Goal: Task Accomplishment & Management: Use online tool/utility

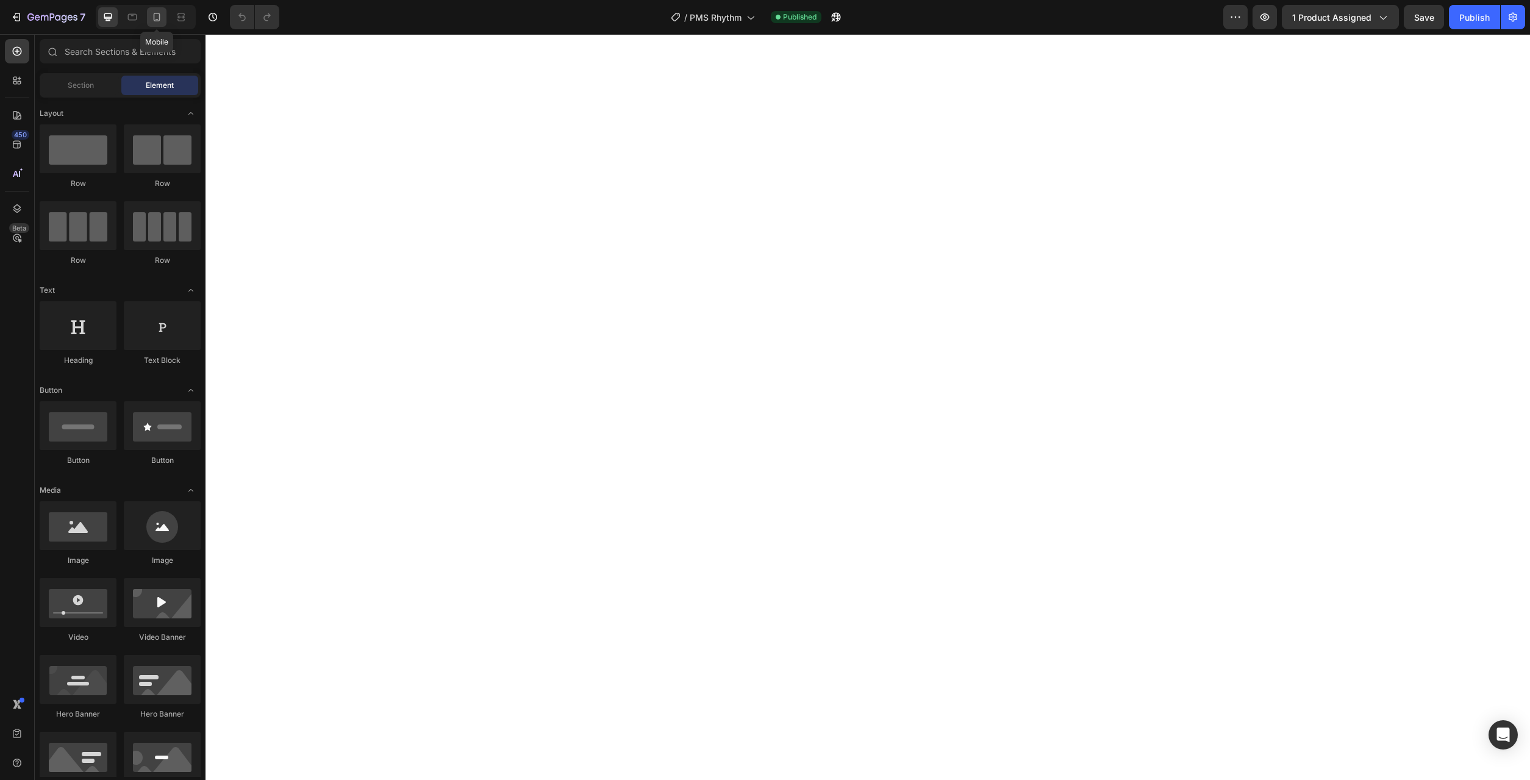
click at [162, 23] on div at bounding box center [157, 17] width 20 height 20
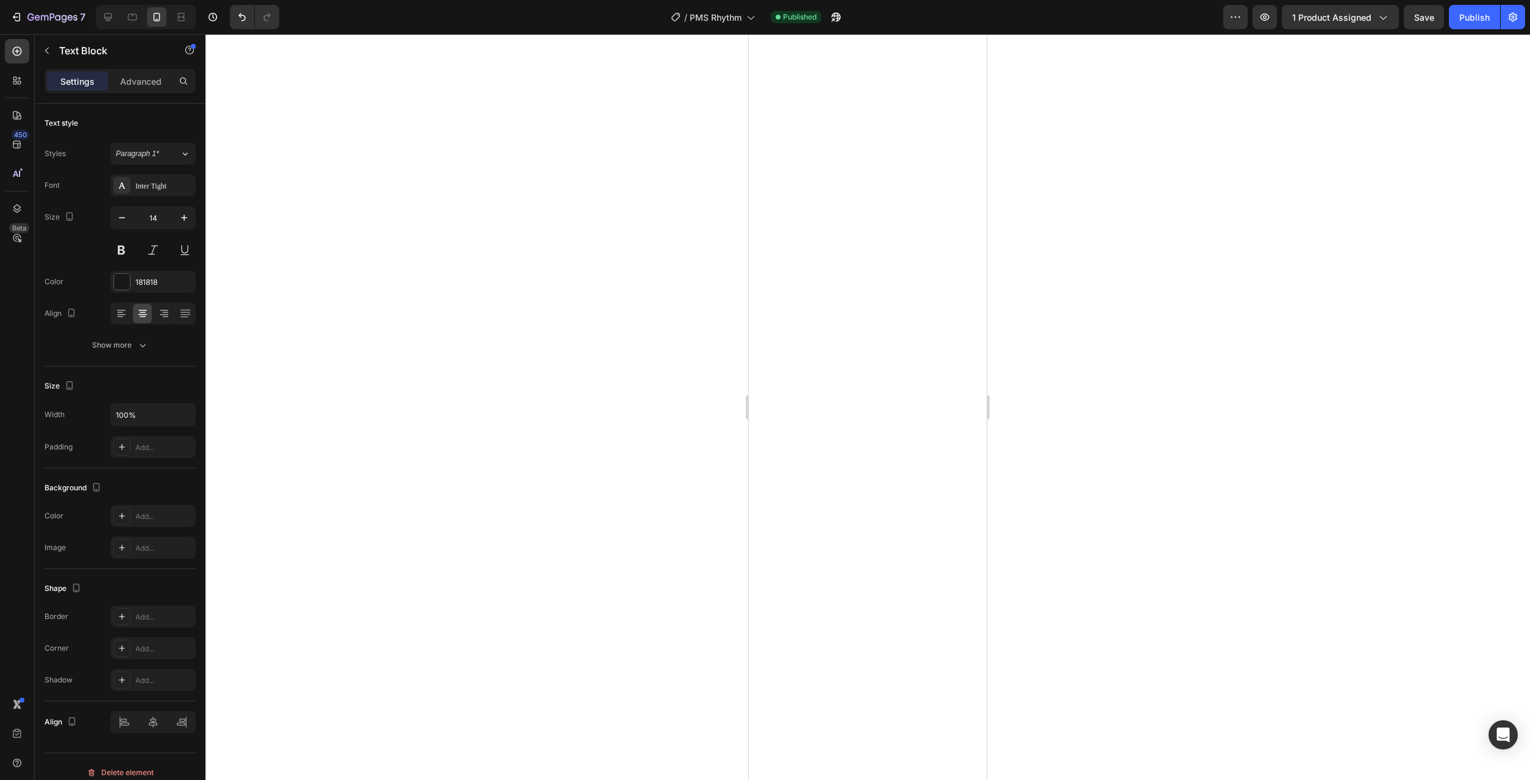
click at [1029, 480] on div at bounding box center [867, 407] width 1324 height 746
click at [1311, 193] on div at bounding box center [867, 407] width 1324 height 746
click at [1143, 447] on div at bounding box center [867, 407] width 1324 height 746
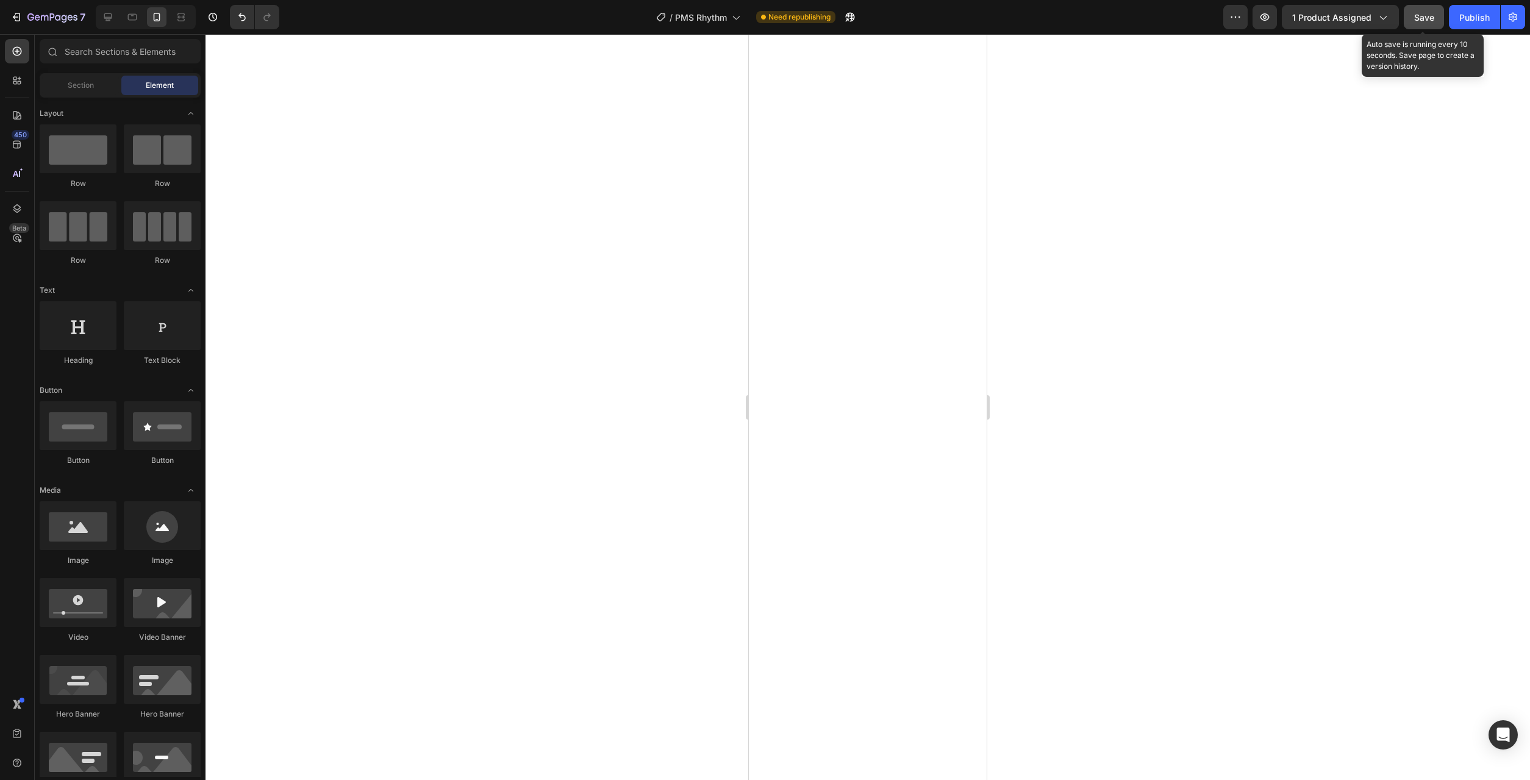
click at [1413, 26] on button "Save" at bounding box center [1423, 17] width 40 height 24
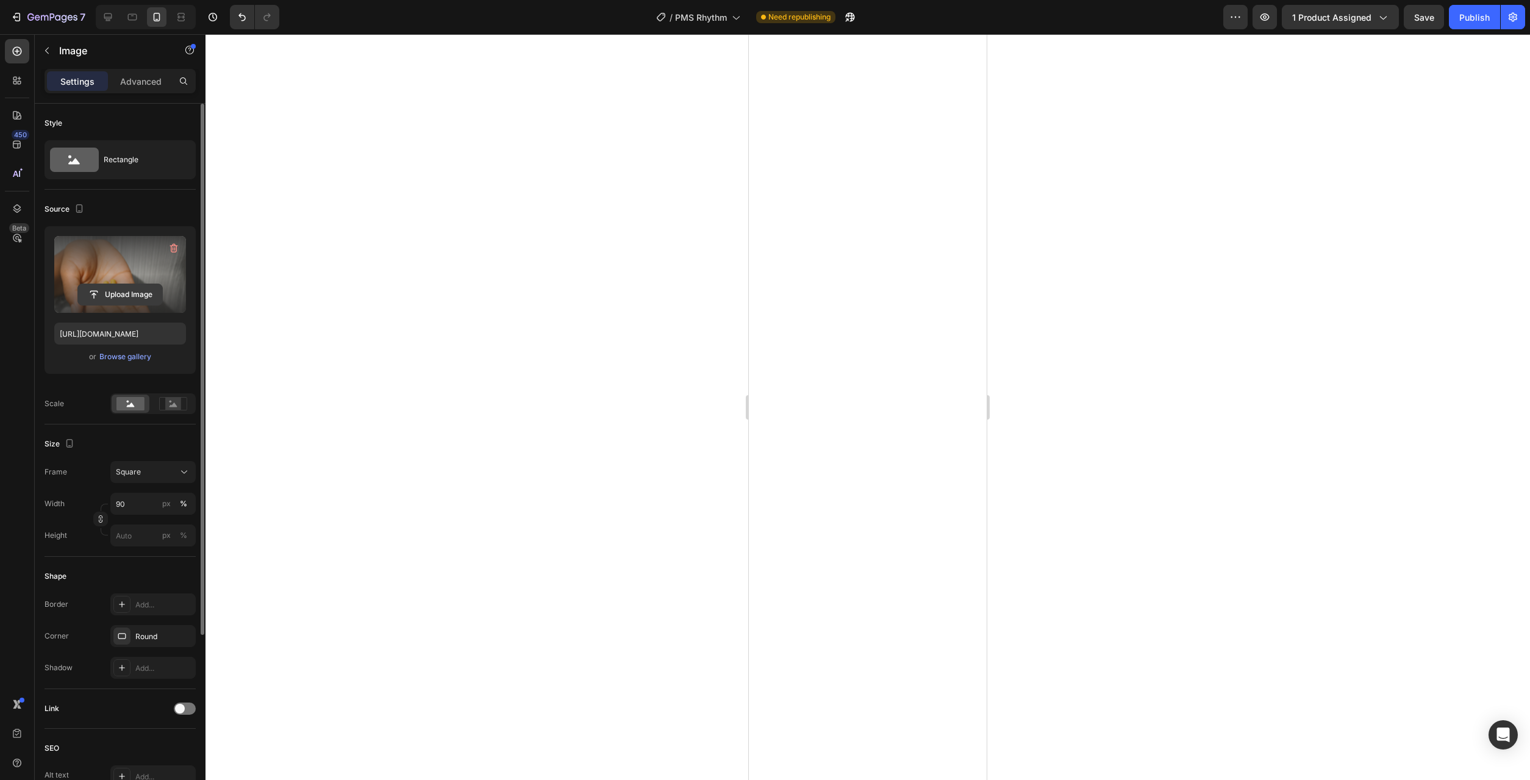
click at [123, 299] on input "file" at bounding box center [120, 294] width 84 height 21
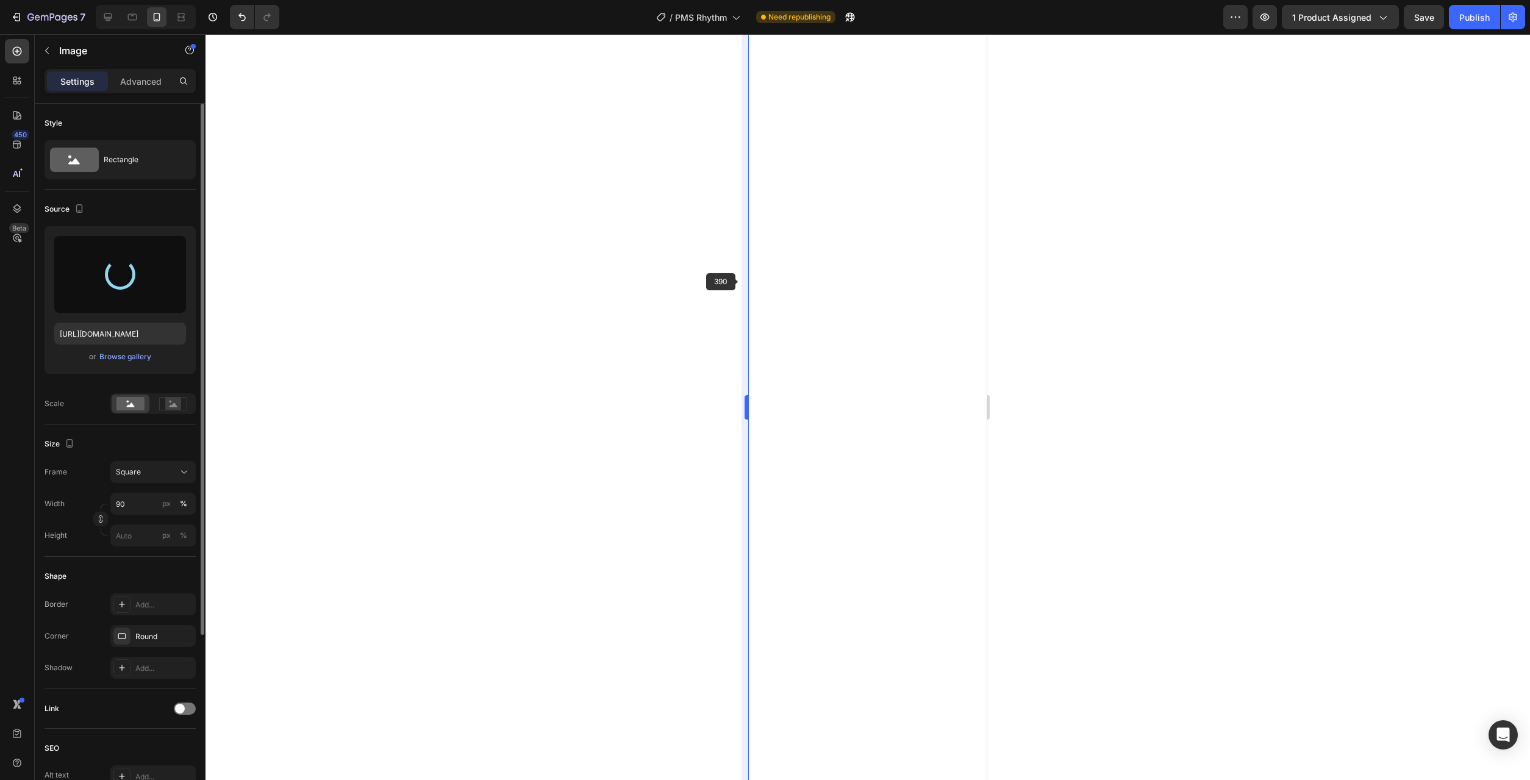
type input "https://cdn.shopify.com/s/files/1/0777/2736/7387/files/gempages_577083542056469…"
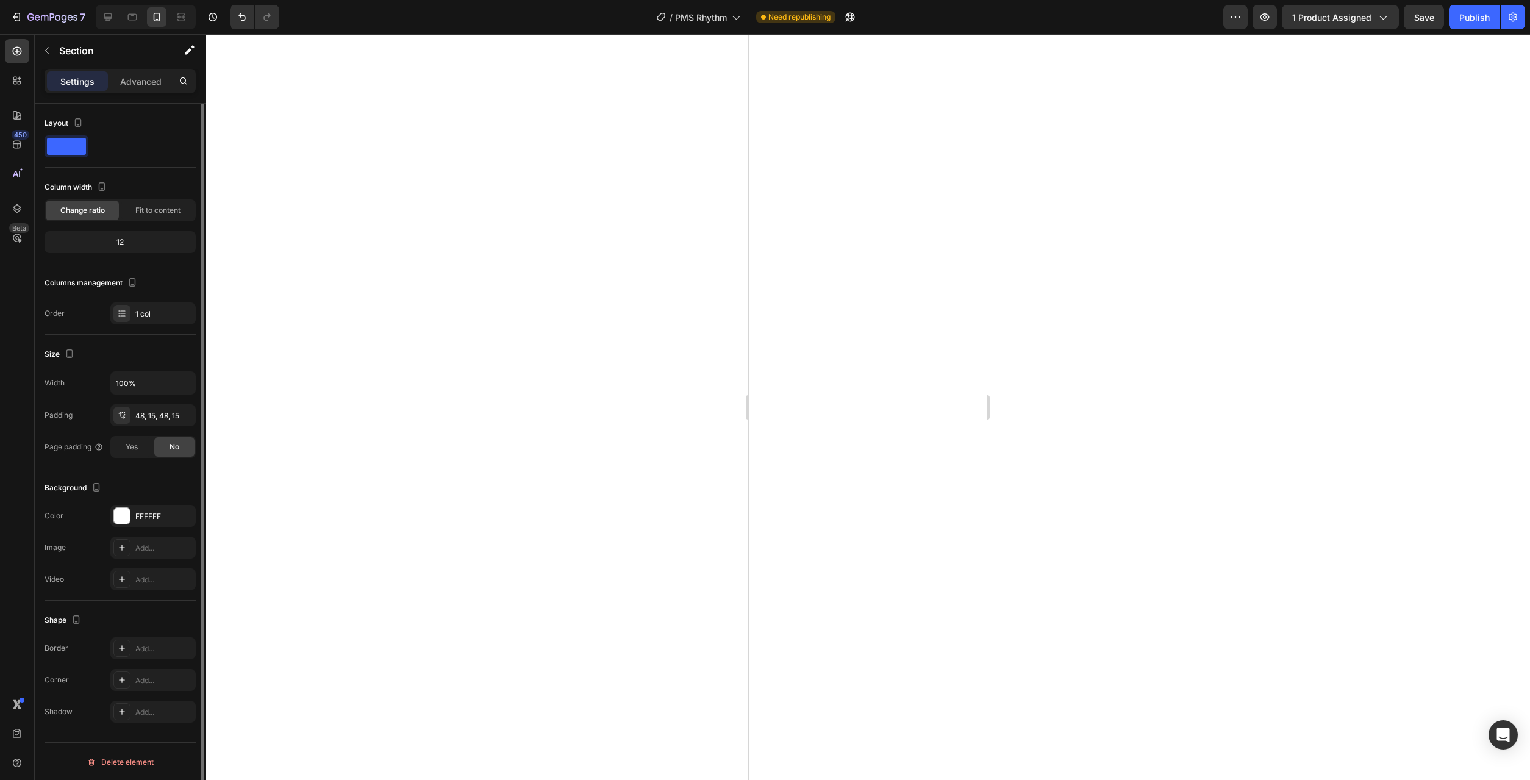
click at [1127, 571] on div at bounding box center [867, 407] width 1324 height 746
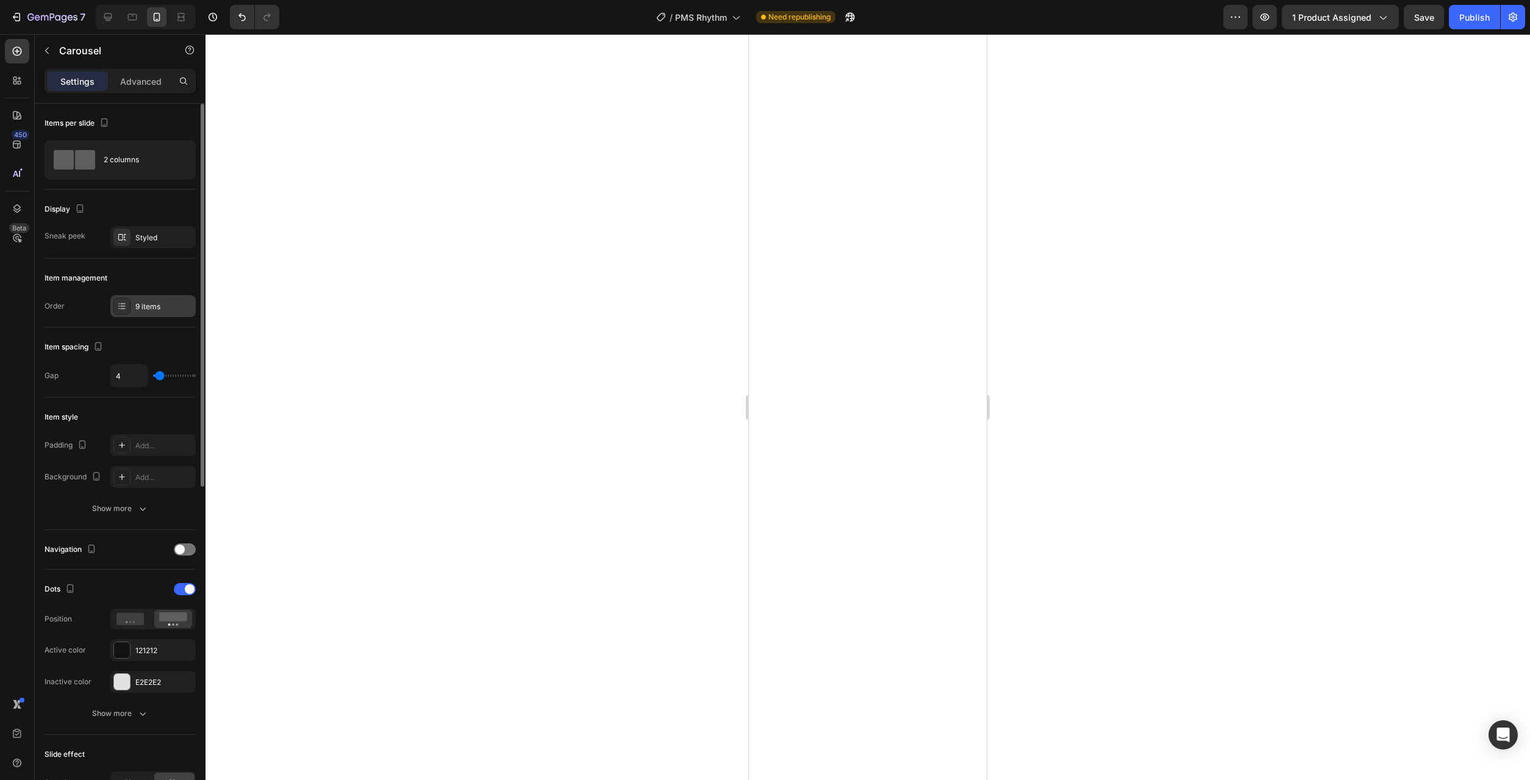
click at [148, 305] on div "9 items" at bounding box center [163, 306] width 57 height 11
click at [143, 306] on div "9 items" at bounding box center [163, 306] width 57 height 11
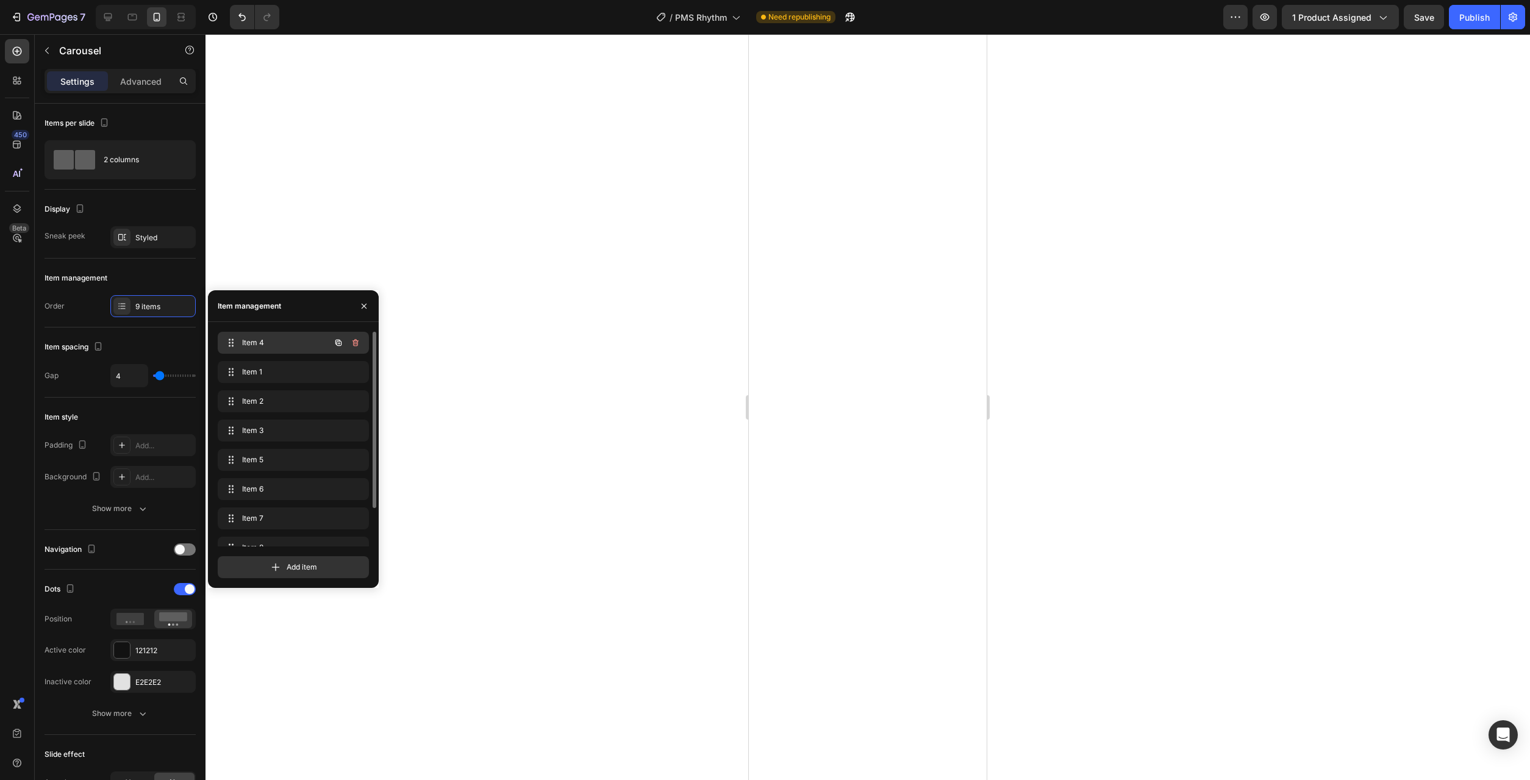
drag, startPoint x: 247, startPoint y: 432, endPoint x: 263, endPoint y: 342, distance: 91.6
click at [361, 304] on icon "button" at bounding box center [364, 306] width 10 height 10
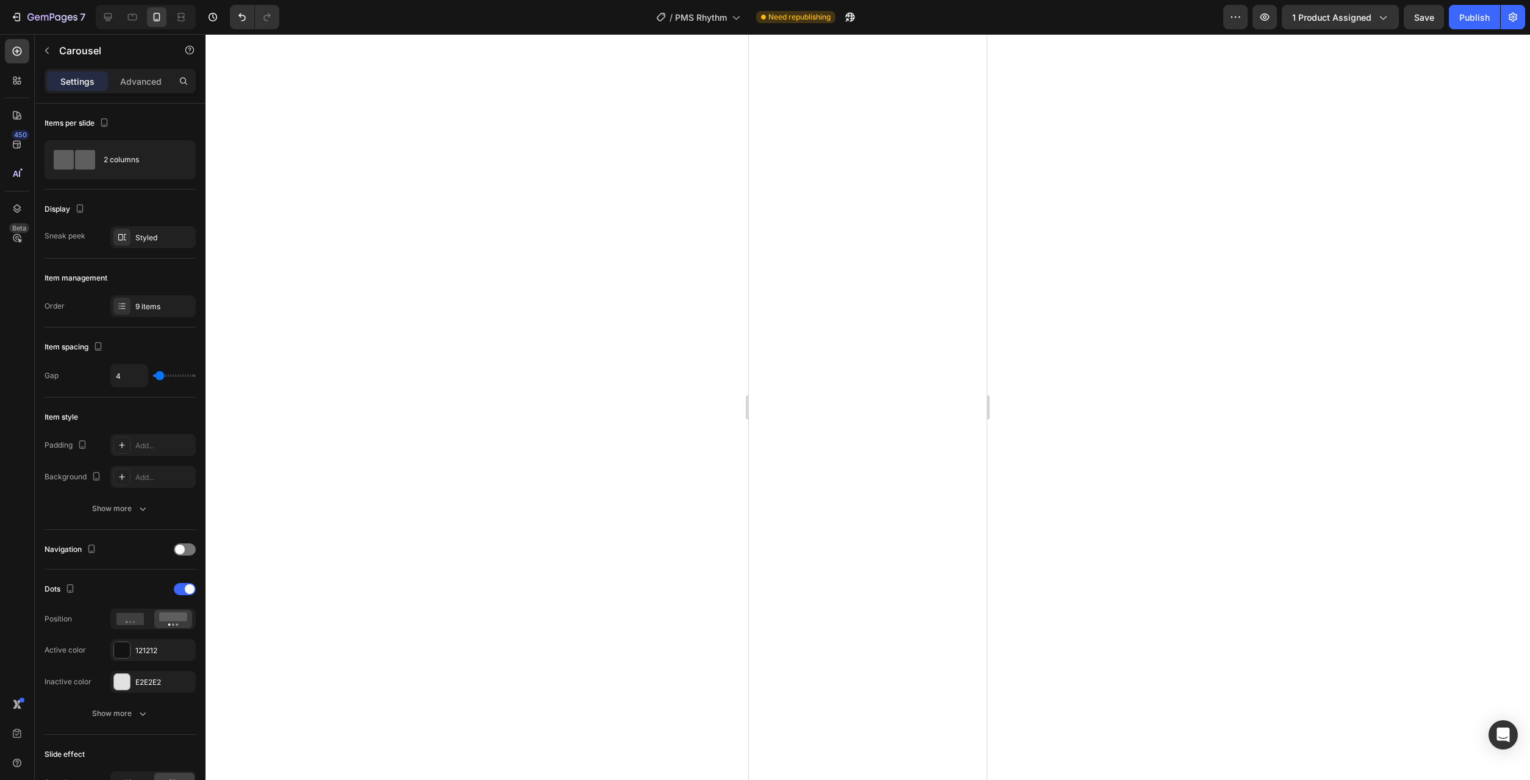
click at [1071, 500] on div at bounding box center [867, 407] width 1324 height 746
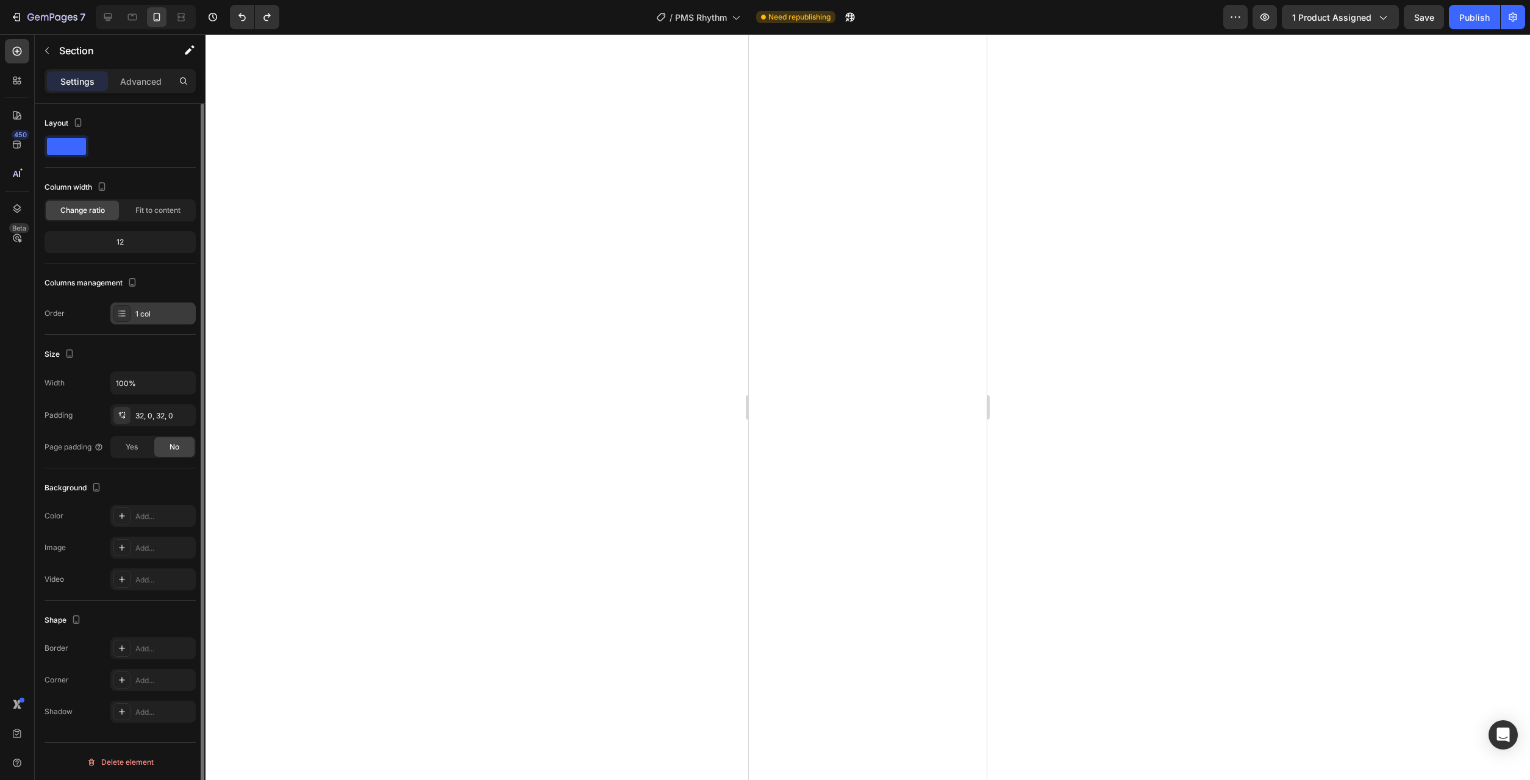
click at [150, 312] on div "1 col" at bounding box center [163, 313] width 57 height 11
click at [577, 358] on div at bounding box center [867, 407] width 1324 height 746
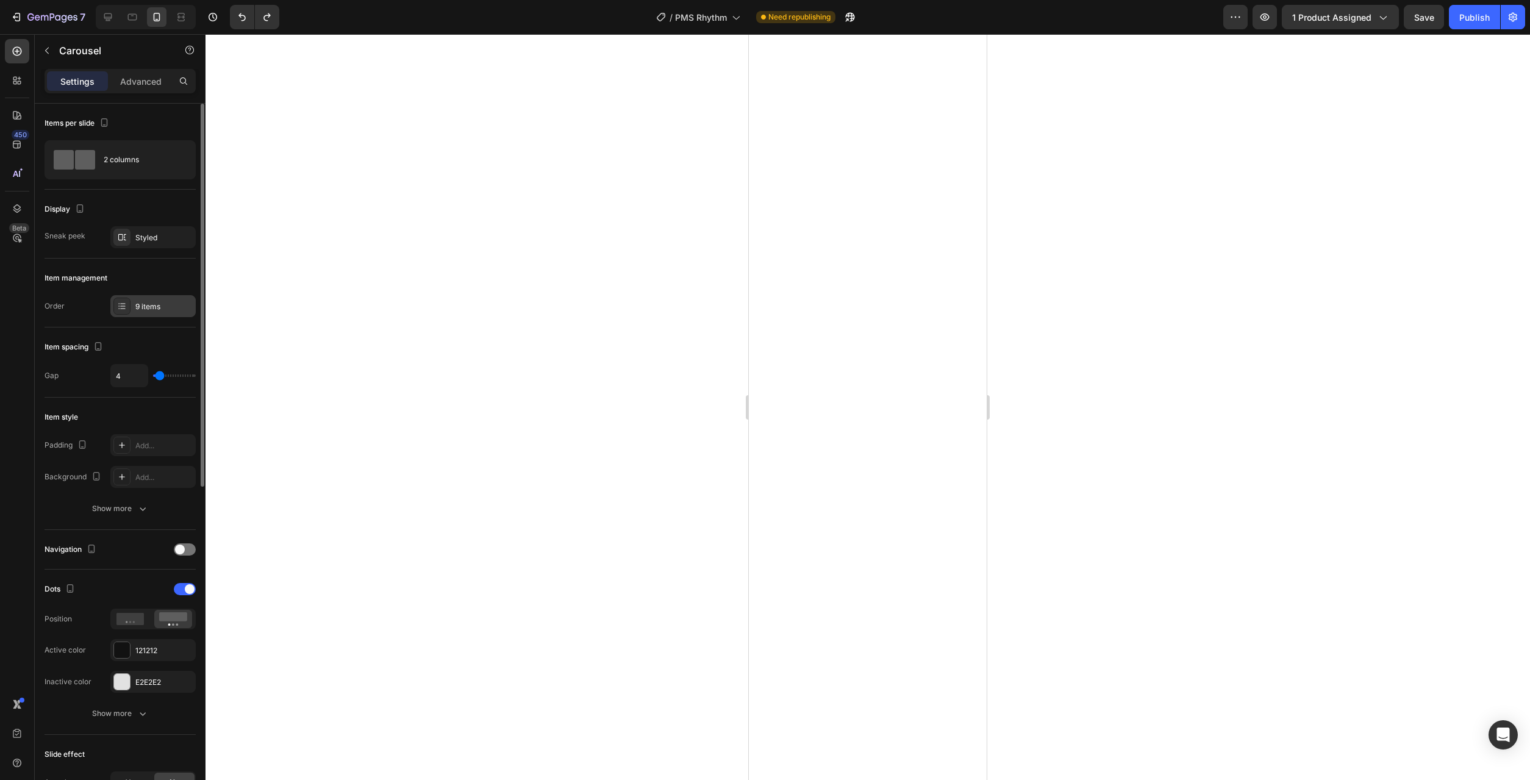
click at [147, 311] on div "9 items" at bounding box center [163, 306] width 57 height 11
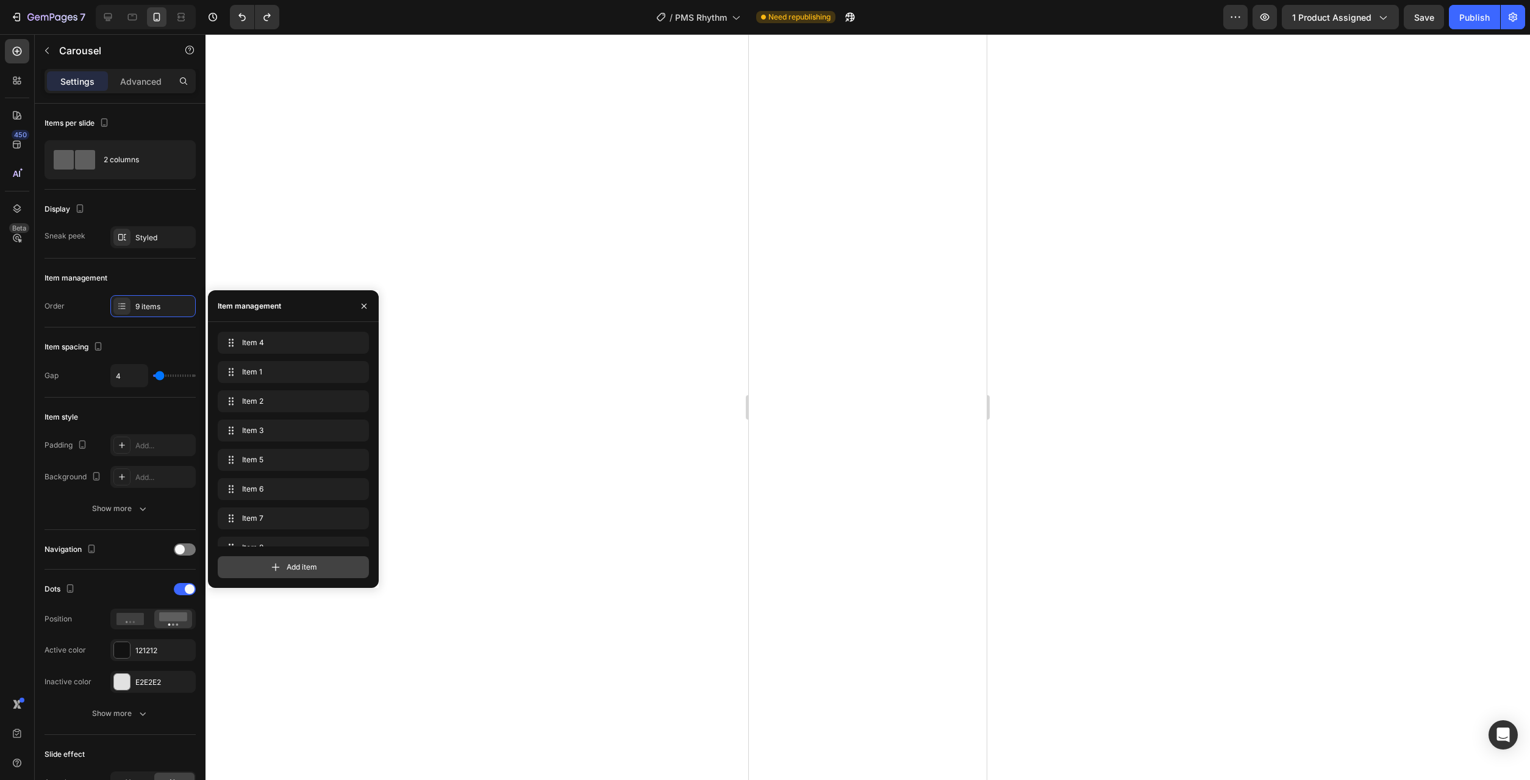
click at [321, 565] on div "Add item" at bounding box center [293, 567] width 151 height 22
click at [245, 501] on span "Item 9" at bounding box center [276, 501] width 69 height 11
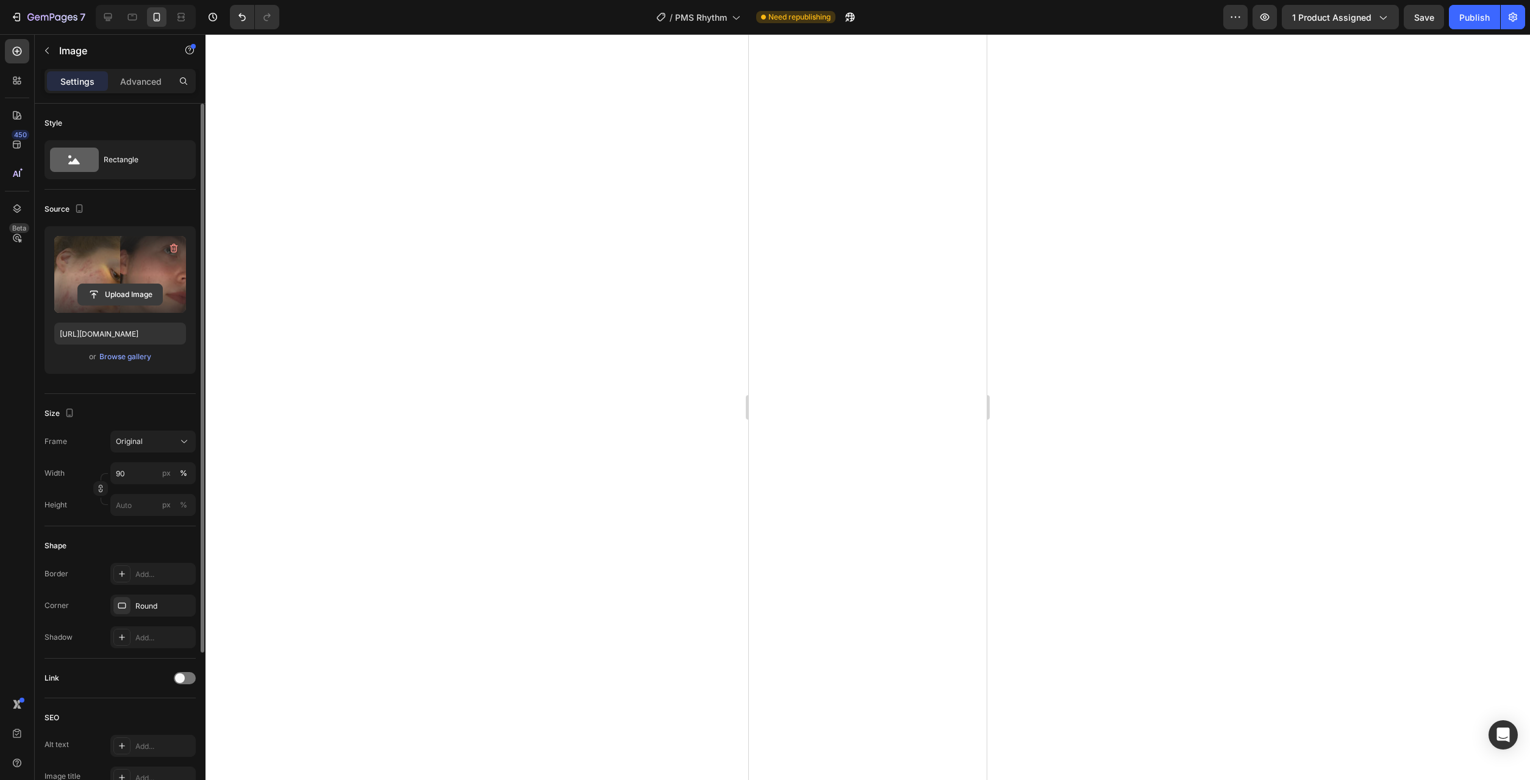
click at [114, 291] on input "file" at bounding box center [120, 294] width 84 height 21
type input "https://cdn.shopify.com/s/files/1/0777/2736/7387/files/gempages_577083542056469…"
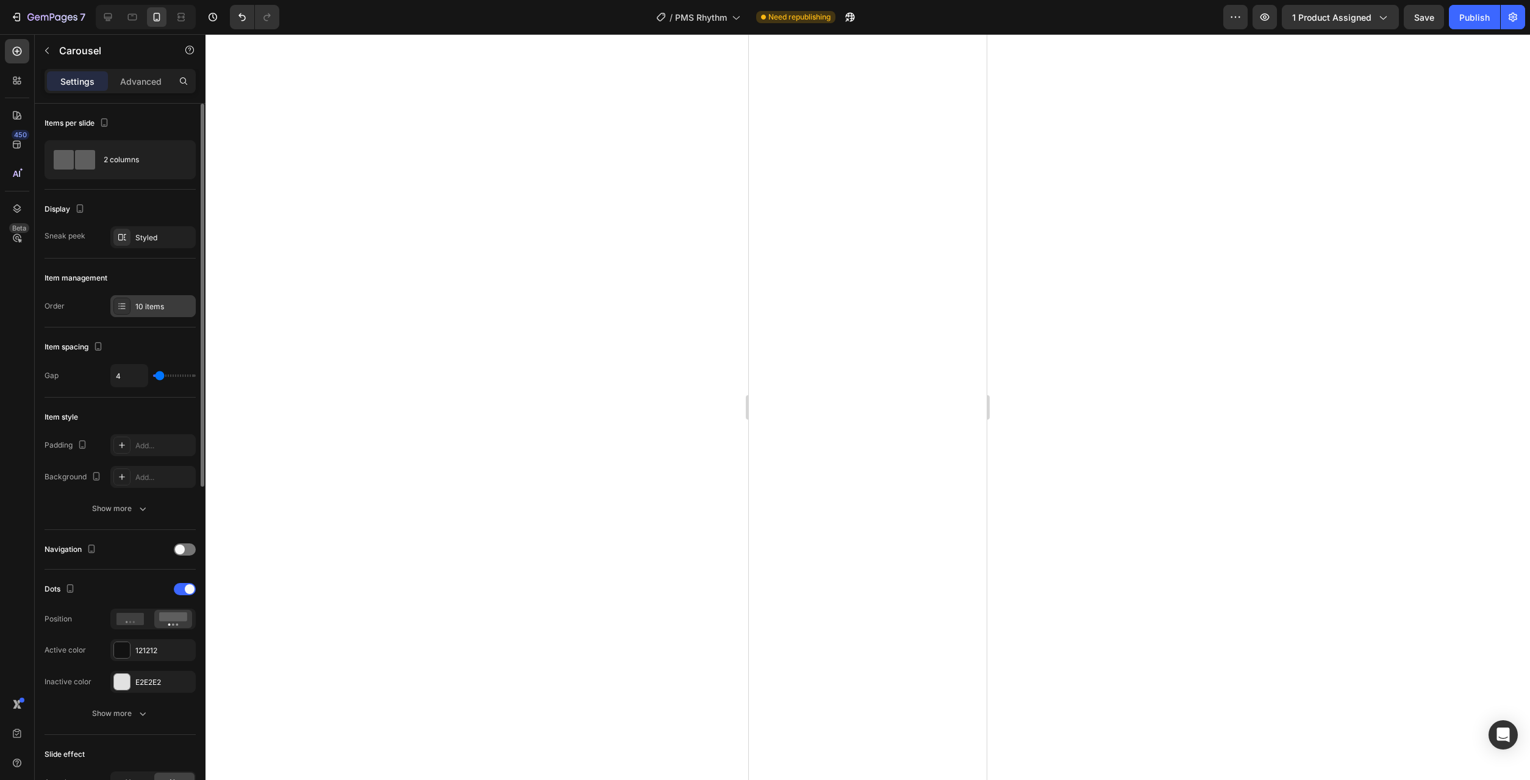
click at [155, 305] on div "10 items" at bounding box center [163, 306] width 57 height 11
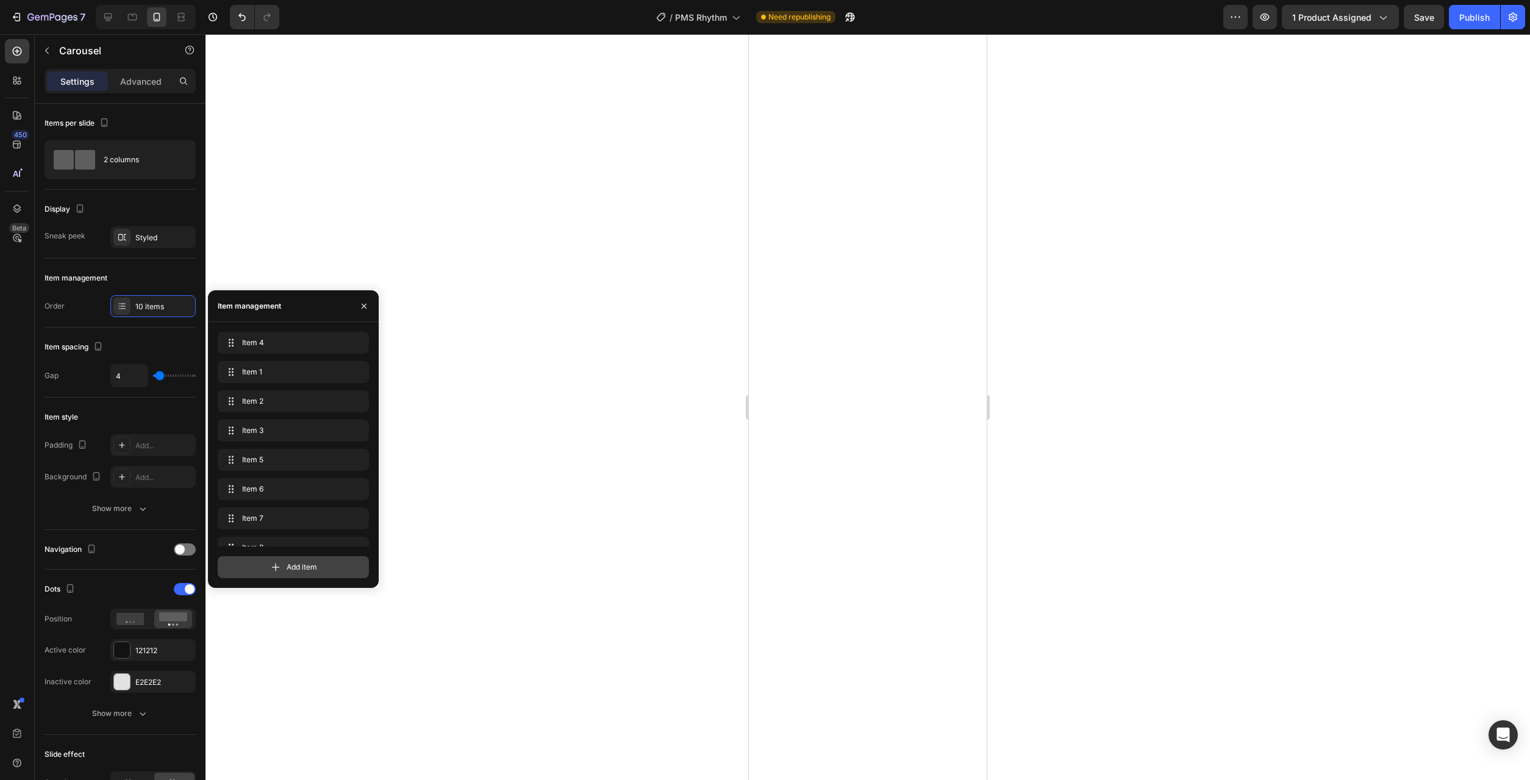
click at [326, 563] on div "Add item" at bounding box center [293, 567] width 151 height 22
drag, startPoint x: 318, startPoint y: 566, endPoint x: 304, endPoint y: 562, distance: 14.5
click at [318, 566] on div "Add item" at bounding box center [293, 567] width 151 height 22
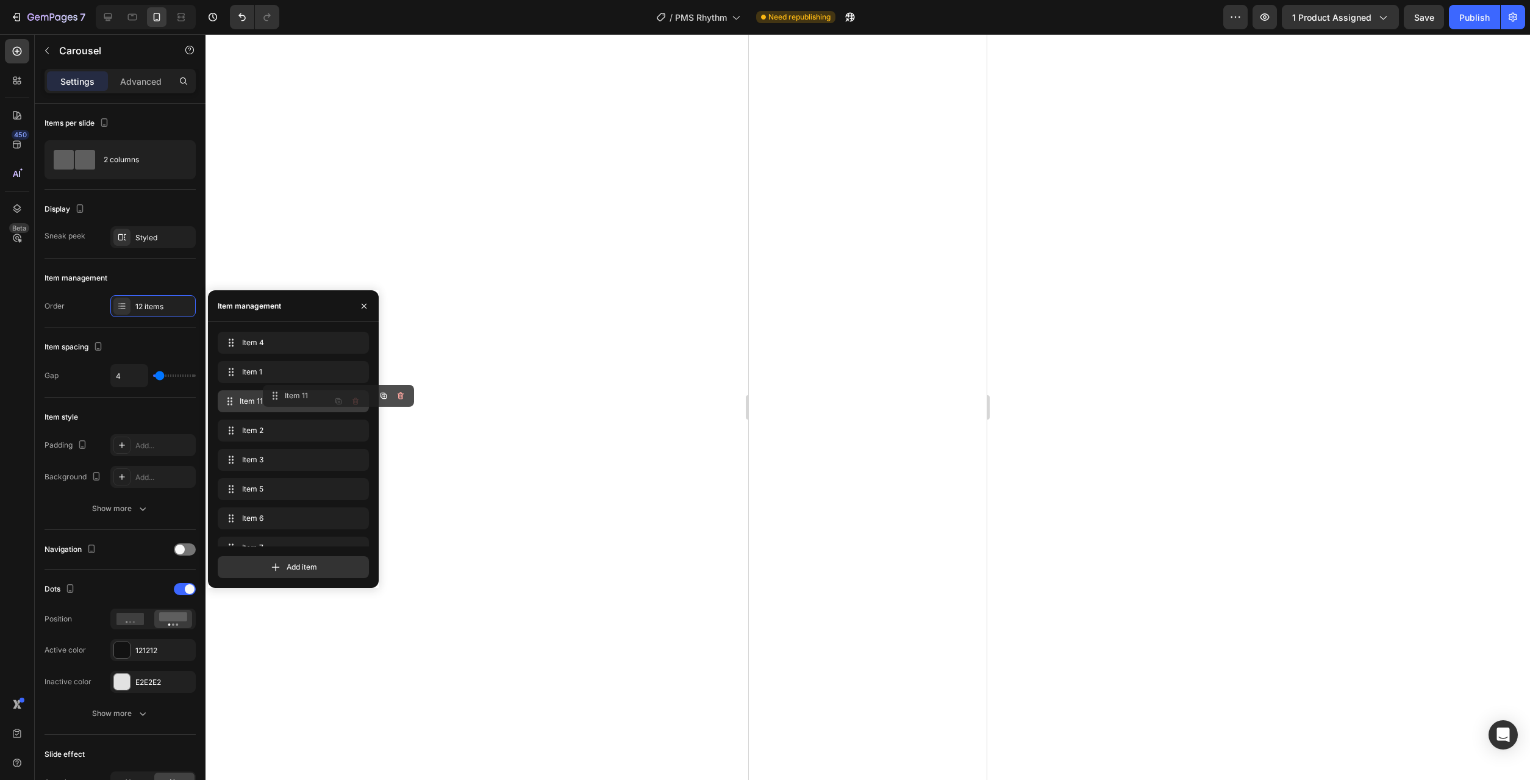
drag, startPoint x: 233, startPoint y: 503, endPoint x: 278, endPoint y: 398, distance: 114.7
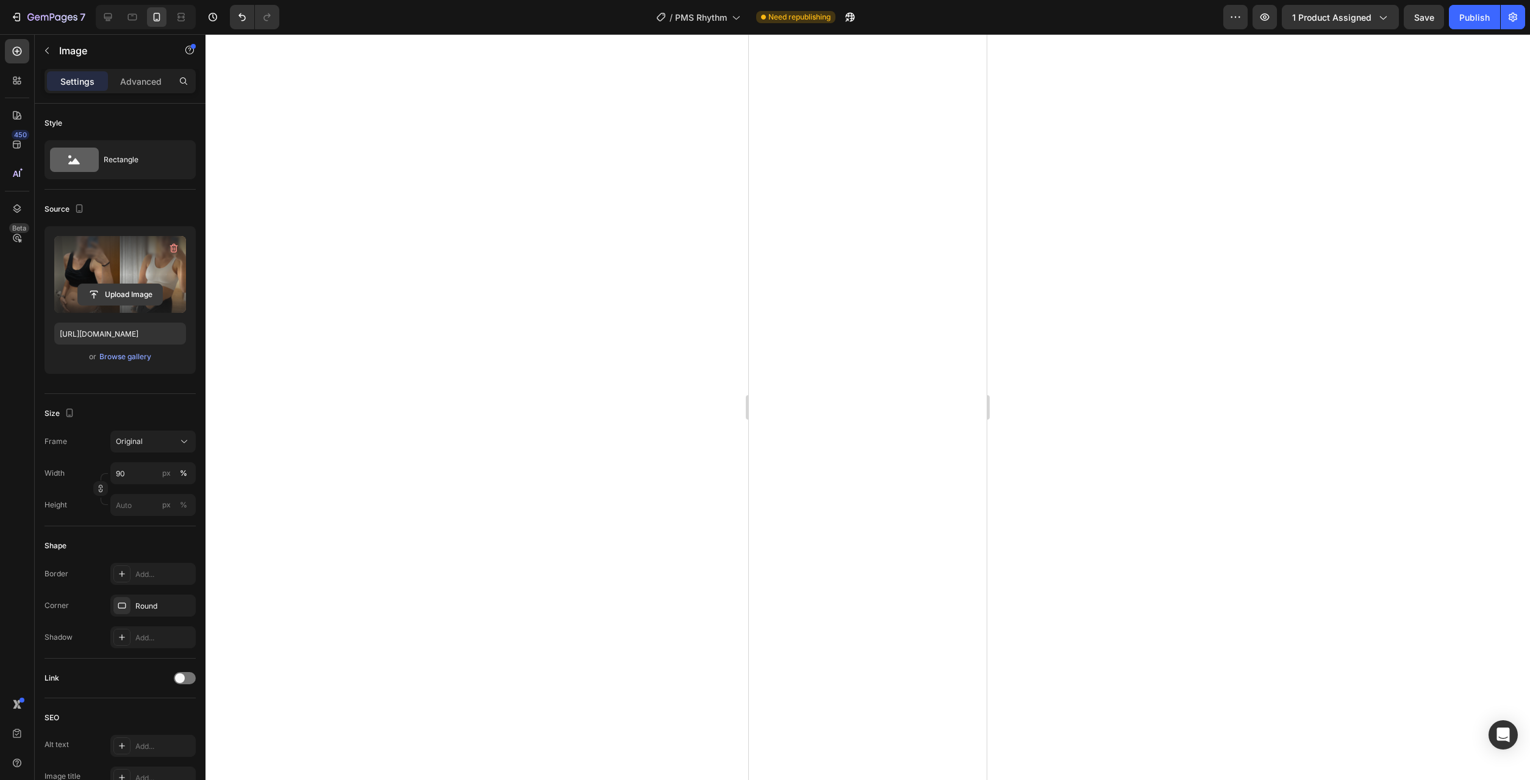
click at [135, 301] on input "file" at bounding box center [120, 294] width 84 height 21
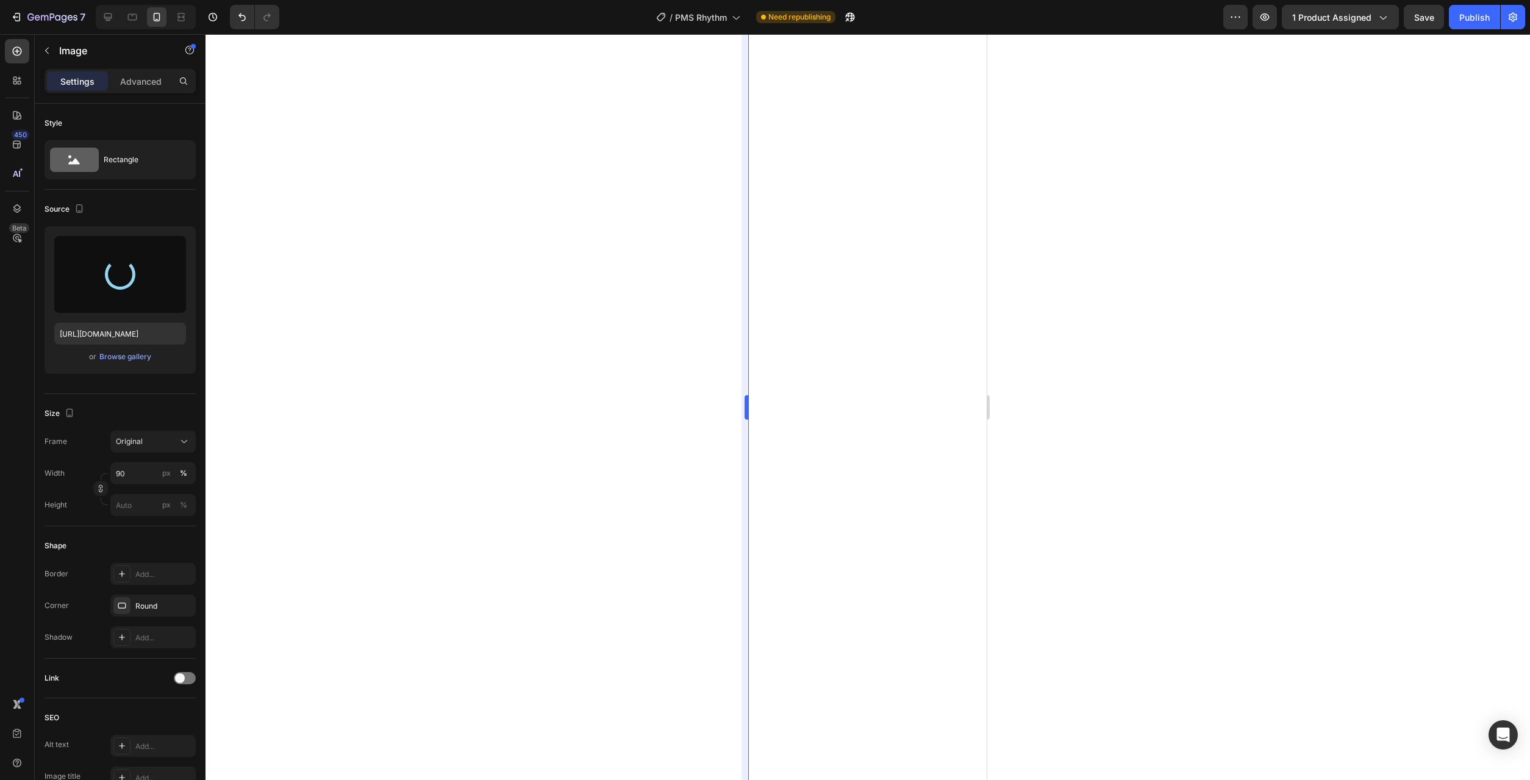
type input "https://cdn.shopify.com/s/files/1/0777/2736/7387/files/gempages_577083542056469…"
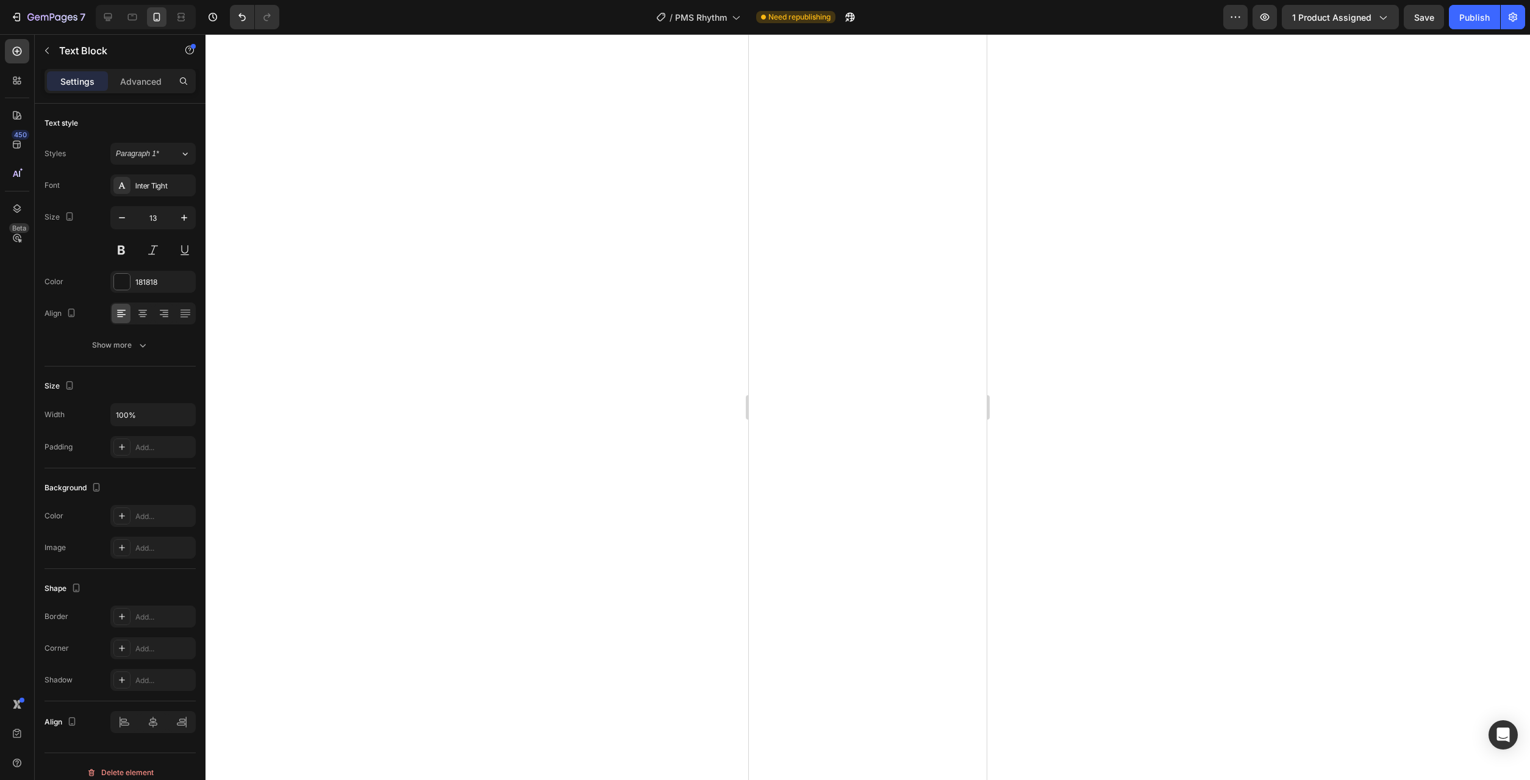
click at [1086, 372] on div at bounding box center [867, 407] width 1324 height 746
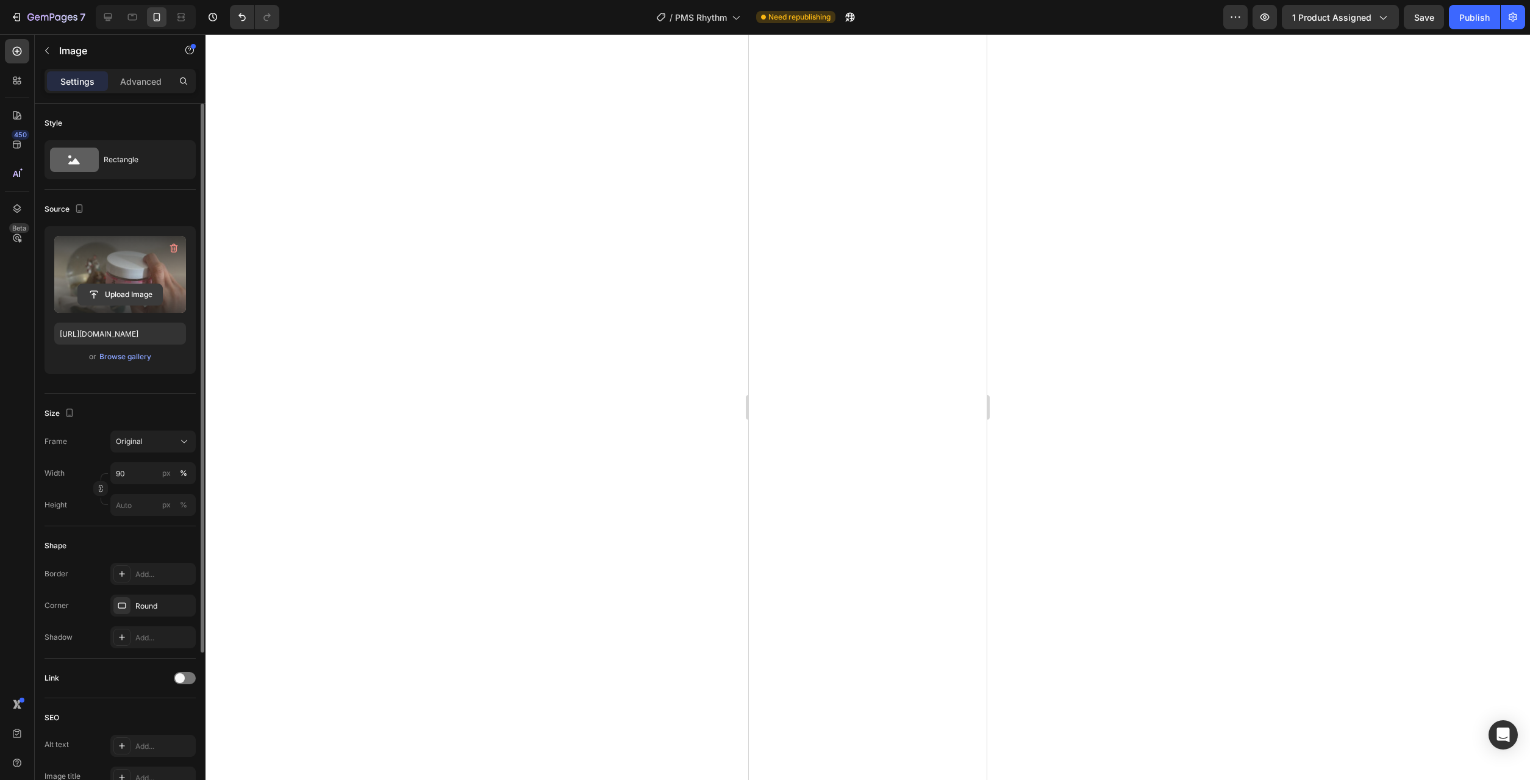
click at [124, 296] on input "file" at bounding box center [120, 294] width 84 height 21
type input "https://cdn.shopify.com/s/files/1/0777/2736/7387/files/gempages_577083542056469…"
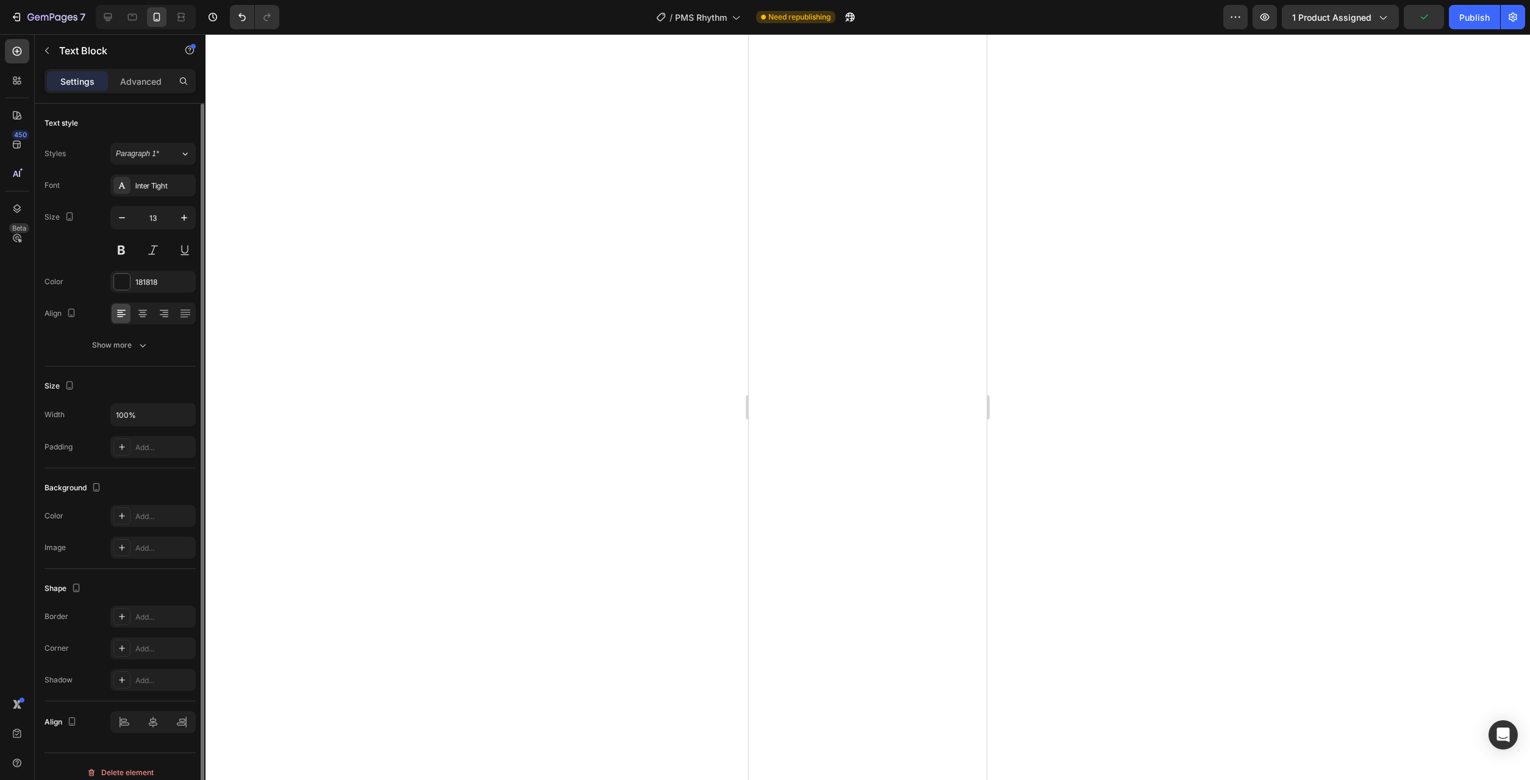
click at [1166, 381] on div at bounding box center [867, 407] width 1324 height 746
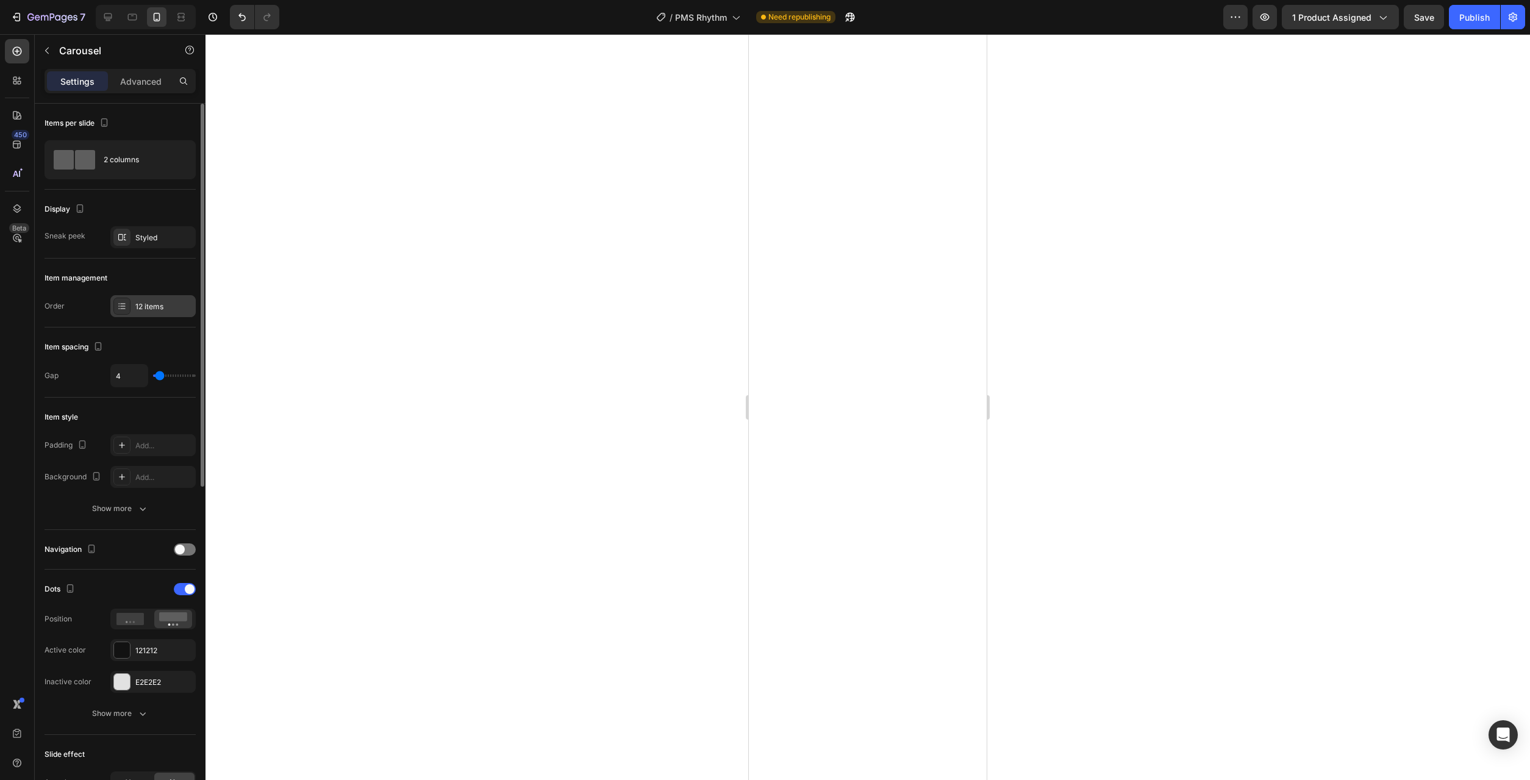
click at [143, 313] on div "12 items" at bounding box center [152, 306] width 85 height 22
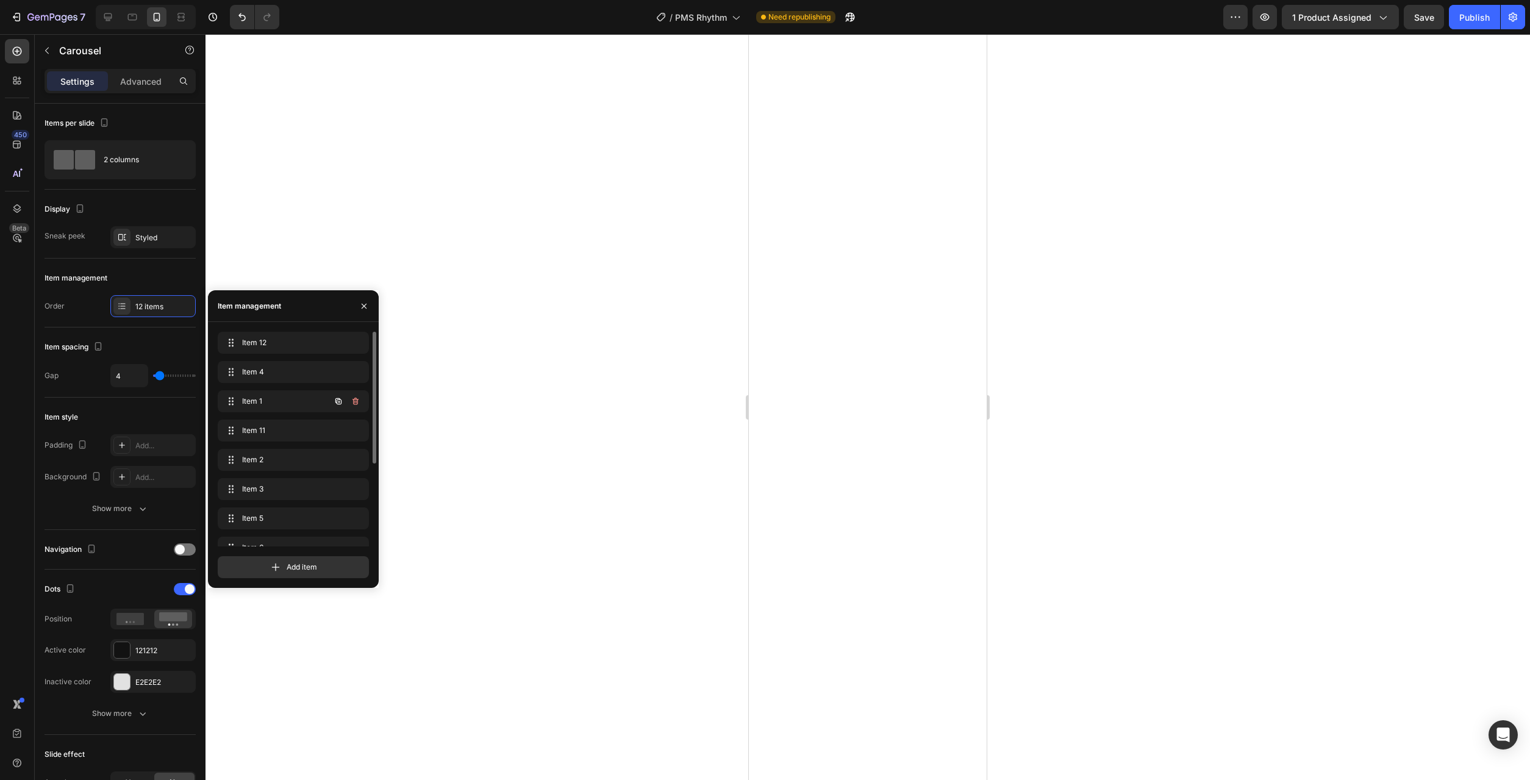
drag, startPoint x: 238, startPoint y: 527, endPoint x: 280, endPoint y: 412, distance: 121.9
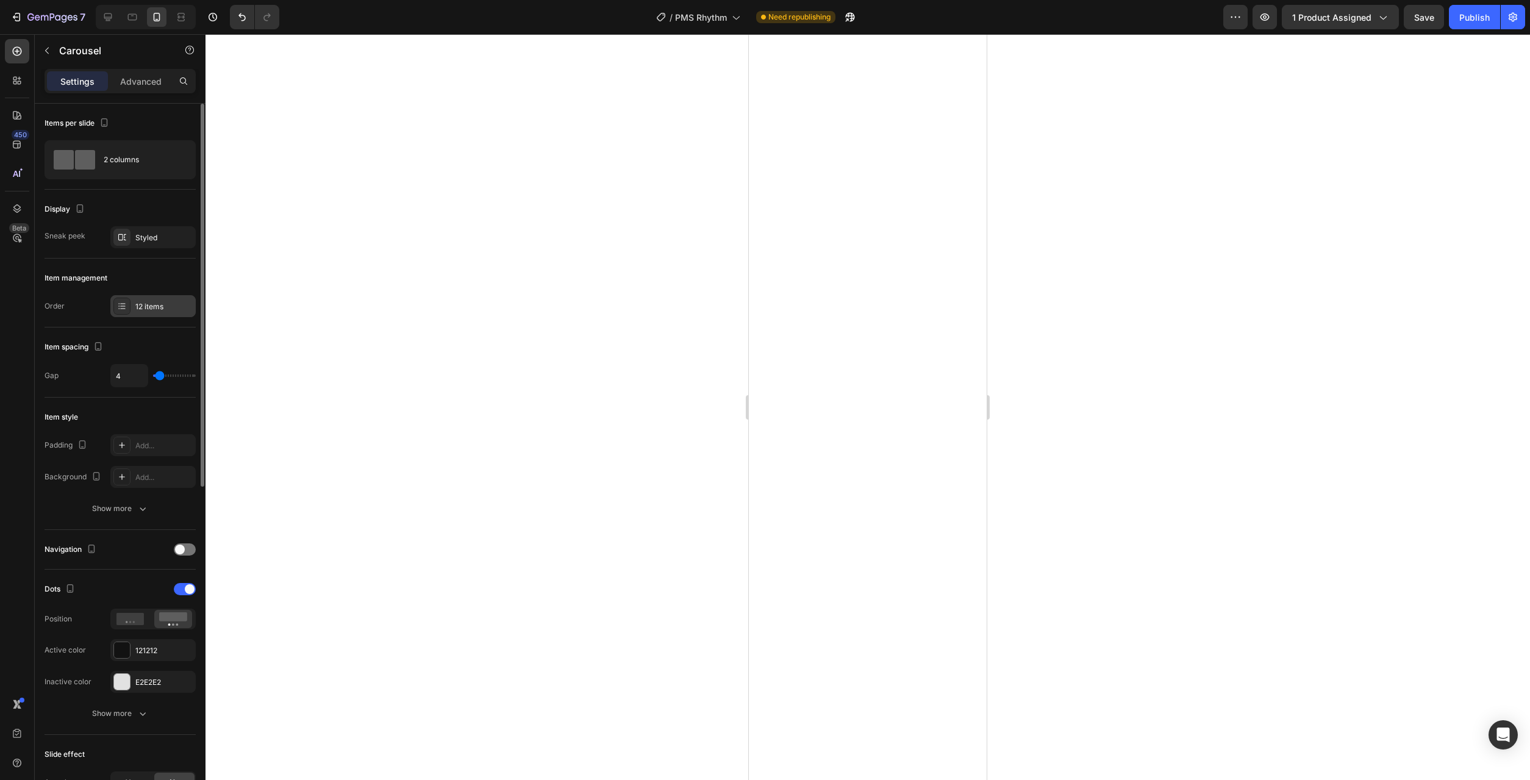
click at [148, 311] on div "12 items" at bounding box center [163, 306] width 57 height 11
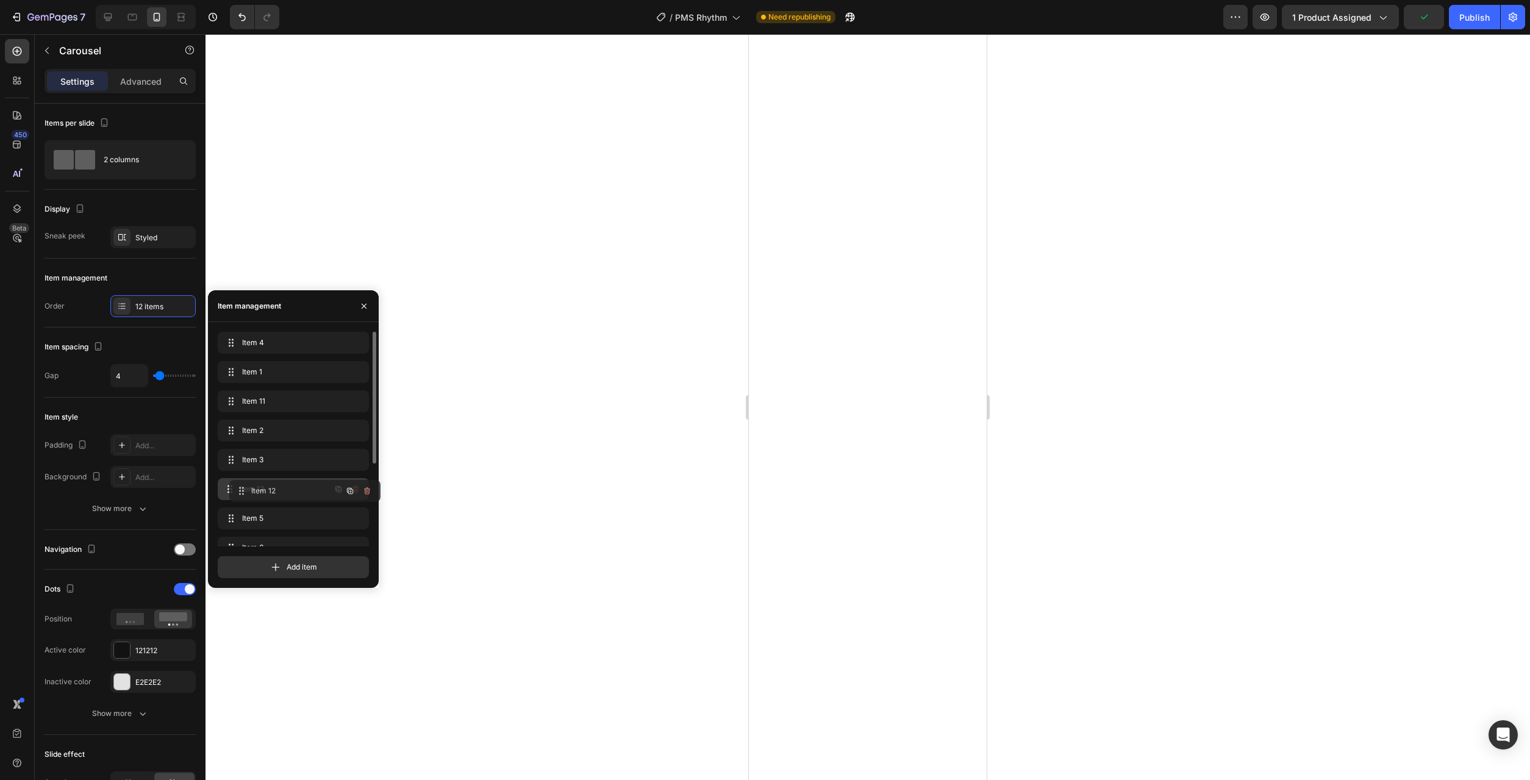
drag, startPoint x: 232, startPoint y: 344, endPoint x: 244, endPoint y: 492, distance: 148.7
click at [471, 458] on div at bounding box center [867, 407] width 1324 height 746
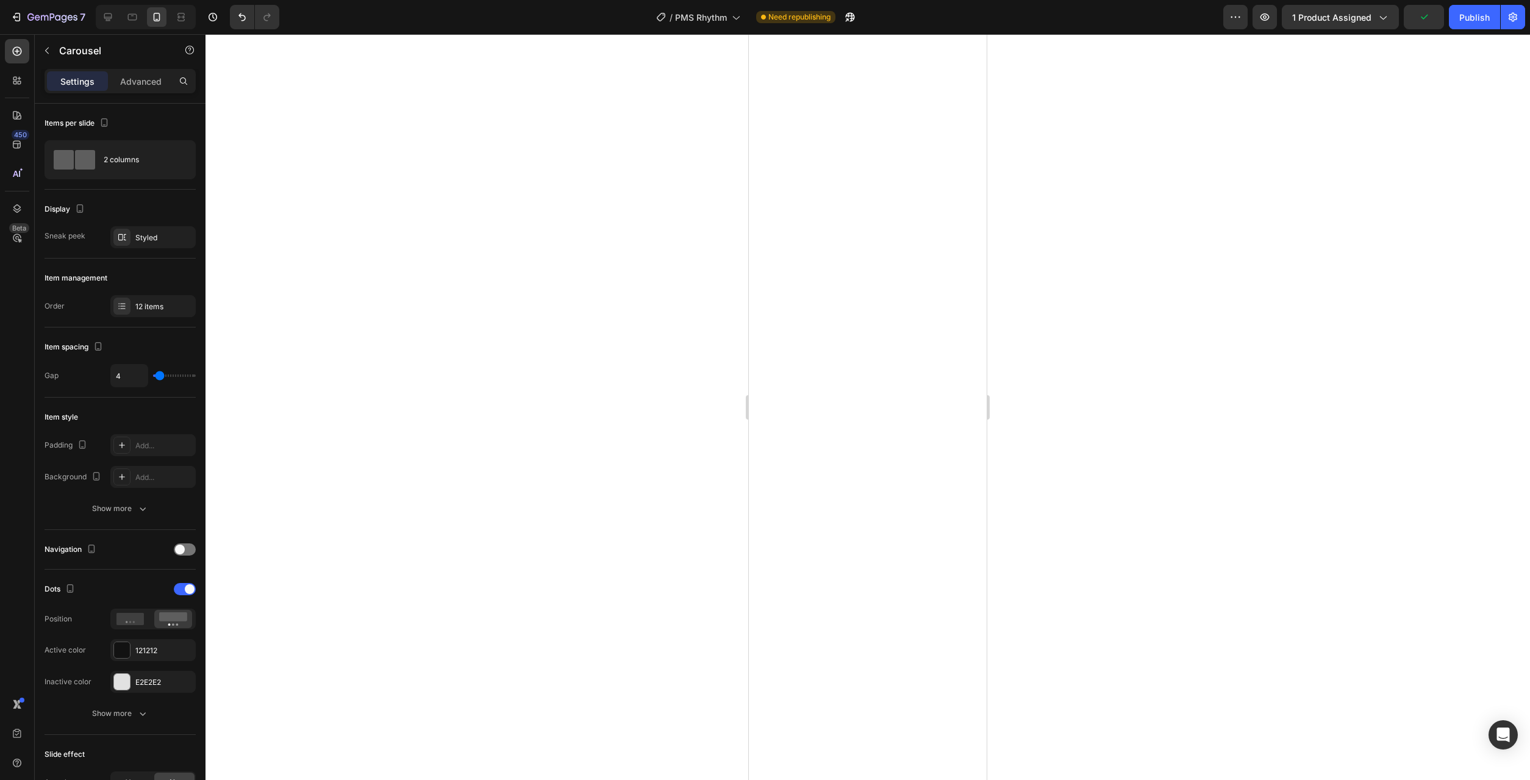
click at [1069, 422] on div at bounding box center [867, 407] width 1324 height 746
drag, startPoint x: 157, startPoint y: 298, endPoint x: 173, endPoint y: 298, distance: 15.3
click at [157, 298] on div "12 items" at bounding box center [152, 306] width 85 height 22
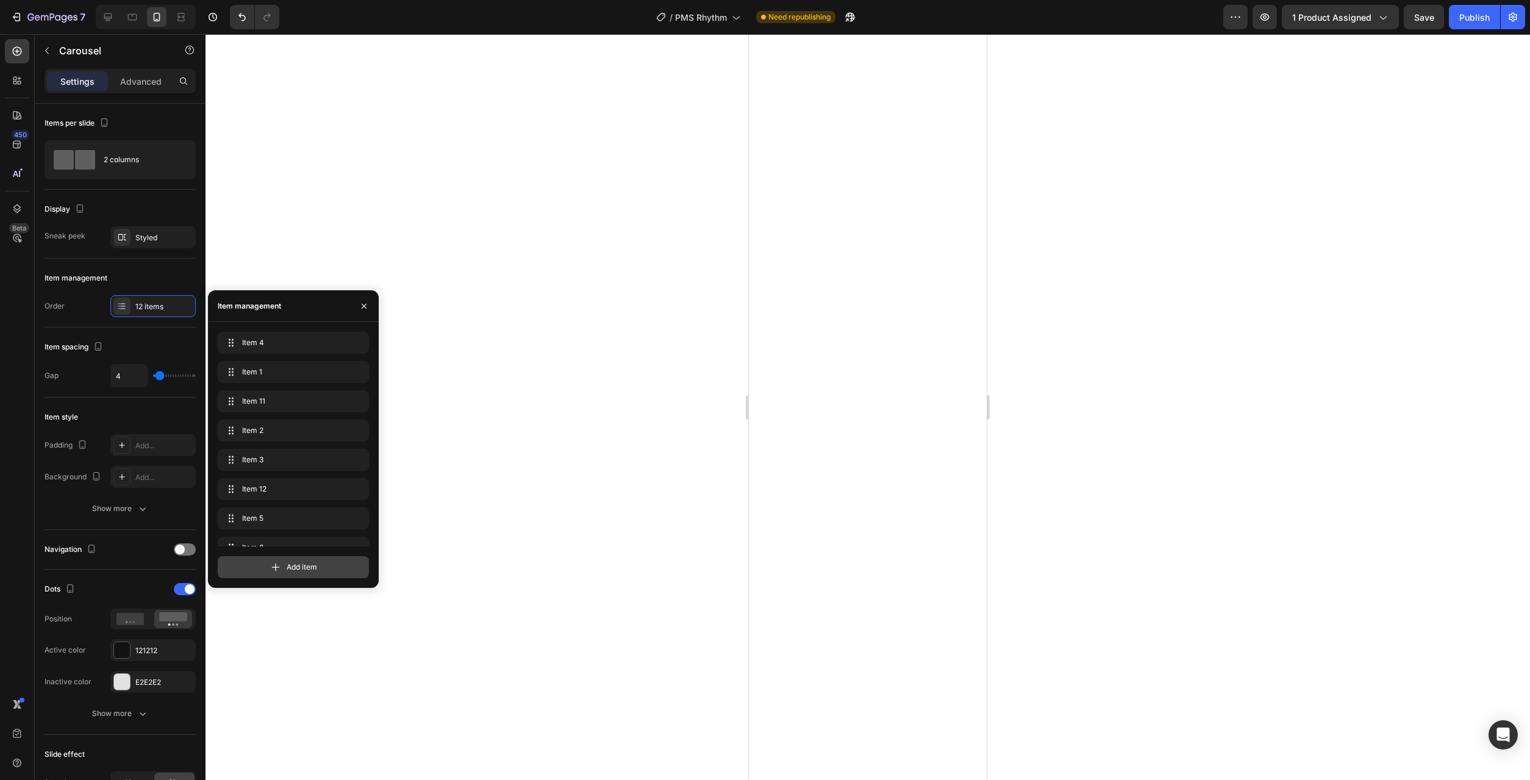
drag, startPoint x: 309, startPoint y: 568, endPoint x: 345, endPoint y: 558, distance: 37.3
click at [308, 567] on span "Add item" at bounding box center [302, 567] width 30 height 11
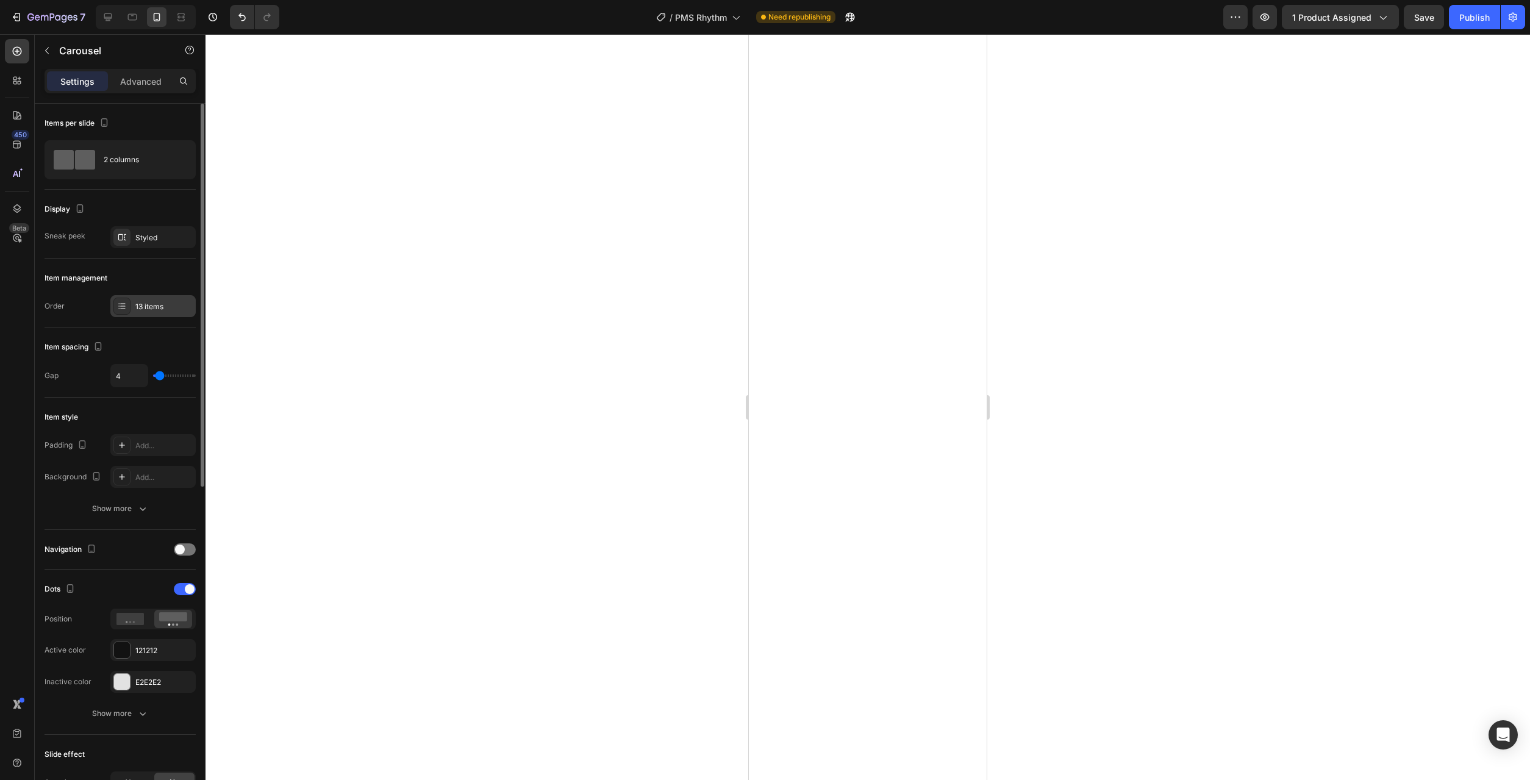
click at [153, 301] on div "13 items" at bounding box center [163, 306] width 57 height 11
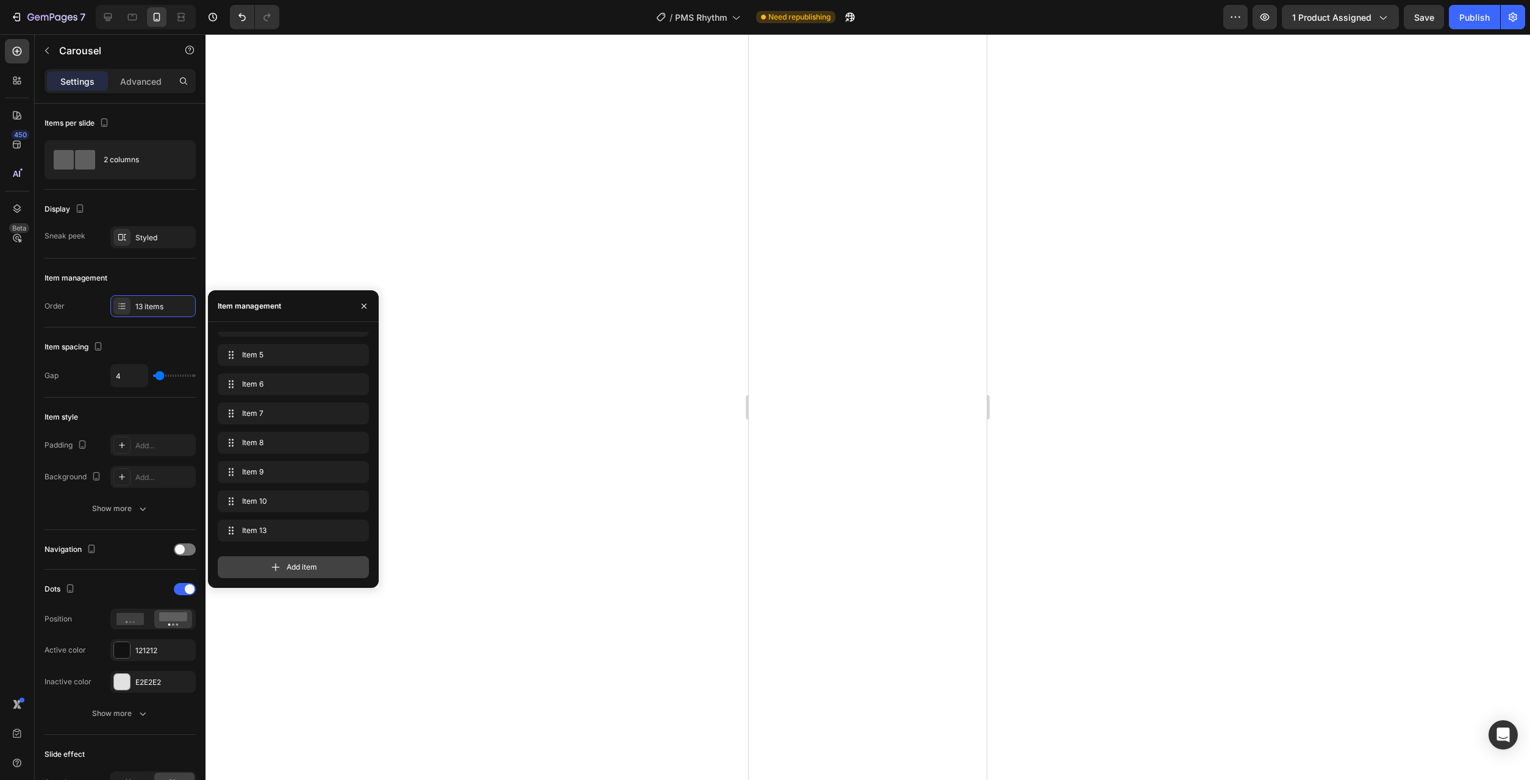
click at [289, 568] on span "Add item" at bounding box center [302, 567] width 30 height 11
click at [289, 479] on div "Item 13 Item 13" at bounding box center [293, 471] width 141 height 17
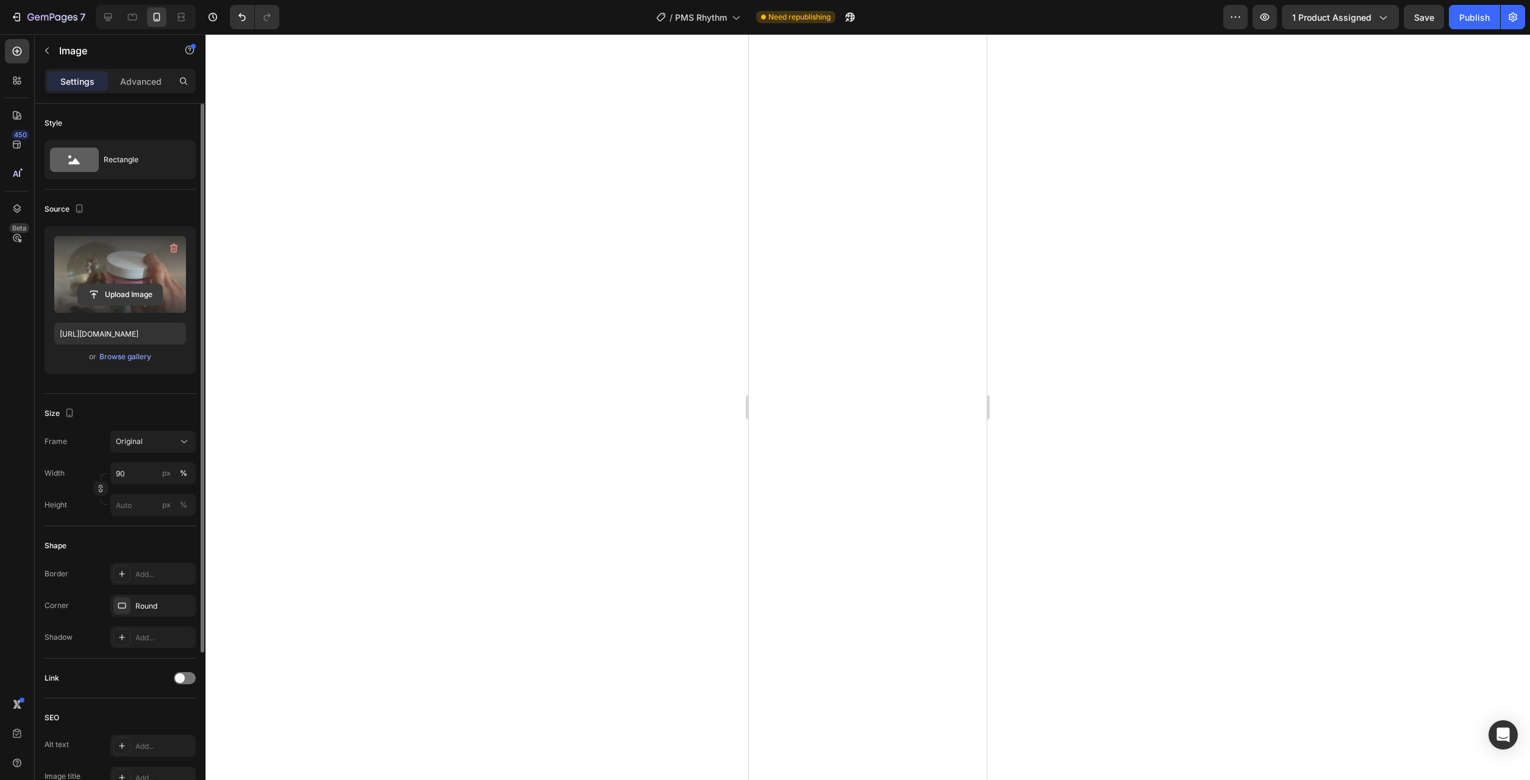
click at [137, 294] on input "file" at bounding box center [120, 294] width 84 height 21
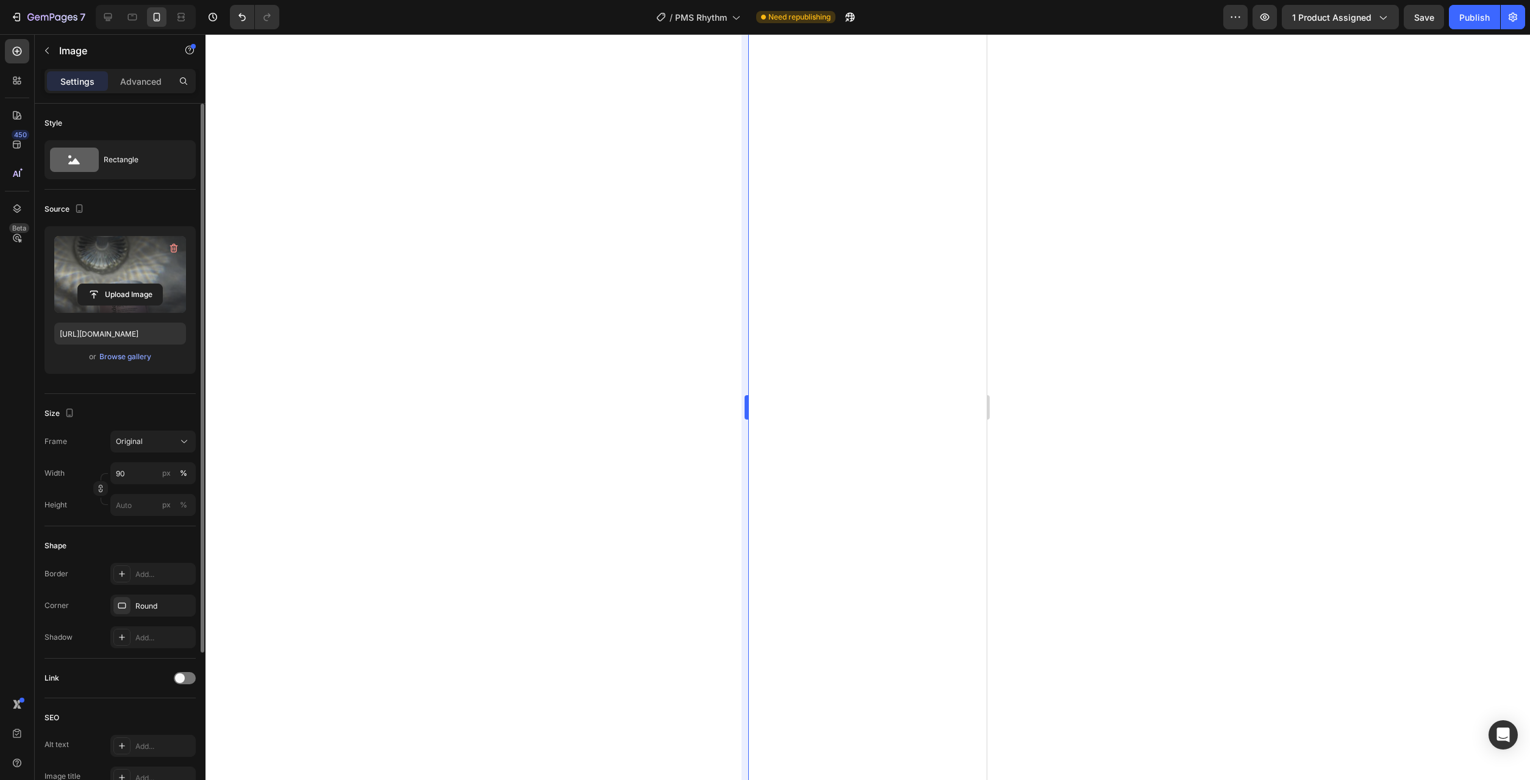
type input "https://cdn.shopify.com/s/files/1/0777/2736/7387/files/gempages_577083542056469…"
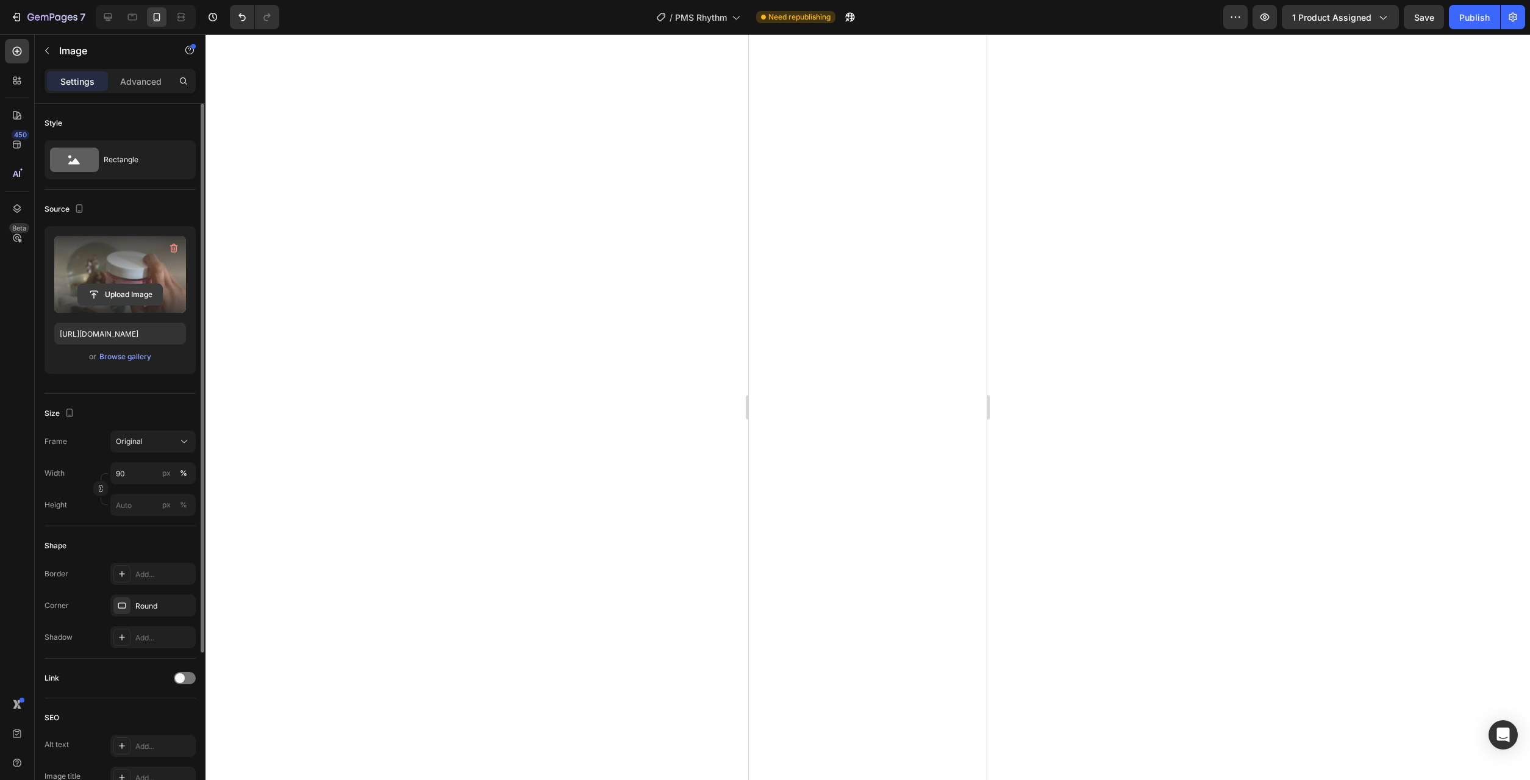
click at [130, 302] on input "file" at bounding box center [120, 294] width 84 height 21
type input "https://cdn.shopify.com/s/files/1/0777/2736/7387/files/gempages_577083542056469…"
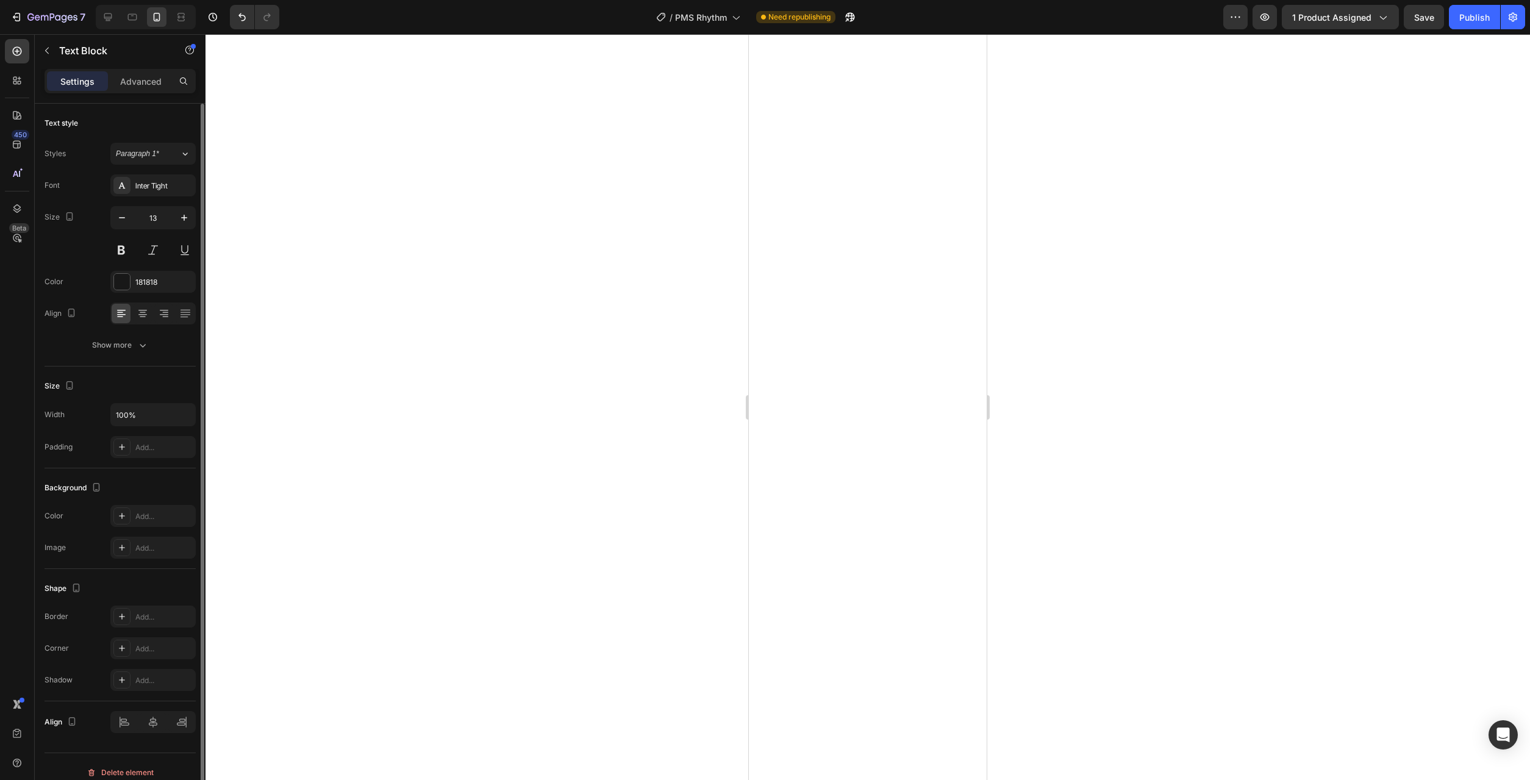
click at [1171, 355] on div at bounding box center [867, 407] width 1324 height 746
click at [1122, 365] on div at bounding box center [867, 407] width 1324 height 746
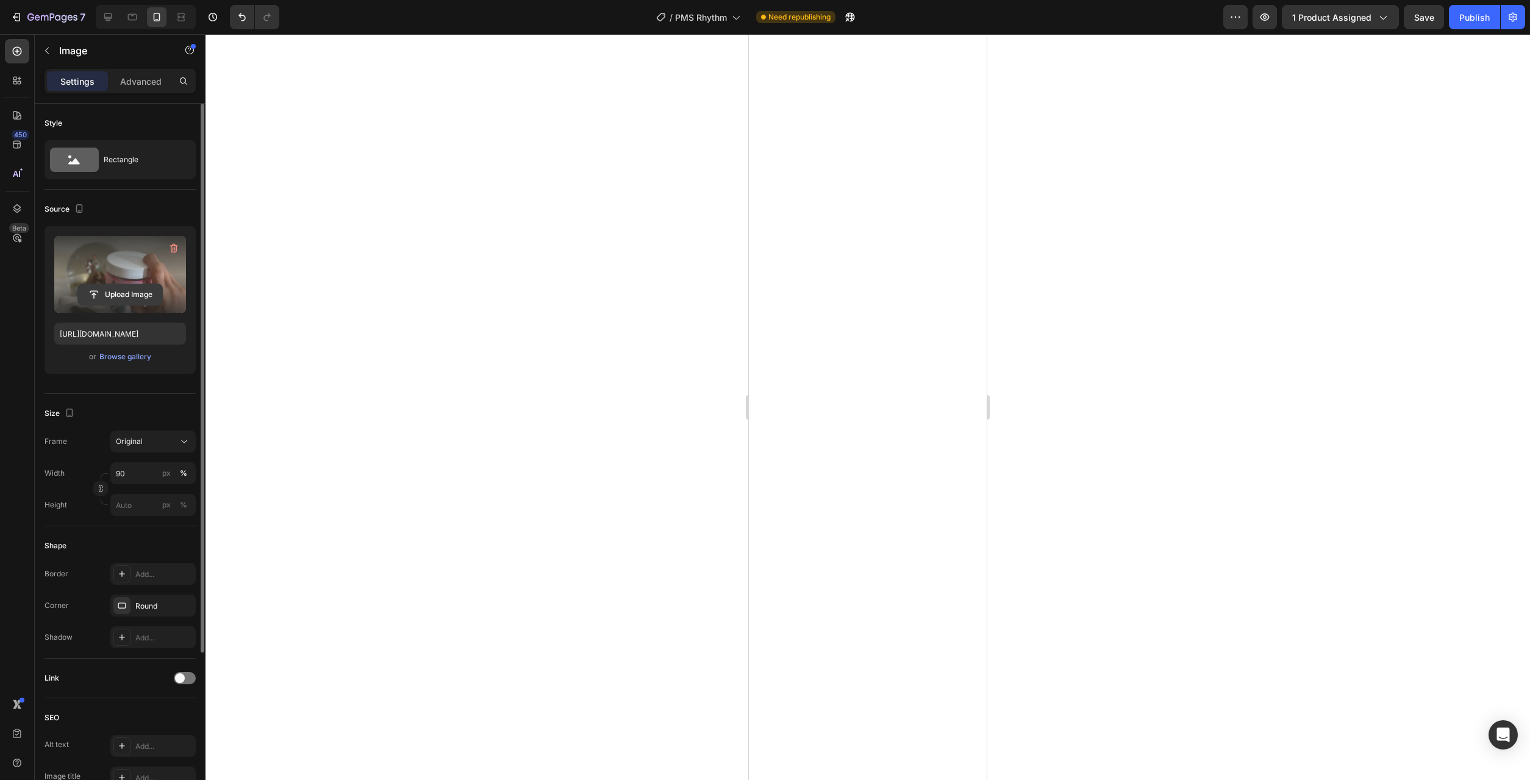
click at [147, 298] on input "file" at bounding box center [120, 294] width 84 height 21
type input "https://cdn.shopify.com/s/files/1/0777/2736/7387/files/gempages_577083542056469…"
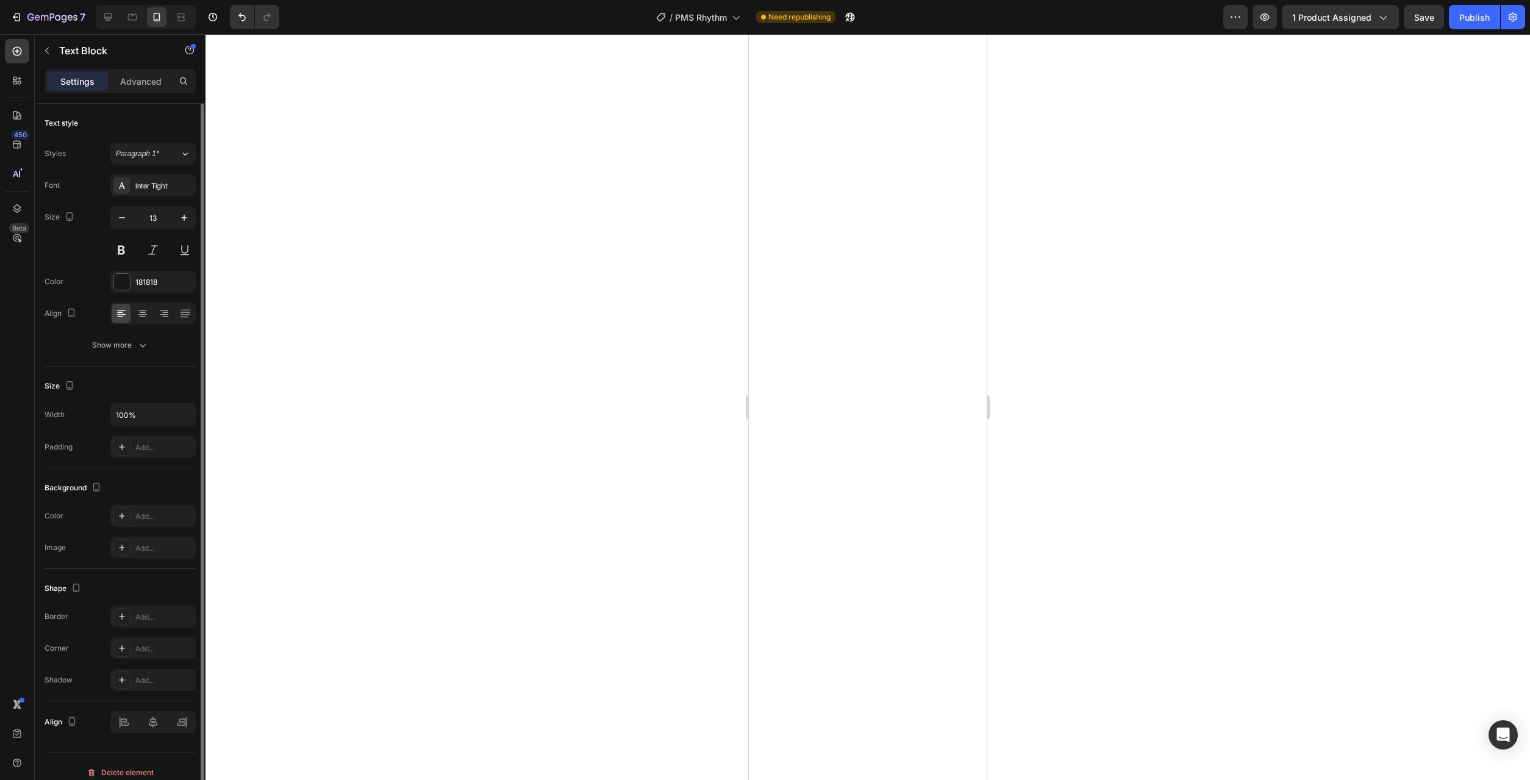
click at [1091, 317] on div at bounding box center [867, 407] width 1324 height 746
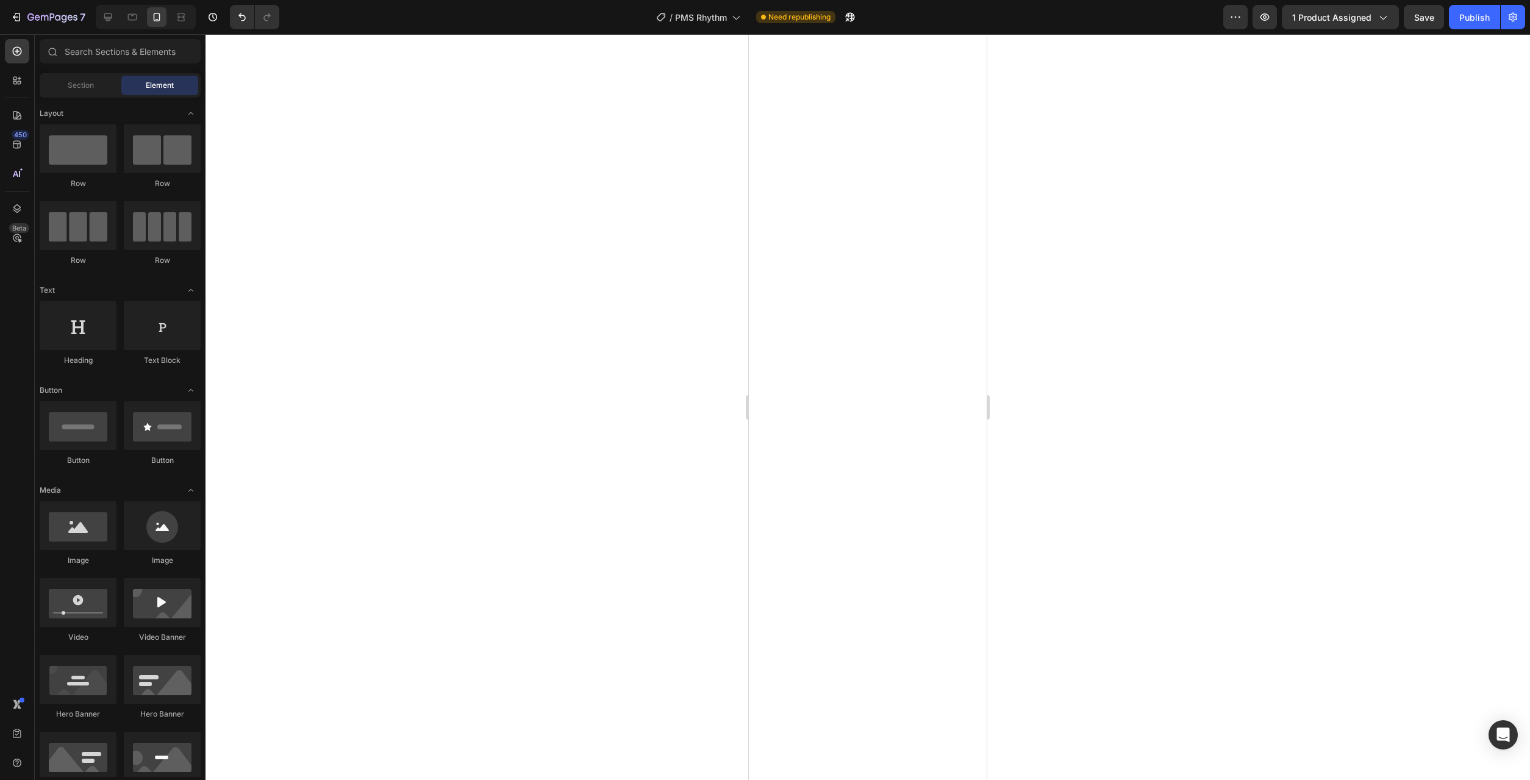
click at [1114, 354] on div at bounding box center [867, 407] width 1324 height 746
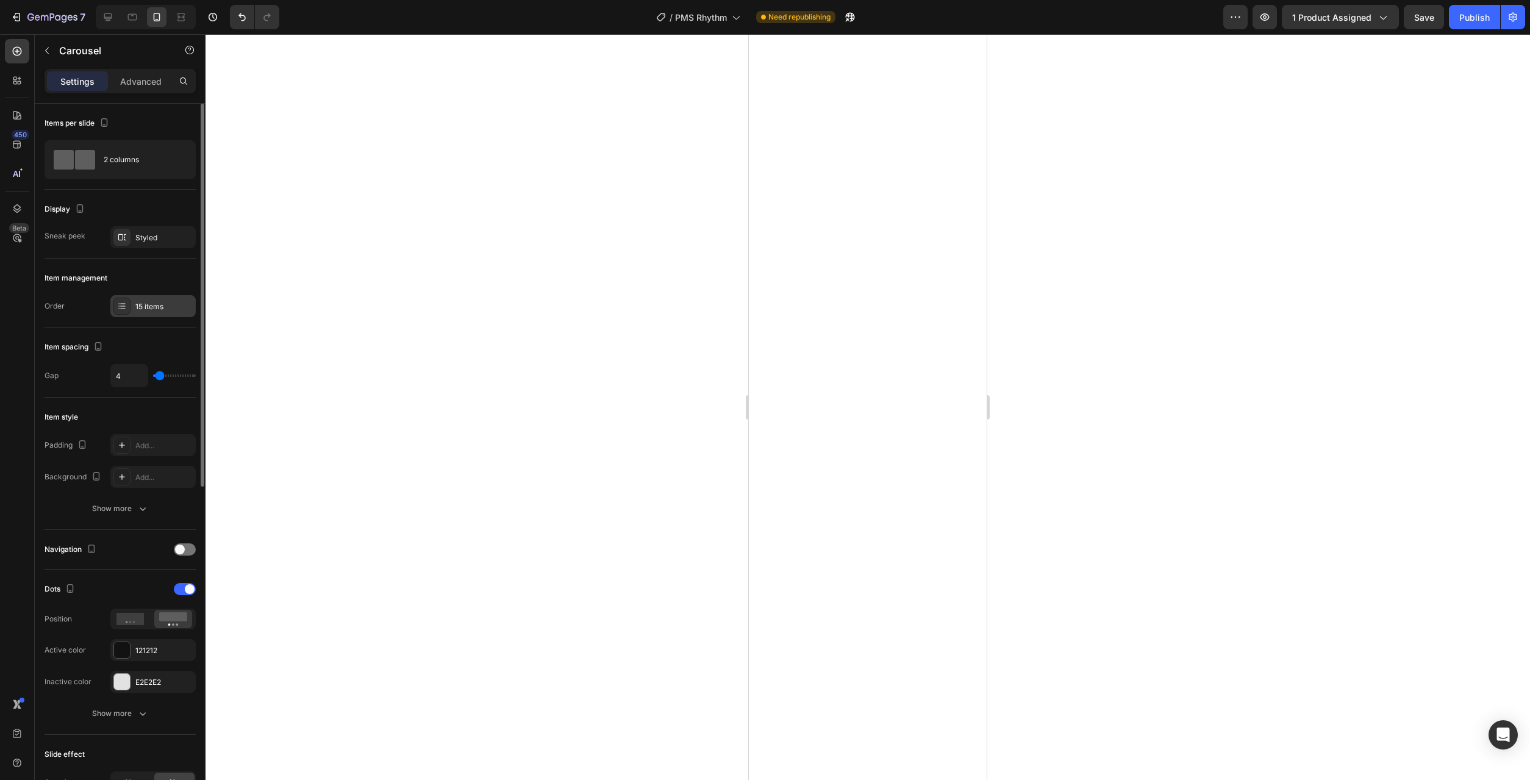
click at [144, 299] on div "15 items" at bounding box center [152, 306] width 85 height 22
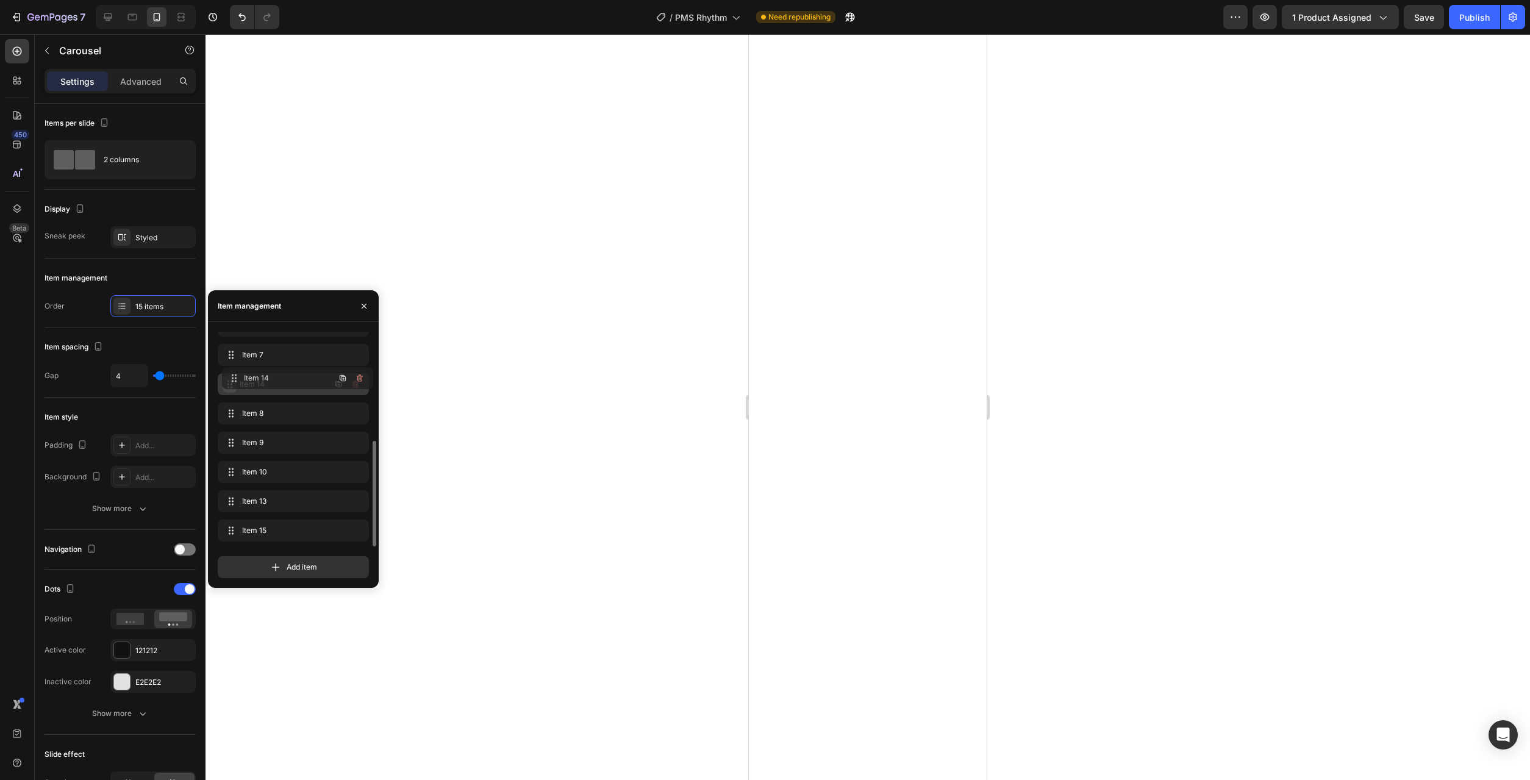
drag, startPoint x: 230, startPoint y: 496, endPoint x: 235, endPoint y: 377, distance: 119.0
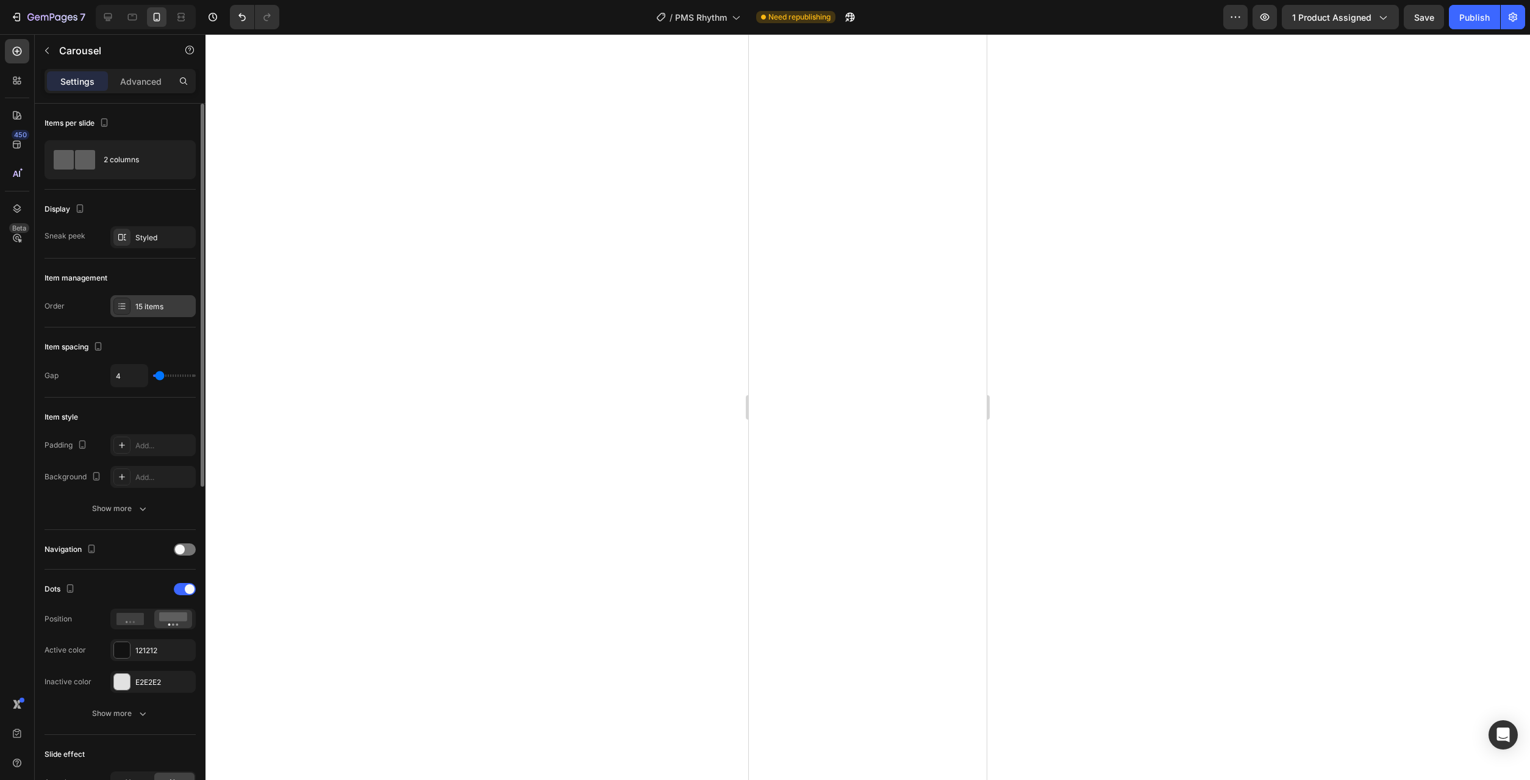
click at [154, 307] on div "15 items" at bounding box center [163, 306] width 57 height 11
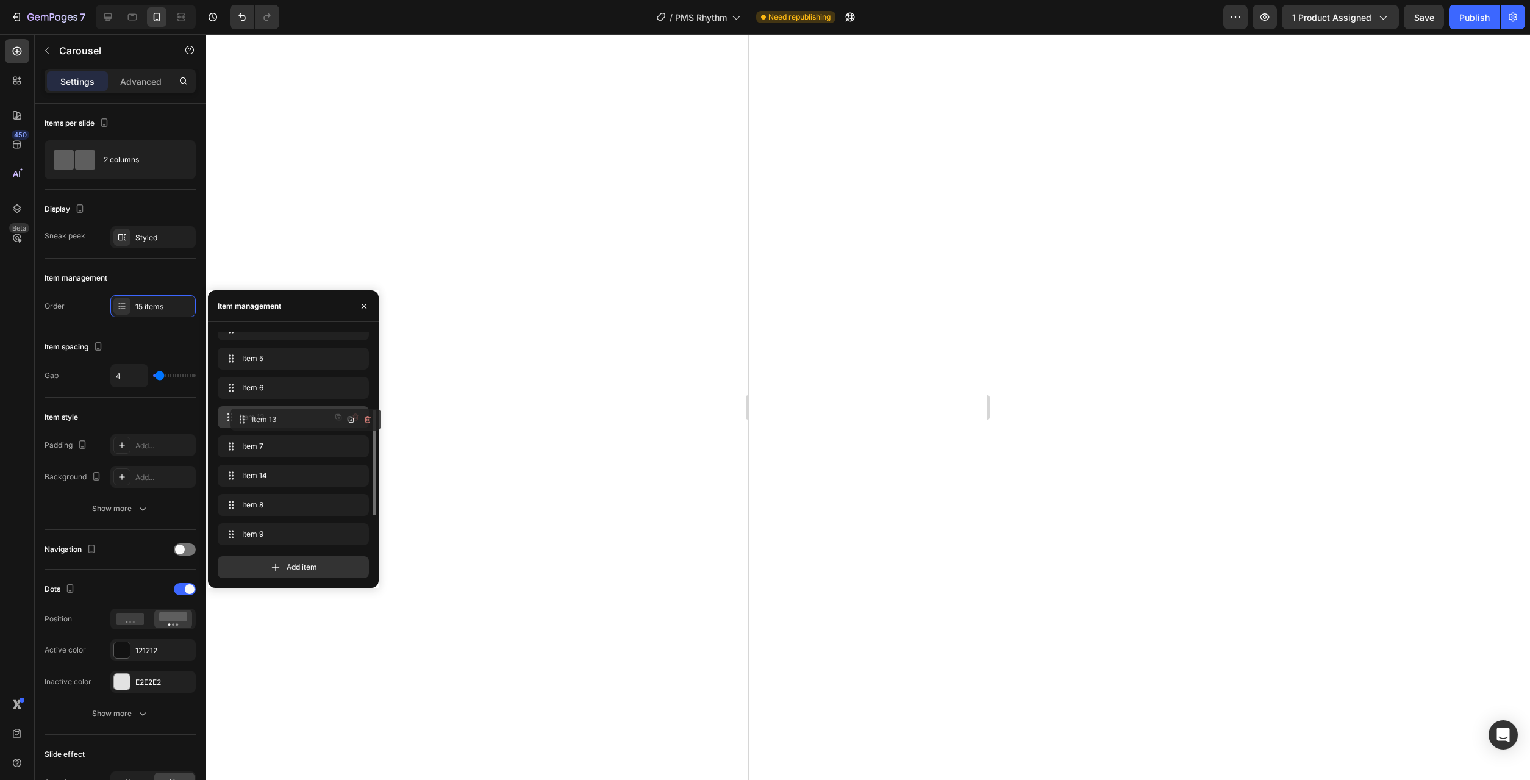
scroll to position [98, 0]
drag, startPoint x: 232, startPoint y: 502, endPoint x: 312, endPoint y: 460, distance: 89.7
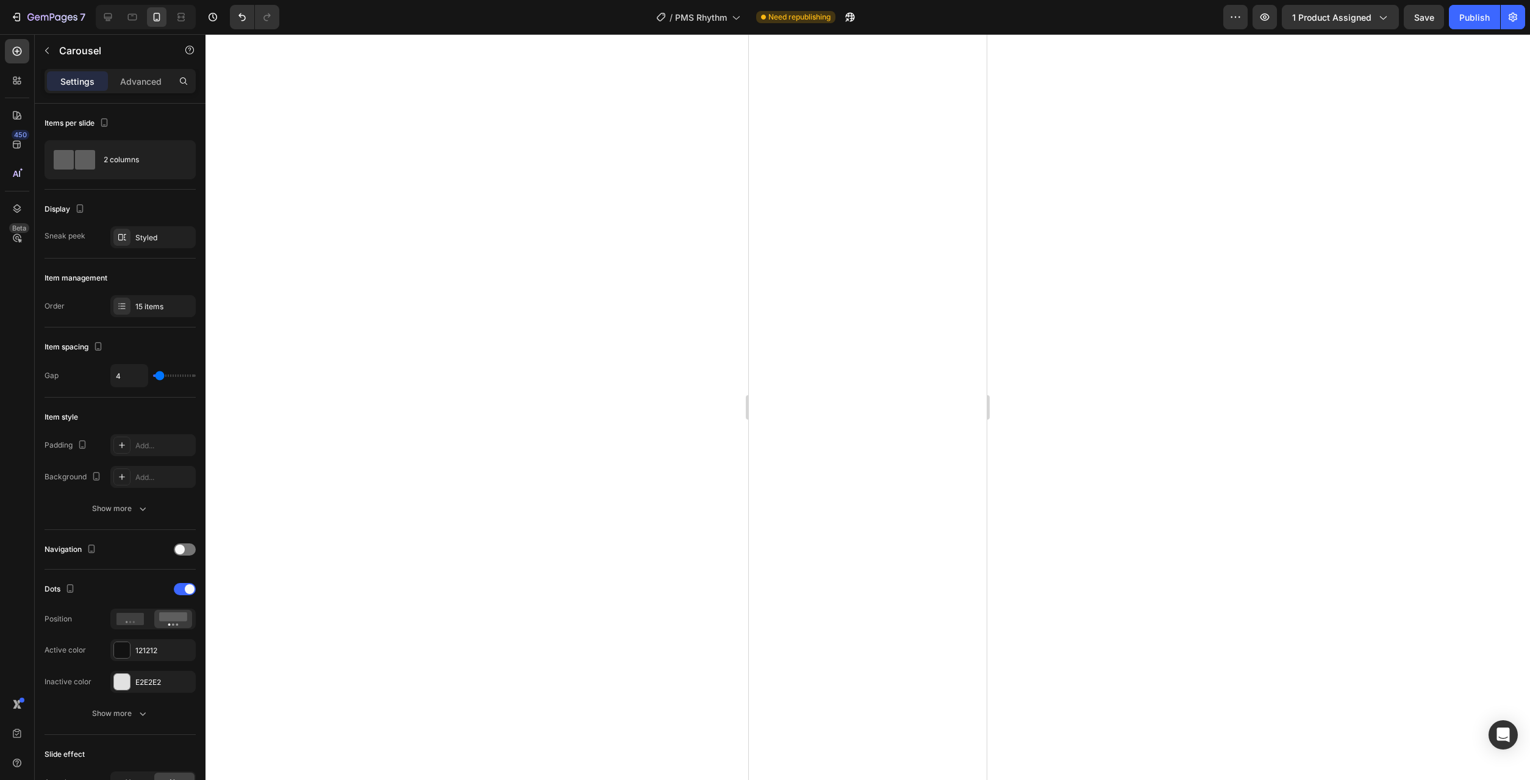
click at [1116, 402] on div at bounding box center [867, 407] width 1324 height 746
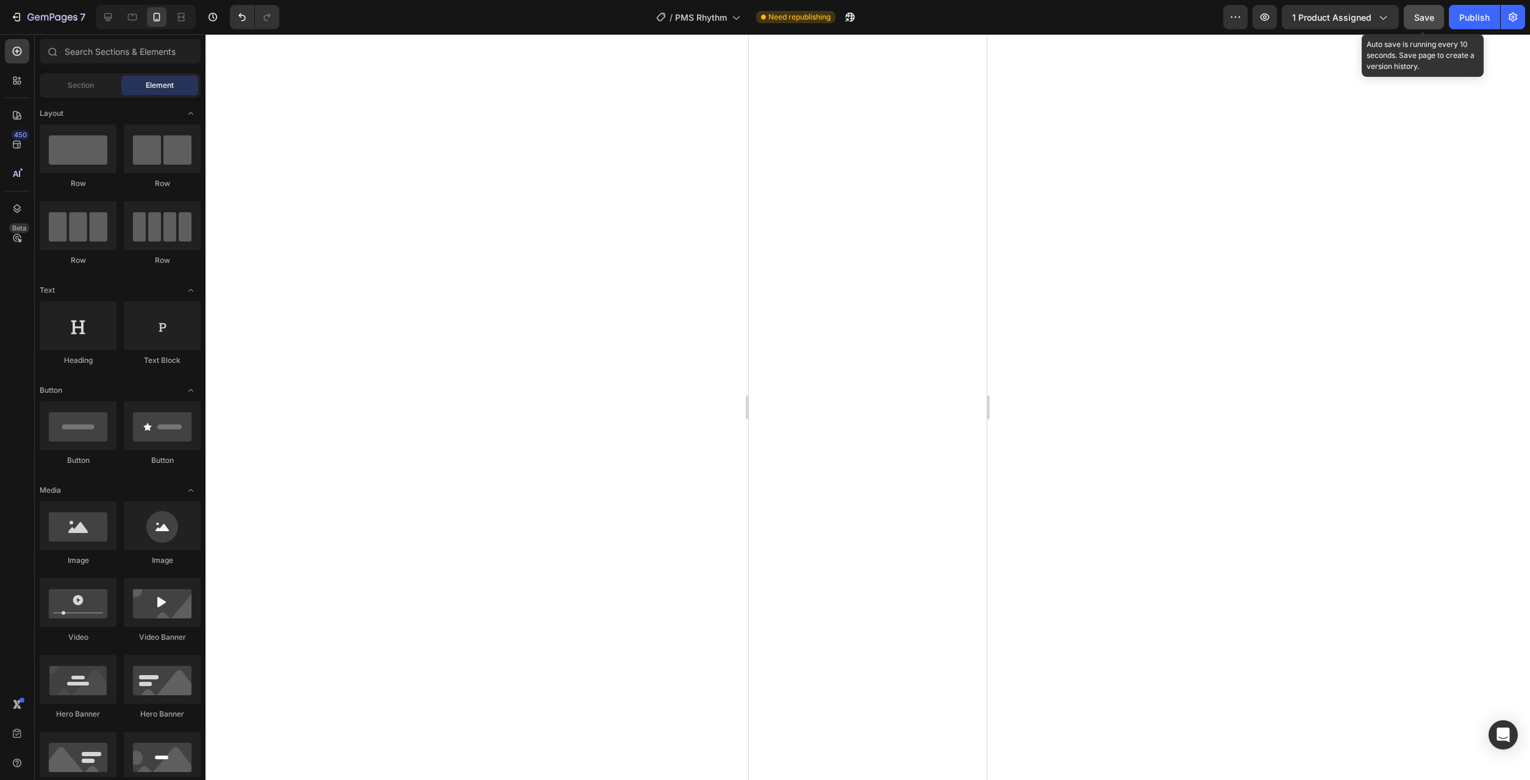
drag, startPoint x: 1426, startPoint y: 18, endPoint x: 1428, endPoint y: 24, distance: 6.6
click at [1427, 18] on span "Save" at bounding box center [1424, 17] width 20 height 10
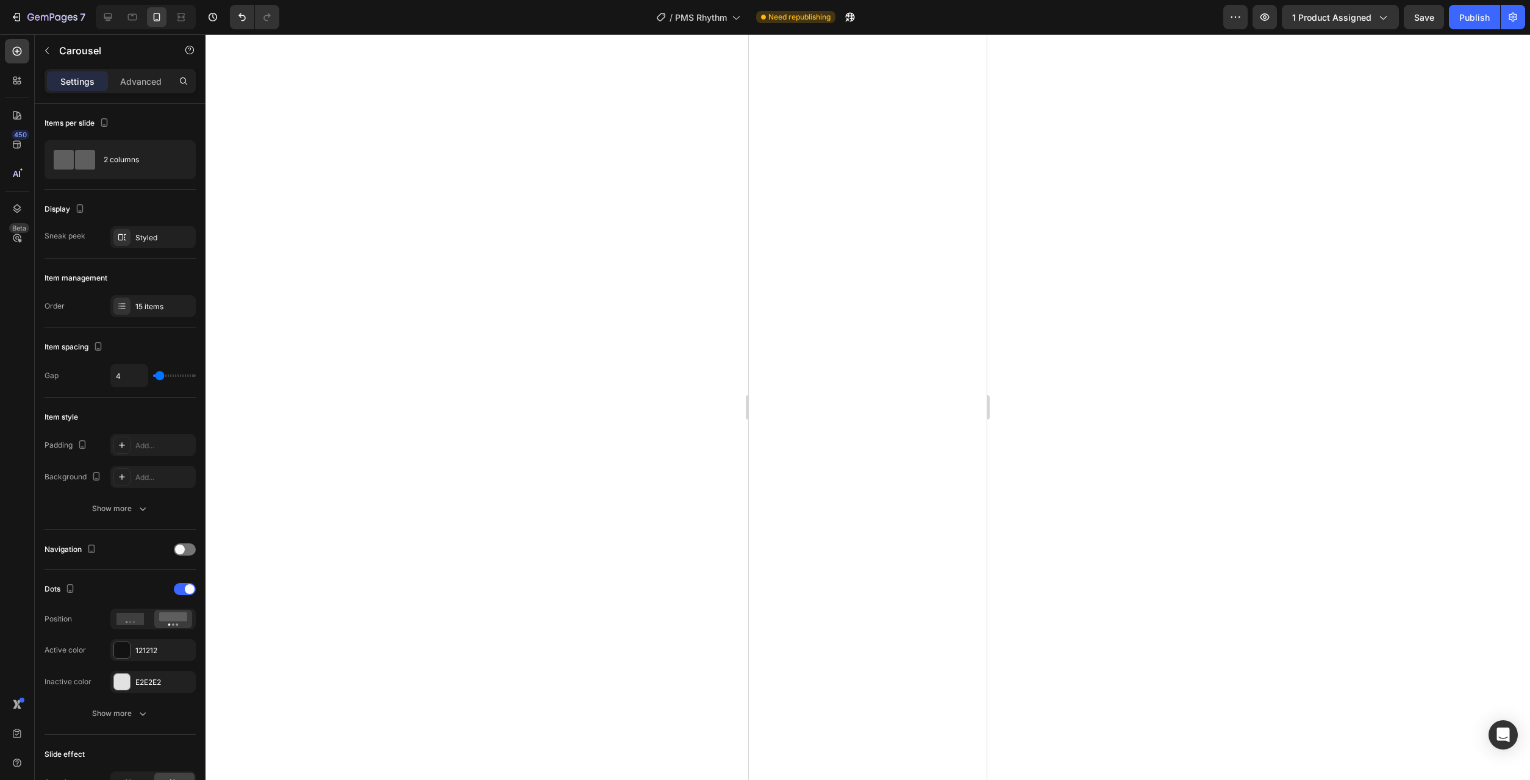
click at [1077, 407] on div at bounding box center [867, 407] width 1324 height 746
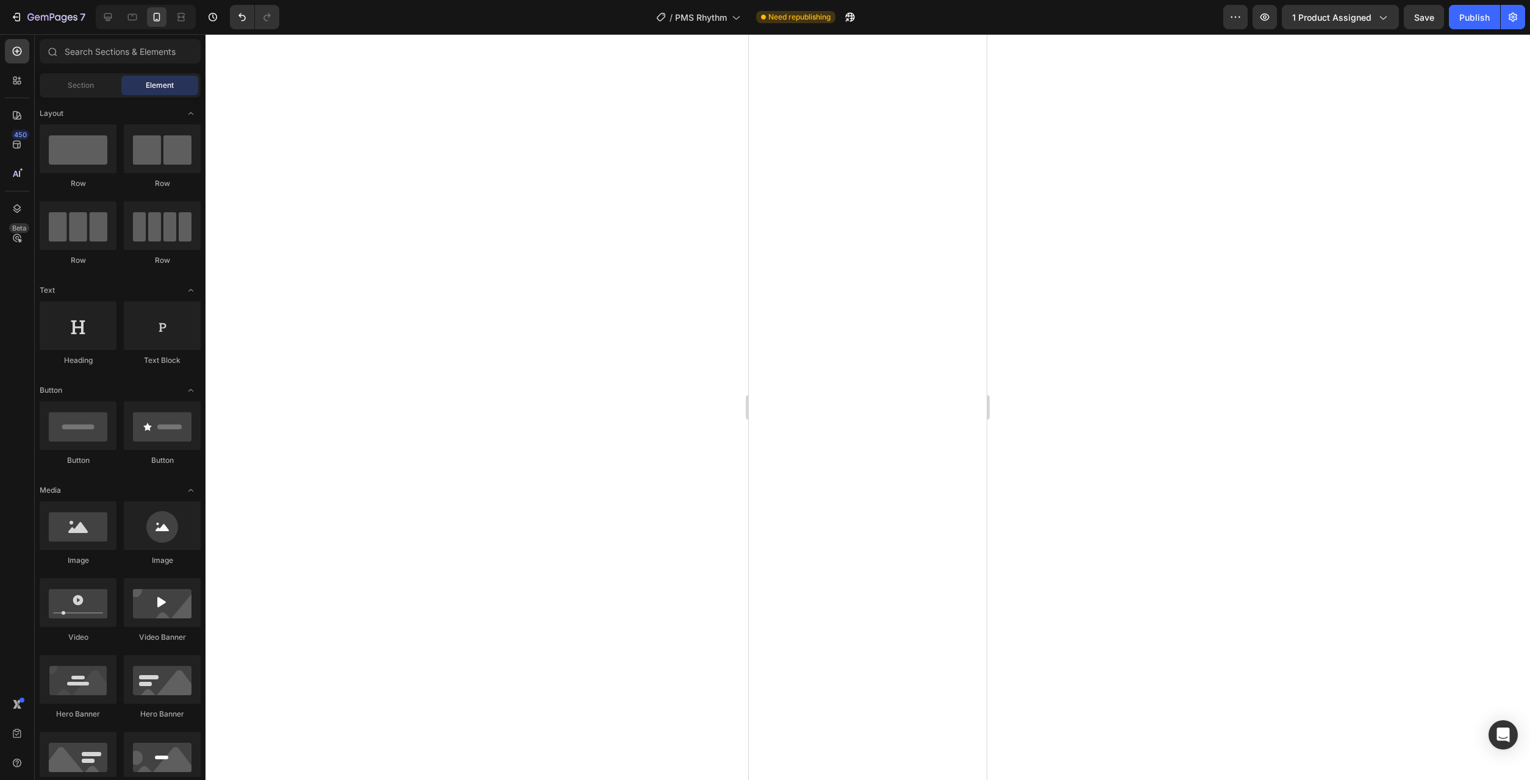
click at [1077, 407] on div at bounding box center [867, 407] width 1324 height 746
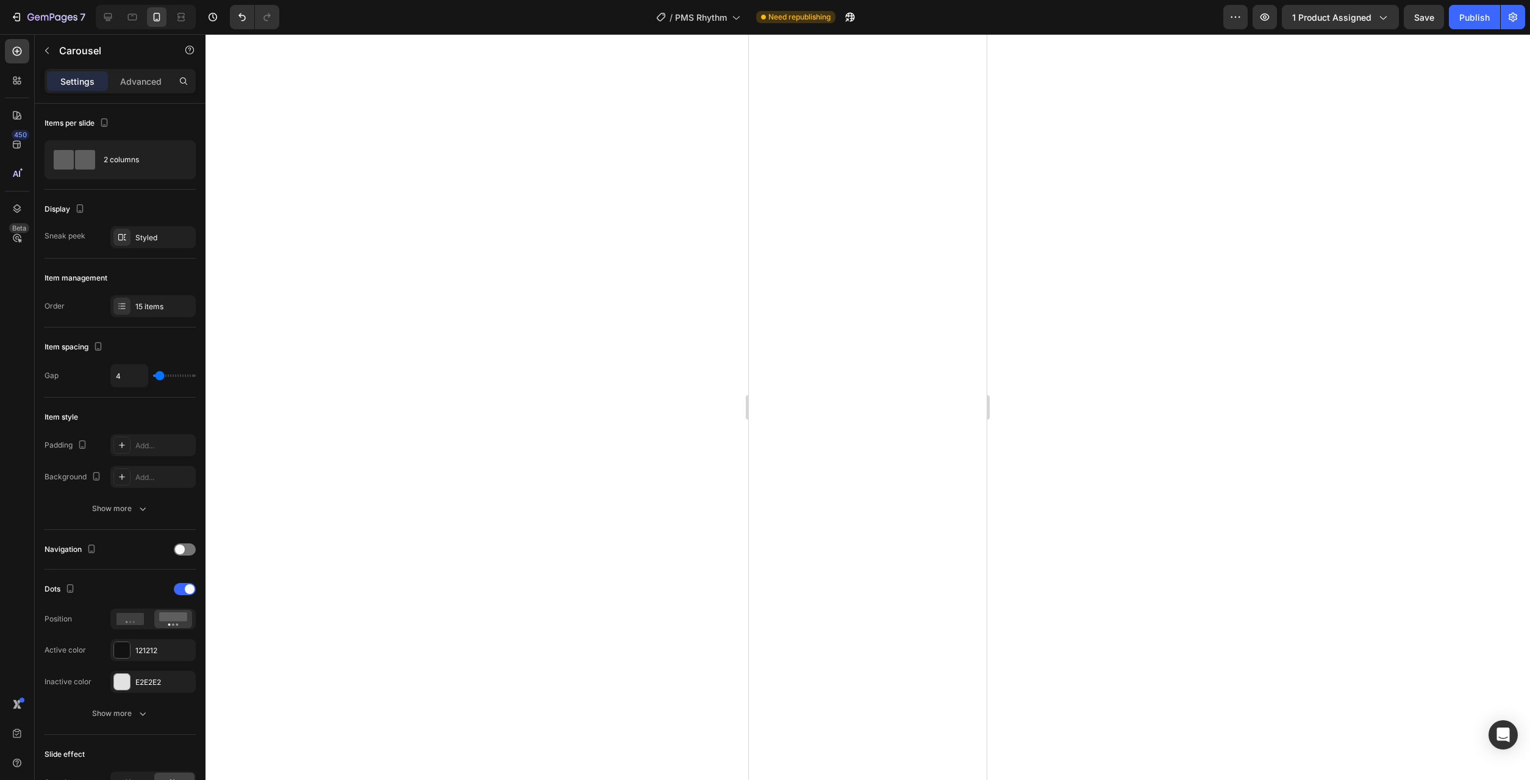
drag, startPoint x: 1155, startPoint y: 391, endPoint x: 1341, endPoint y: 208, distance: 260.8
click at [1157, 390] on div at bounding box center [867, 407] width 1324 height 746
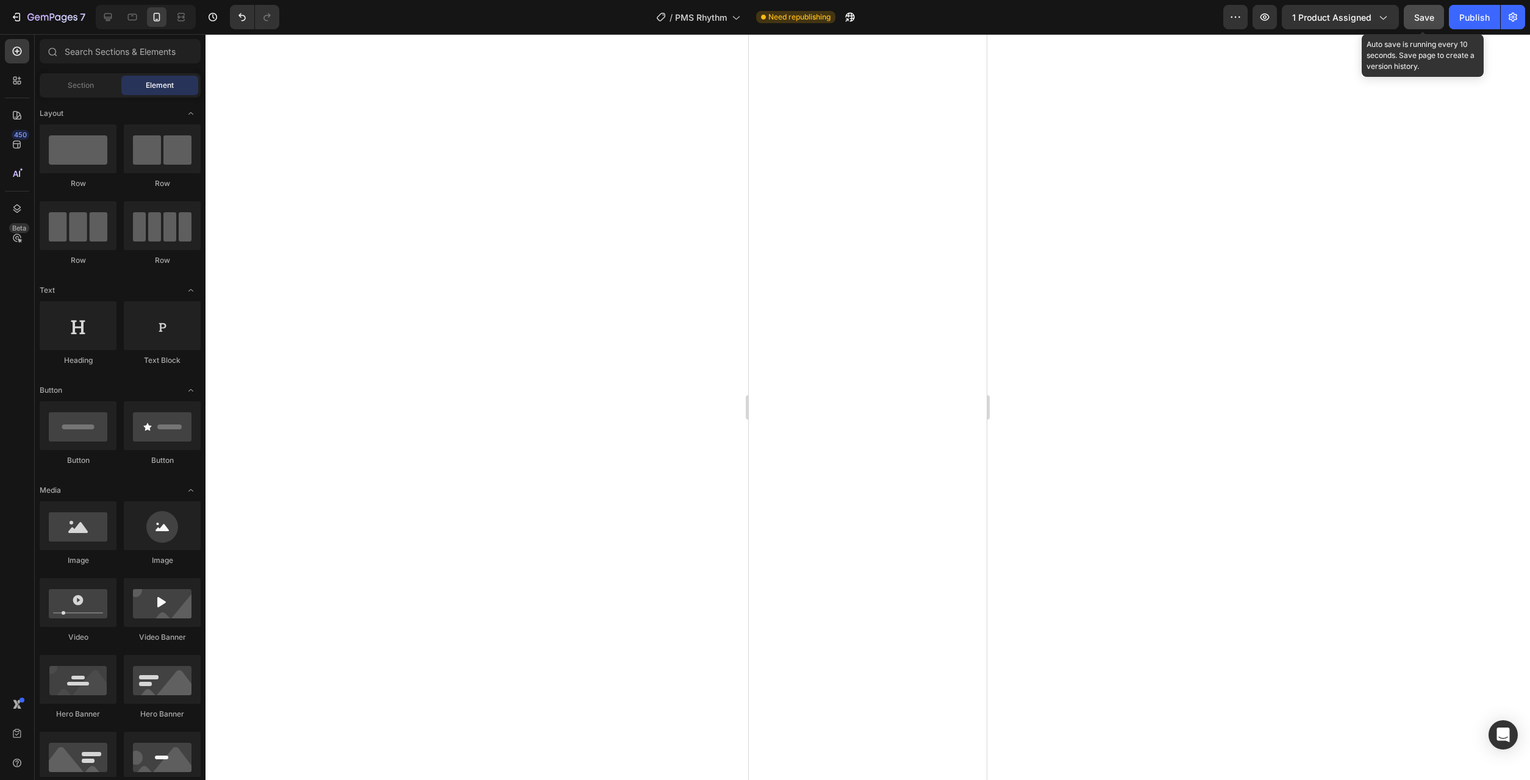
click at [1424, 28] on button "Save" at bounding box center [1423, 17] width 40 height 24
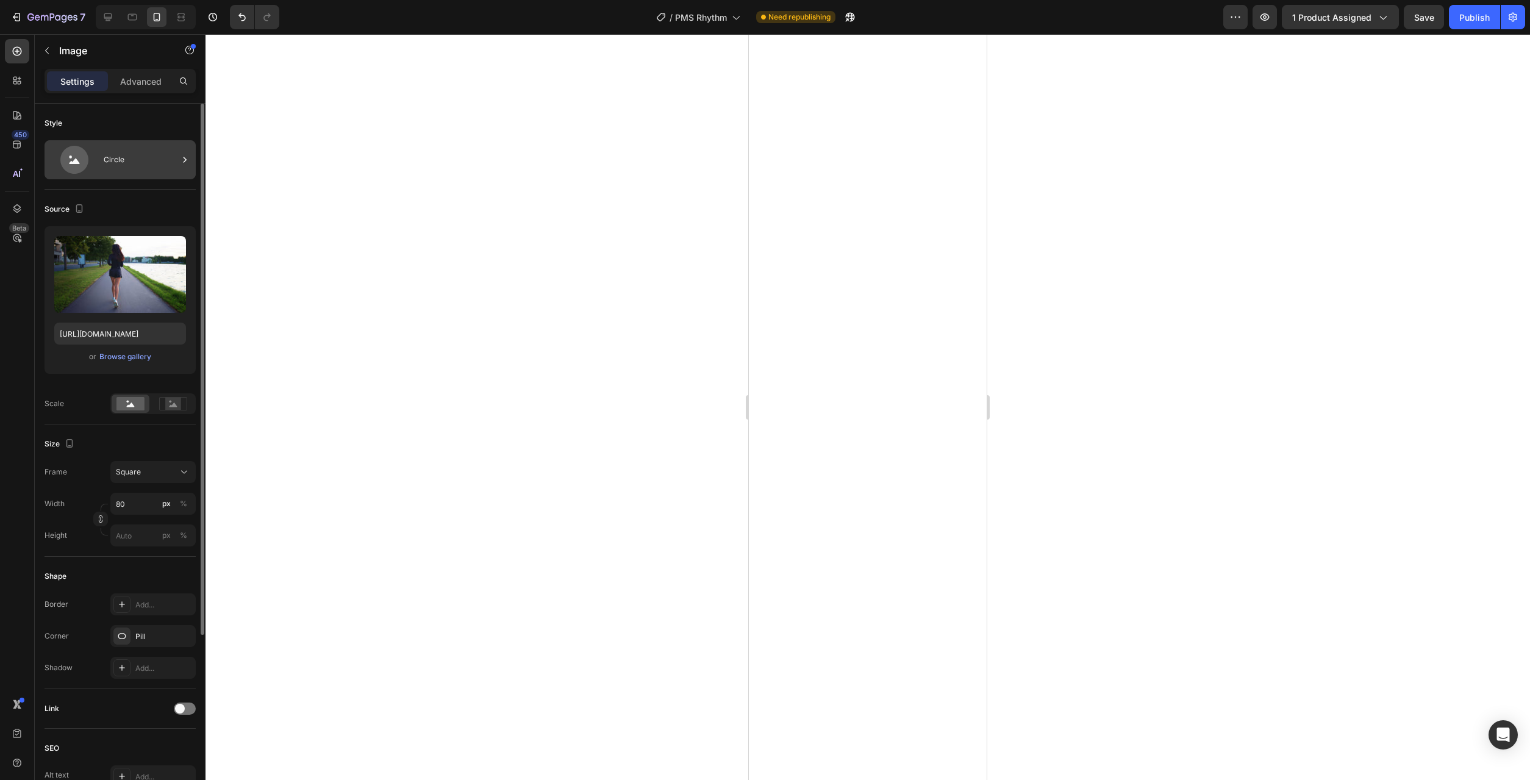
click at [118, 159] on div "Circle" at bounding box center [141, 160] width 74 height 28
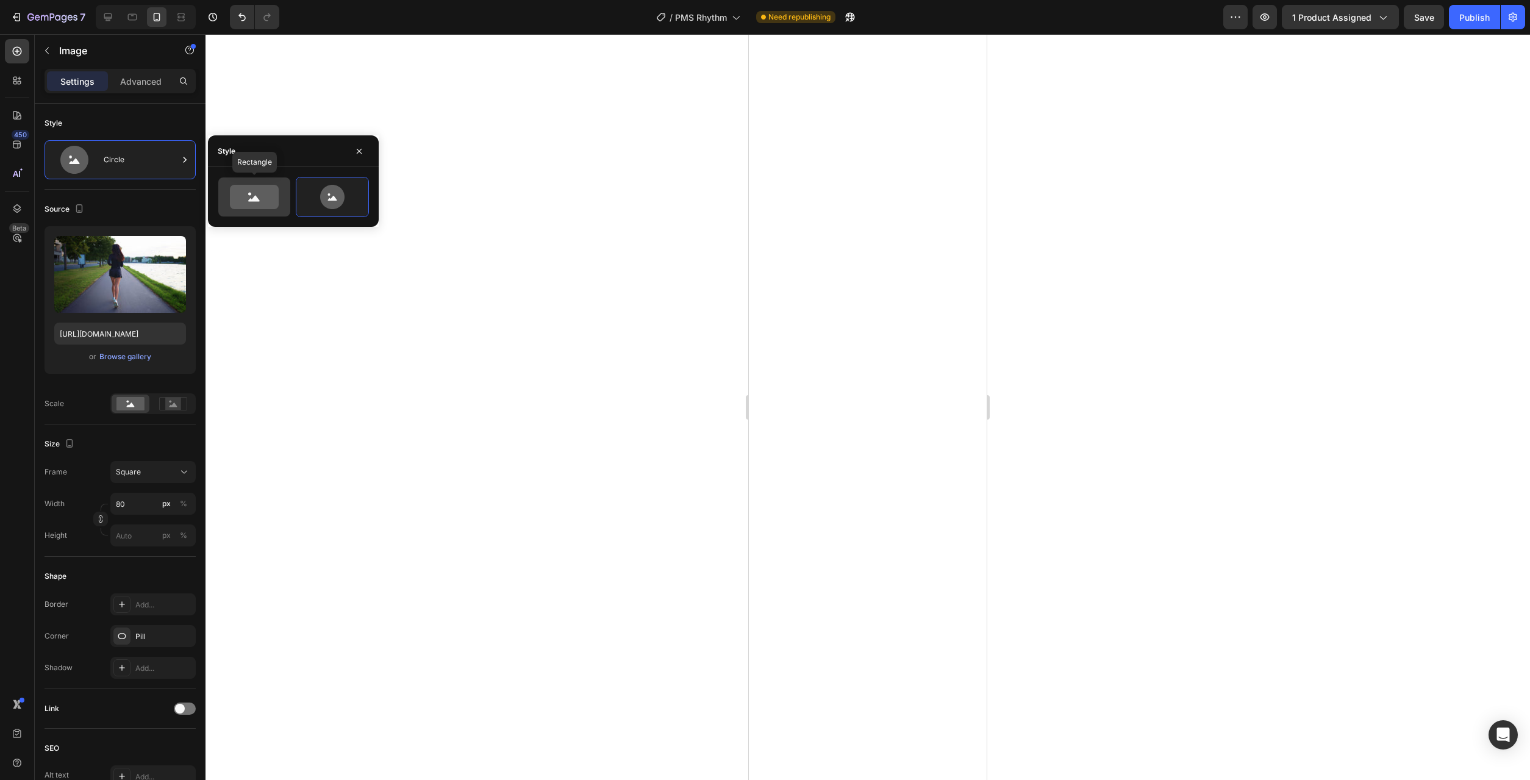
click at [255, 196] on icon at bounding box center [254, 199] width 12 height 6
type input "100"
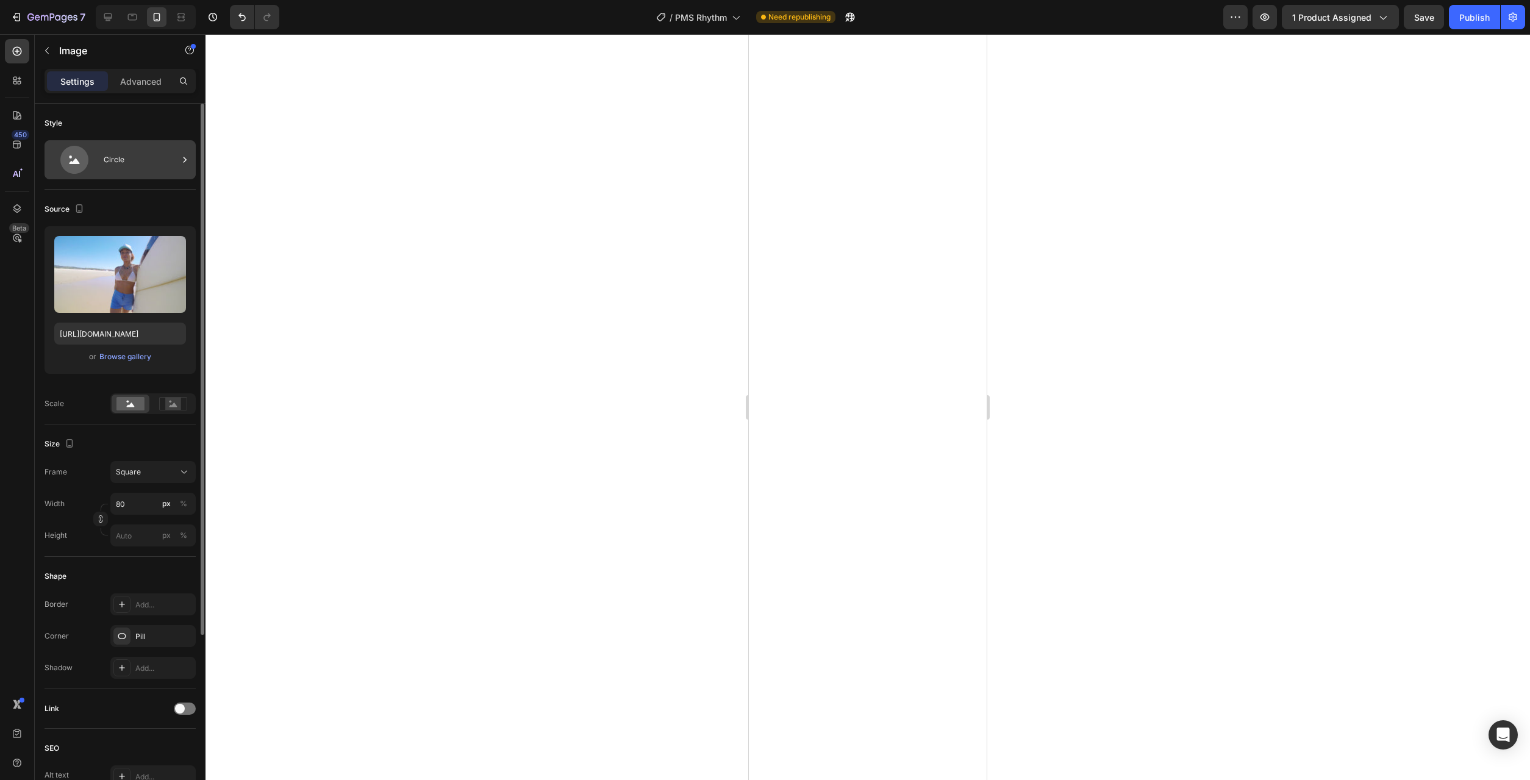
click at [92, 156] on icon at bounding box center [74, 160] width 49 height 28
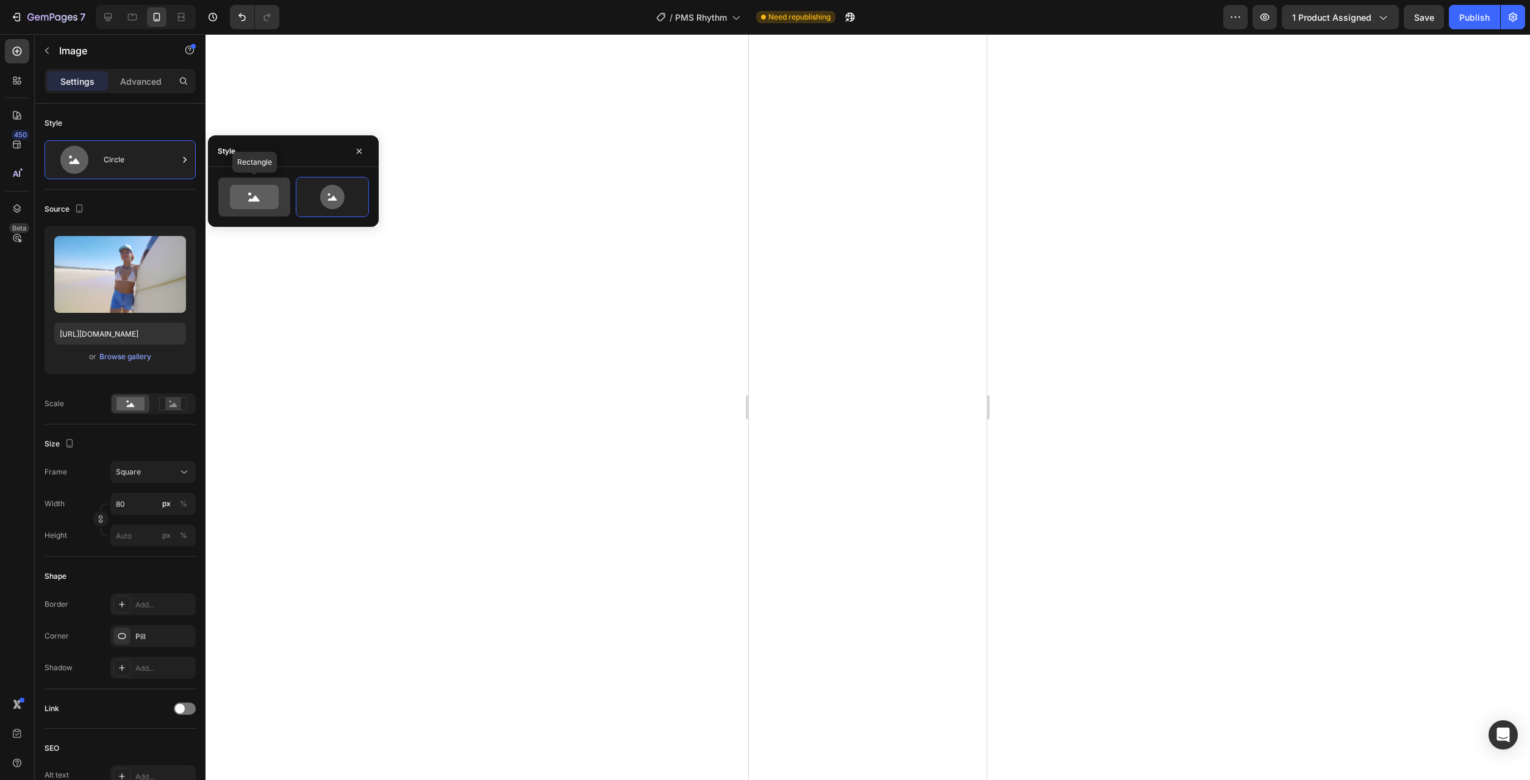
click at [251, 205] on icon at bounding box center [254, 197] width 49 height 24
type input "100"
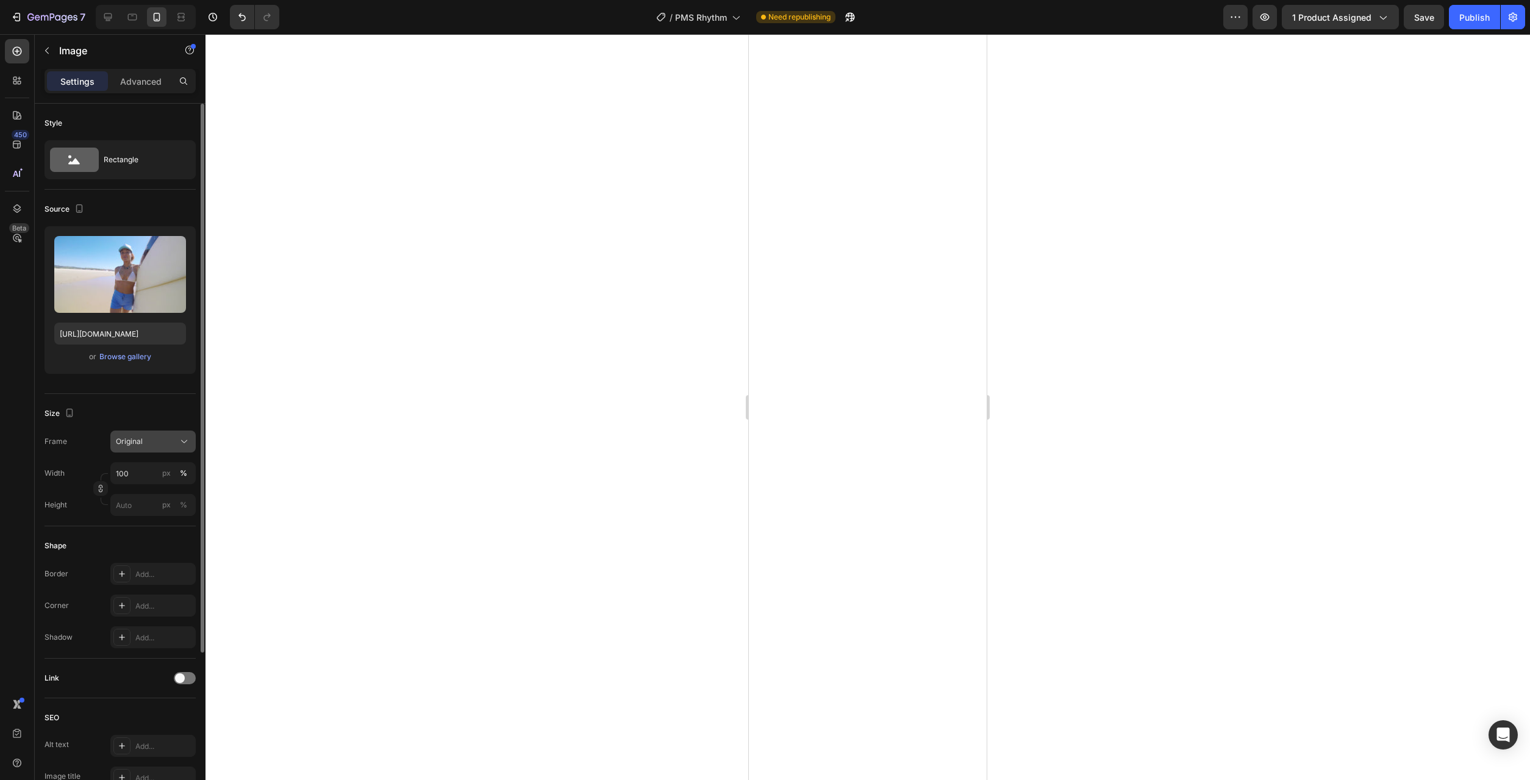
click at [179, 440] on icon at bounding box center [184, 441] width 12 height 12
click at [171, 459] on div "Square Vertical Horizontal Original Custom" at bounding box center [141, 516] width 107 height 123
click at [170, 466] on div "Square" at bounding box center [142, 471] width 98 height 23
click at [167, 441] on div "Original" at bounding box center [146, 441] width 60 height 11
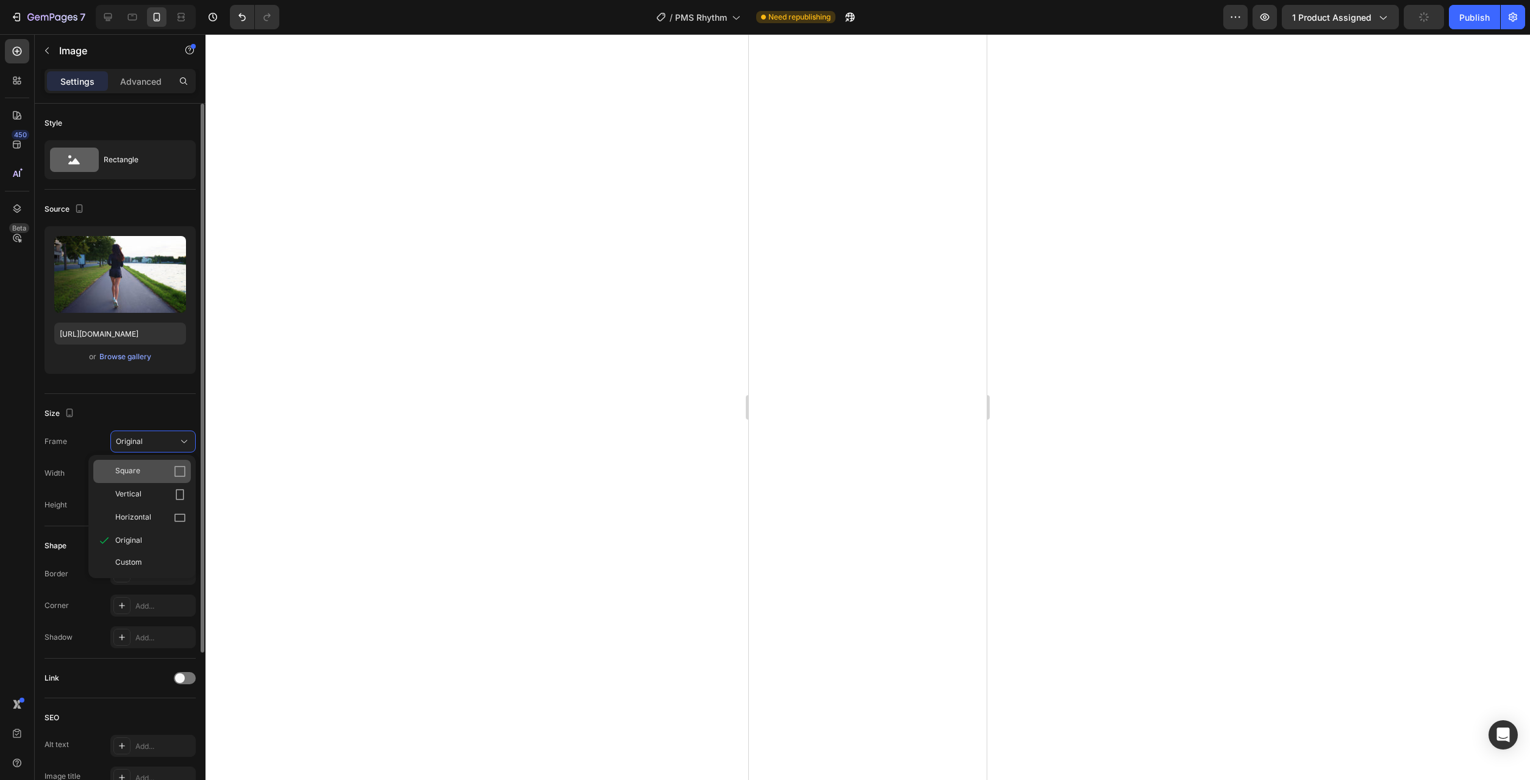
click at [161, 462] on div "Square" at bounding box center [142, 471] width 98 height 23
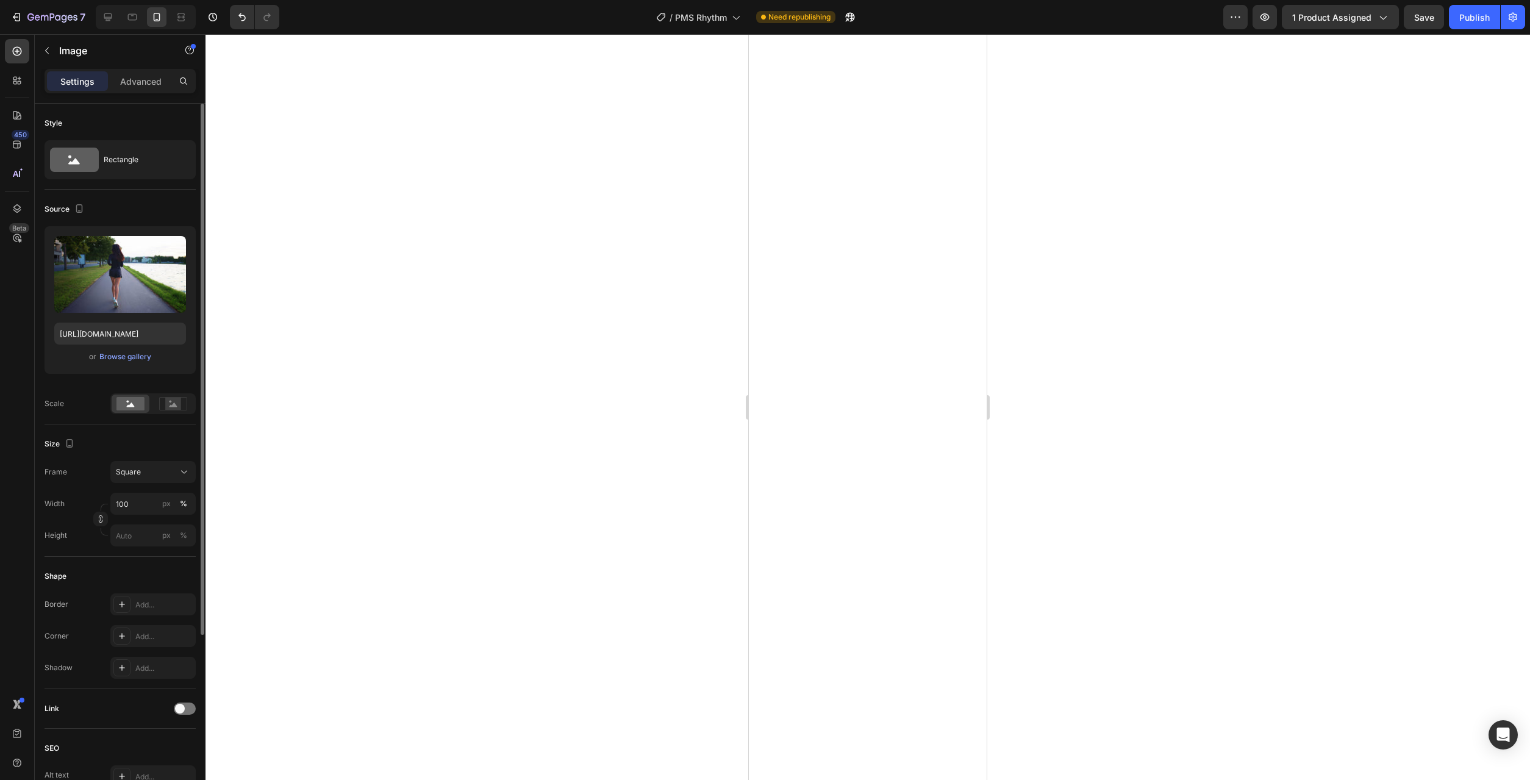
click at [1041, 486] on div at bounding box center [867, 407] width 1324 height 746
click at [101, 166] on div "Circle" at bounding box center [120, 159] width 151 height 39
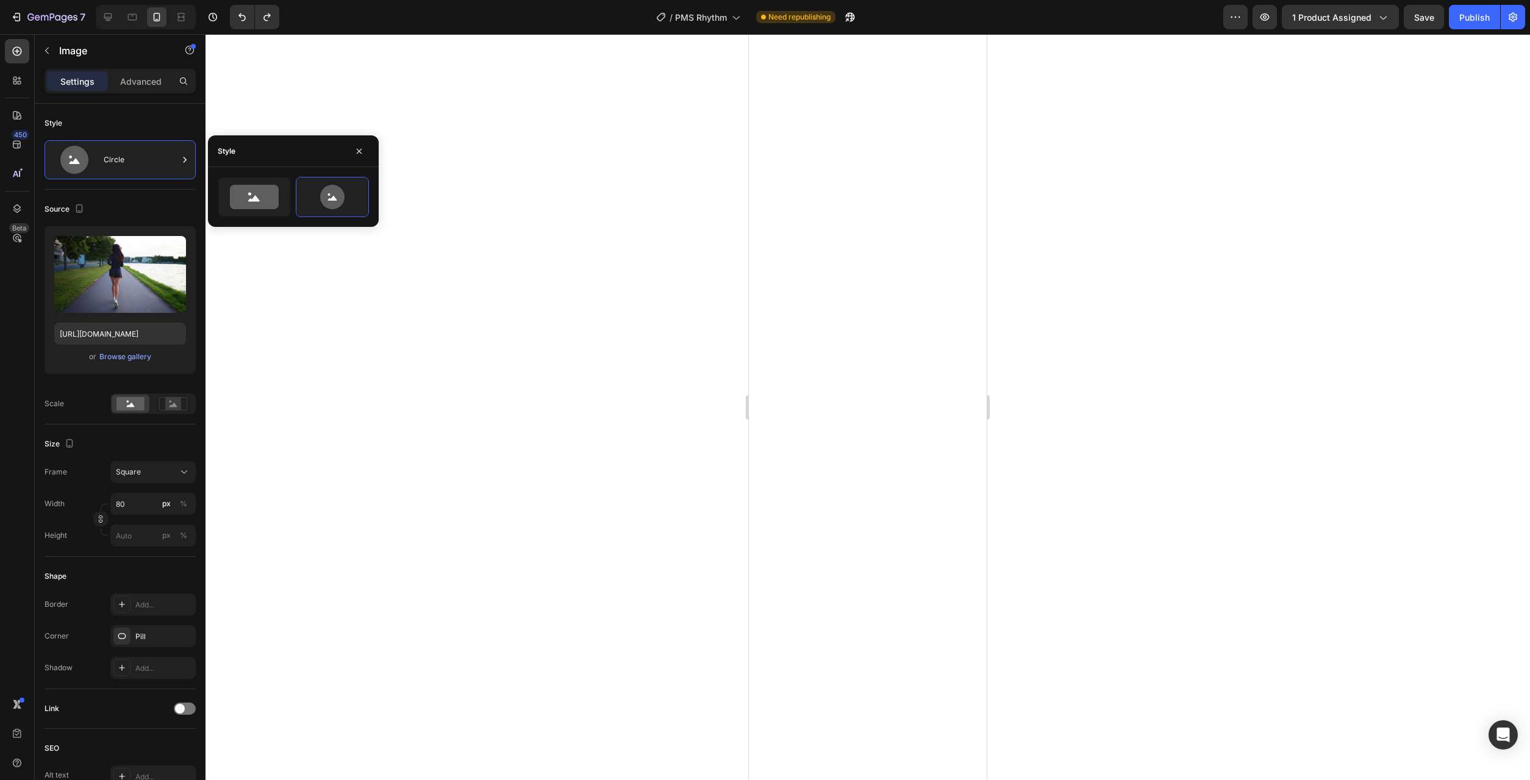
click at [504, 385] on div at bounding box center [867, 407] width 1324 height 746
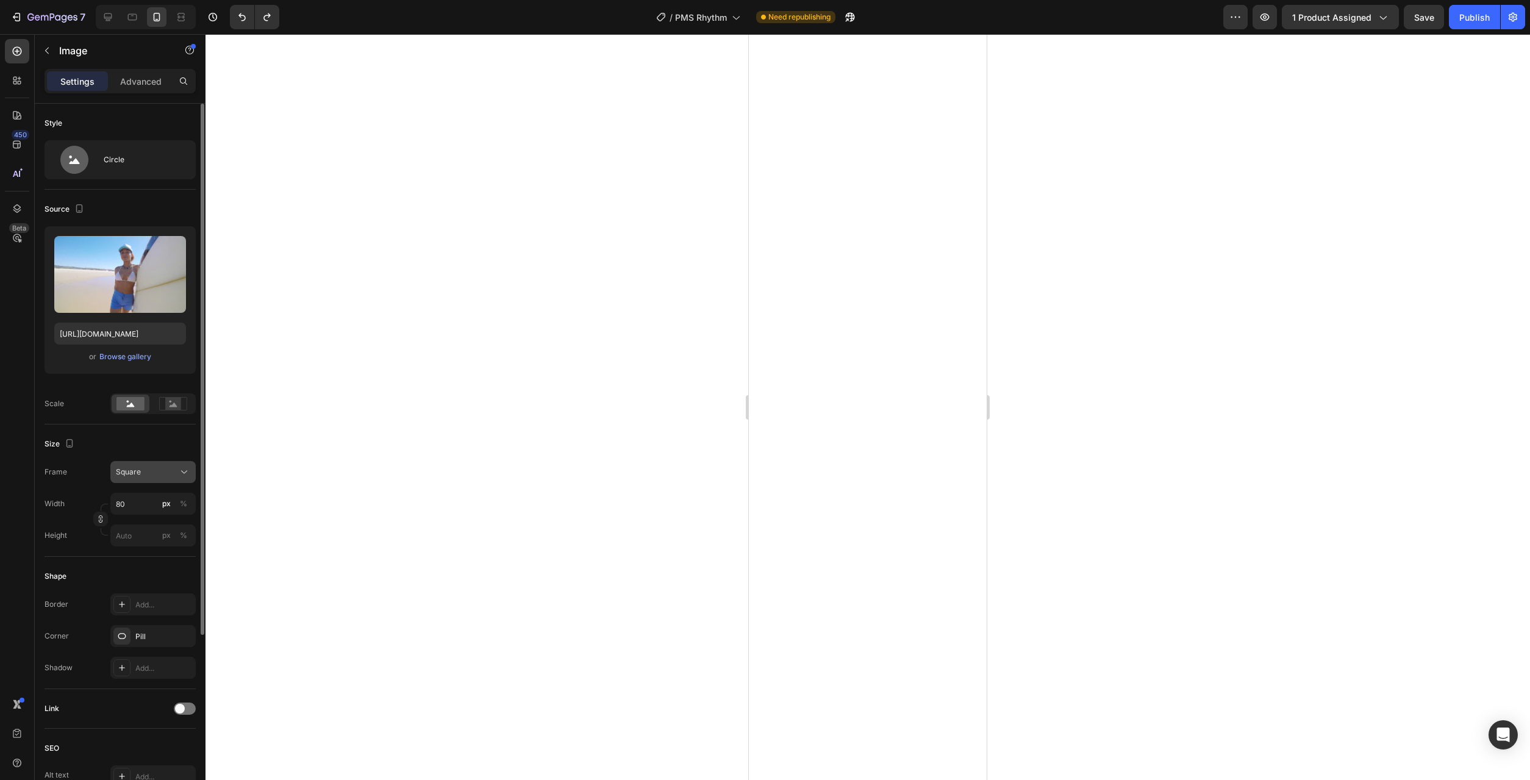
click at [162, 468] on div "Square" at bounding box center [146, 471] width 60 height 11
click at [157, 572] on div "Original" at bounding box center [150, 570] width 71 height 11
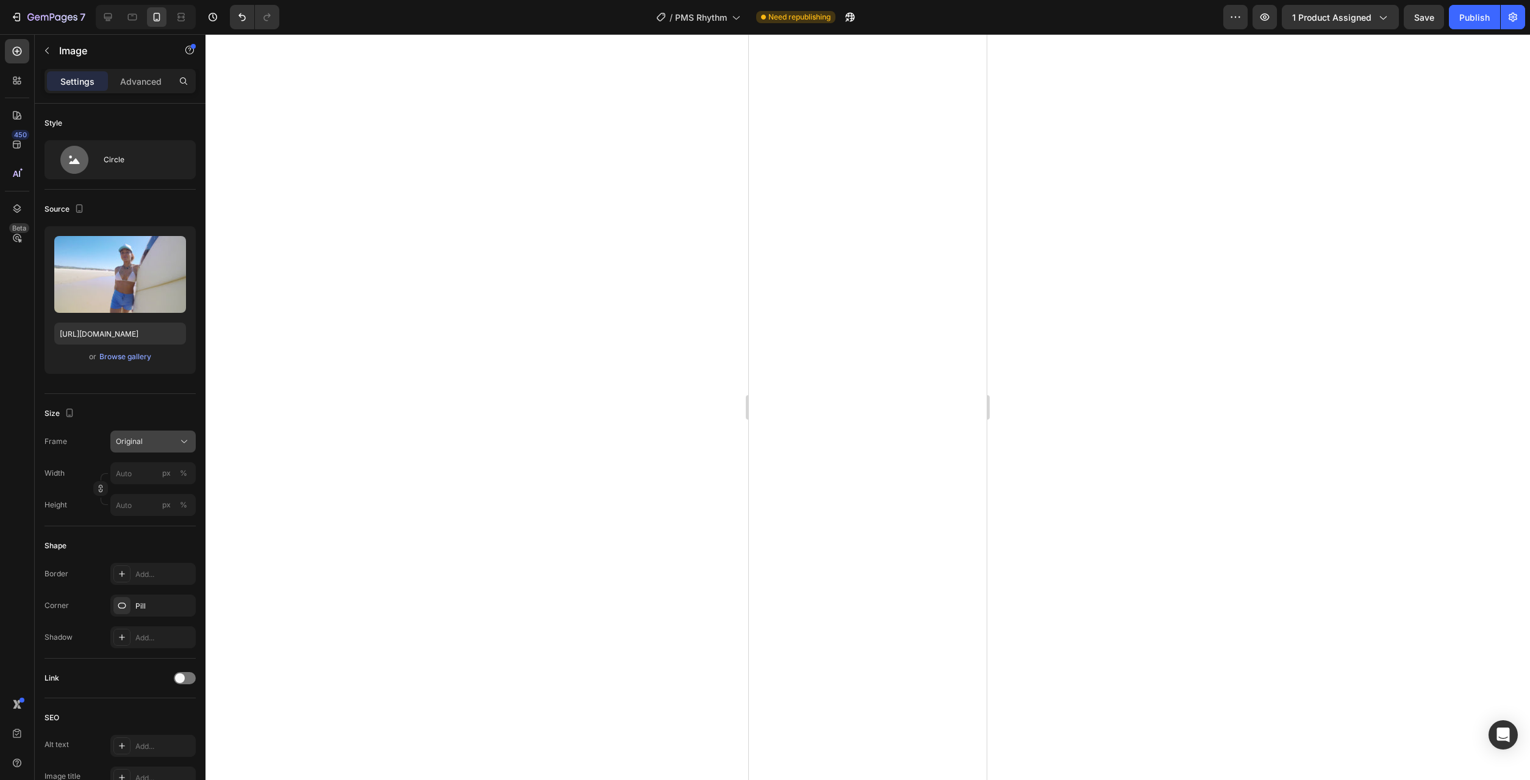
click at [182, 446] on icon at bounding box center [184, 441] width 12 height 12
click at [151, 551] on div "Custom" at bounding box center [142, 562] width 98 height 22
click at [166, 440] on div "Original" at bounding box center [146, 441] width 60 height 11
click at [143, 471] on div "Square" at bounding box center [150, 471] width 71 height 12
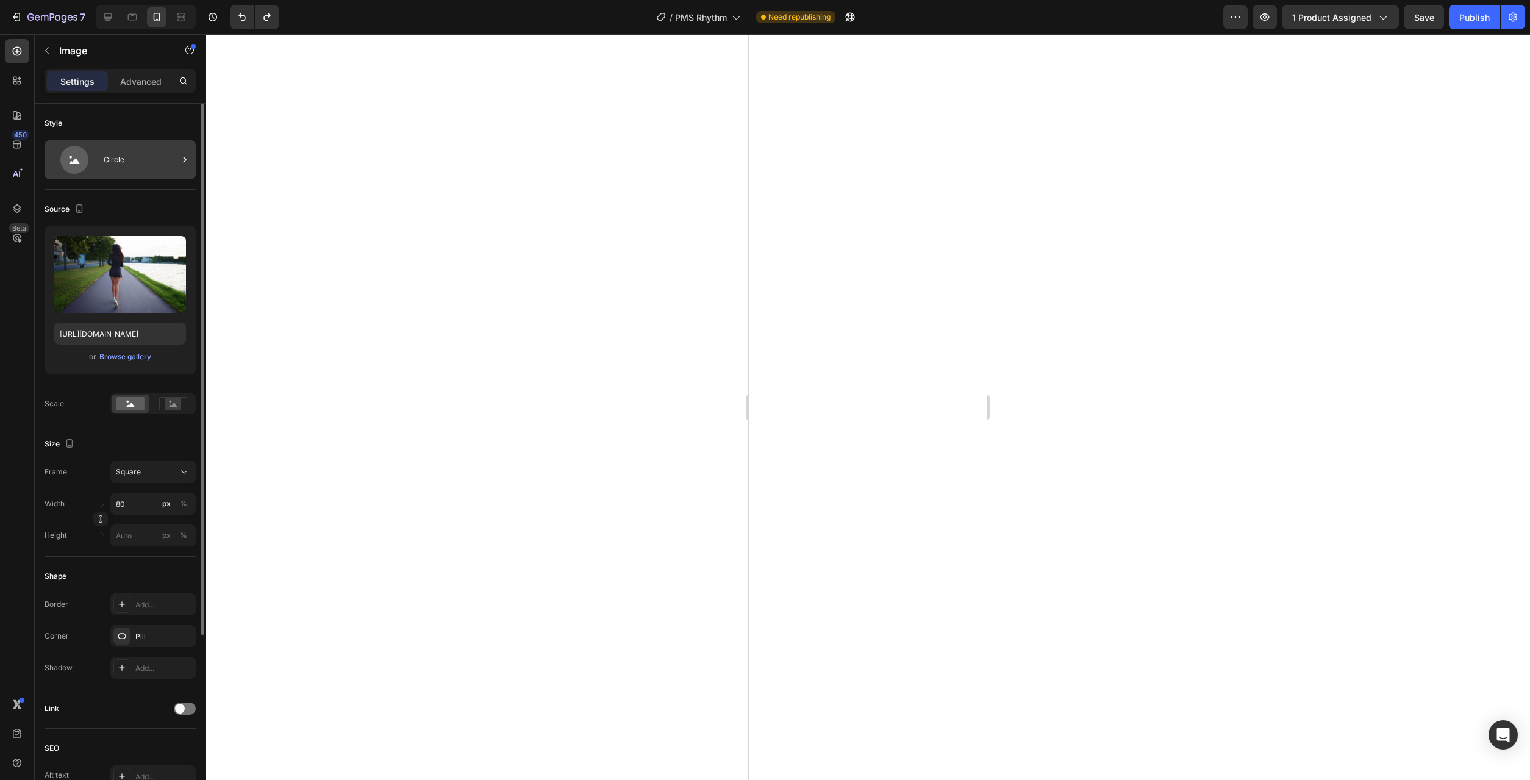
click at [85, 158] on icon at bounding box center [74, 160] width 28 height 28
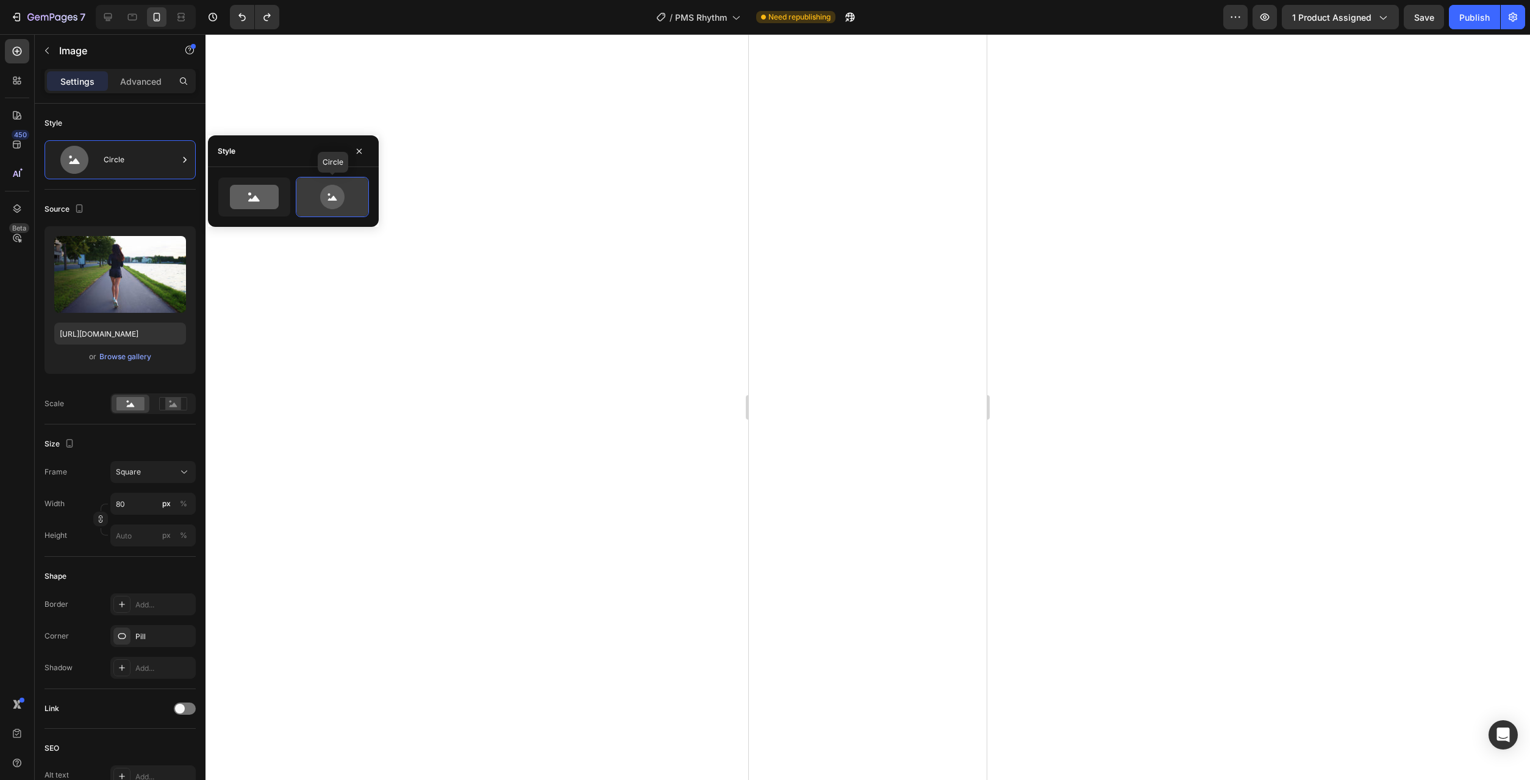
click at [314, 201] on icon at bounding box center [332, 197] width 57 height 24
click at [186, 476] on icon at bounding box center [184, 472] width 12 height 12
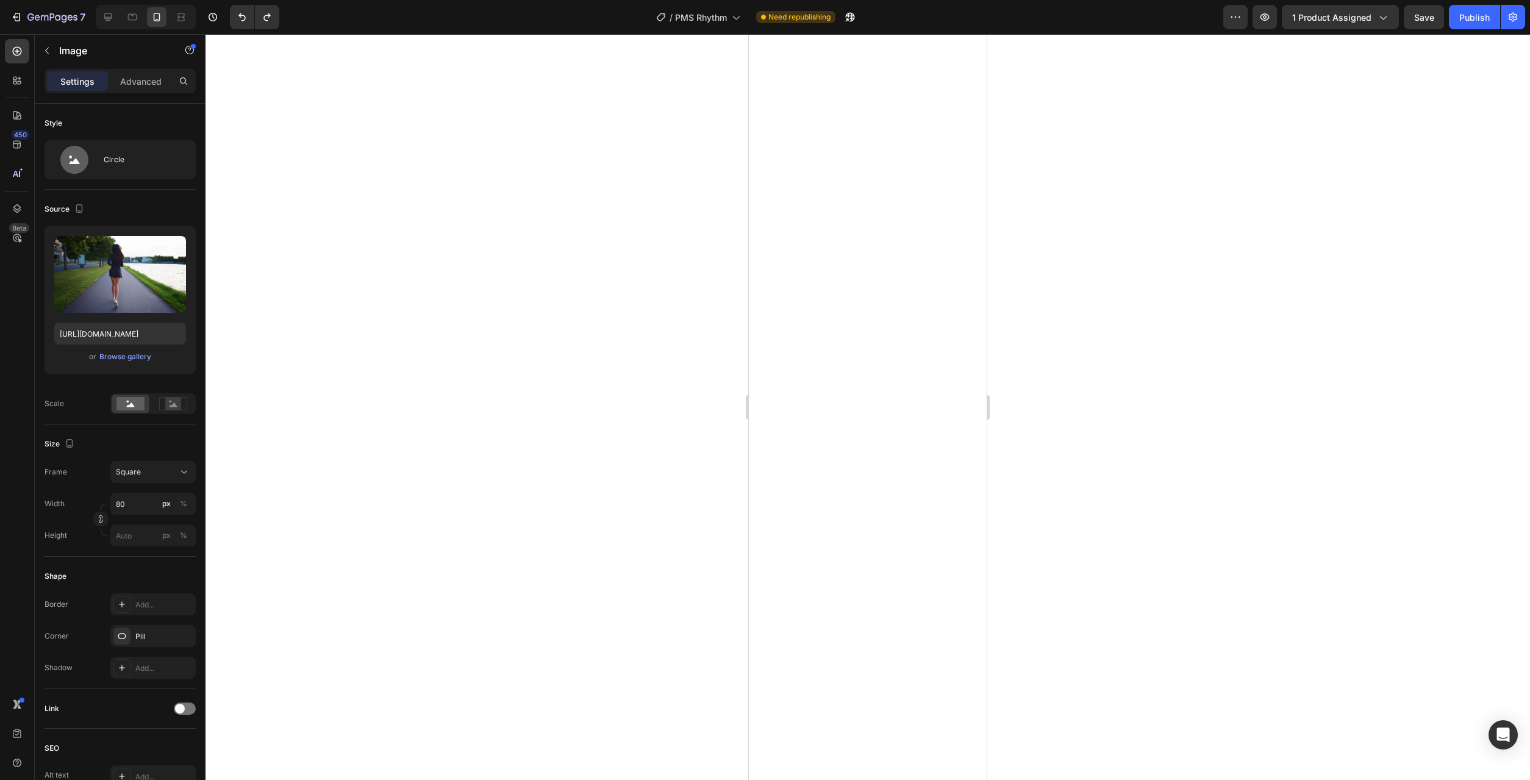
click at [333, 474] on div at bounding box center [867, 407] width 1324 height 746
click at [142, 641] on div "Pill" at bounding box center [152, 636] width 35 height 11
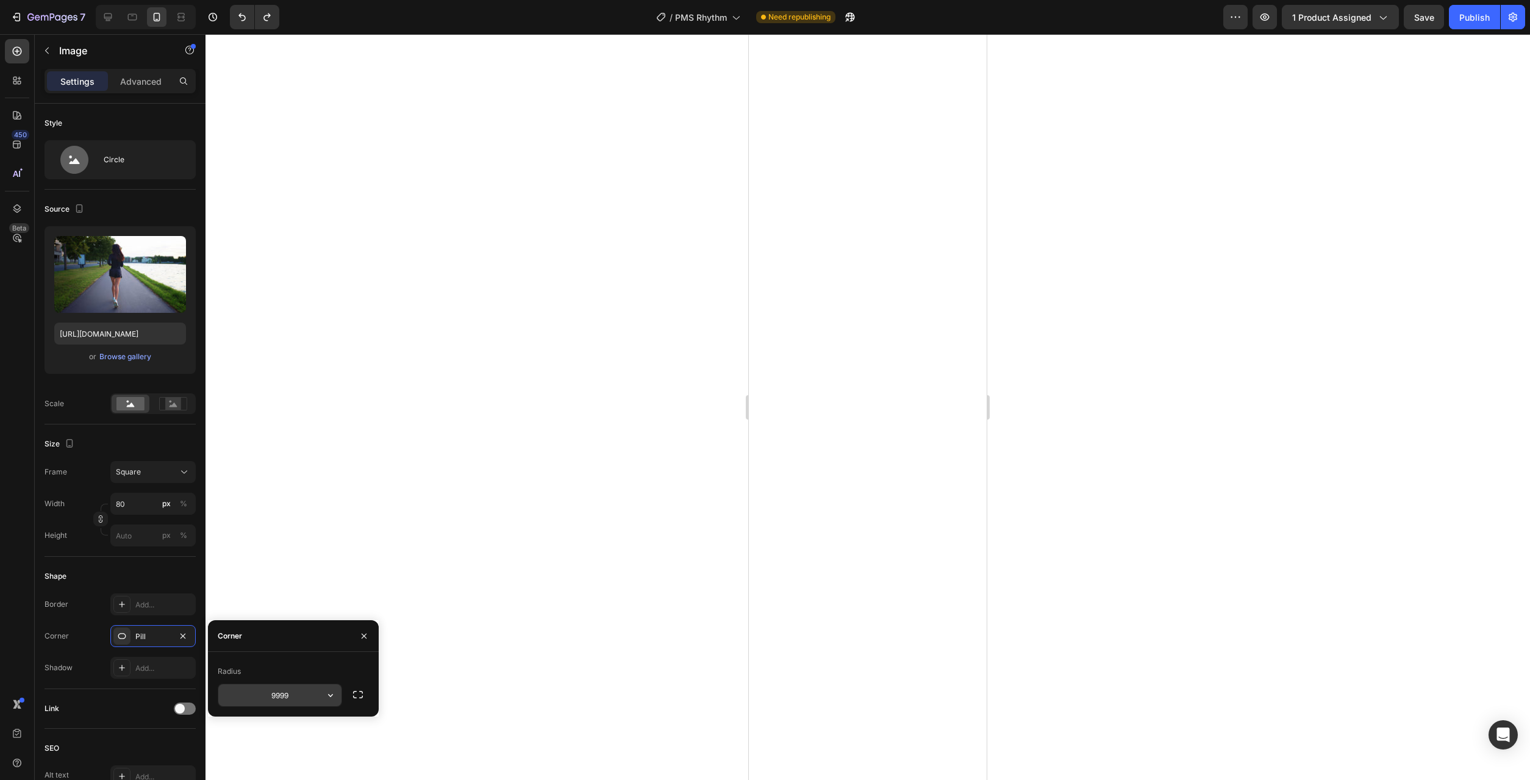
click at [299, 690] on input "9999" at bounding box center [279, 695] width 123 height 22
click at [460, 683] on div at bounding box center [867, 407] width 1324 height 746
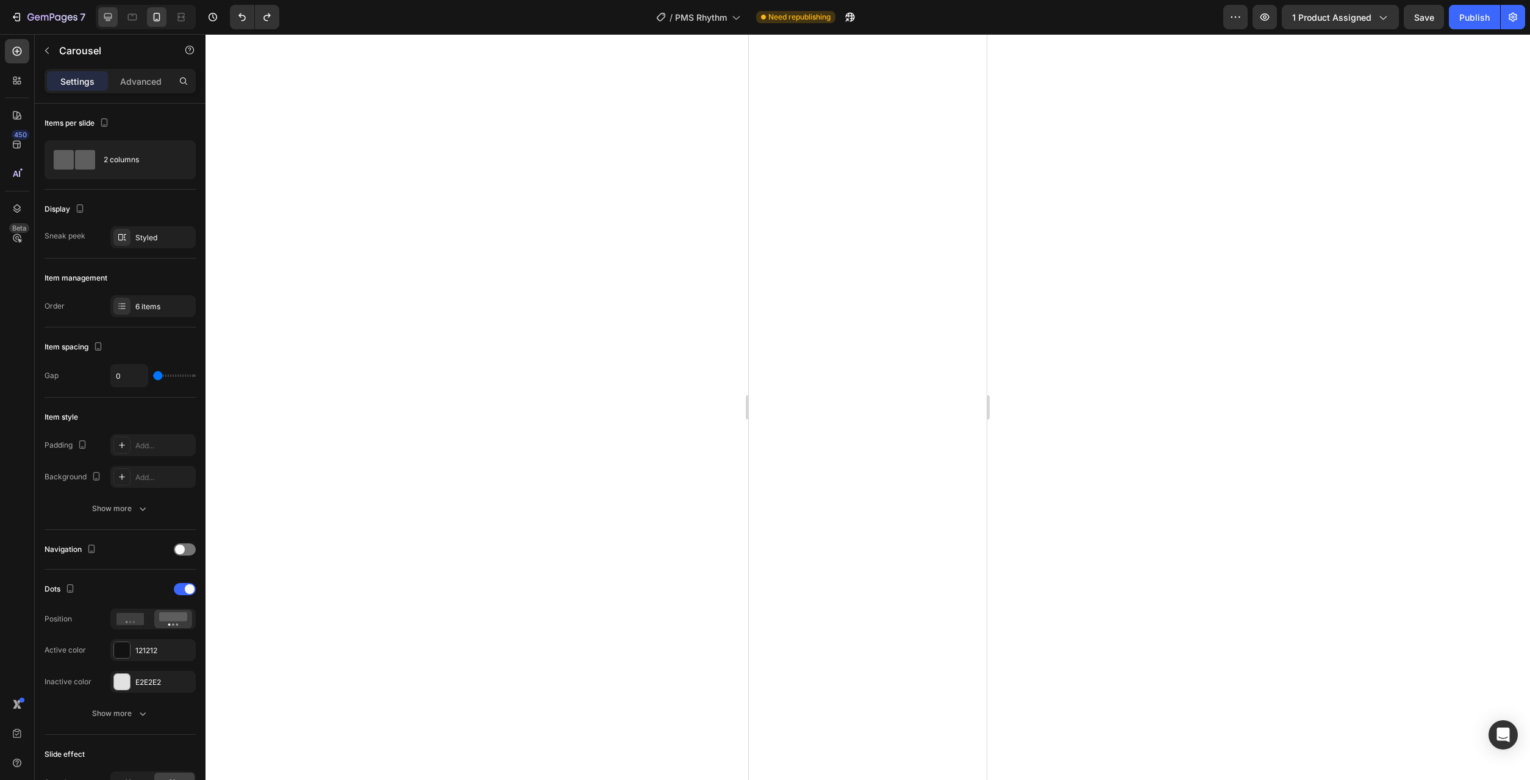
click at [108, 21] on icon at bounding box center [108, 17] width 12 height 12
type input "1200"
type input "16"
click at [49, 55] on button "button" at bounding box center [47, 51] width 20 height 20
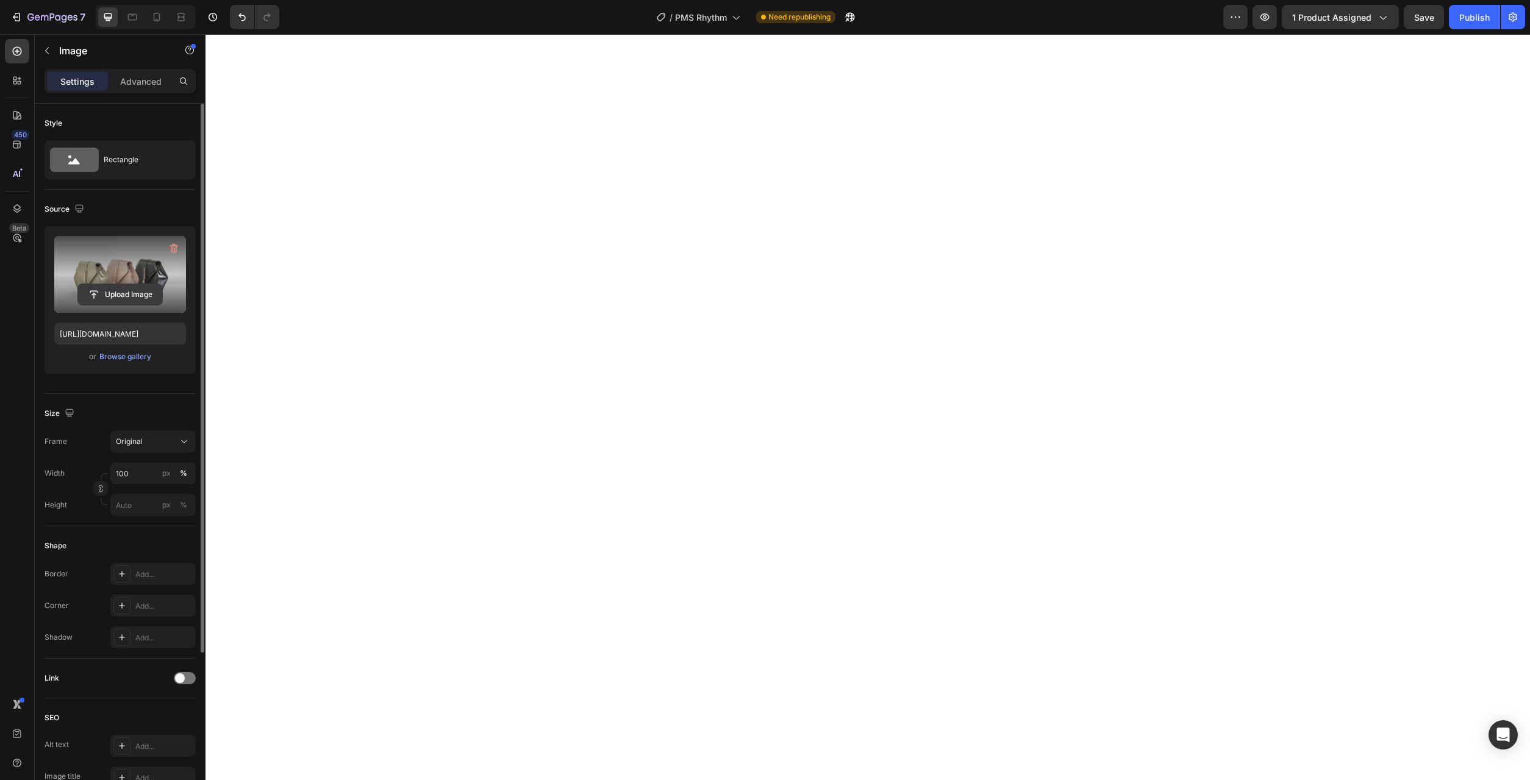
click at [114, 293] on input "file" at bounding box center [120, 294] width 84 height 21
type input "https://cdn.shopify.com/s/files/1/2005/9307/files/image_demo.jpg"
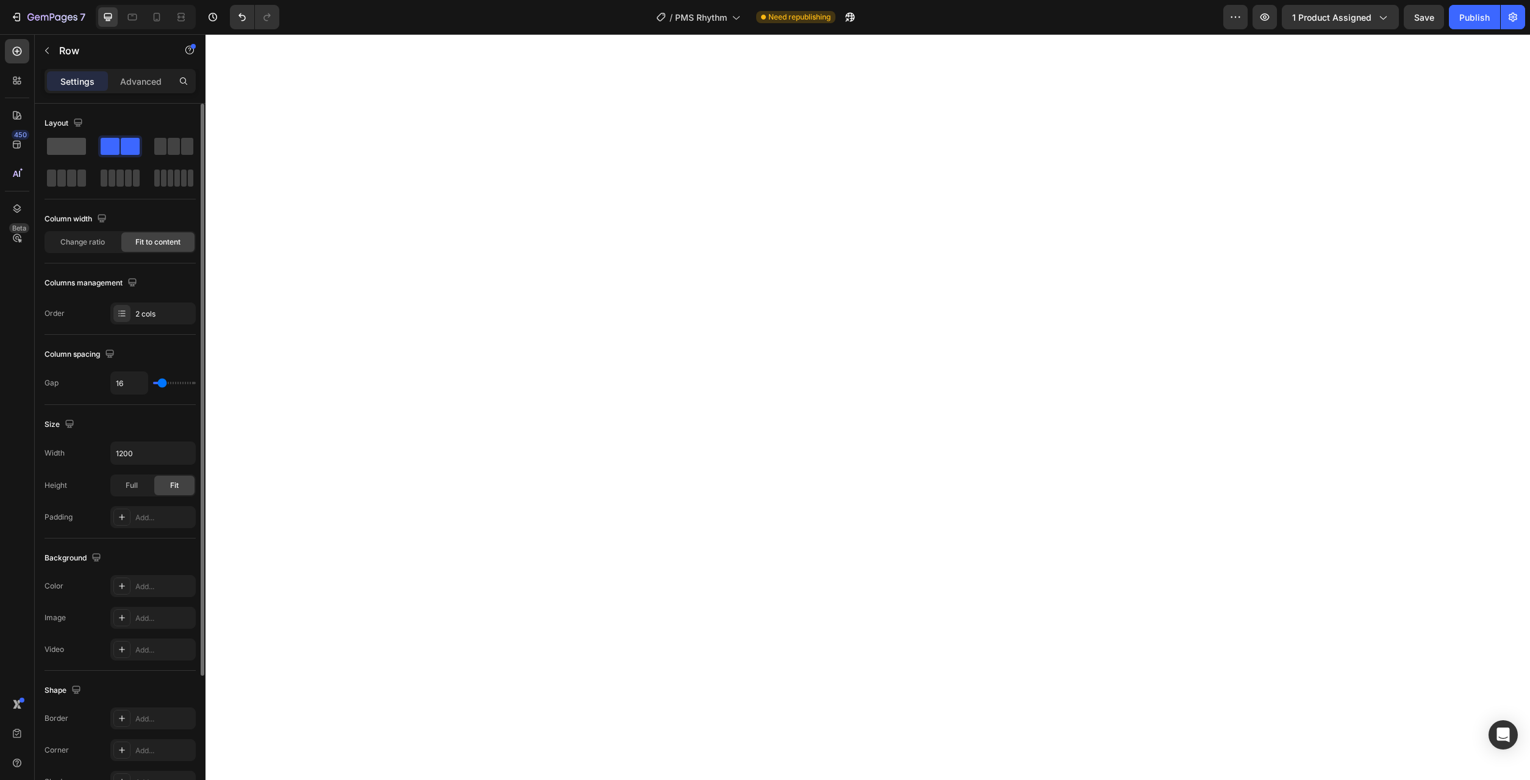
click at [71, 148] on span at bounding box center [66, 146] width 39 height 17
click at [74, 143] on span at bounding box center [66, 146] width 39 height 17
click at [65, 148] on span at bounding box center [66, 146] width 39 height 17
click at [79, 151] on span at bounding box center [66, 146] width 39 height 17
click at [78, 144] on span at bounding box center [66, 146] width 39 height 17
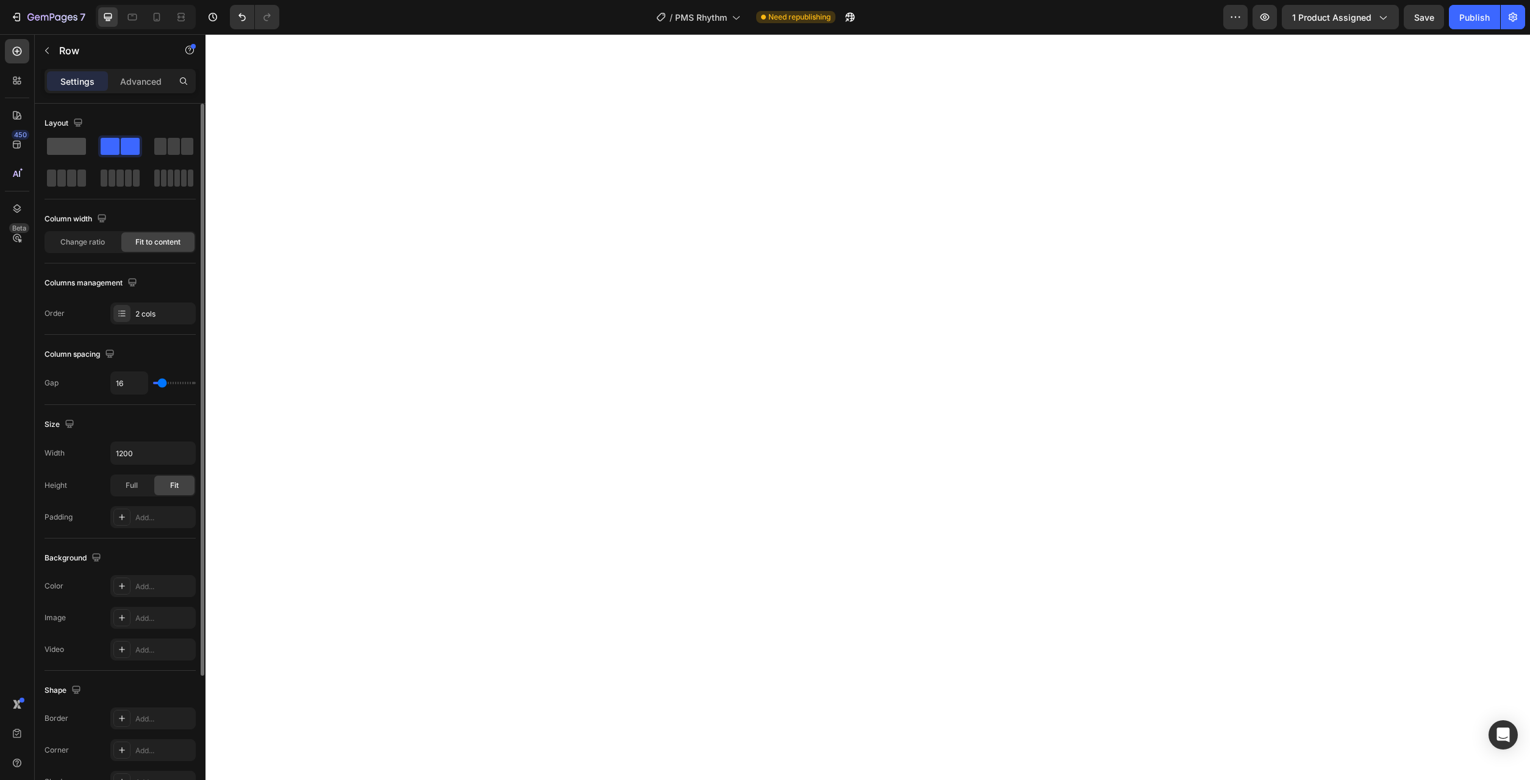
click at [74, 147] on span at bounding box center [66, 146] width 39 height 17
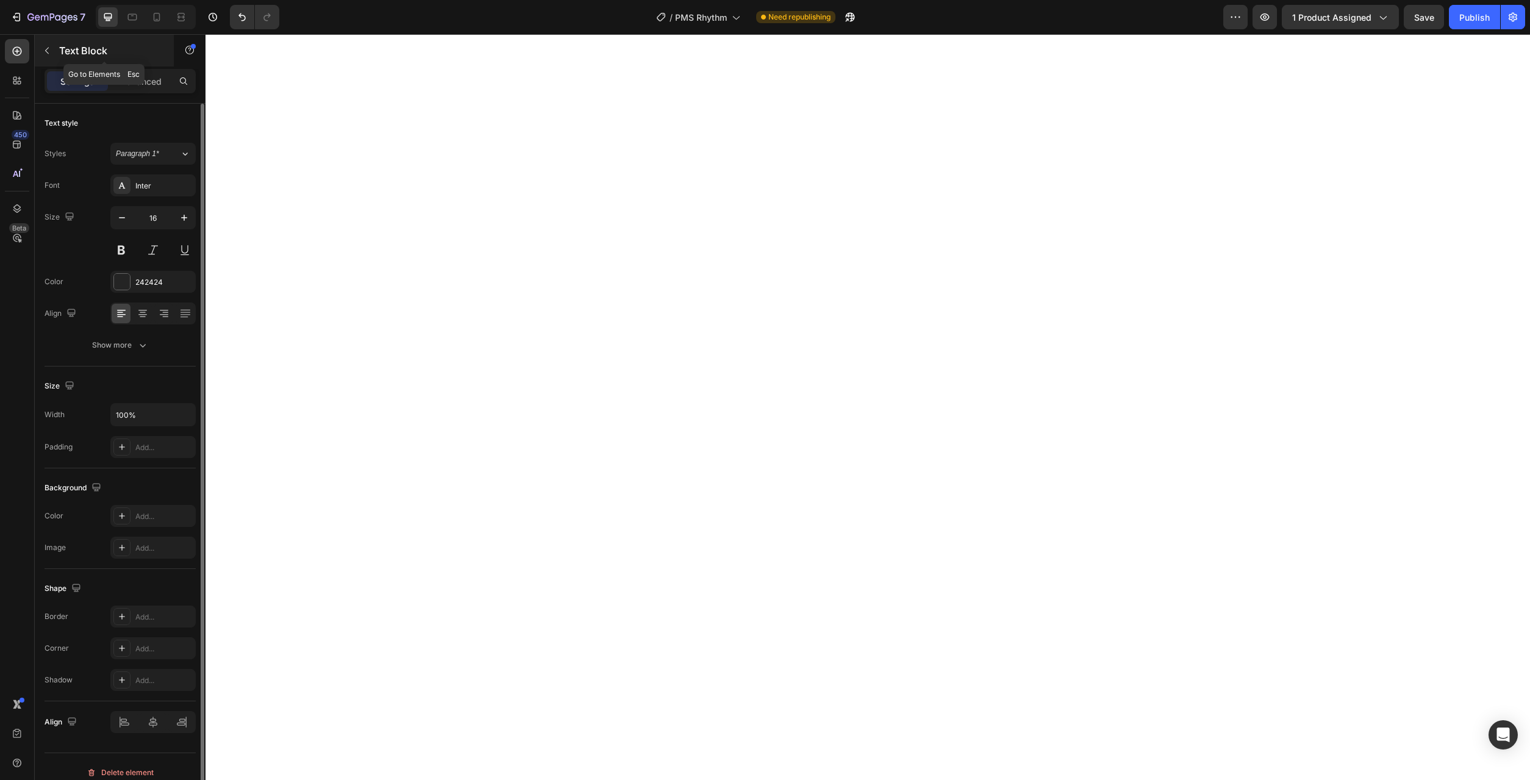
click at [43, 48] on icon "button" at bounding box center [47, 51] width 10 height 10
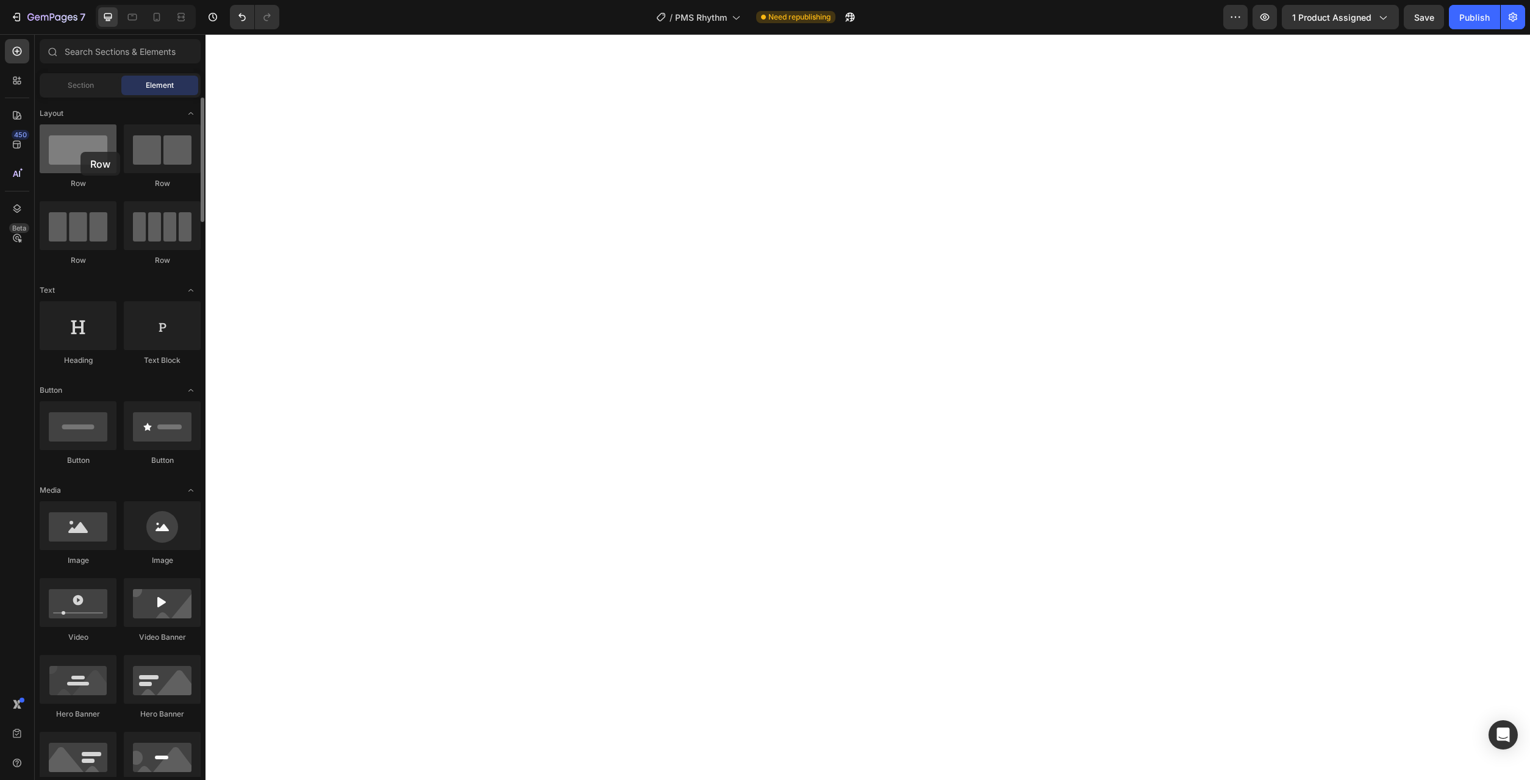
drag, startPoint x: 85, startPoint y: 158, endPoint x: 80, endPoint y: 152, distance: 7.4
click at [80, 152] on div at bounding box center [78, 148] width 77 height 49
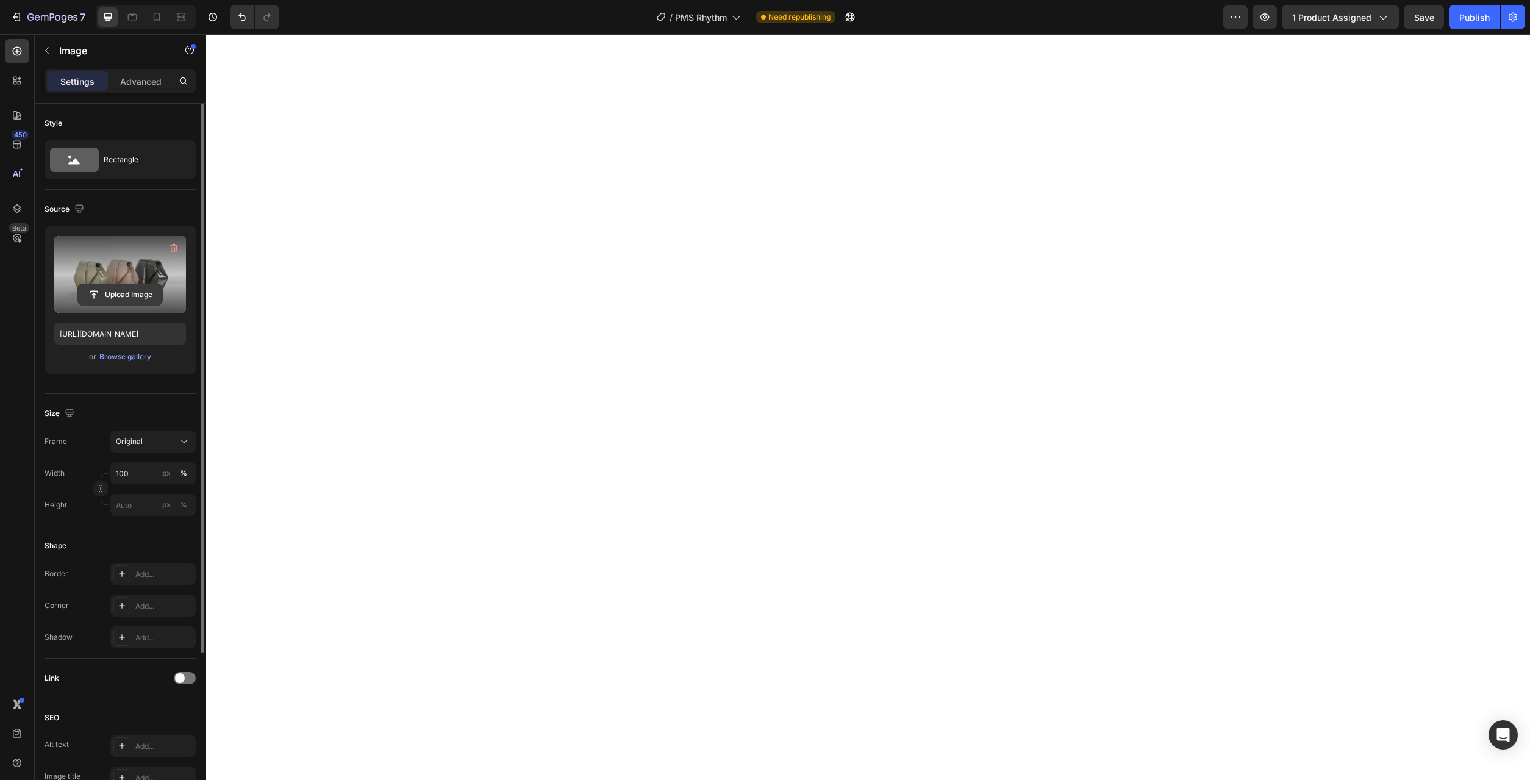
click at [138, 288] on input "file" at bounding box center [120, 294] width 84 height 21
click at [135, 359] on div "Browse gallery" at bounding box center [125, 356] width 52 height 11
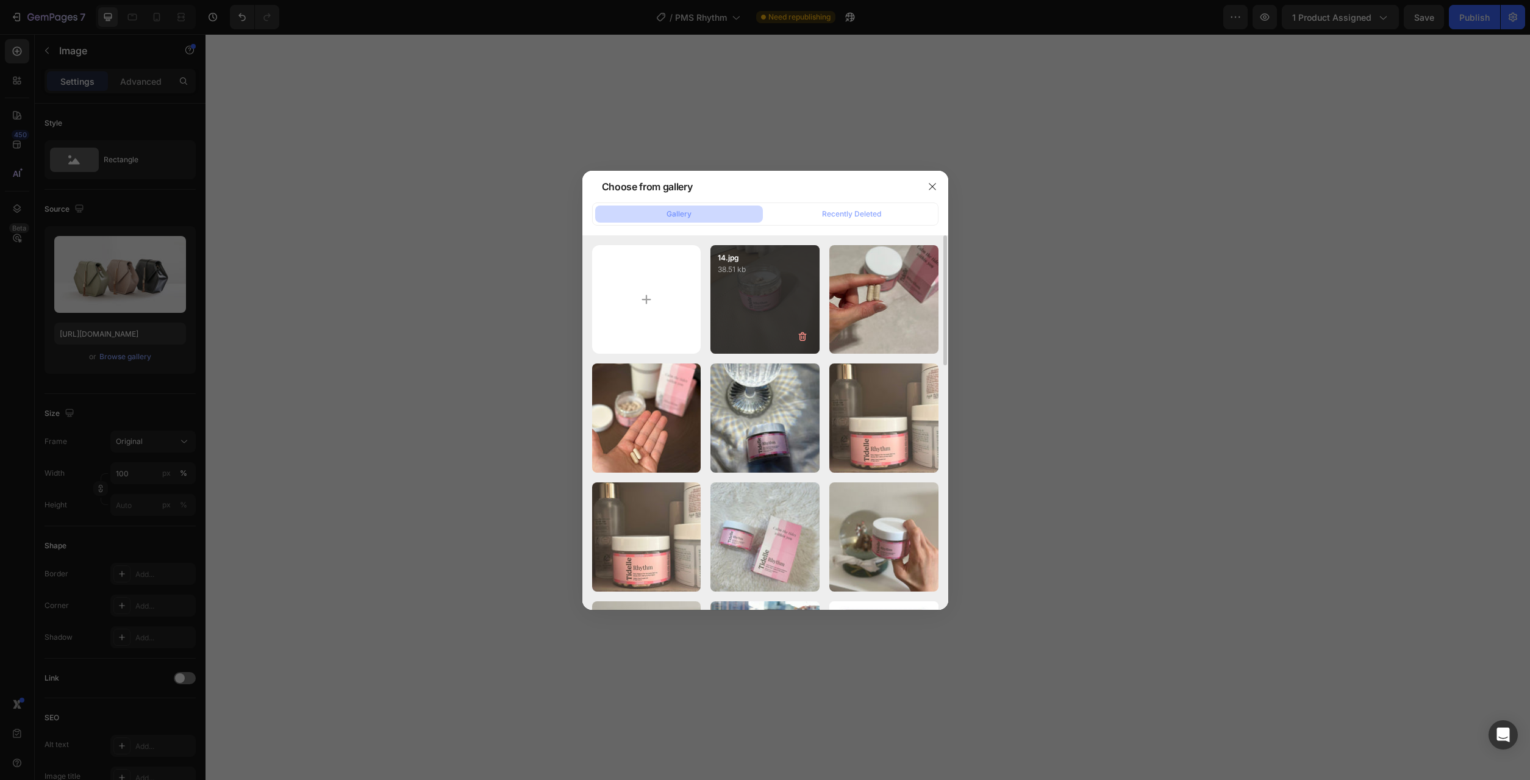
click at [777, 326] on div "14.jpg 38.51 kb" at bounding box center [764, 299] width 109 height 109
type input "https://cdn.shopify.com/s/files/1/0777/2736/7387/files/gempages_577083542056469…"
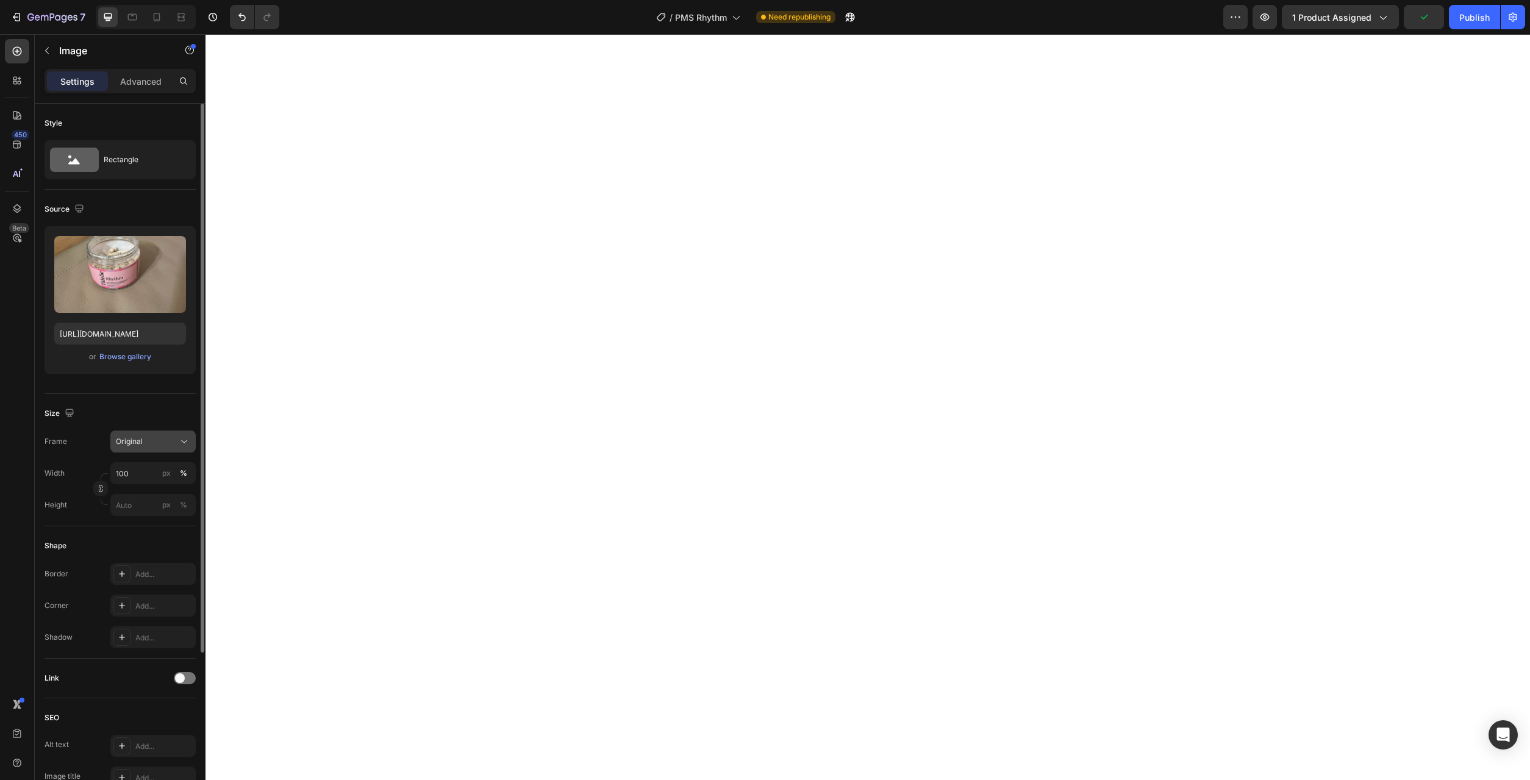
click at [187, 440] on icon at bounding box center [184, 441] width 12 height 12
click at [178, 469] on icon at bounding box center [180, 471] width 12 height 12
click at [127, 501] on input "100" at bounding box center [152, 504] width 85 height 22
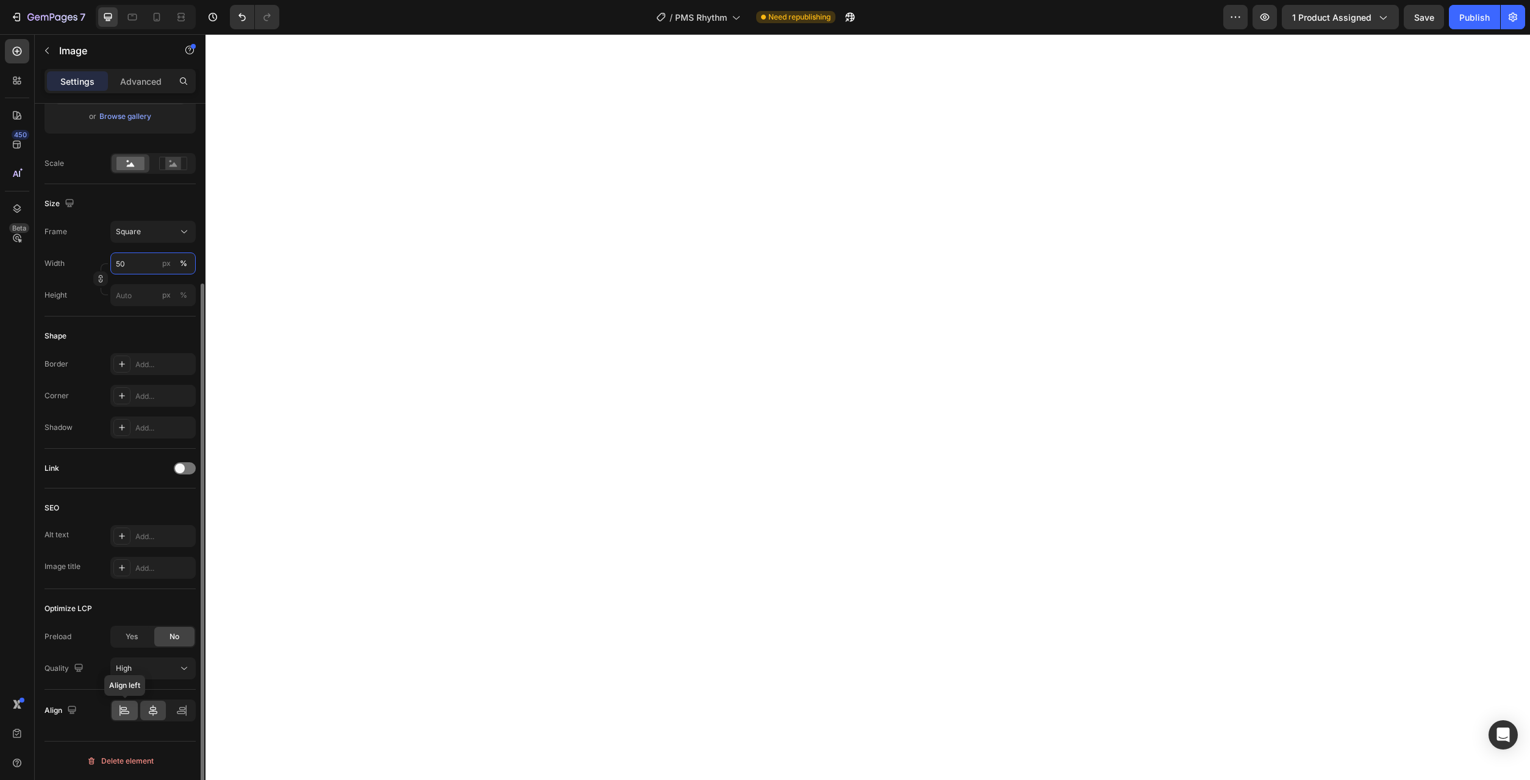
type input "50"
click at [124, 714] on icon at bounding box center [124, 710] width 12 height 12
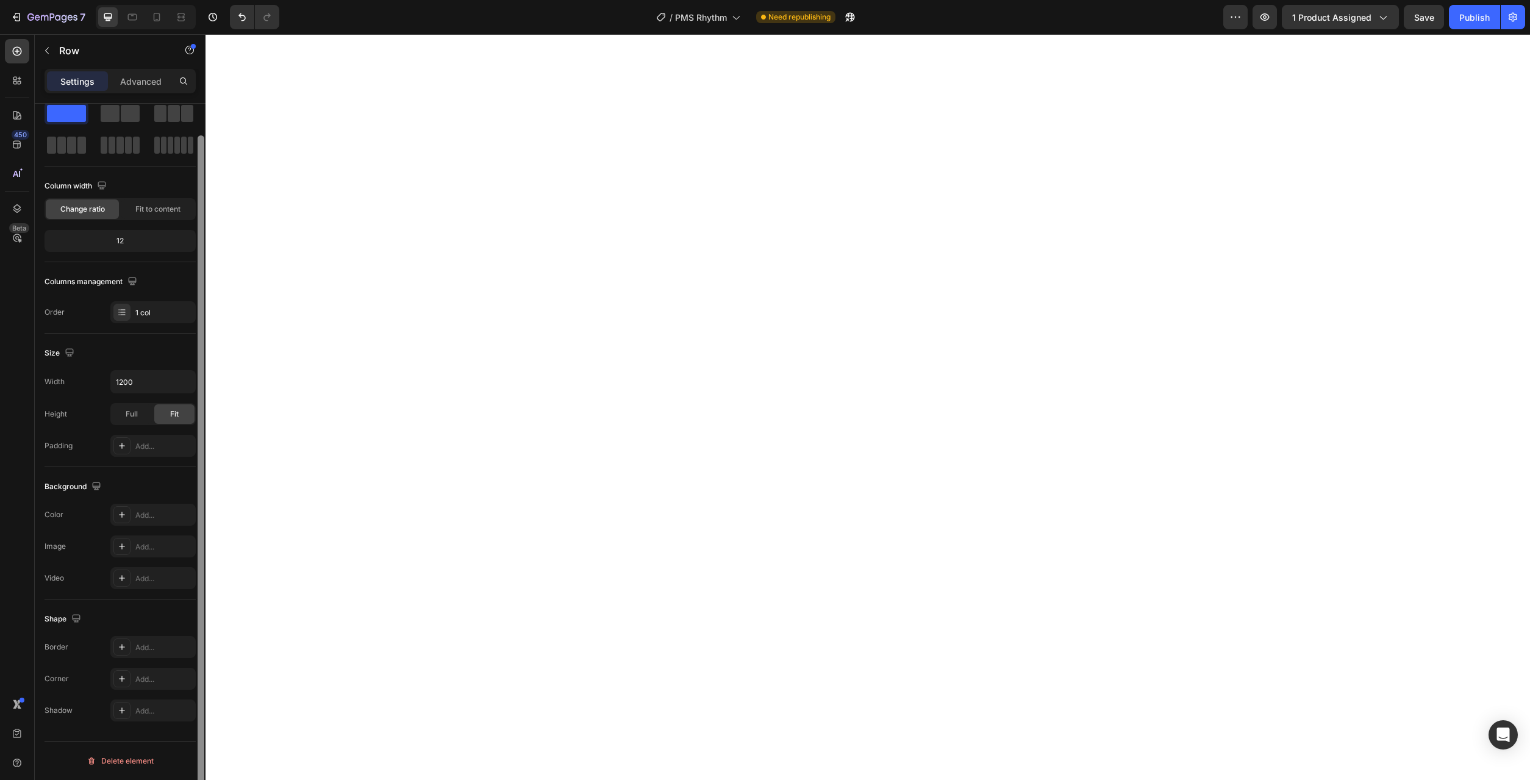
scroll to position [0, 0]
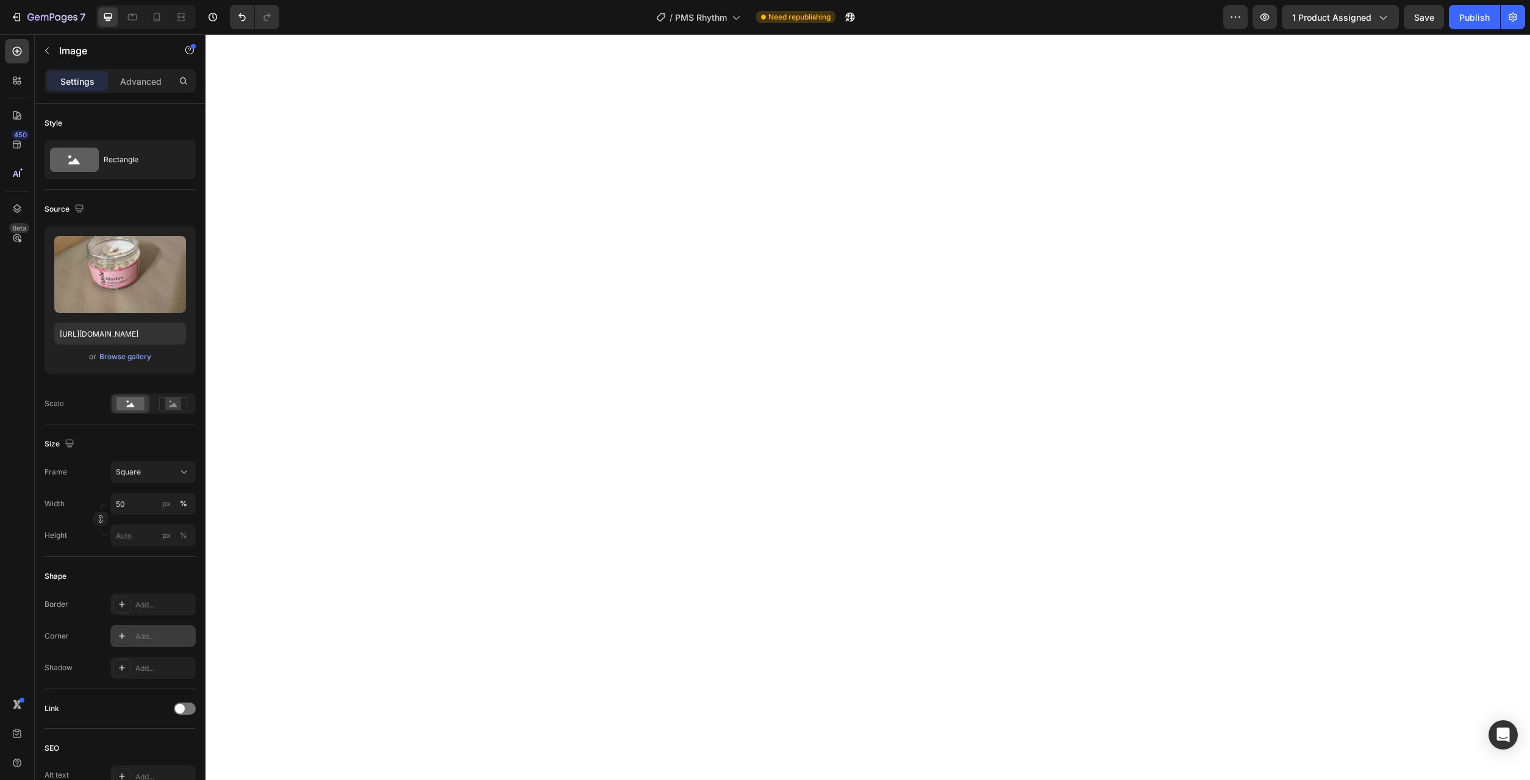
click at [156, 638] on div "Add..." at bounding box center [163, 636] width 57 height 11
click at [118, 302] on input "file" at bounding box center [120, 294] width 84 height 21
click at [151, 352] on div "or Browse gallery" at bounding box center [120, 356] width 132 height 15
click at [149, 353] on div "Browse gallery" at bounding box center [125, 356] width 52 height 11
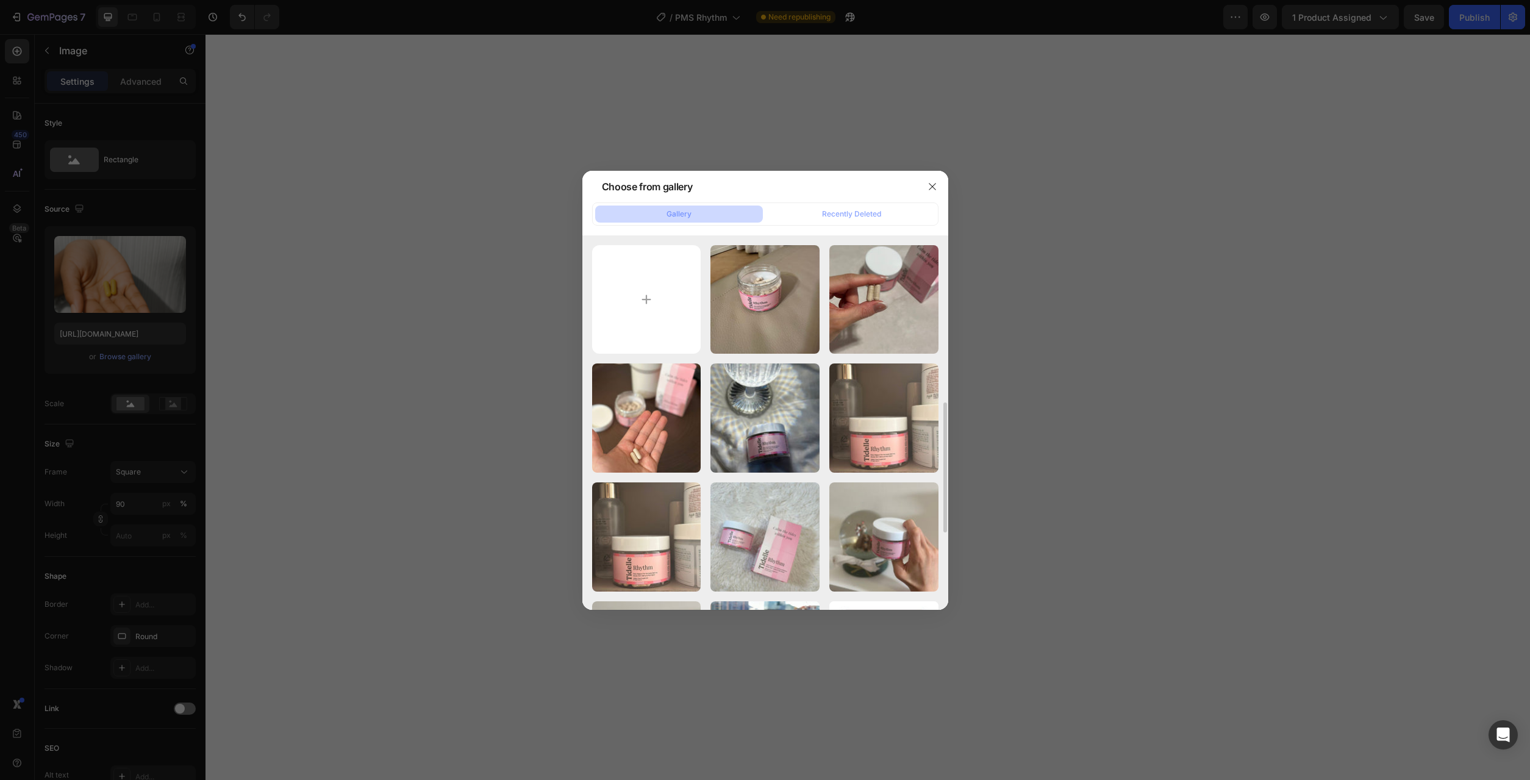
scroll to position [311, 0]
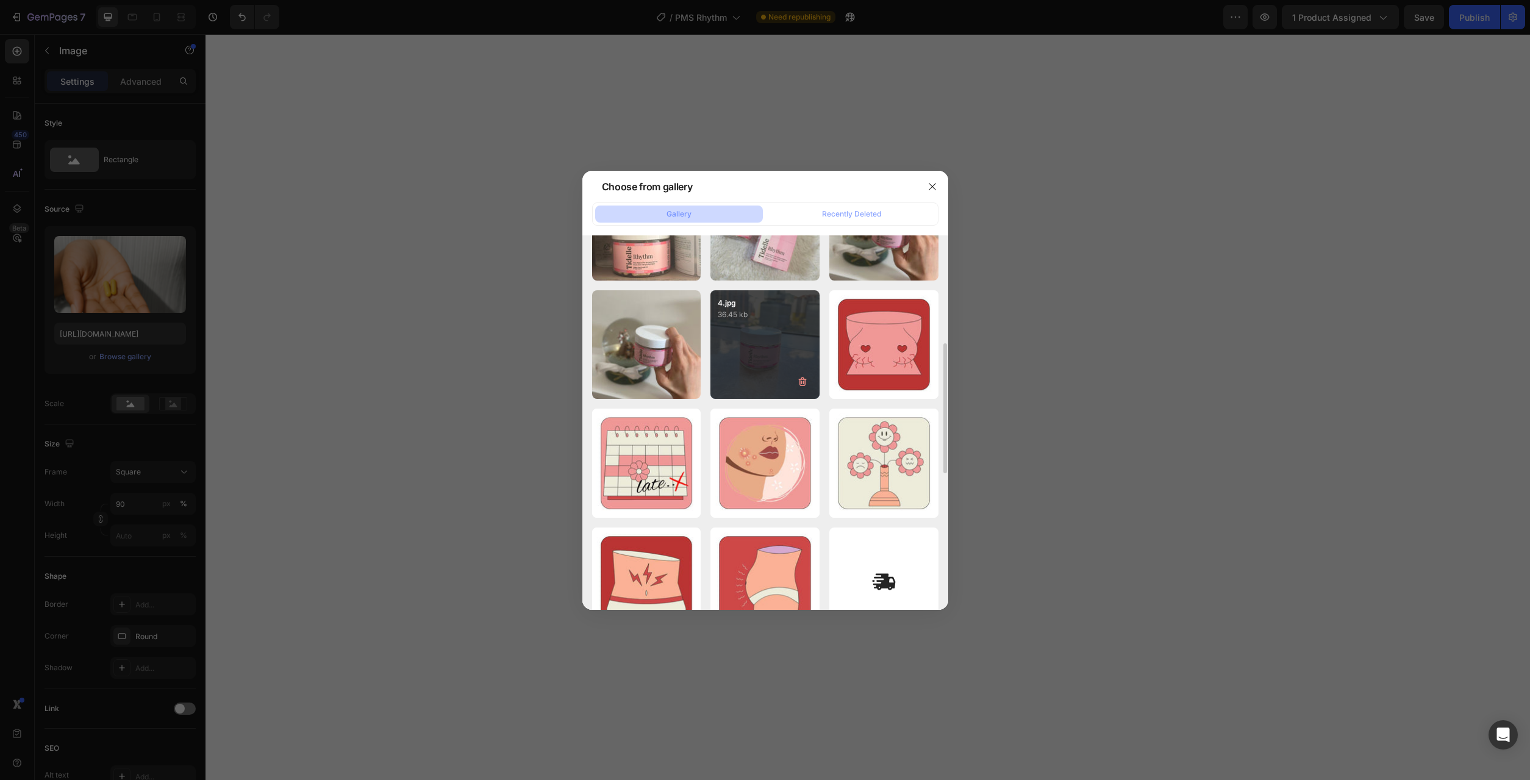
click at [765, 382] on div "4.jpg 36.45 kb" at bounding box center [764, 344] width 109 height 109
type input "https://cdn.shopify.com/s/files/1/0777/2736/7387/files/gempages_577083542056469…"
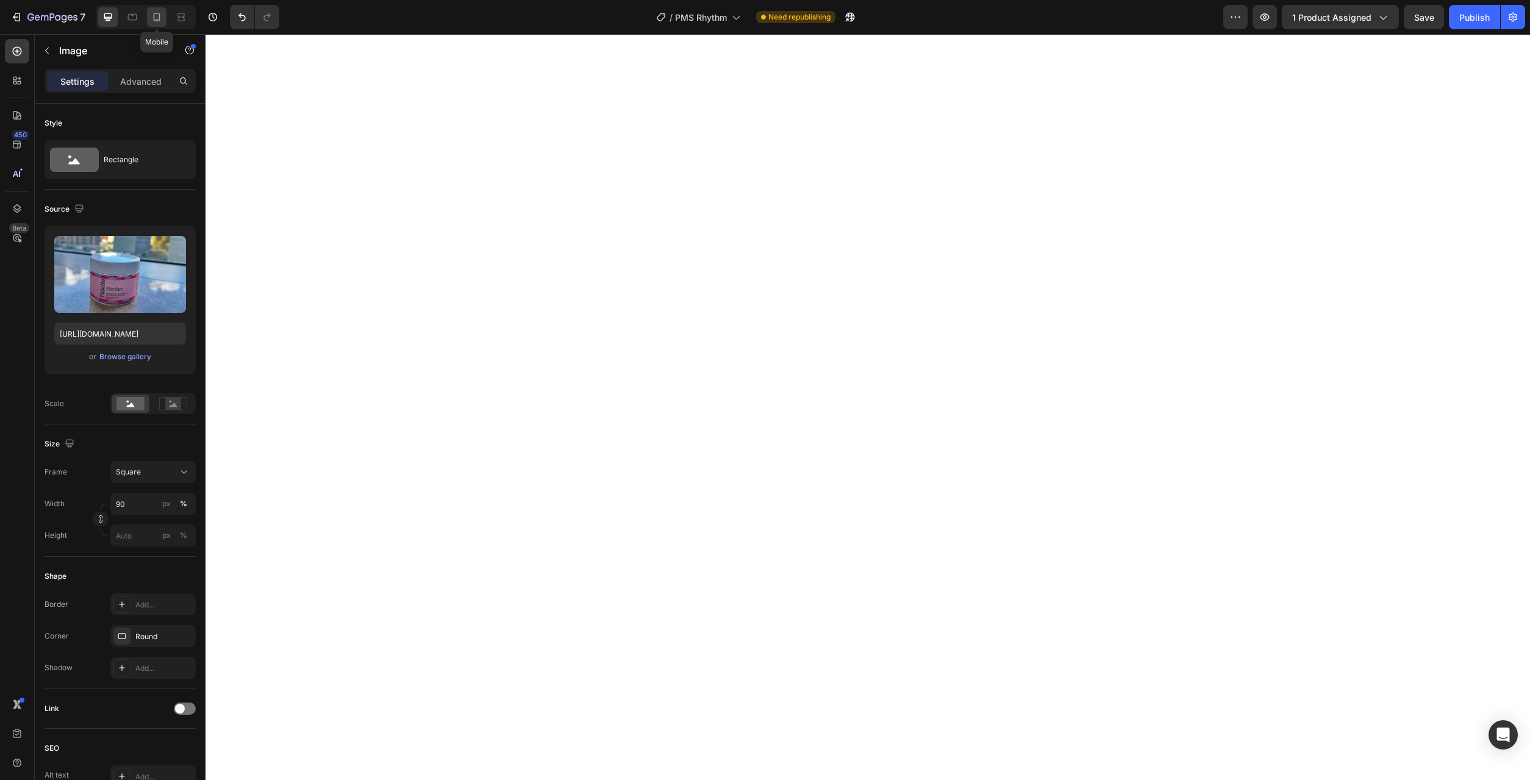
click at [158, 19] on icon at bounding box center [157, 17] width 12 height 12
click at [111, 21] on icon at bounding box center [108, 17] width 12 height 12
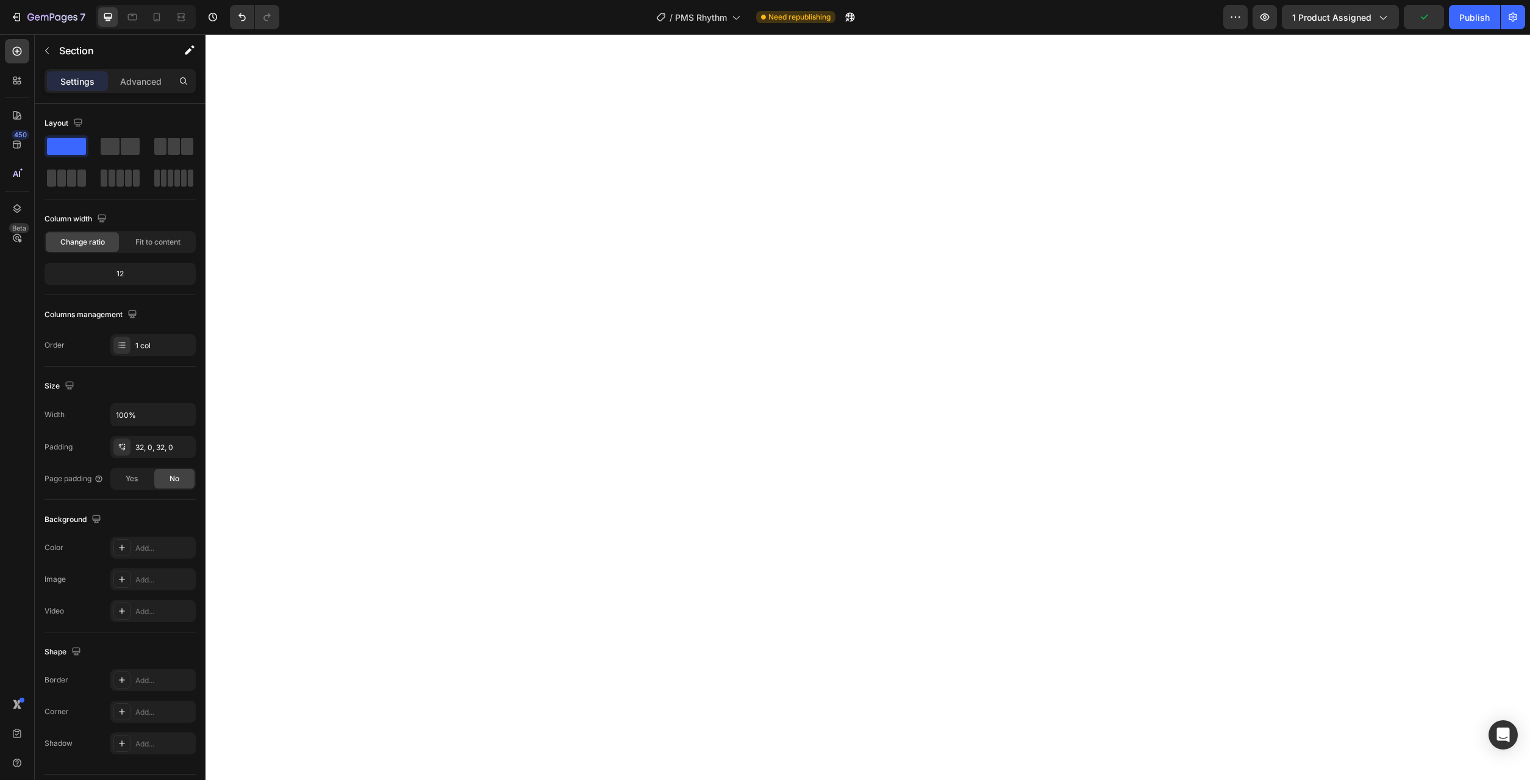
click at [168, 18] on div at bounding box center [146, 17] width 100 height 24
click at [157, 20] on icon at bounding box center [157, 17] width 7 height 9
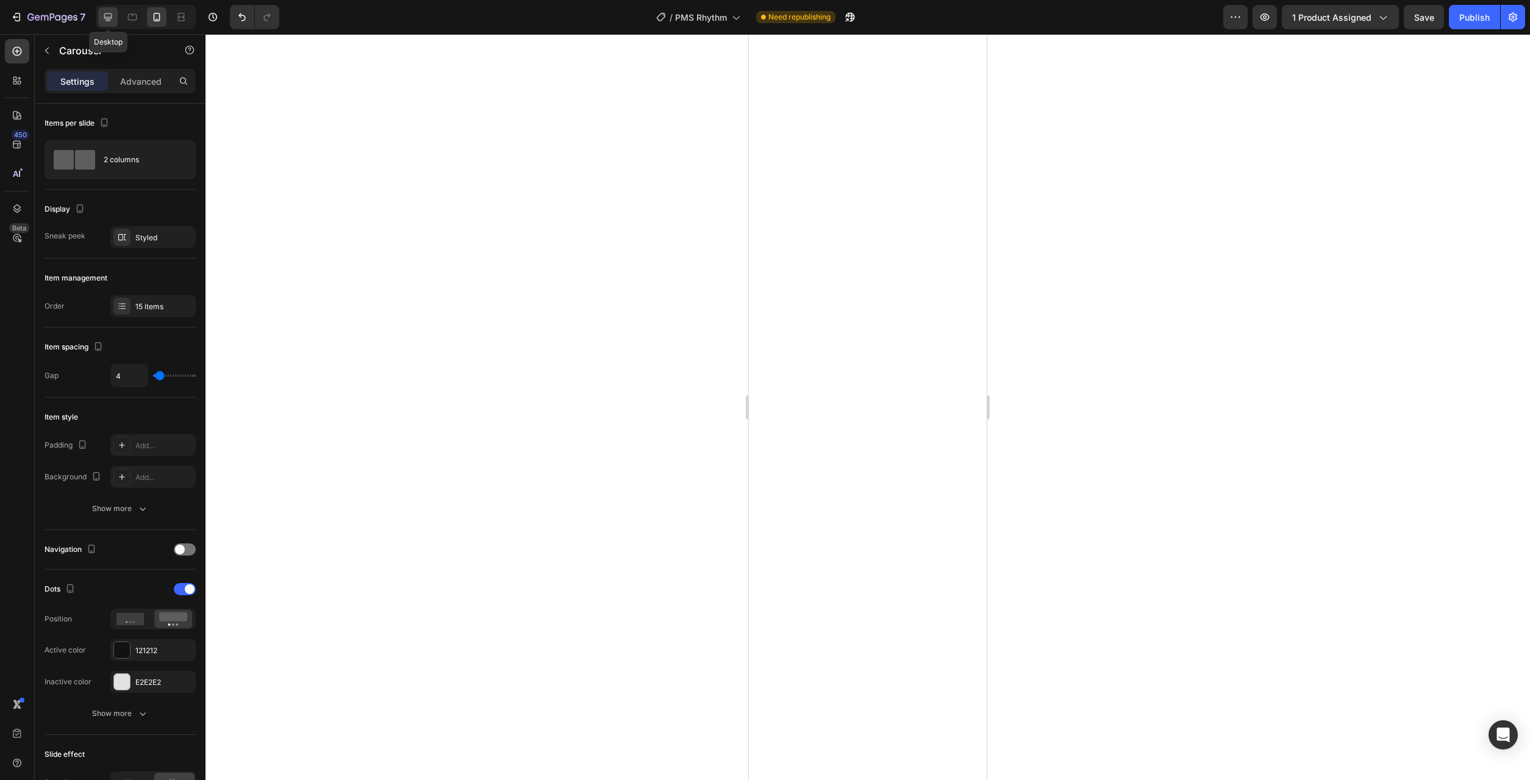
click at [115, 12] on div at bounding box center [108, 17] width 20 height 20
type input "1200"
type input "16"
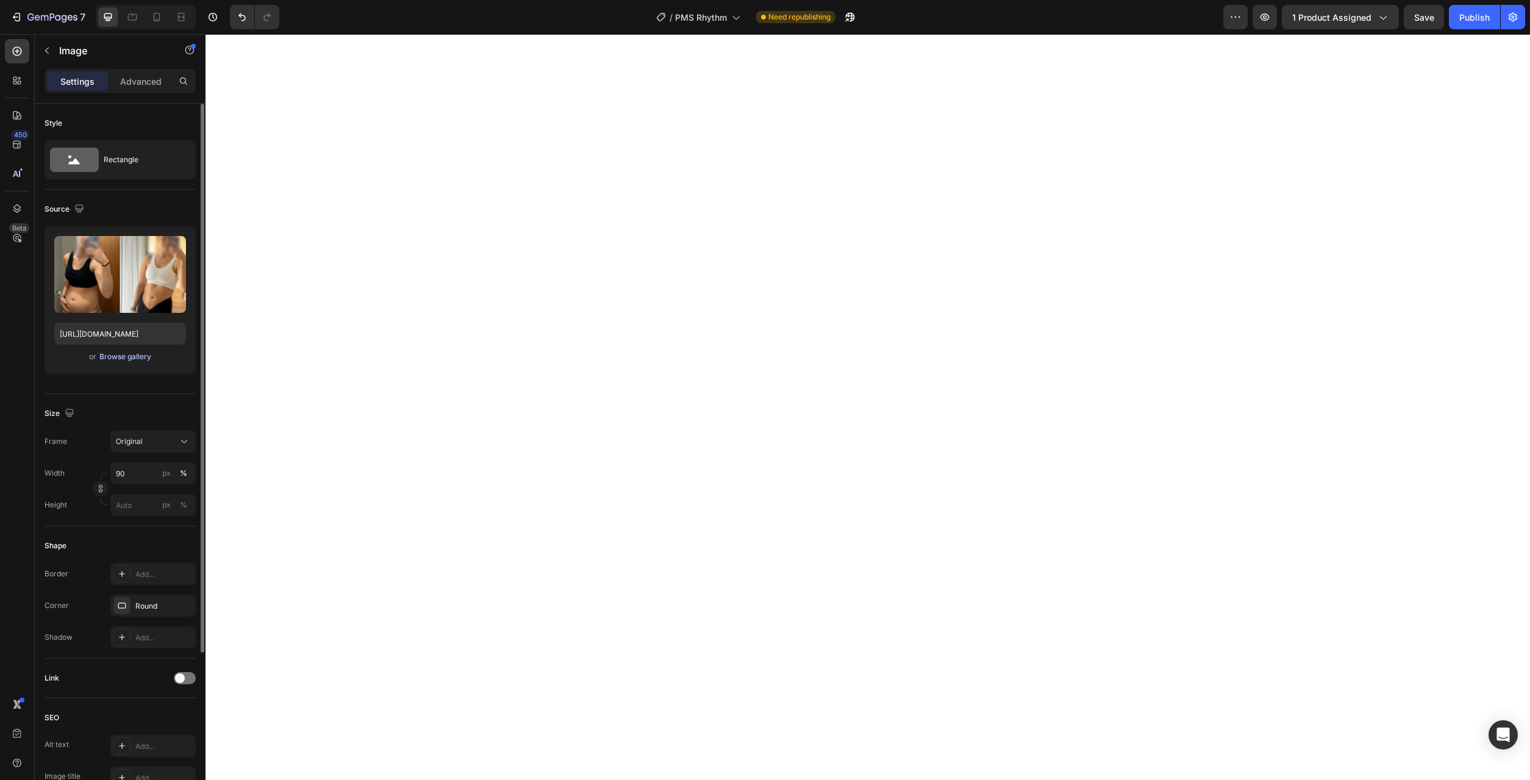
click at [134, 358] on div "Browse gallery" at bounding box center [125, 356] width 52 height 11
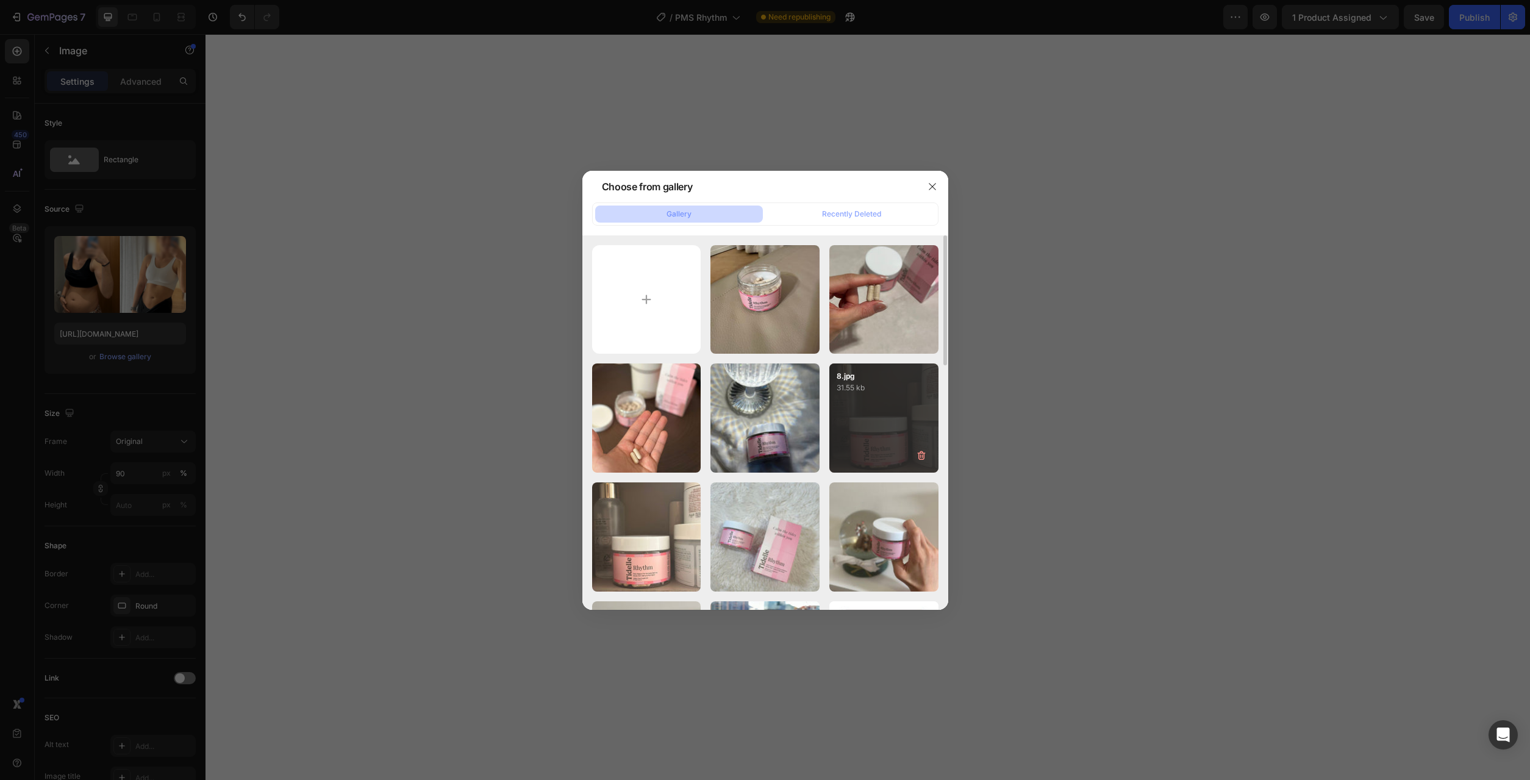
scroll to position [187, 0]
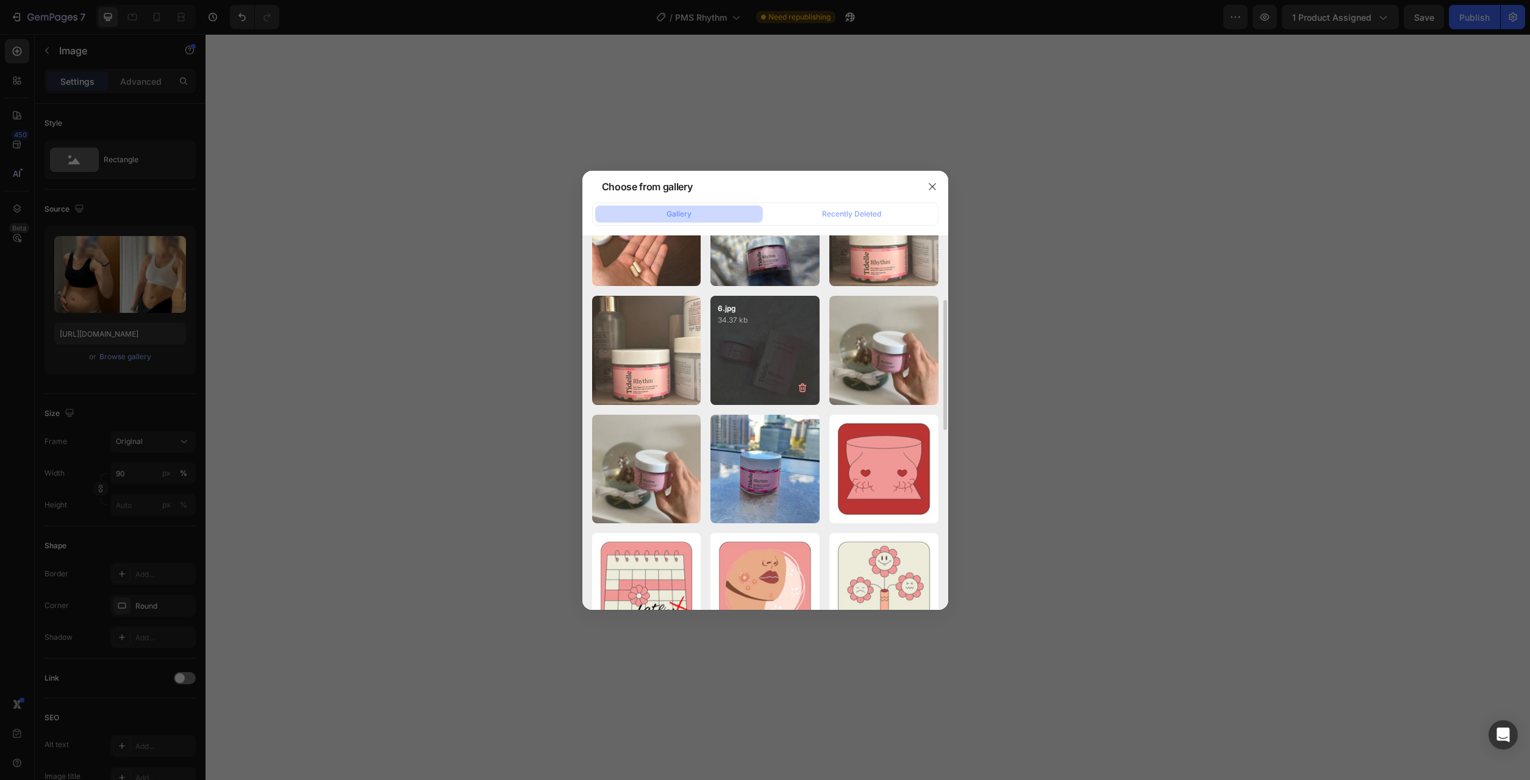
click at [765, 361] on div "6.jpg 34.37 kb" at bounding box center [764, 350] width 109 height 109
type input "https://cdn.shopify.com/s/files/1/0777/2736/7387/files/gempages_577083542056469…"
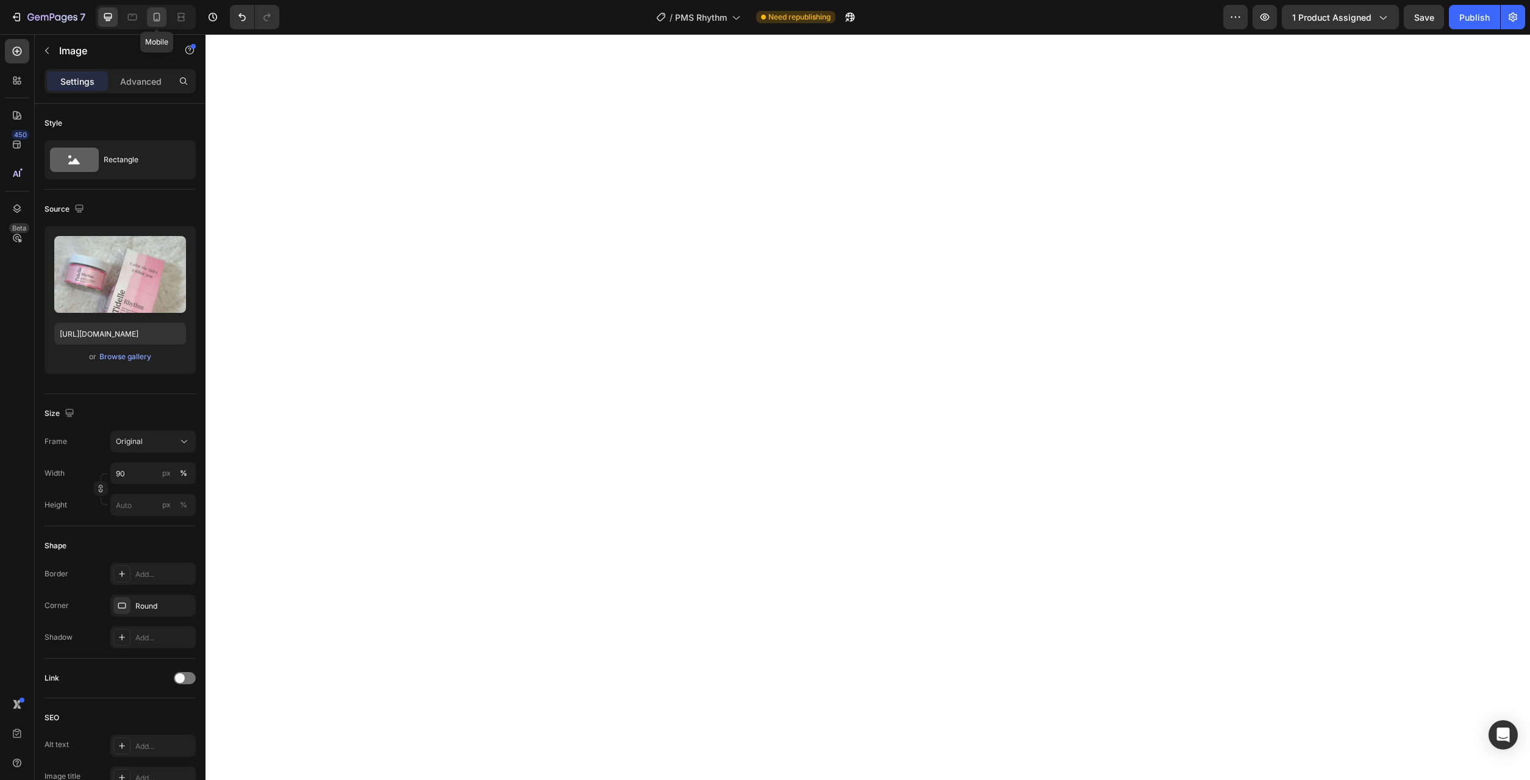
click at [155, 16] on icon at bounding box center [157, 17] width 12 height 12
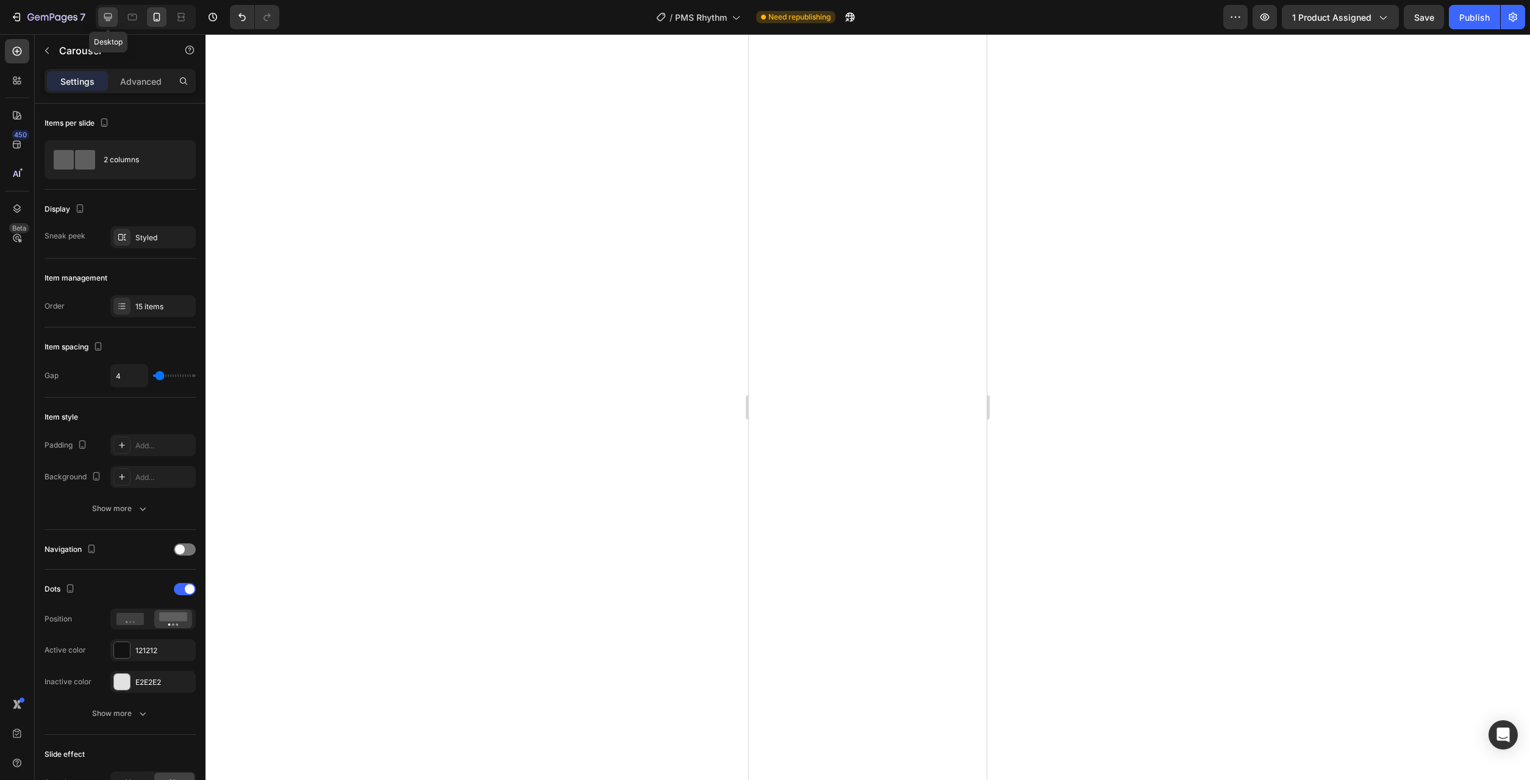
click at [107, 18] on icon at bounding box center [108, 17] width 8 height 8
type input "1200"
type input "16"
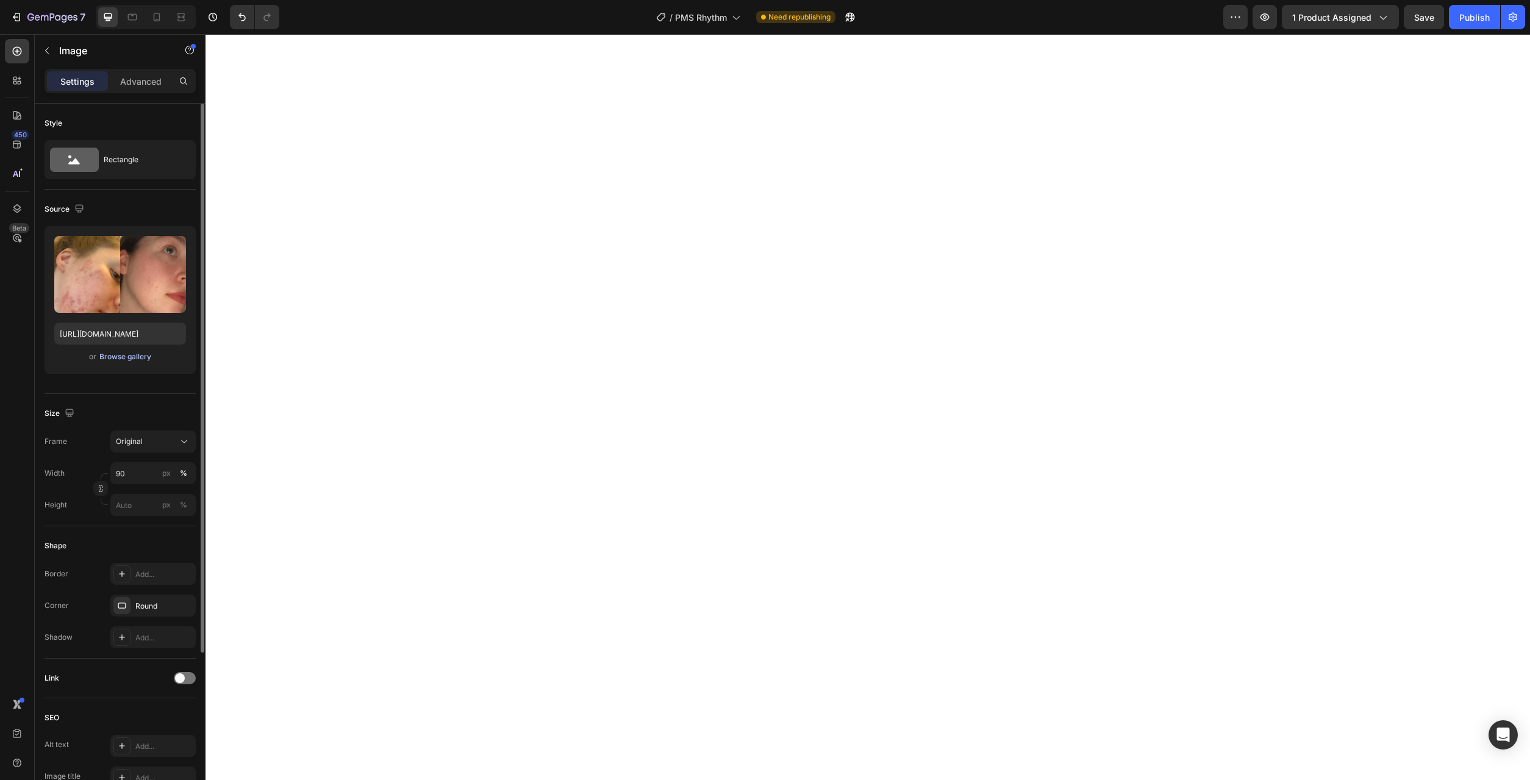
click at [134, 355] on div "Browse gallery" at bounding box center [125, 356] width 52 height 11
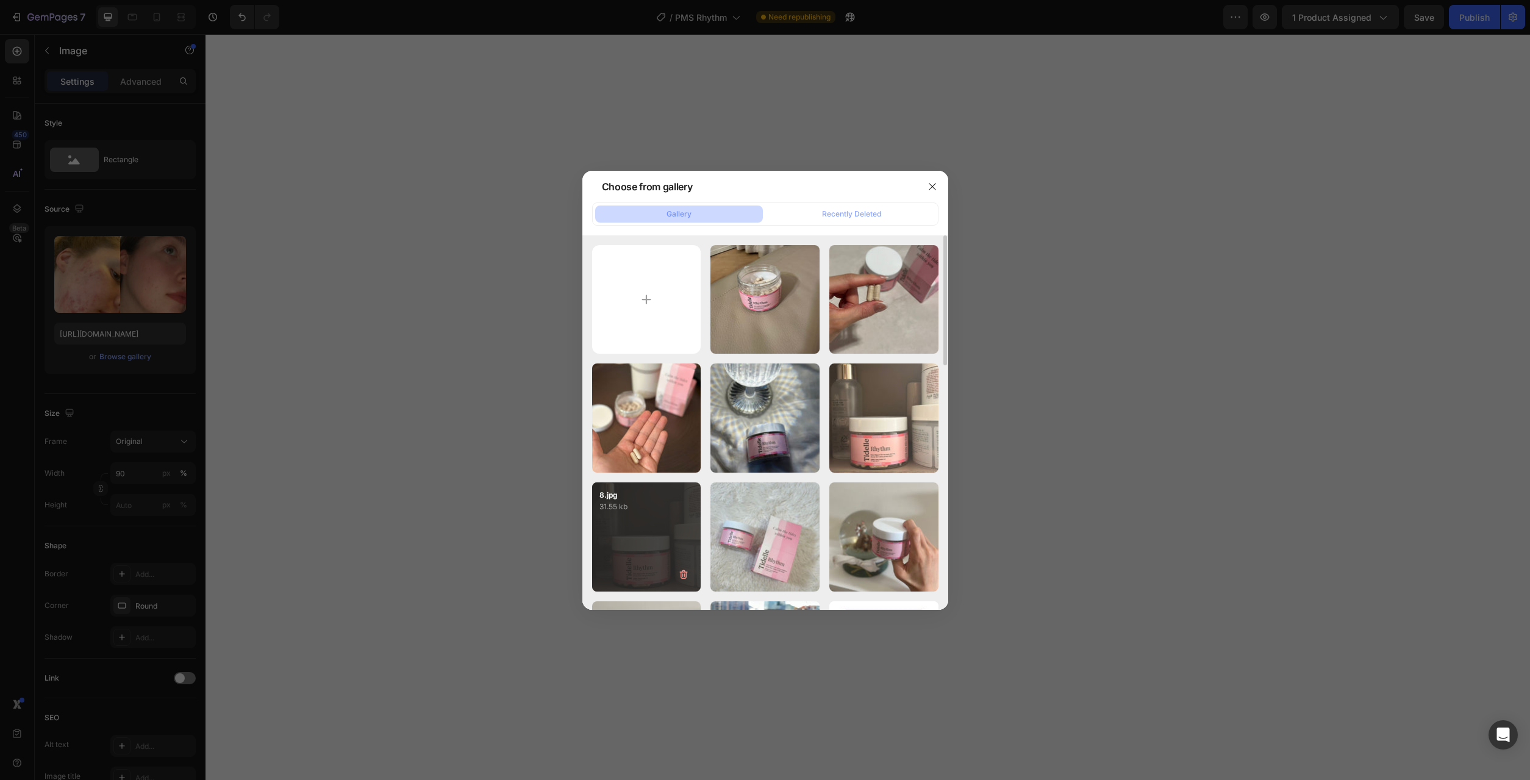
click at [632, 540] on div "8.jpg 31.55 kb" at bounding box center [646, 536] width 109 height 109
type input "https://cdn.shopify.com/s/files/1/0777/2736/7387/files/gempages_577083542056469…"
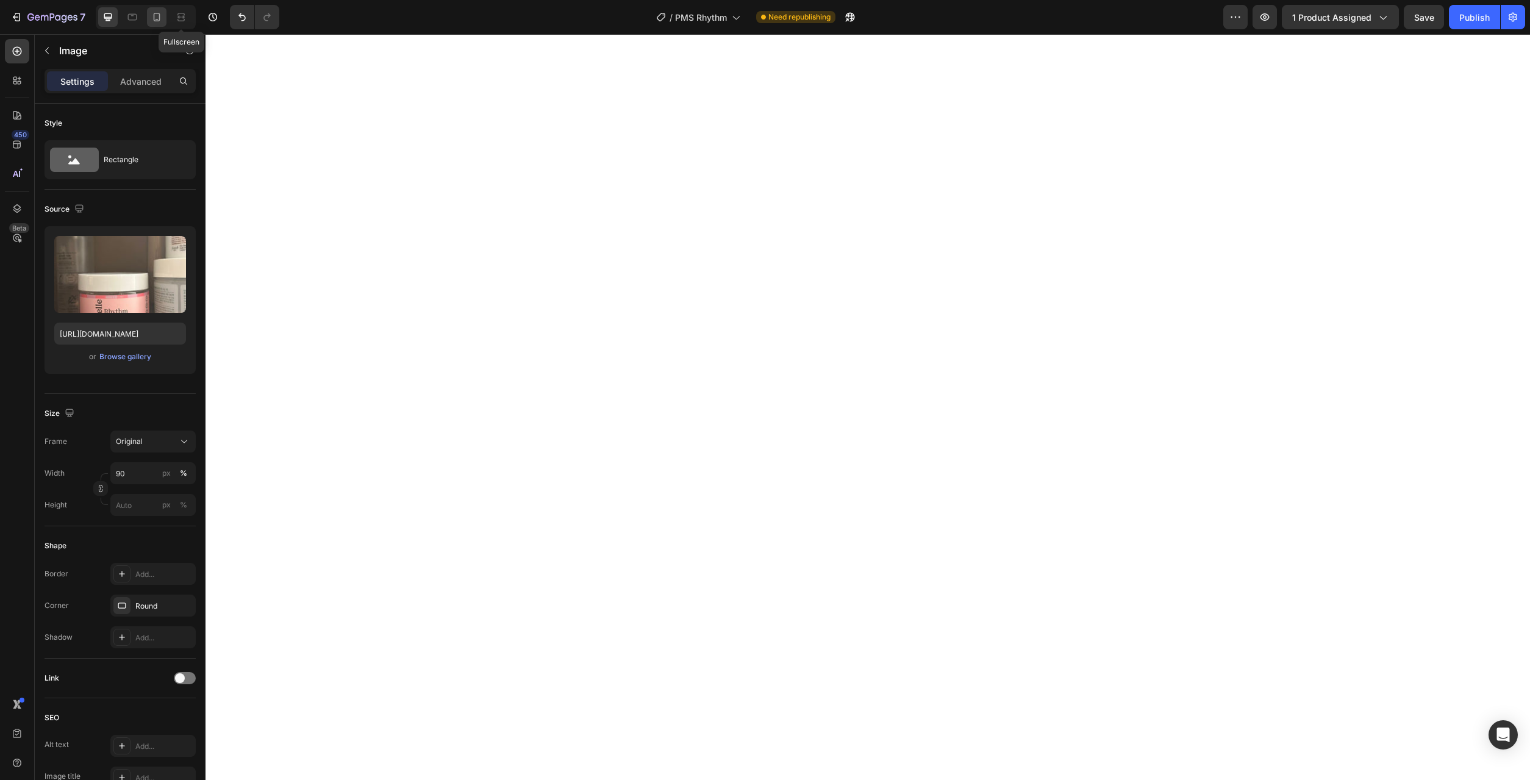
click at [160, 17] on icon at bounding box center [157, 17] width 7 height 9
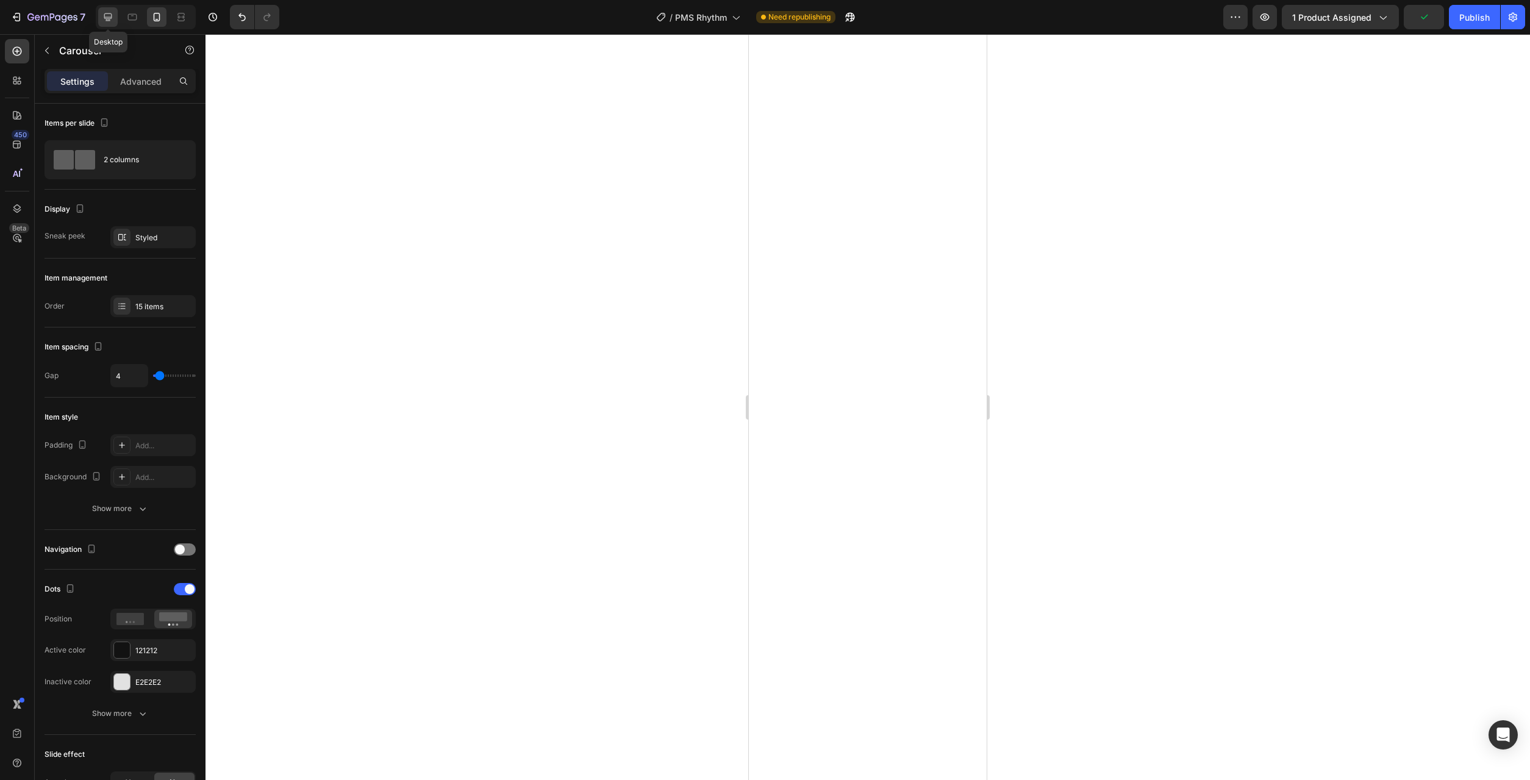
click at [114, 13] on icon at bounding box center [108, 17] width 12 height 12
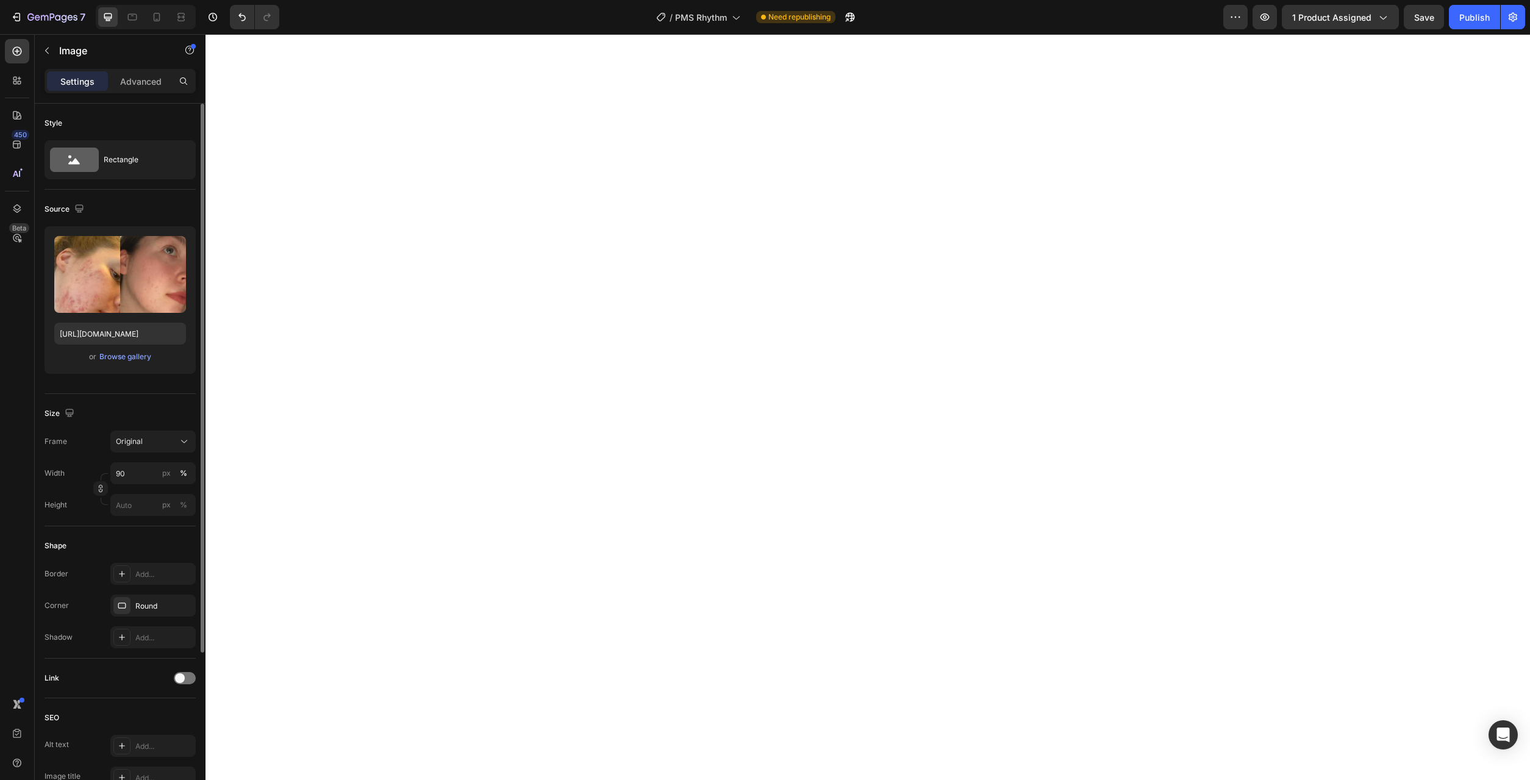
click at [141, 348] on div "Upload Image https://cdn.shopify.com/s/files/1/0777/2736/7387/files/gempages_57…" at bounding box center [120, 300] width 151 height 148
click at [138, 354] on div "Browse gallery" at bounding box center [125, 356] width 52 height 11
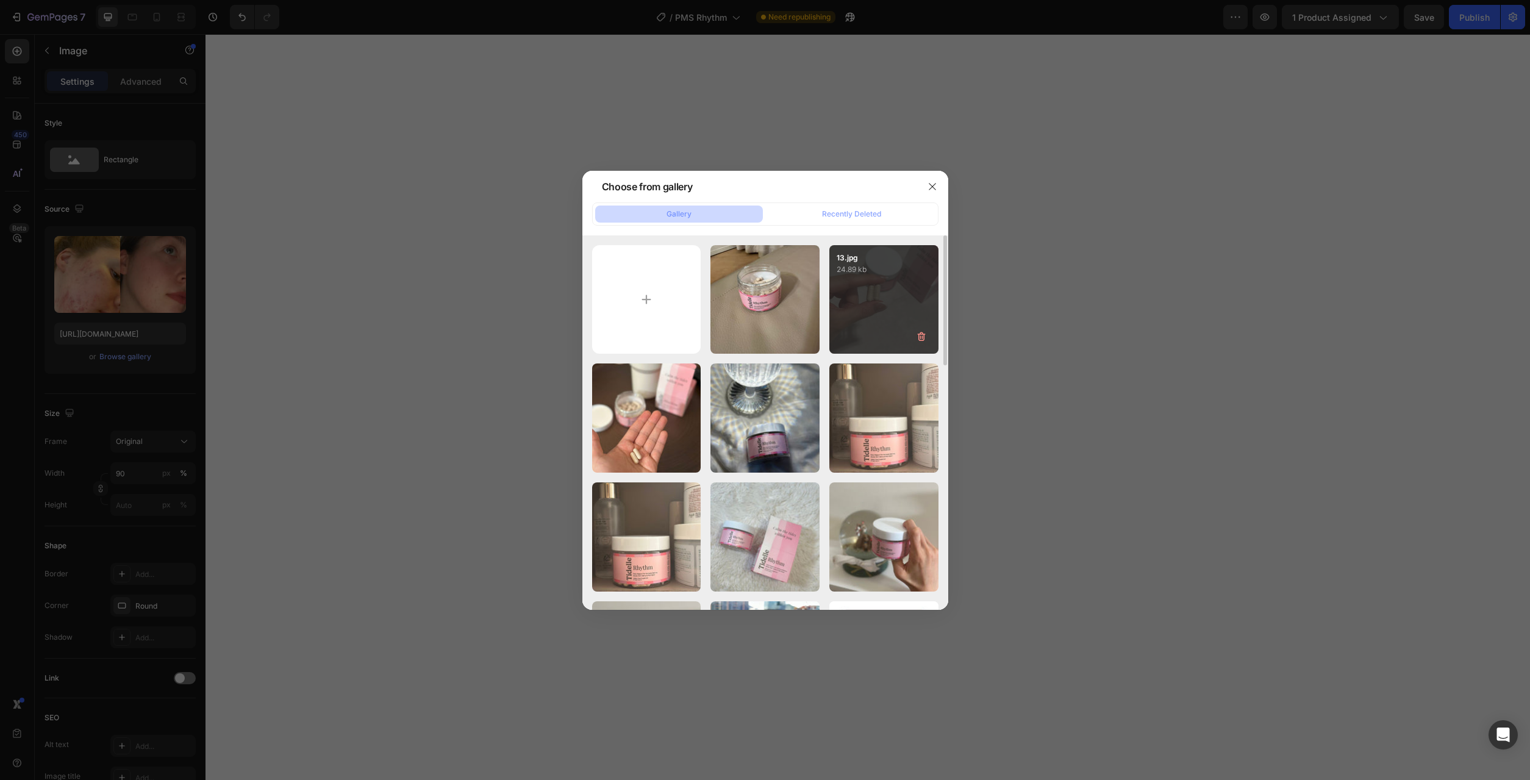
click at [881, 297] on div "13.jpg 24.89 kb" at bounding box center [883, 299] width 109 height 109
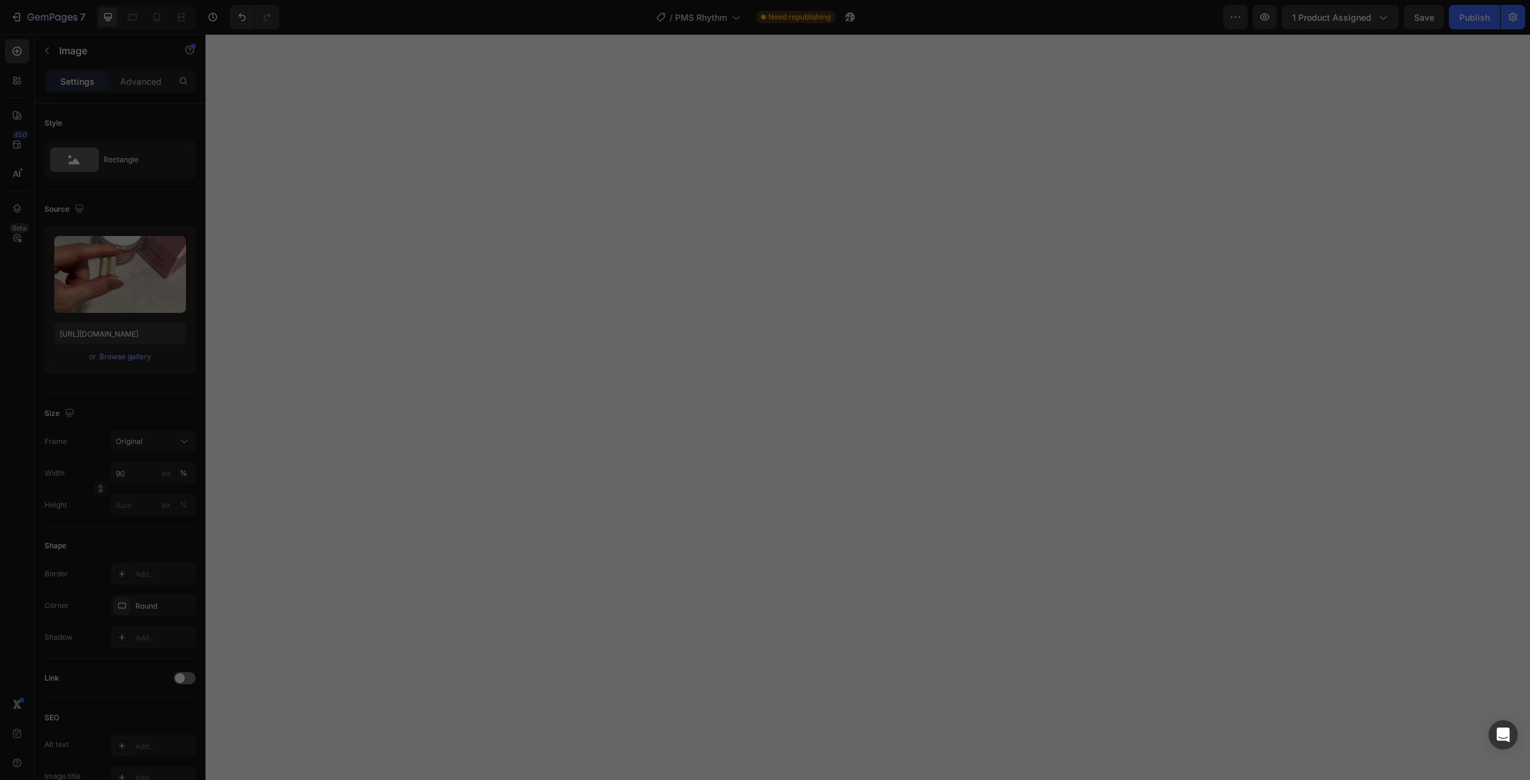
type input "https://cdn.shopify.com/s/files/1/0777/2736/7387/files/gempages_577083542056469…"
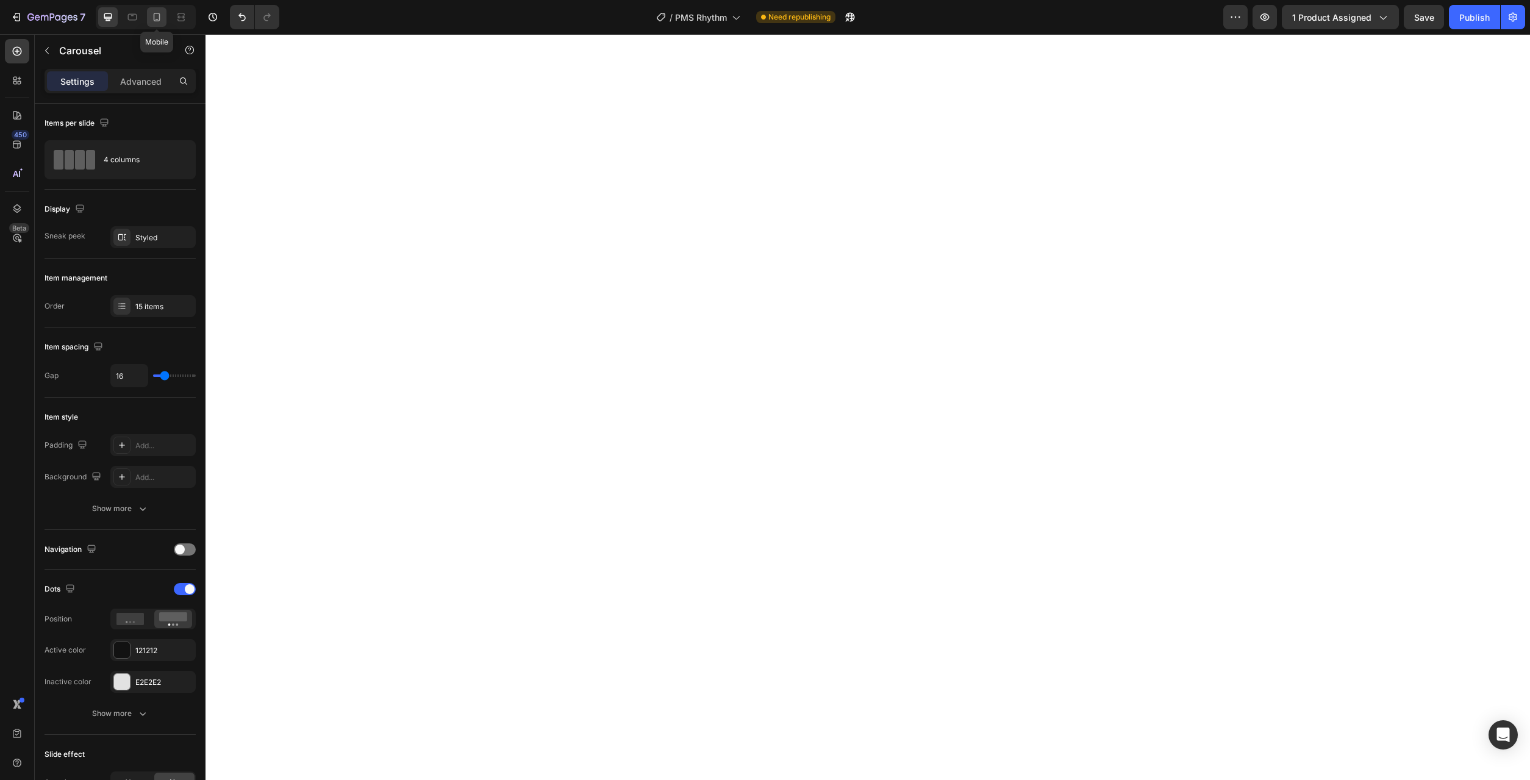
click at [155, 19] on icon at bounding box center [157, 17] width 12 height 12
type input "100%"
type input "4"
click at [108, 12] on icon at bounding box center [108, 17] width 12 height 12
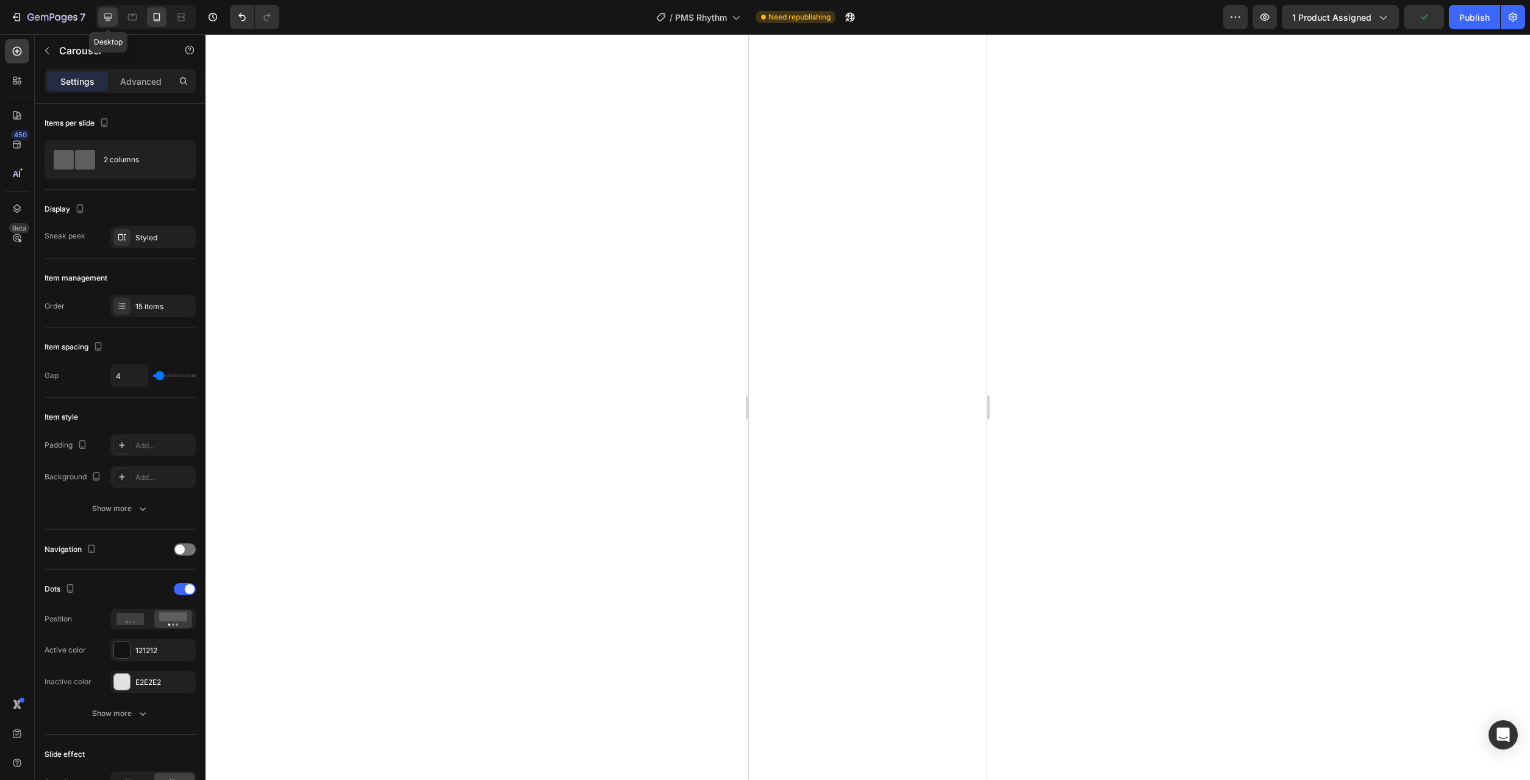
type input "1200"
type input "16"
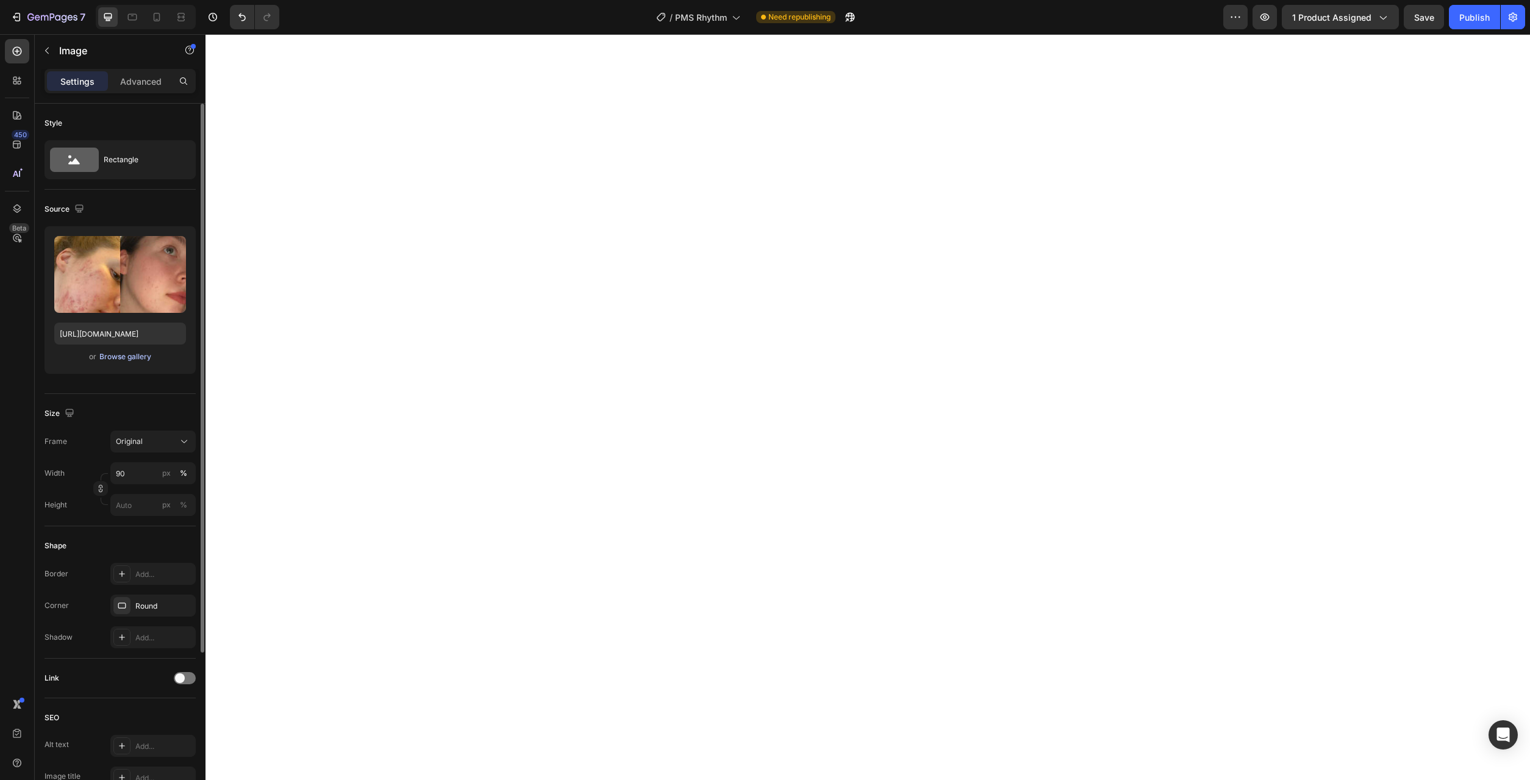
click at [151, 358] on button "Browse gallery" at bounding box center [125, 357] width 53 height 12
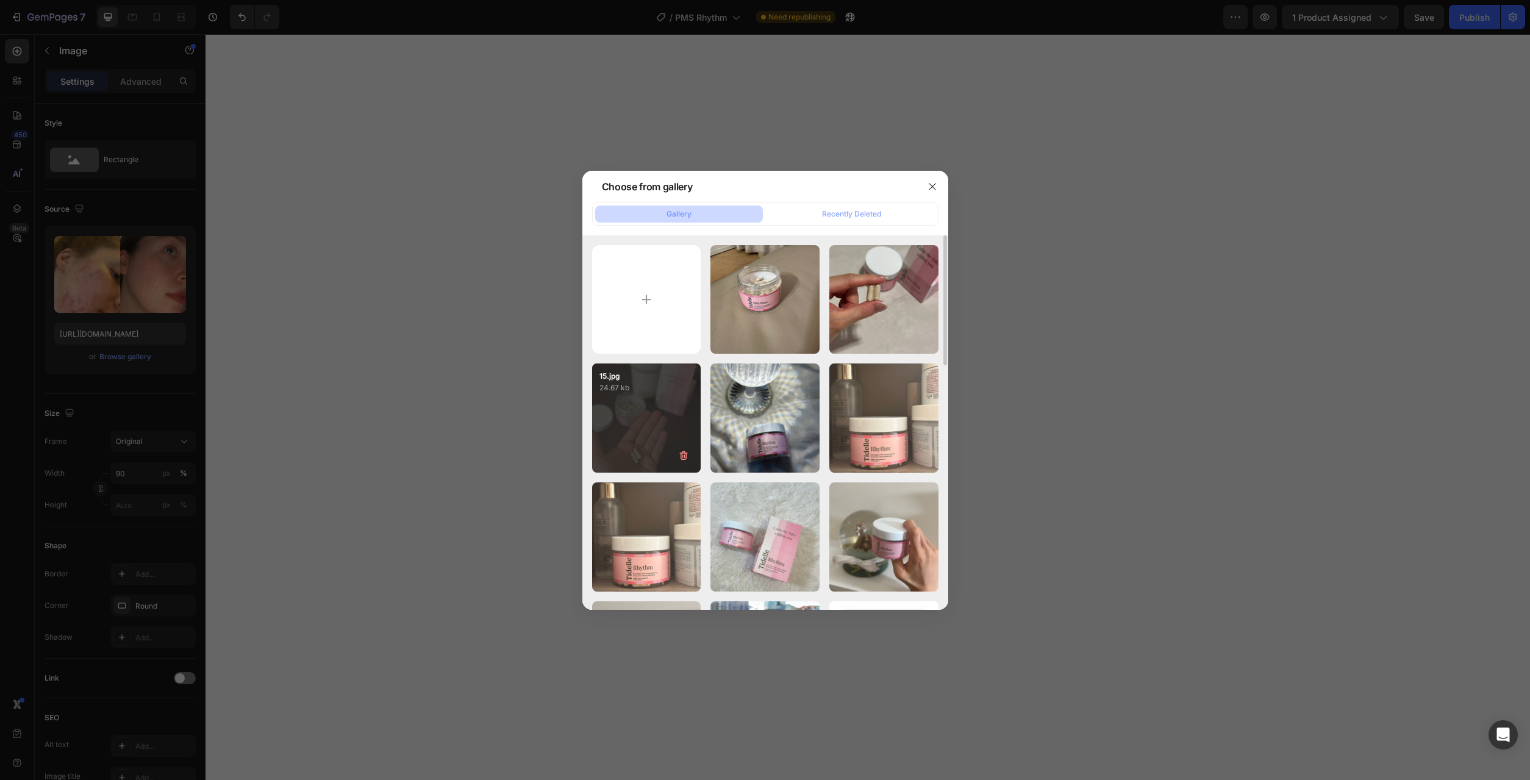
click at [630, 415] on div "15.jpg 24.67 kb" at bounding box center [646, 417] width 109 height 109
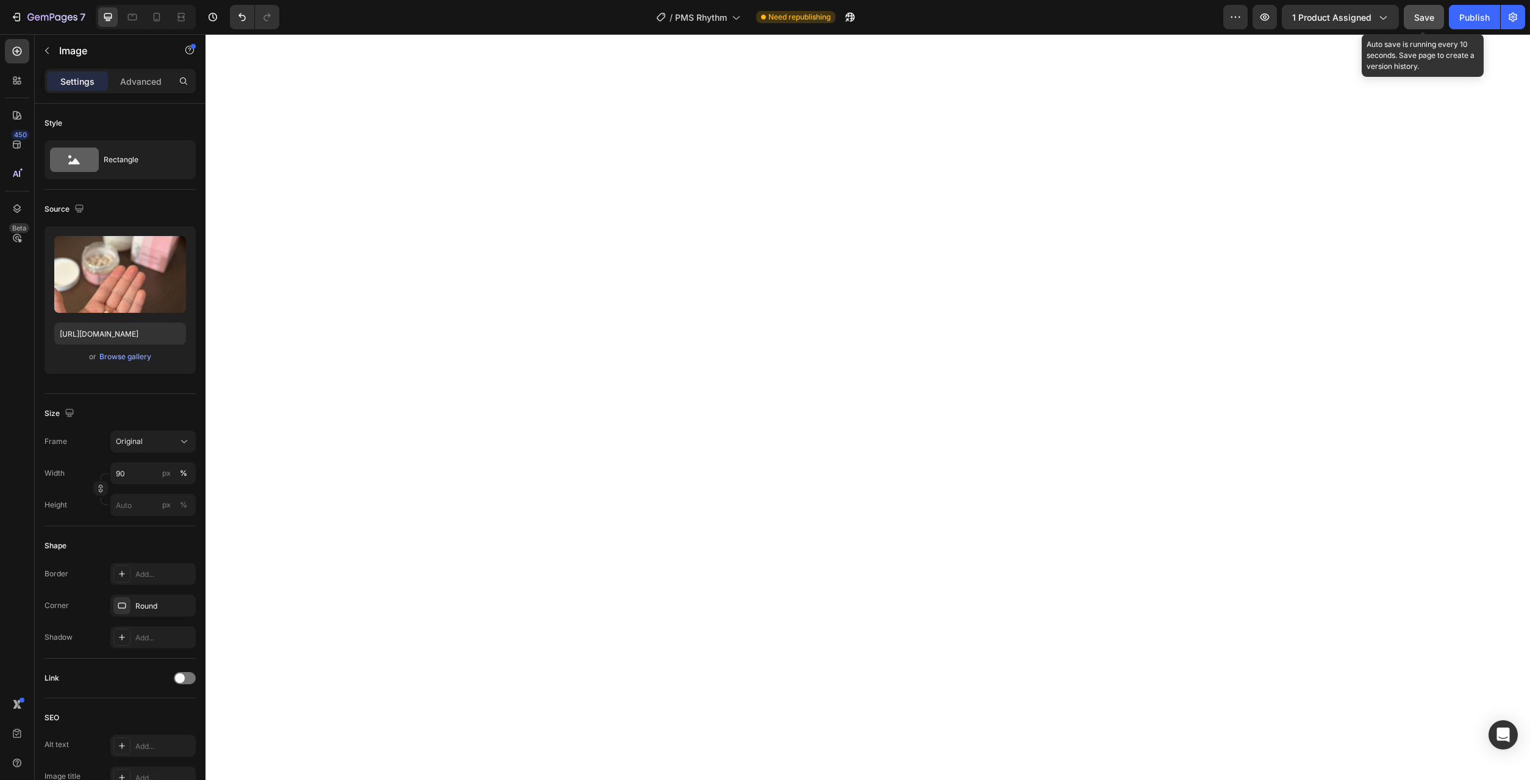
click at [1419, 19] on span "Save" at bounding box center [1424, 17] width 20 height 10
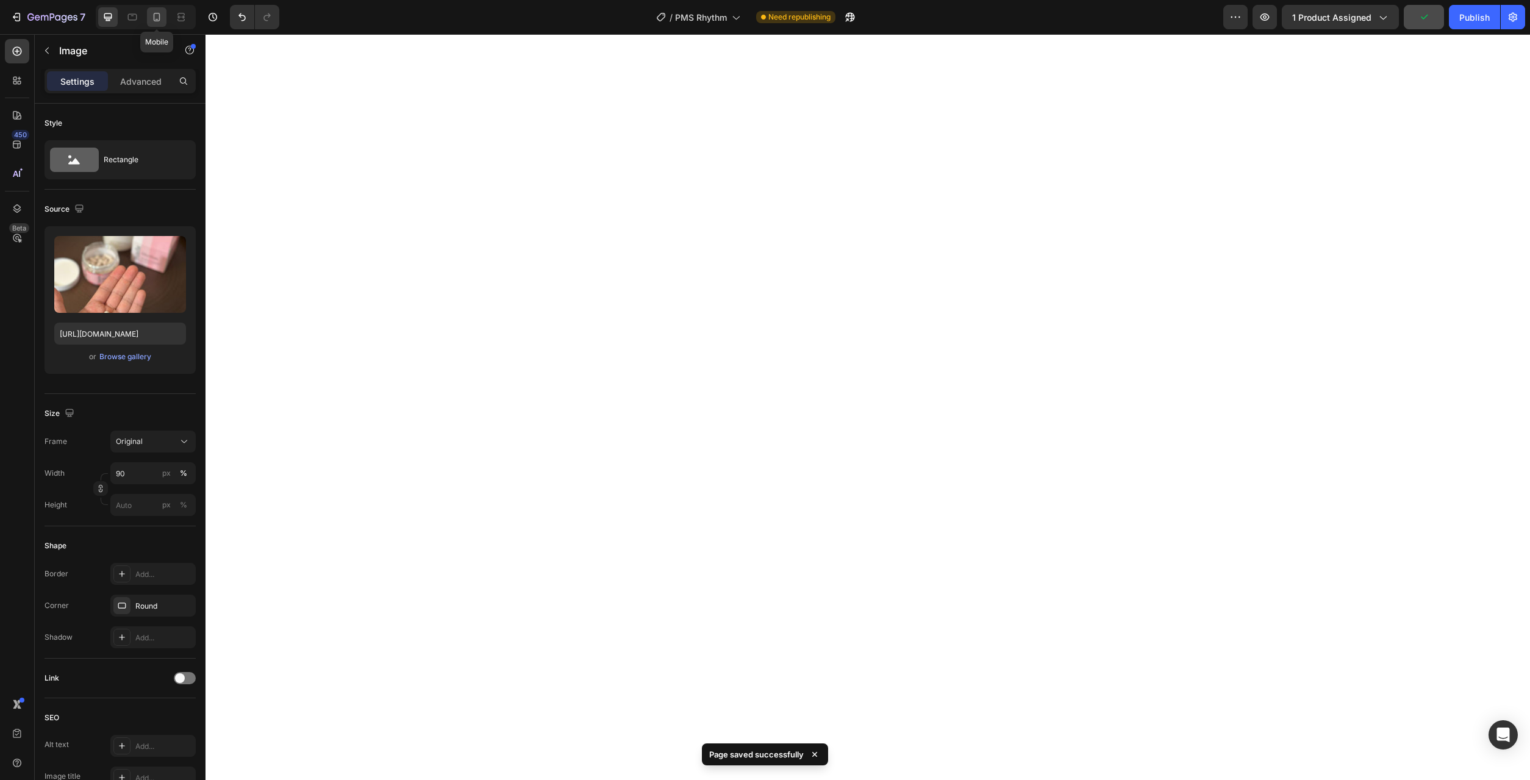
click at [163, 18] on icon at bounding box center [157, 17] width 12 height 12
type input "https://cdn.shopify.com/s/files/1/0777/2736/7387/files/gempages_577083542056469…"
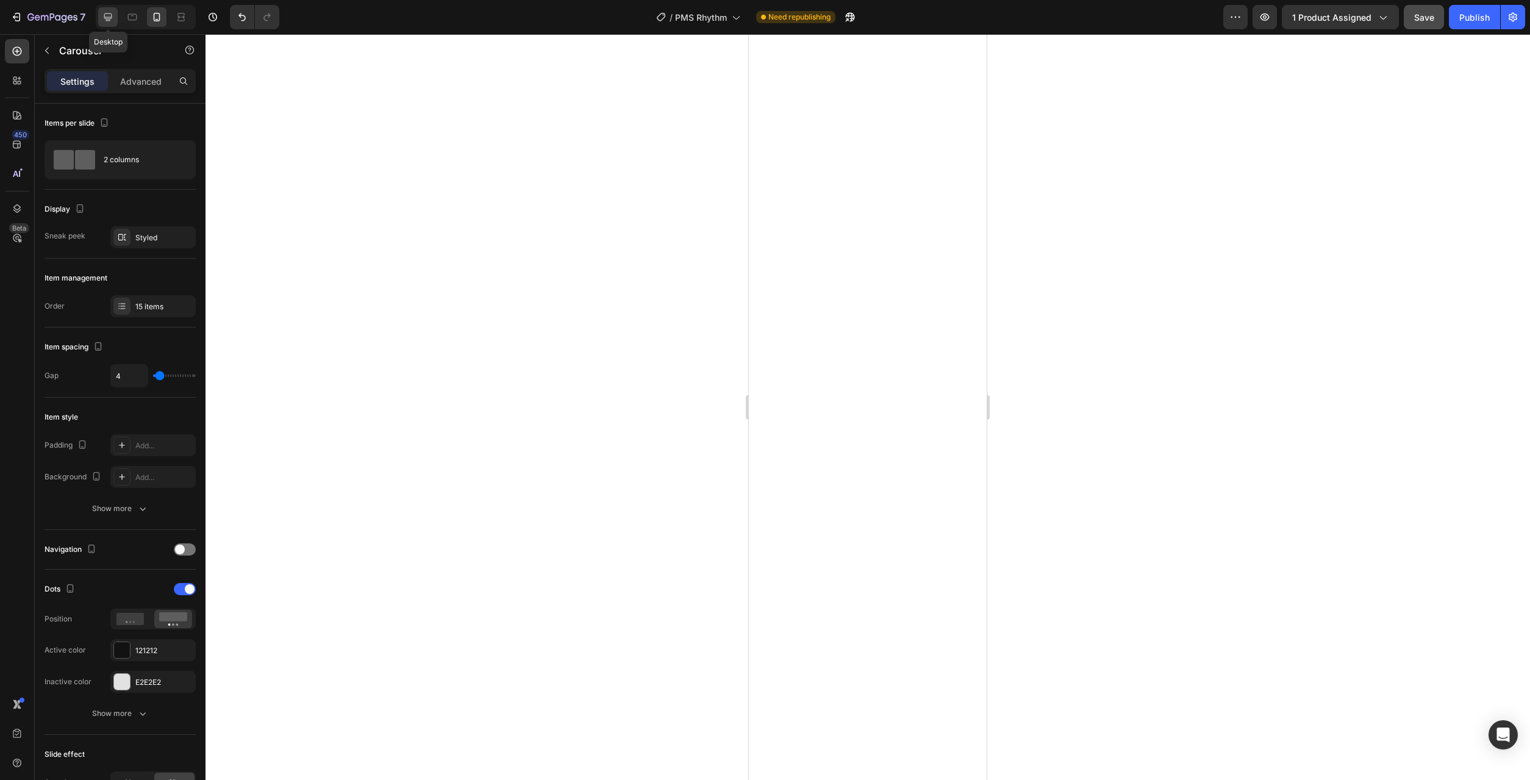
click at [107, 22] on icon at bounding box center [108, 17] width 12 height 12
type input "1200"
type input "16"
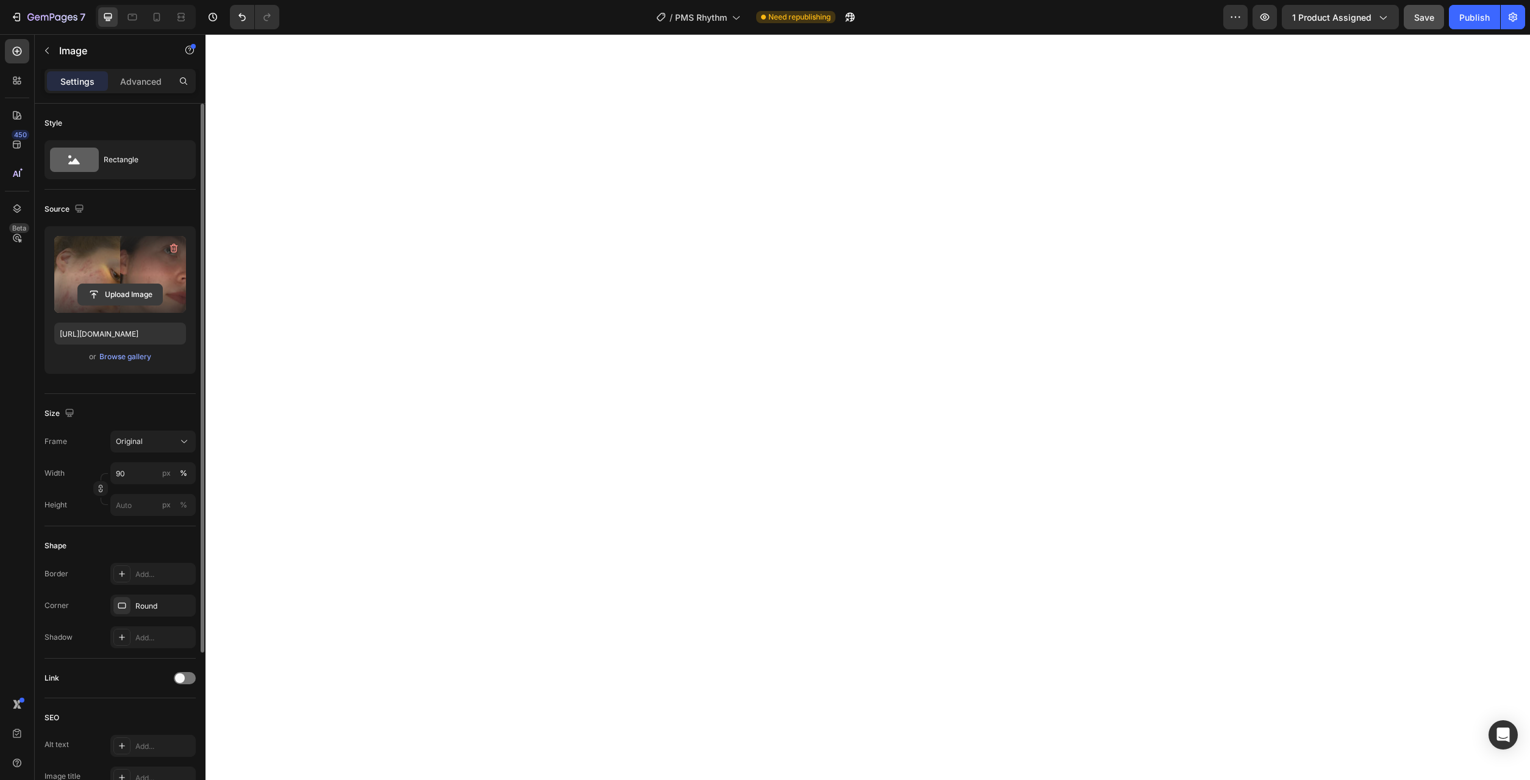
click at [137, 294] on input "file" at bounding box center [120, 294] width 84 height 21
click at [126, 357] on div "Browse gallery" at bounding box center [125, 356] width 52 height 11
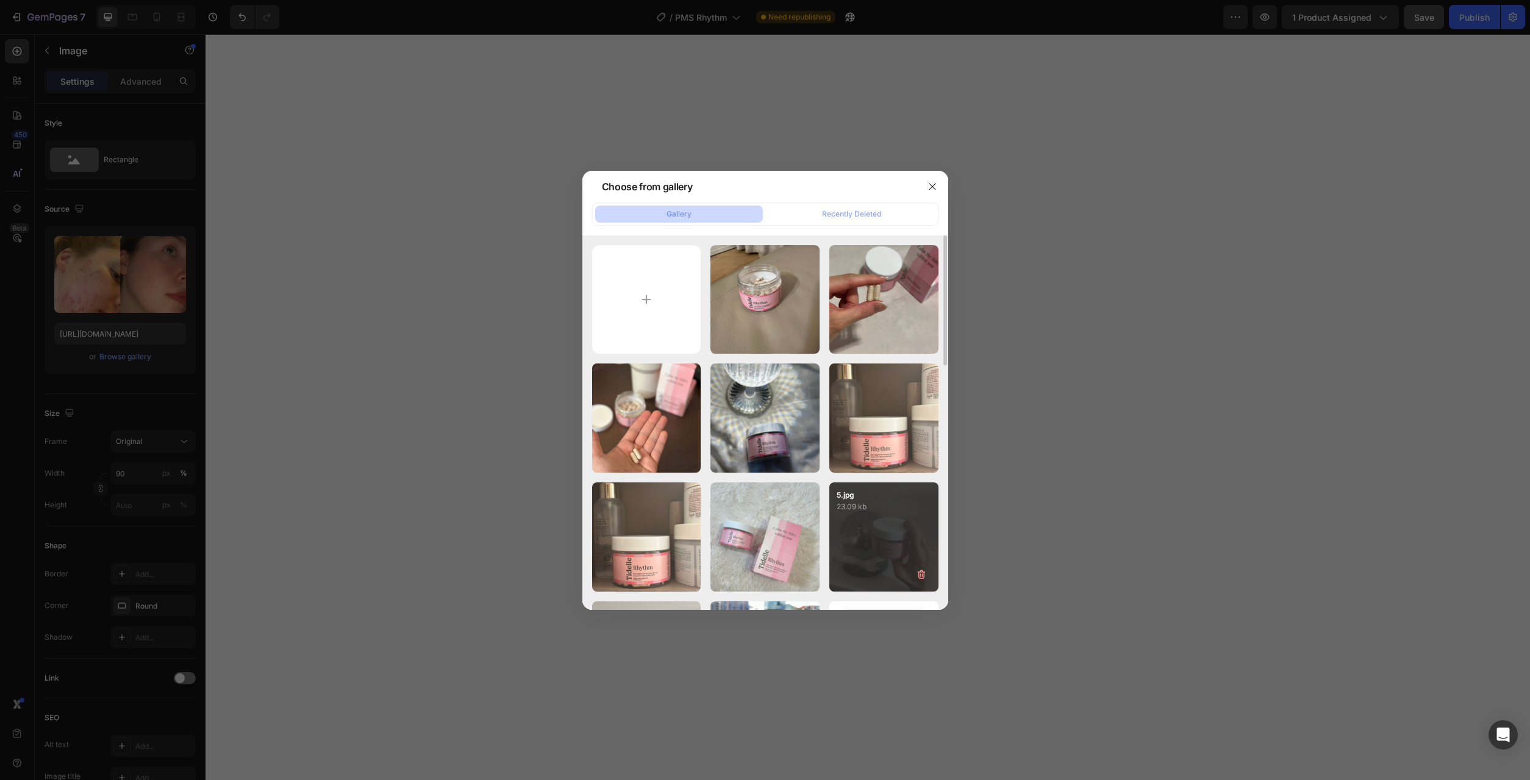
click at [905, 518] on div "5.jpg 23.09 kb" at bounding box center [883, 536] width 109 height 109
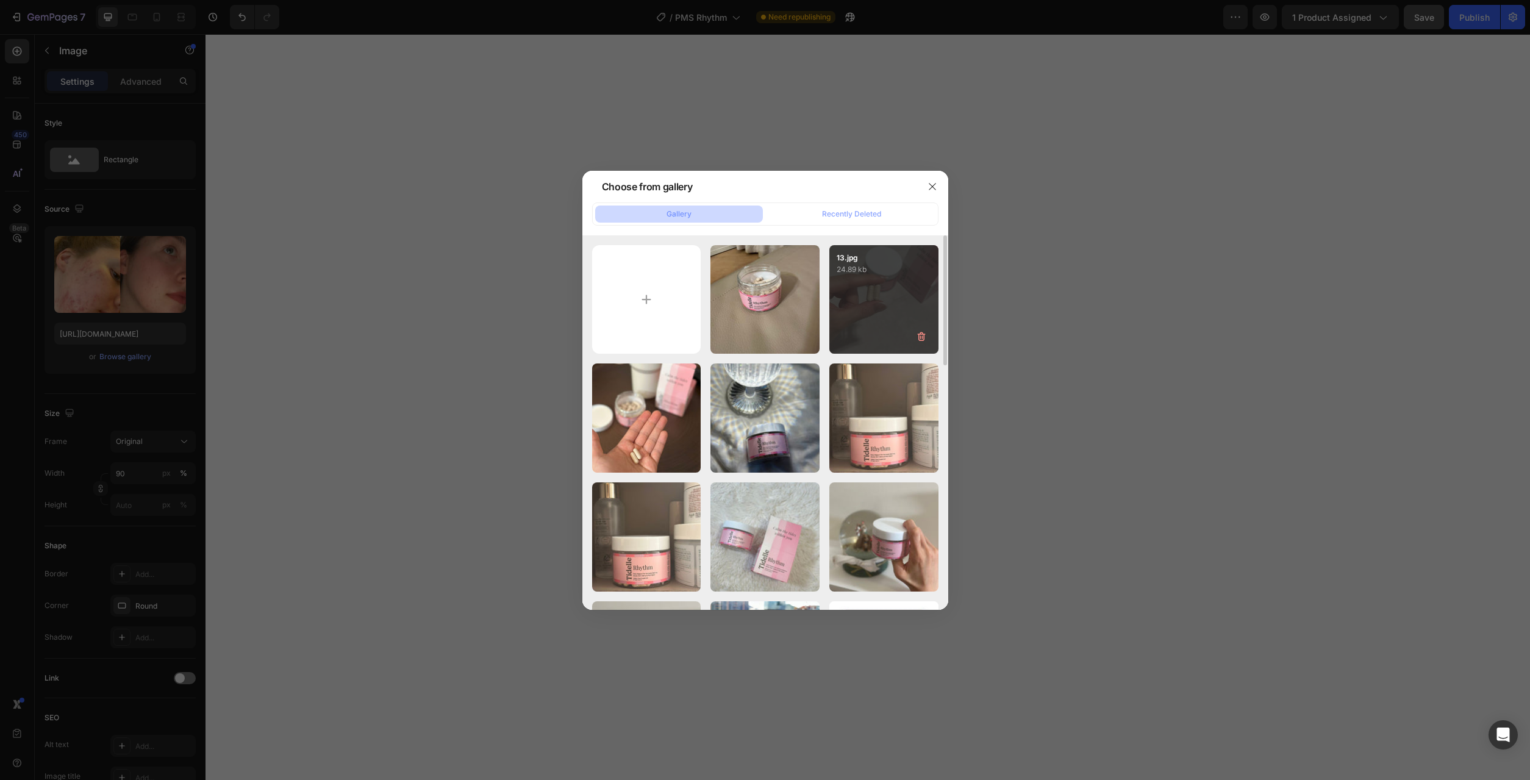
type input "https://cdn.shopify.com/s/files/1/0777/2736/7387/files/gempages_577083542056469…"
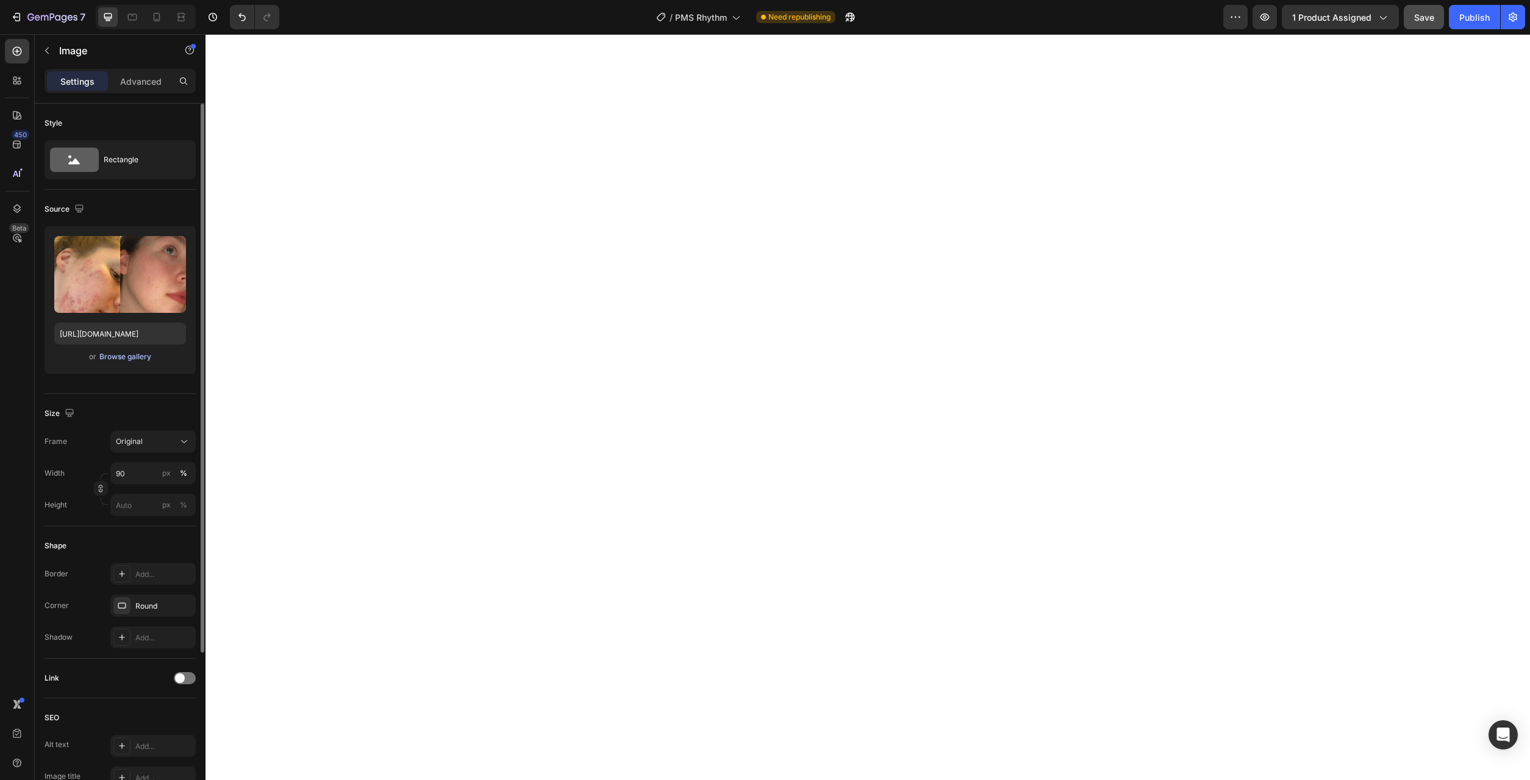
click at [147, 354] on div "Browse gallery" at bounding box center [125, 356] width 52 height 11
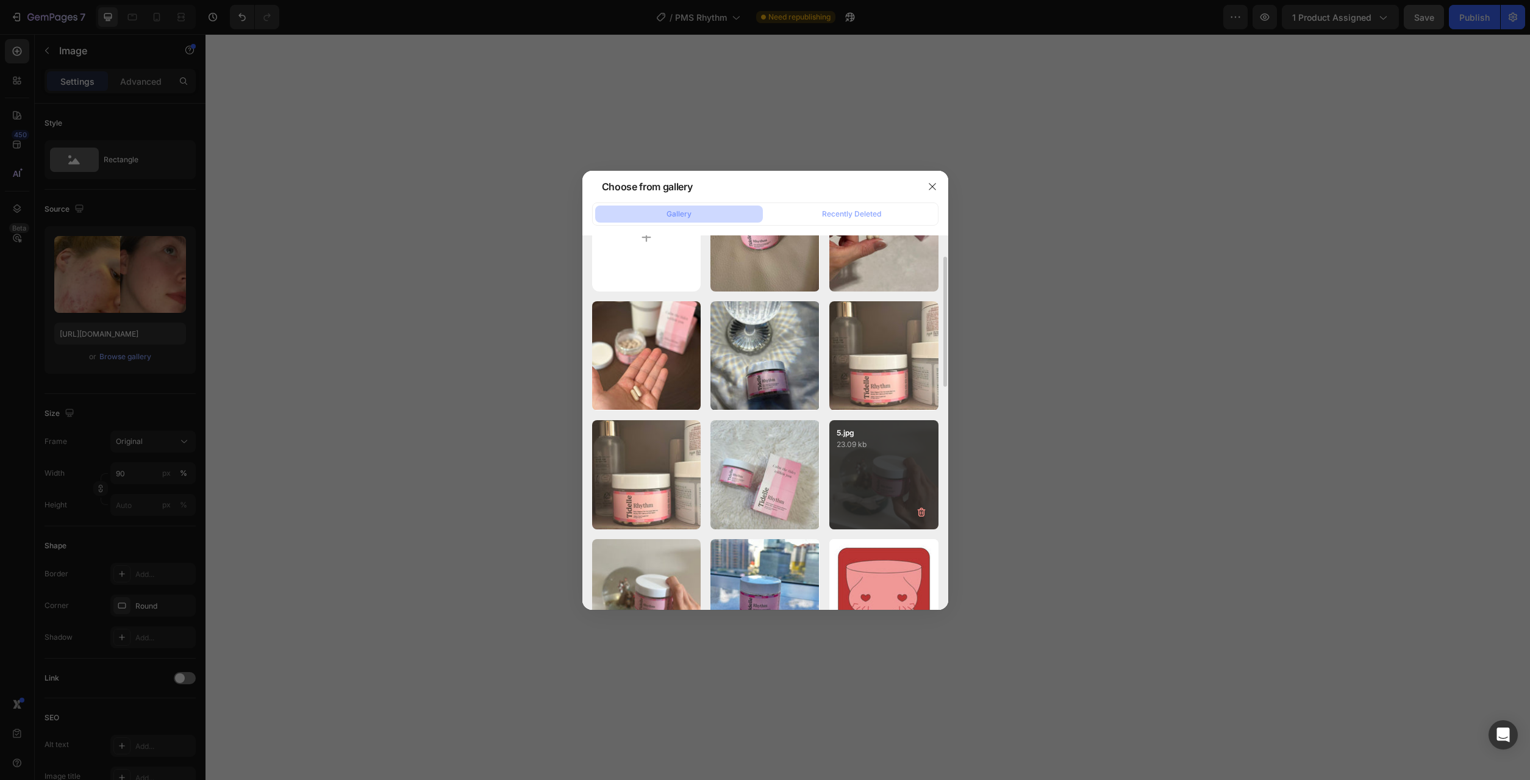
scroll to position [124, 0]
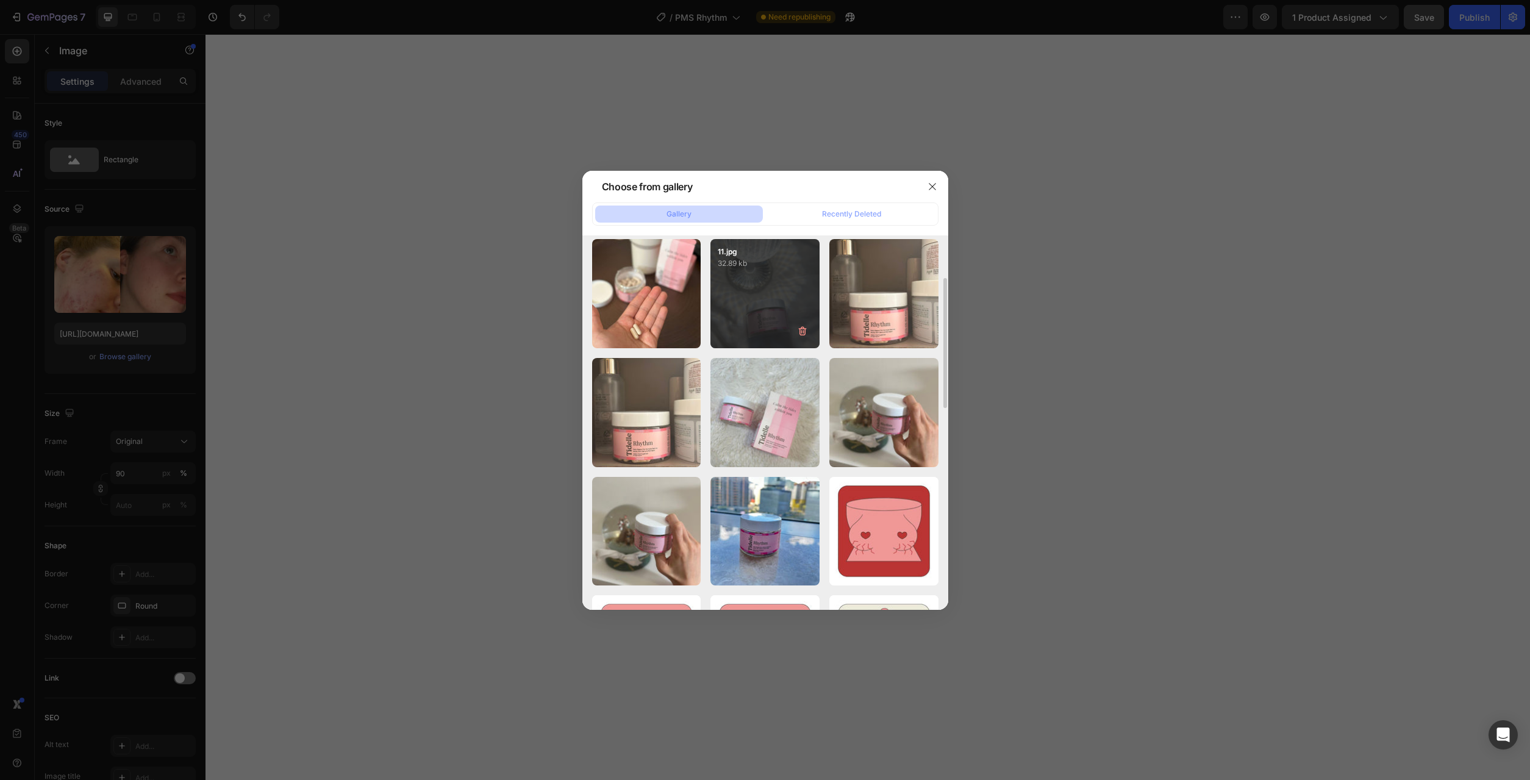
click at [763, 285] on div "11.jpg 32.89 kb" at bounding box center [764, 293] width 109 height 109
type input "https://cdn.shopify.com/s/files/1/0777/2736/7387/files/gempages_577083542056469…"
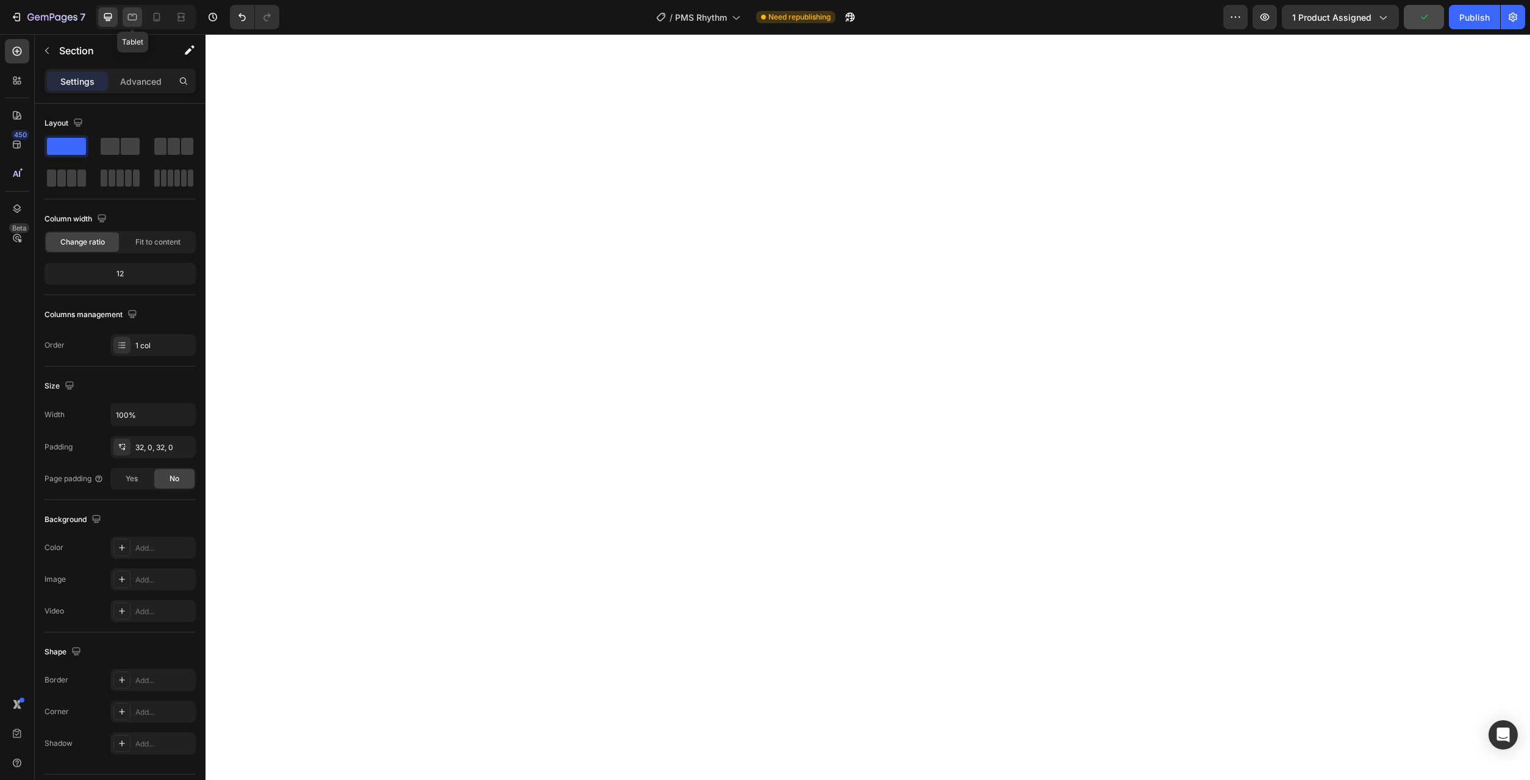
click at [130, 17] on icon at bounding box center [132, 17] width 12 height 12
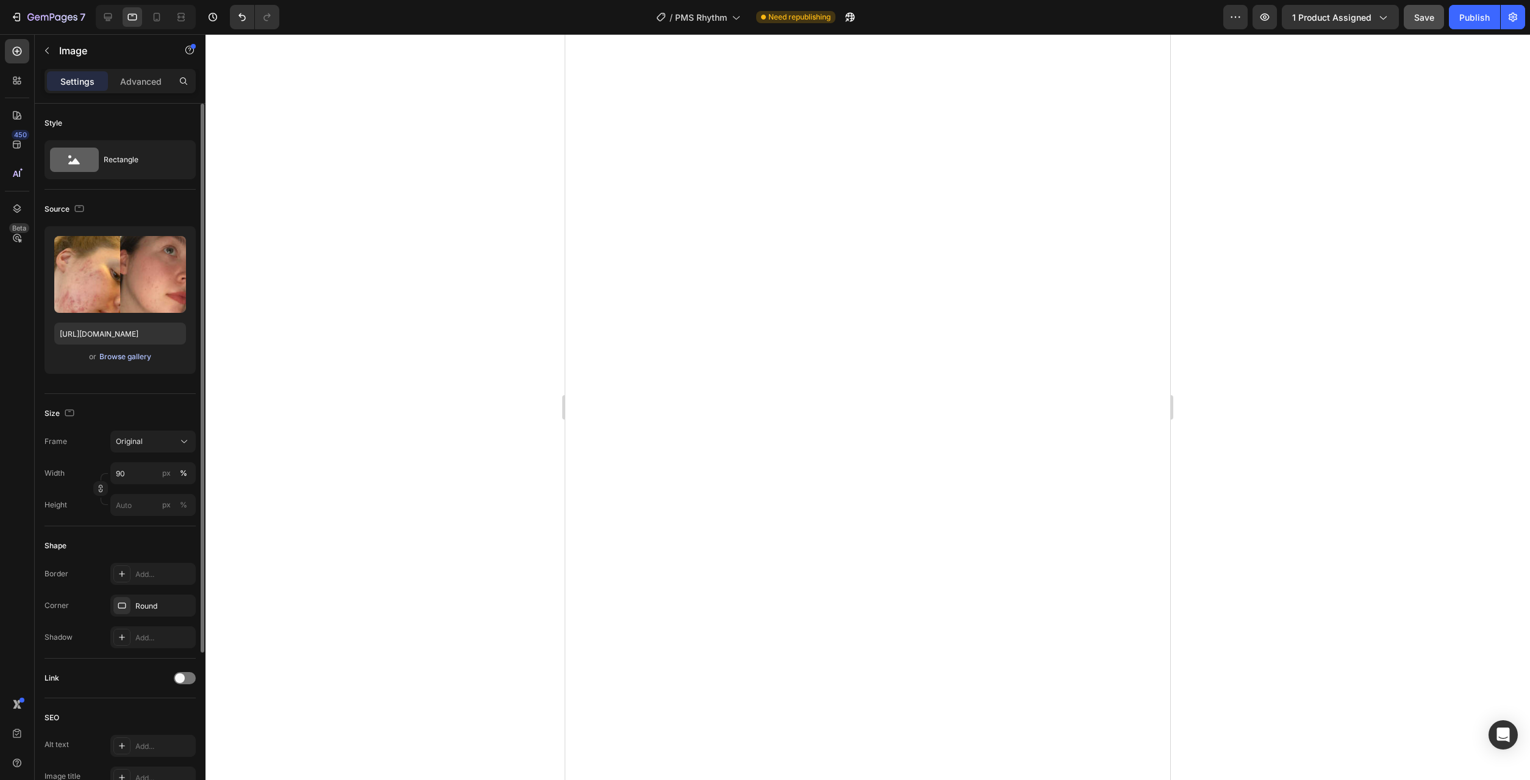
click at [130, 353] on div "Browse gallery" at bounding box center [125, 356] width 52 height 11
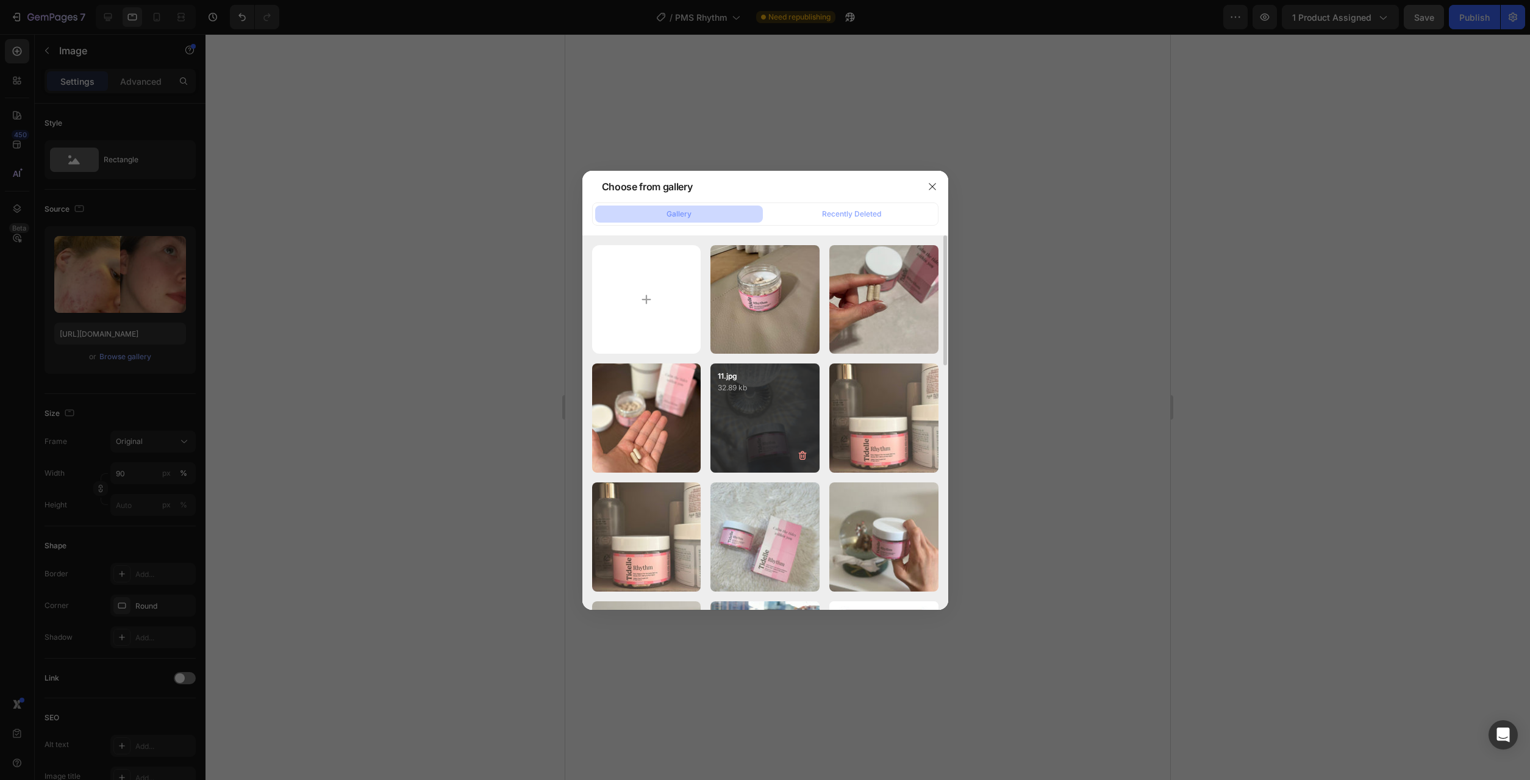
click at [746, 402] on div "11.jpg 32.89 kb" at bounding box center [764, 417] width 109 height 109
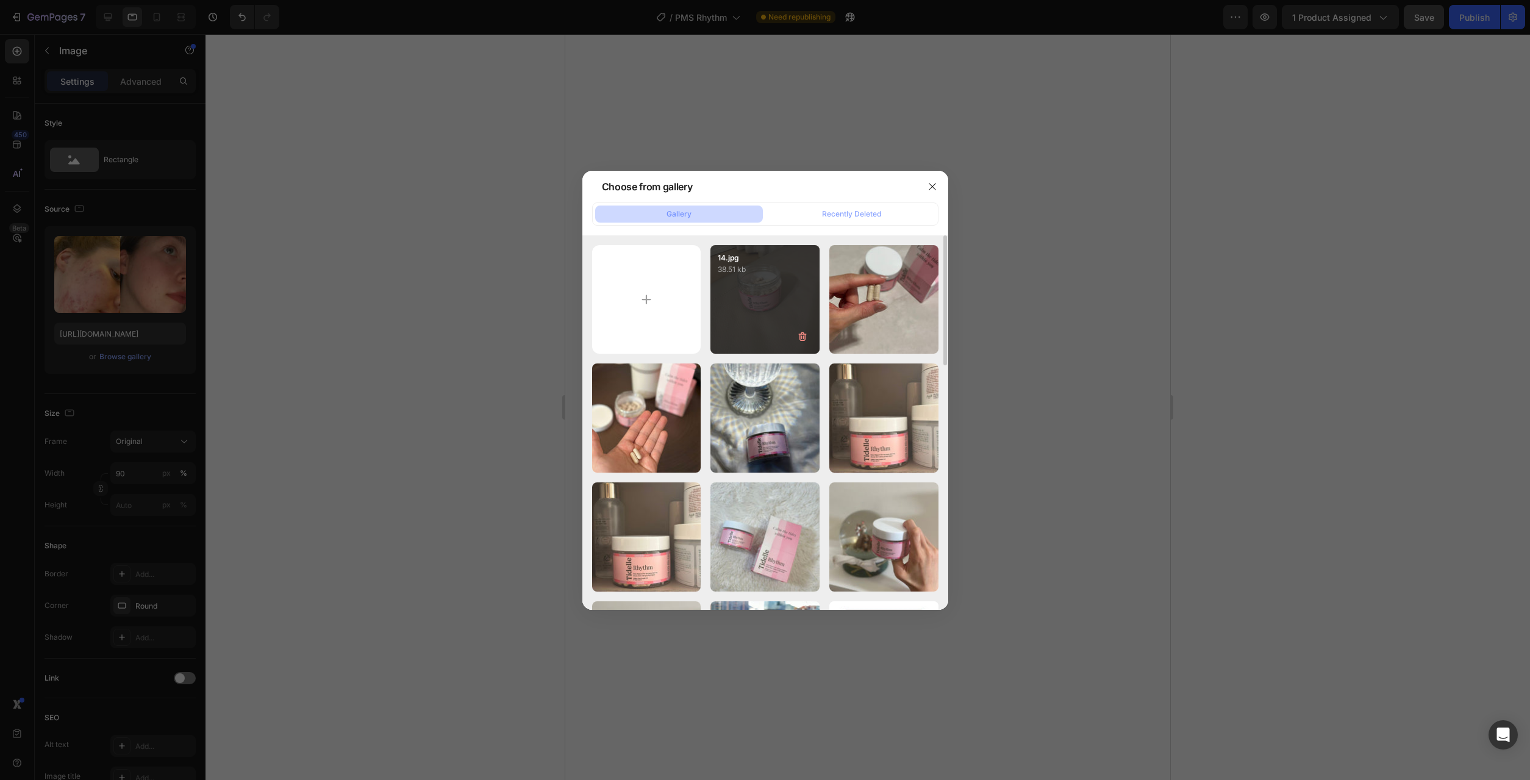
type input "https://cdn.shopify.com/s/files/1/0777/2736/7387/files/gempages_577083542056469…"
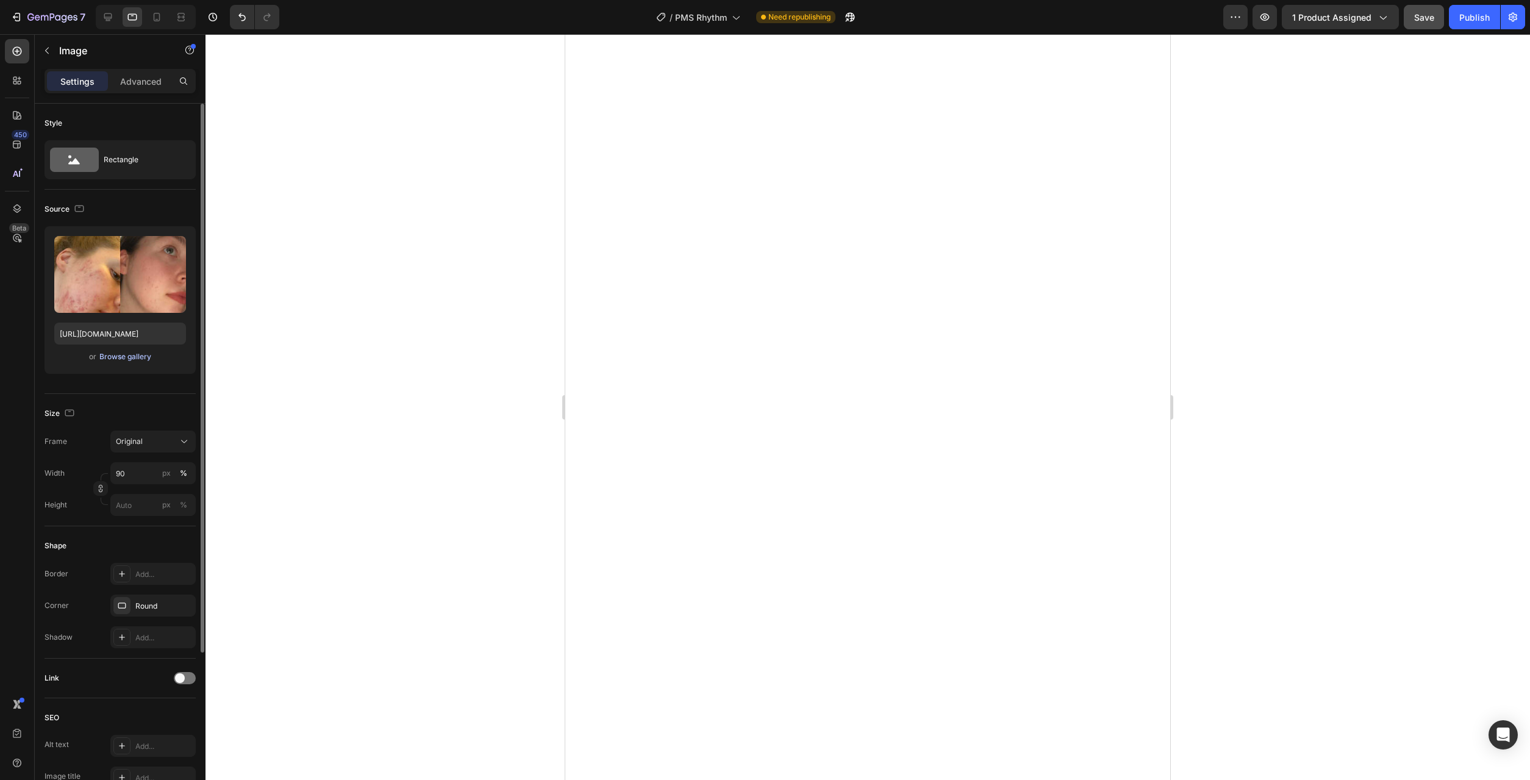
click at [132, 357] on div "Browse gallery" at bounding box center [125, 356] width 52 height 11
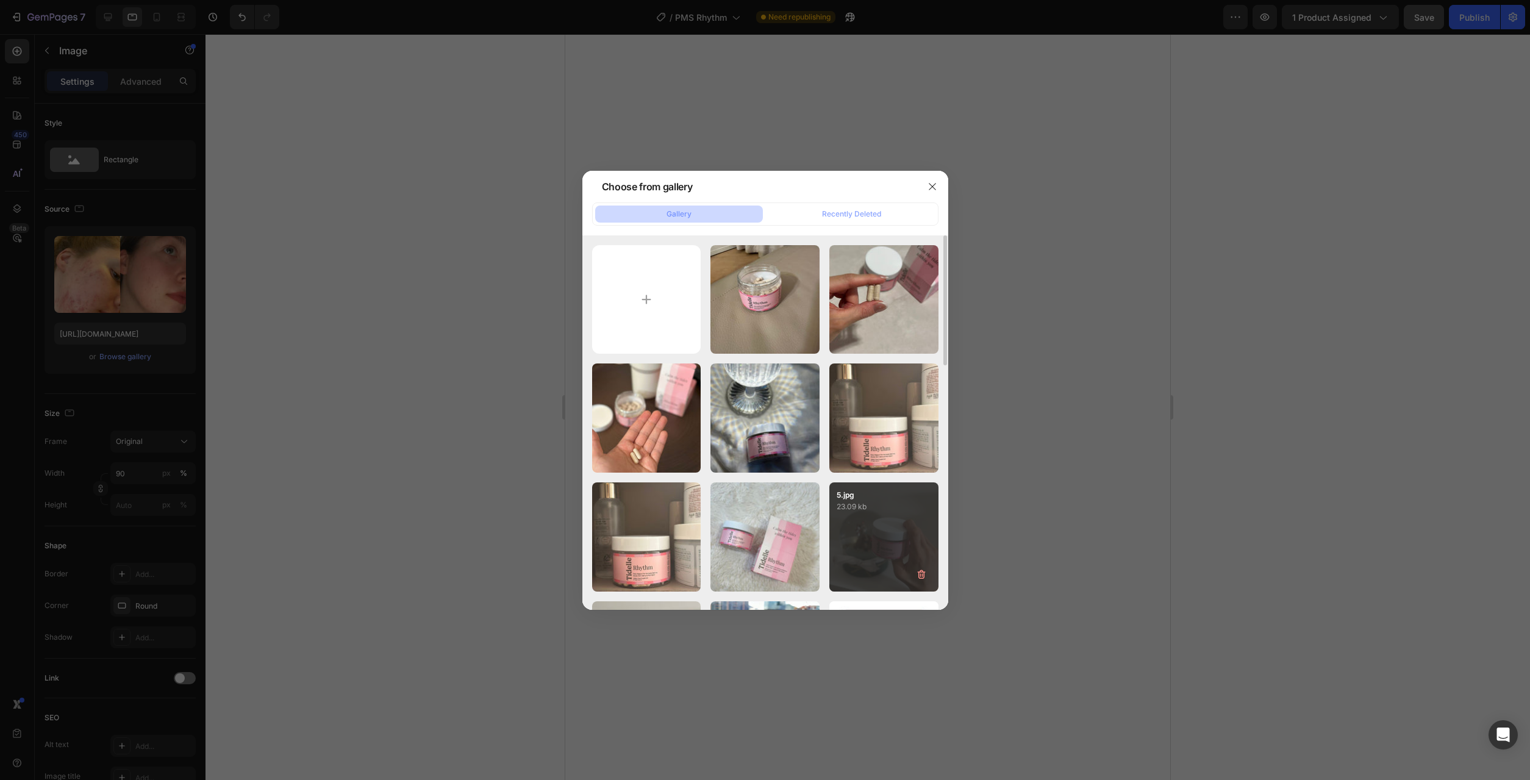
click at [875, 535] on div "5.jpg 23.09 kb" at bounding box center [883, 536] width 109 height 109
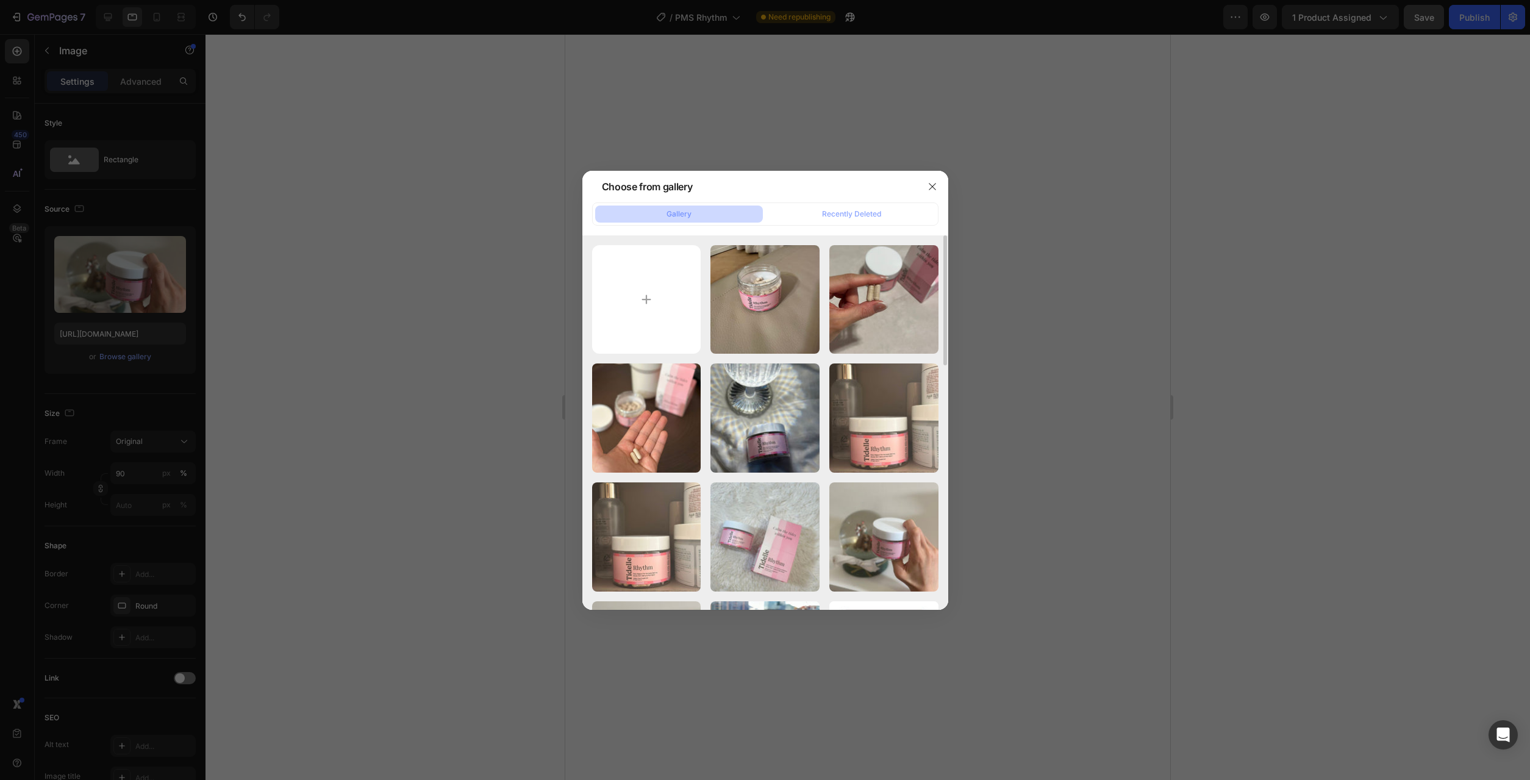
type input "https://cdn.shopify.com/s/files/1/0777/2736/7387/files/gempages_577083542056469…"
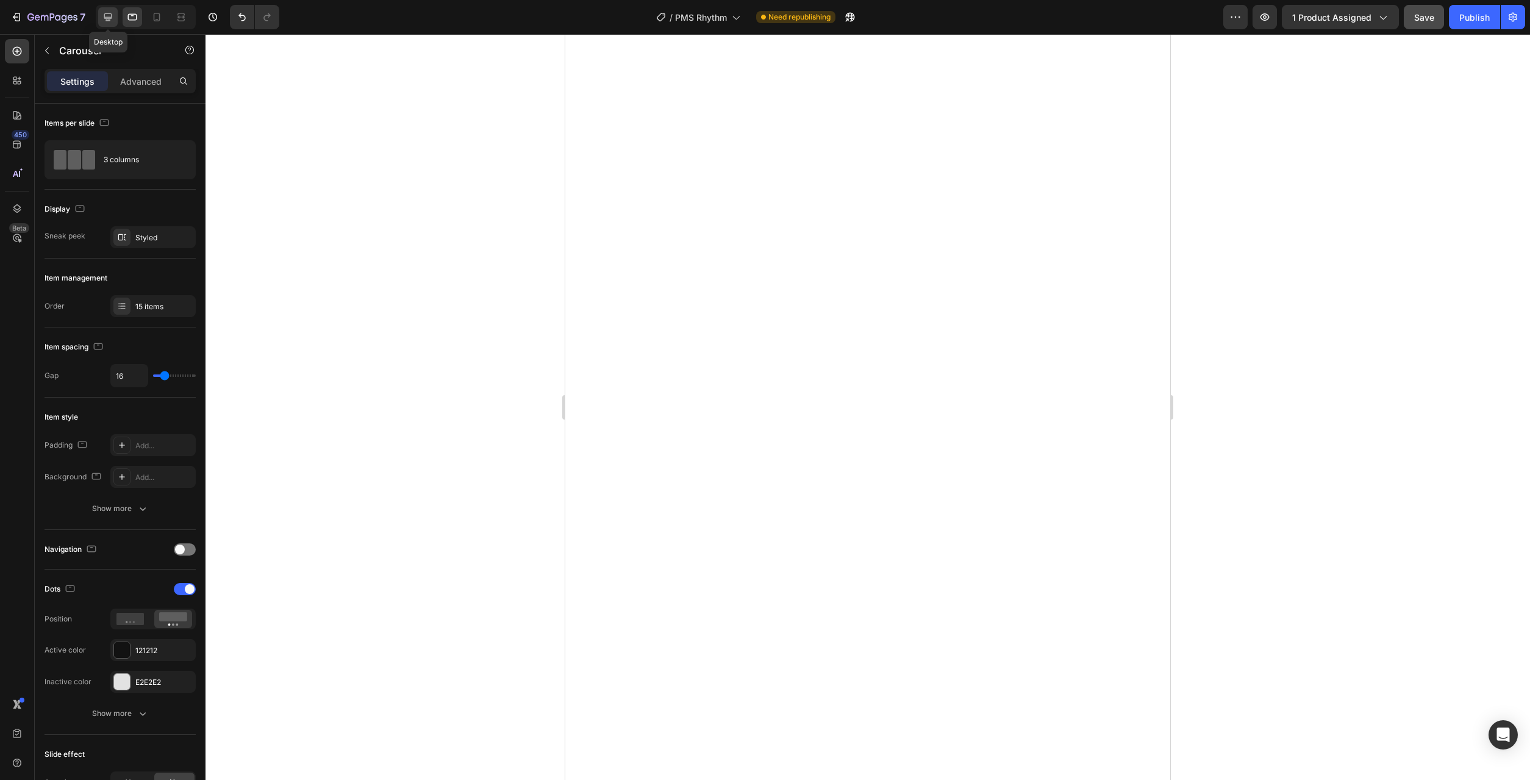
click at [113, 14] on icon at bounding box center [108, 17] width 12 height 12
click at [131, 16] on icon at bounding box center [132, 17] width 12 height 12
type input "100%"
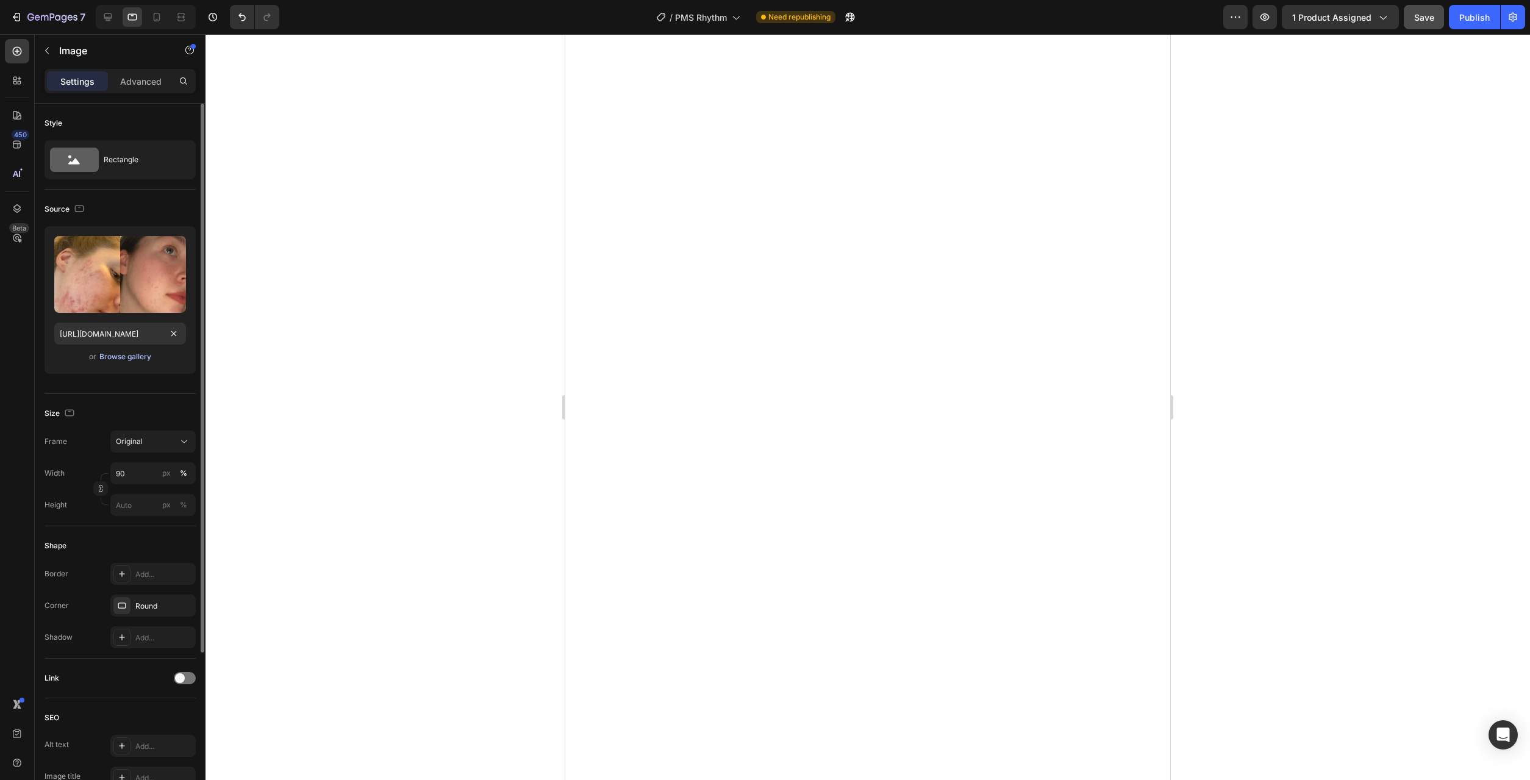
click at [135, 358] on div "Browse gallery" at bounding box center [125, 356] width 52 height 11
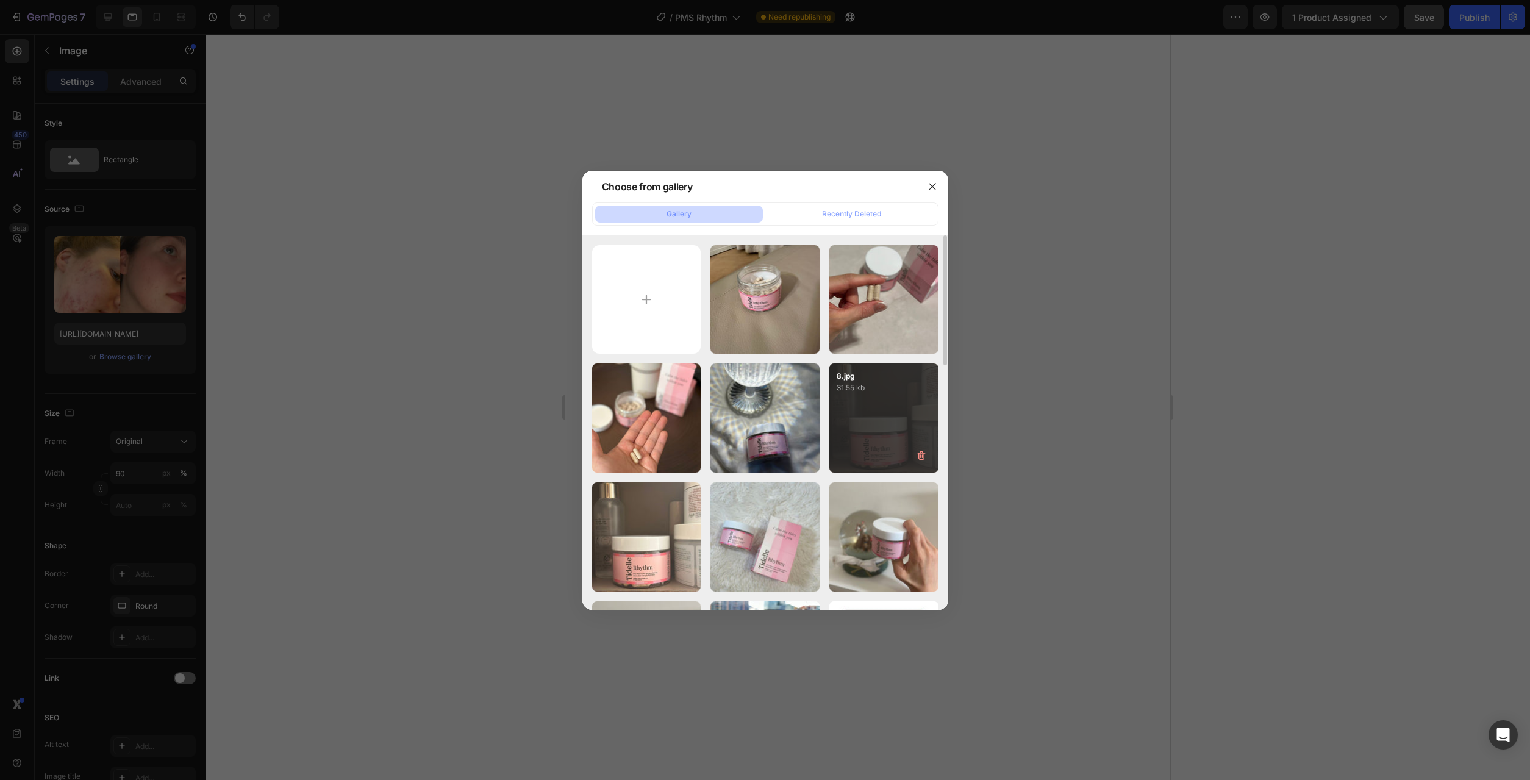
click at [843, 422] on div "8.jpg 31.55 kb" at bounding box center [883, 417] width 109 height 109
type input "https://cdn.shopify.com/s/files/1/0777/2736/7387/files/gempages_577083542056469…"
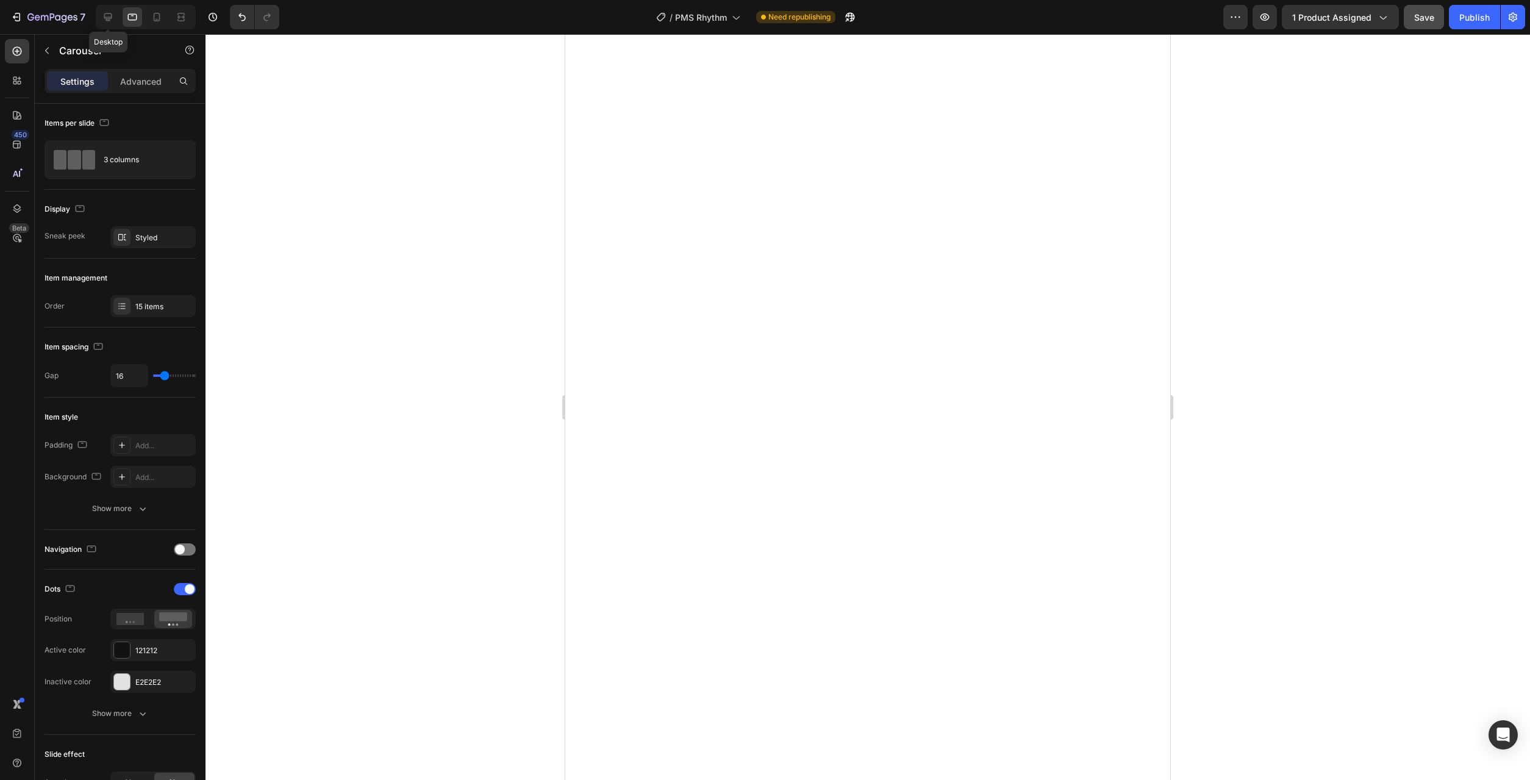
click at [110, 14] on icon at bounding box center [108, 17] width 8 height 8
click at [135, 13] on icon at bounding box center [132, 17] width 12 height 12
type input "100%"
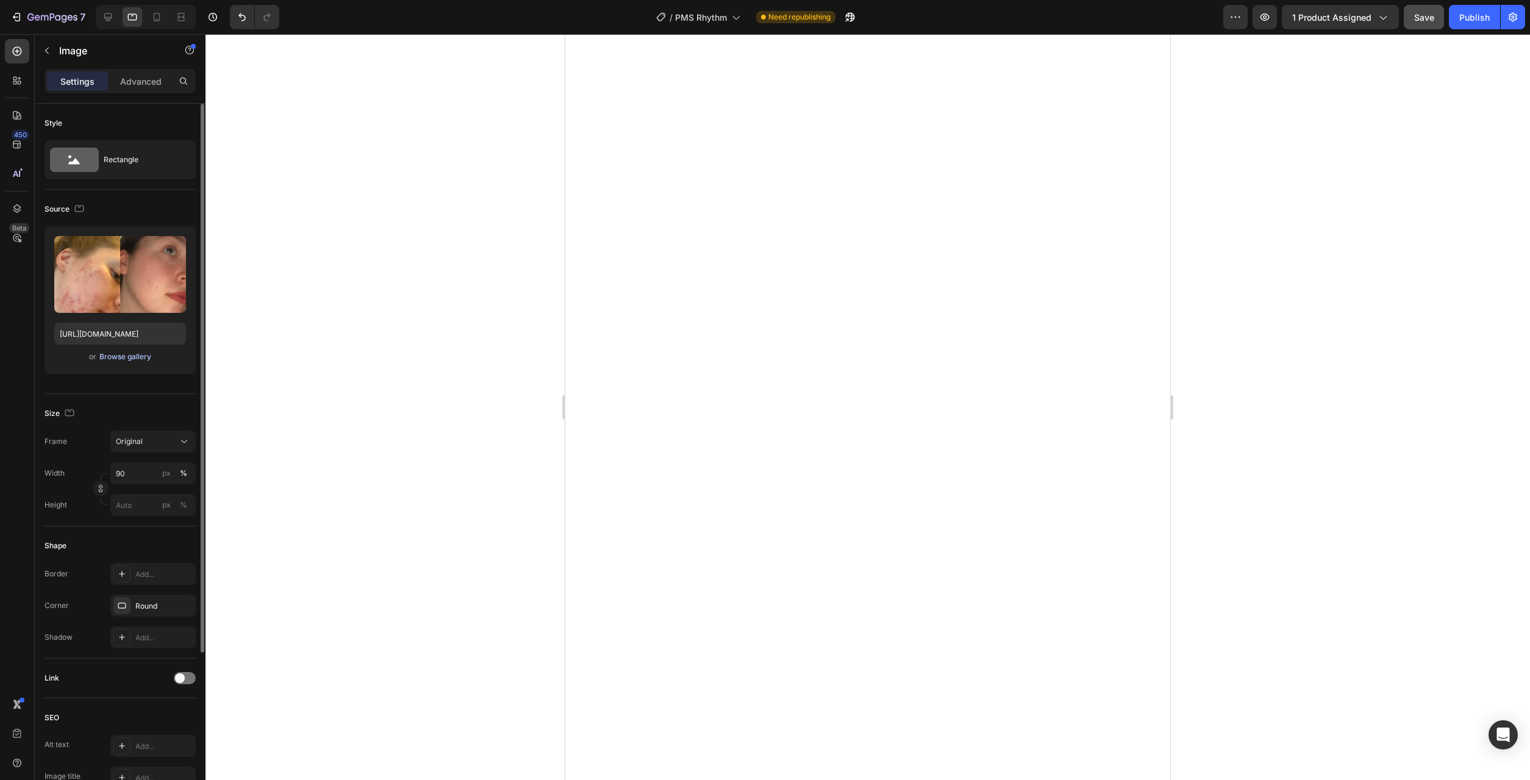
click at [143, 354] on div "Browse gallery" at bounding box center [125, 356] width 52 height 11
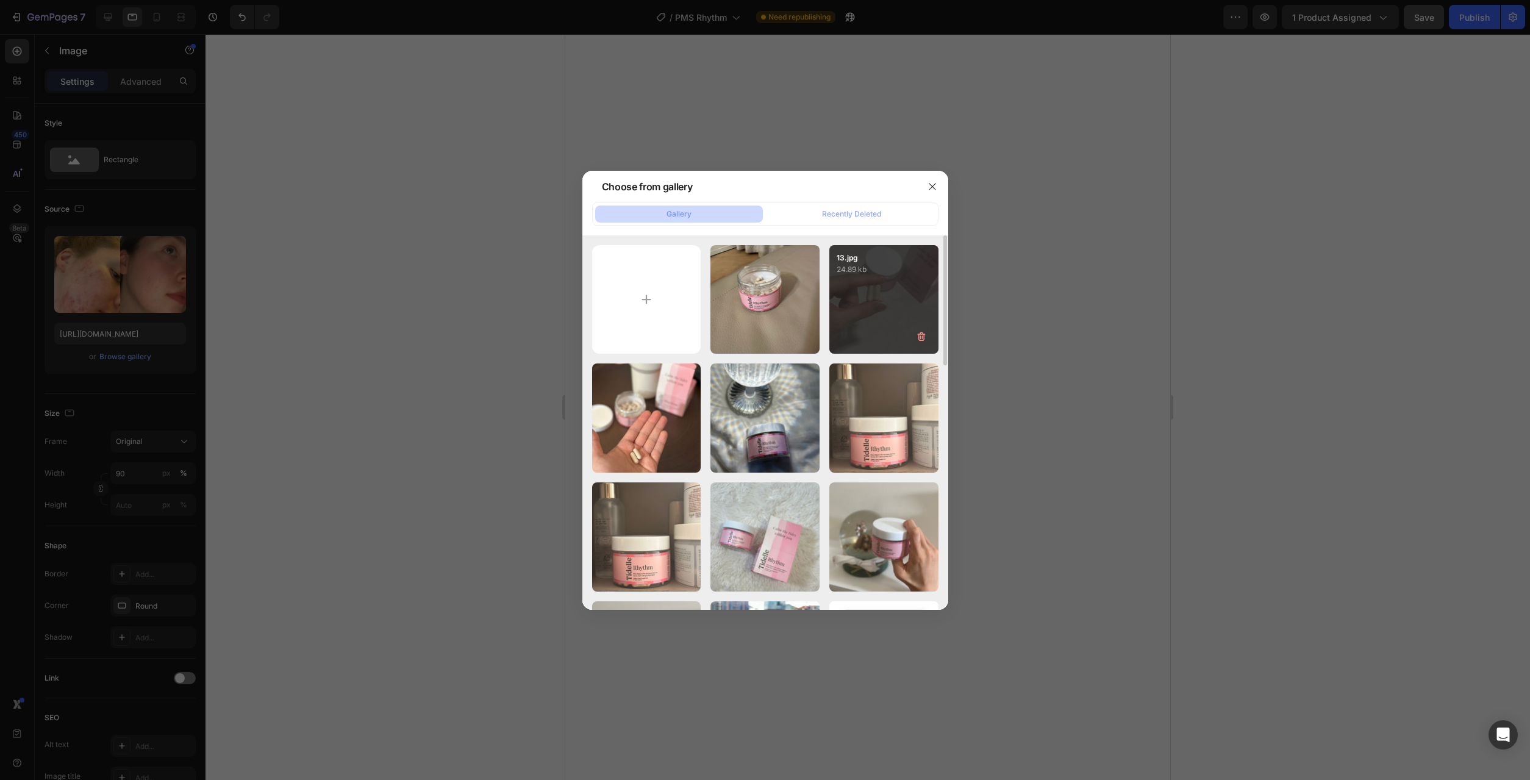
click at [867, 305] on div "13.jpg 24.89 kb" at bounding box center [883, 299] width 109 height 109
type input "https://cdn.shopify.com/s/files/1/0777/2736/7387/files/gempages_577083542056469…"
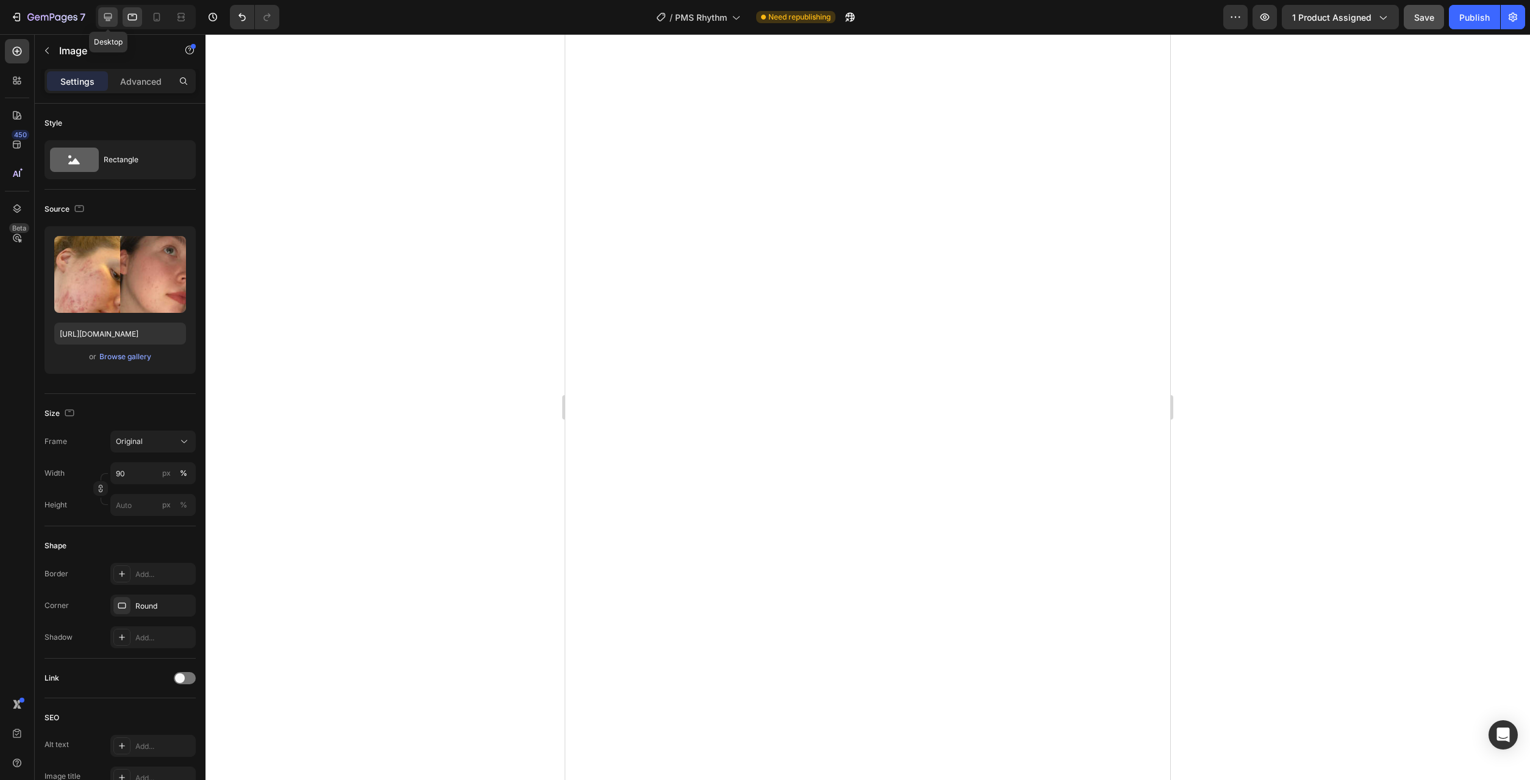
click at [112, 18] on icon at bounding box center [108, 17] width 8 height 8
click at [130, 15] on icon at bounding box center [132, 17] width 9 height 7
click at [155, 19] on icon at bounding box center [157, 17] width 12 height 12
type input "https://cdn.shopify.com/s/files/1/0777/2736/7387/files/gempages_577083542056469…"
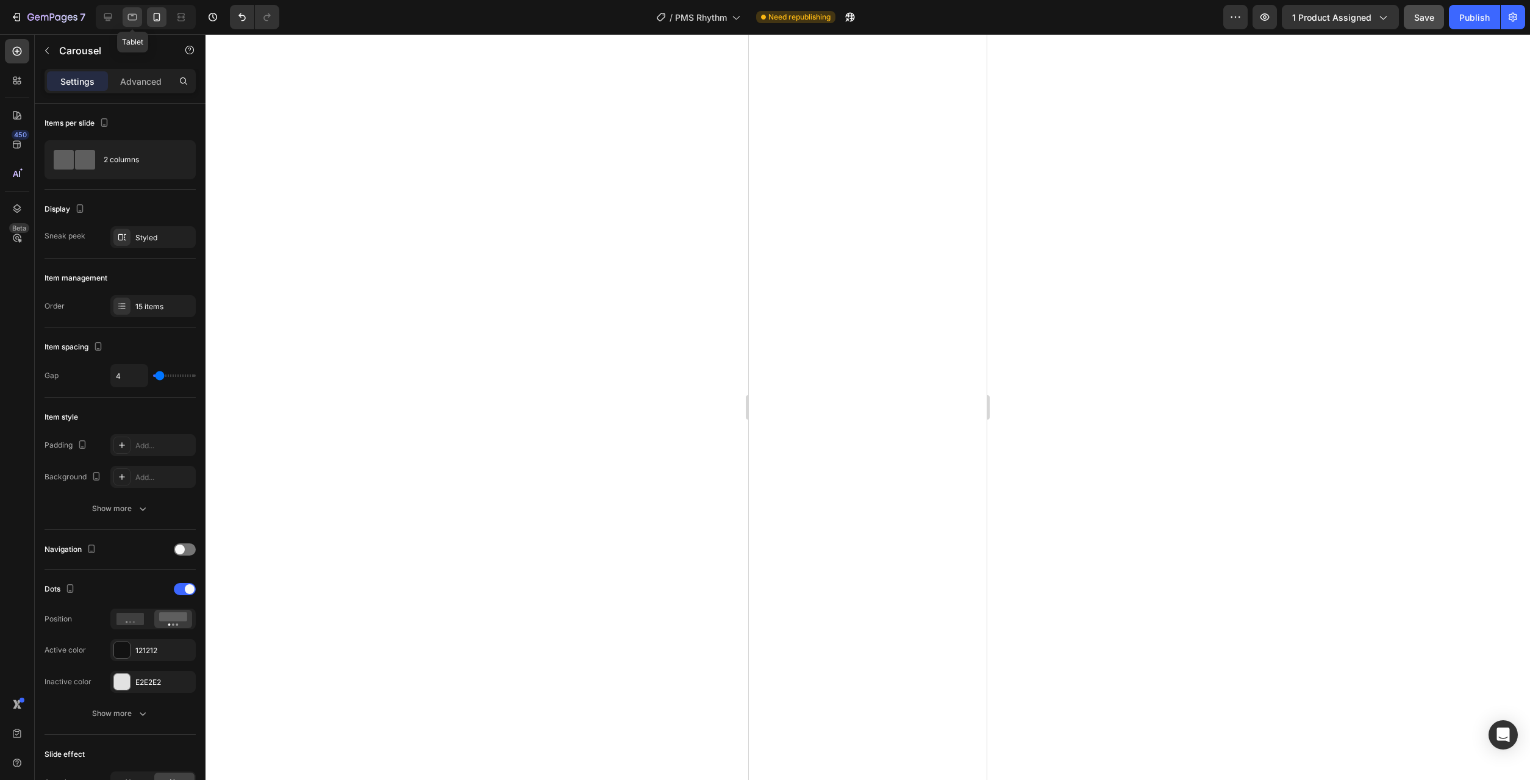
click at [134, 20] on icon at bounding box center [132, 17] width 9 height 7
type input "16"
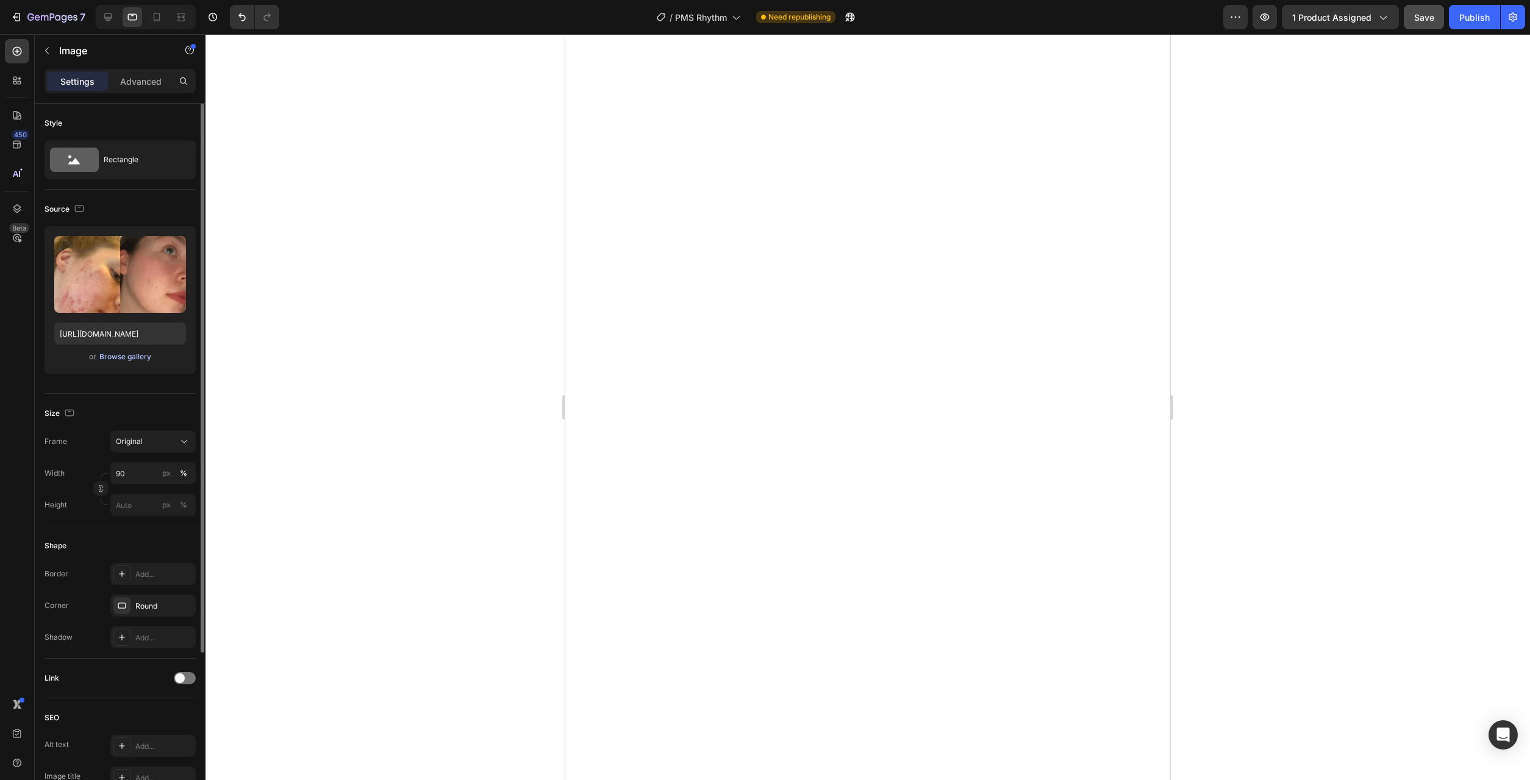
click at [137, 360] on div "Browse gallery" at bounding box center [125, 356] width 52 height 11
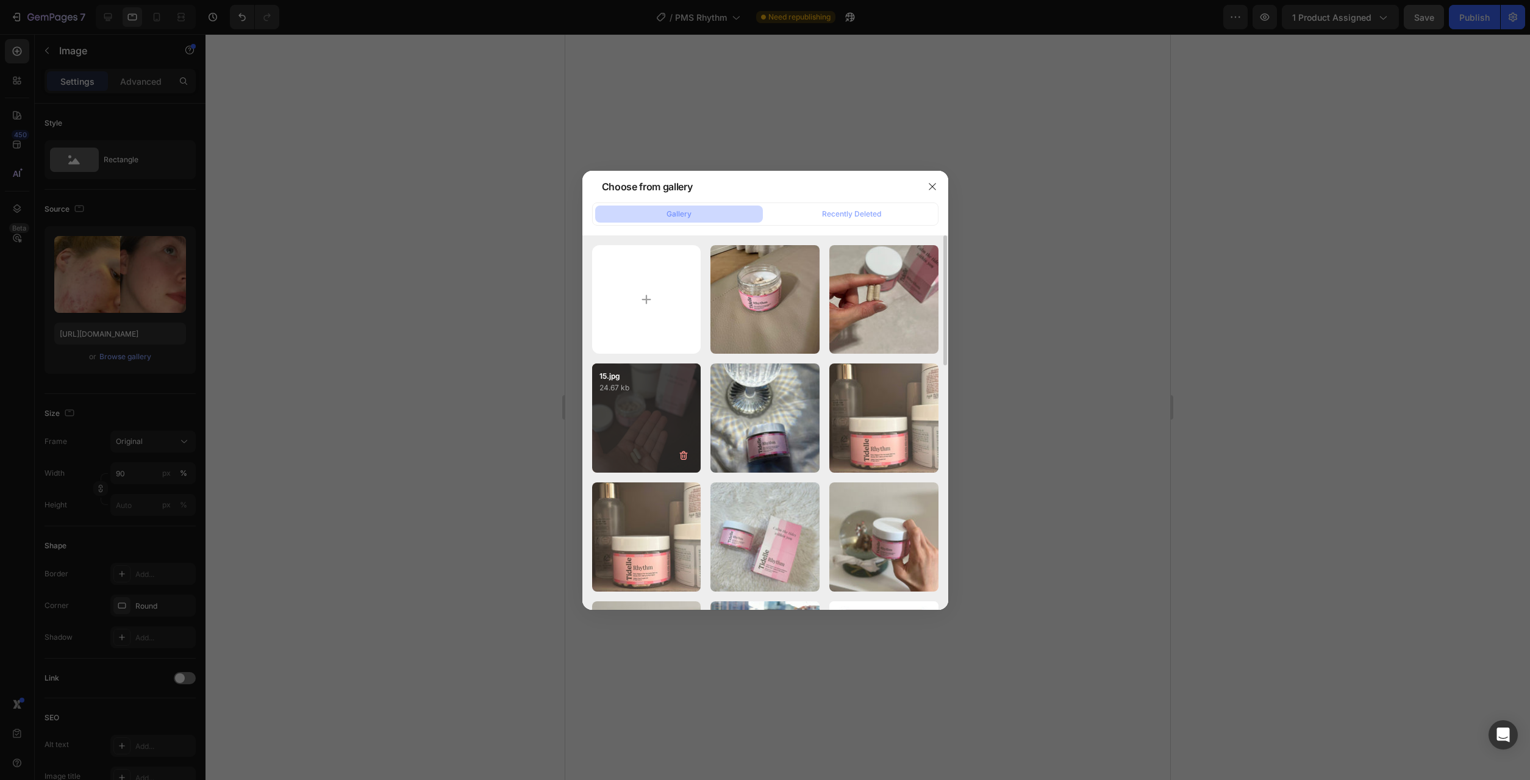
click at [608, 411] on div "15.jpg 24.67 kb" at bounding box center [646, 417] width 109 height 109
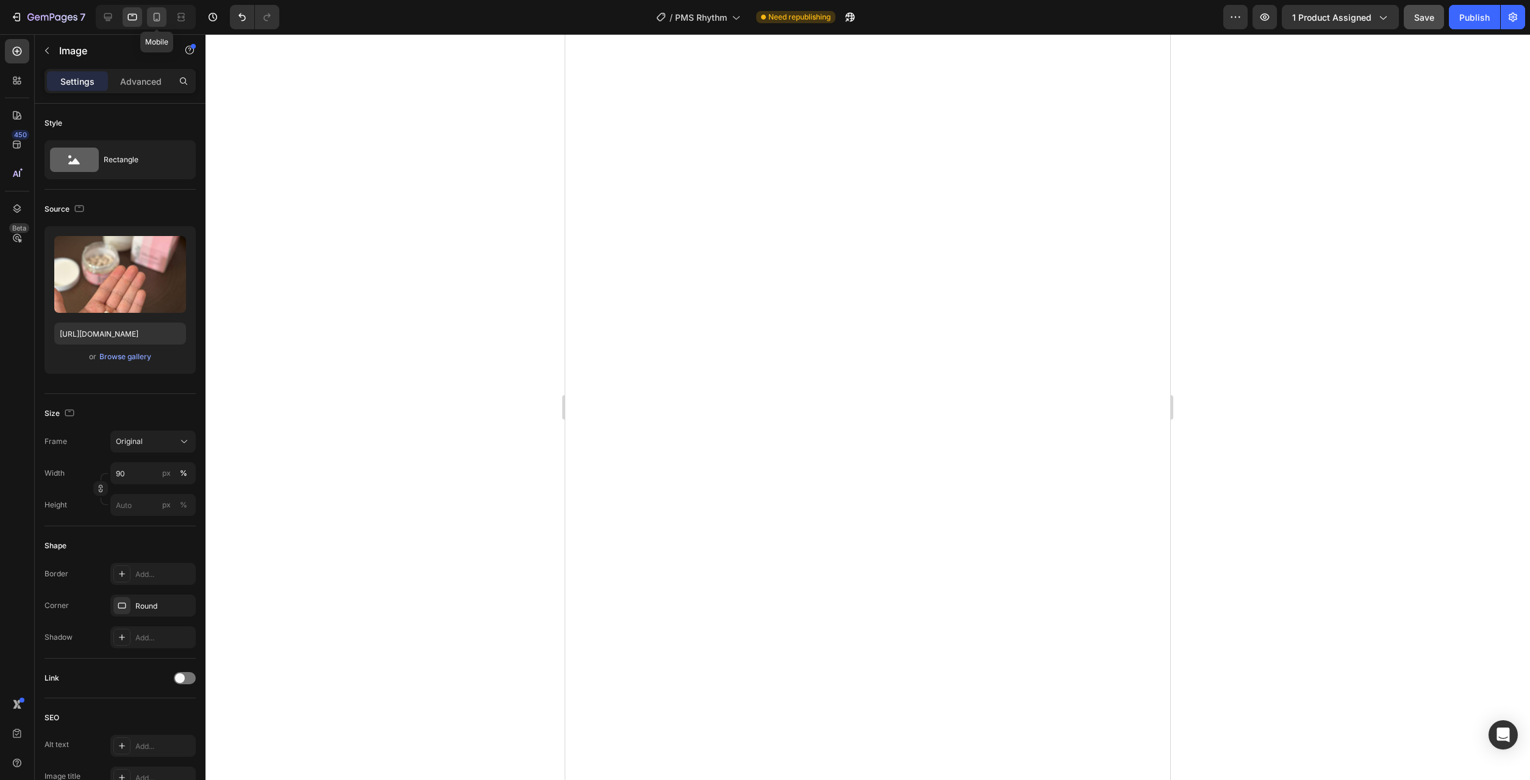
click at [163, 23] on div at bounding box center [157, 17] width 20 height 20
click at [137, 18] on icon at bounding box center [132, 17] width 9 height 7
click at [114, 18] on icon at bounding box center [108, 17] width 12 height 12
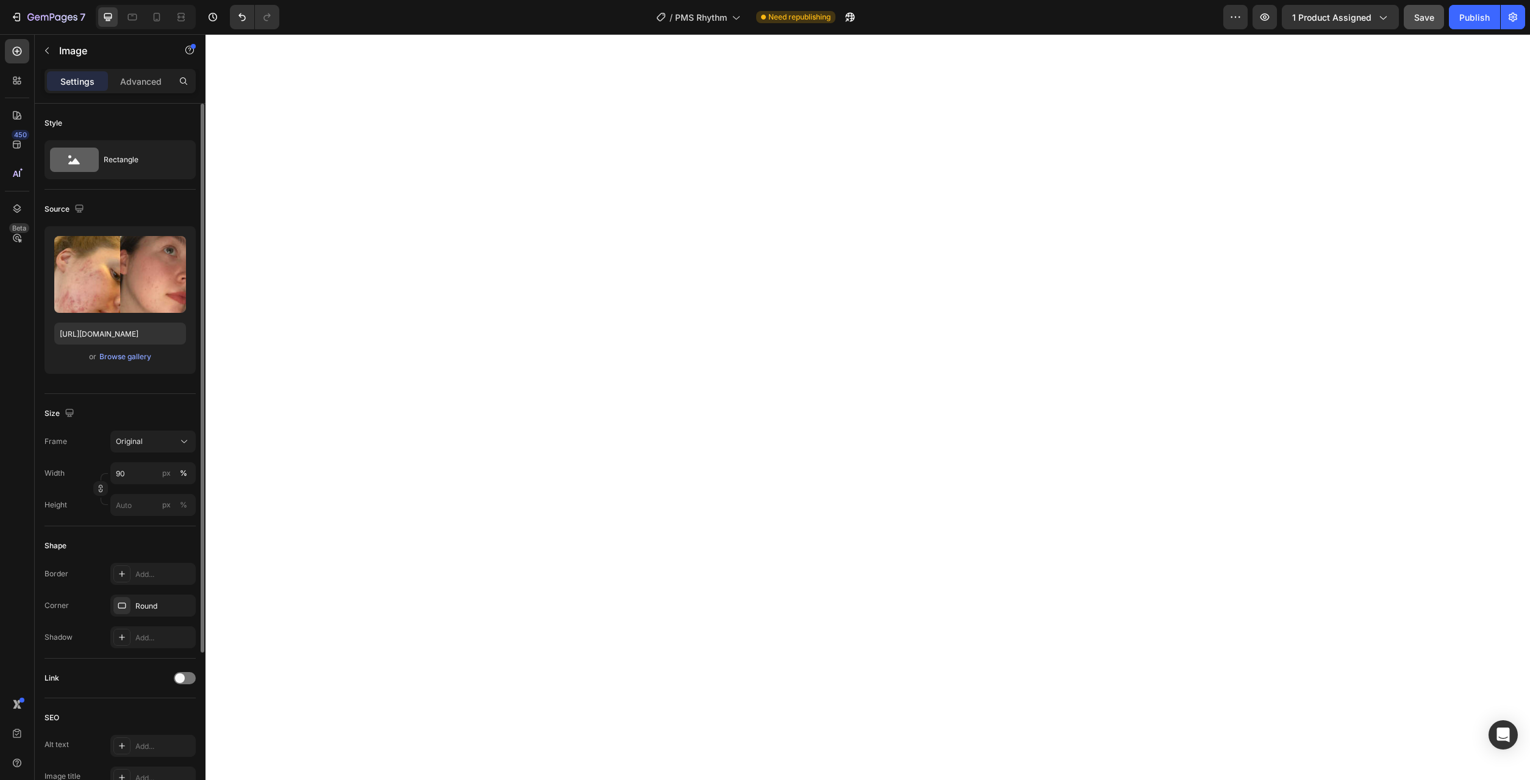
click at [136, 363] on div "or Browse gallery" at bounding box center [120, 356] width 132 height 15
click at [137, 357] on div "Browse gallery" at bounding box center [125, 356] width 52 height 11
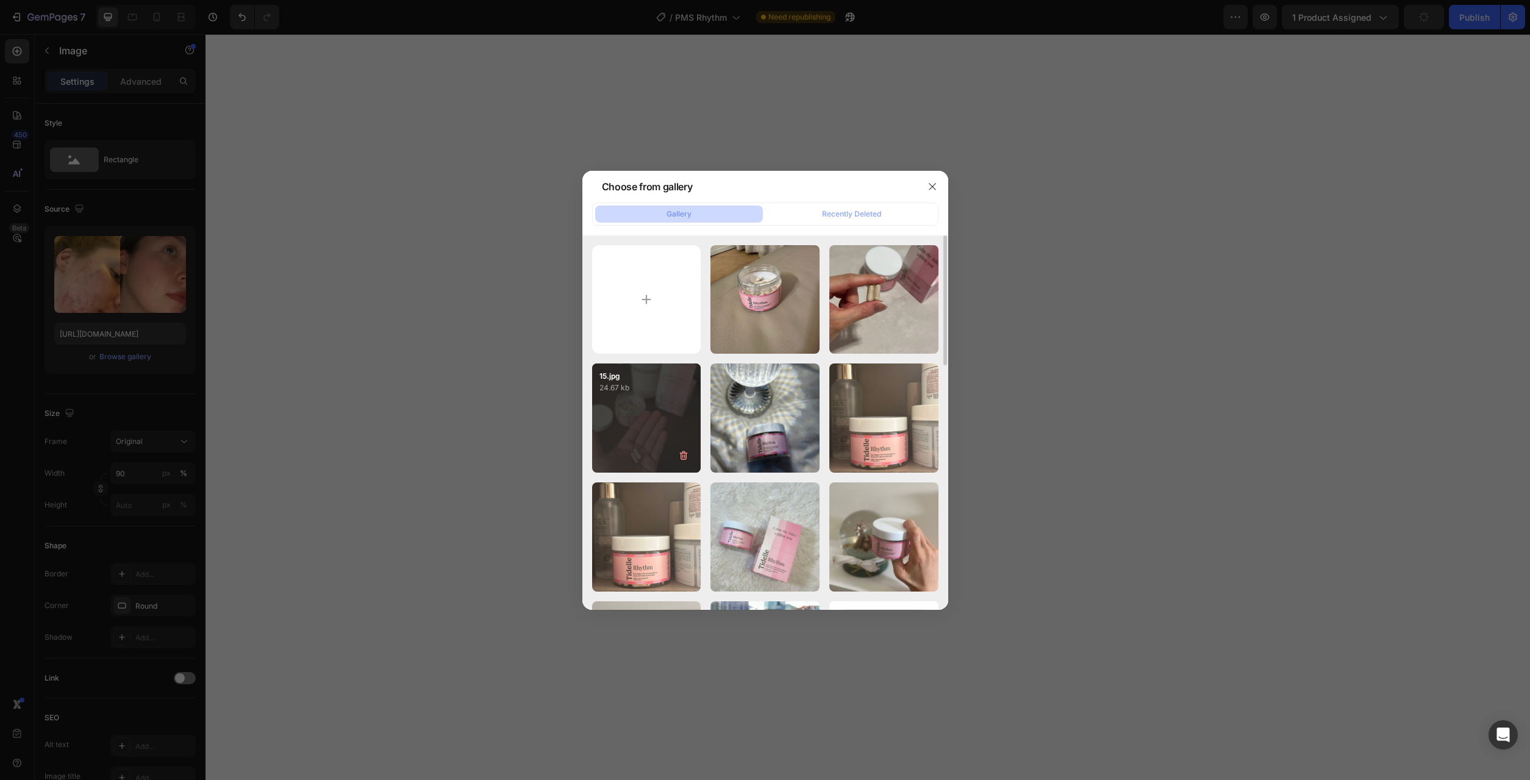
click at [635, 423] on div "15.jpg 24.67 kb" at bounding box center [646, 417] width 109 height 109
type input "https://cdn.shopify.com/s/files/1/0777/2736/7387/files/gempages_577083542056469…"
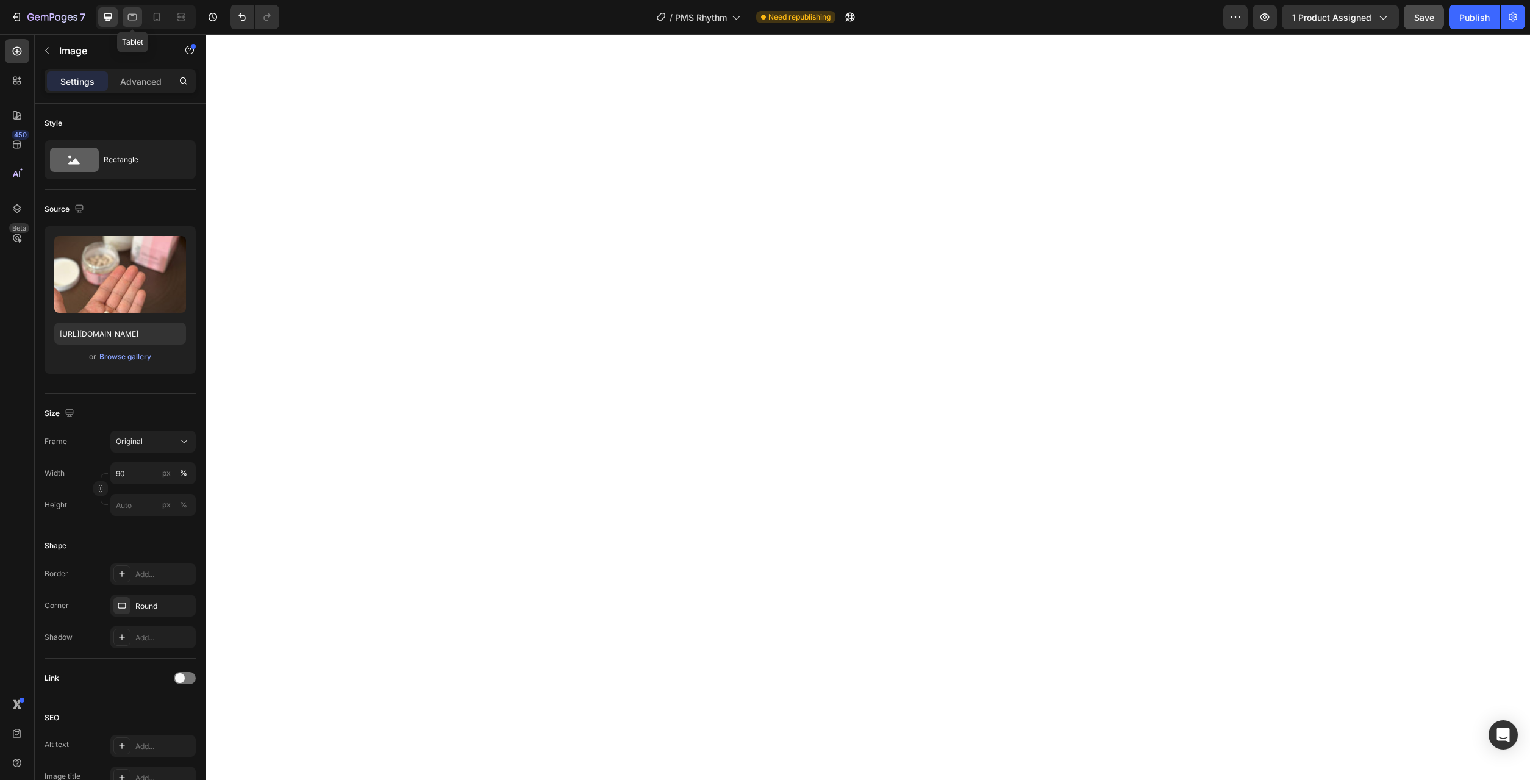
click at [140, 14] on div at bounding box center [133, 17] width 20 height 20
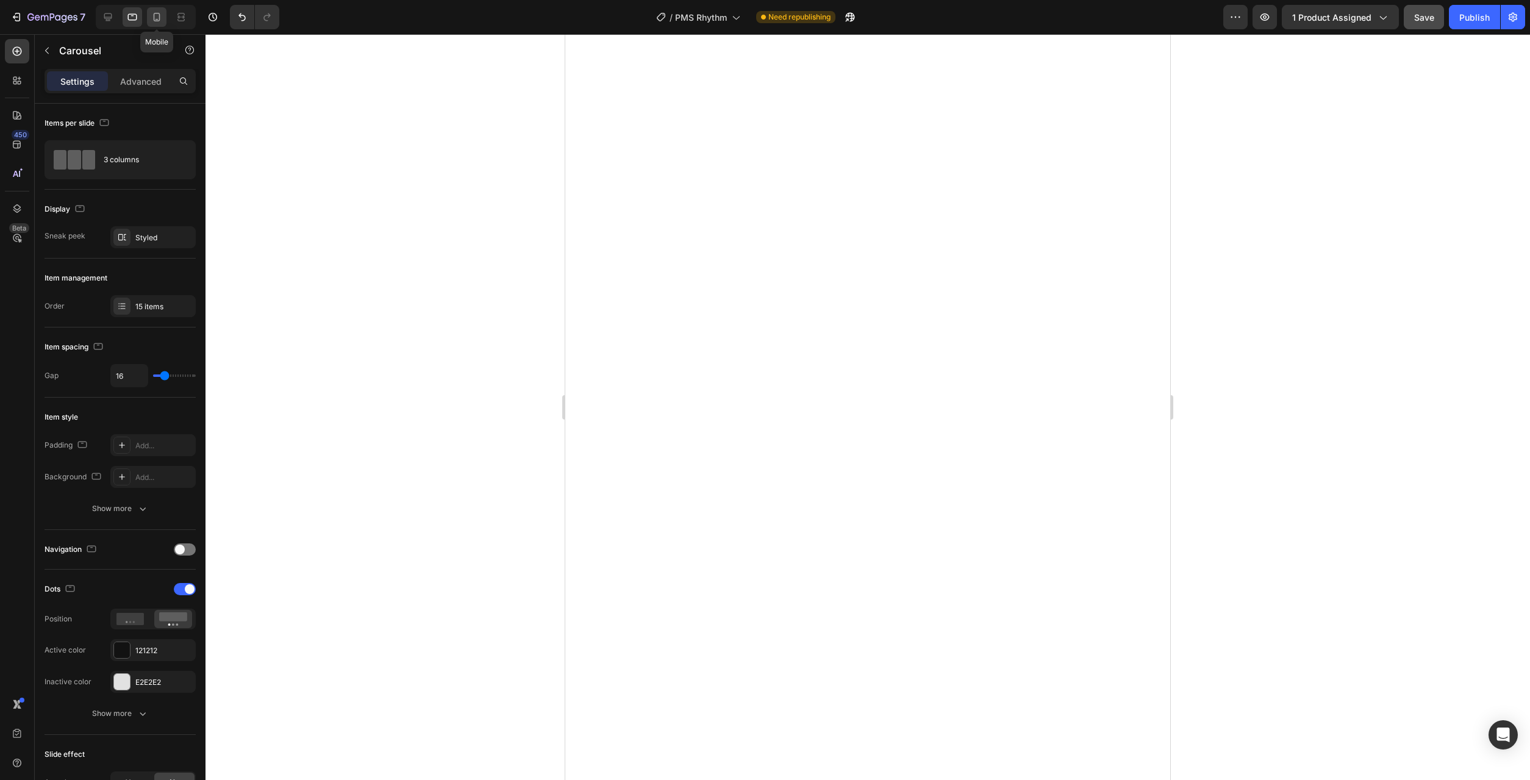
click at [154, 14] on icon at bounding box center [157, 17] width 7 height 9
type input "4"
click at [107, 15] on icon at bounding box center [108, 17] width 12 height 12
type input "1200"
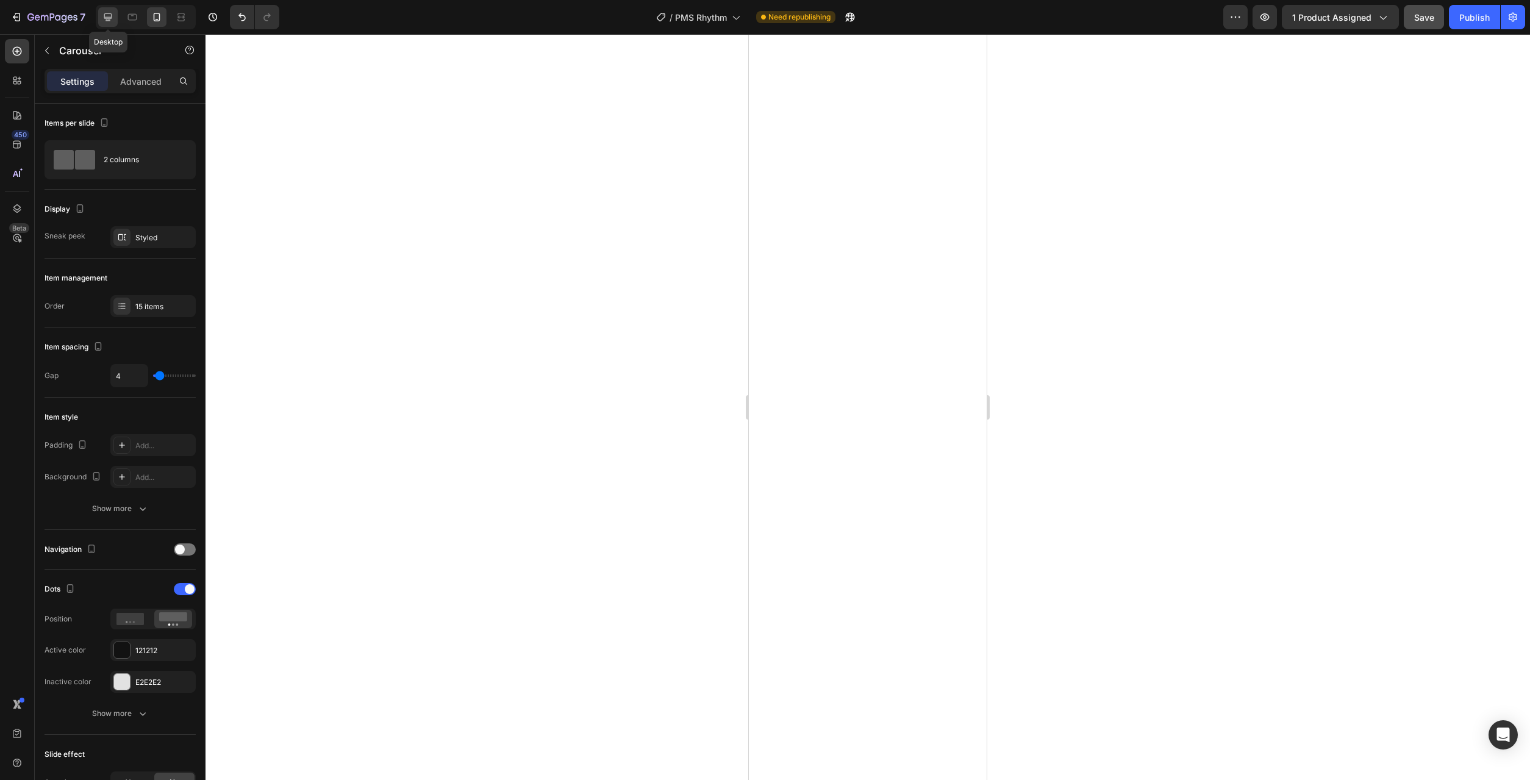
type input "16"
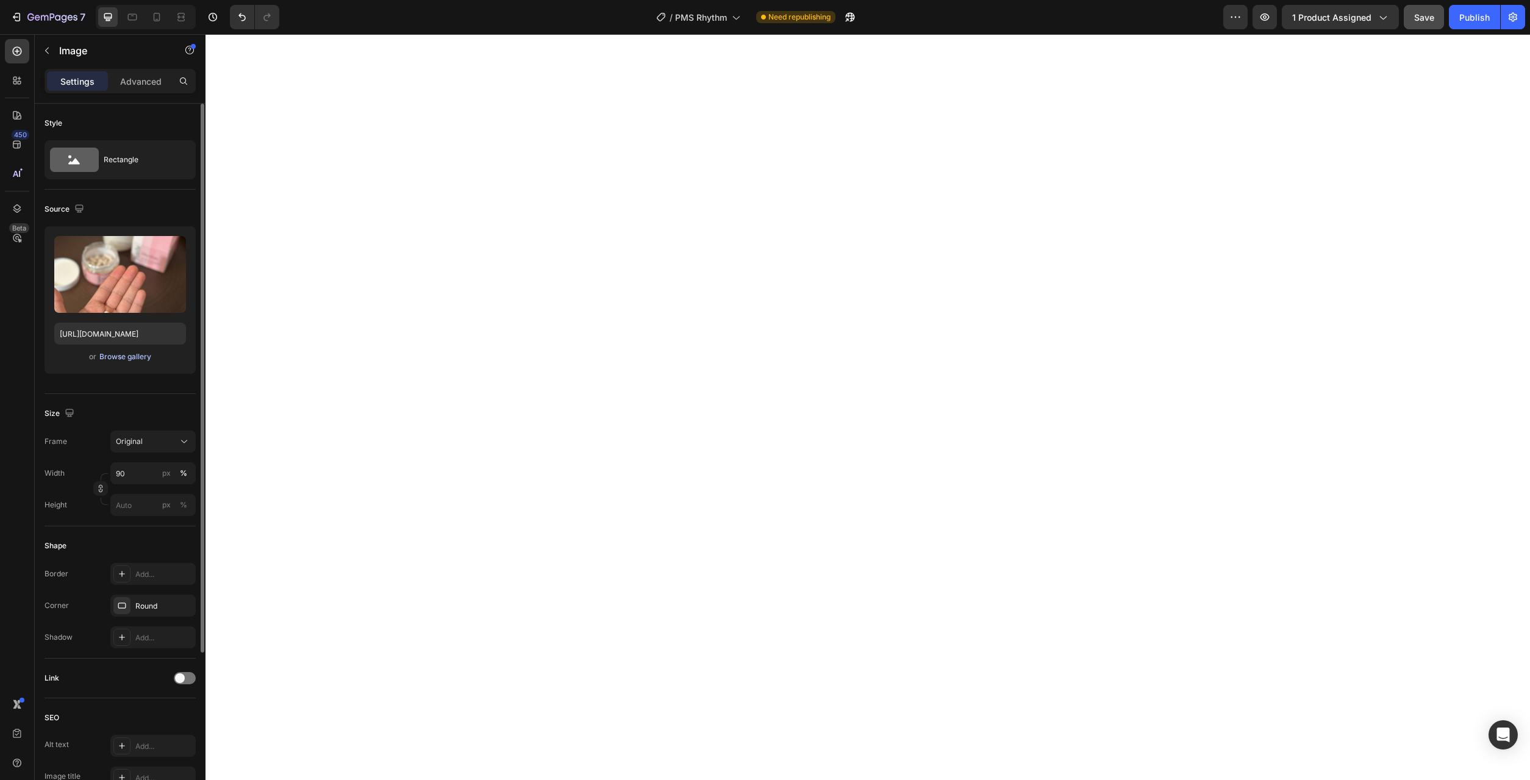
click at [135, 358] on div "Browse gallery" at bounding box center [125, 356] width 52 height 11
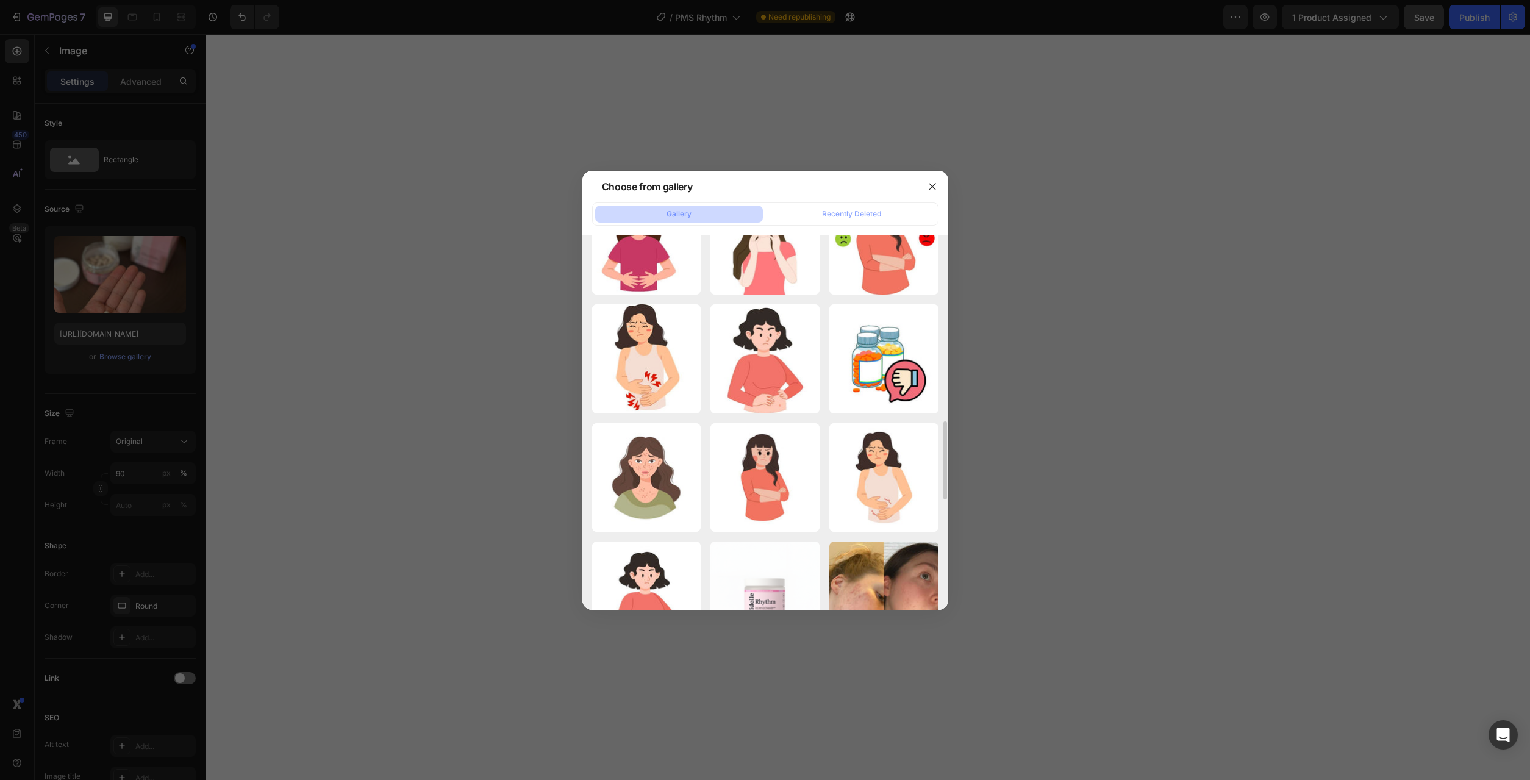
scroll to position [1077, 0]
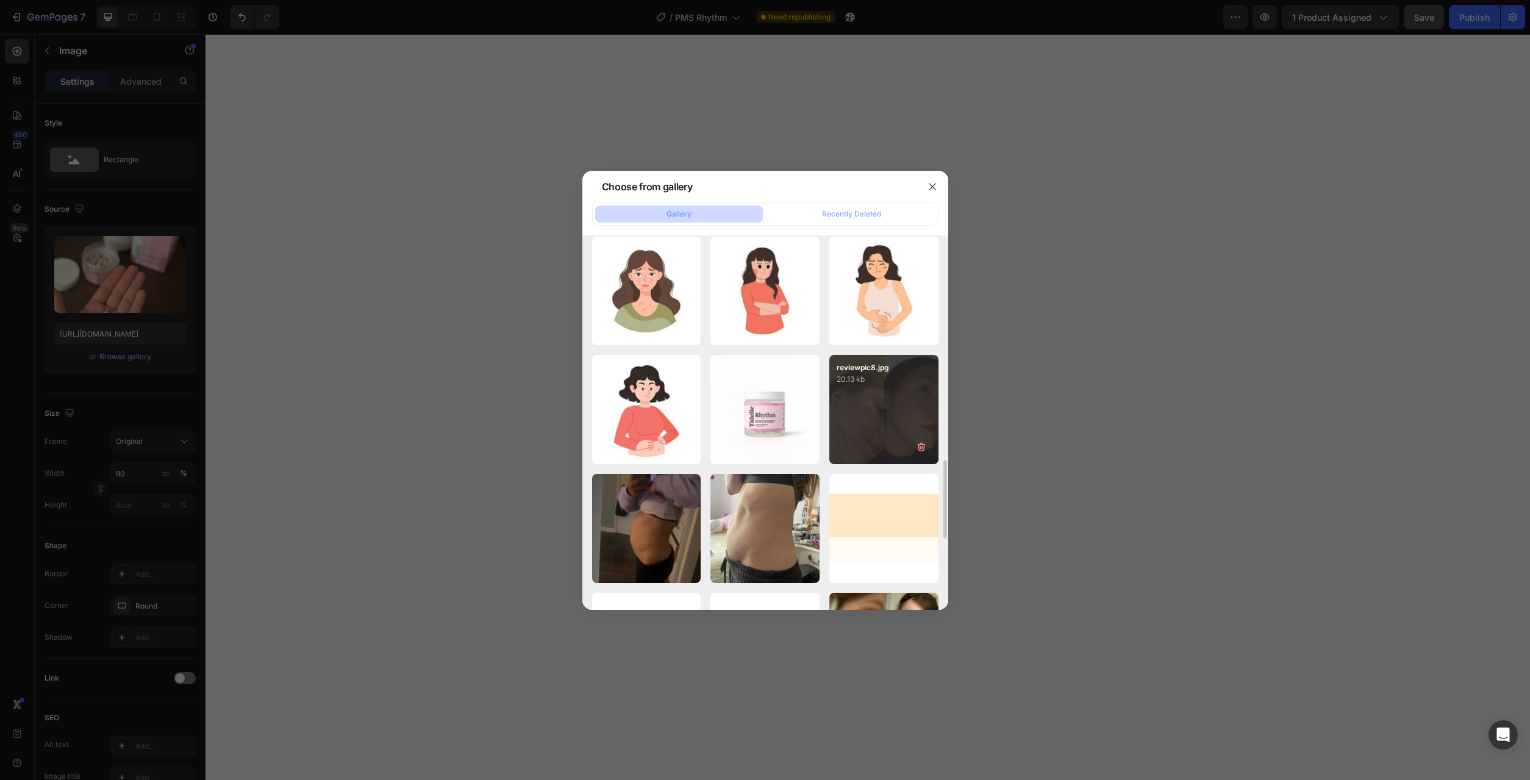
click at [879, 411] on div "reviewpic8.jpg 20.13 kb" at bounding box center [883, 409] width 109 height 109
type input "https://cdn.shopify.com/s/files/1/0777/2736/7387/files/gempages_577083542056469…"
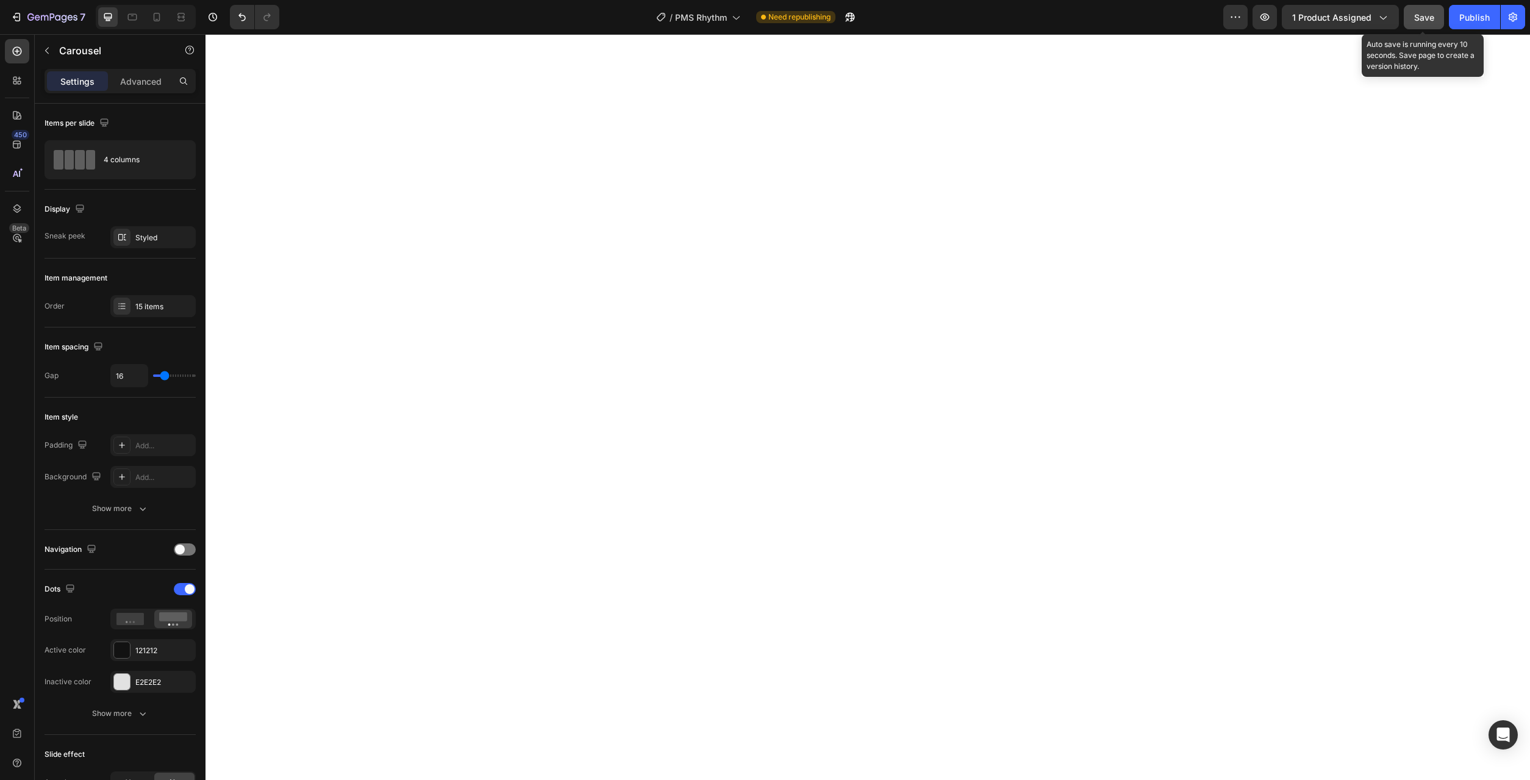
click at [1420, 21] on span "Save" at bounding box center [1424, 17] width 20 height 10
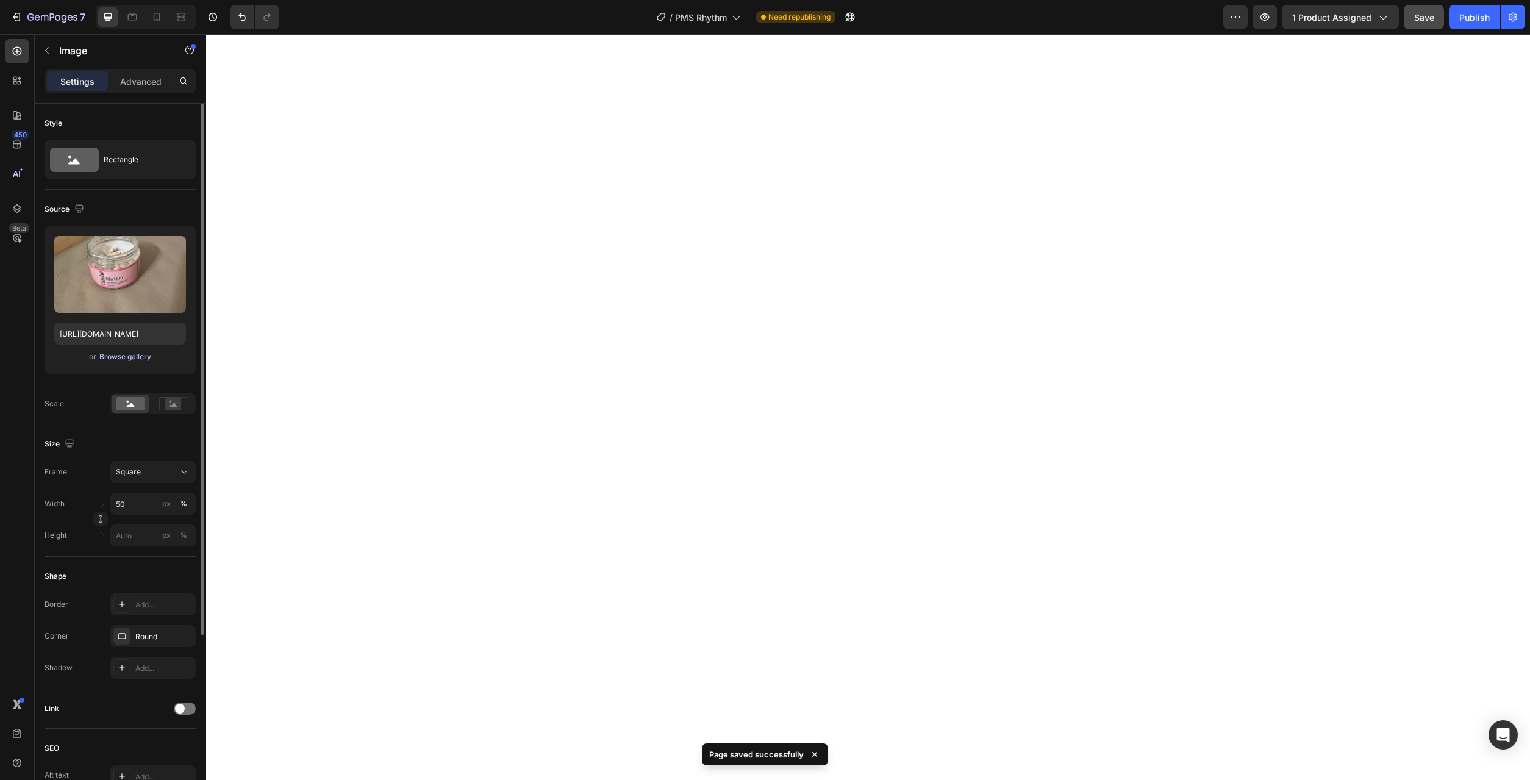
click at [124, 358] on div "Browse gallery" at bounding box center [125, 356] width 52 height 11
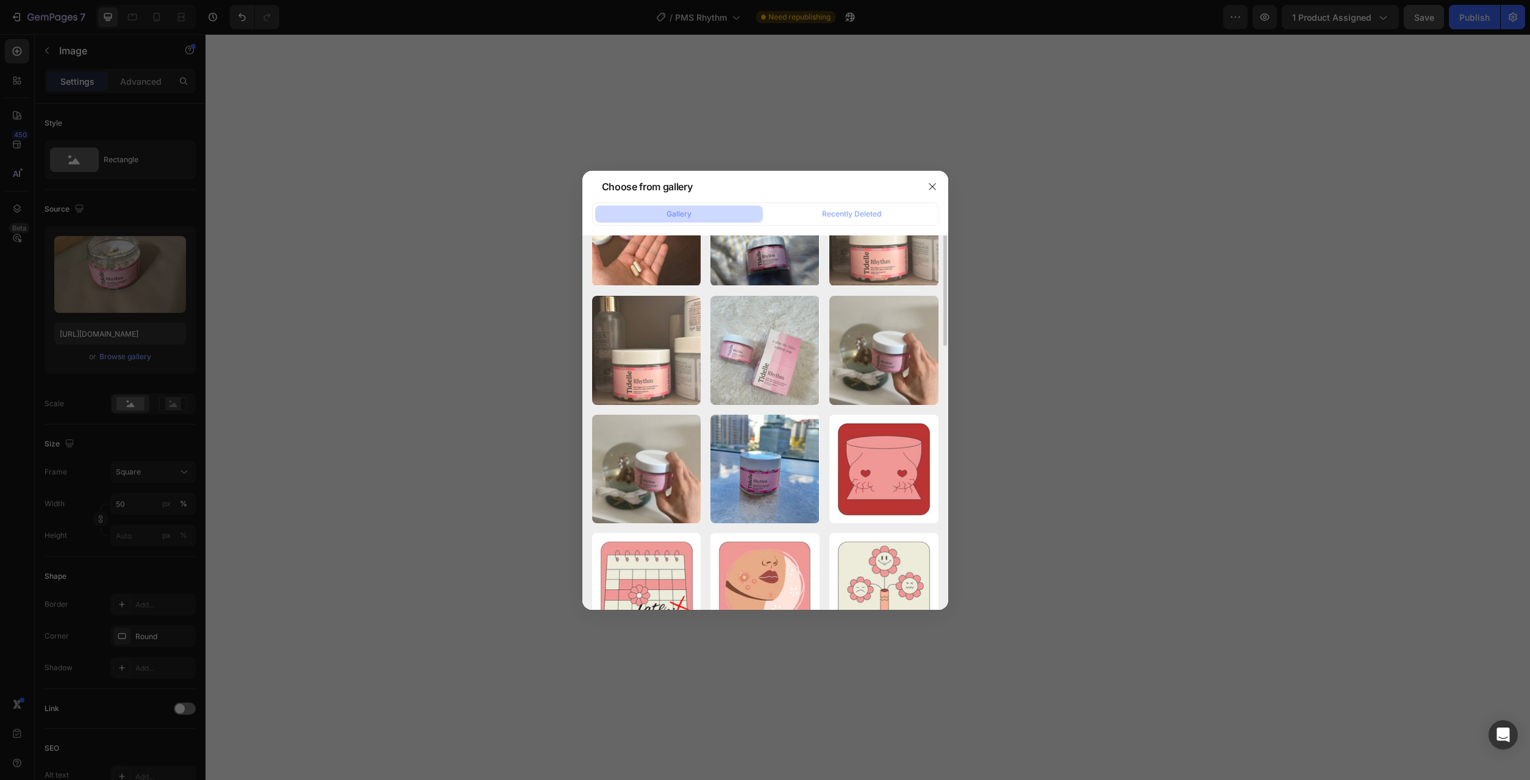
scroll to position [124, 0]
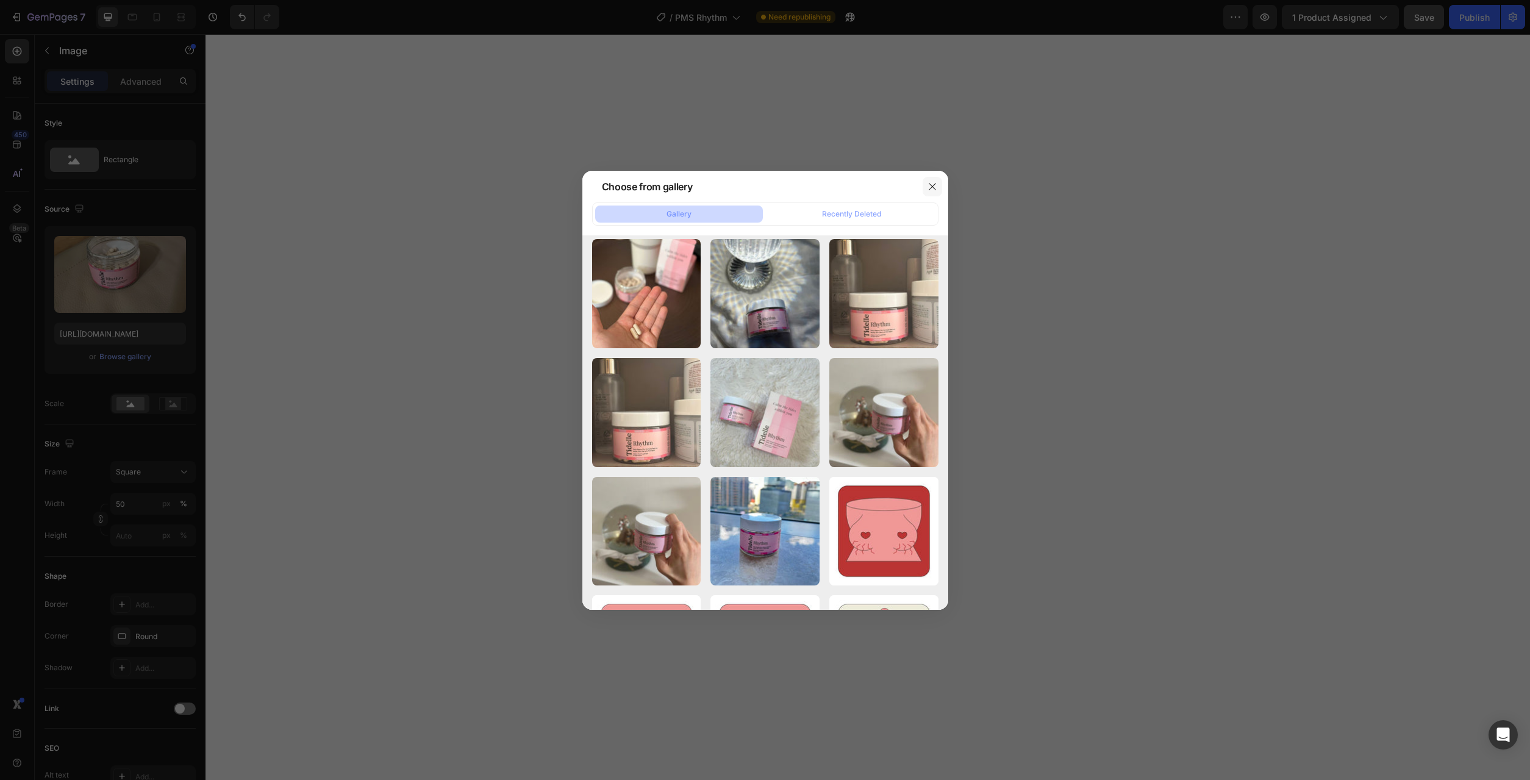
click at [928, 190] on icon "button" at bounding box center [932, 187] width 10 height 10
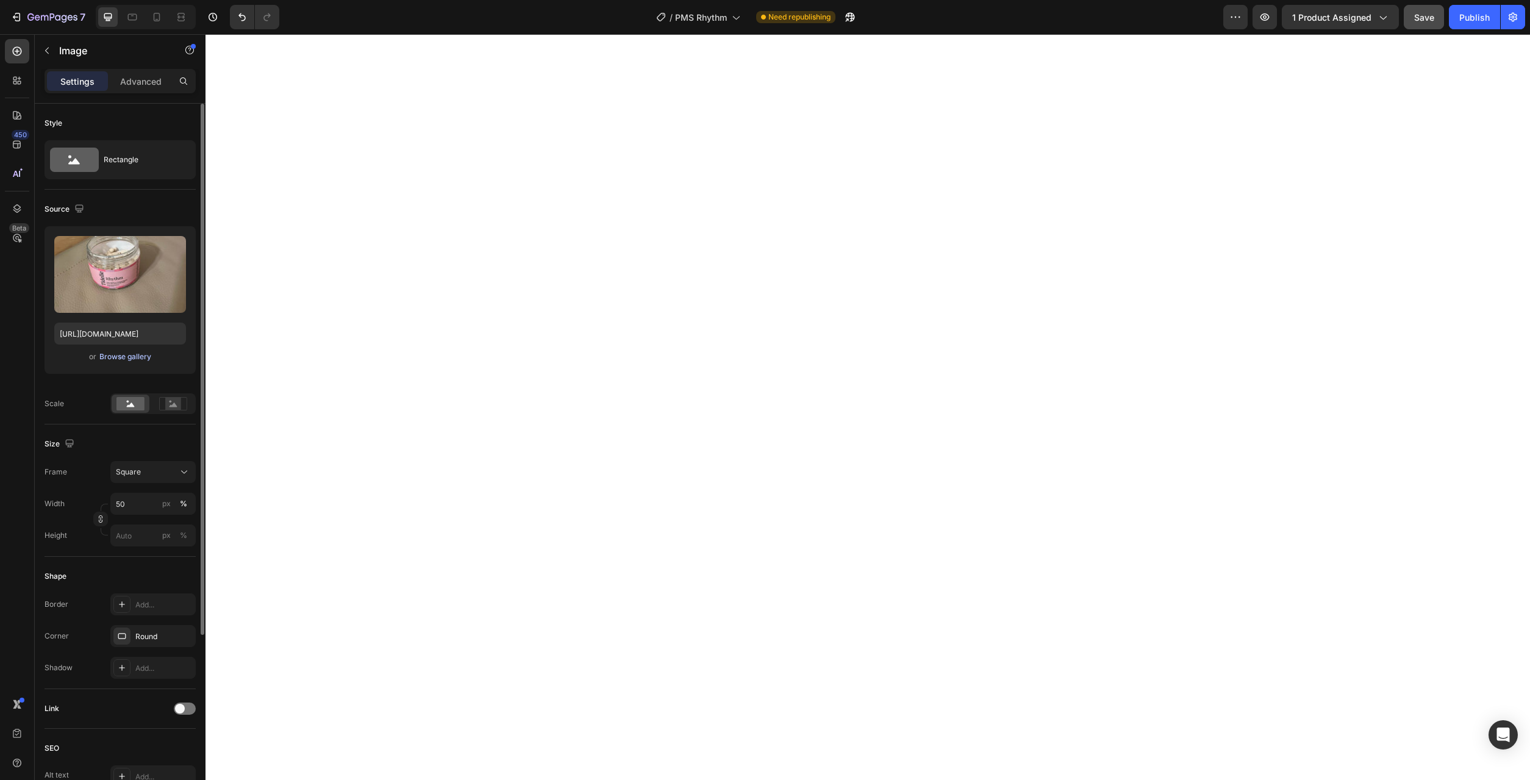
click at [135, 355] on div "Browse gallery" at bounding box center [125, 356] width 52 height 11
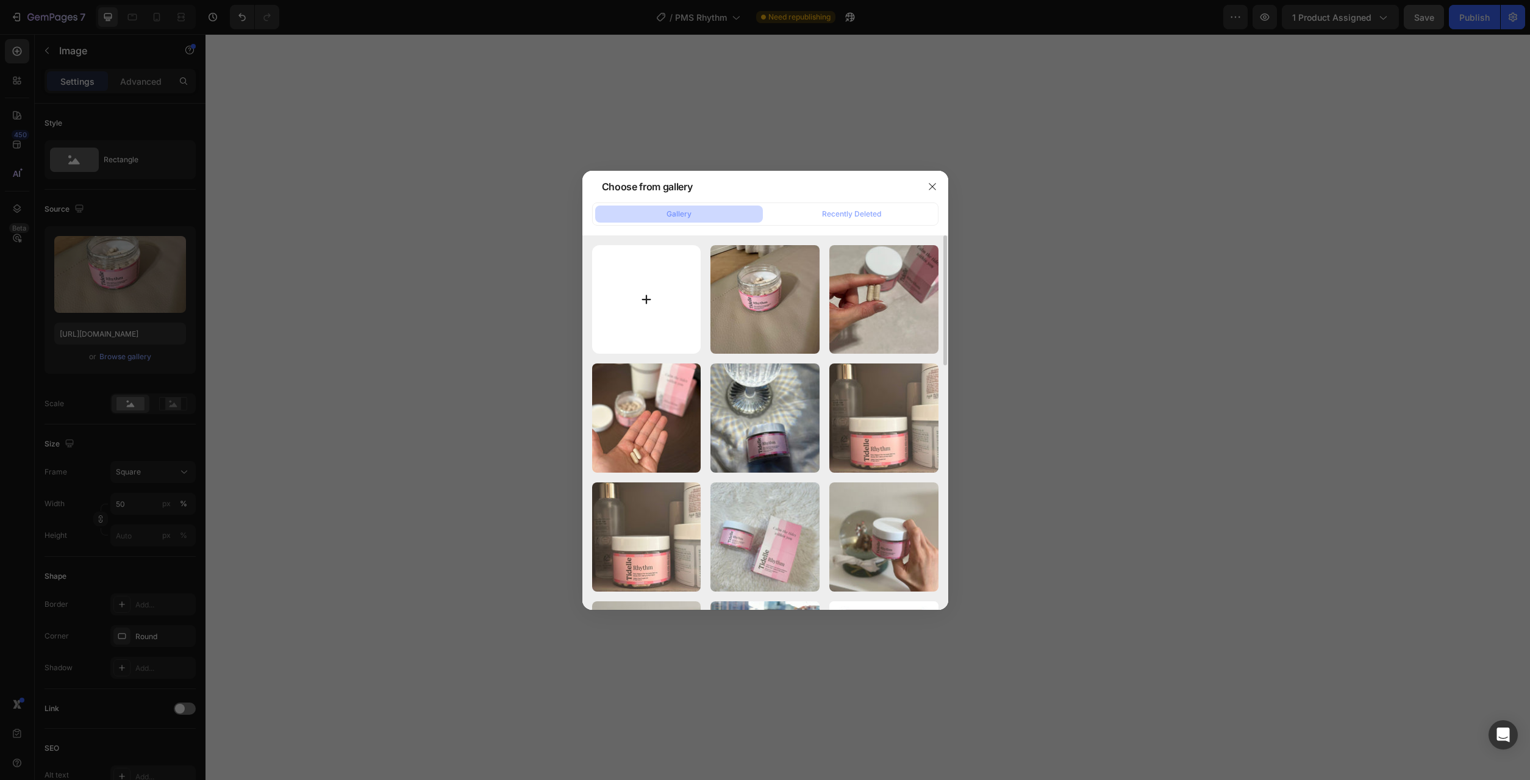
click at [637, 289] on input "file" at bounding box center [646, 299] width 109 height 109
type input "C:\fakepath\12.jpg"
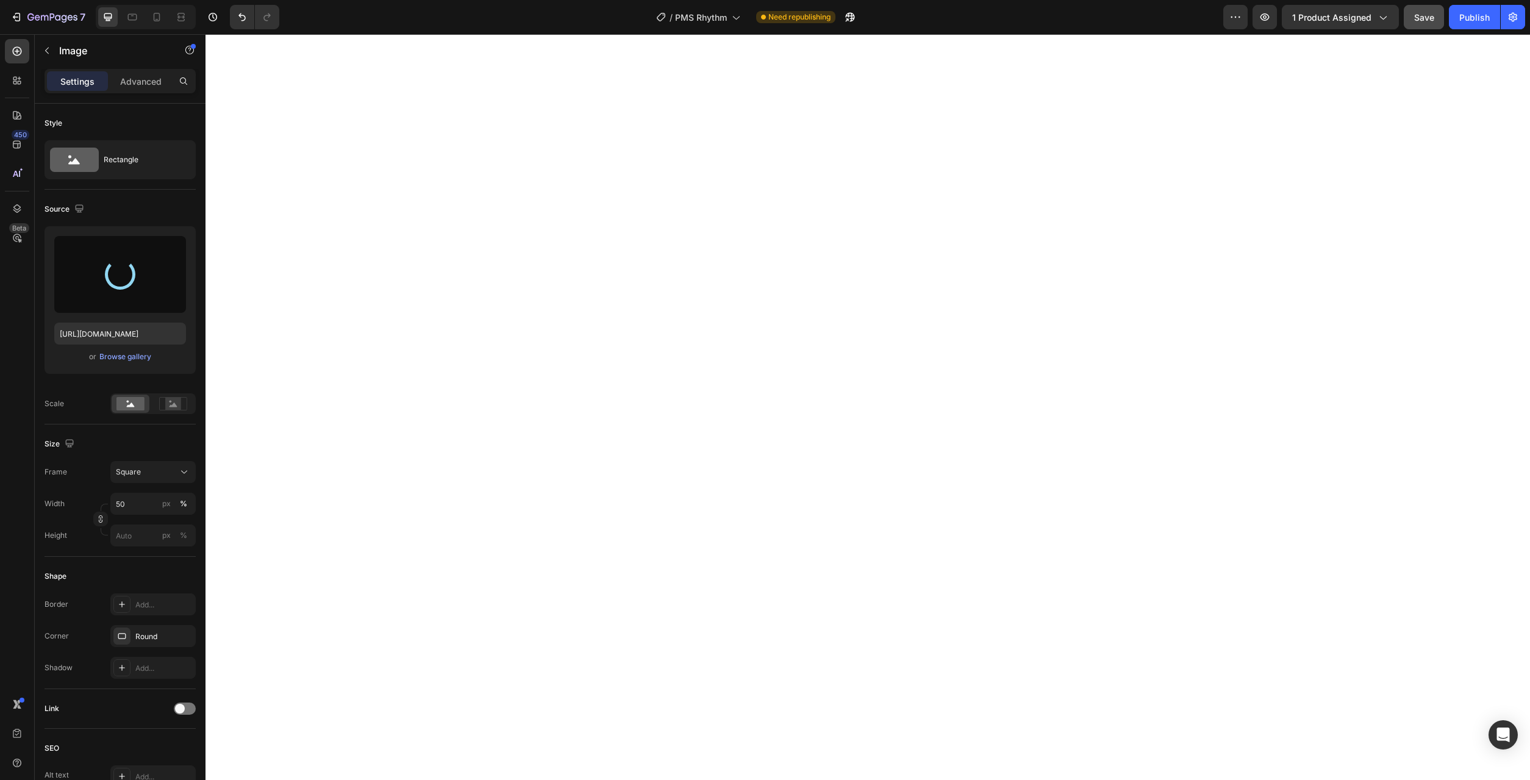
type input "https://cdn.shopify.com/s/files/1/0777/2736/7387/files/gempages_577083542056469…"
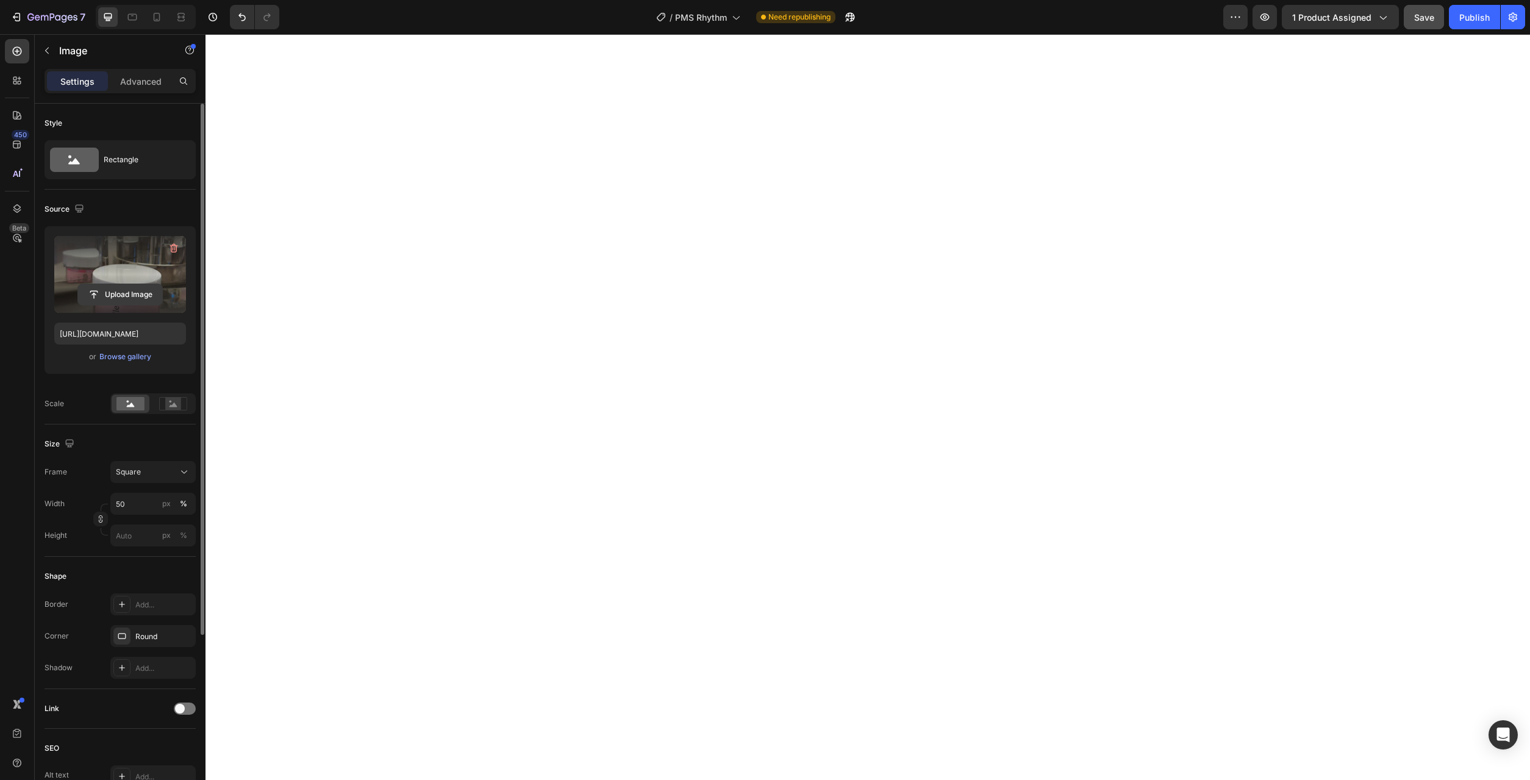
click at [135, 299] on input "file" at bounding box center [120, 294] width 84 height 21
type input "https://cdn.shopify.com/s/files/1/0777/2736/7387/files/gempages_577083542056469…"
click at [126, 356] on div "Browse gallery" at bounding box center [125, 356] width 52 height 11
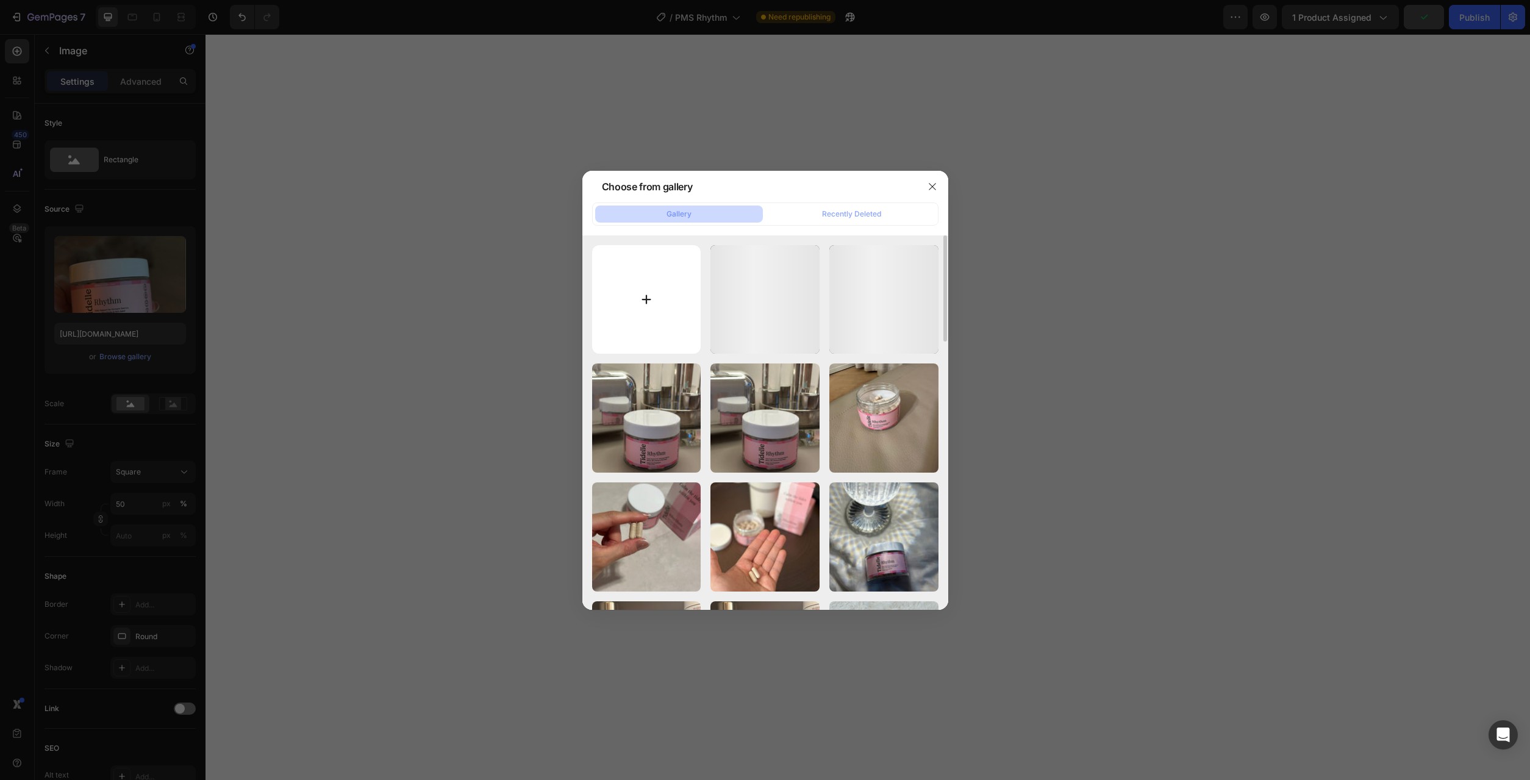
click at [634, 313] on input "file" at bounding box center [646, 299] width 109 height 109
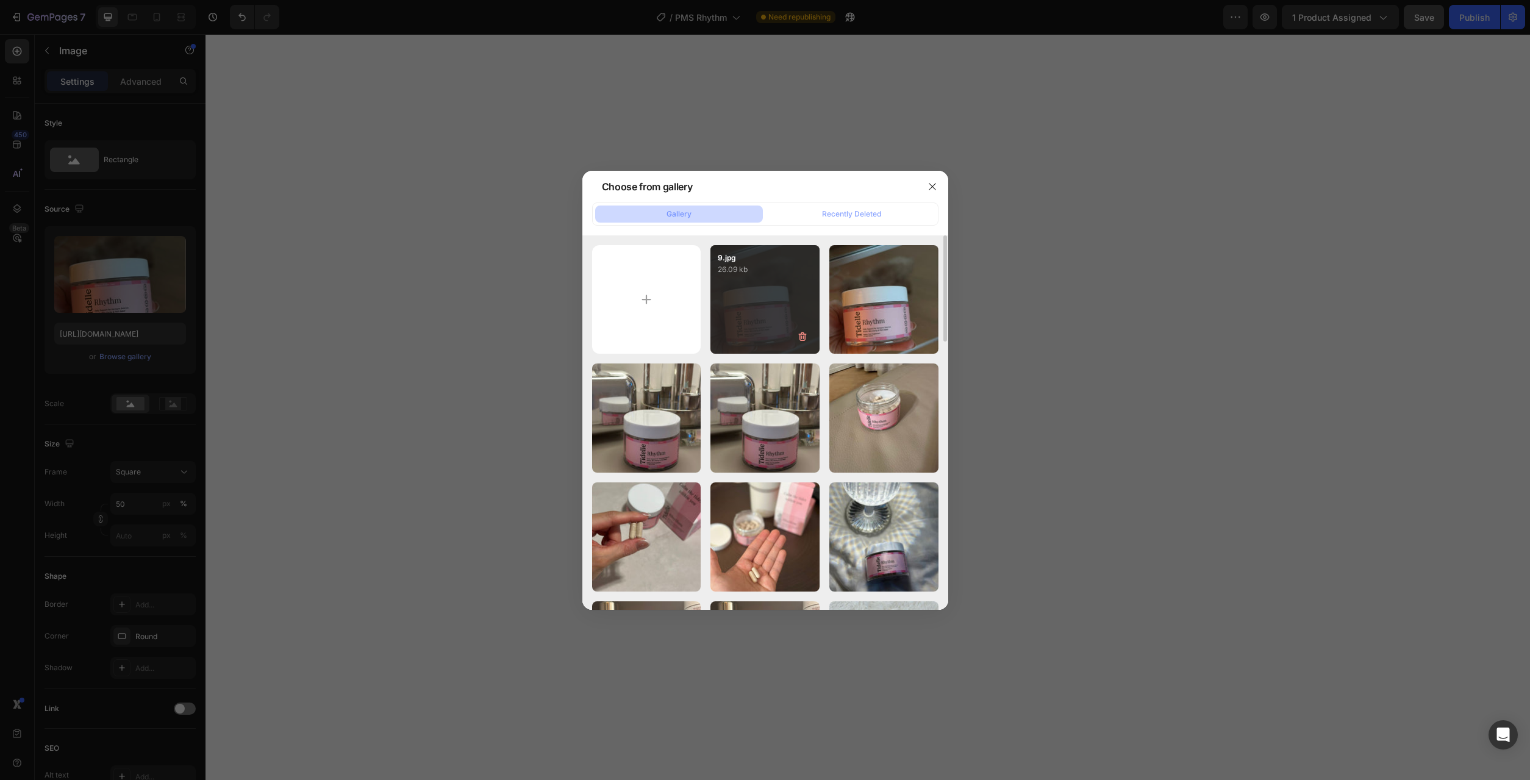
type input "C:\fakepath\10.jpg"
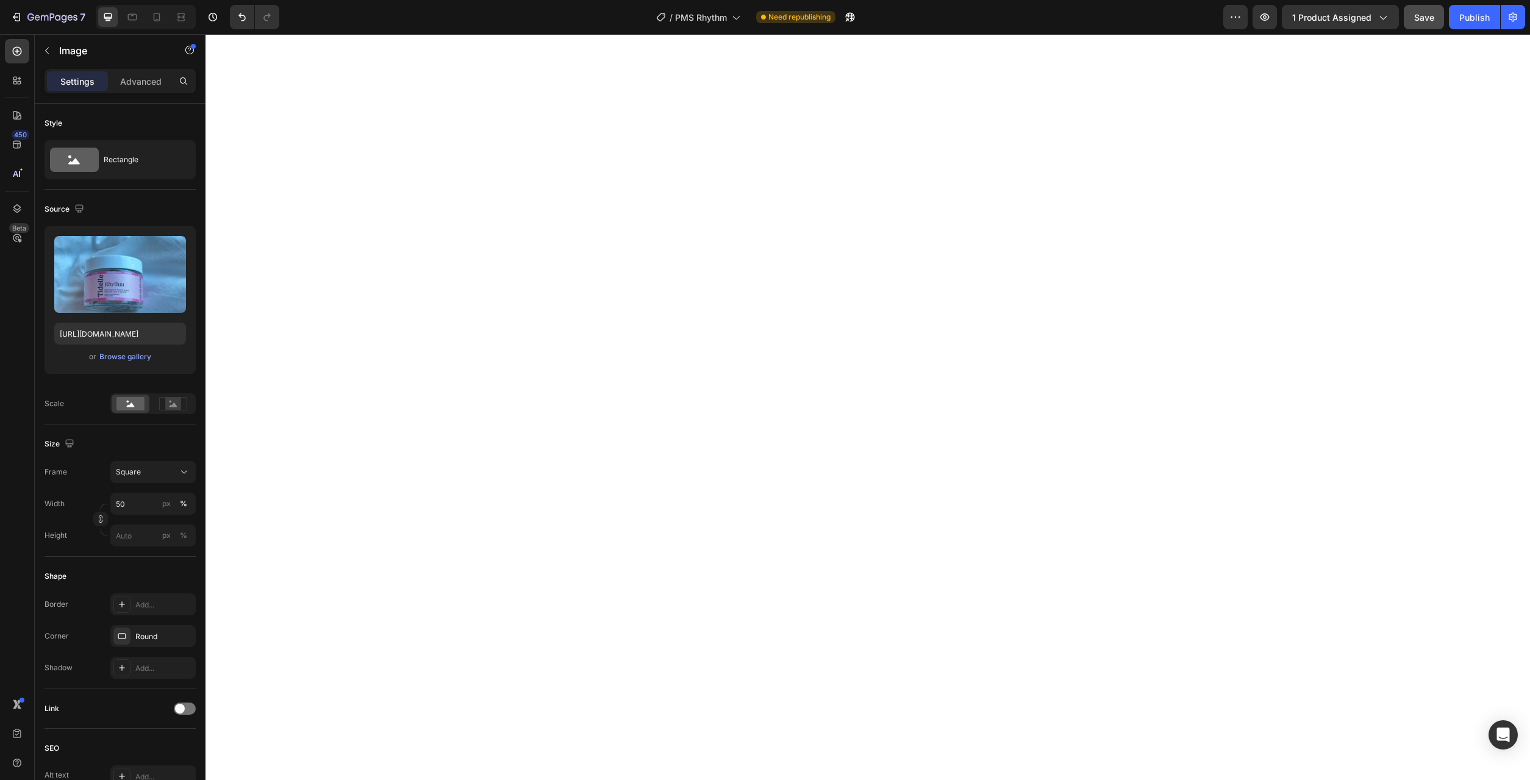
type input "https://cdn.shopify.com/s/files/1/0777/2736/7387/files/gempages_577083542056469…"
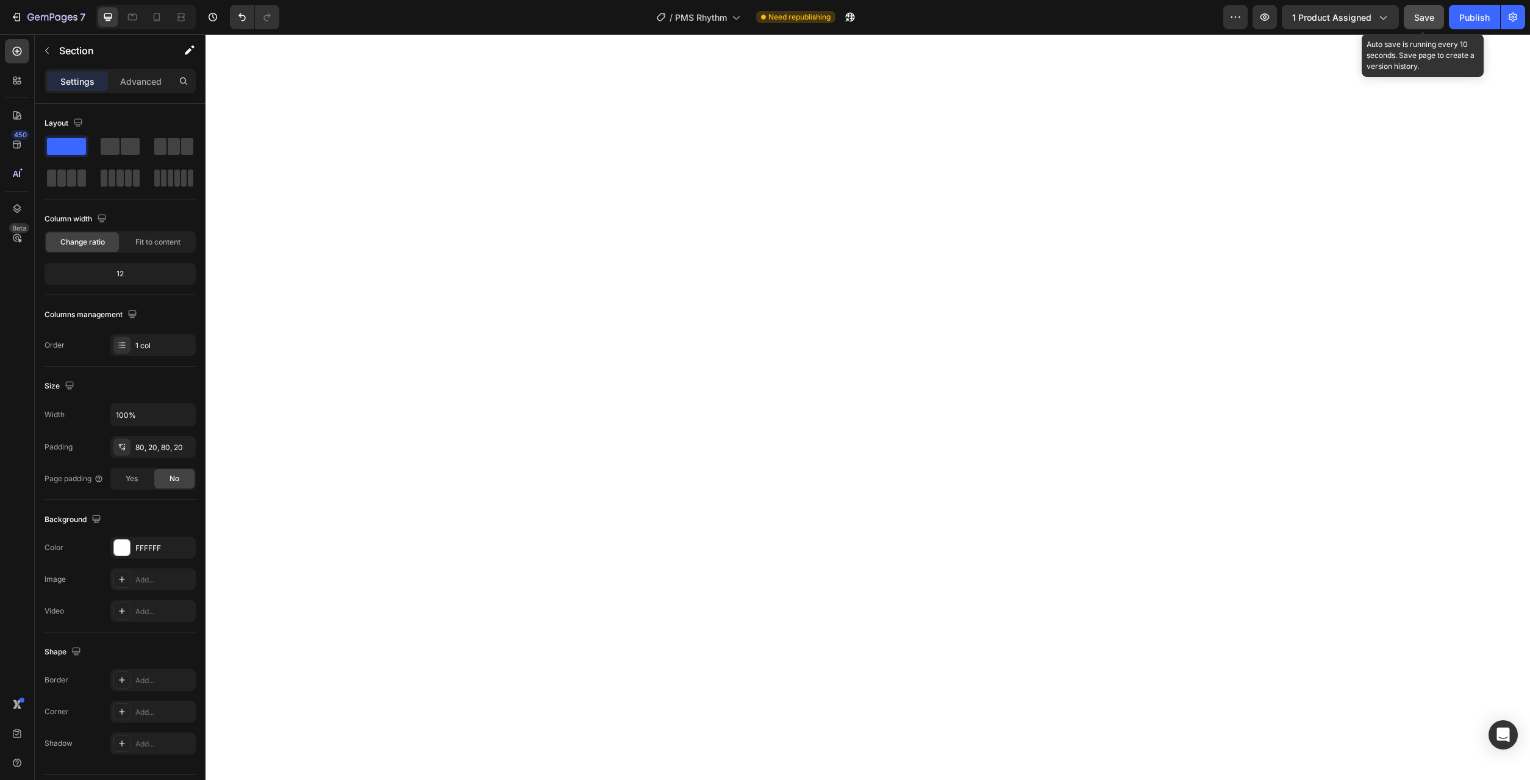
click at [1421, 23] on div "Save" at bounding box center [1424, 17] width 20 height 13
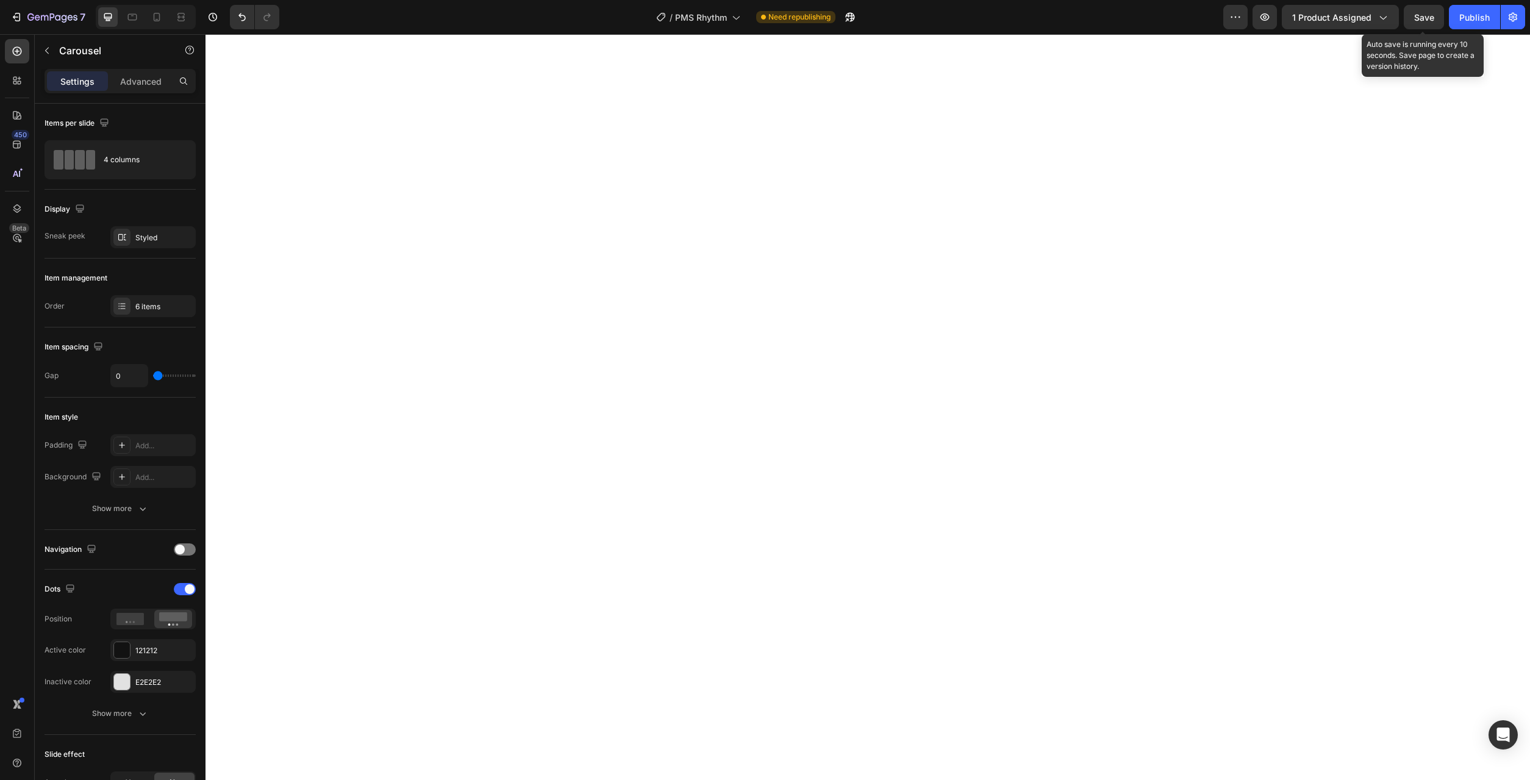
click at [1417, 23] on div "Save" at bounding box center [1424, 17] width 20 height 13
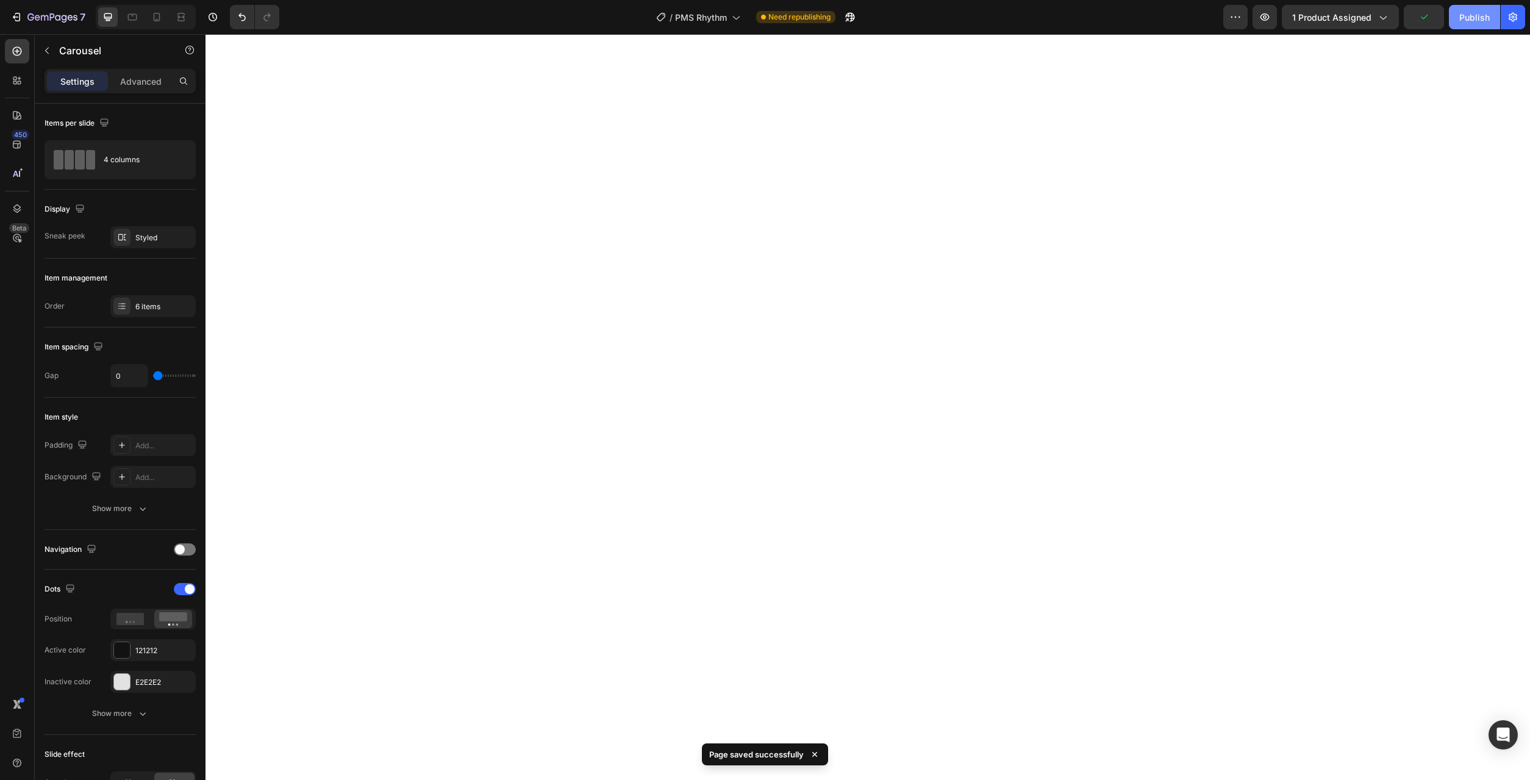
click at [1460, 18] on button "Publish" at bounding box center [1474, 17] width 51 height 24
click at [135, 21] on icon at bounding box center [132, 17] width 12 height 12
type input "100%"
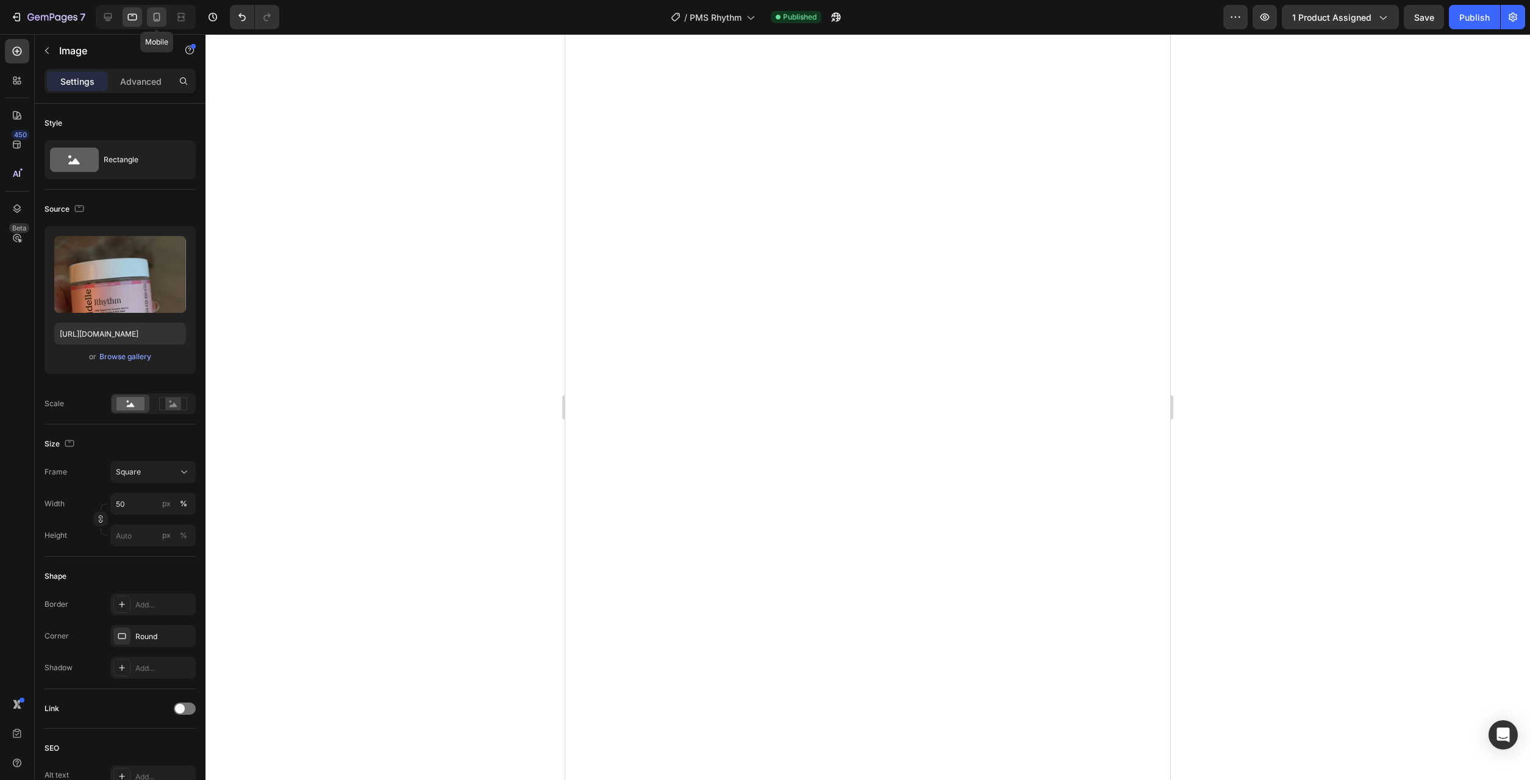
click at [154, 19] on icon at bounding box center [157, 17] width 7 height 9
click at [118, 20] on div at bounding box center [146, 17] width 100 height 24
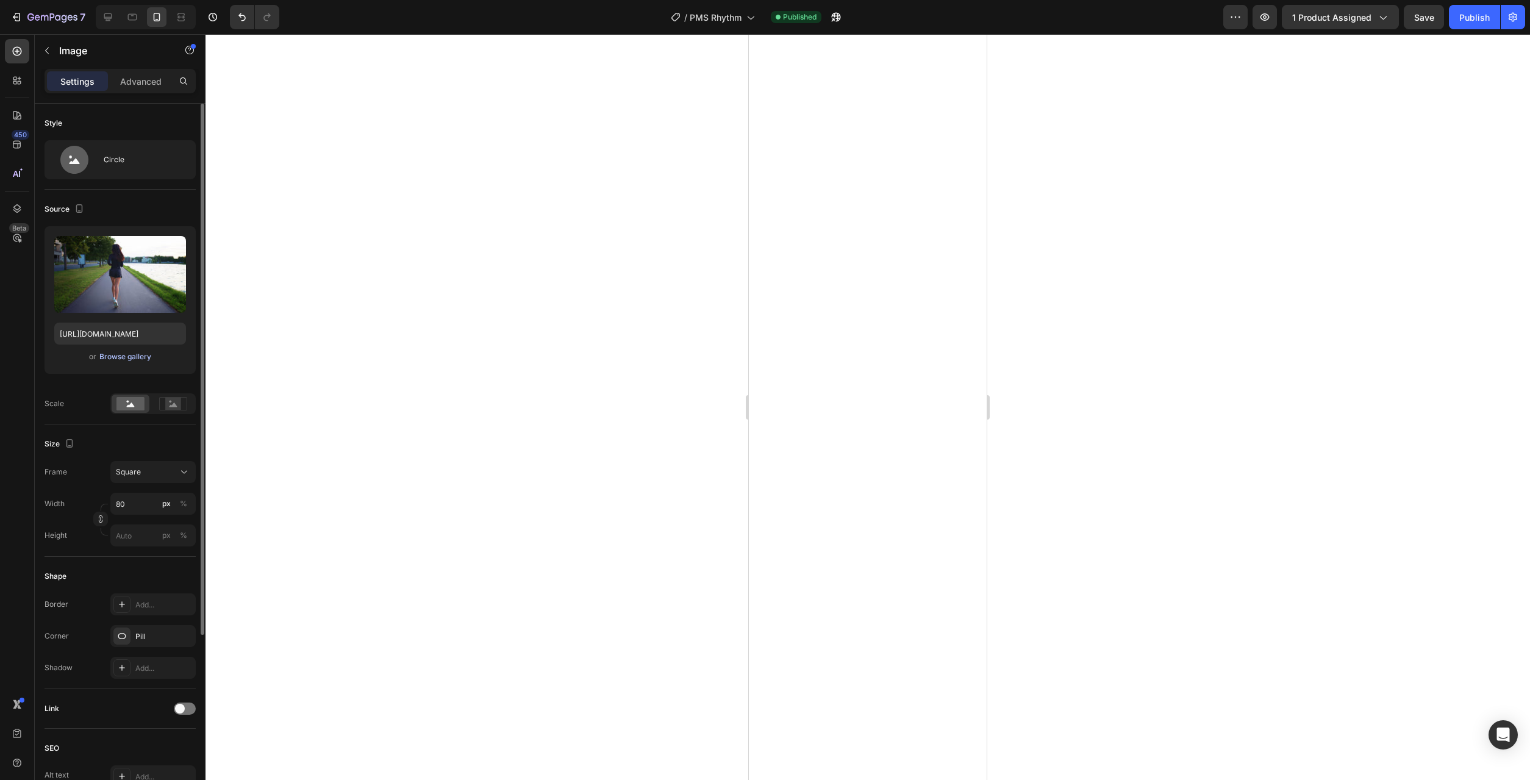
click at [126, 359] on div "Browse gallery" at bounding box center [125, 356] width 52 height 11
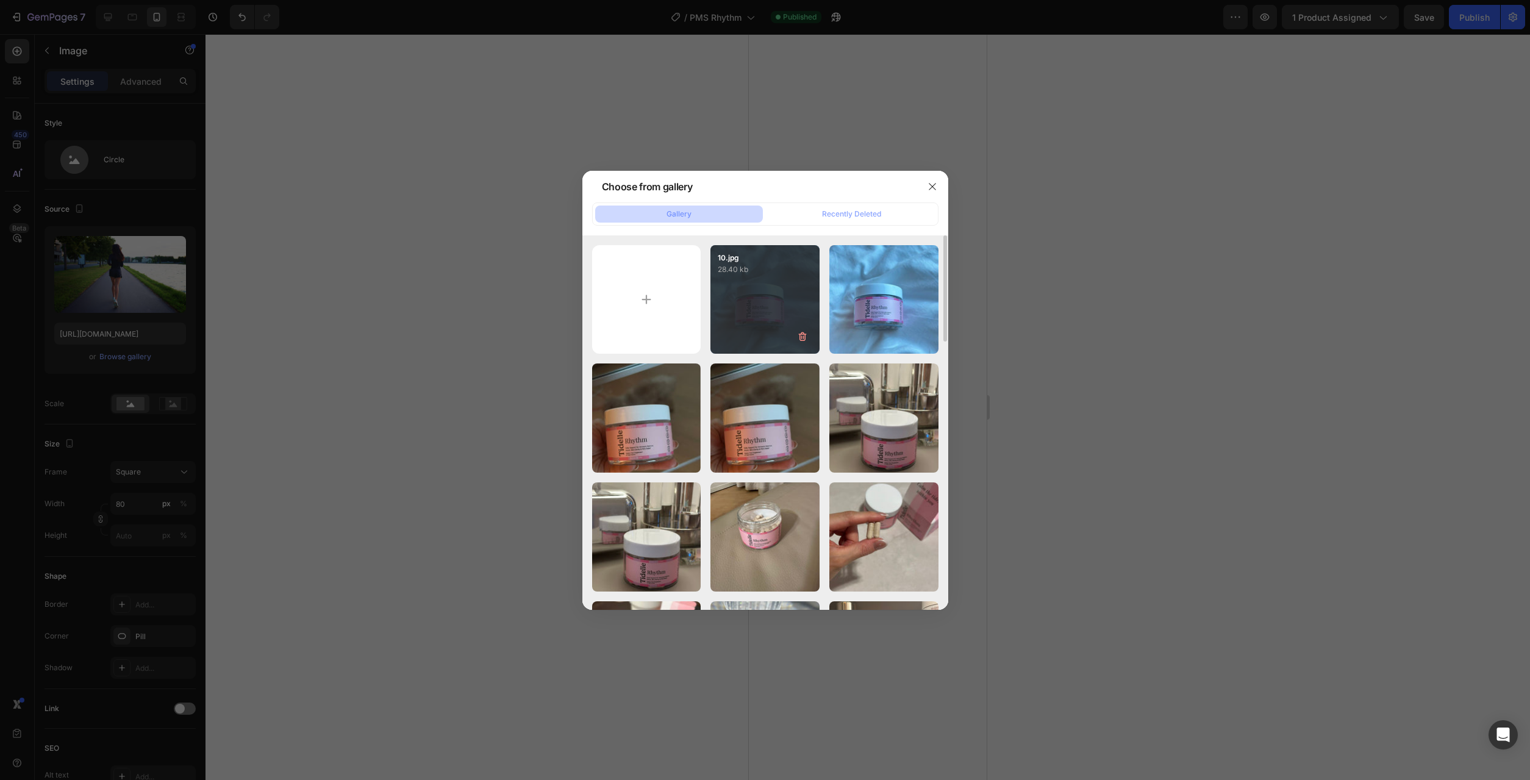
click at [775, 282] on div "10.jpg 28.40 kb" at bounding box center [764, 299] width 109 height 109
type input "https://cdn.shopify.com/s/files/1/0777/2736/7387/files/gempages_577083542056469…"
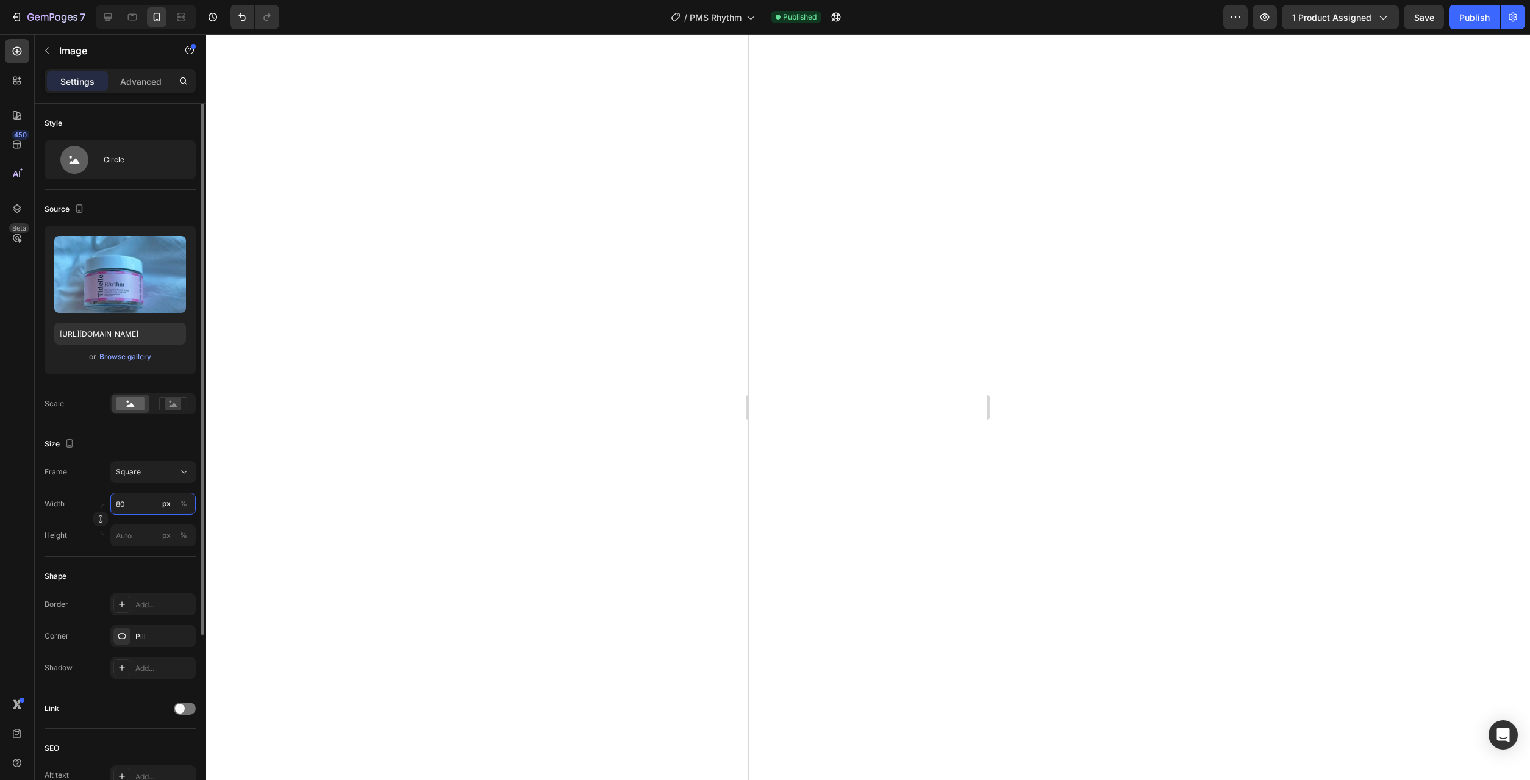
click at [149, 506] on input "80" at bounding box center [152, 504] width 85 height 22
click at [181, 505] on div "%" at bounding box center [183, 503] width 7 height 11
click at [137, 512] on input "50" at bounding box center [152, 504] width 85 height 22
click at [136, 509] on input "50" at bounding box center [152, 504] width 85 height 22
click at [124, 505] on input "50" at bounding box center [152, 504] width 85 height 22
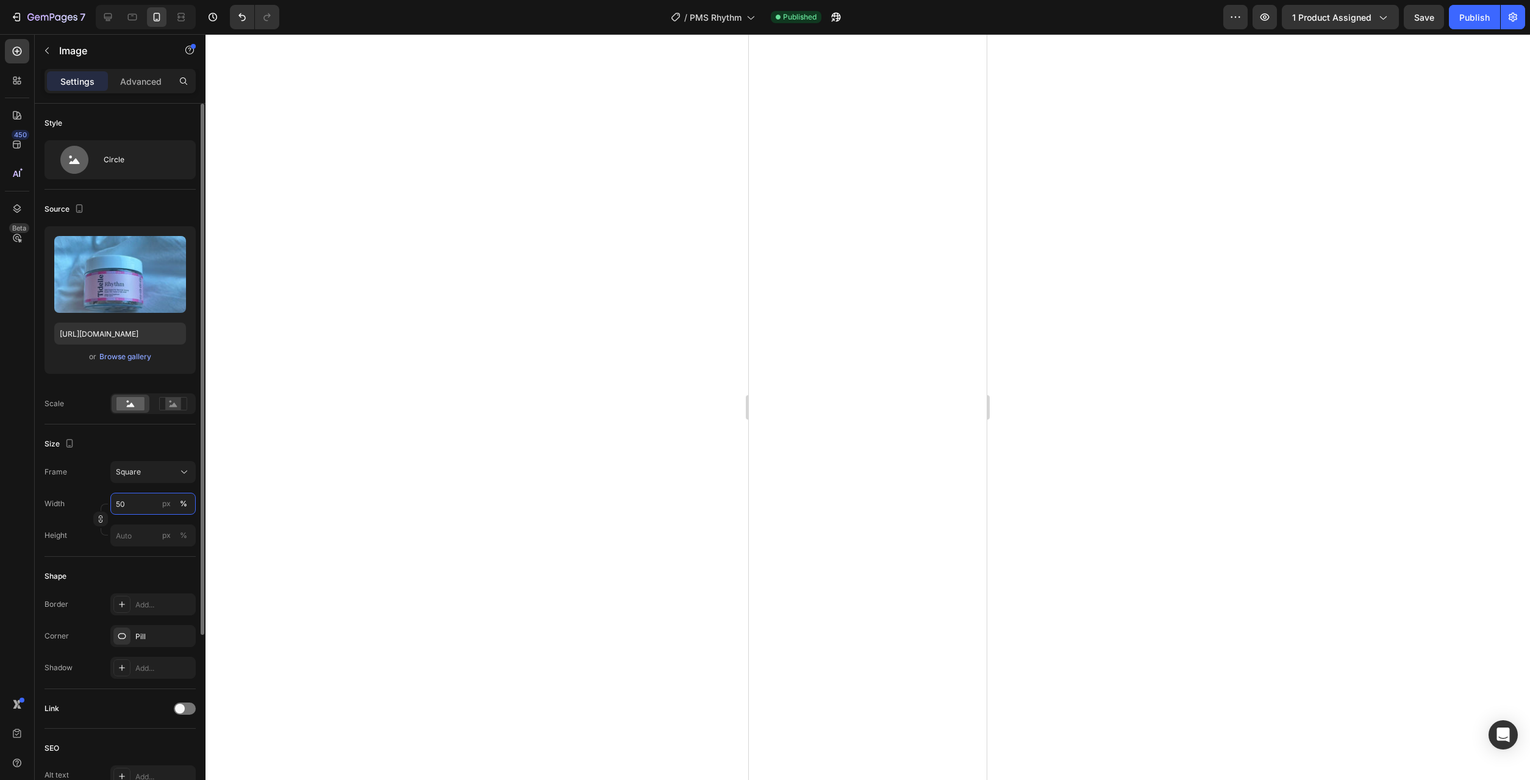
drag, startPoint x: 127, startPoint y: 503, endPoint x: 110, endPoint y: 502, distance: 17.7
click at [128, 503] on input "50" at bounding box center [152, 504] width 85 height 22
drag, startPoint x: 110, startPoint y: 502, endPoint x: 90, endPoint y: 499, distance: 19.7
click at [110, 499] on input "50" at bounding box center [152, 504] width 85 height 22
drag, startPoint x: 135, startPoint y: 505, endPoint x: 94, endPoint y: 504, distance: 40.9
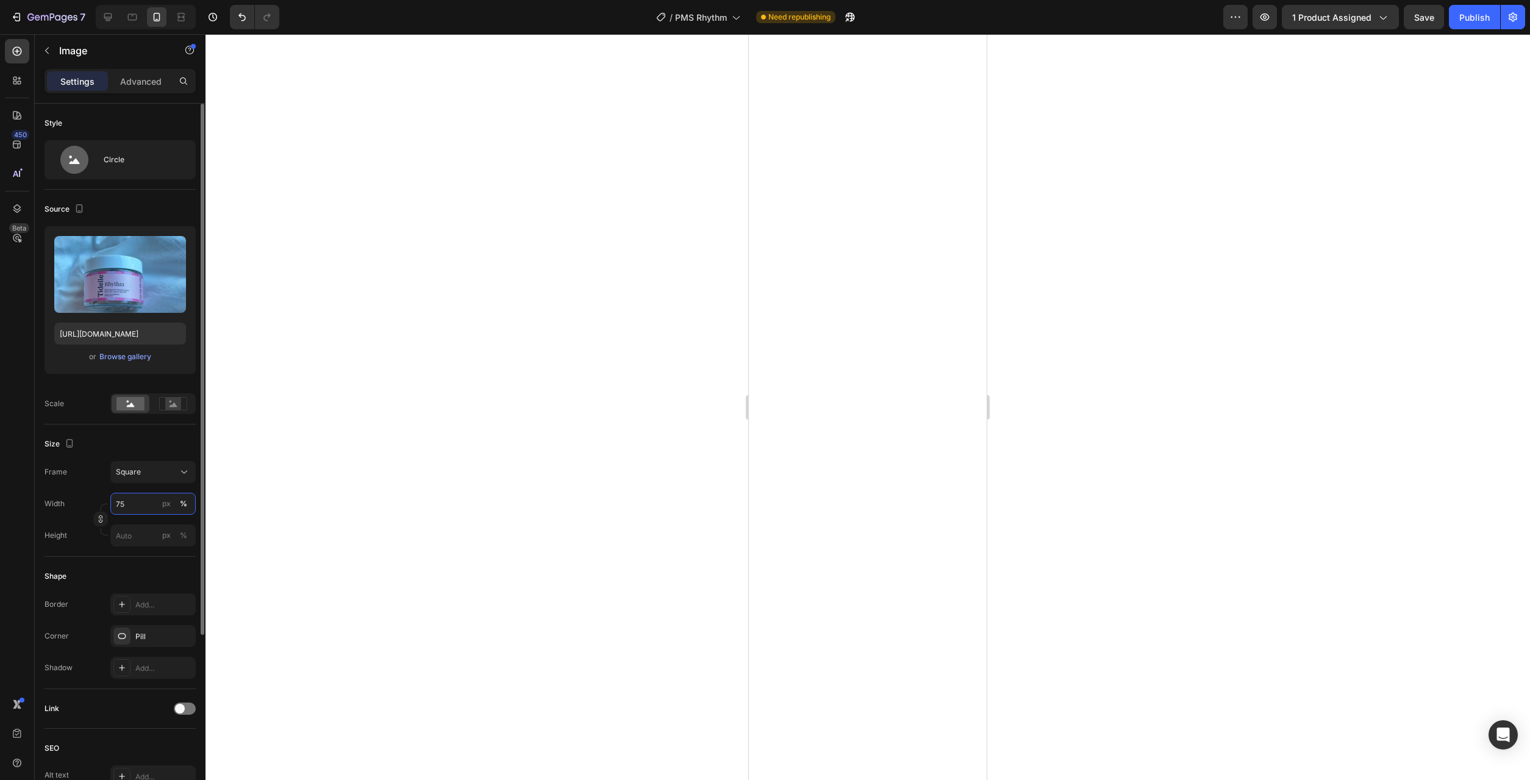
click at [110, 504] on input "75" at bounding box center [152, 504] width 85 height 22
drag, startPoint x: 132, startPoint y: 508, endPoint x: 91, endPoint y: 507, distance: 40.3
click at [110, 507] on input "100" at bounding box center [152, 504] width 85 height 22
type input "80"
click at [340, 537] on div at bounding box center [867, 407] width 1324 height 746
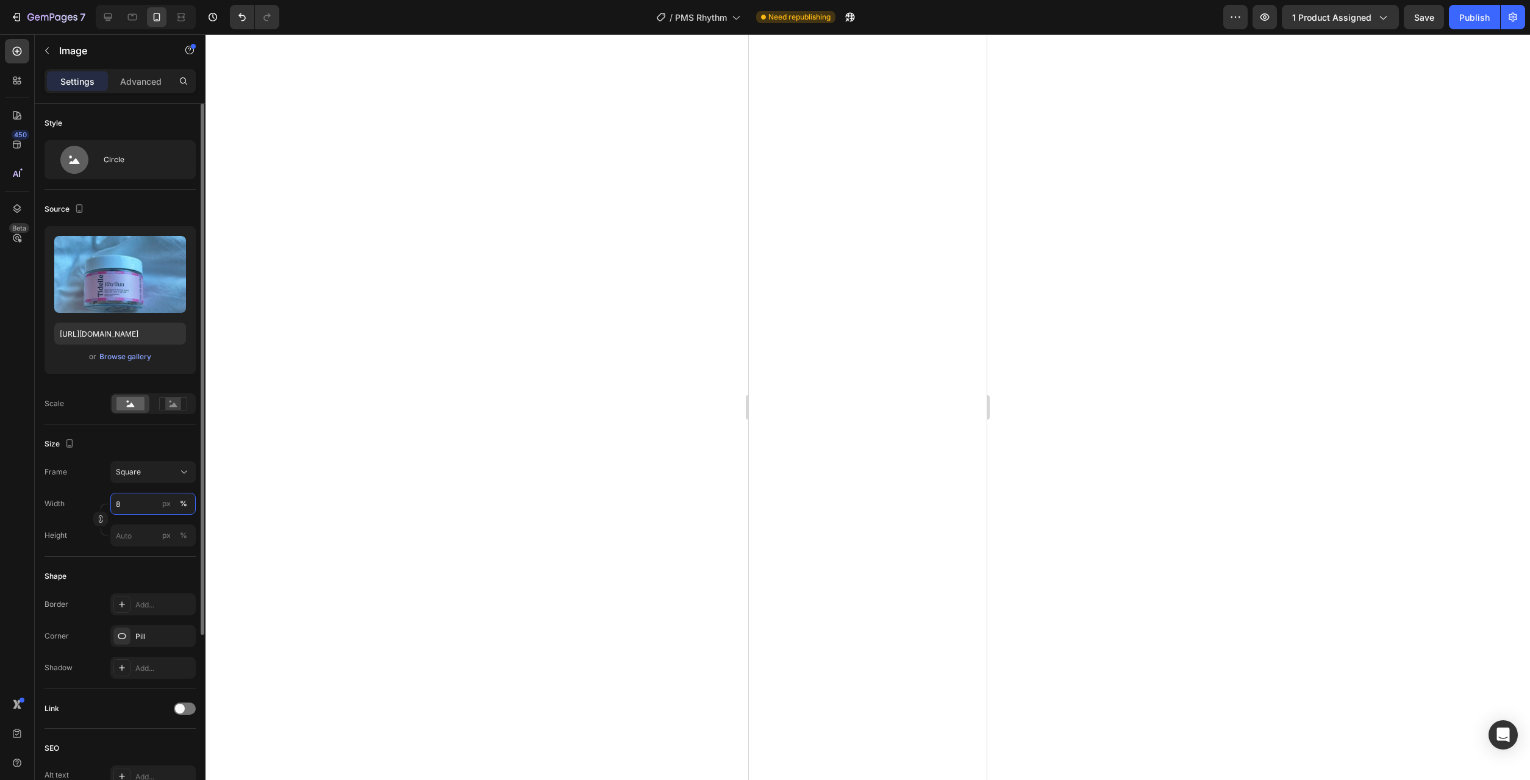
click at [151, 501] on input "8" at bounding box center [152, 504] width 85 height 22
drag, startPoint x: 134, startPoint y: 510, endPoint x: 47, endPoint y: 509, distance: 87.2
click at [110, 509] on input "0" at bounding box center [152, 504] width 85 height 22
type input "0"
type input "8"
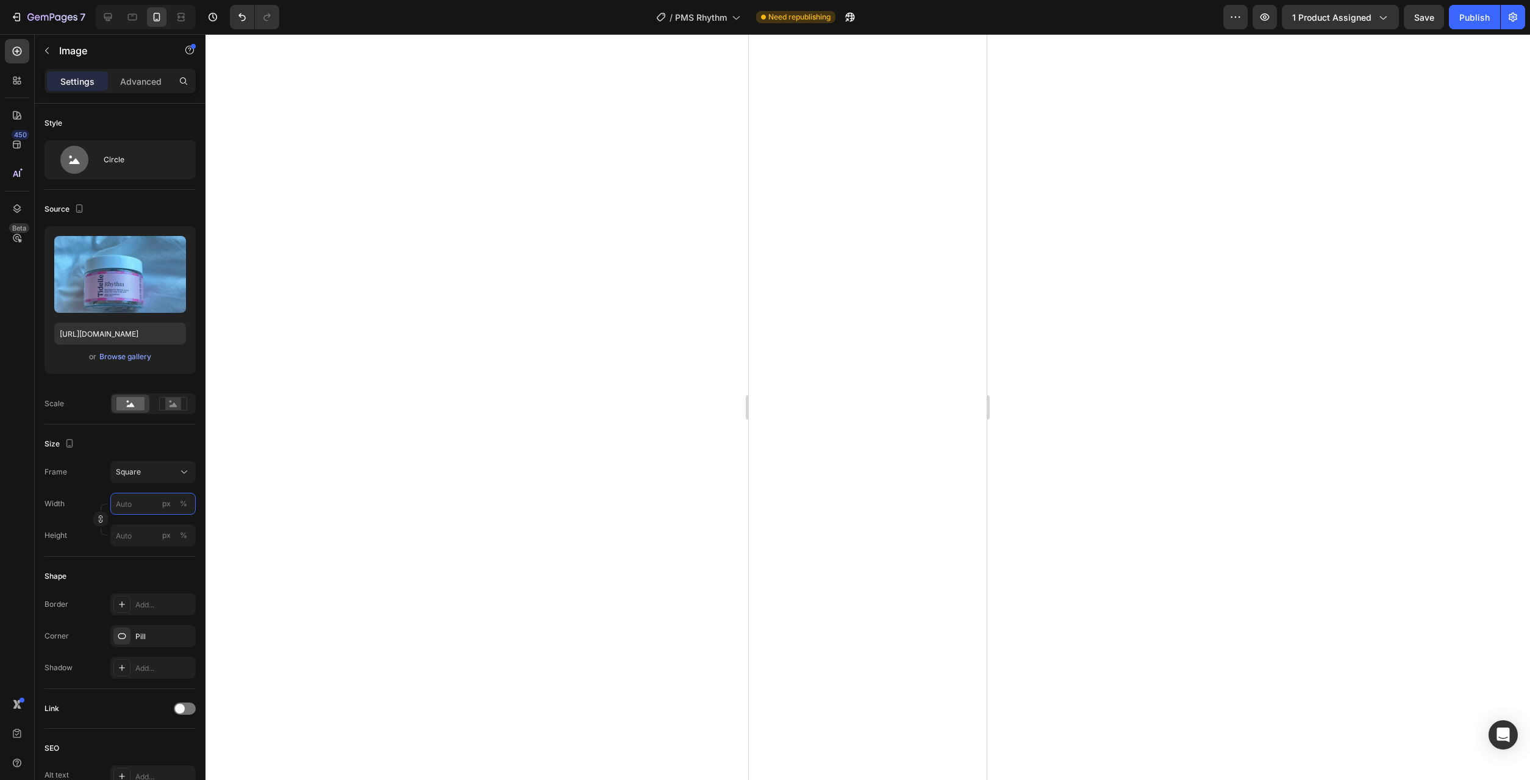
type input "8"
type input "80"
click at [182, 504] on div "%" at bounding box center [183, 503] width 7 height 11
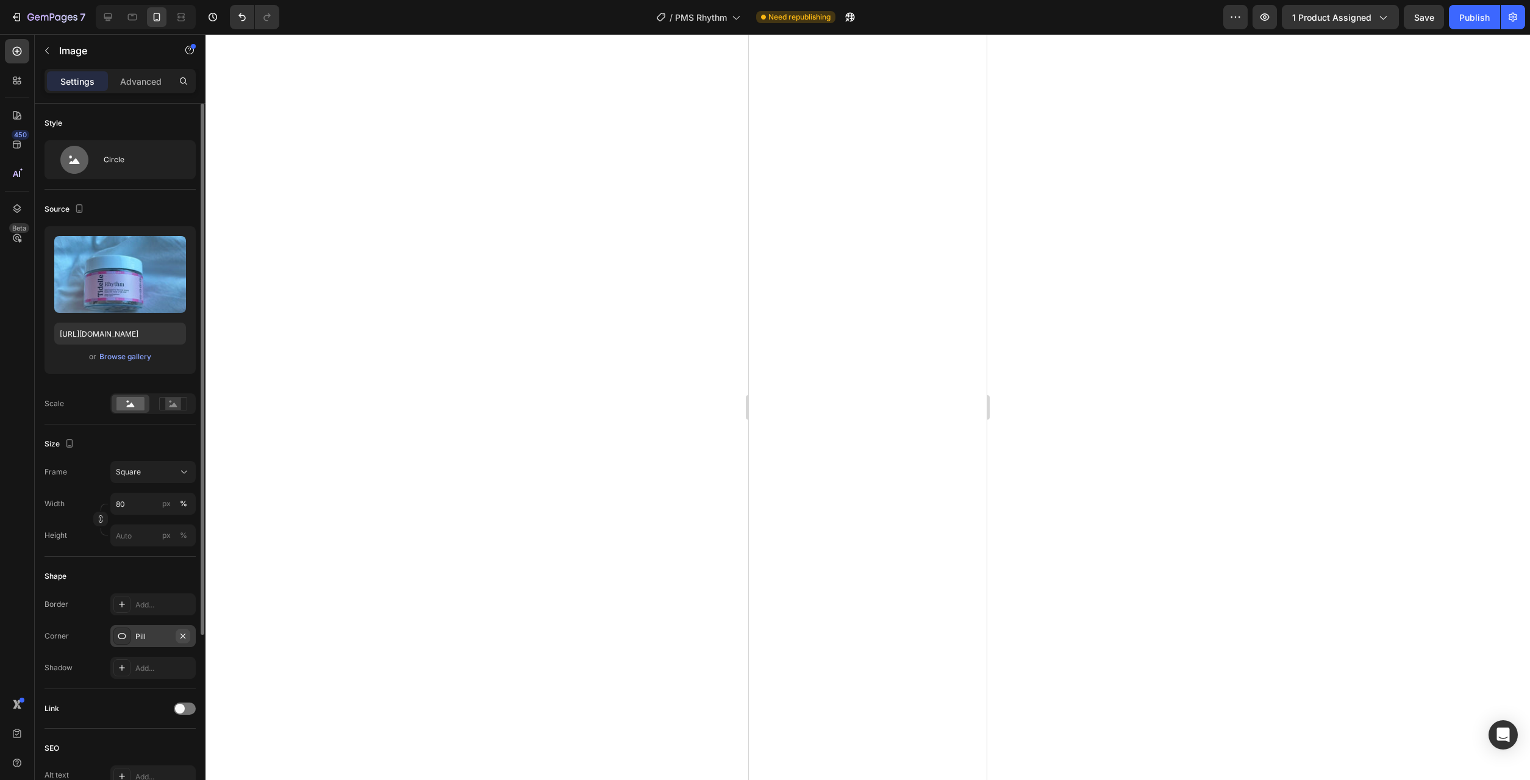
click at [184, 636] on icon "button" at bounding box center [183, 636] width 10 height 10
click at [138, 635] on div "Add..." at bounding box center [163, 636] width 57 height 11
click at [449, 602] on div at bounding box center [867, 407] width 1324 height 746
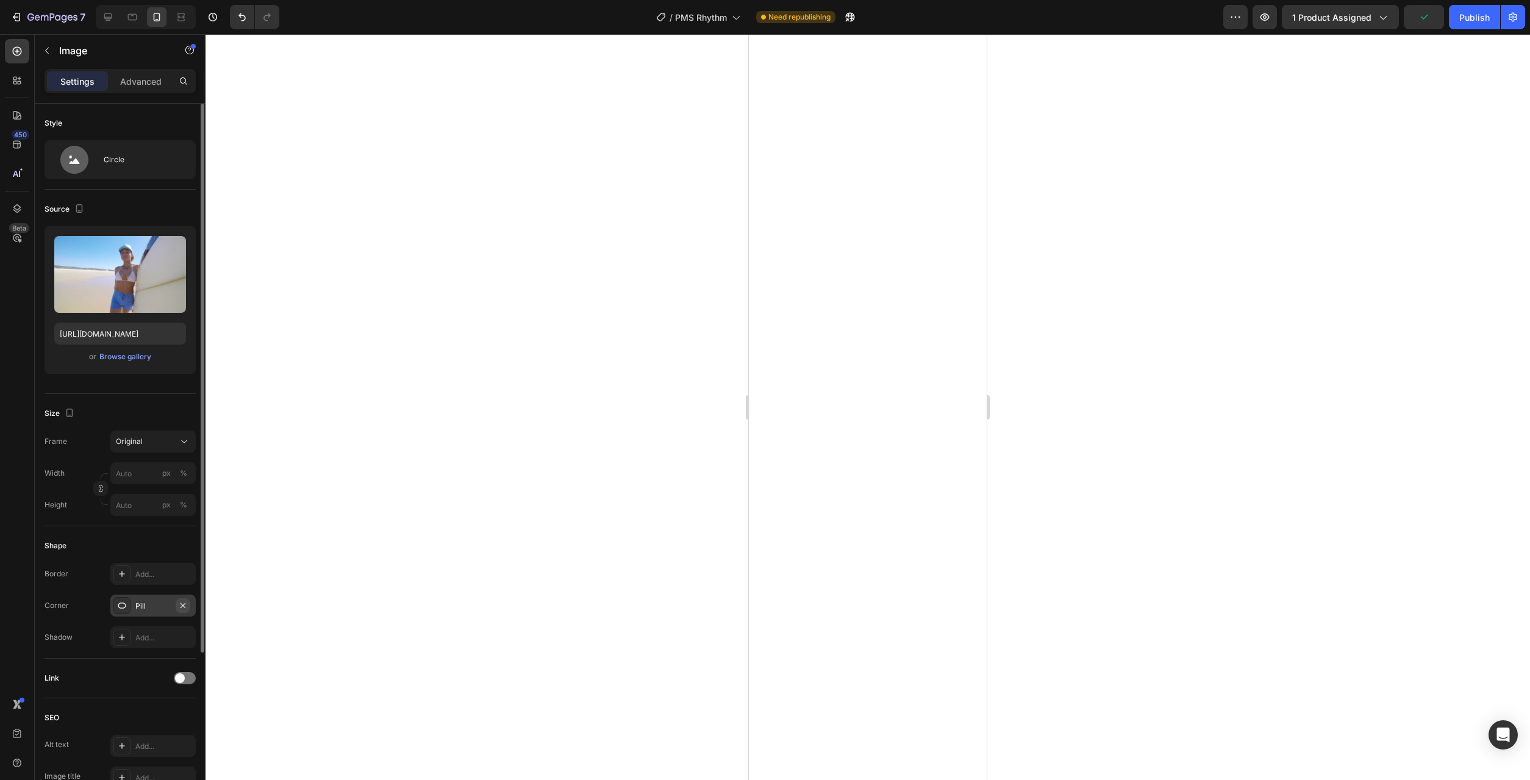
click at [186, 610] on icon "button" at bounding box center [183, 606] width 10 height 10
click at [150, 608] on div "Add..." at bounding box center [163, 606] width 57 height 11
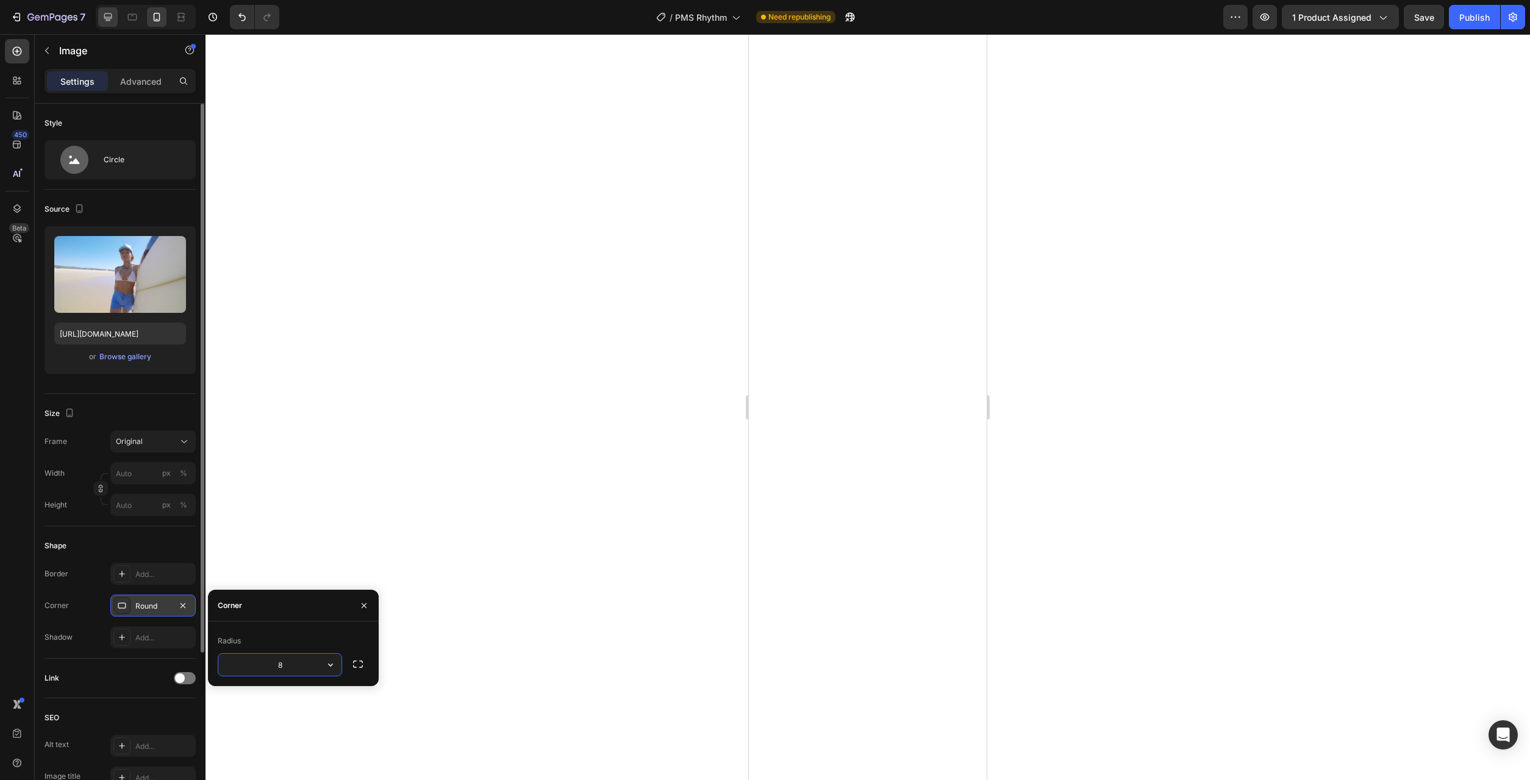
click at [109, 13] on icon at bounding box center [108, 17] width 8 height 8
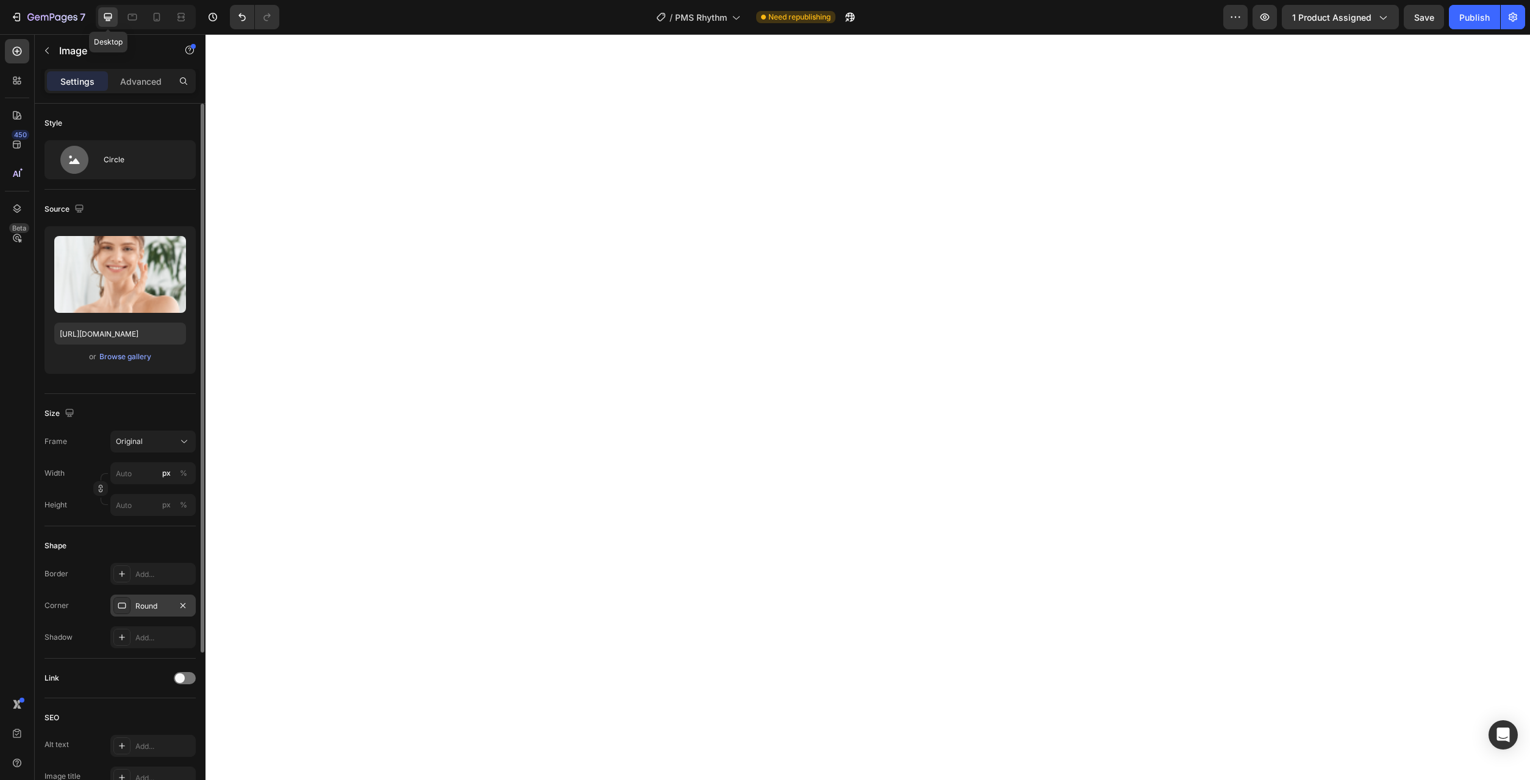
type input "https://cdn.shopify.com/s/files/1/0777/2736/7387/files/gempages_577083542056469…"
type input "60"
click at [159, 20] on icon at bounding box center [157, 17] width 12 height 12
type input "https://cdn.shopify.com/s/files/1/0777/2736/7387/files/gempages_577083542056469…"
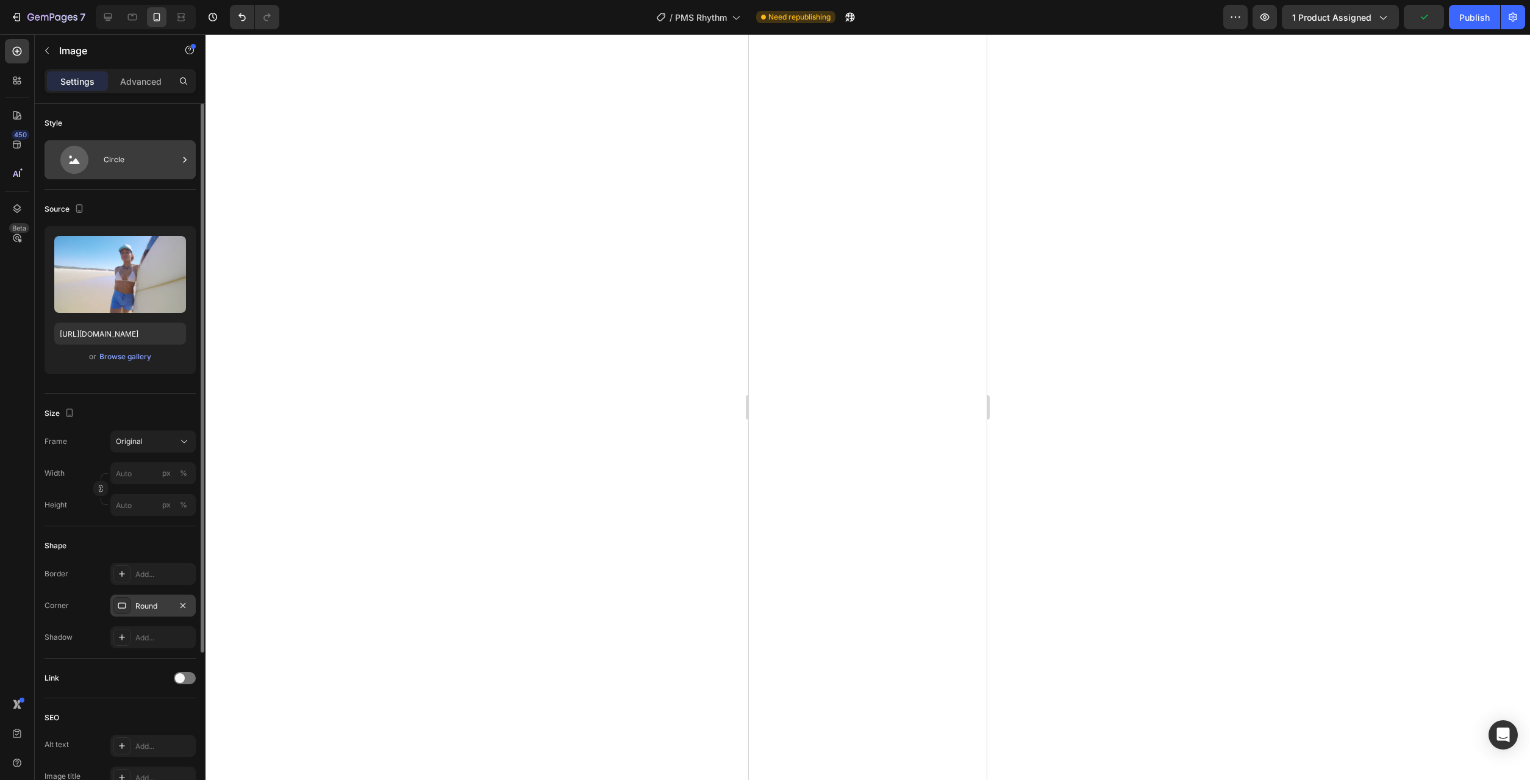
click at [121, 161] on div "Circle" at bounding box center [141, 160] width 74 height 28
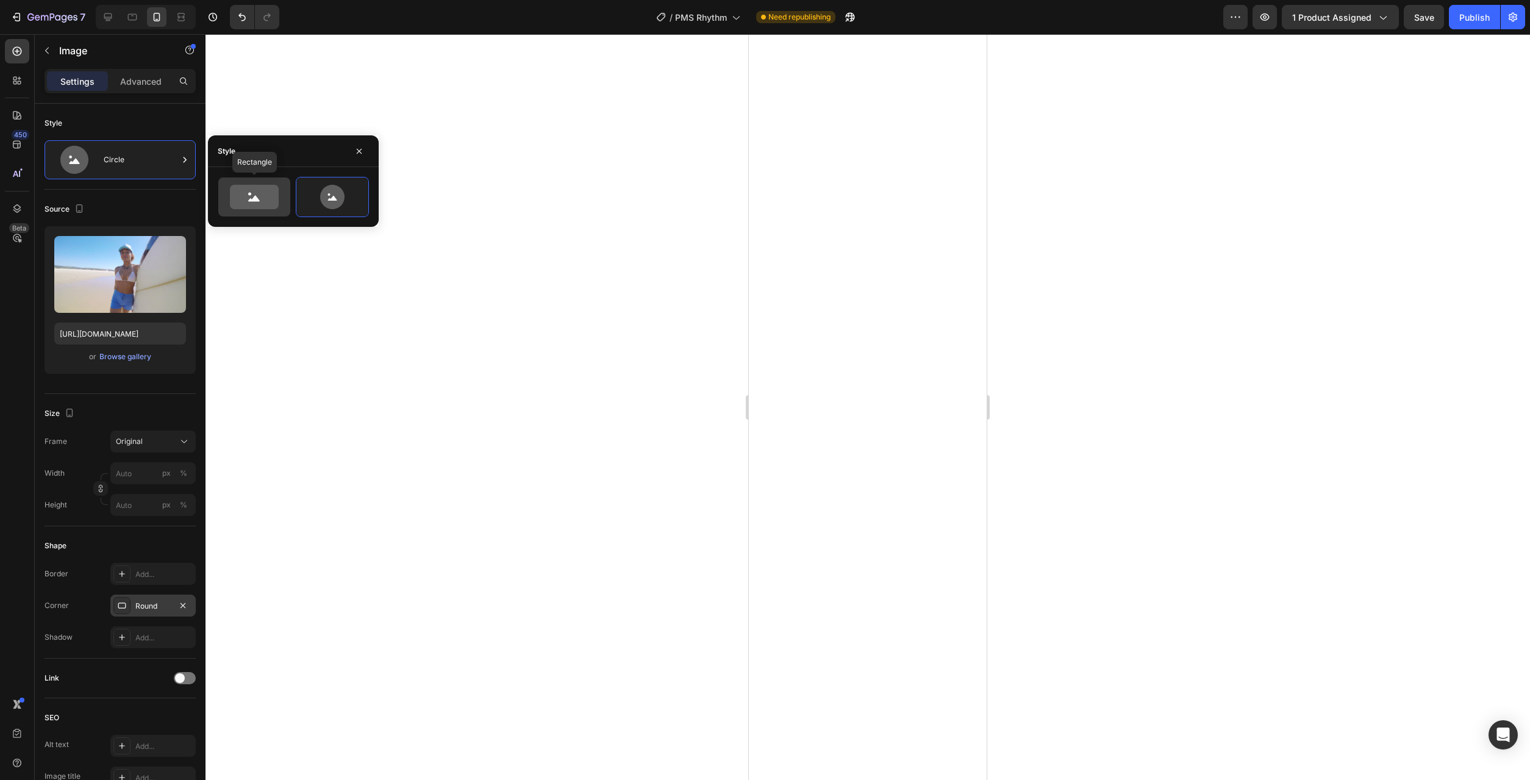
click at [241, 208] on icon at bounding box center [254, 197] width 49 height 24
type input "100"
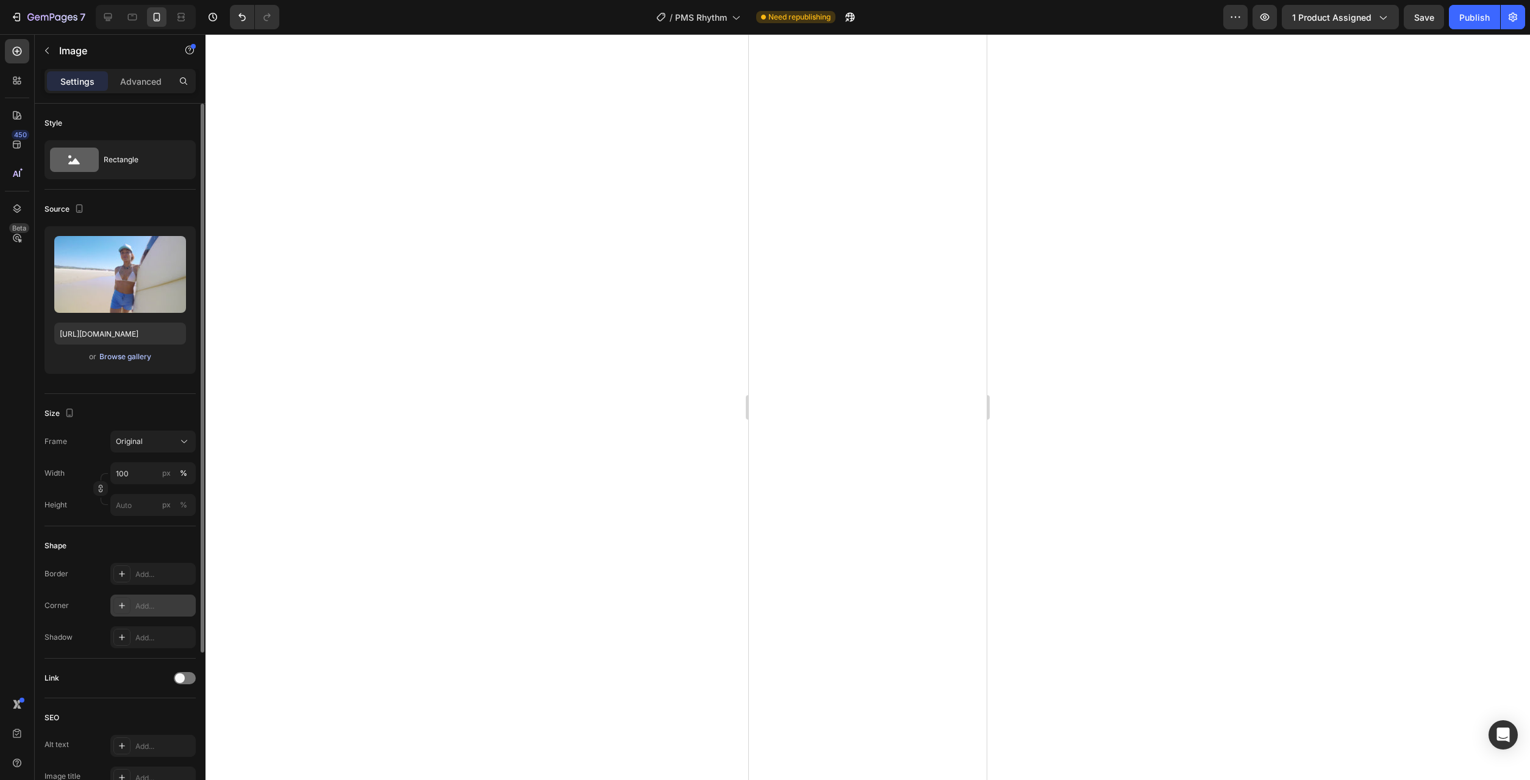
click at [130, 358] on div "Browse gallery" at bounding box center [125, 356] width 52 height 11
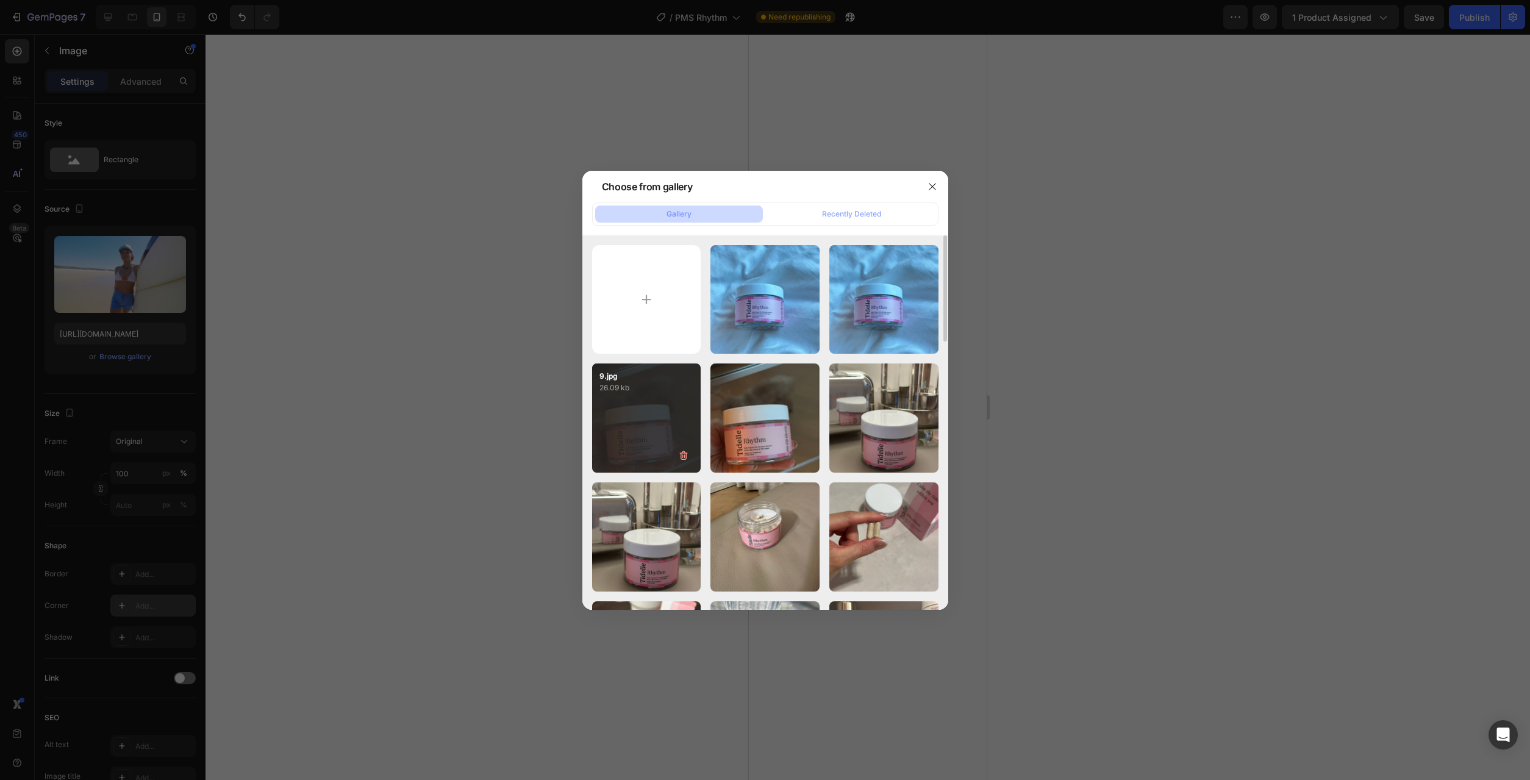
click at [625, 394] on p "26.09 kb" at bounding box center [646, 388] width 94 height 12
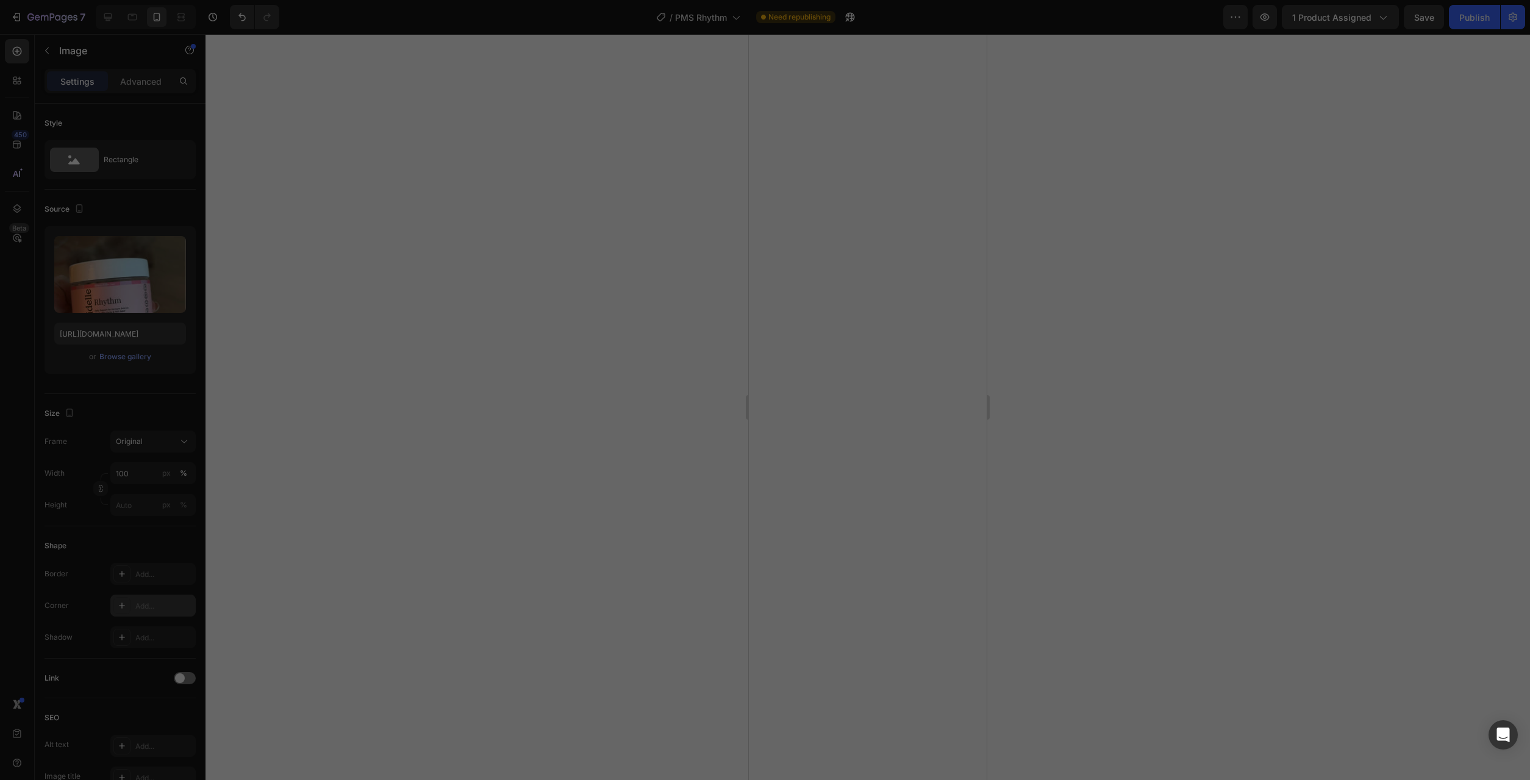
type input "https://cdn.shopify.com/s/files/1/0777/2736/7387/files/gempages_577083542056469…"
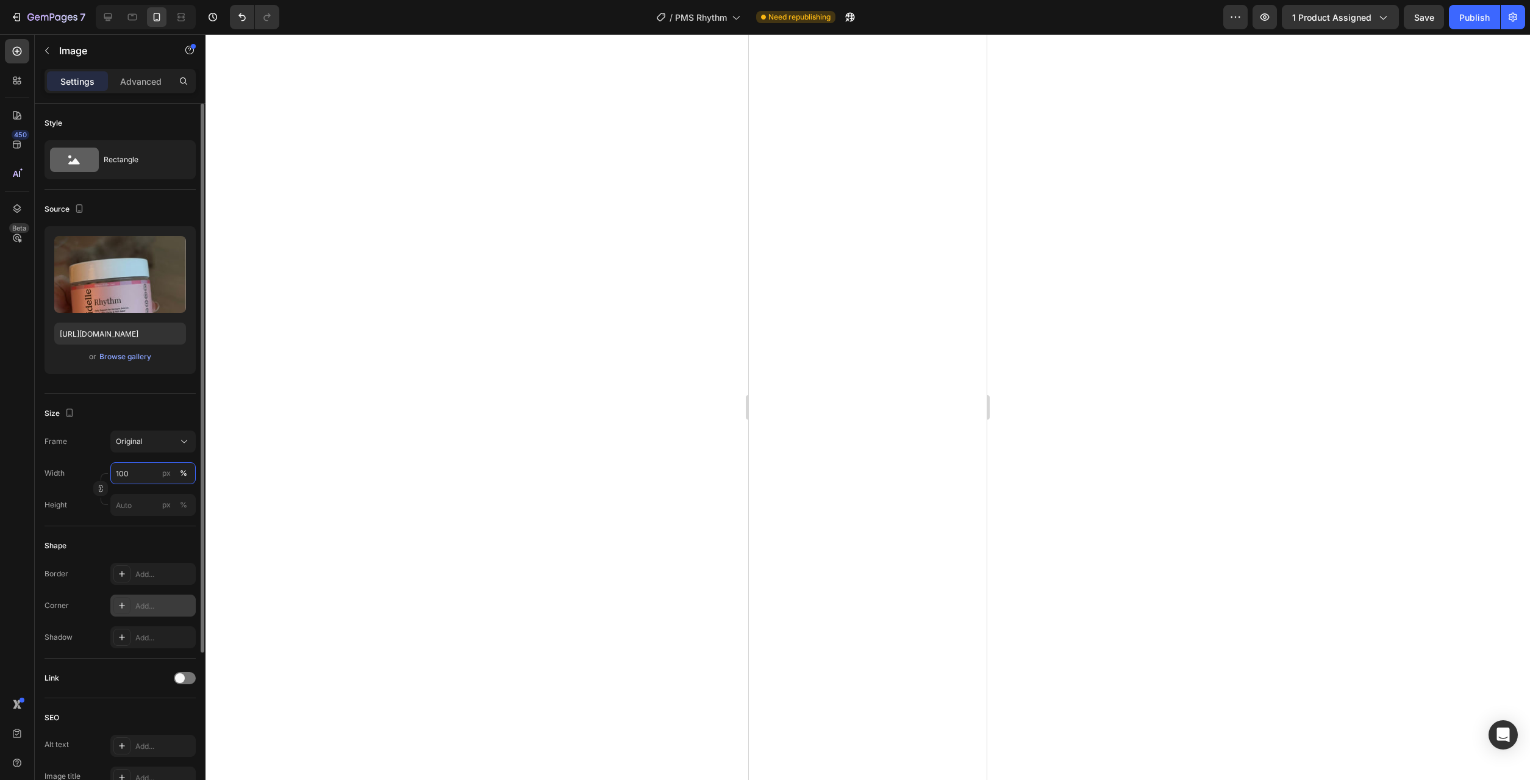
click at [145, 477] on input "100" at bounding box center [152, 473] width 85 height 22
type input "80"
click at [141, 599] on div "Add..." at bounding box center [152, 605] width 85 height 22
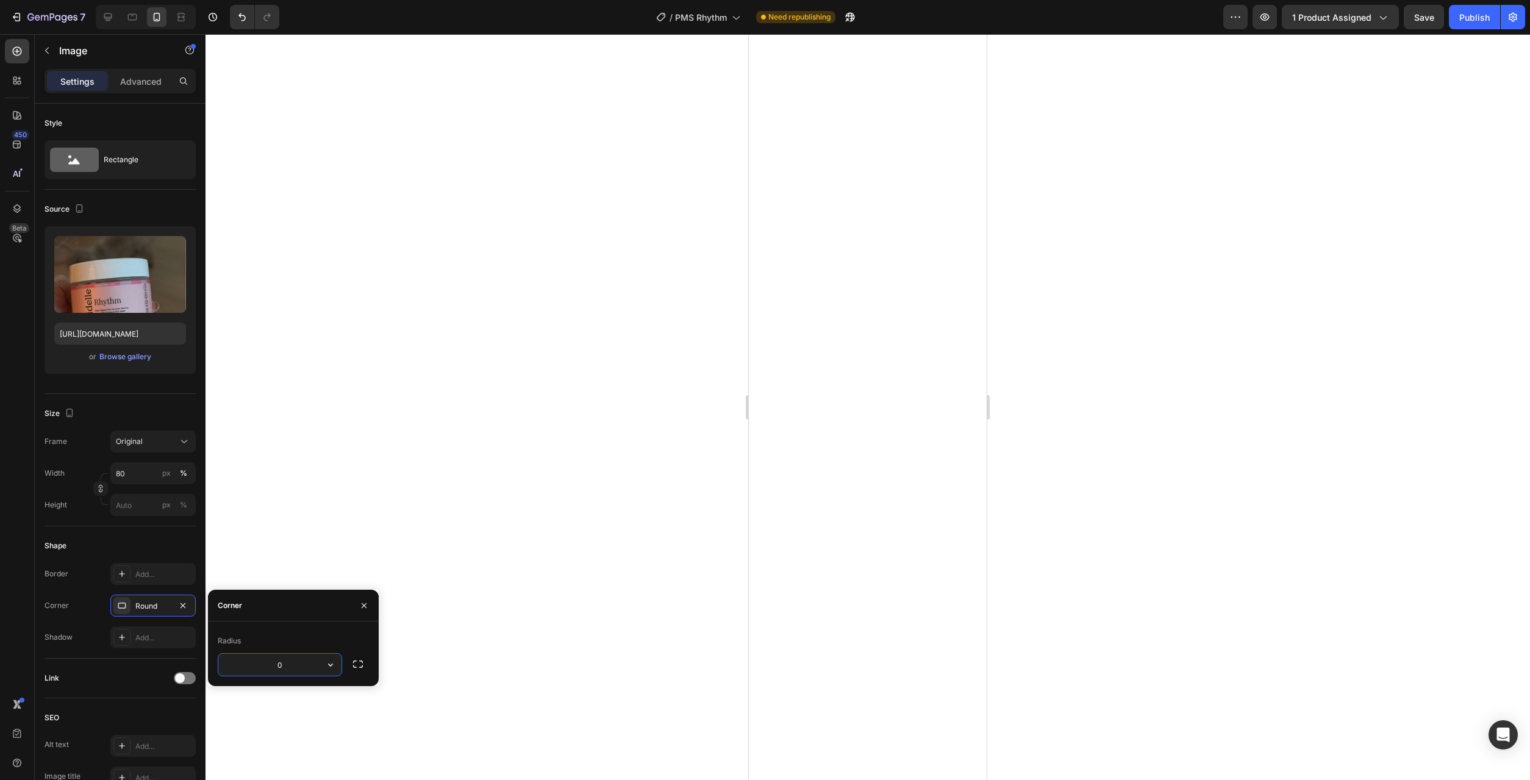
type input "8"
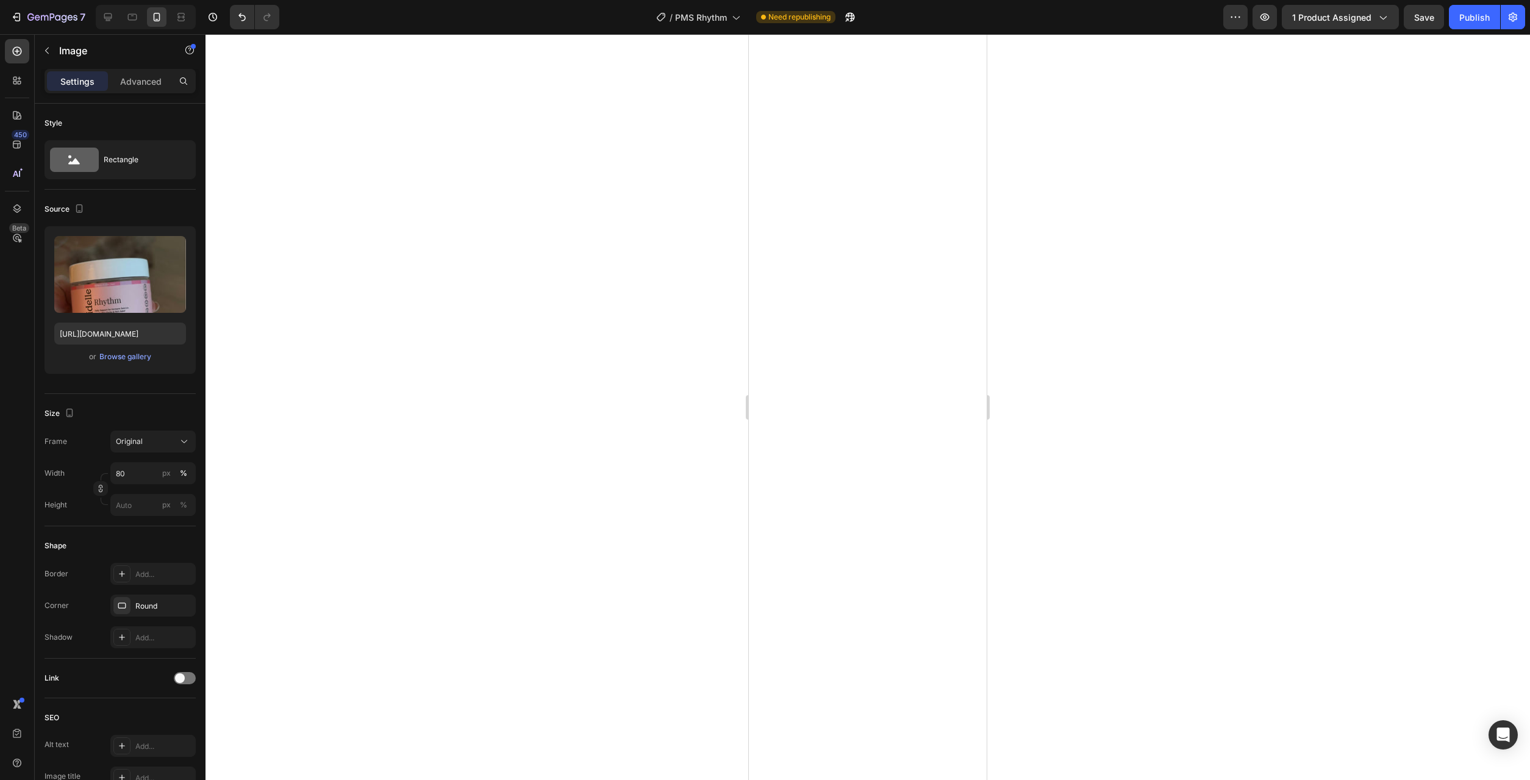
click at [516, 382] on div at bounding box center [867, 407] width 1324 height 746
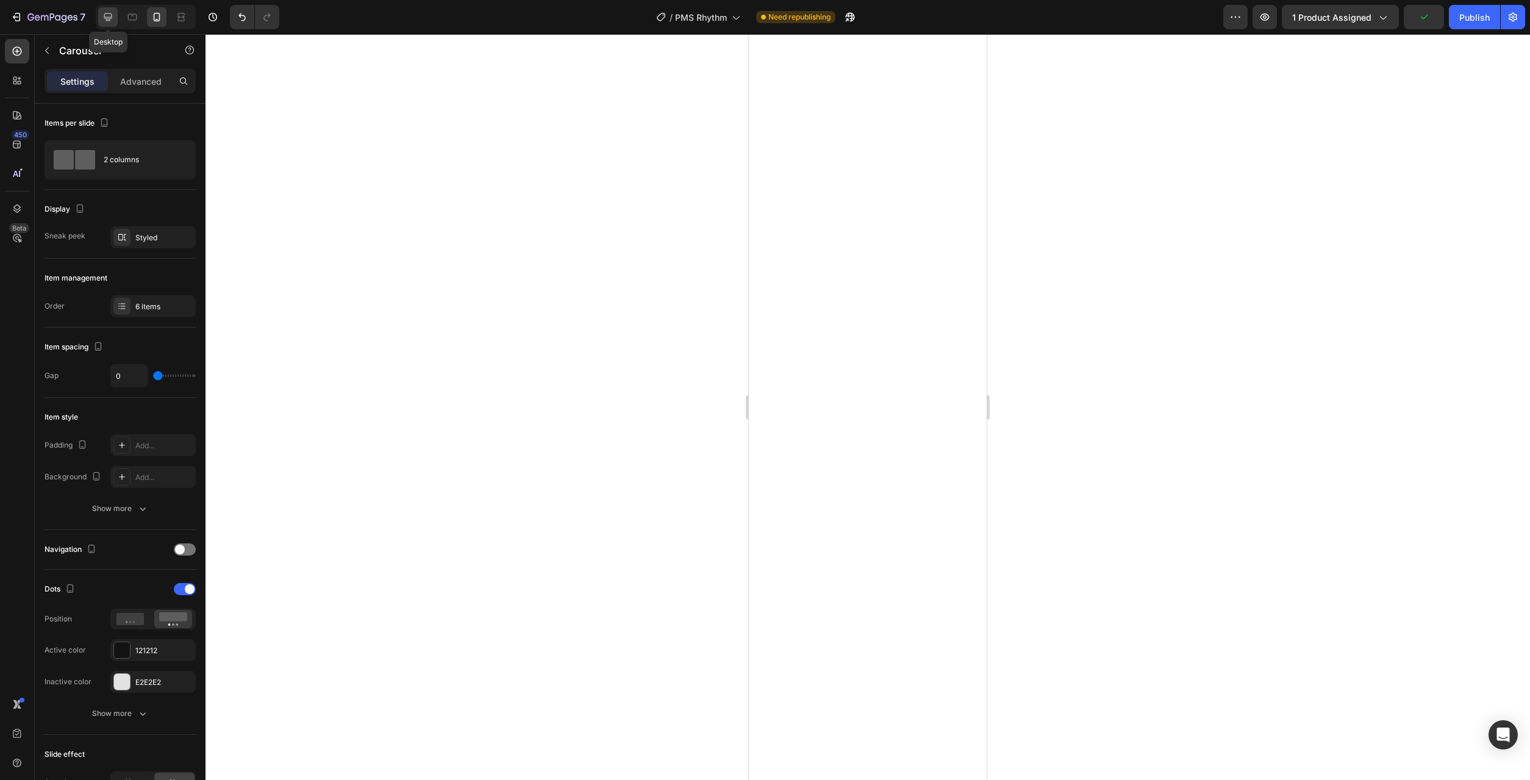
click at [113, 16] on icon at bounding box center [108, 17] width 12 height 12
type input "16"
type input "1200"
click at [165, 12] on div at bounding box center [157, 17] width 20 height 20
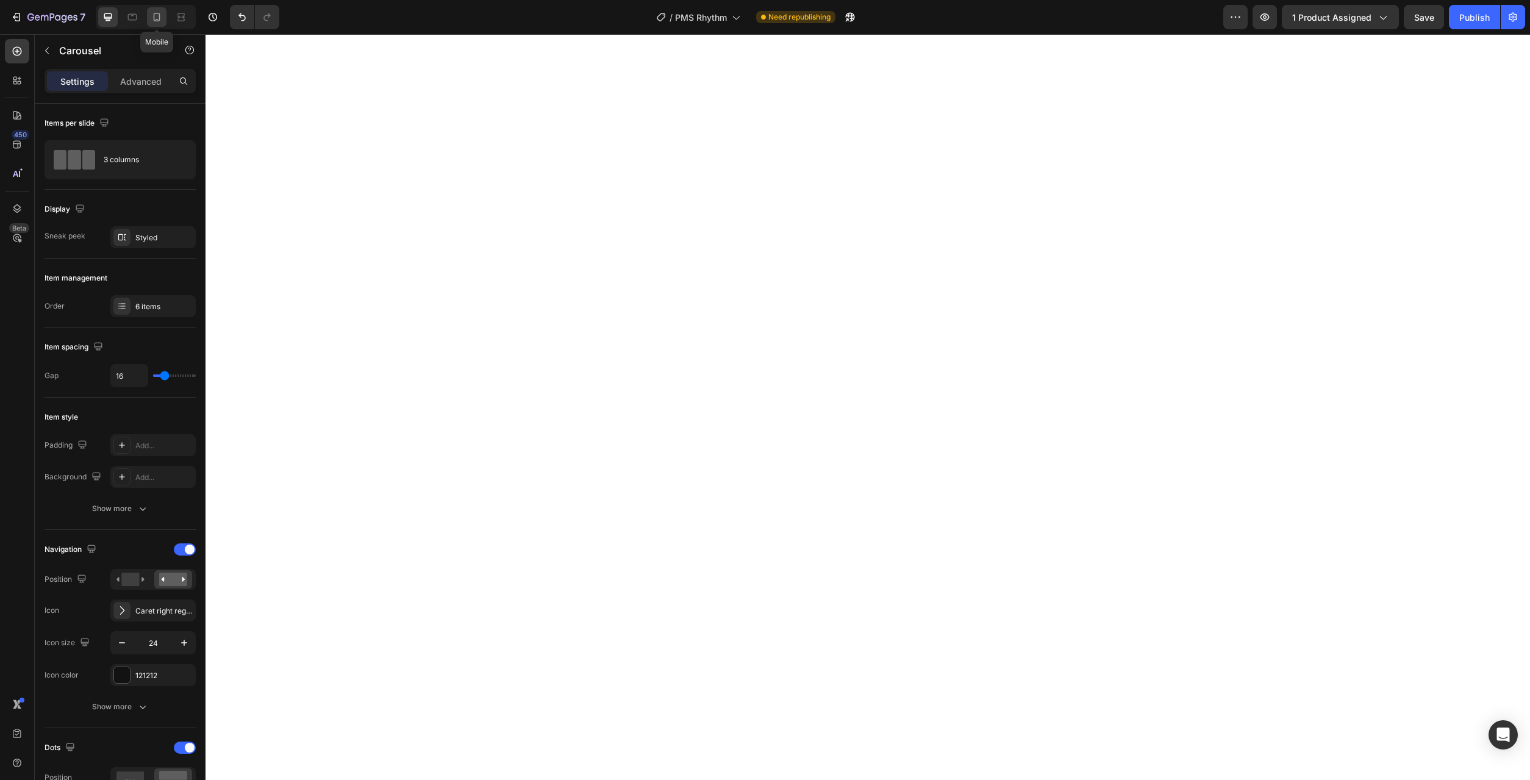
type input "0"
type input "100%"
click at [130, 19] on icon at bounding box center [132, 17] width 12 height 12
type input "16"
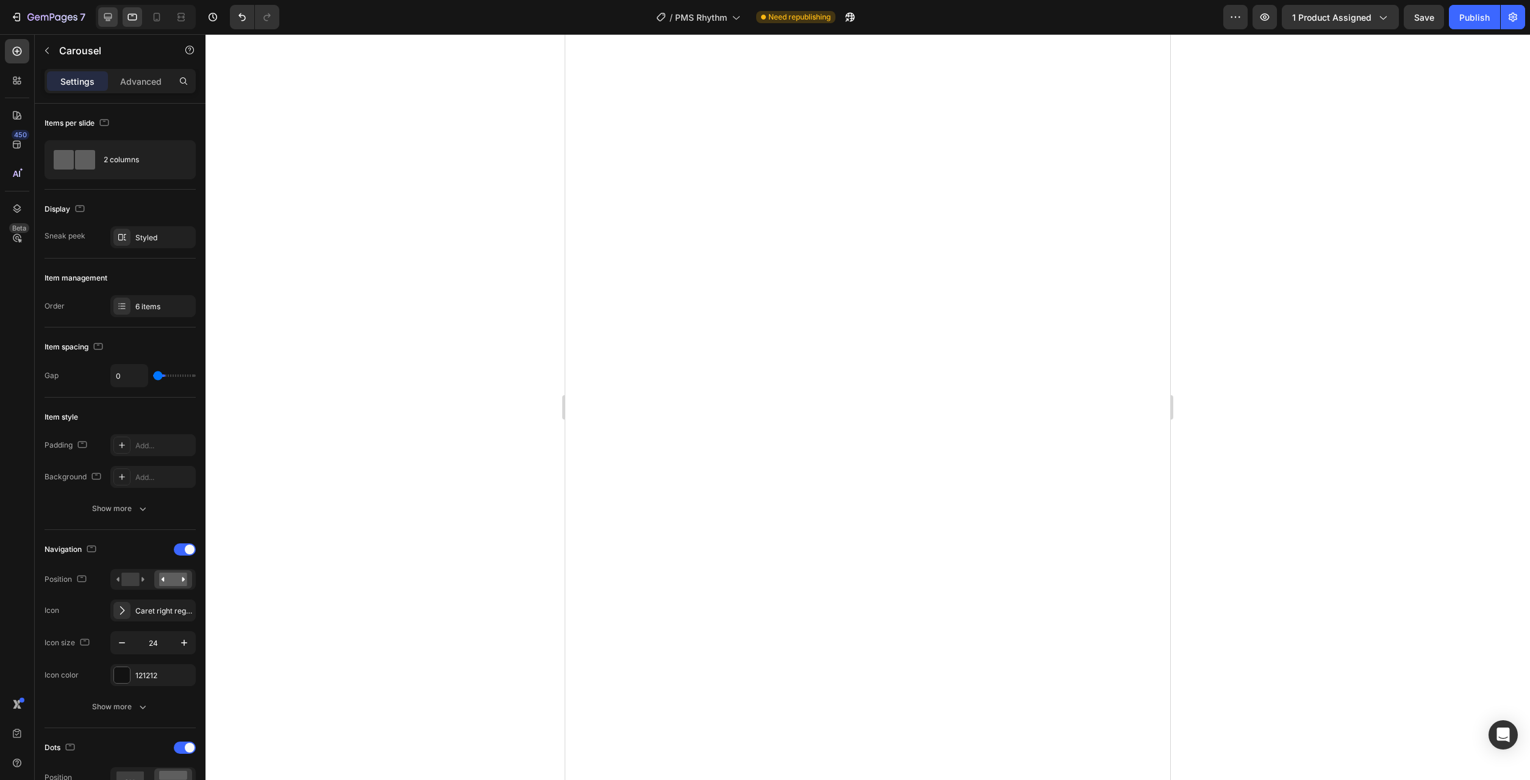
type input "16"
click at [165, 16] on div at bounding box center [157, 17] width 20 height 20
type input "0"
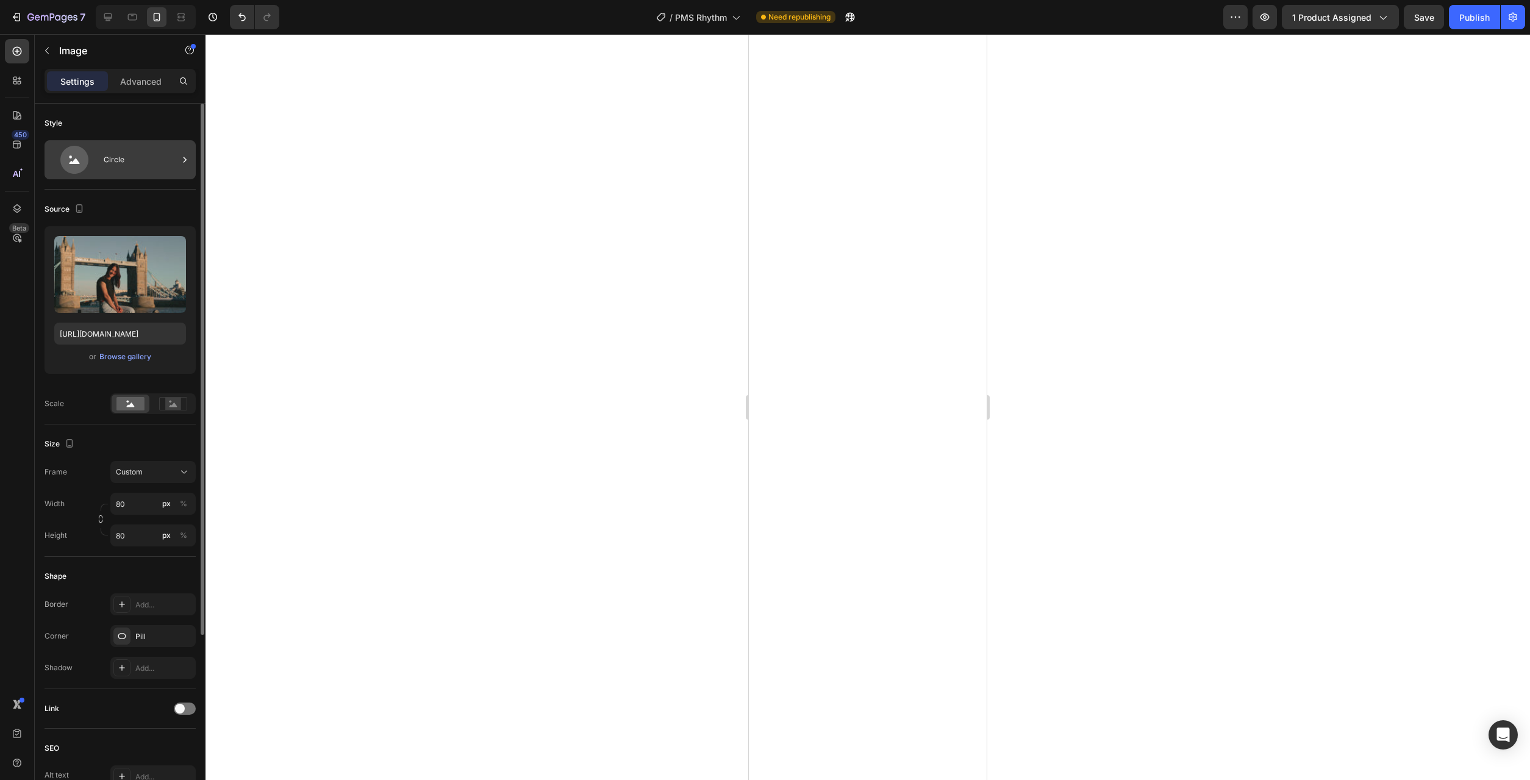
click at [110, 163] on div "Circle" at bounding box center [141, 160] width 74 height 28
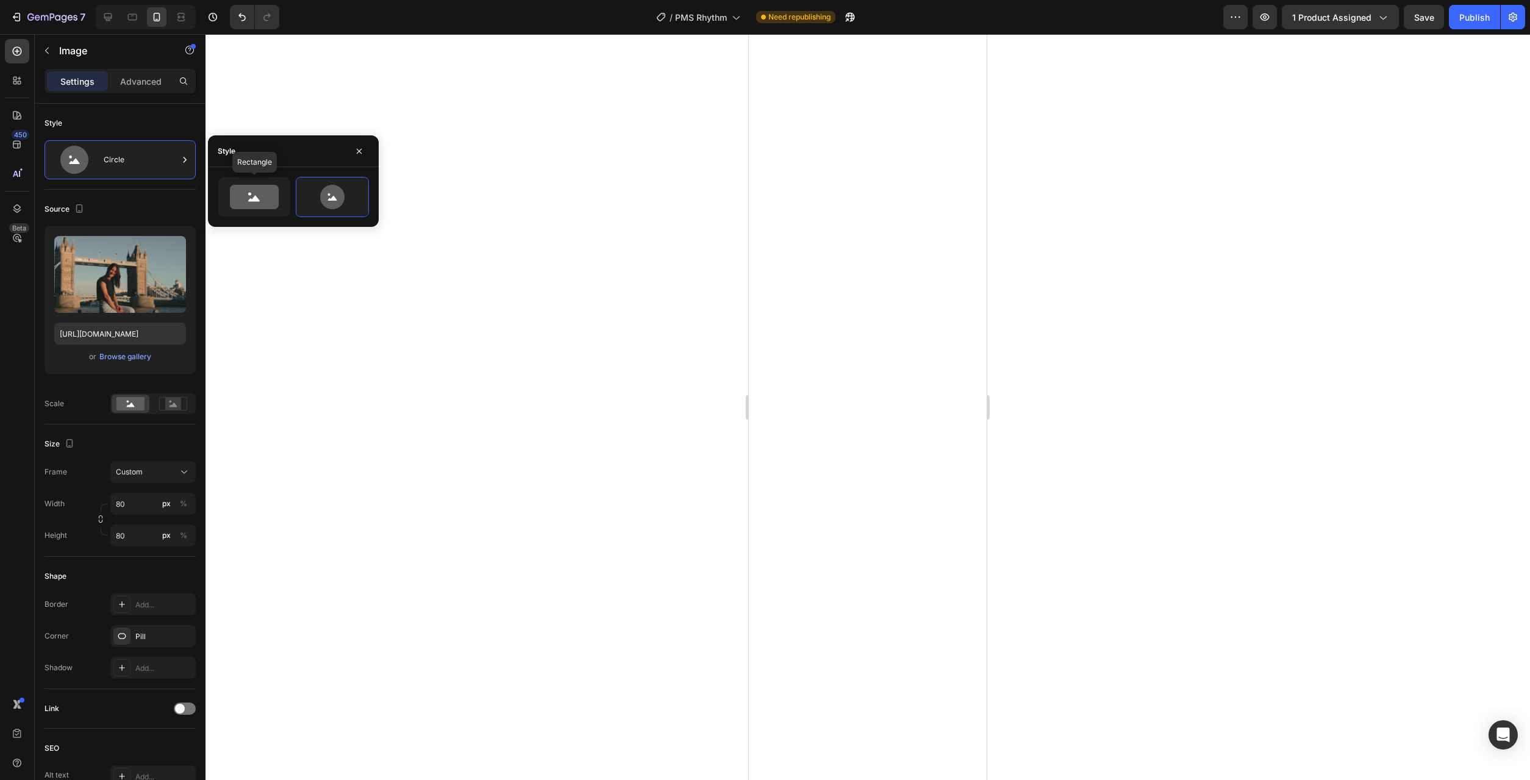
click at [266, 194] on icon at bounding box center [254, 197] width 49 height 24
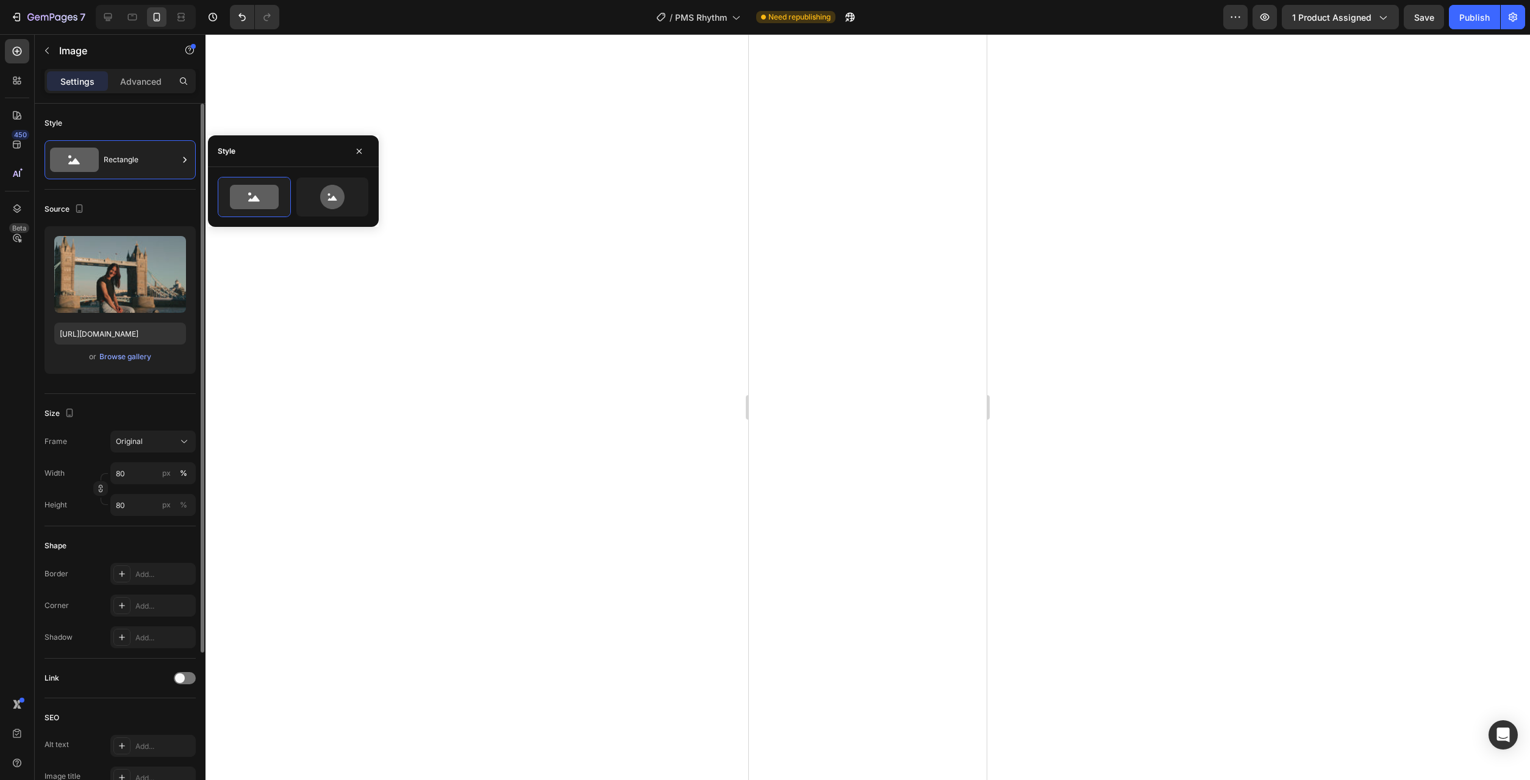
type input "100"
click at [110, 360] on div "Browse gallery" at bounding box center [125, 356] width 52 height 11
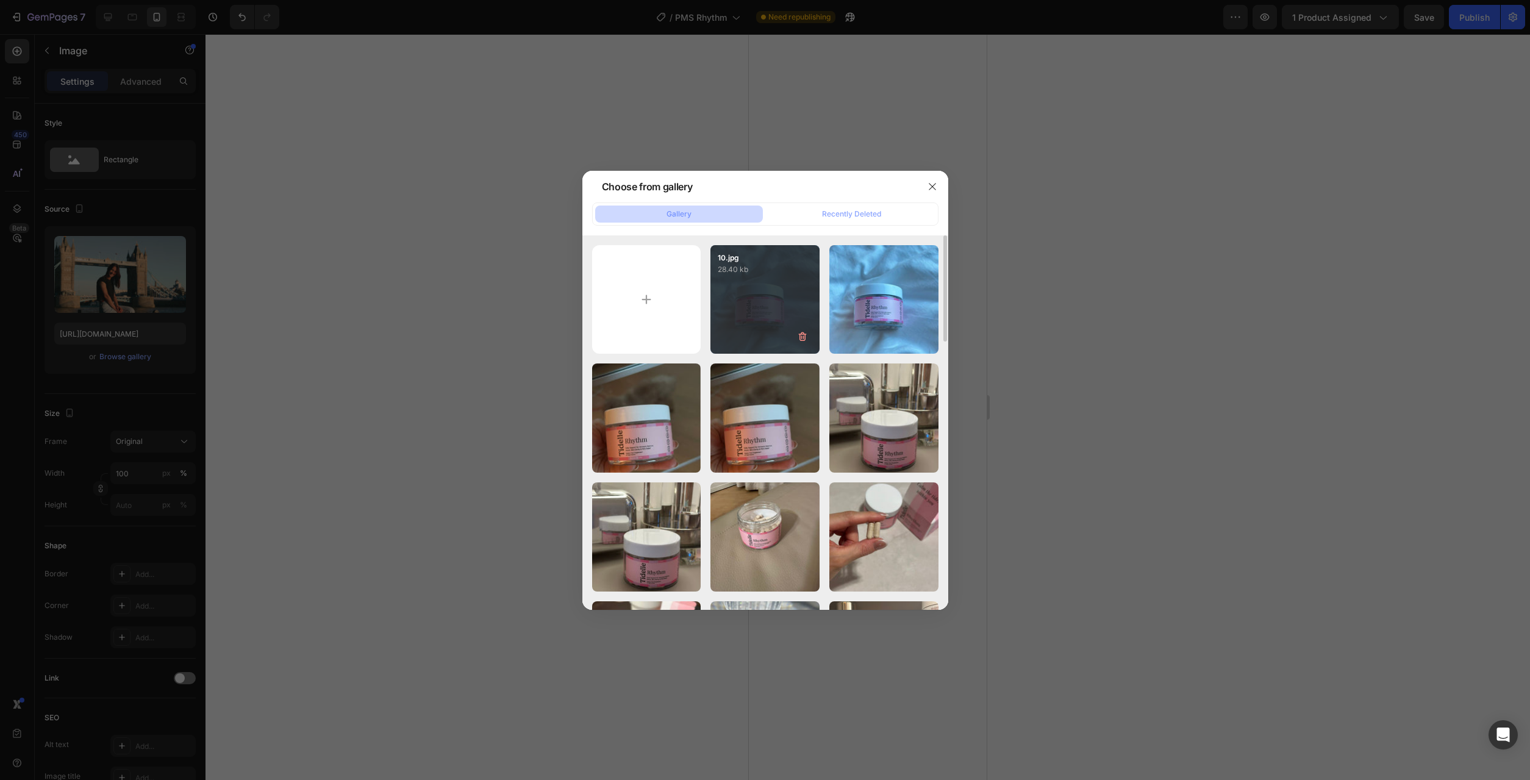
click at [740, 307] on div "10.jpg 28.40 kb" at bounding box center [764, 299] width 109 height 109
type input "https://cdn.shopify.com/s/files/1/0777/2736/7387/files/gempages_577083542056469…"
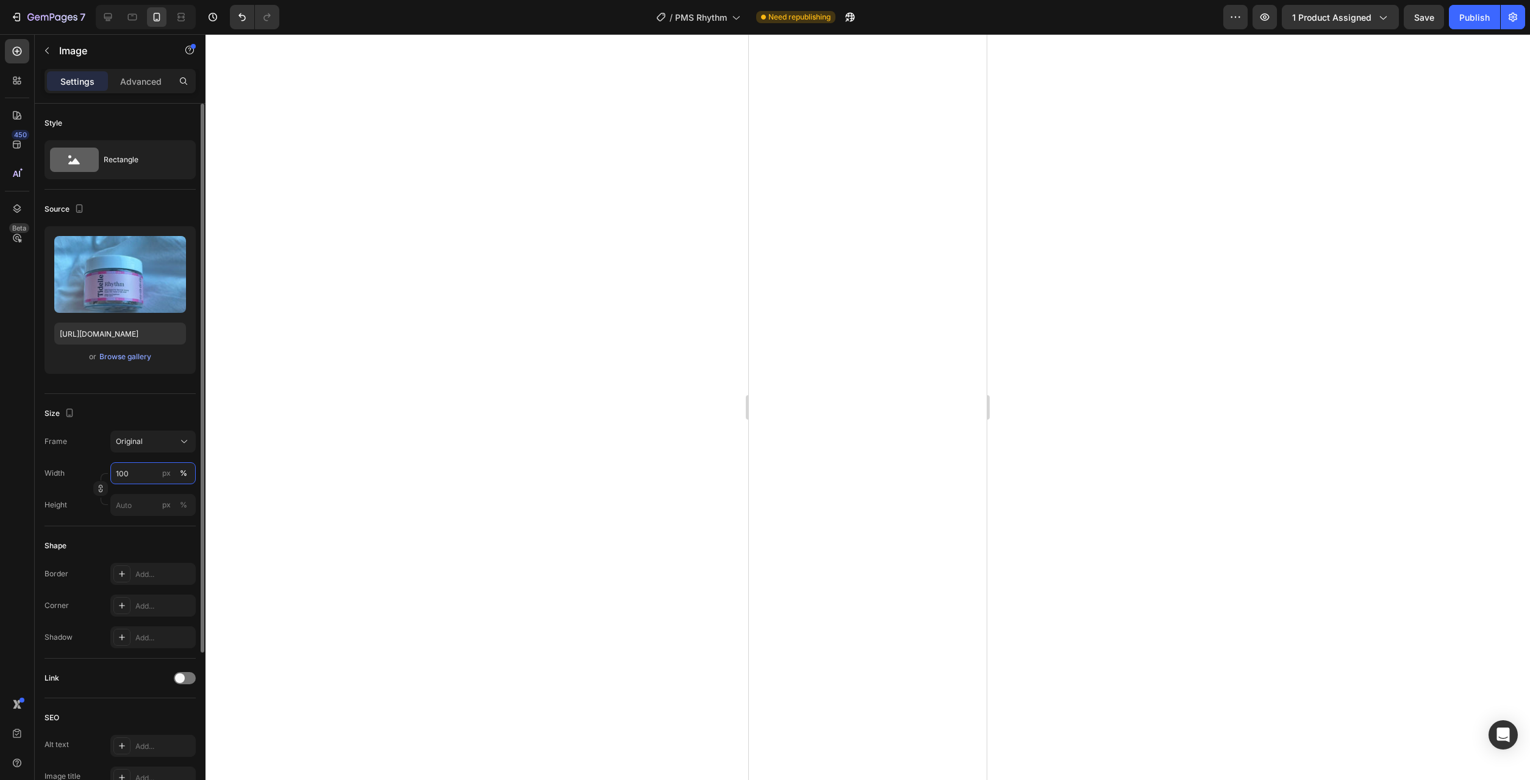
click at [148, 471] on input "100" at bounding box center [152, 473] width 85 height 22
type input "80"
drag, startPoint x: 445, startPoint y: 530, endPoint x: 481, endPoint y: 533, distance: 36.2
click at [448, 530] on div at bounding box center [867, 407] width 1324 height 746
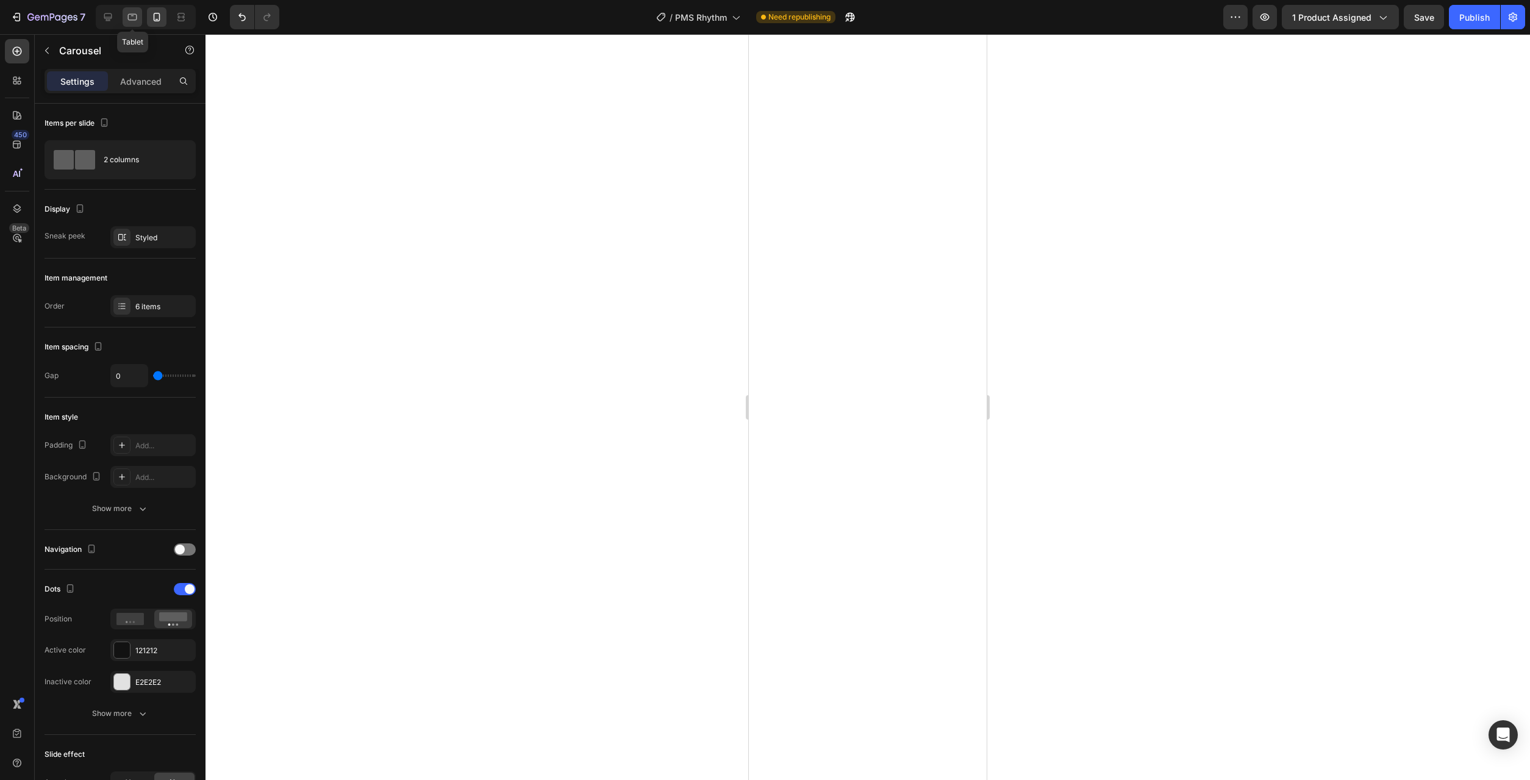
click at [127, 18] on icon at bounding box center [132, 17] width 12 height 12
type input "16"
click at [153, 19] on icon at bounding box center [157, 17] width 12 height 12
type input "0"
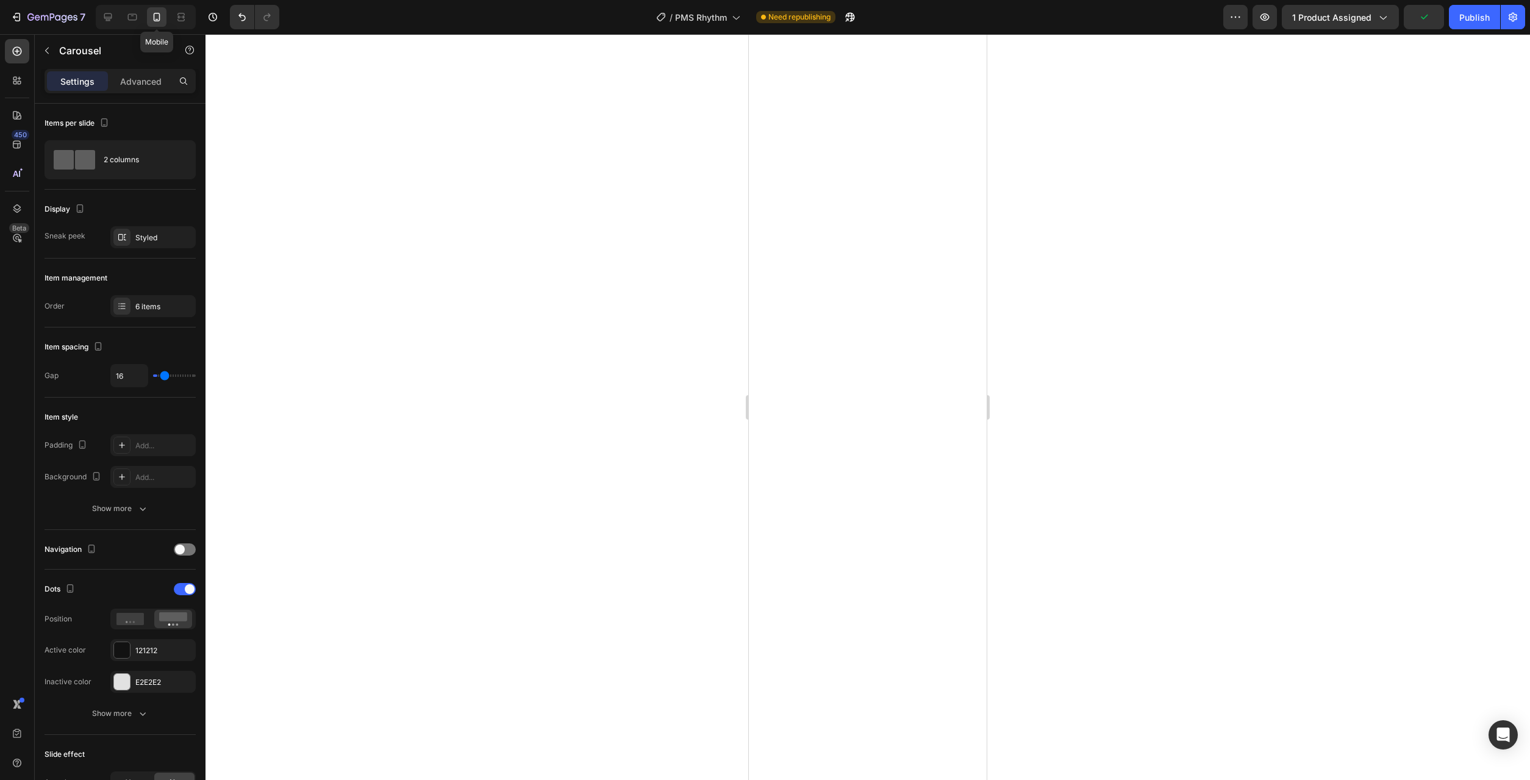
type input "0"
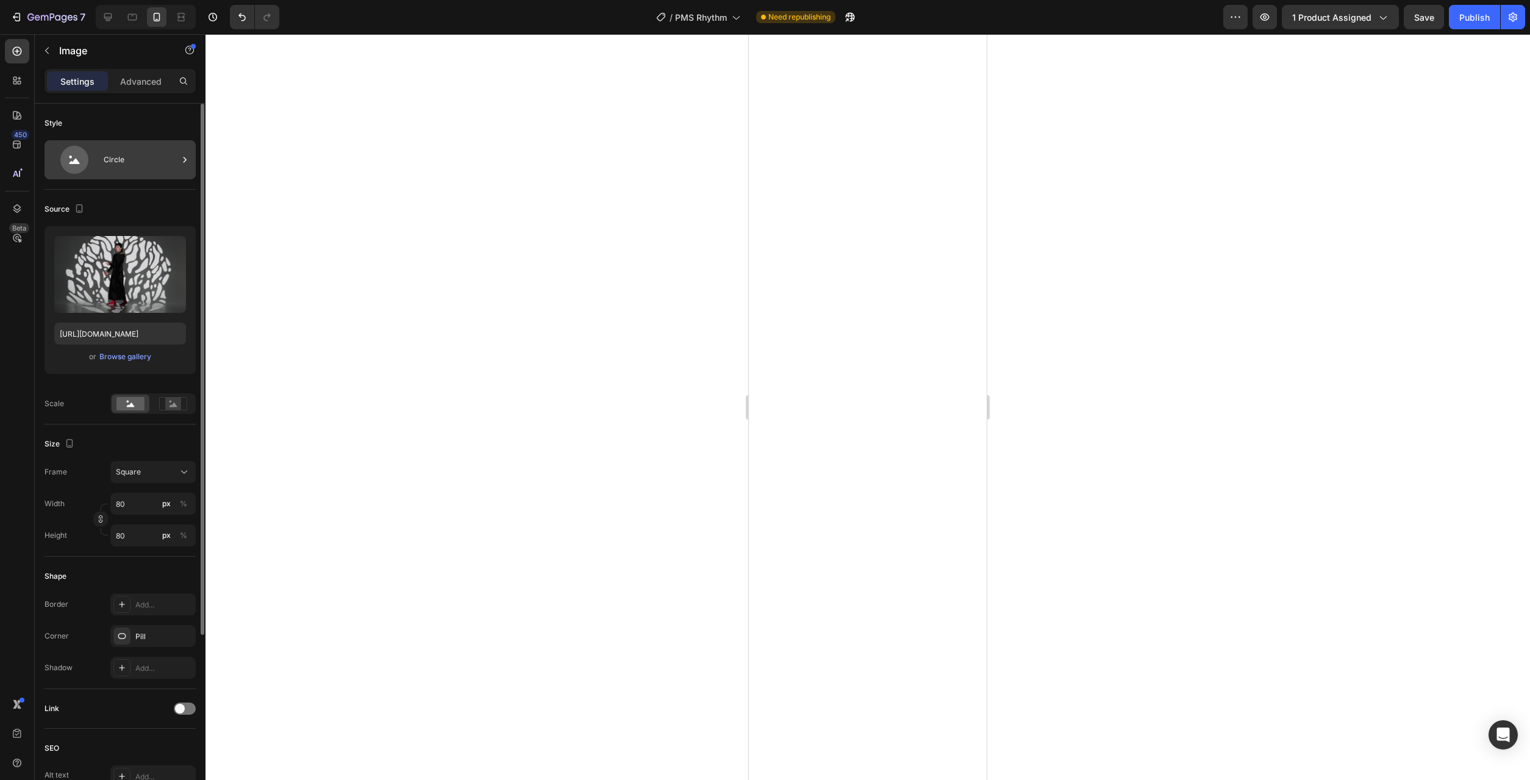
click at [132, 159] on div "Circle" at bounding box center [141, 160] width 74 height 28
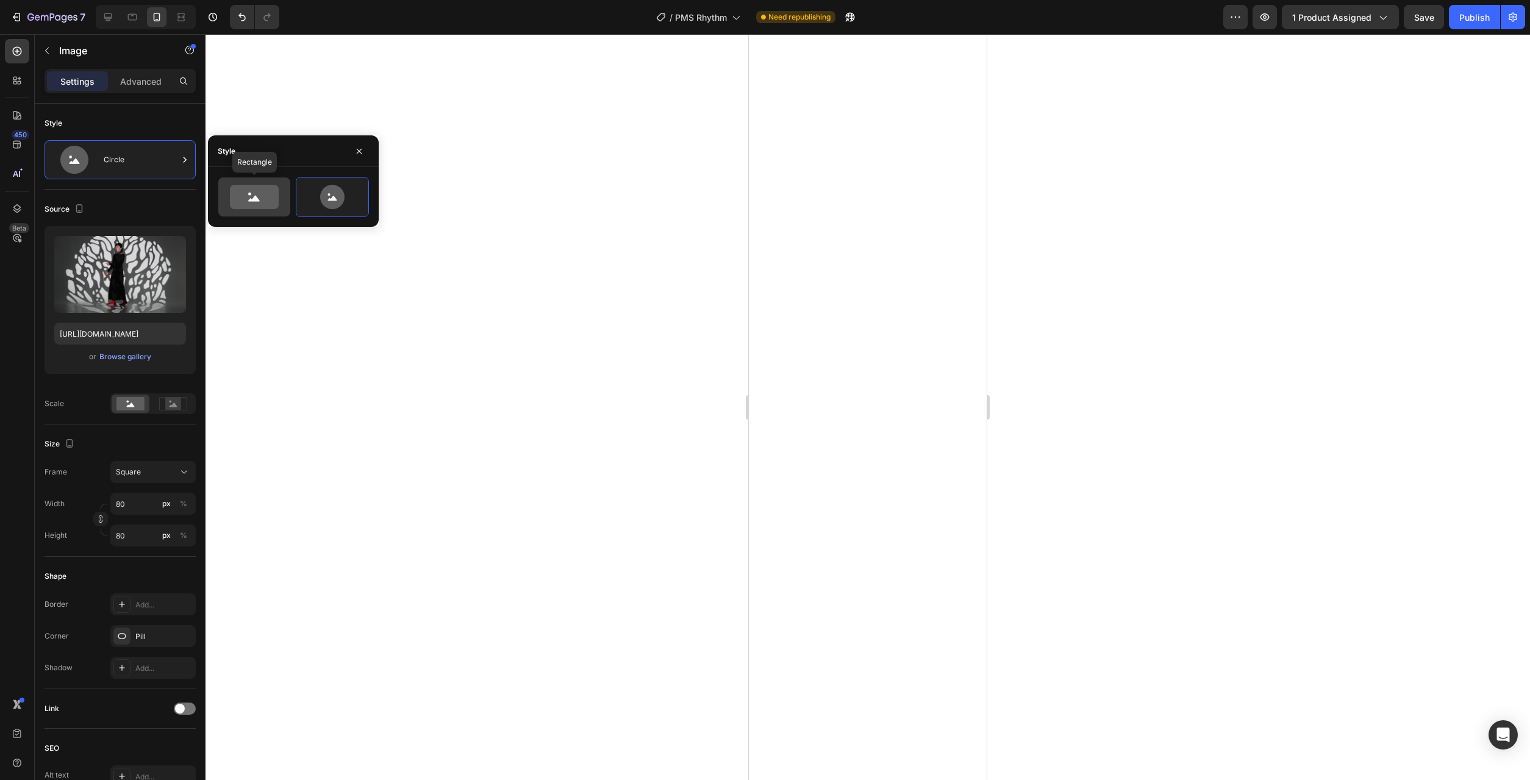
click at [231, 193] on icon at bounding box center [254, 197] width 49 height 24
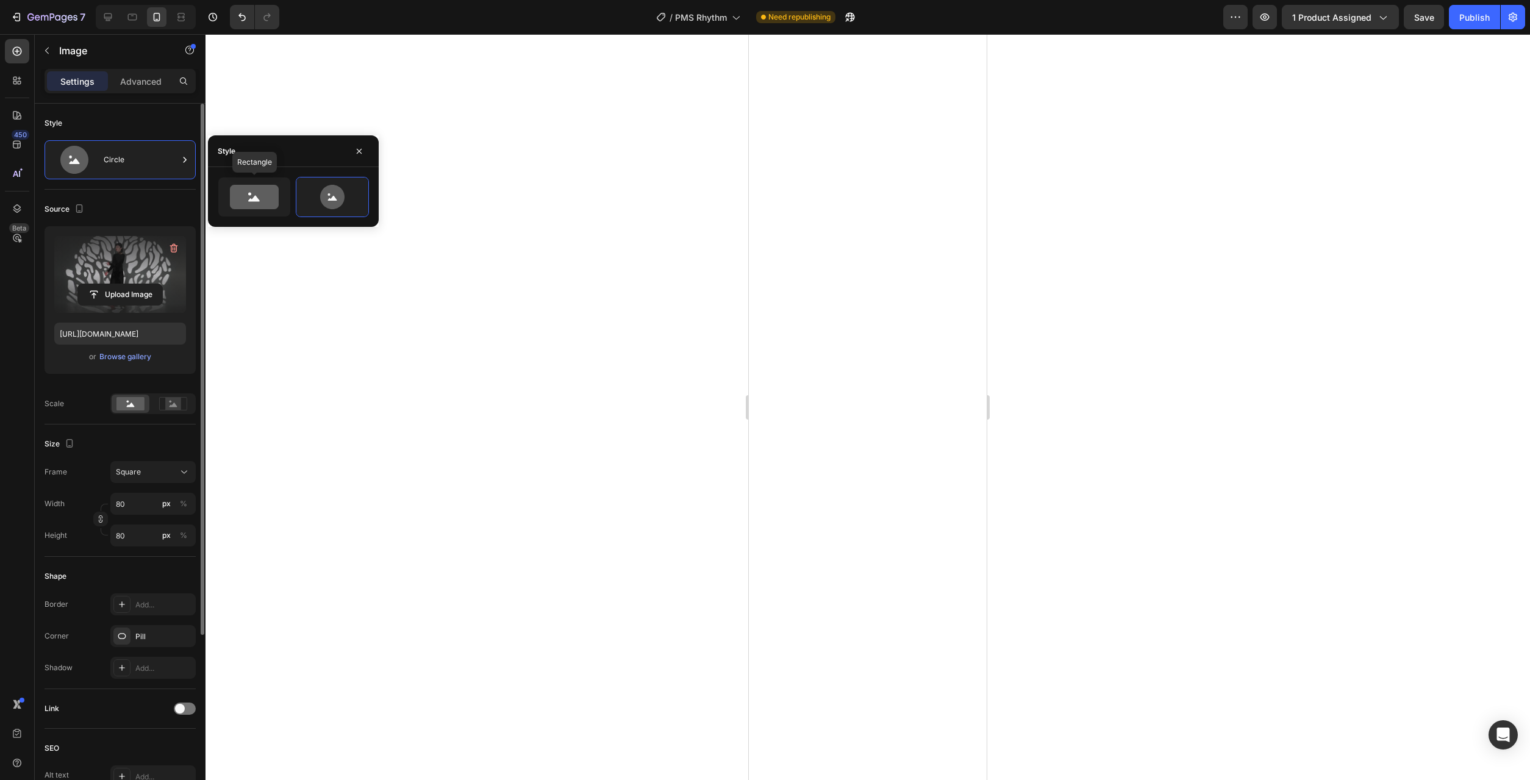
type input "100"
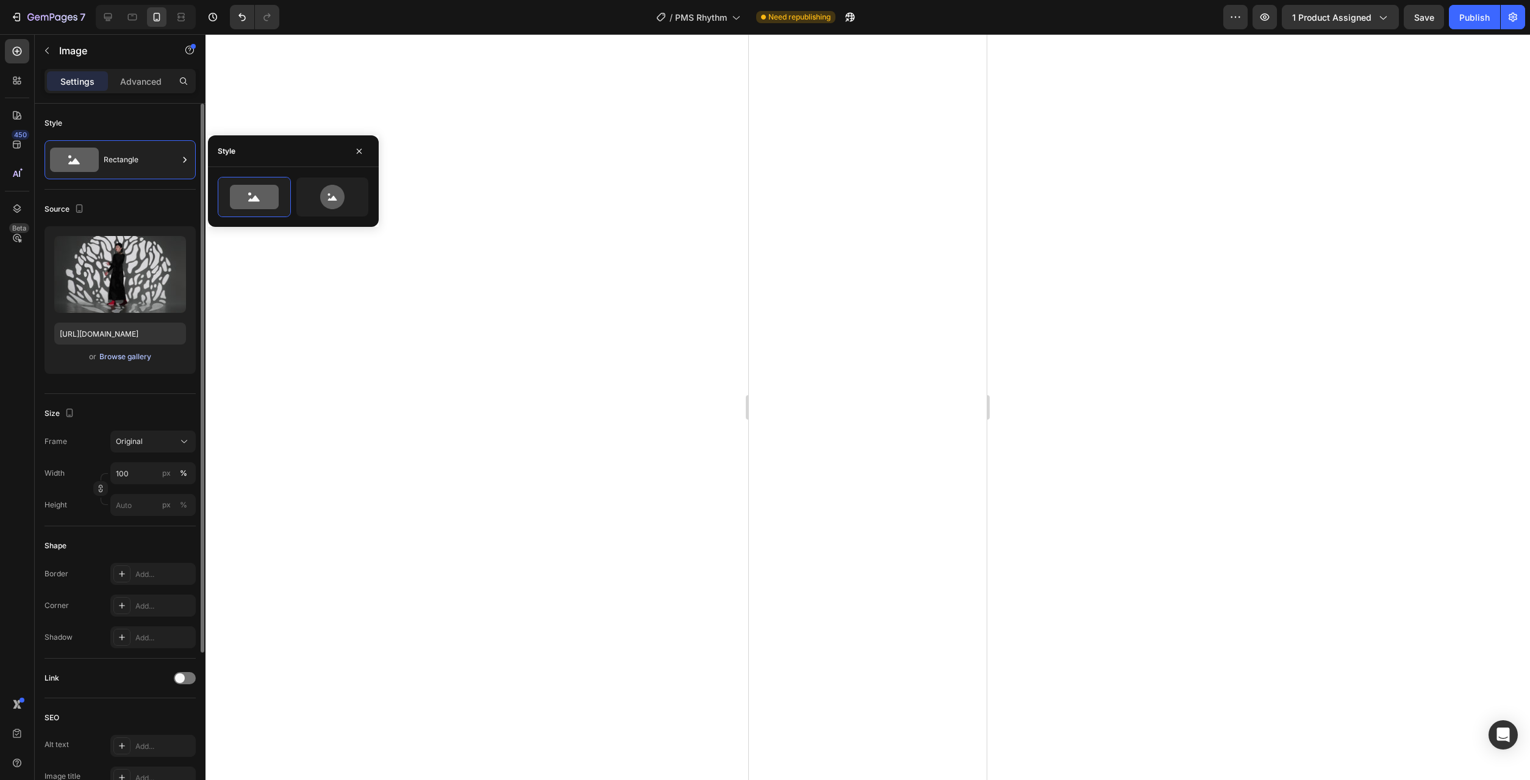
click at [132, 352] on div "Browse gallery" at bounding box center [125, 356] width 52 height 11
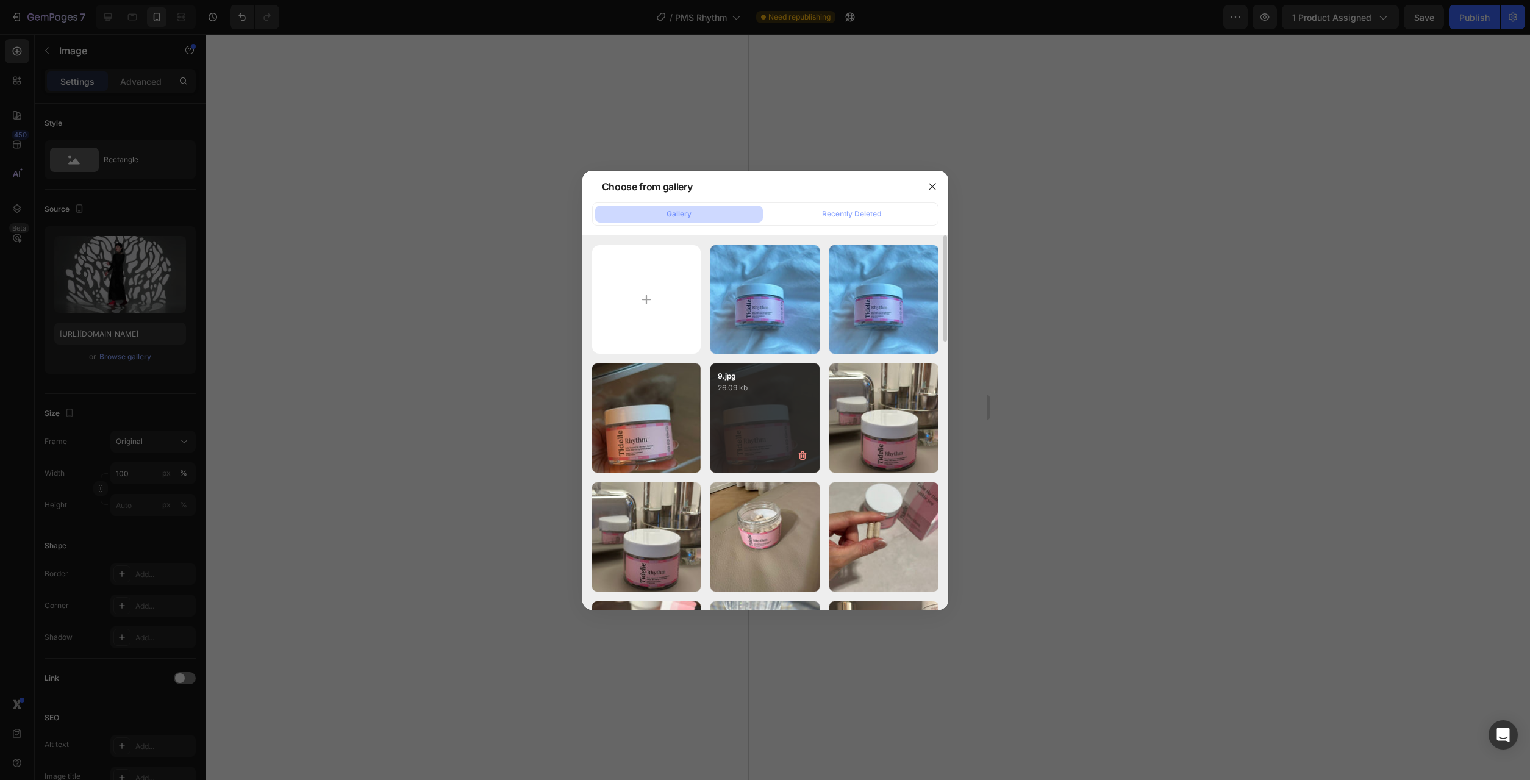
click at [733, 416] on div "9.jpg 26.09 kb" at bounding box center [764, 417] width 109 height 109
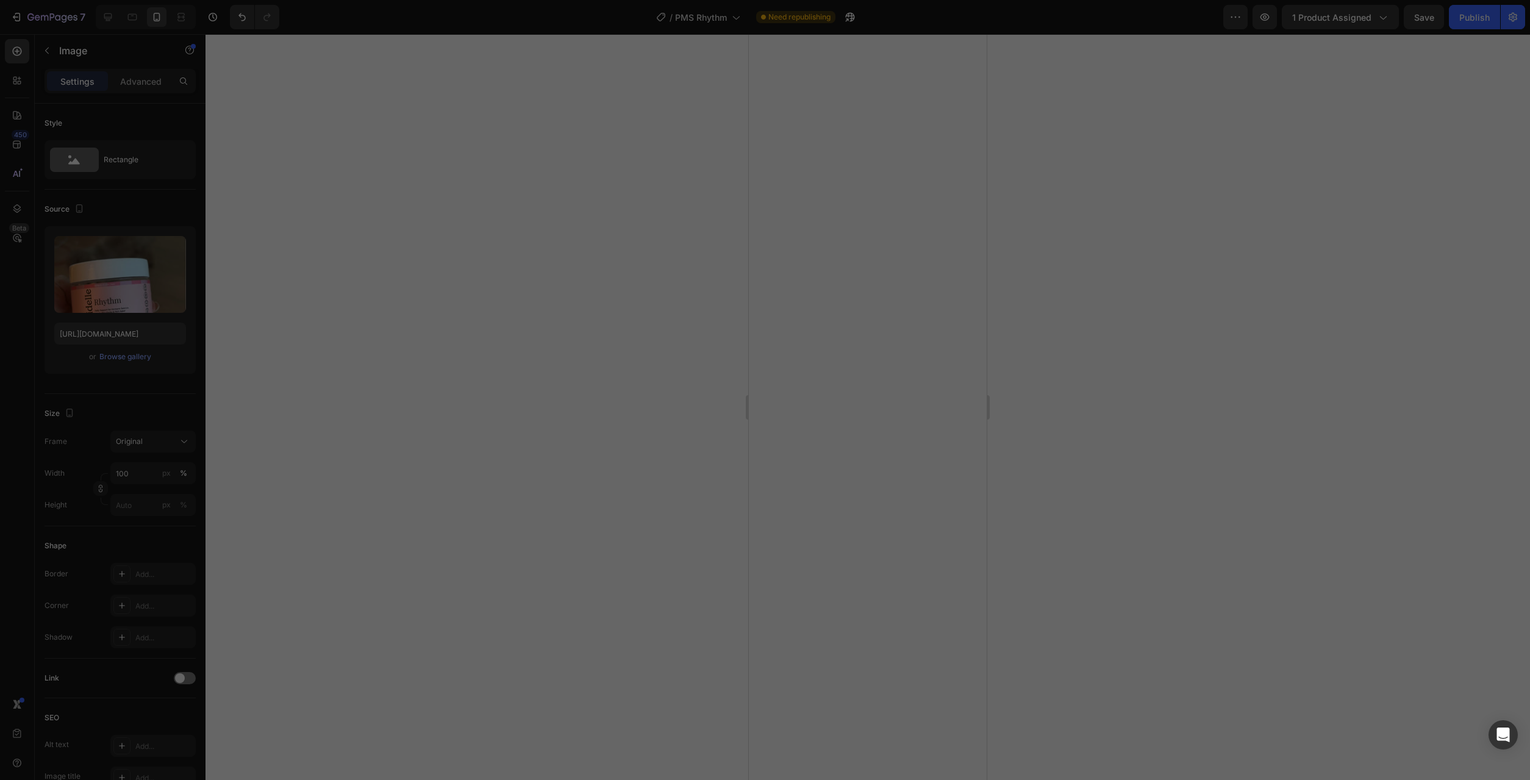
type input "https://cdn.shopify.com/s/files/1/0777/2736/7387/files/gempages_577083542056469…"
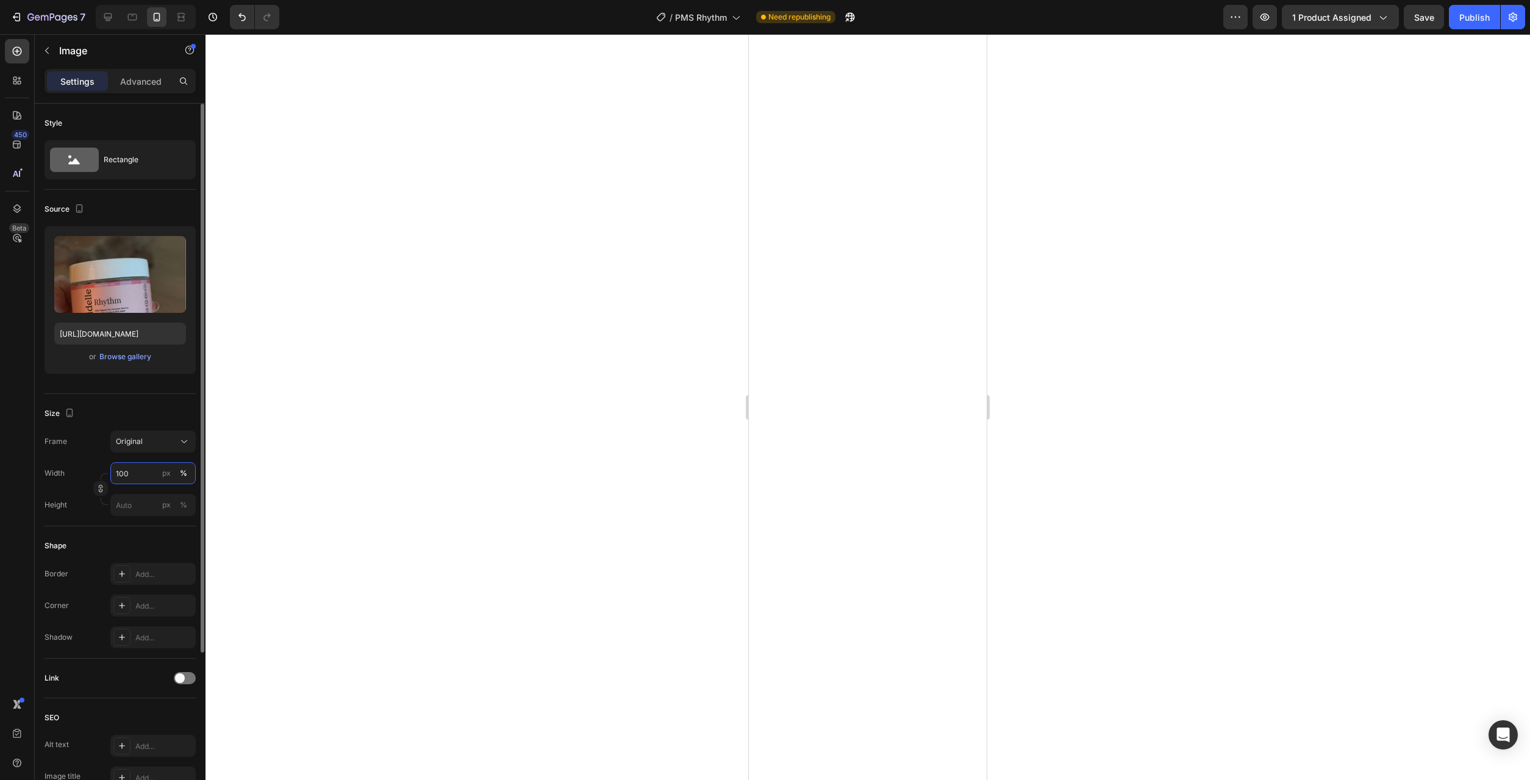
click at [144, 474] on input "100" at bounding box center [152, 473] width 85 height 22
type input "80"
click at [510, 516] on div at bounding box center [867, 407] width 1324 height 746
click at [146, 598] on div "Add..." at bounding box center [152, 605] width 85 height 22
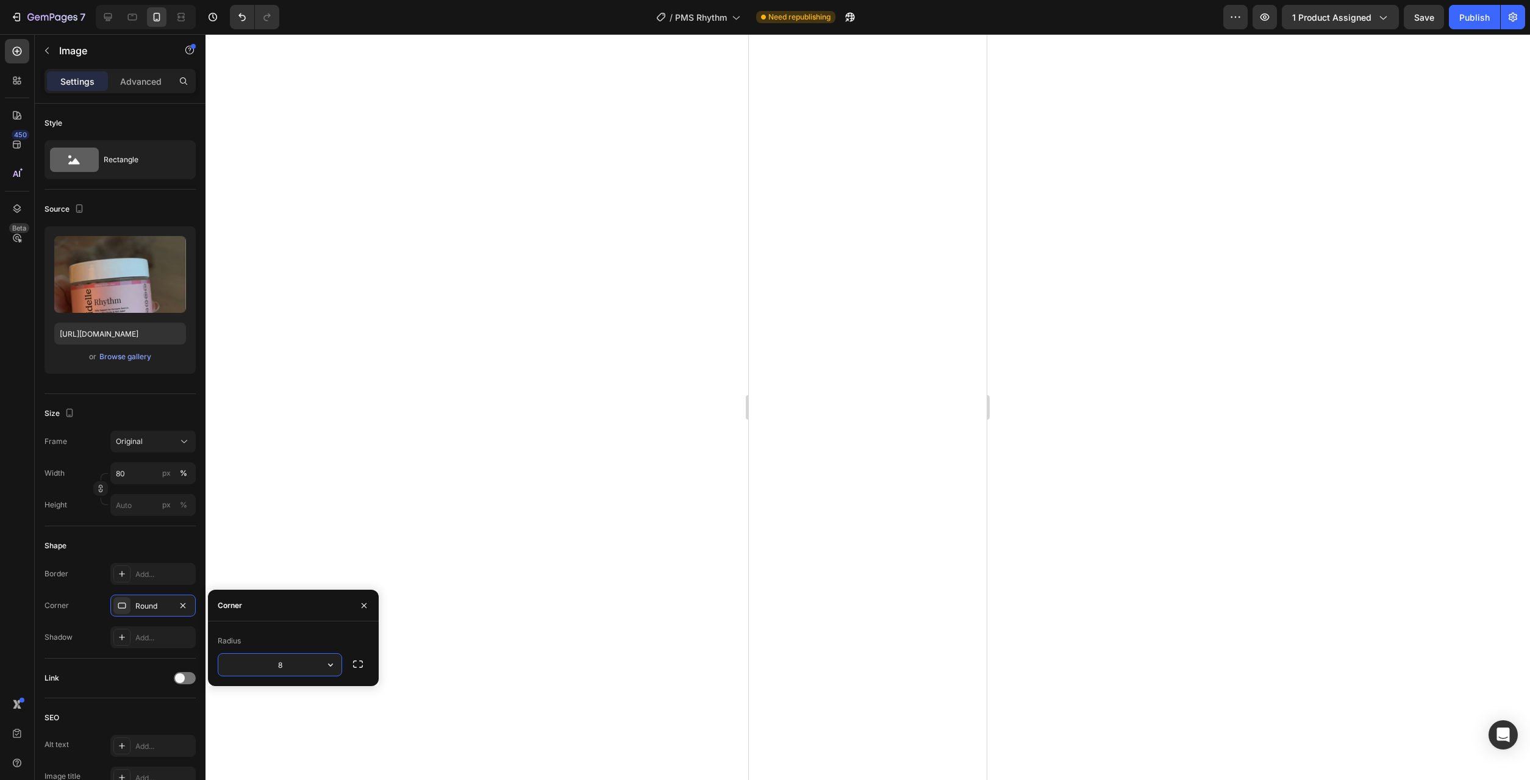
click at [522, 491] on div at bounding box center [867, 407] width 1324 height 746
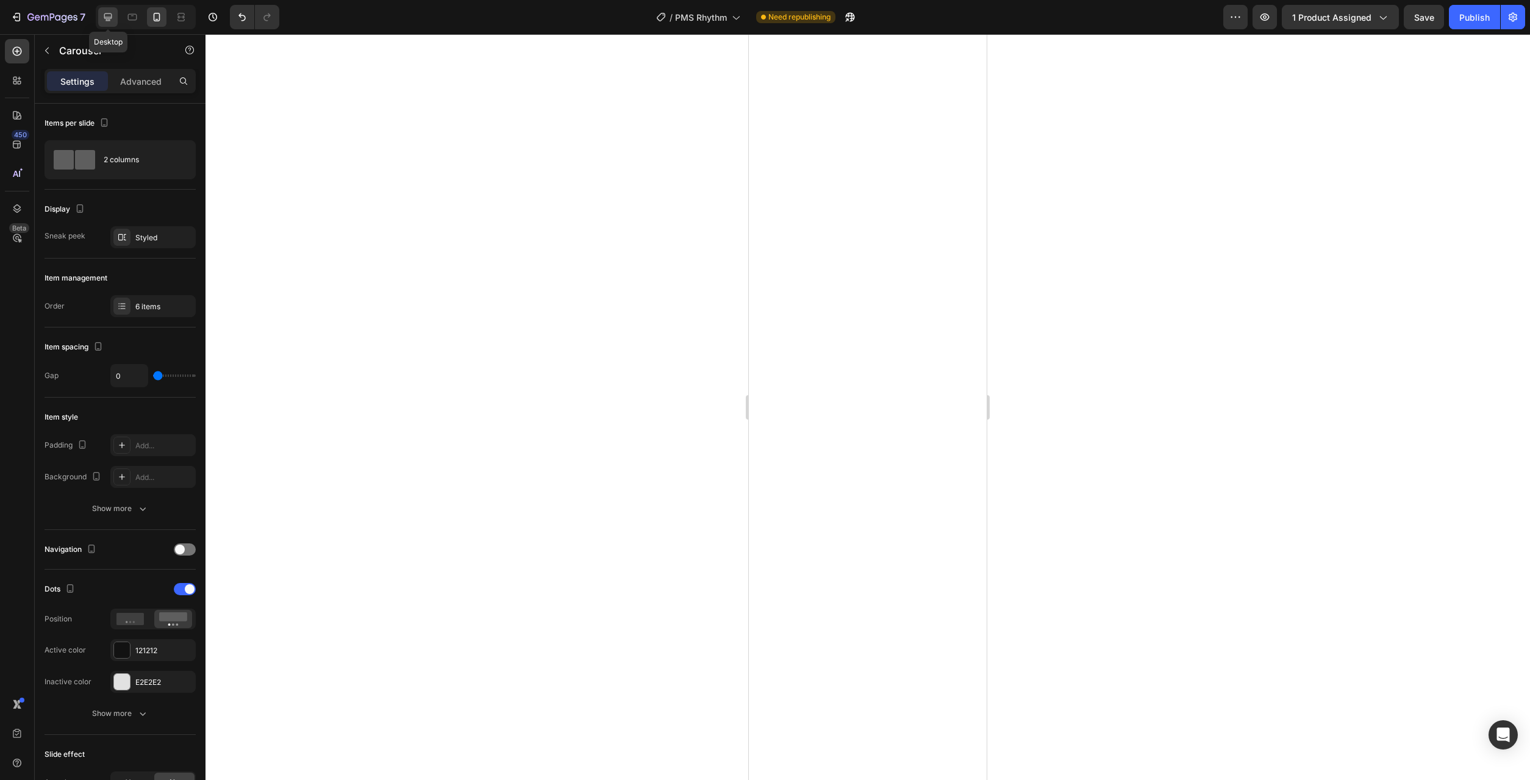
click at [109, 13] on icon at bounding box center [108, 17] width 8 height 8
type input "16"
type input "1200"
click at [140, 15] on div at bounding box center [133, 17] width 20 height 20
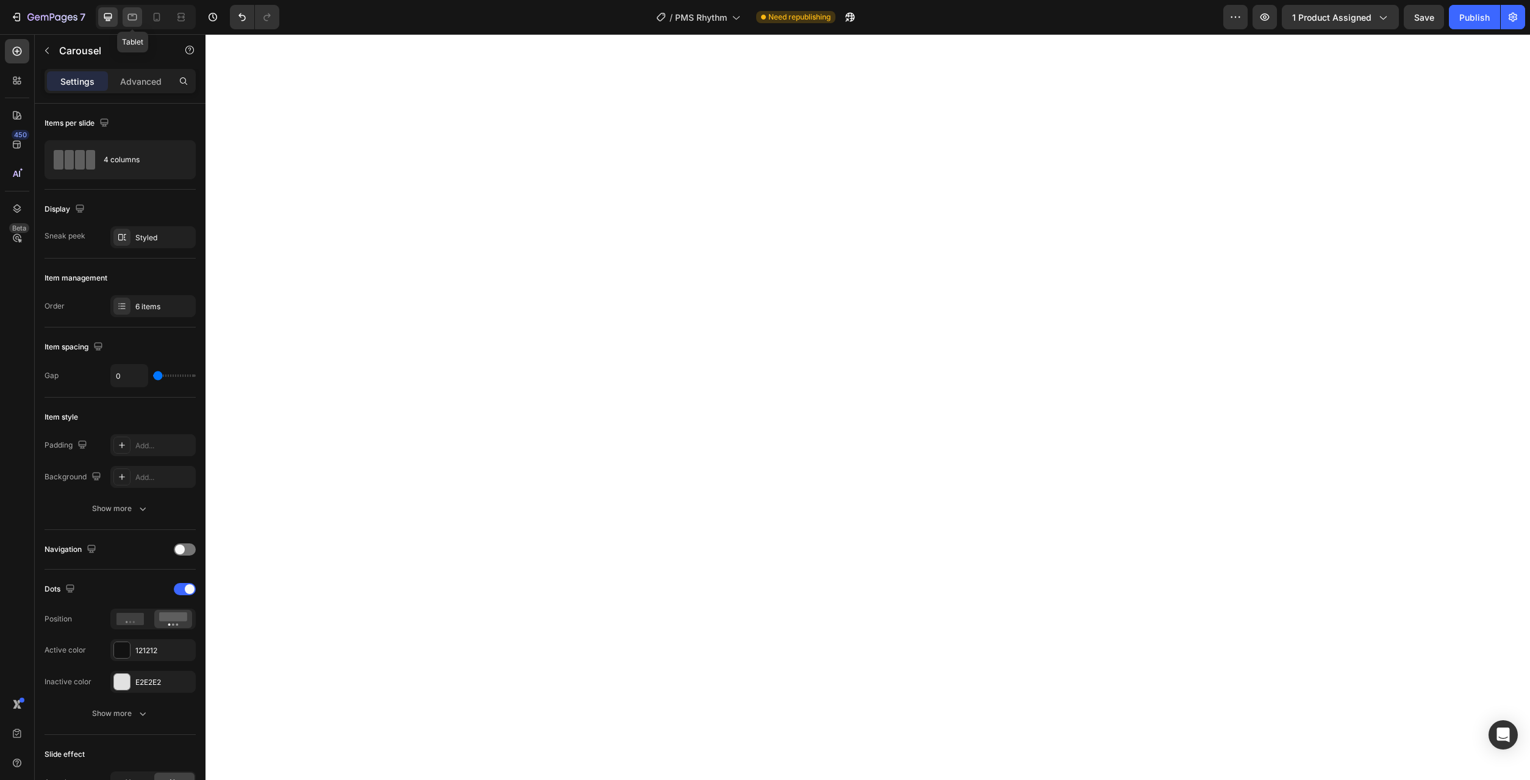
type input "100%"
click at [163, 19] on icon at bounding box center [157, 17] width 12 height 12
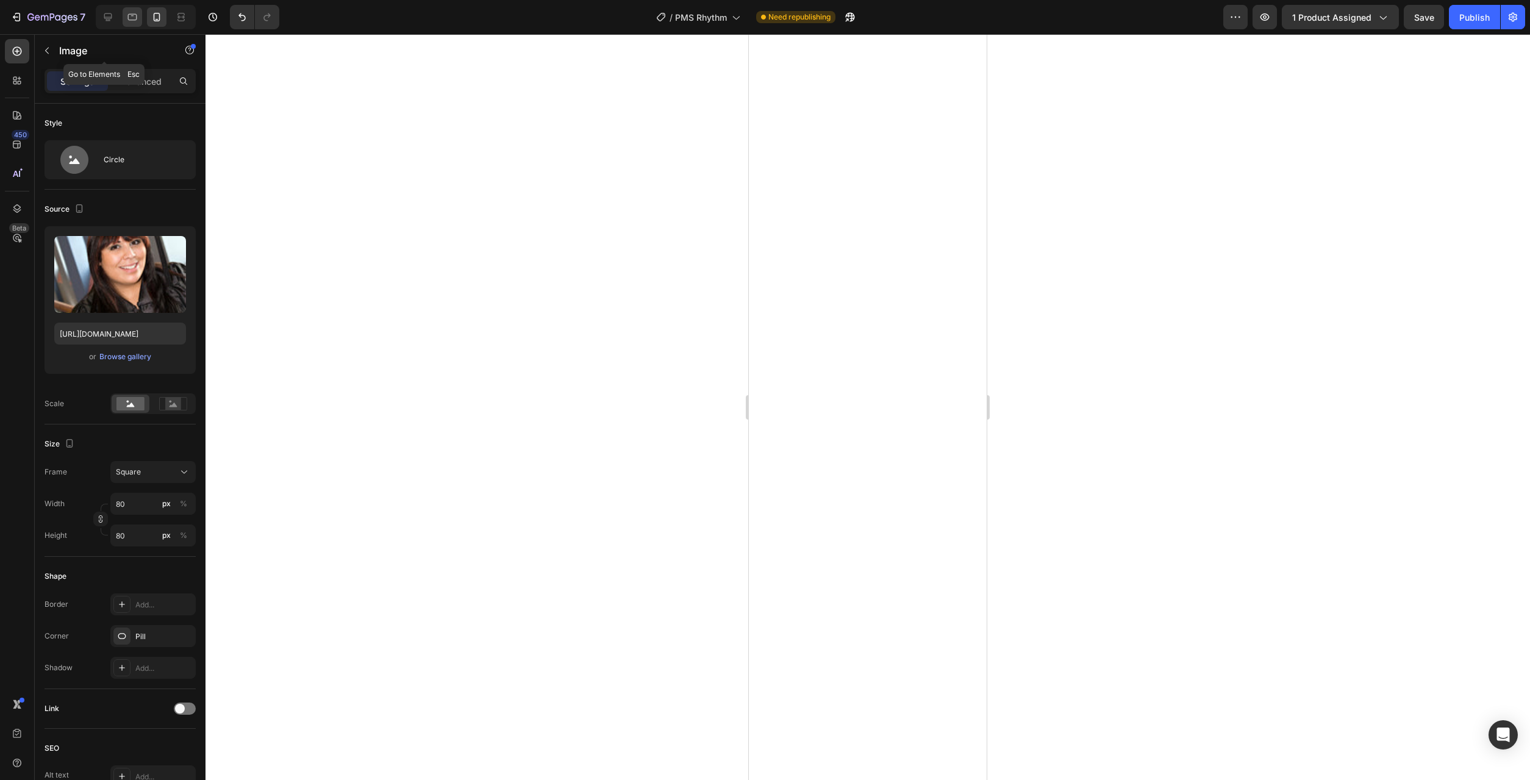
click at [138, 12] on icon at bounding box center [132, 17] width 12 height 12
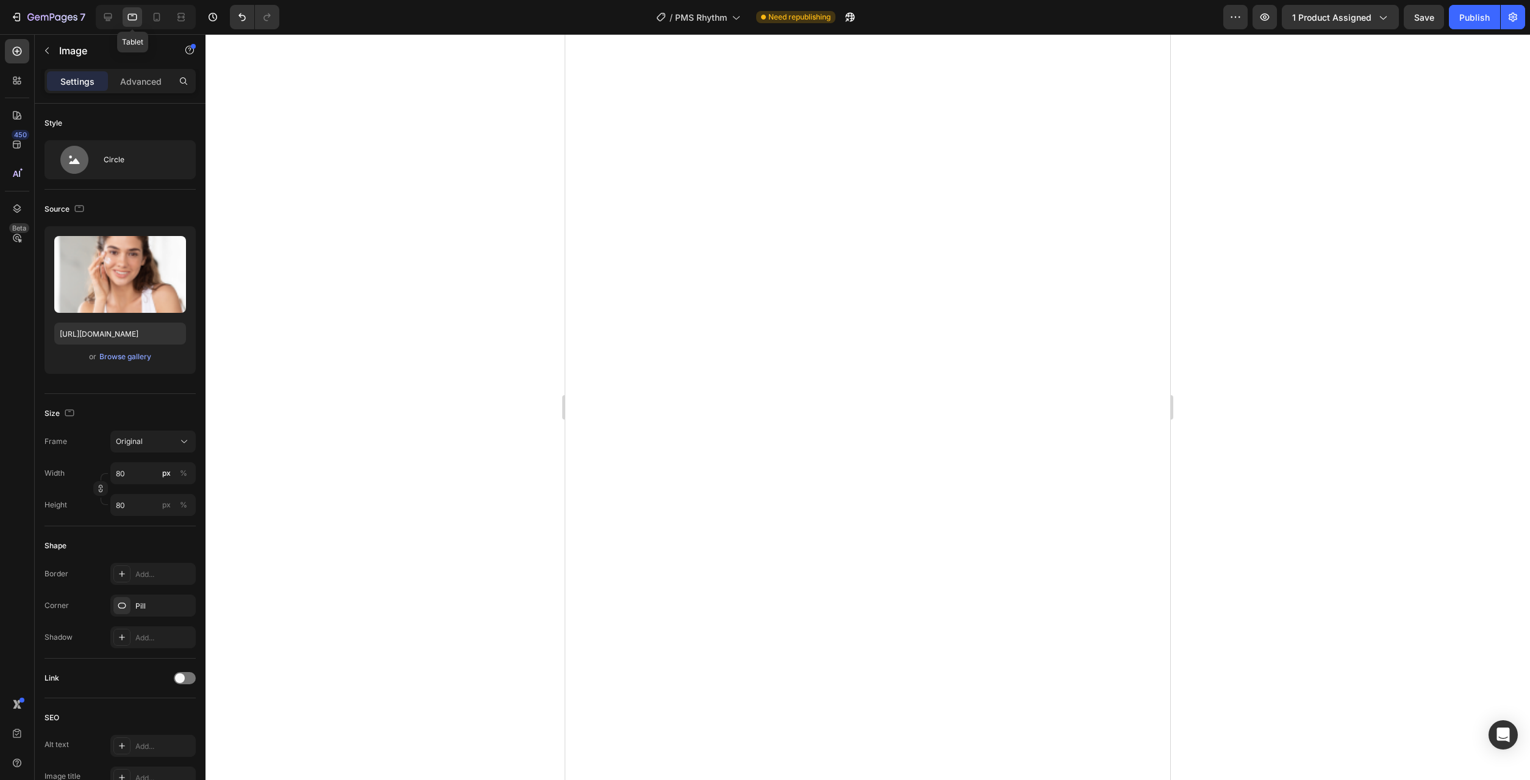
type input "https://cdn.shopify.com/s/files/1/0777/2736/7387/files/gempages_577083542056469…"
type input "60"
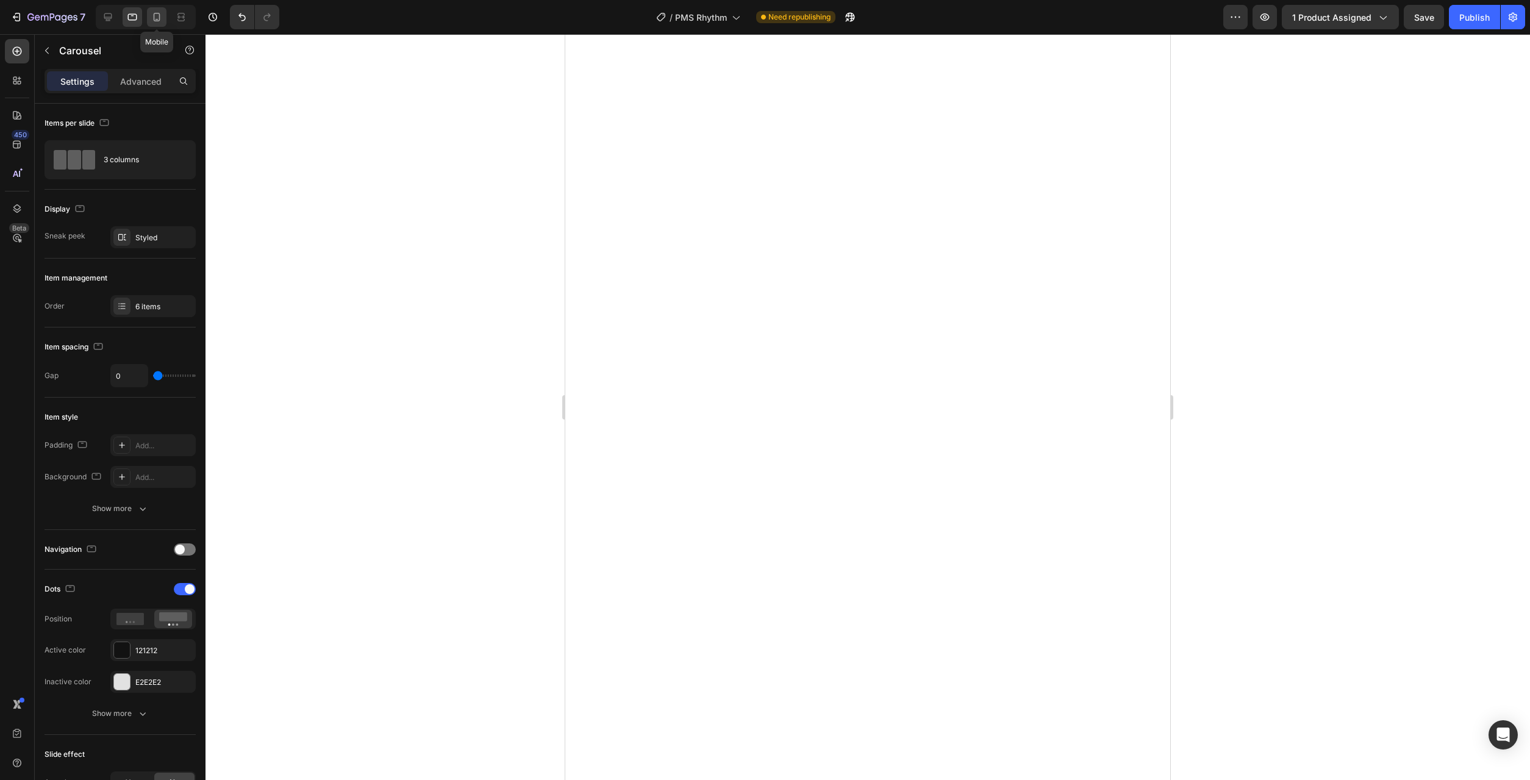
click at [163, 12] on icon at bounding box center [157, 17] width 12 height 12
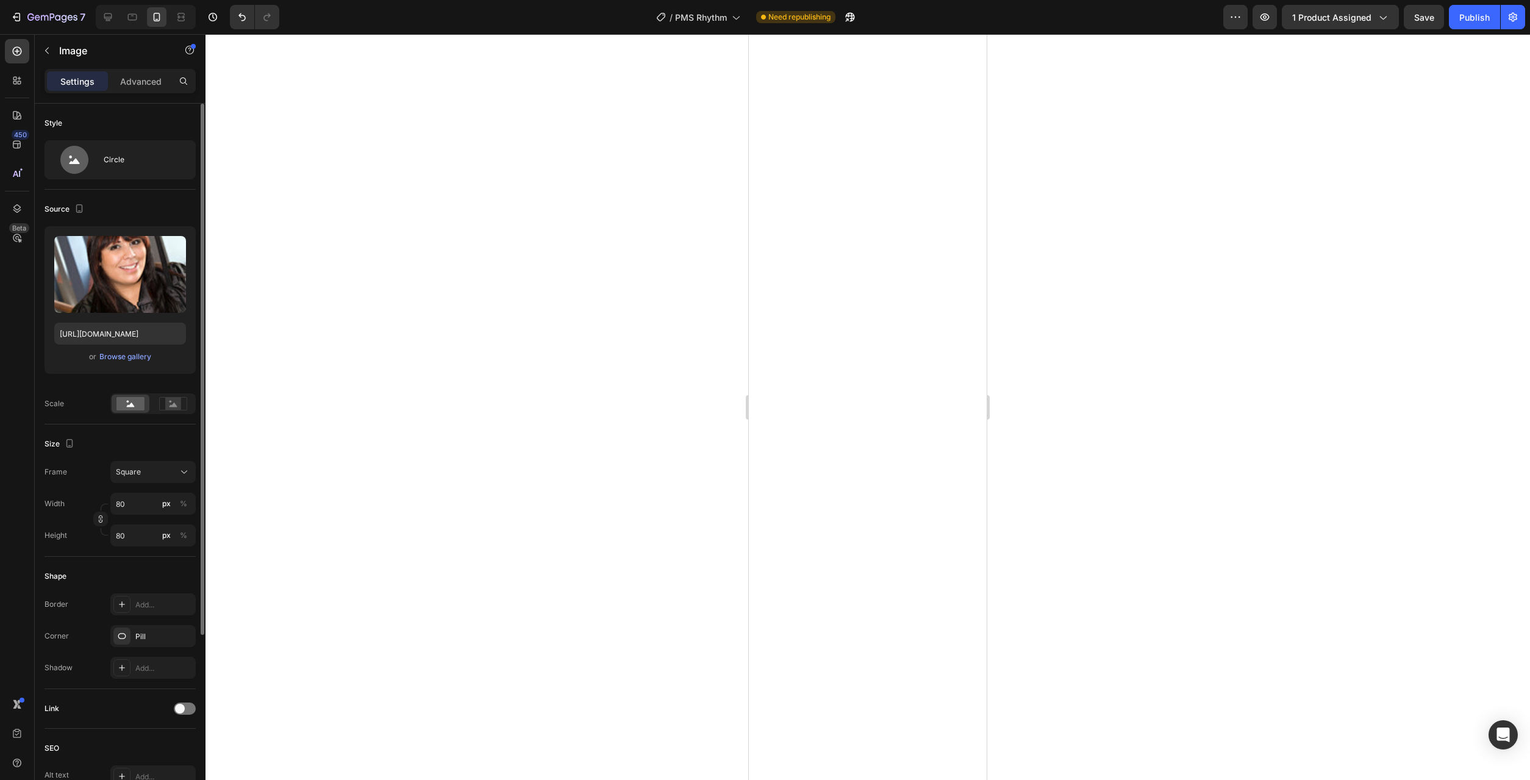
click at [132, 348] on div "Upload Image https://cdn.shopify.com/s/files/1/0777/2736/7387/files/gempages_57…" at bounding box center [120, 300] width 151 height 148
click at [139, 424] on div "Style Circle" at bounding box center [120, 490] width 151 height 132
click at [159, 152] on div "Circle" at bounding box center [141, 160] width 74 height 28
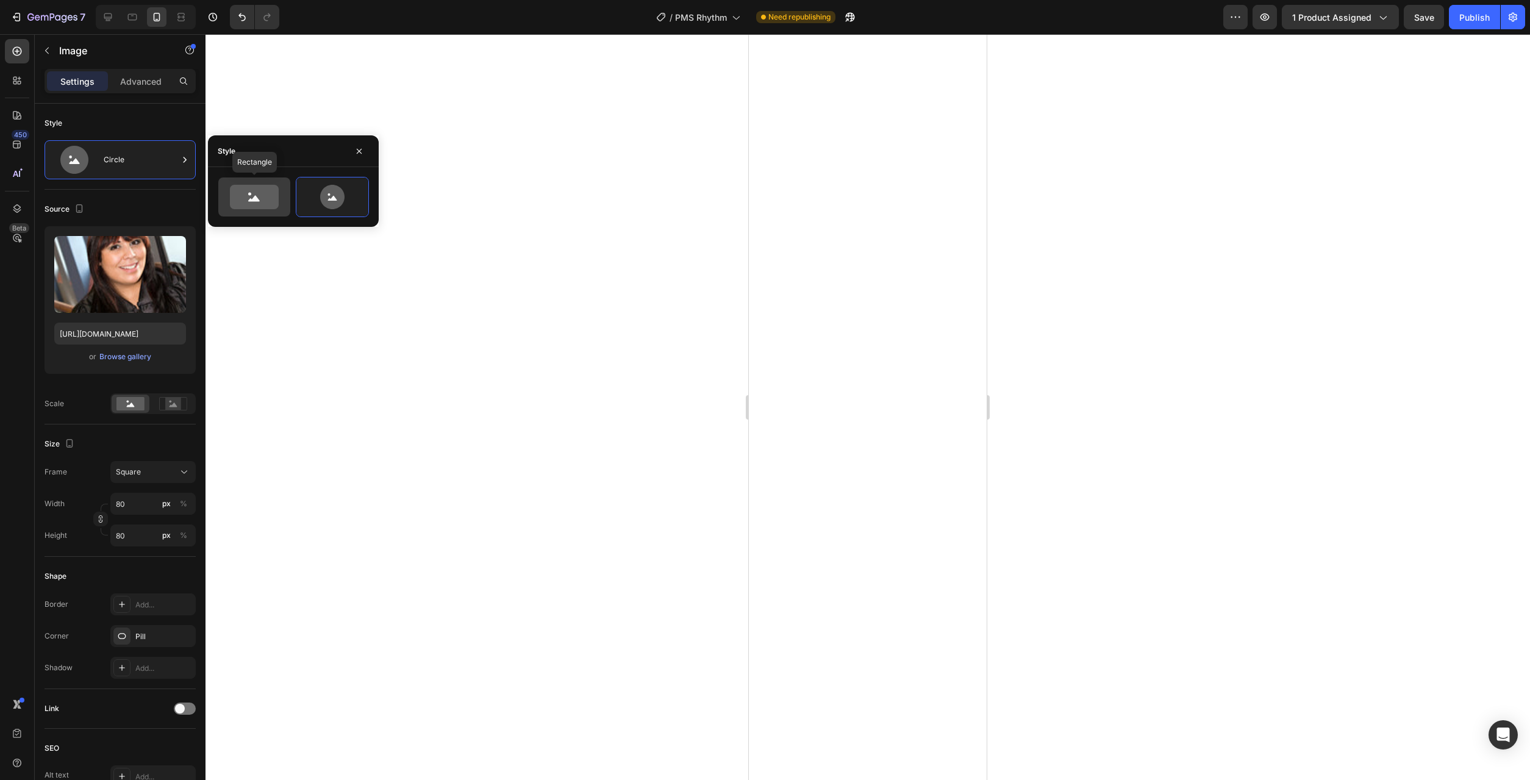
click at [268, 194] on icon at bounding box center [254, 197] width 49 height 24
type input "100"
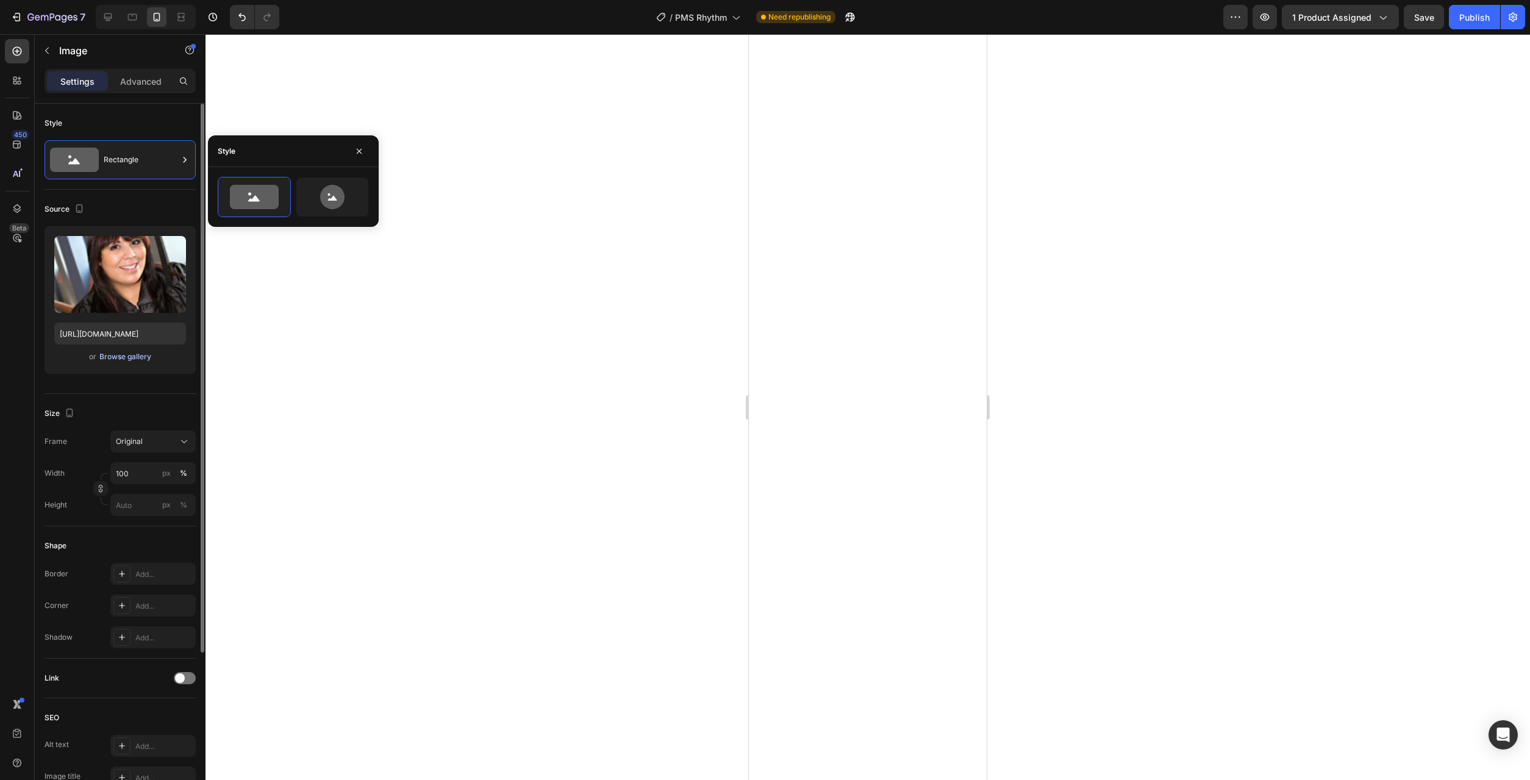
click at [137, 362] on button "Browse gallery" at bounding box center [125, 357] width 53 height 12
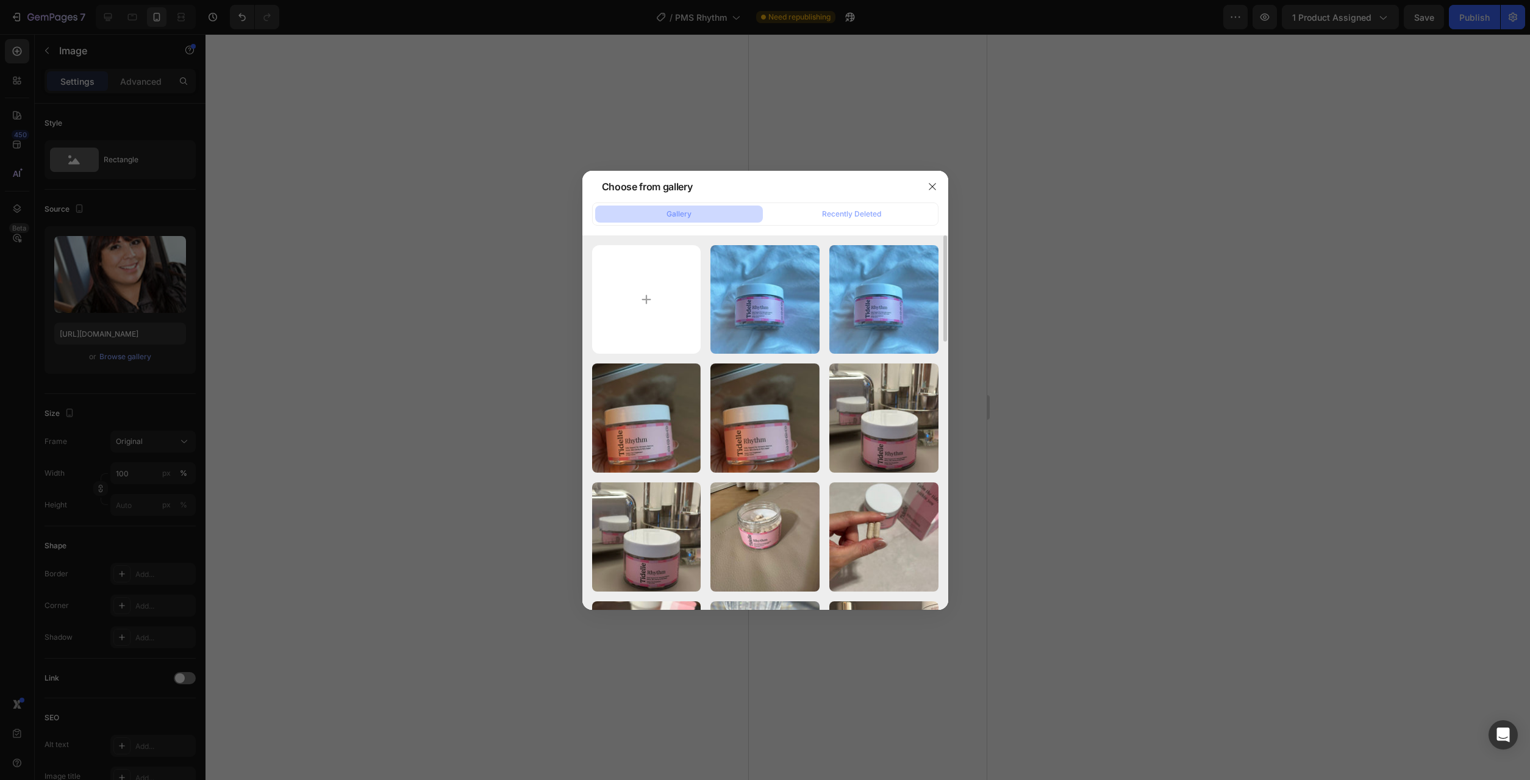
scroll to position [62, 0]
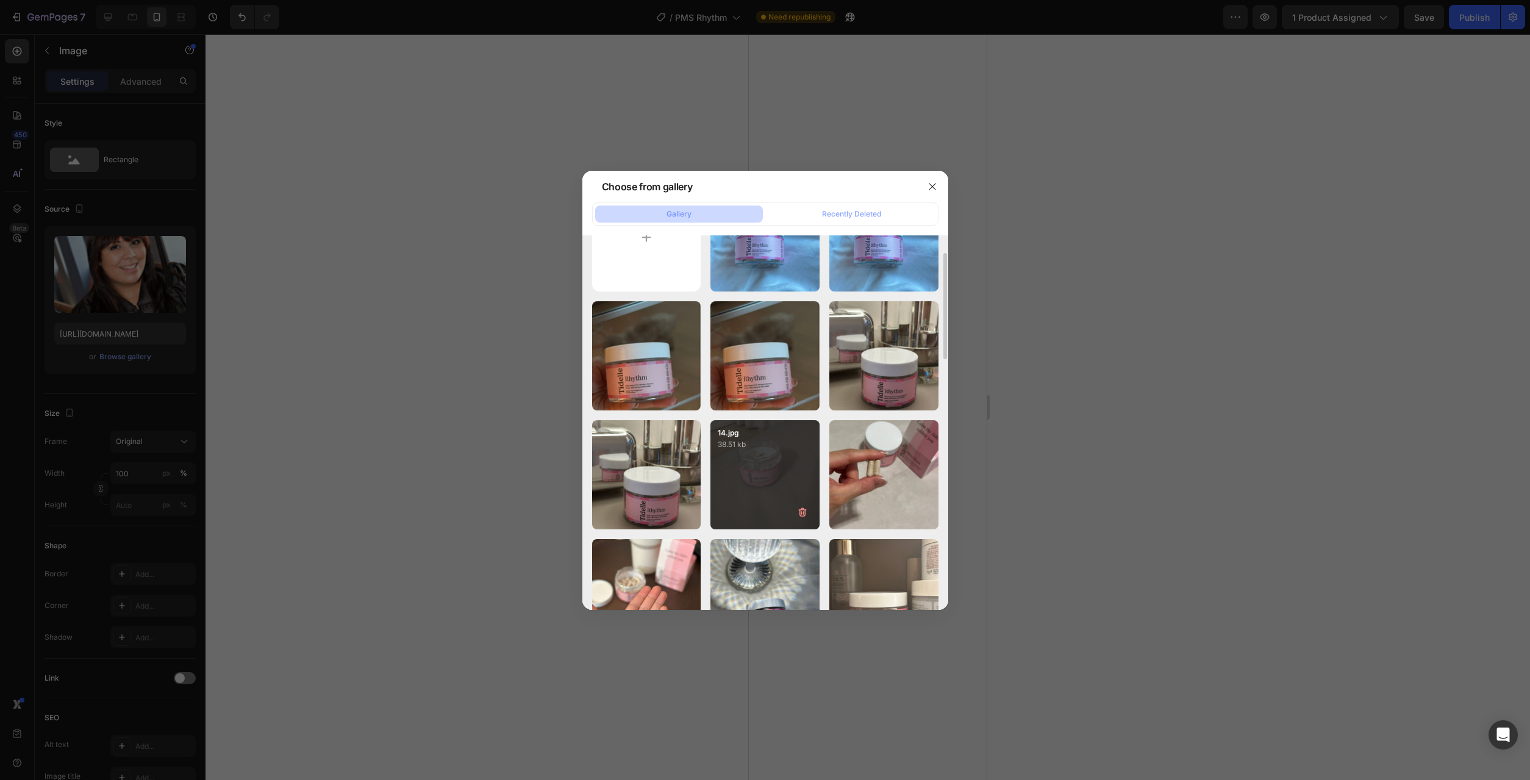
click at [751, 470] on div "14.jpg 38.51 kb" at bounding box center [764, 474] width 109 height 109
type input "https://cdn.shopify.com/s/files/1/0777/2736/7387/files/gempages_577083542056469…"
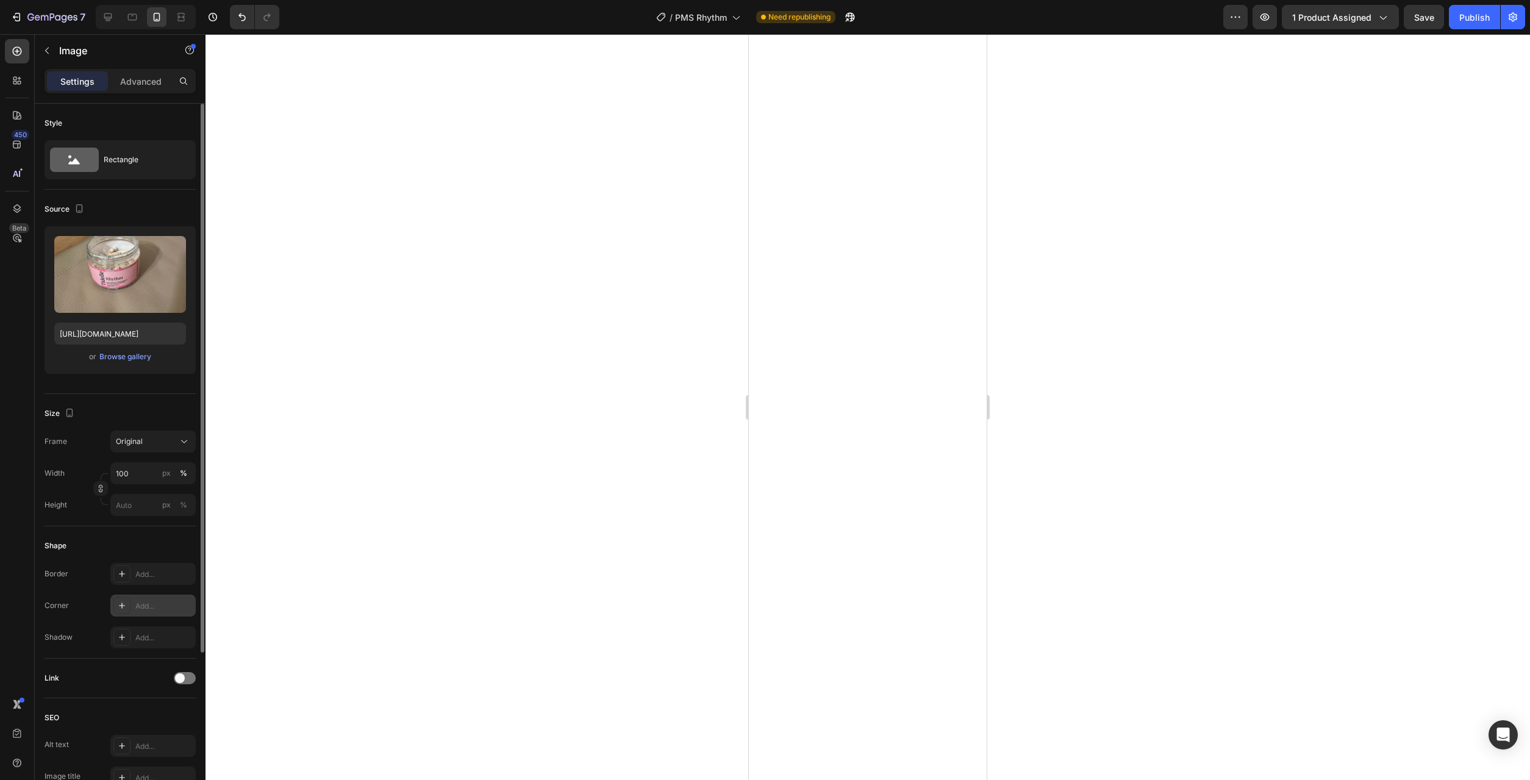
click at [151, 604] on div "Add..." at bounding box center [163, 606] width 57 height 11
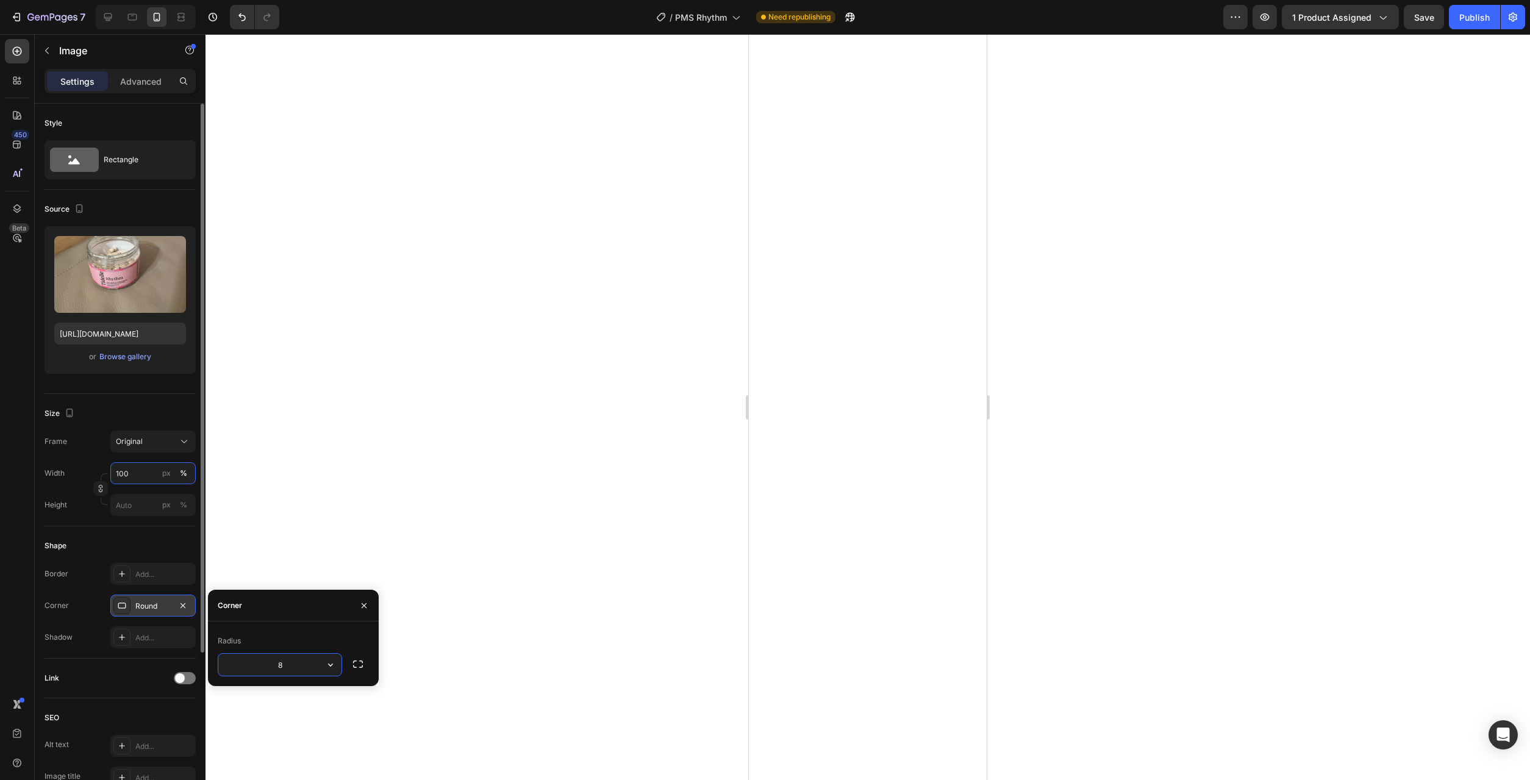
click at [150, 479] on input "100" at bounding box center [152, 473] width 85 height 22
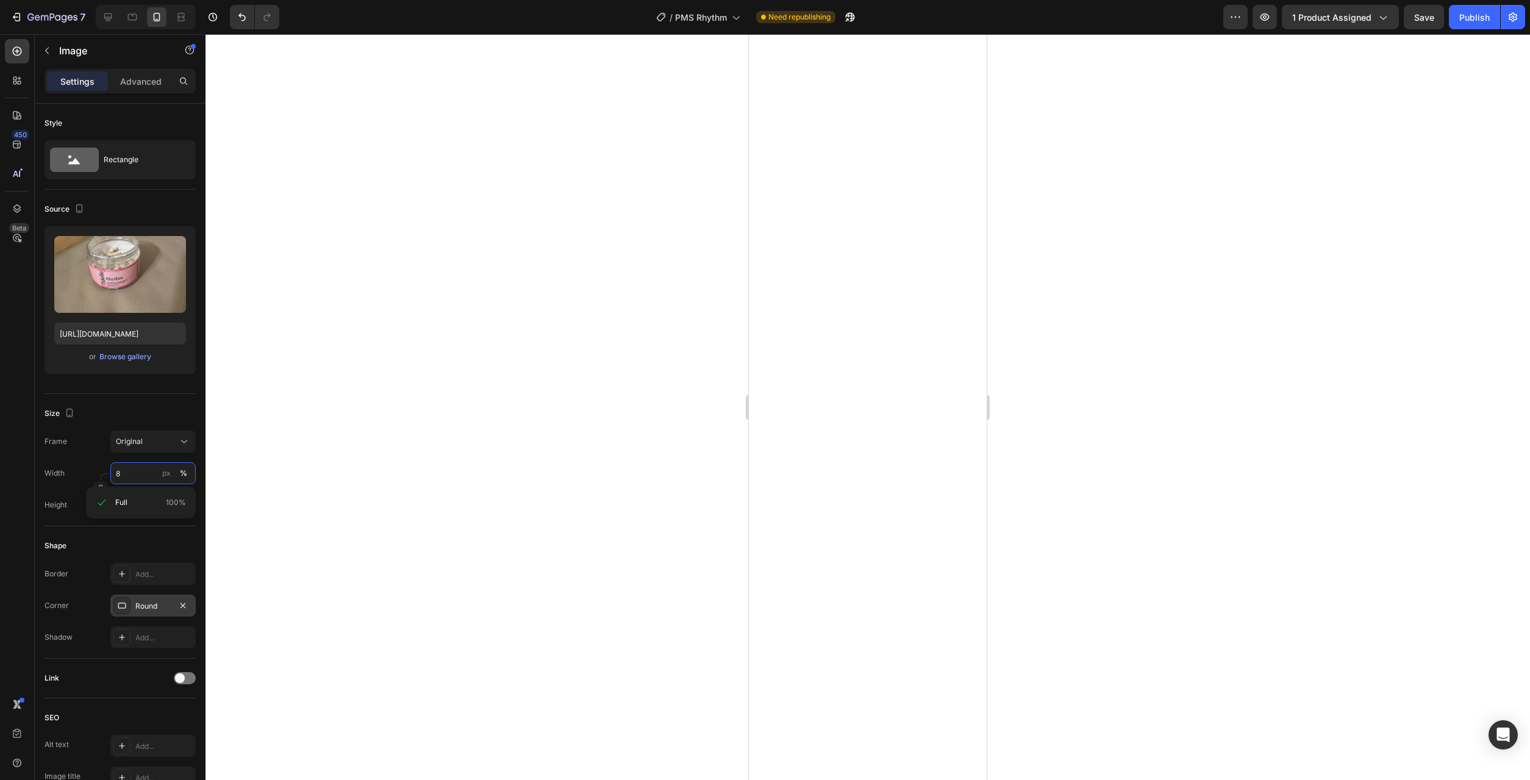
type input "80"
click at [413, 498] on div at bounding box center [867, 407] width 1324 height 746
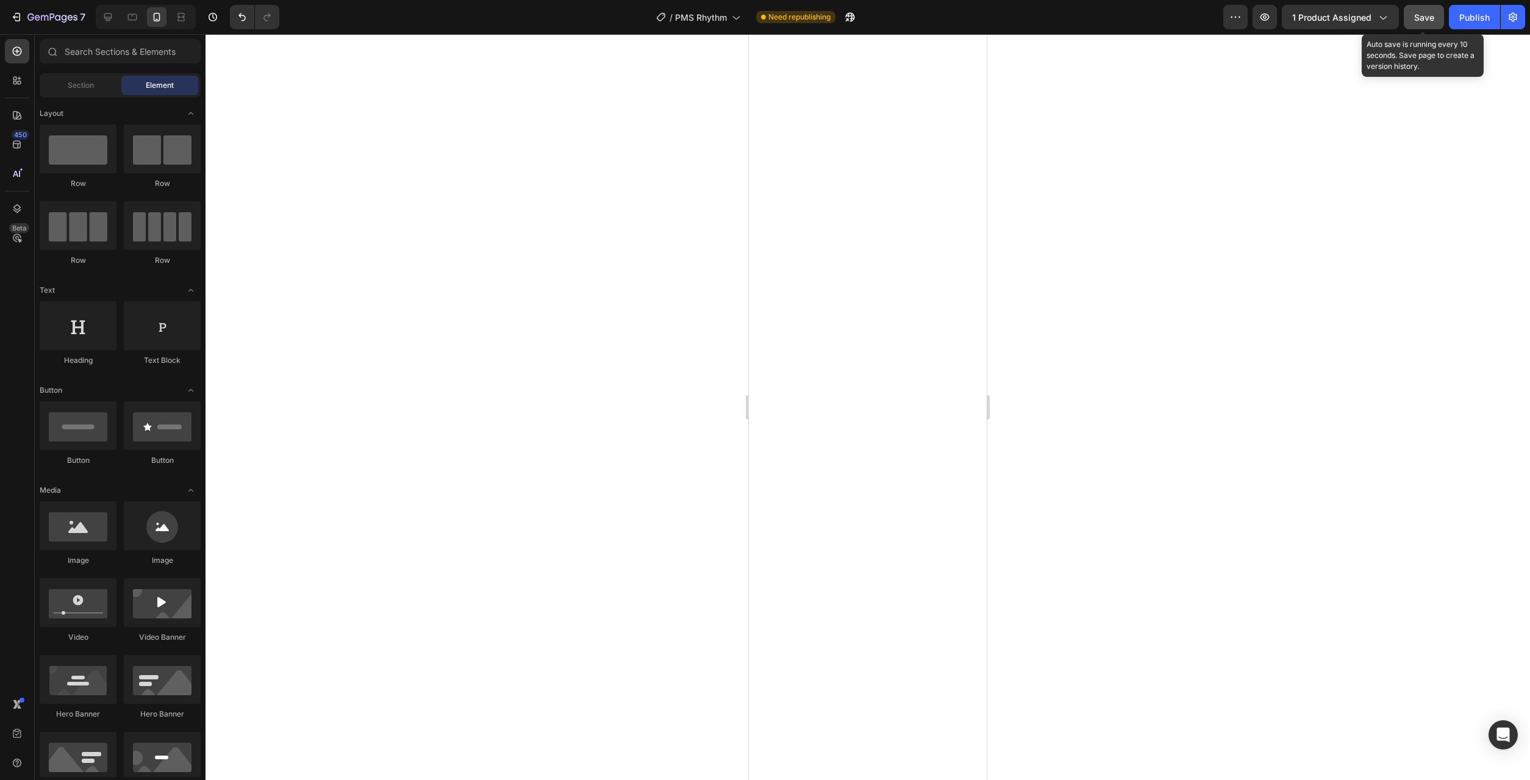
click at [1411, 20] on button "Save" at bounding box center [1423, 17] width 40 height 24
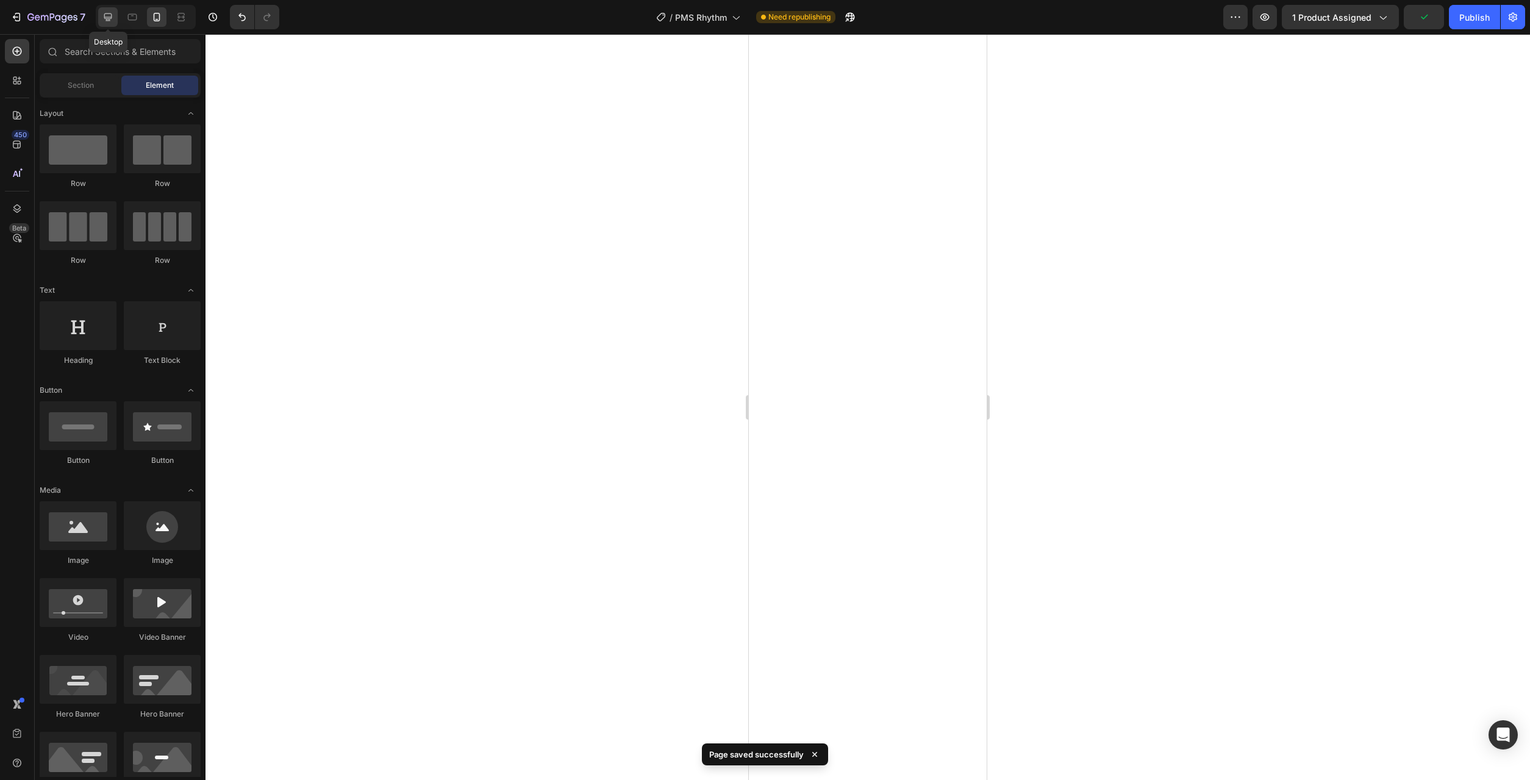
click at [116, 19] on div at bounding box center [108, 17] width 20 height 20
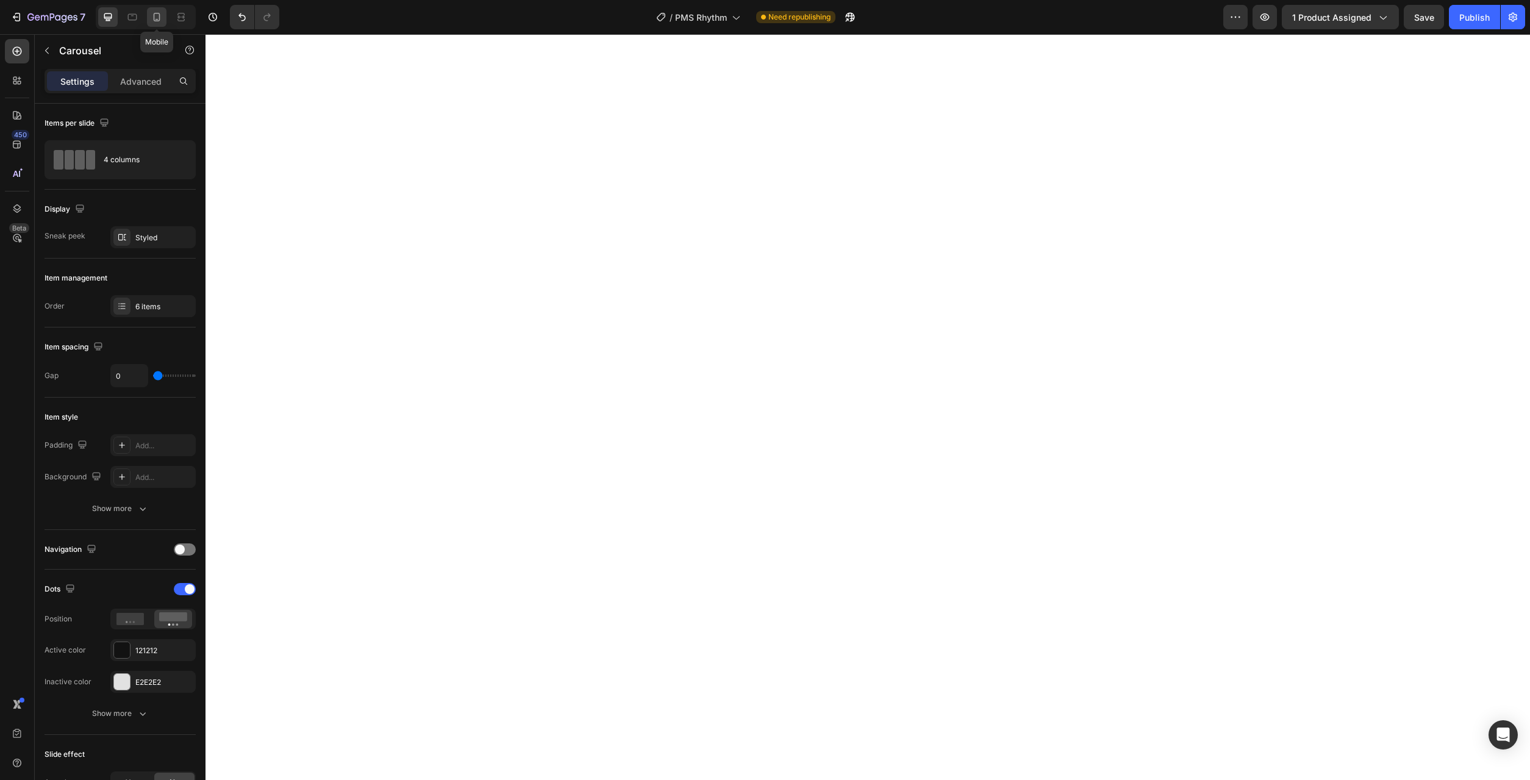
click at [155, 18] on icon at bounding box center [157, 17] width 12 height 12
click at [108, 19] on icon at bounding box center [108, 17] width 8 height 8
click at [163, 14] on div at bounding box center [157, 17] width 20 height 20
type input "100%"
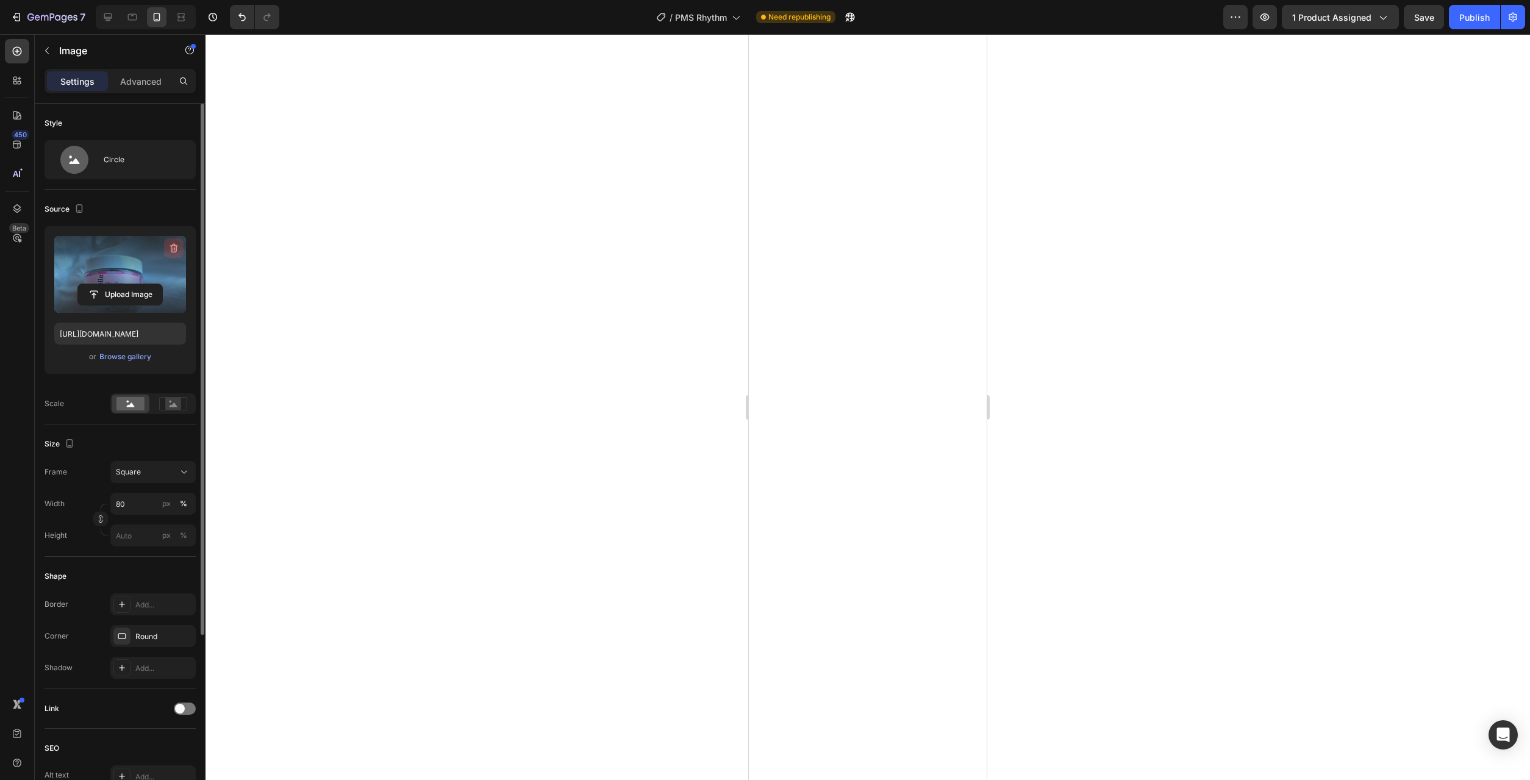
click at [174, 244] on icon "button" at bounding box center [174, 248] width 8 height 9
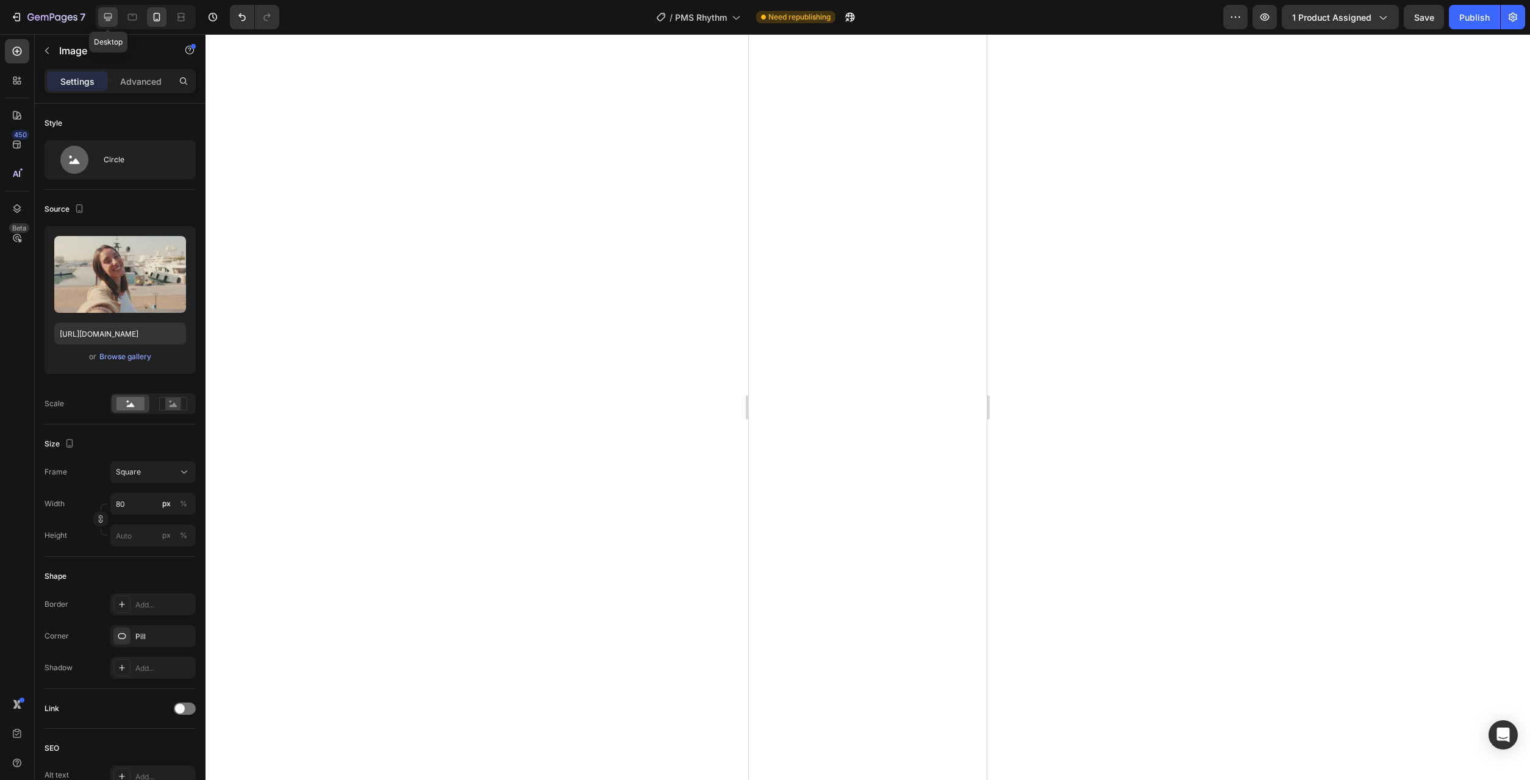
click at [107, 15] on icon at bounding box center [108, 17] width 12 height 12
type input "https://cdn.shopify.com/s/files/1/0777/2736/7387/files/gempages_577083542056469…"
type input "60"
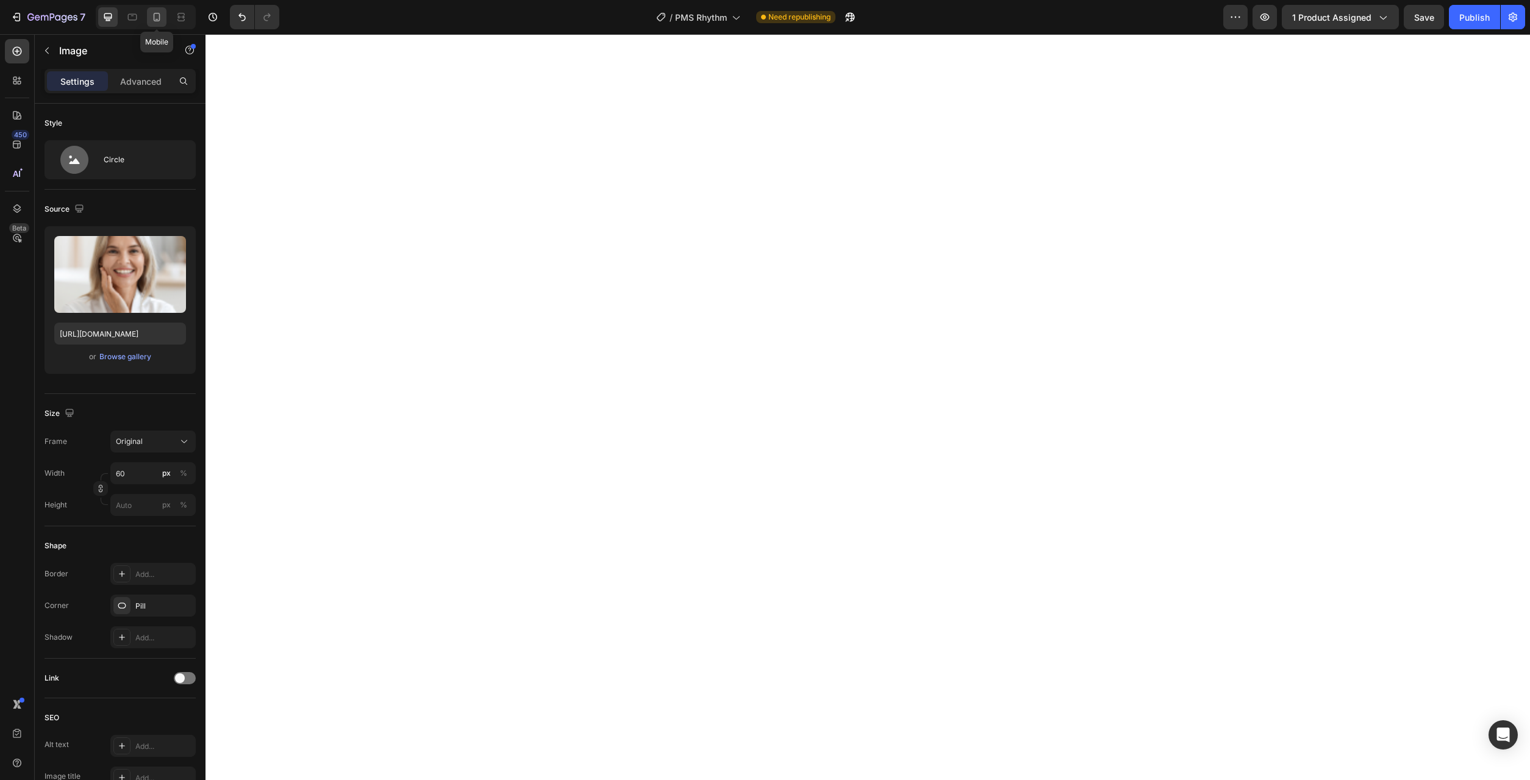
click at [155, 22] on icon at bounding box center [157, 17] width 12 height 12
type input "https://cdn.shopify.com/s/files/1/0777/2736/7387/files/gempages_577083542056469…"
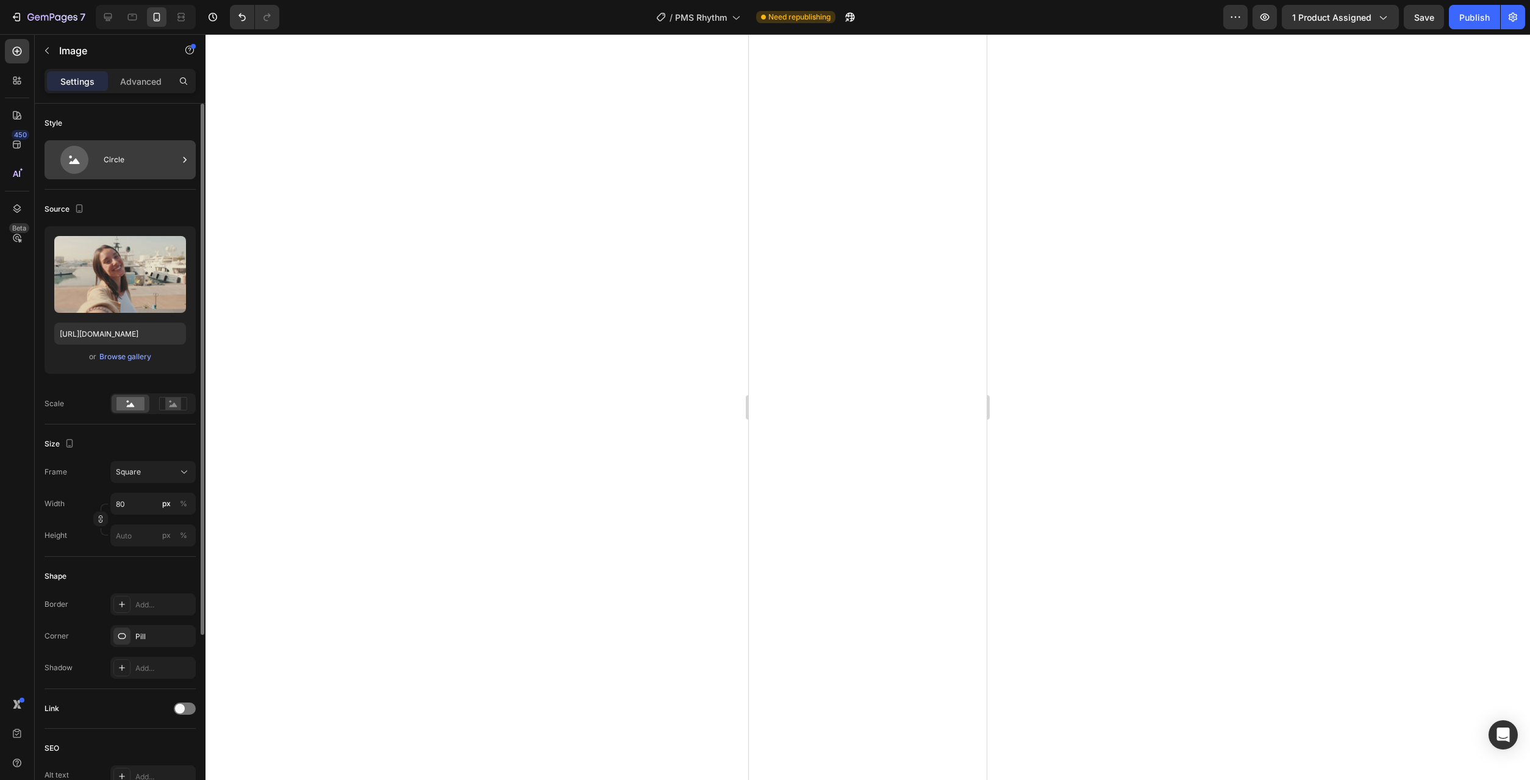
click at [140, 159] on div "Circle" at bounding box center [141, 160] width 74 height 28
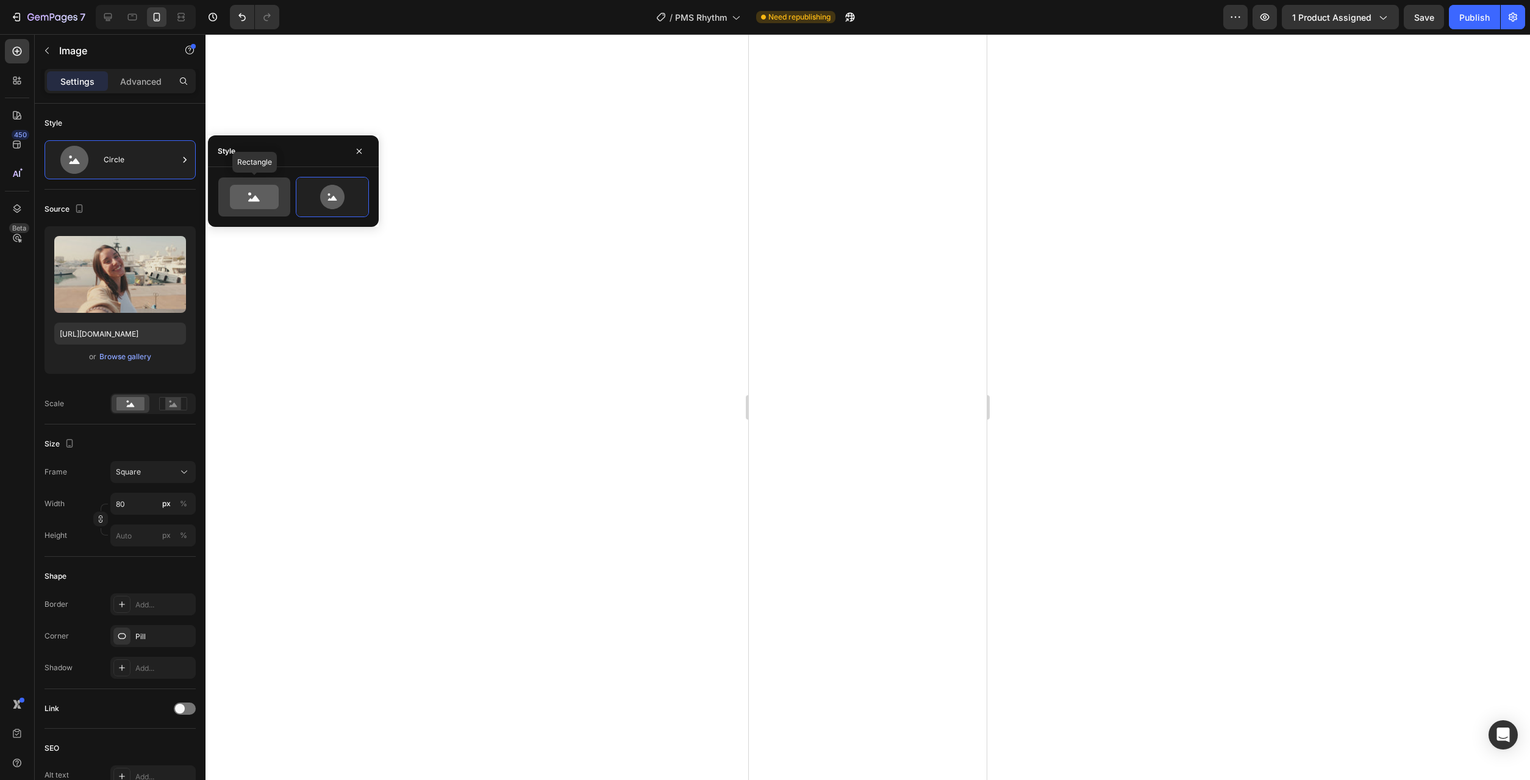
click at [260, 198] on icon at bounding box center [254, 197] width 49 height 24
type input "100"
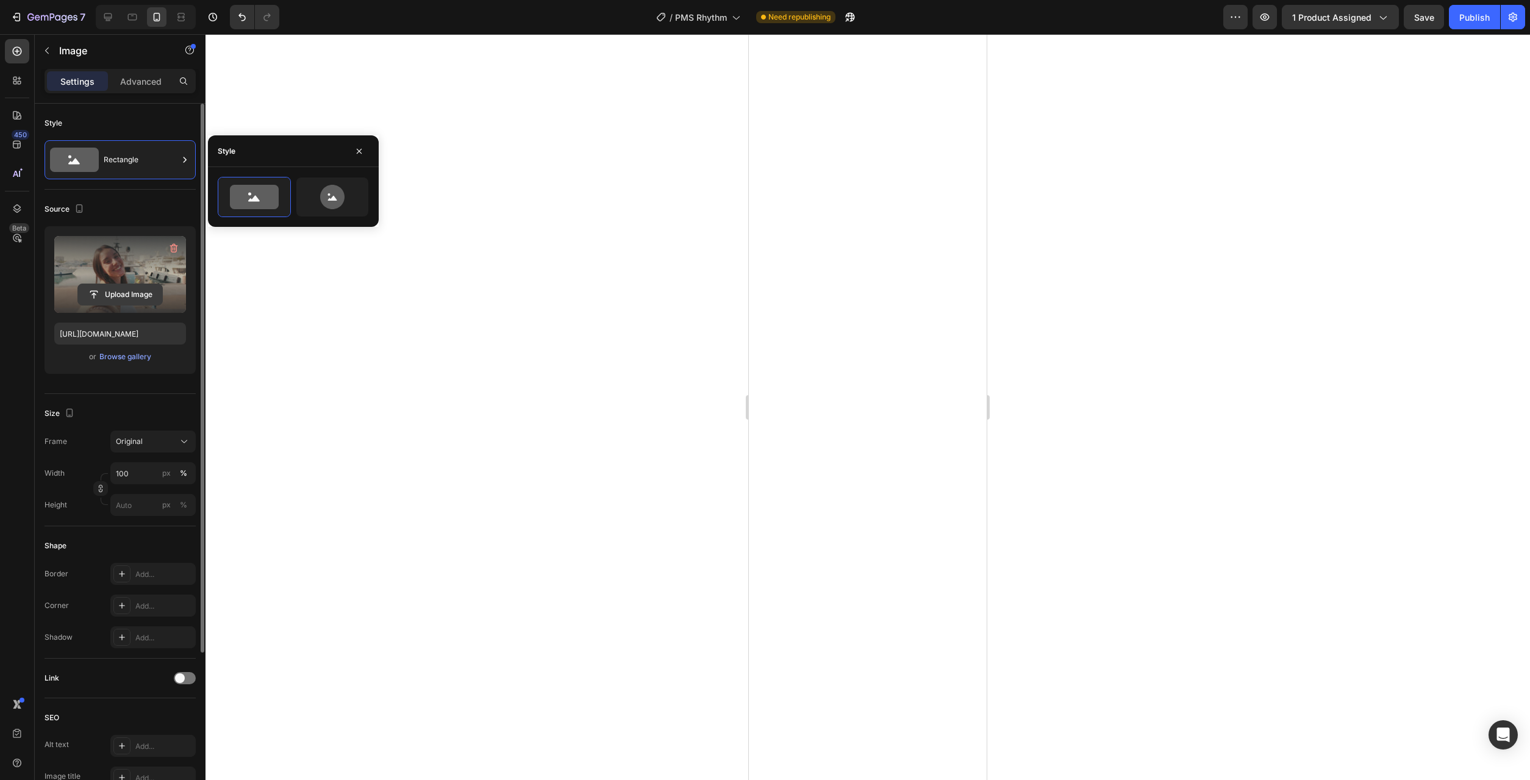
click at [125, 291] on input "file" at bounding box center [120, 294] width 84 height 21
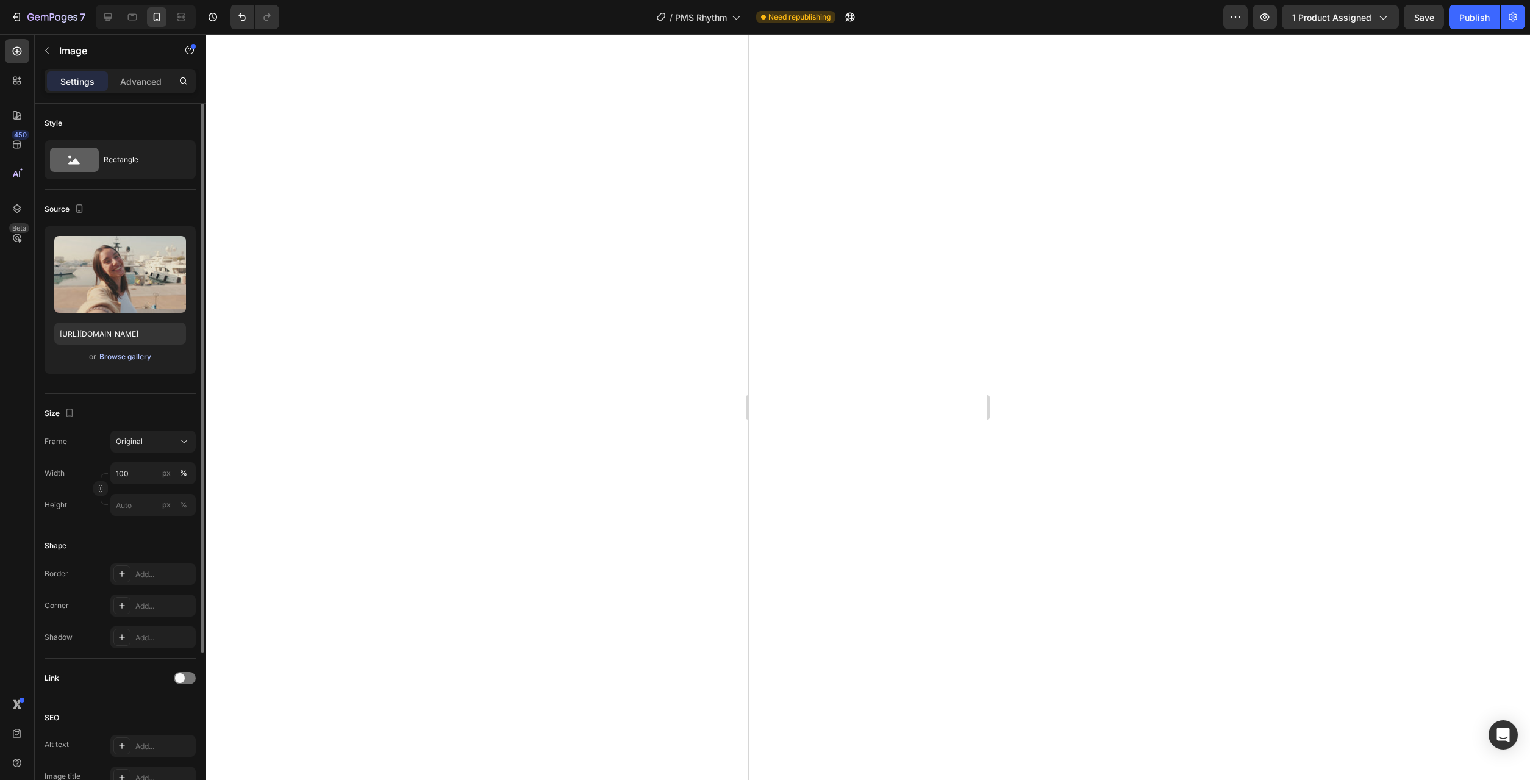
click at [121, 357] on div "Browse gallery" at bounding box center [125, 356] width 52 height 11
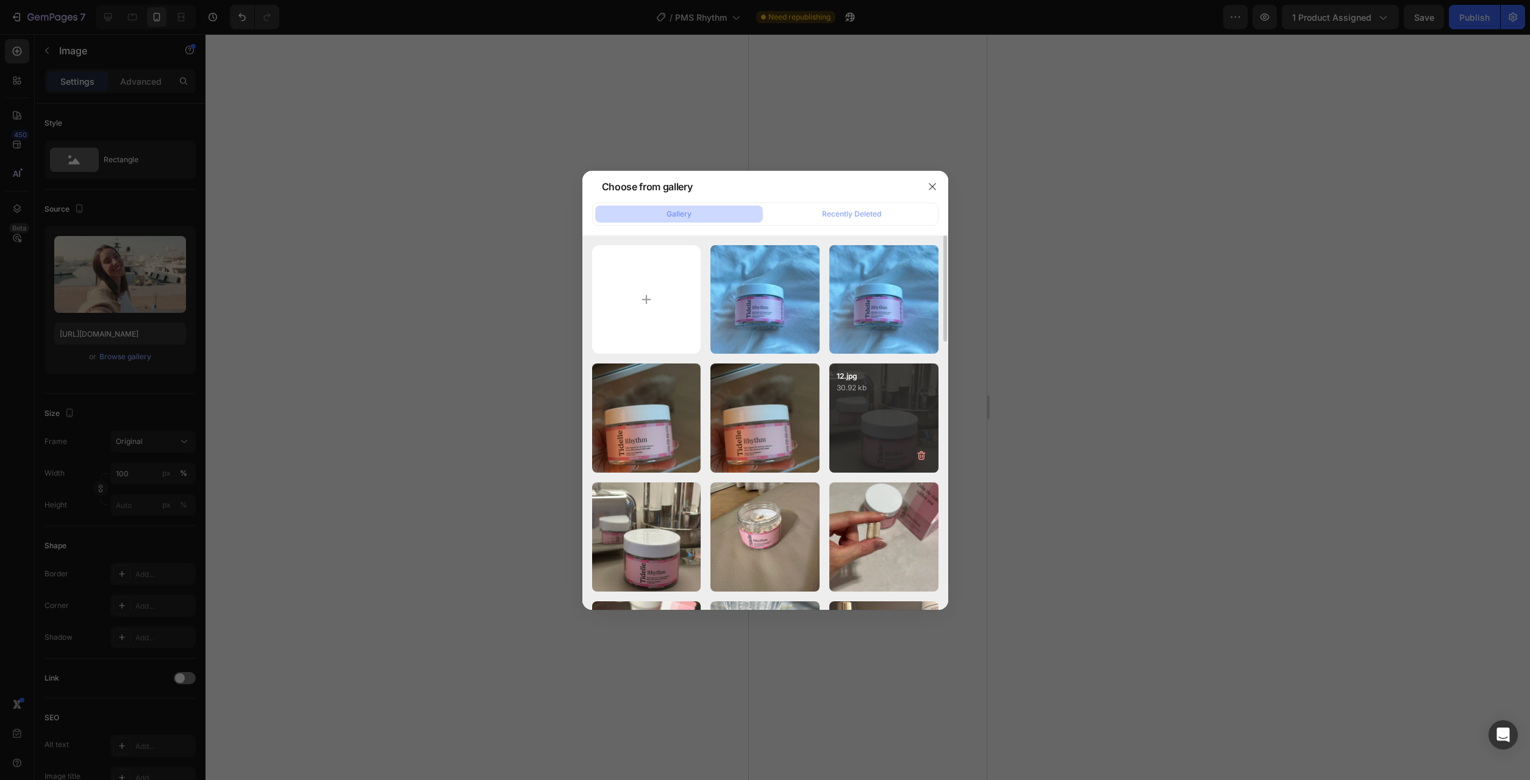
click at [877, 410] on div "12.jpg 30.92 kb" at bounding box center [883, 417] width 109 height 109
type input "https://cdn.shopify.com/s/files/1/0777/2736/7387/files/gempages_577083542056469…"
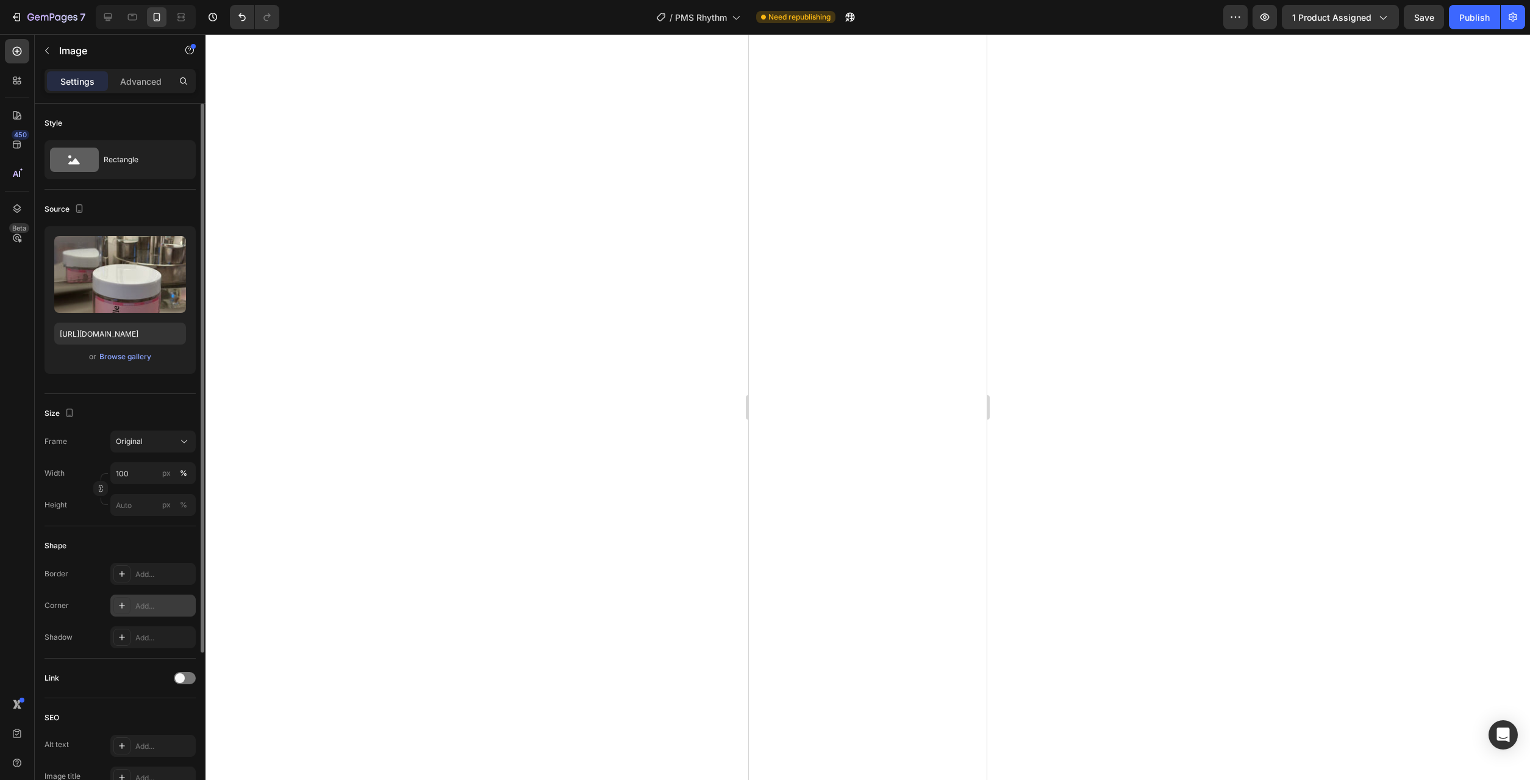
click at [146, 606] on div "Add..." at bounding box center [163, 606] width 57 height 11
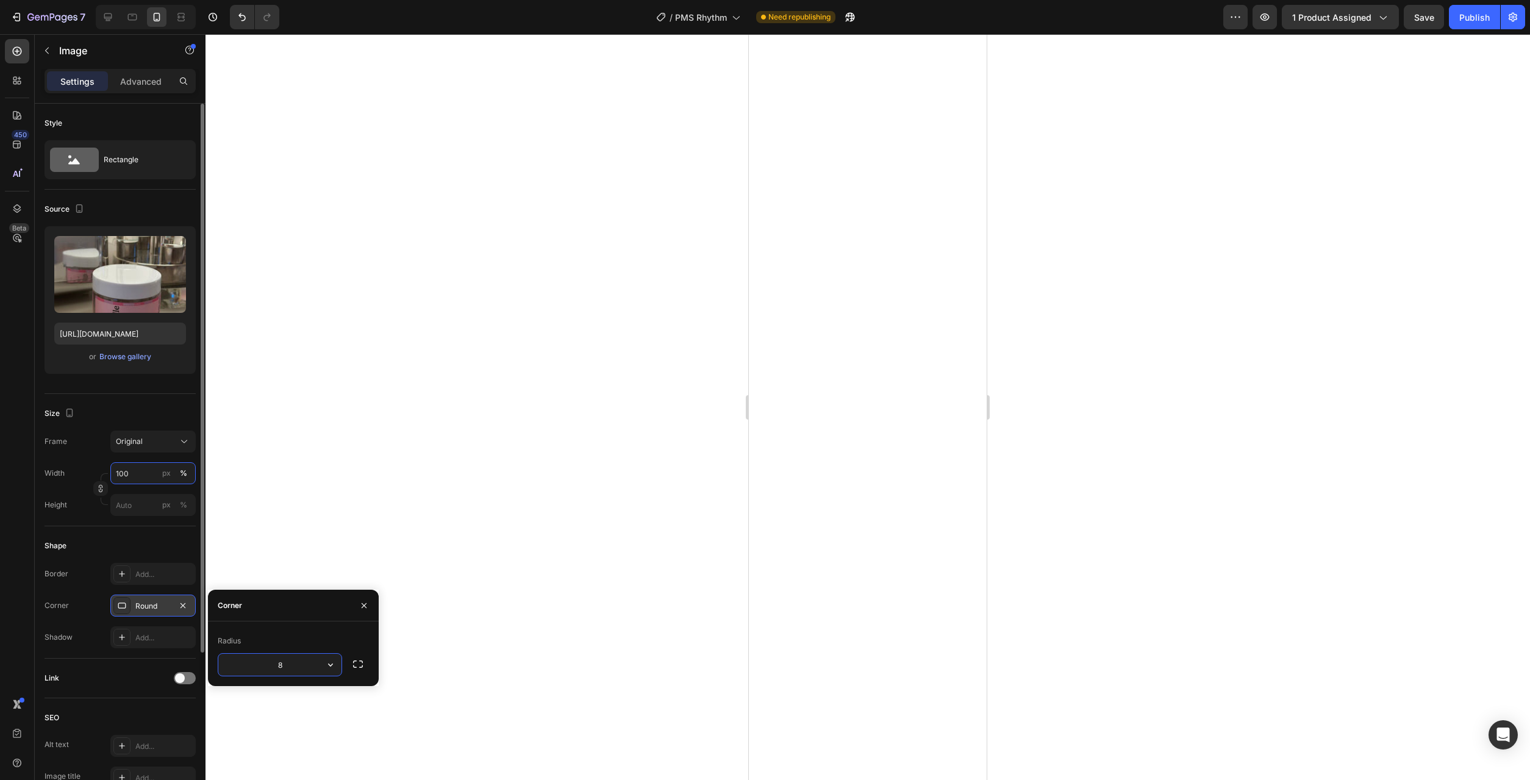
click at [143, 473] on input "100" at bounding box center [152, 473] width 85 height 22
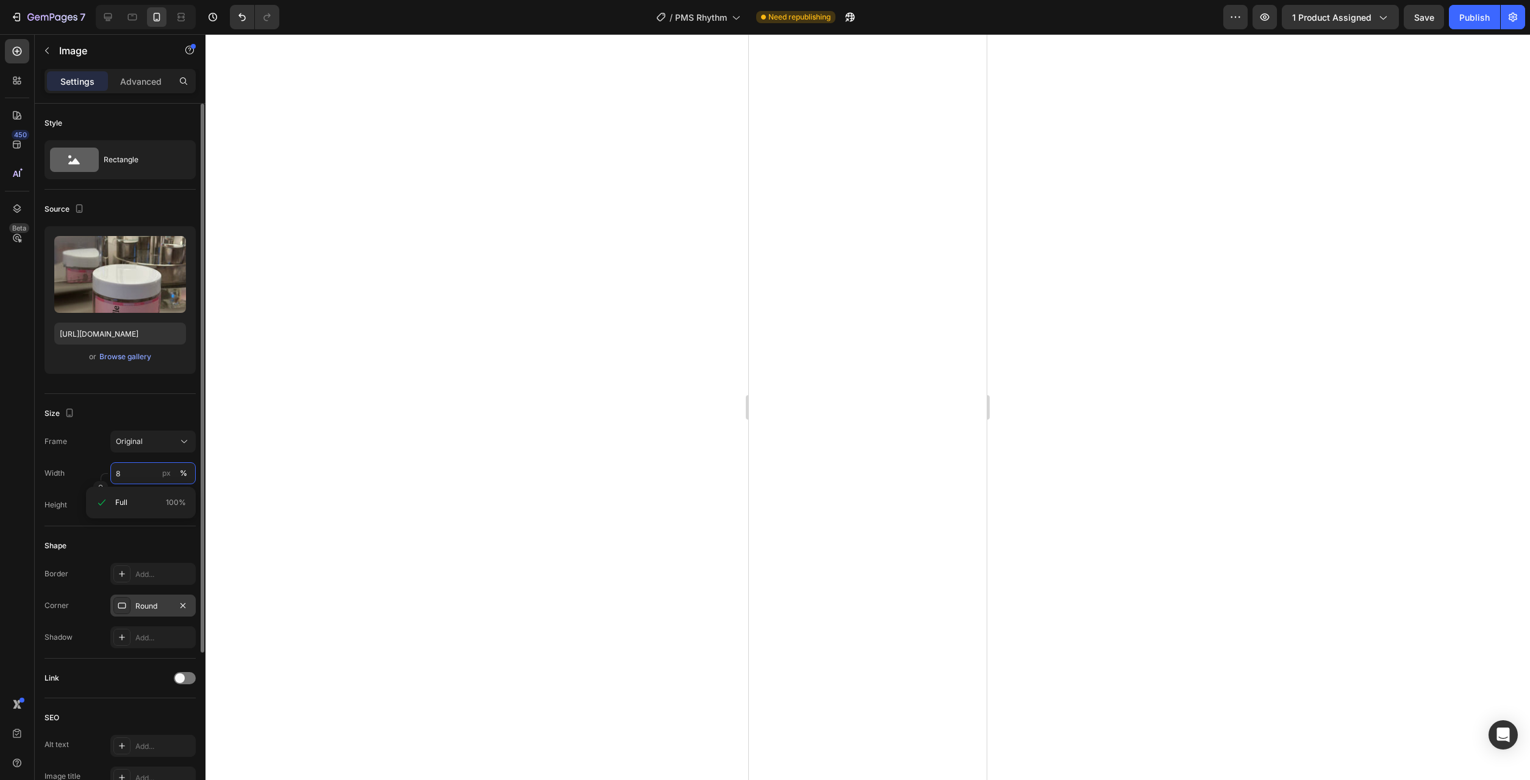
type input "80"
click at [422, 481] on div at bounding box center [867, 407] width 1324 height 746
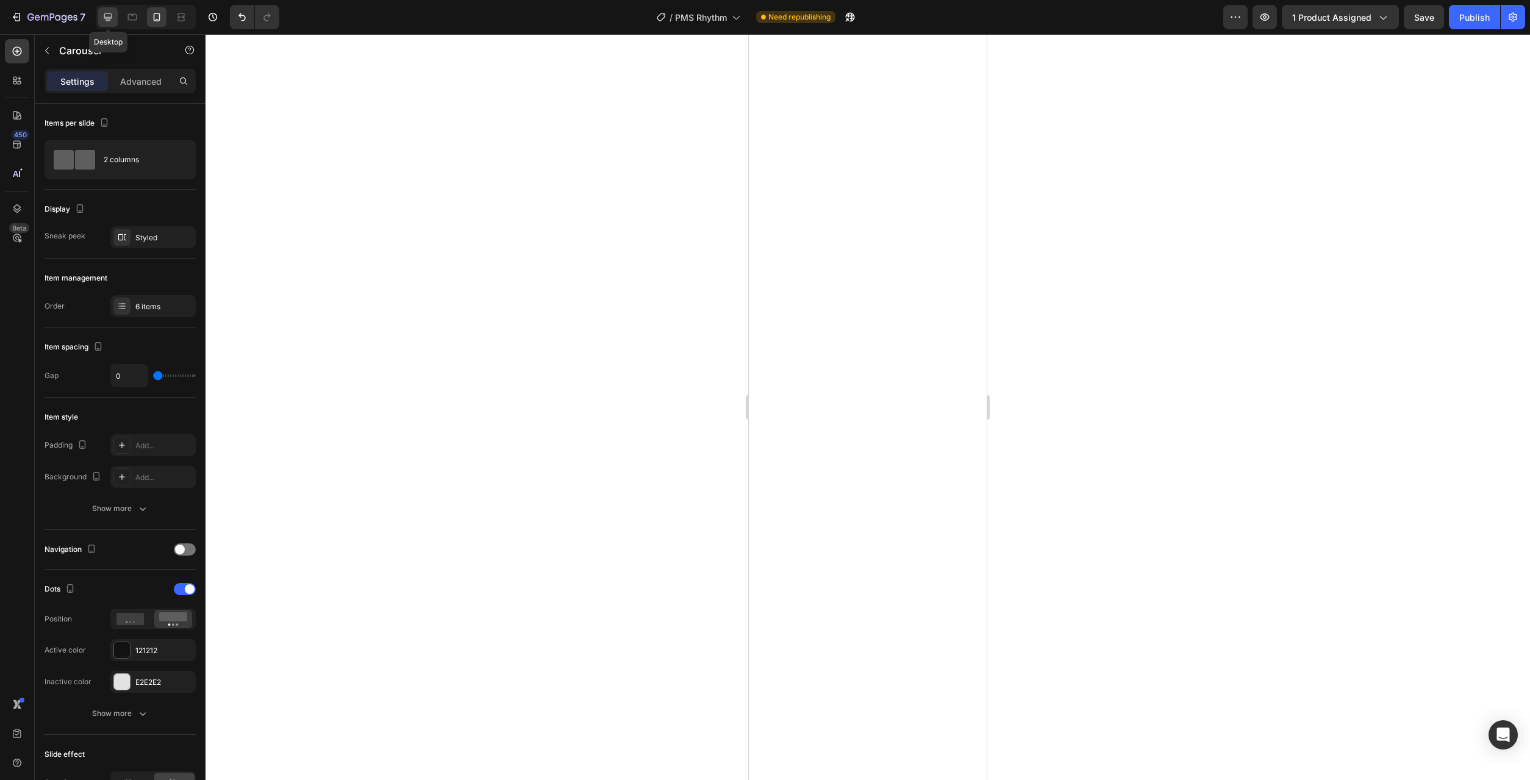
click at [109, 13] on icon at bounding box center [108, 17] width 12 height 12
type input "16"
type input "1200"
click at [159, 16] on icon at bounding box center [157, 17] width 7 height 9
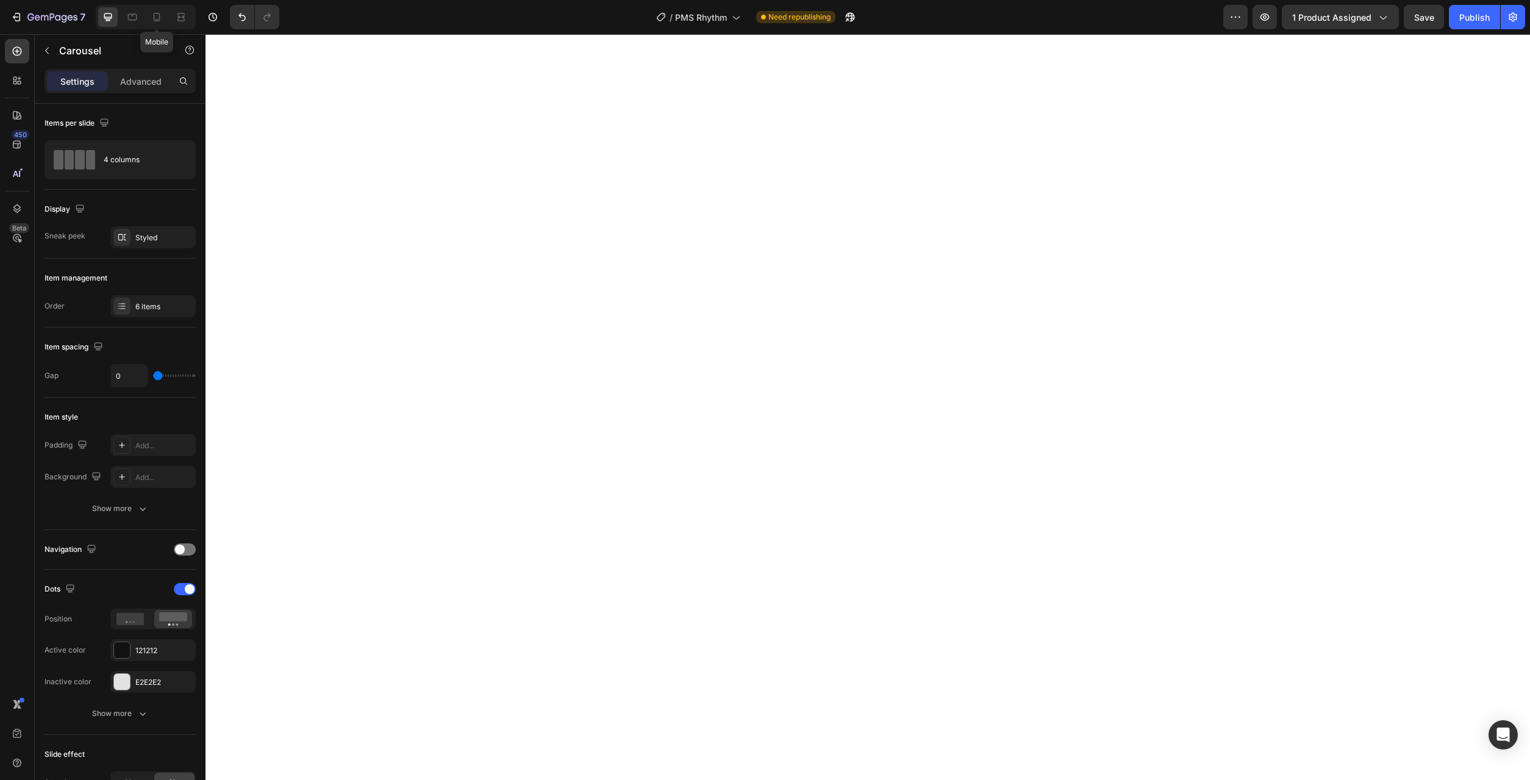
type input "100%"
click at [157, 306] on div "6 items" at bounding box center [163, 306] width 57 height 11
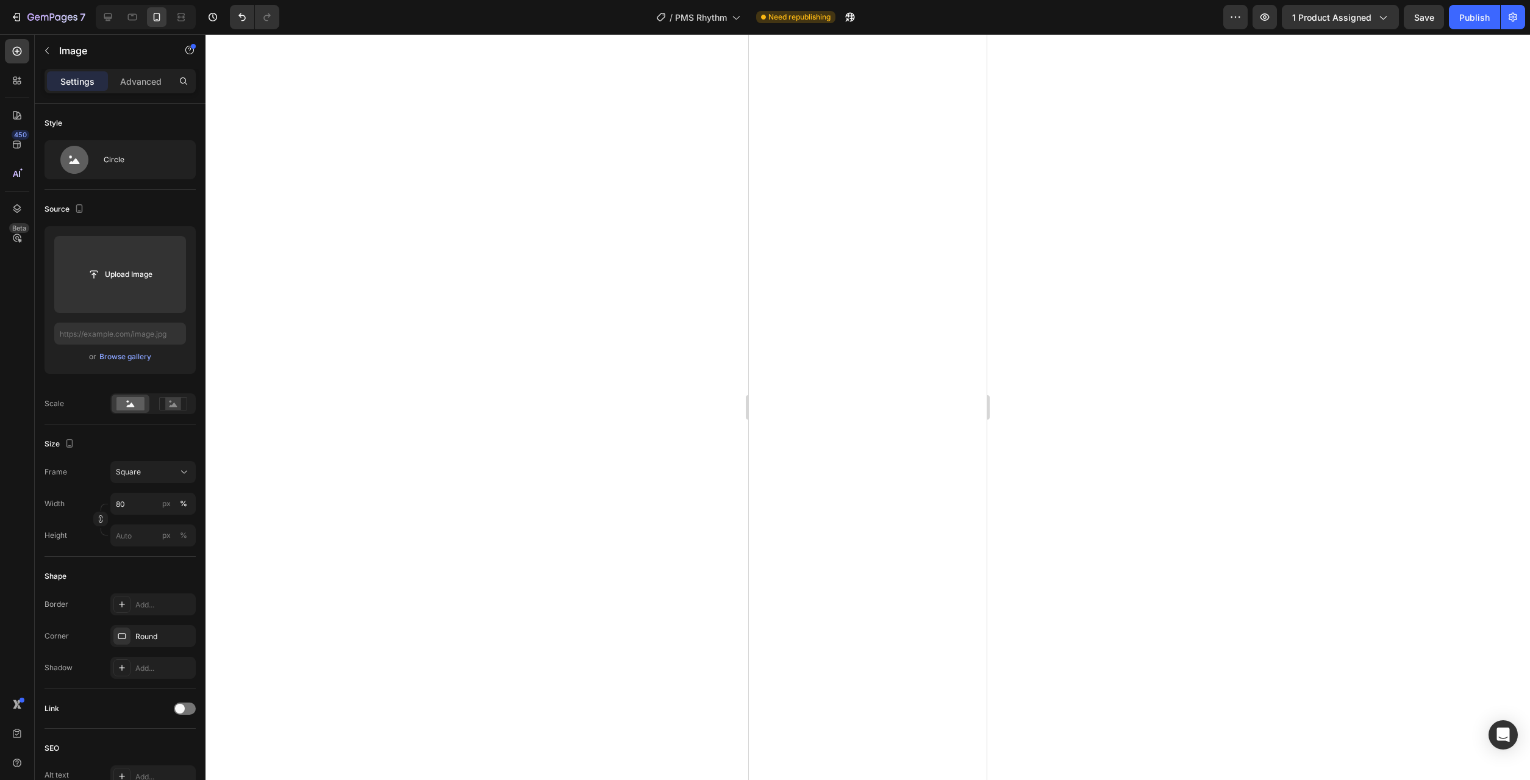
click at [1061, 458] on div at bounding box center [867, 407] width 1324 height 746
click at [114, 16] on icon at bounding box center [108, 17] width 12 height 12
type input "https://cdn.shopify.com/s/files/1/0777/2736/7387/files/gempages_577083542056469…"
type input "60"
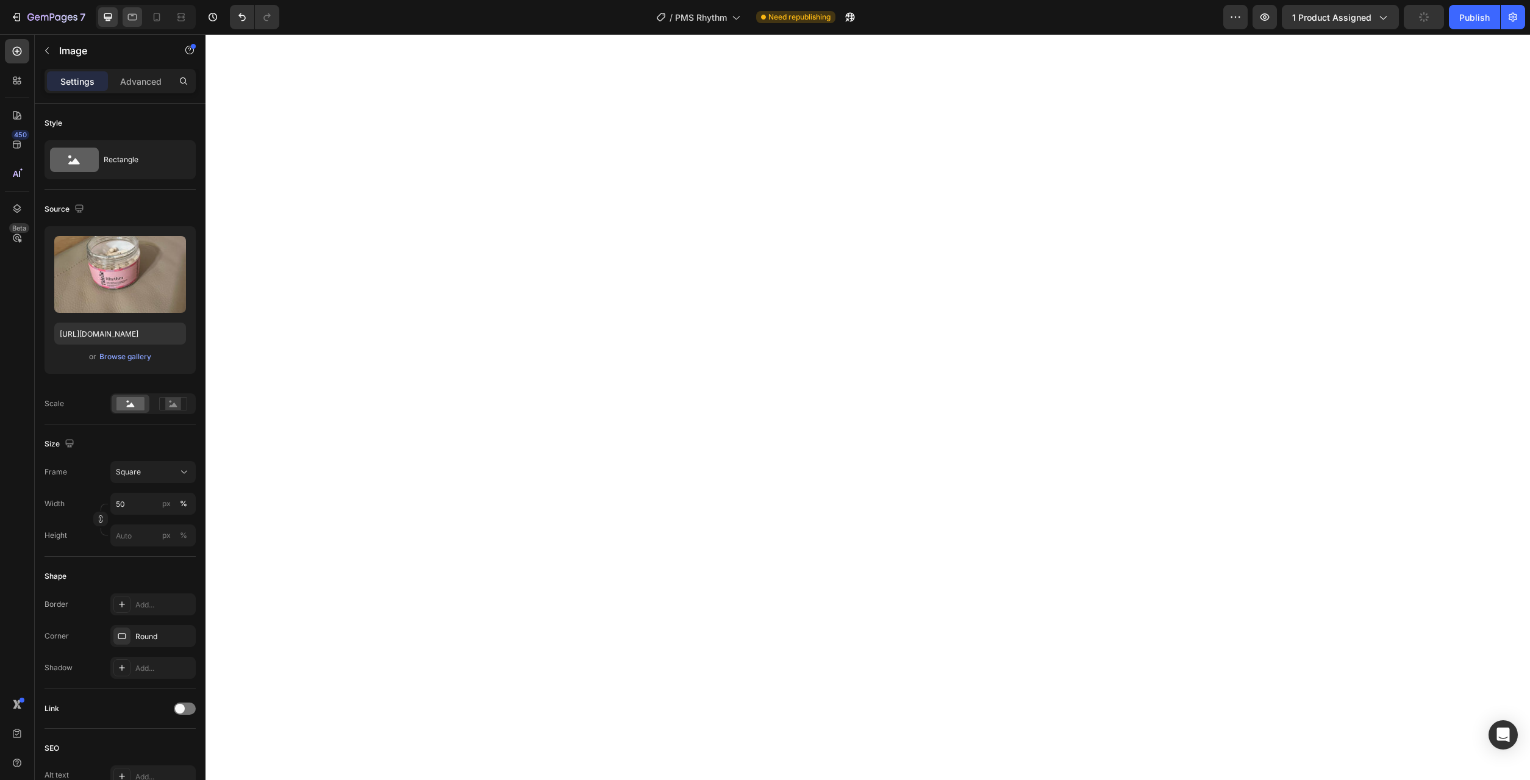
click at [132, 16] on icon at bounding box center [132, 17] width 12 height 12
click at [160, 17] on icon at bounding box center [157, 17] width 12 height 12
click at [105, 15] on icon at bounding box center [108, 17] width 12 height 12
click at [141, 80] on p "Advanced" at bounding box center [140, 81] width 41 height 13
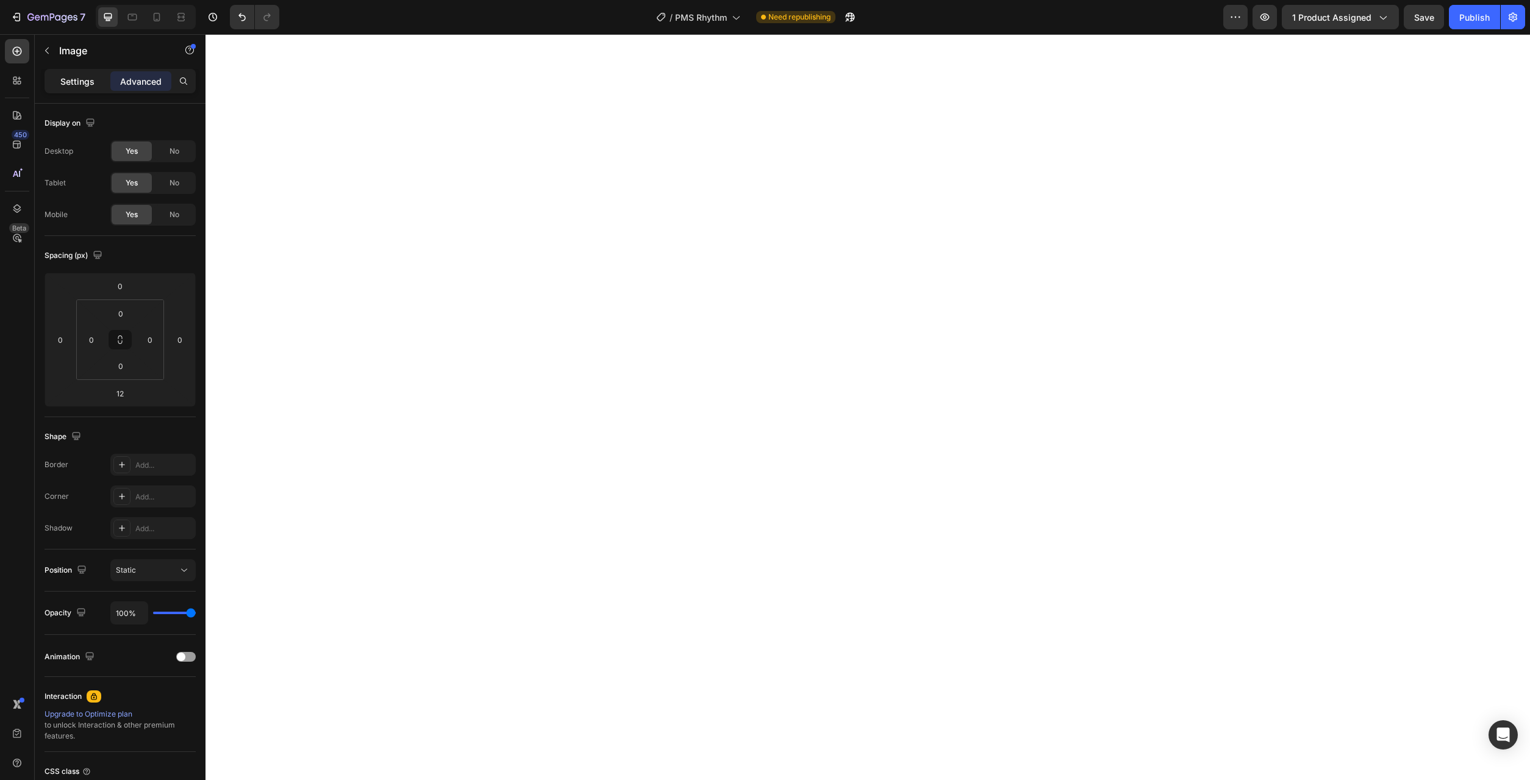
click at [60, 80] on div "Settings" at bounding box center [77, 81] width 61 height 20
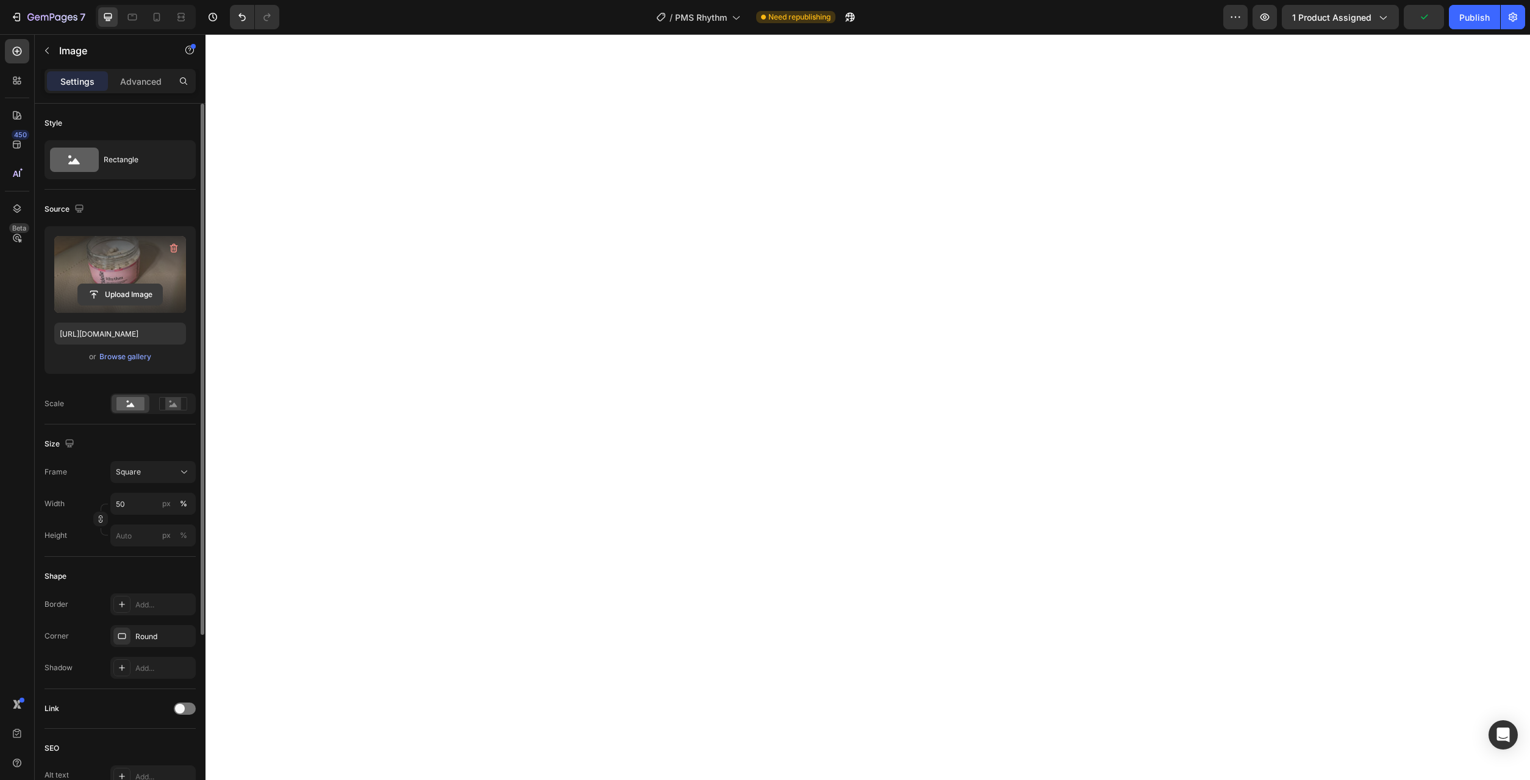
click at [105, 301] on input "file" at bounding box center [120, 294] width 84 height 21
type input "https://cdn.shopify.com/s/files/1/0777/2736/7387/files/gempages_577083542056469…"
click at [141, 302] on input "file" at bounding box center [120, 294] width 84 height 21
type input "https://cdn.shopify.com/s/files/1/0777/2736/7387/files/gempages_577083542056469…"
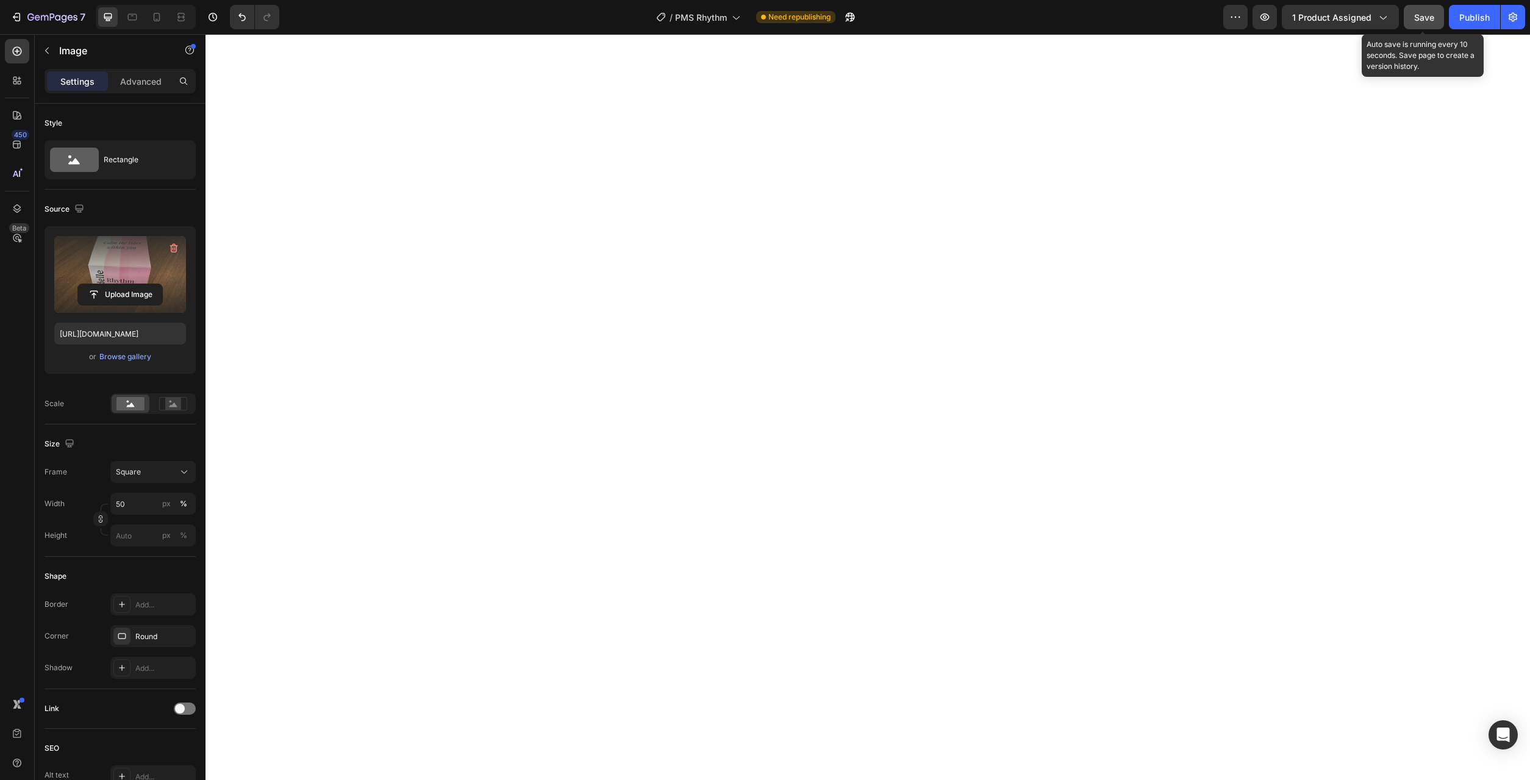
click at [1430, 21] on span "Save" at bounding box center [1424, 17] width 20 height 10
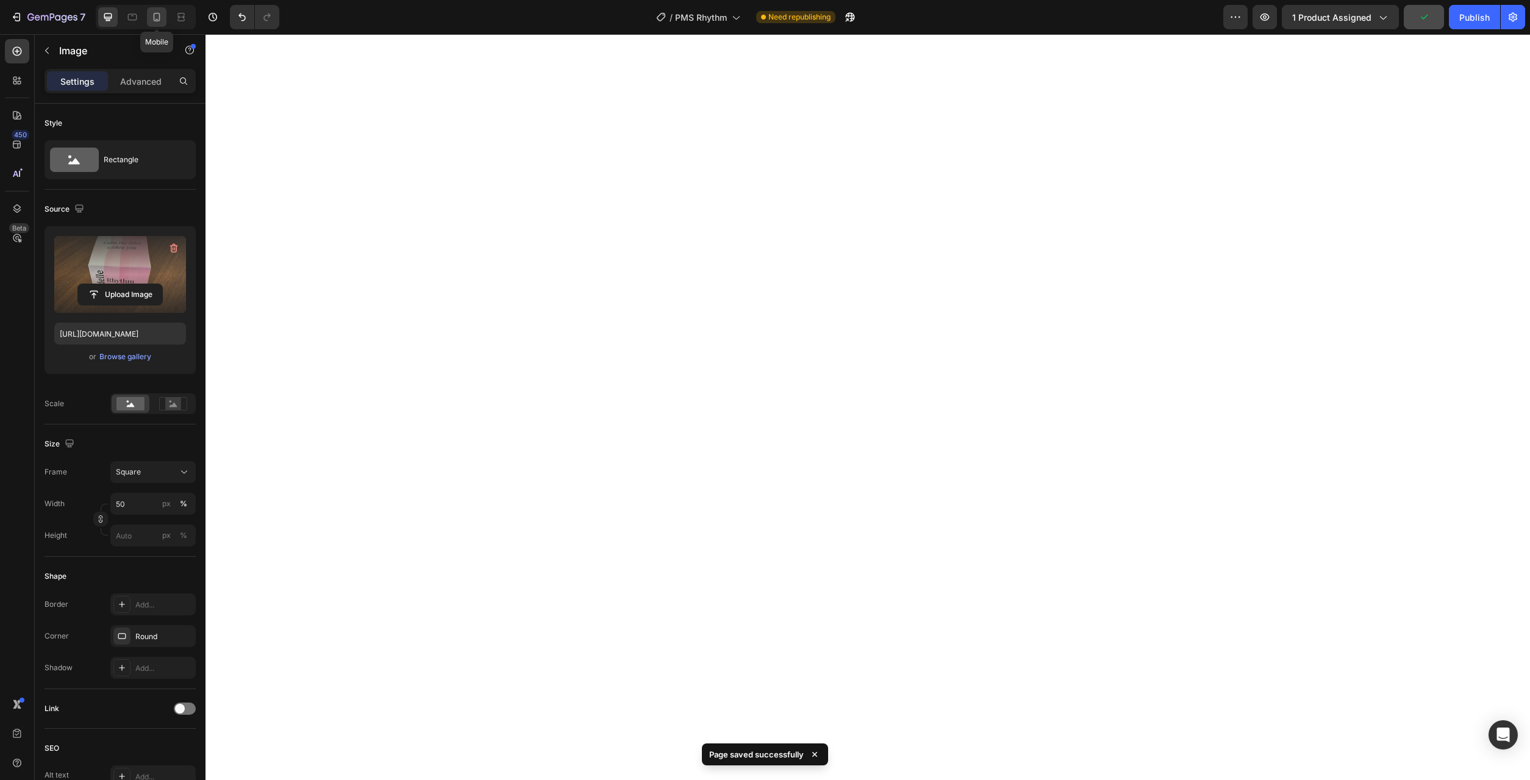
click at [154, 21] on icon at bounding box center [157, 17] width 12 height 12
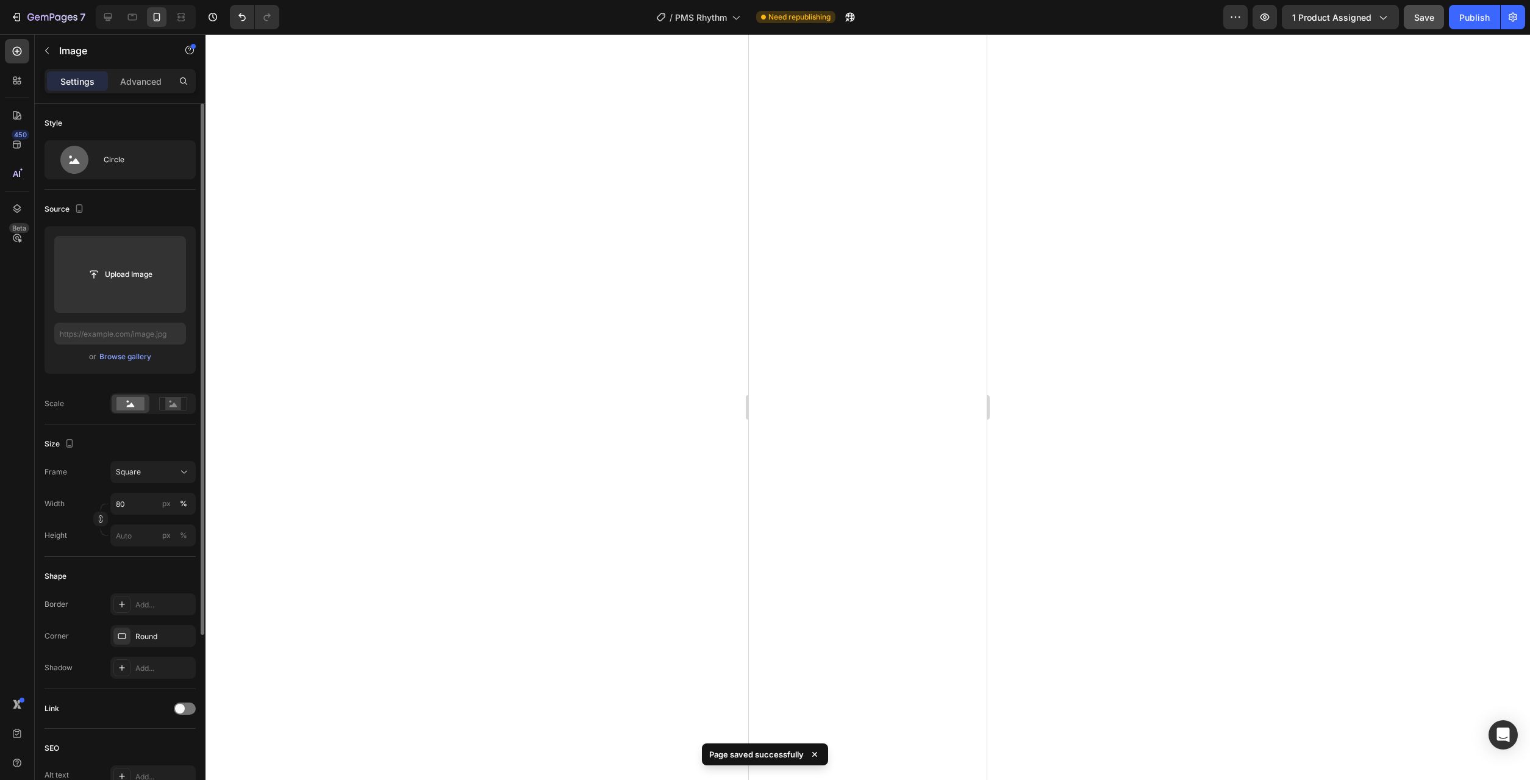
click at [118, 346] on div "Upload Image or Browse gallery" at bounding box center [120, 300] width 151 height 148
click at [119, 349] on div "or Browse gallery" at bounding box center [120, 356] width 132 height 15
click at [117, 357] on div "Browse gallery" at bounding box center [125, 356] width 52 height 11
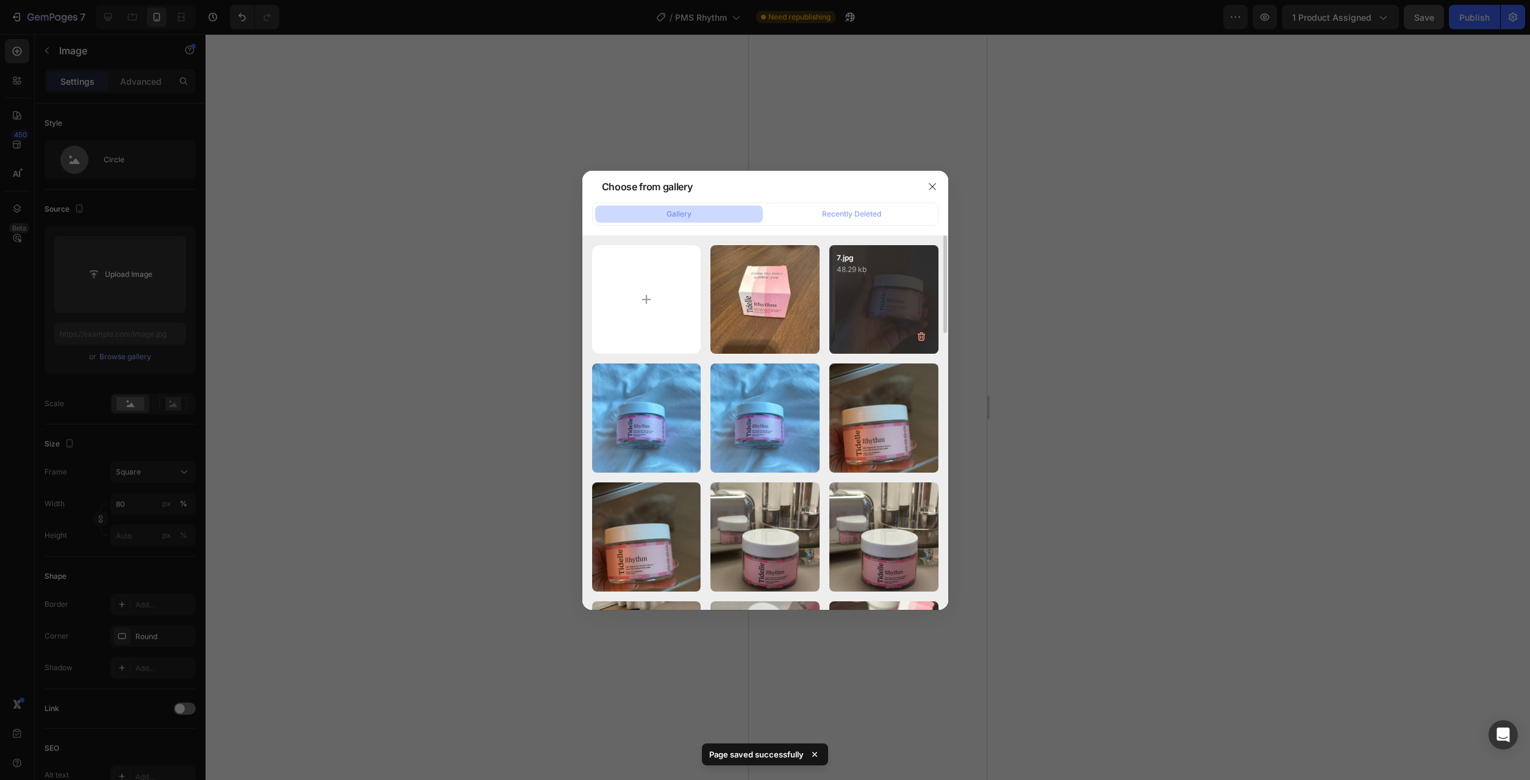
click at [908, 308] on div "7.jpg 48.29 kb" at bounding box center [883, 299] width 109 height 109
type input "https://cdn.shopify.com/s/files/1/0777/2736/7387/files/gempages_577083542056469…"
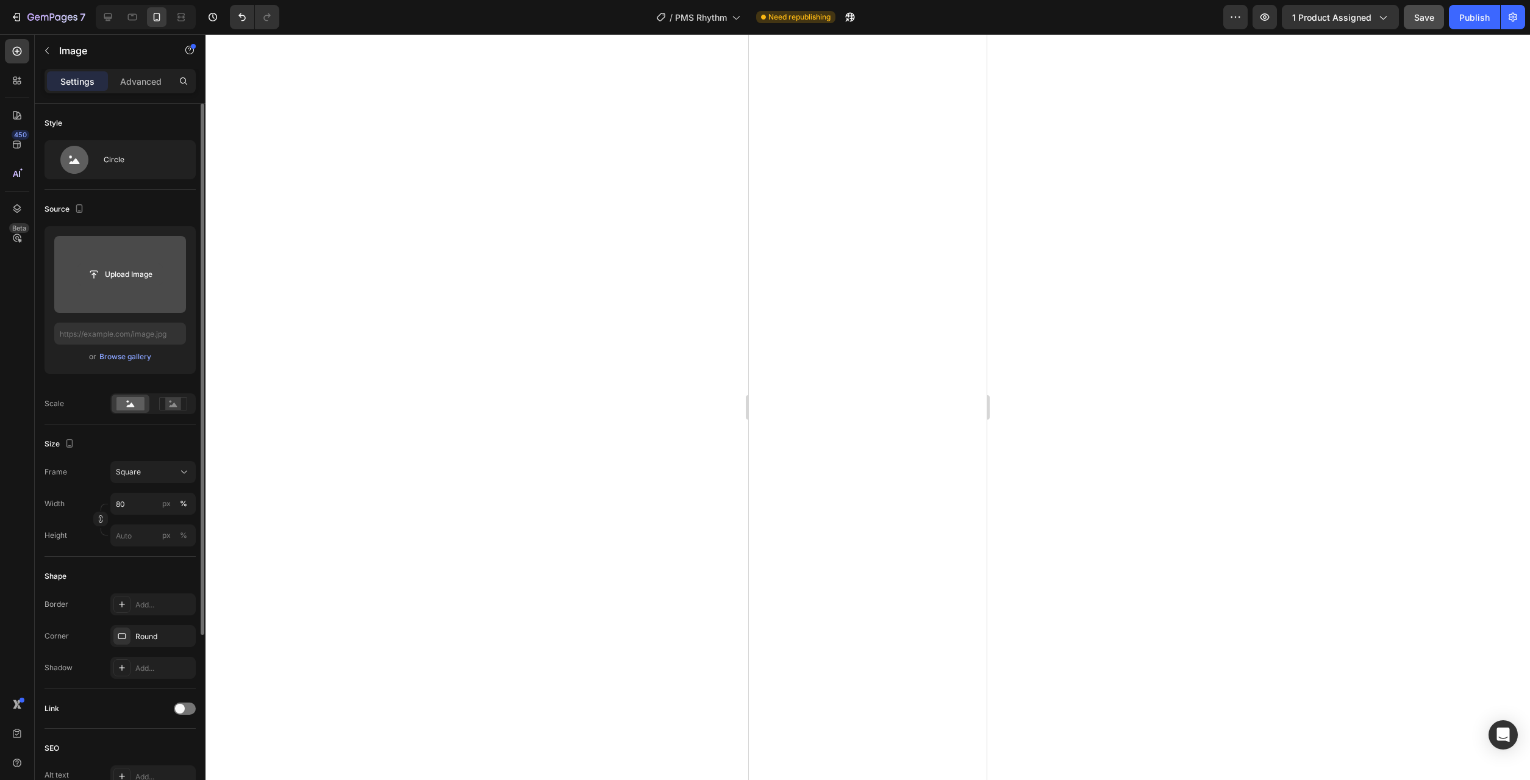
click at [123, 283] on input "file" at bounding box center [120, 274] width 84 height 21
click at [132, 362] on div "Browse gallery" at bounding box center [125, 356] width 52 height 11
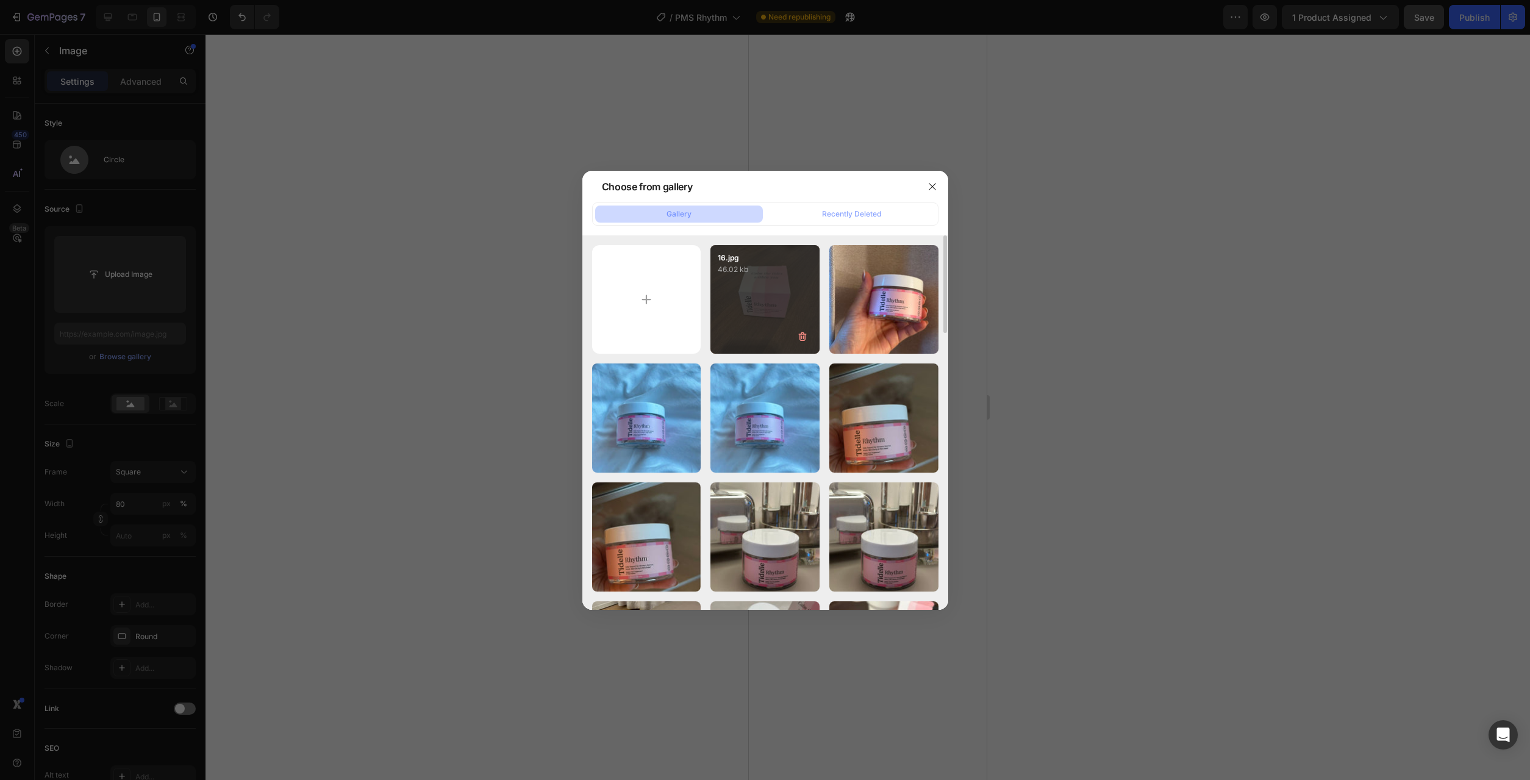
click at [727, 308] on div "16.jpg 46.02 kb" at bounding box center [764, 299] width 109 height 109
type input "https://cdn.shopify.com/s/files/1/0777/2736/7387/files/gempages_577083542056469…"
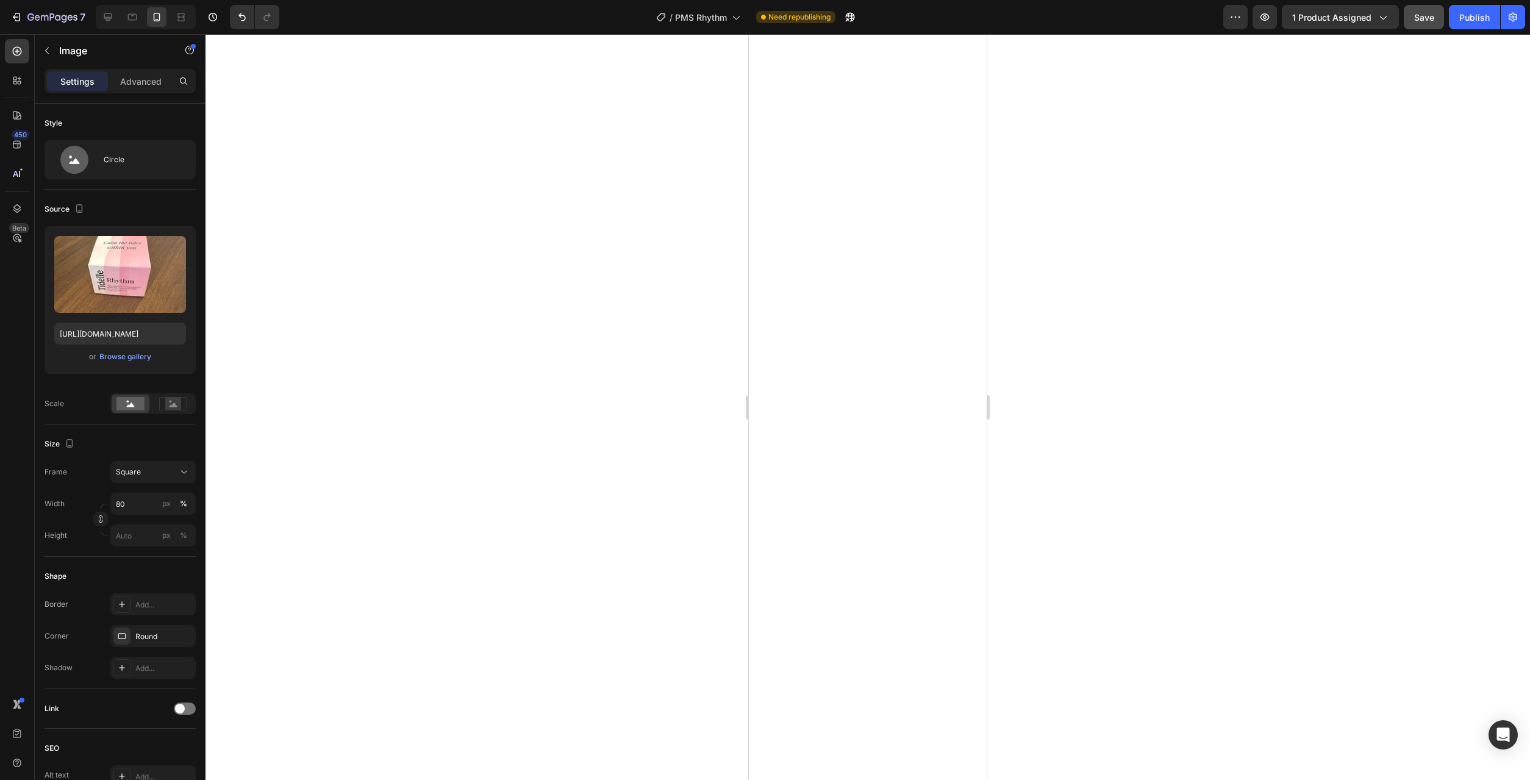
click at [1419, 17] on span "Save" at bounding box center [1424, 17] width 20 height 10
click at [1433, 16] on span "Save" at bounding box center [1424, 17] width 20 height 10
click at [1469, 21] on div "Publish" at bounding box center [1474, 17] width 30 height 13
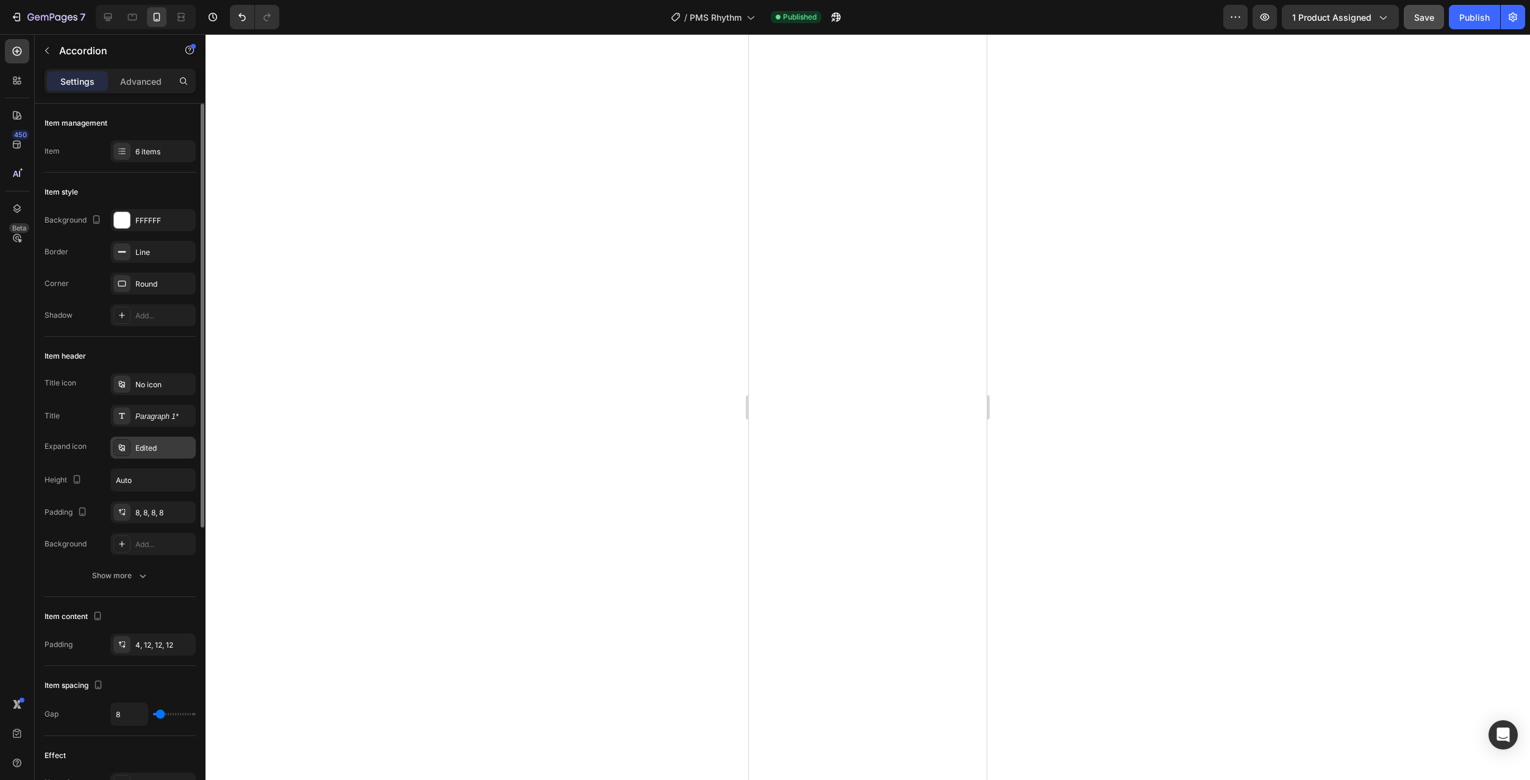
click at [157, 448] on div "Edited" at bounding box center [163, 448] width 57 height 11
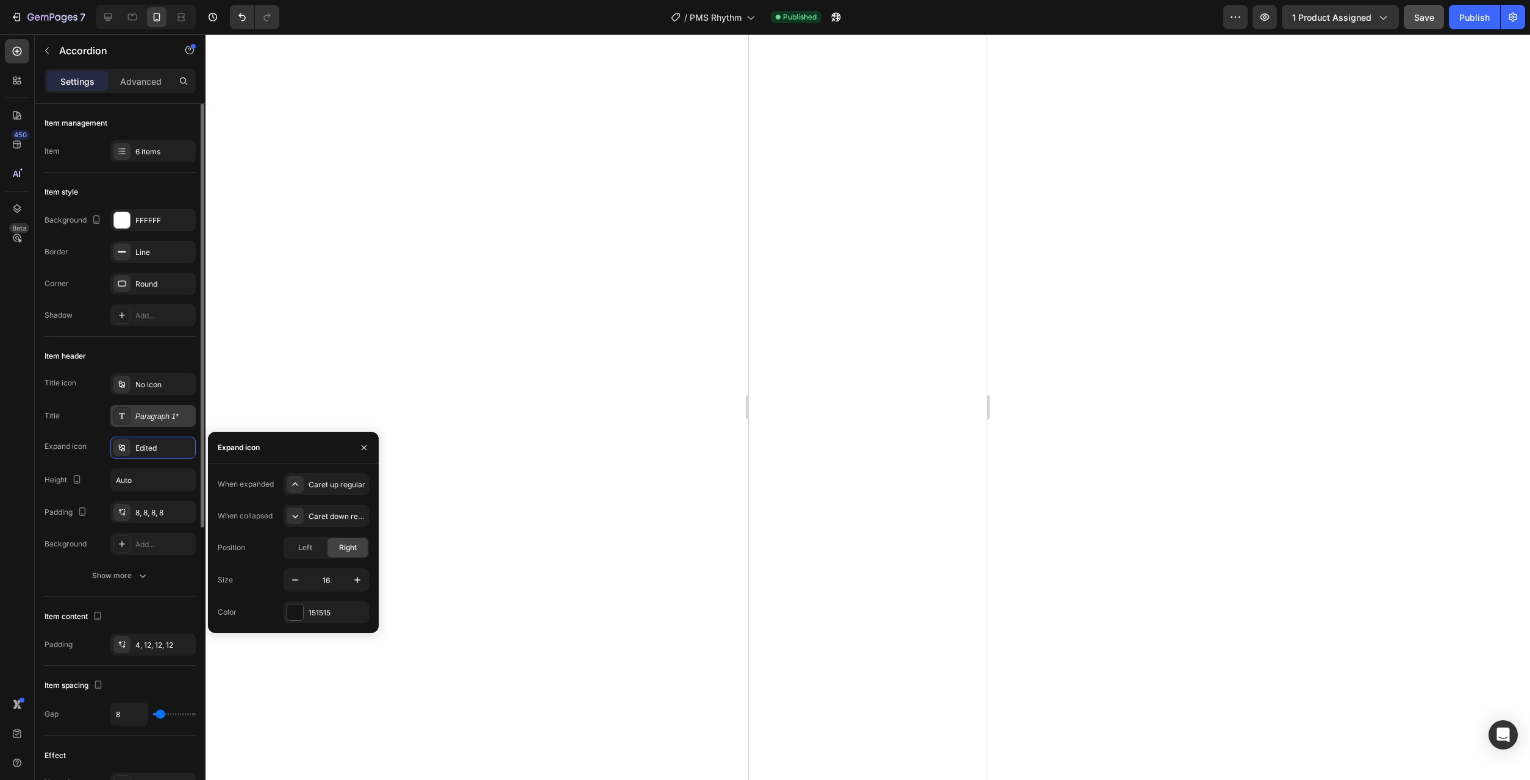
click at [157, 423] on div "Paragraph 1*" at bounding box center [152, 416] width 85 height 22
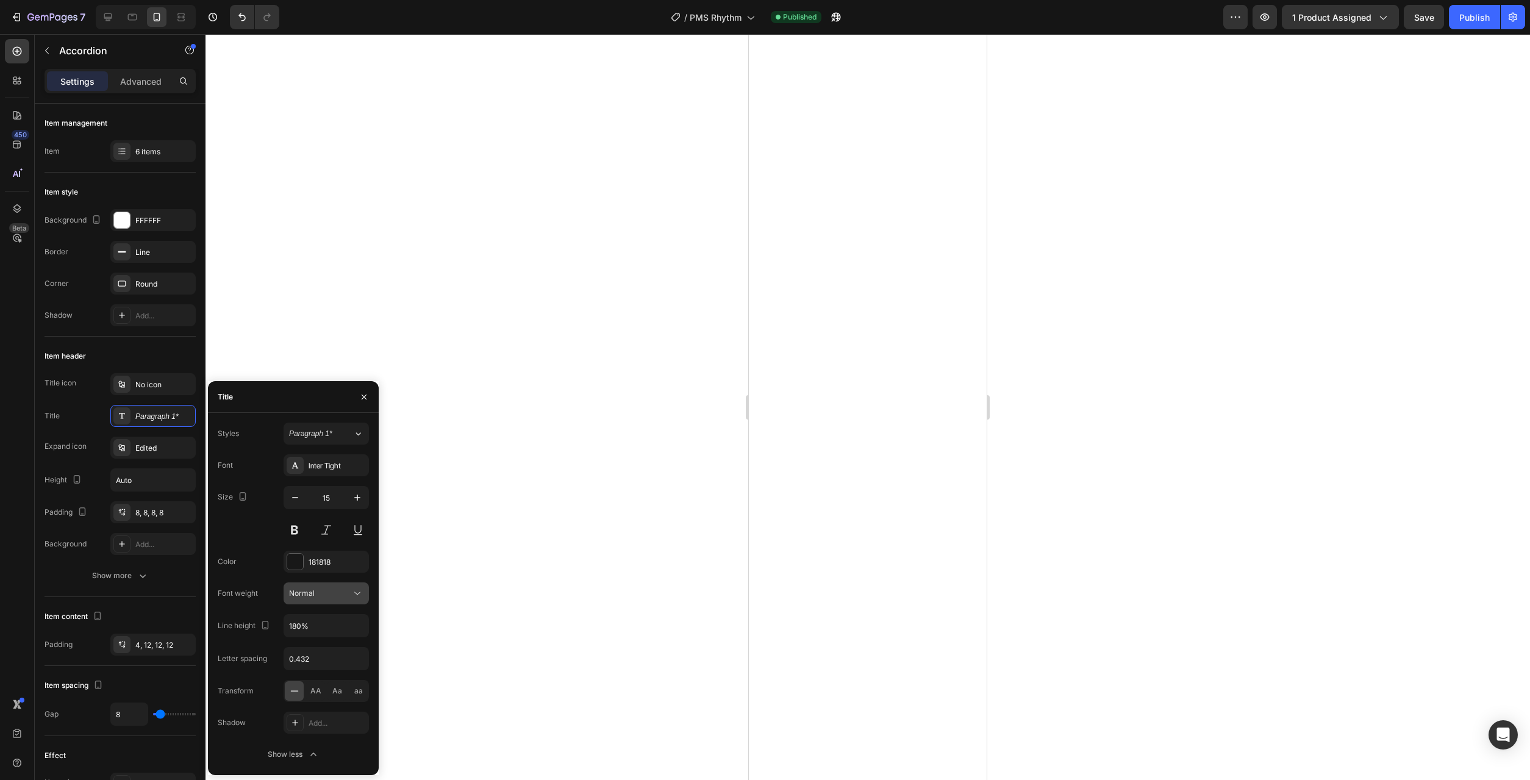
click at [358, 593] on icon at bounding box center [357, 593] width 6 height 3
click at [330, 711] on p "Medium" at bounding box center [321, 715] width 65 height 11
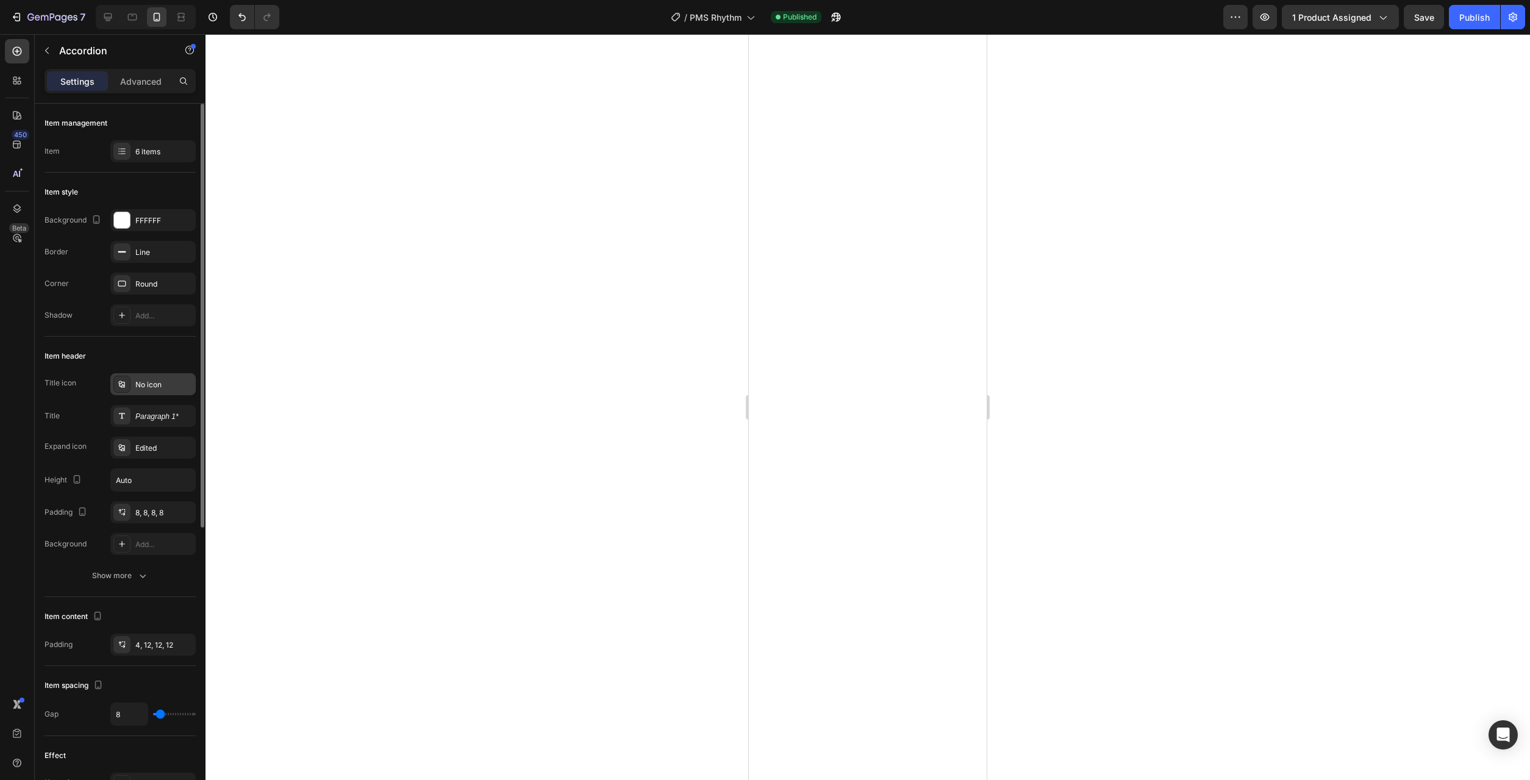
click at [161, 385] on div "No icon" at bounding box center [163, 384] width 57 height 11
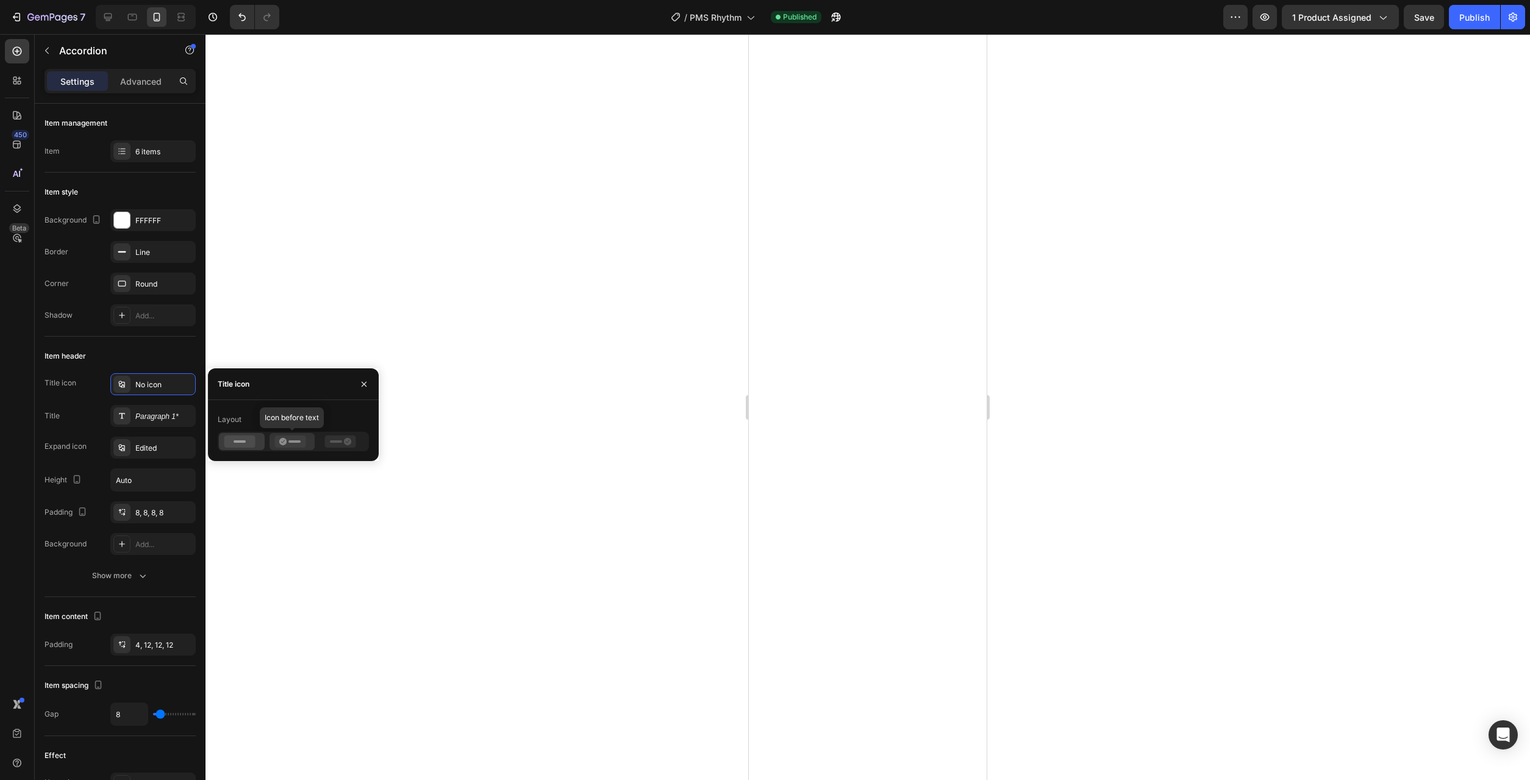
click at [305, 441] on icon at bounding box center [289, 441] width 31 height 12
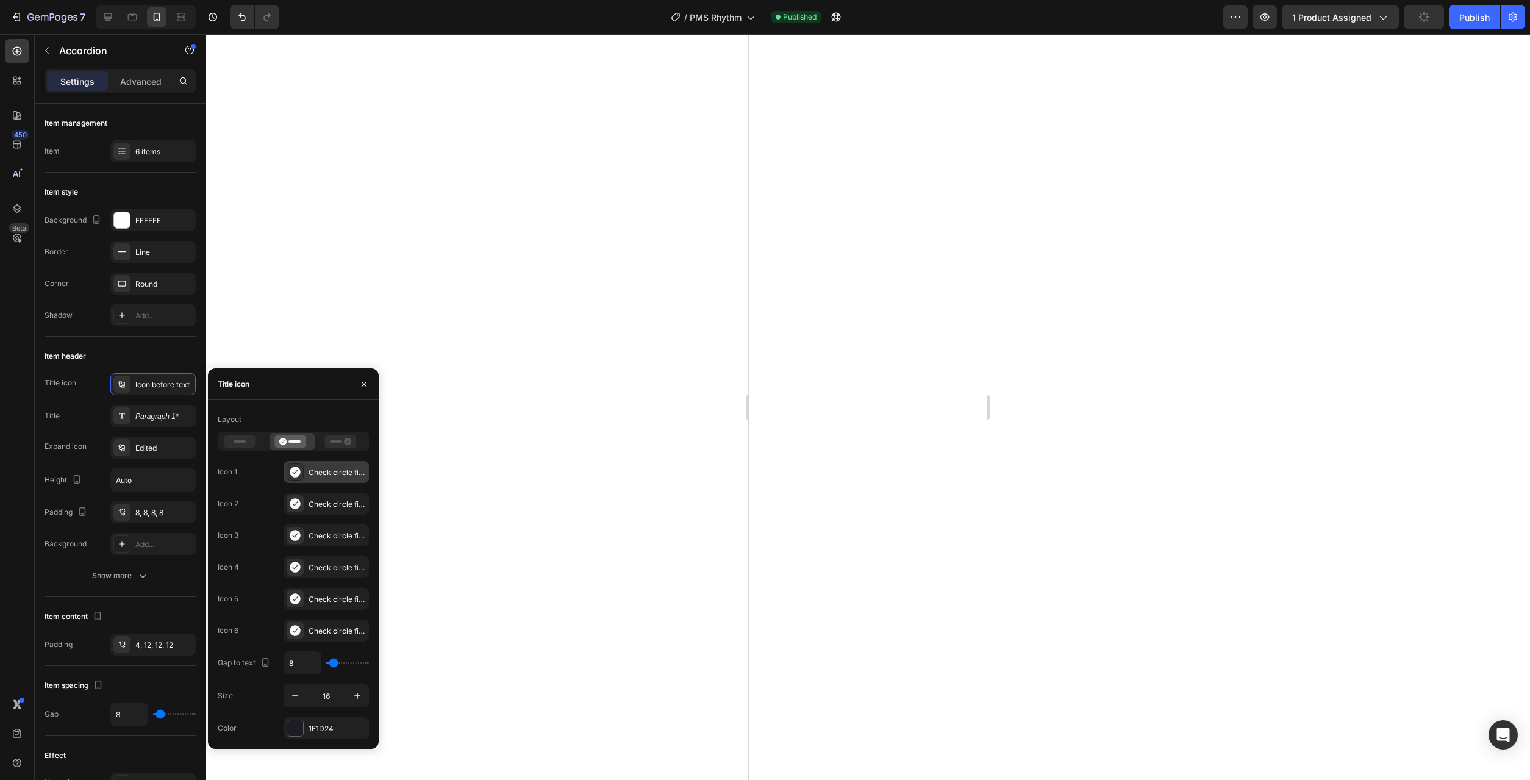
click at [298, 473] on icon at bounding box center [295, 471] width 10 height 11
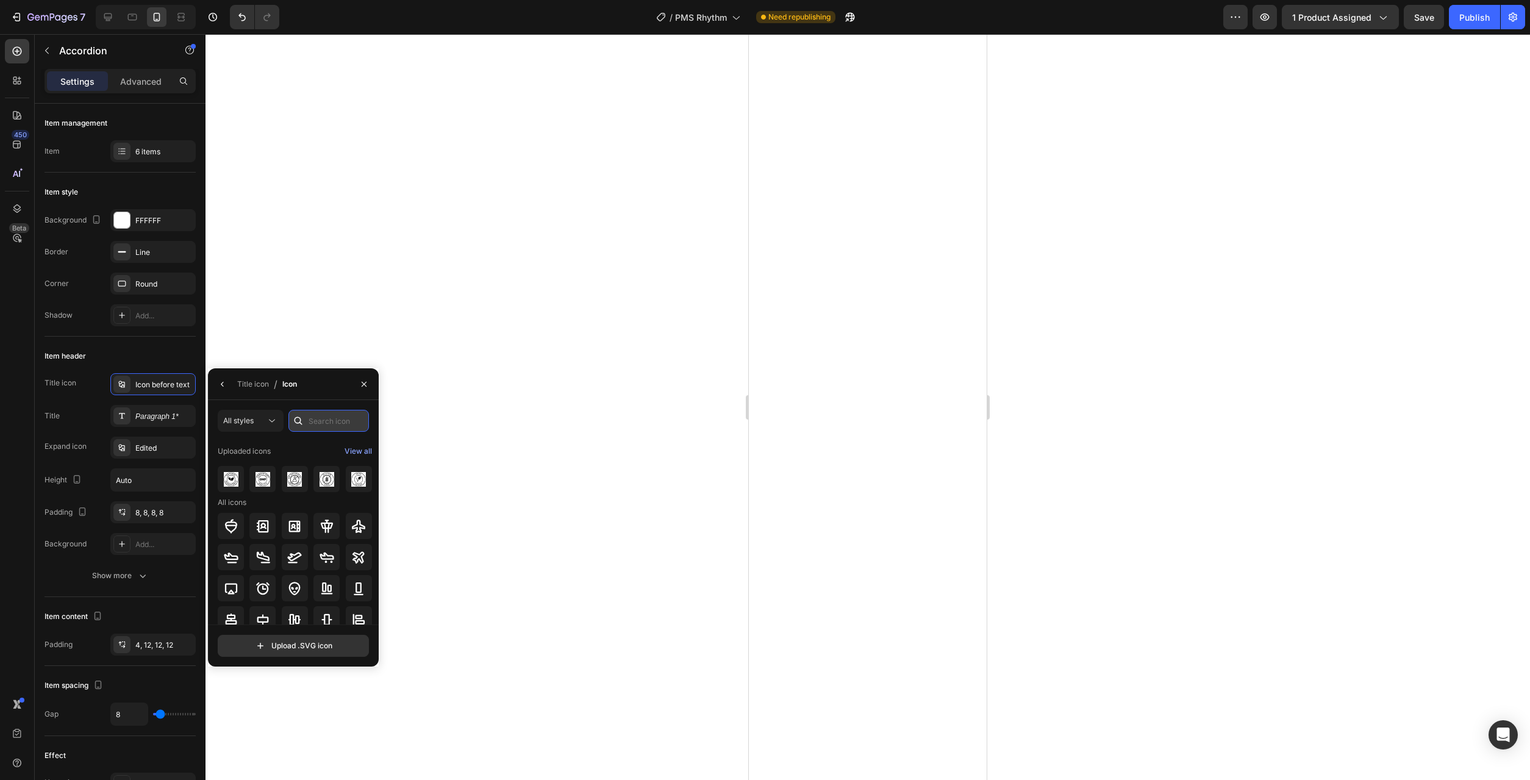
click at [329, 421] on input "text" at bounding box center [328, 421] width 80 height 22
type input "1"
click at [354, 567] on icon at bounding box center [358, 561] width 15 height 15
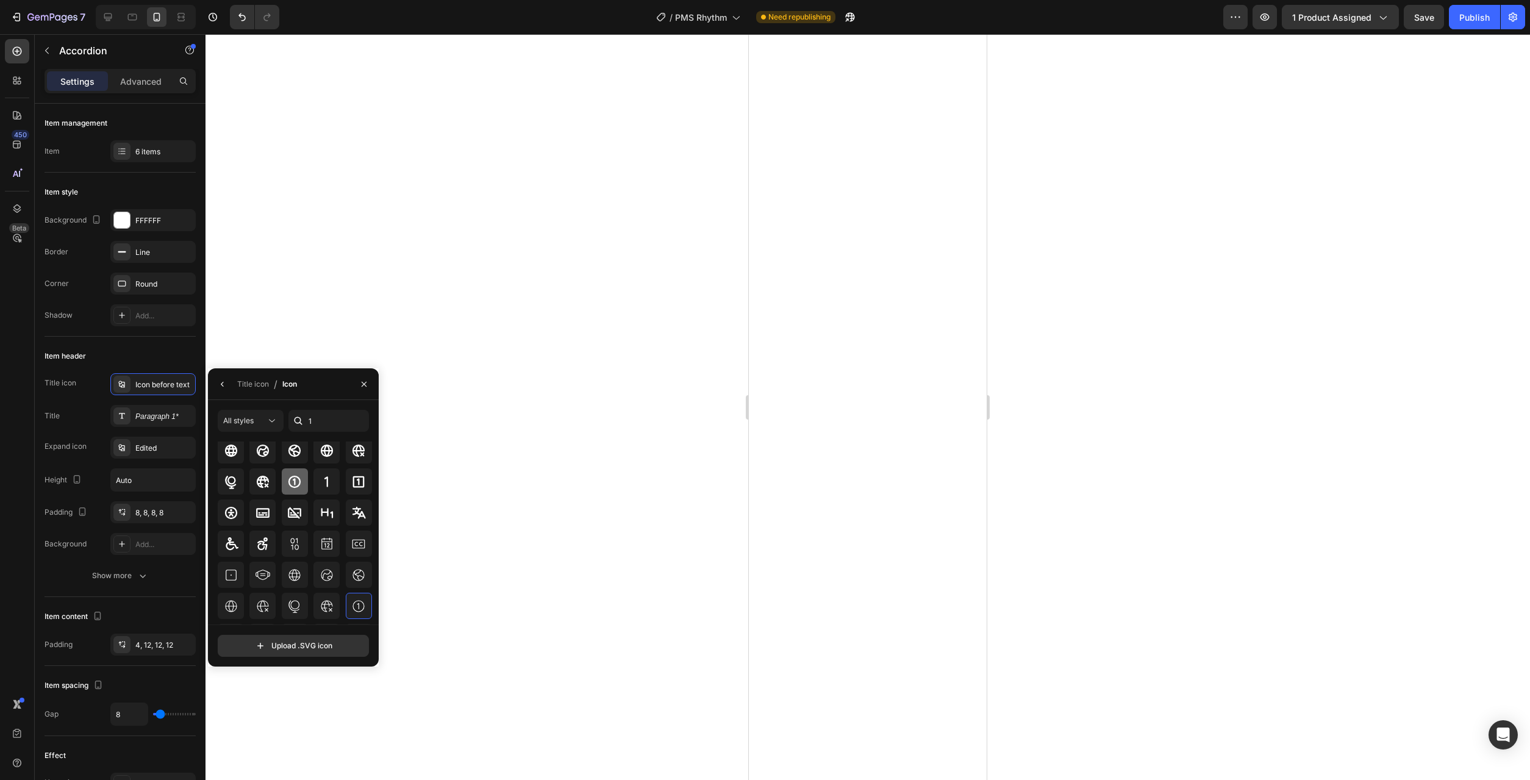
click at [293, 488] on icon at bounding box center [294, 481] width 15 height 15
click at [217, 385] on button "button" at bounding box center [223, 384] width 20 height 20
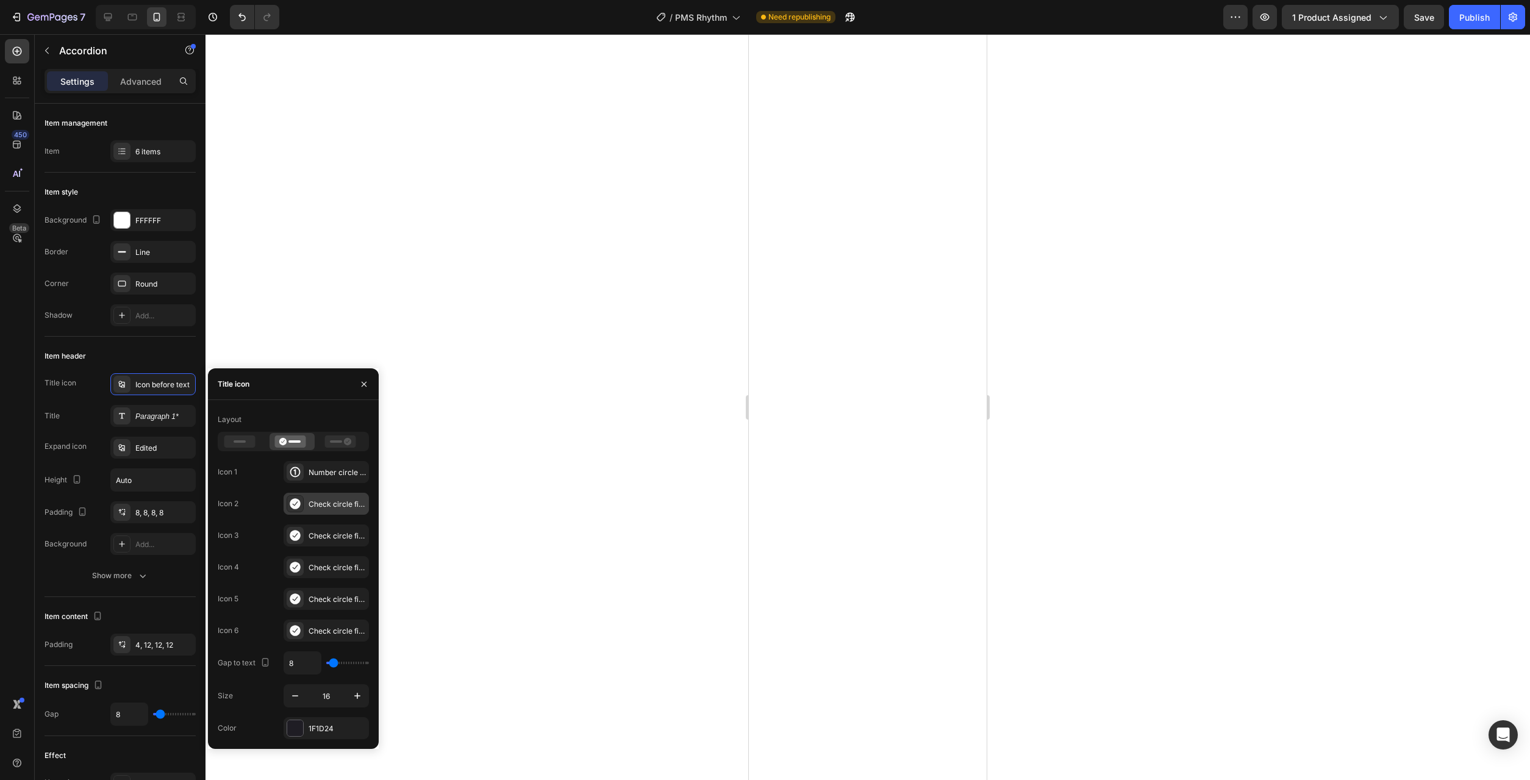
click at [296, 503] on icon at bounding box center [295, 503] width 10 height 11
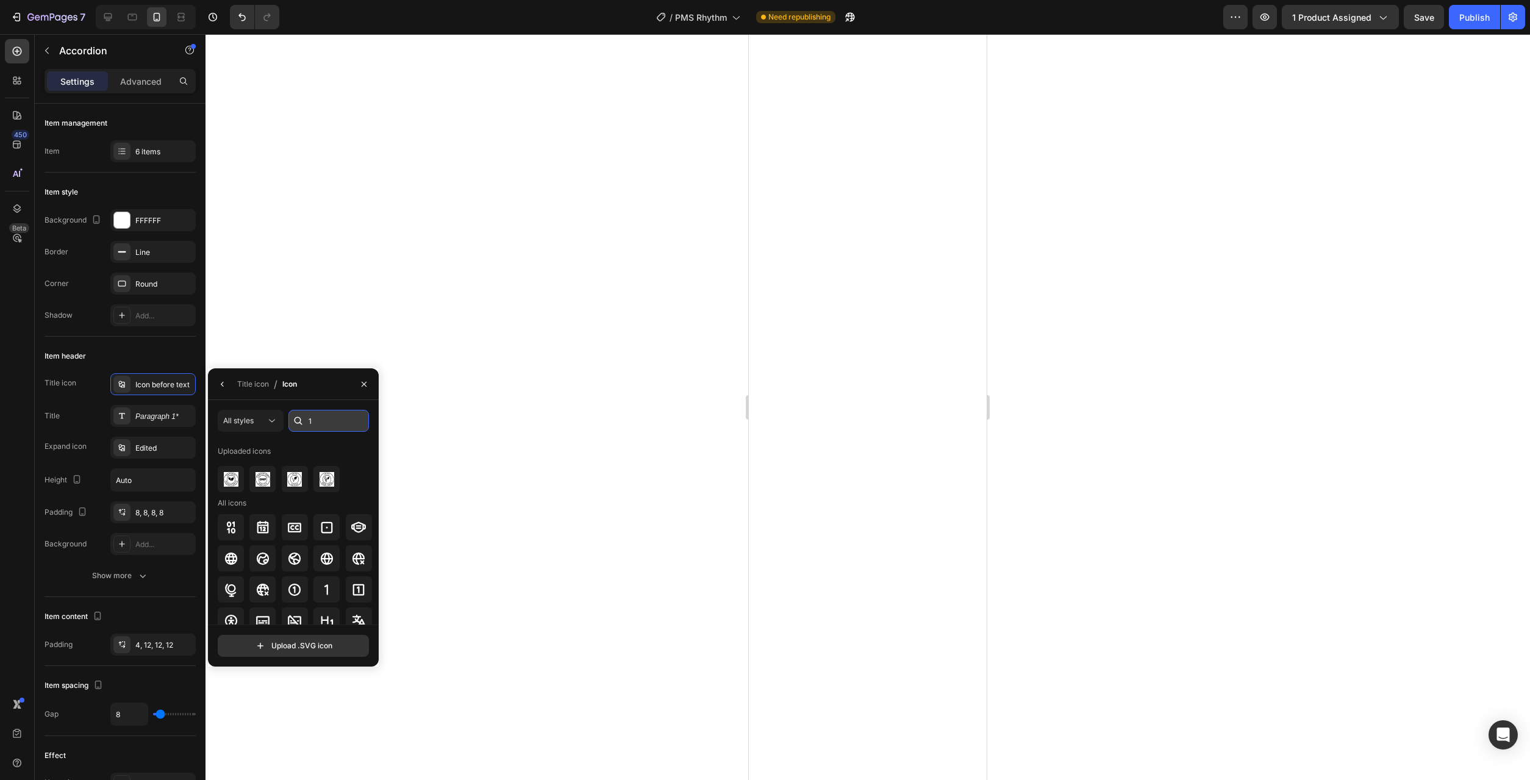
click at [324, 424] on input "1" at bounding box center [328, 421] width 80 height 22
type input "2"
click at [233, 483] on icon at bounding box center [230, 483] width 12 height 12
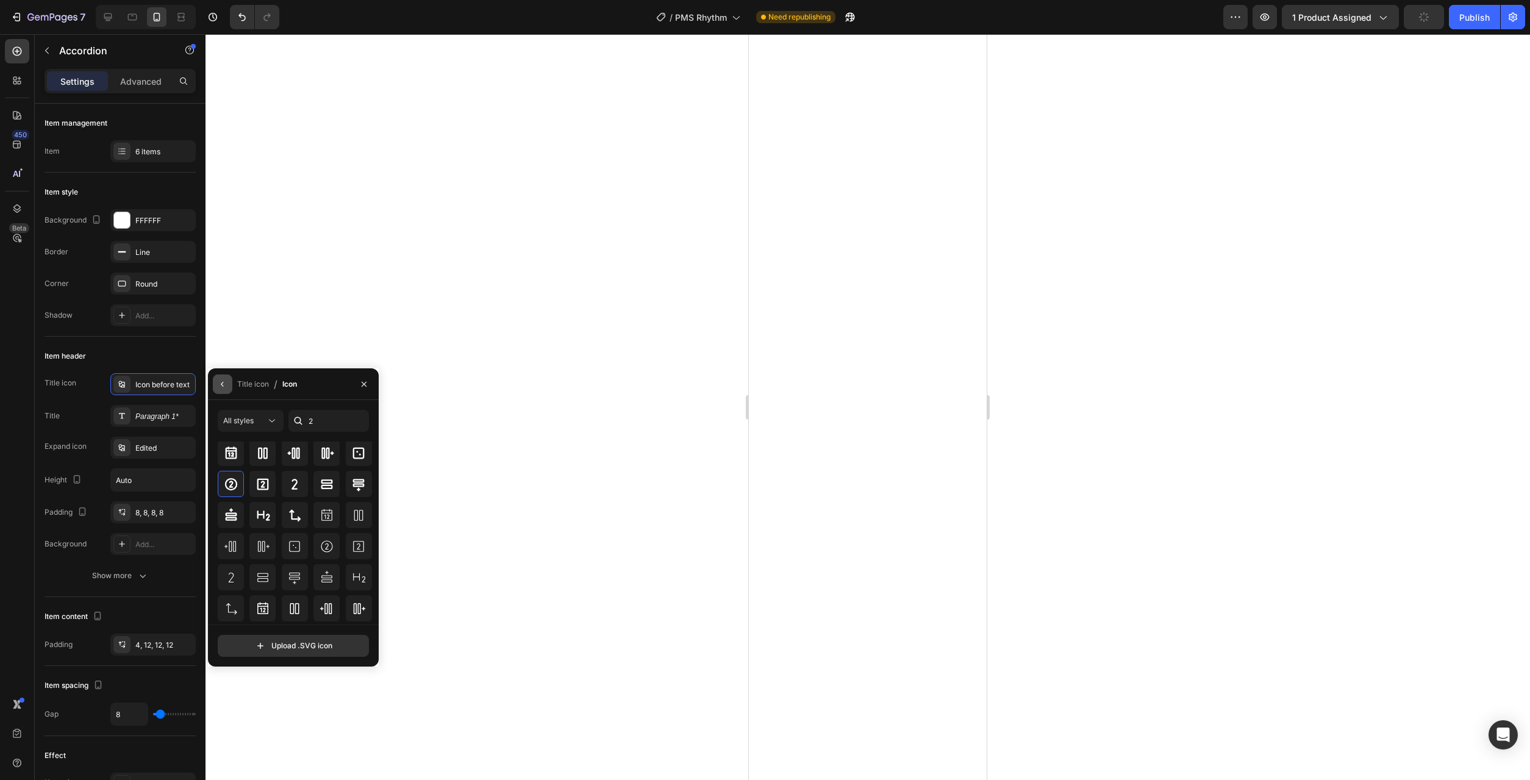
click at [222, 388] on icon "button" at bounding box center [223, 384] width 10 height 10
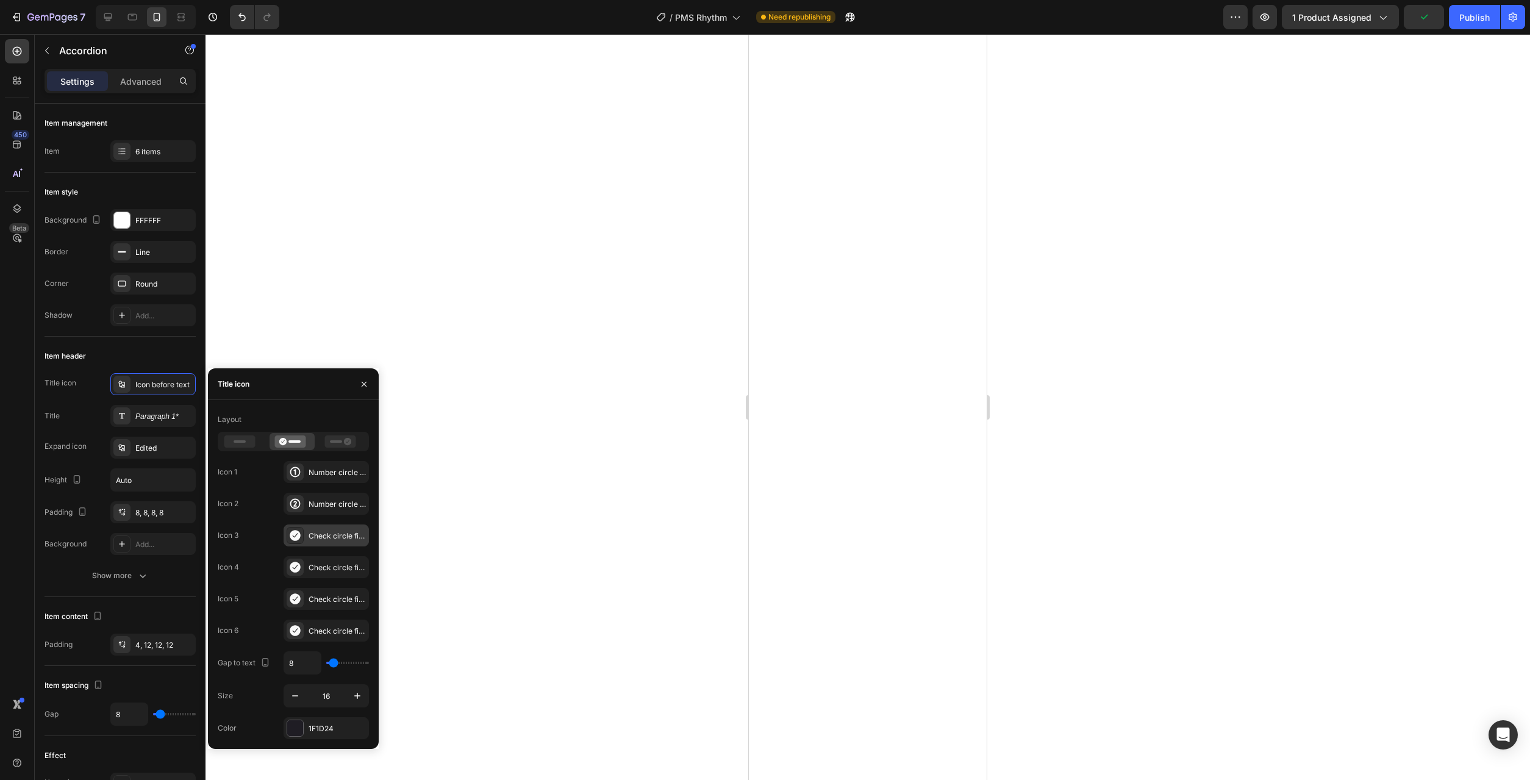
click at [296, 536] on icon at bounding box center [295, 535] width 12 height 12
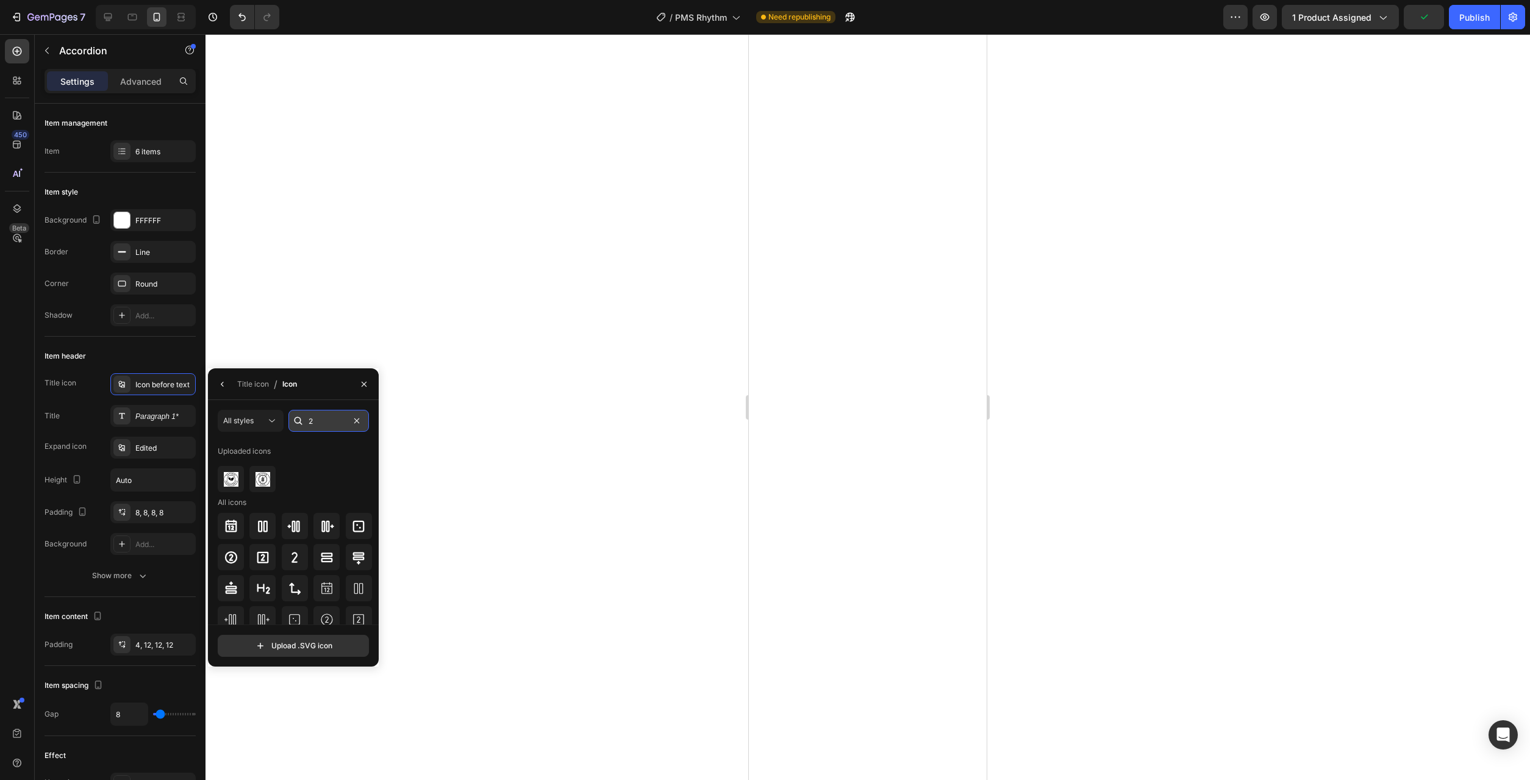
click at [329, 422] on input "2" at bounding box center [328, 421] width 80 height 22
click at [329, 594] on icon at bounding box center [326, 588] width 15 height 15
click at [327, 424] on input "3" at bounding box center [328, 421] width 80 height 22
type input "4"
click at [232, 555] on icon at bounding box center [230, 557] width 9 height 10
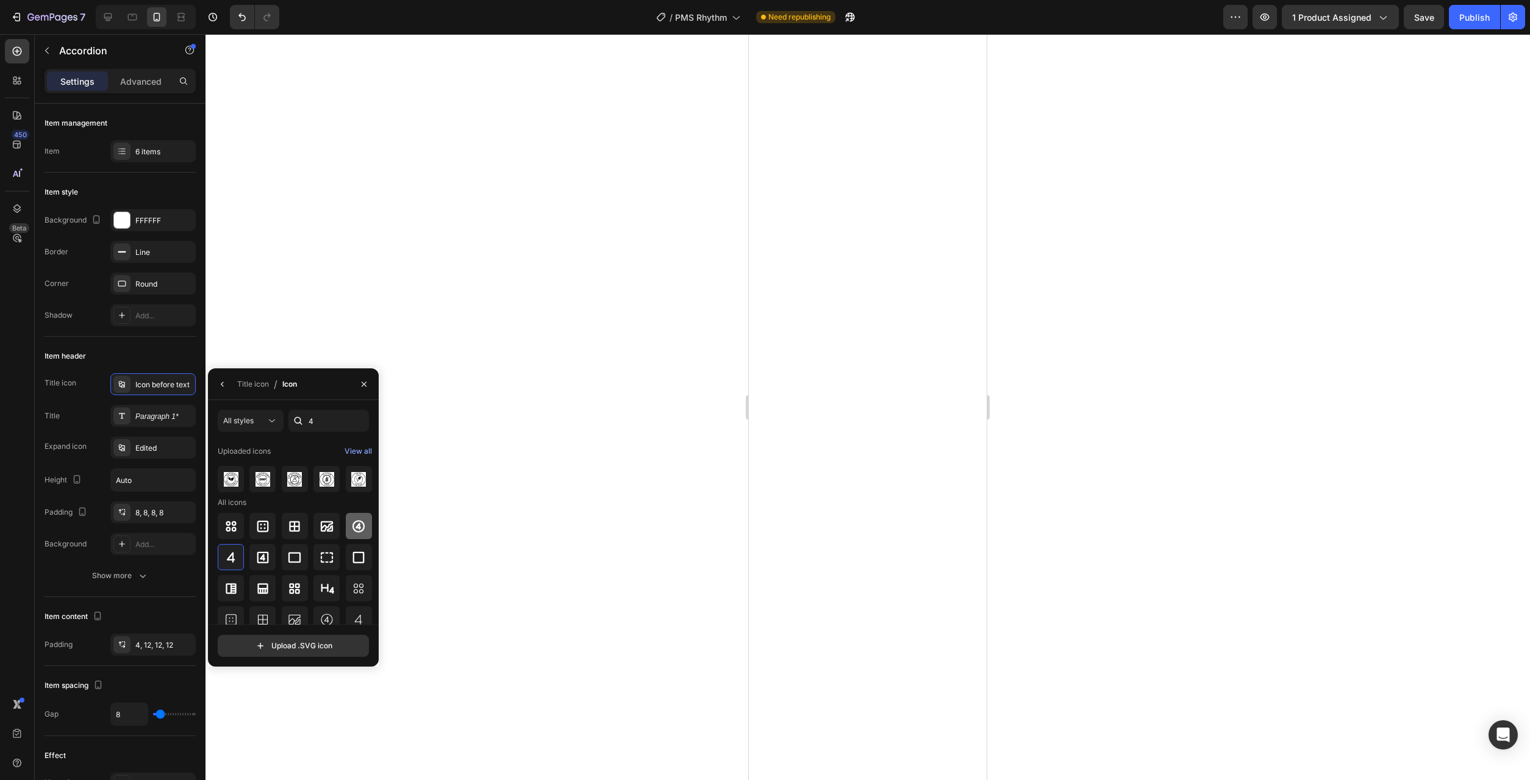
click at [354, 522] on icon at bounding box center [358, 525] width 12 height 12
click at [332, 552] on icon at bounding box center [326, 546] width 15 height 15
click at [360, 458] on icon at bounding box center [358, 452] width 12 height 12
click at [215, 391] on button "button" at bounding box center [223, 384] width 20 height 20
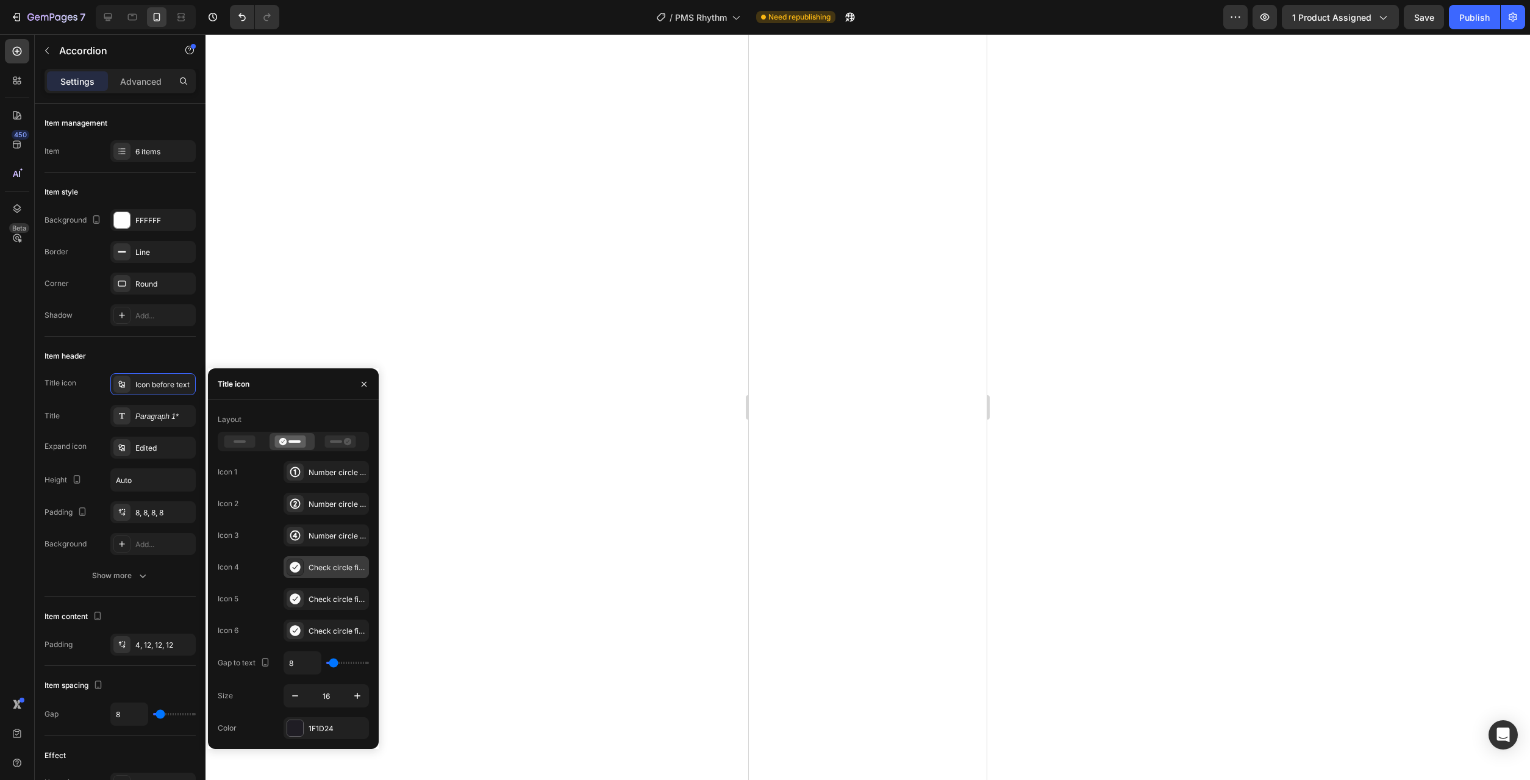
click at [298, 568] on icon at bounding box center [295, 567] width 10 height 11
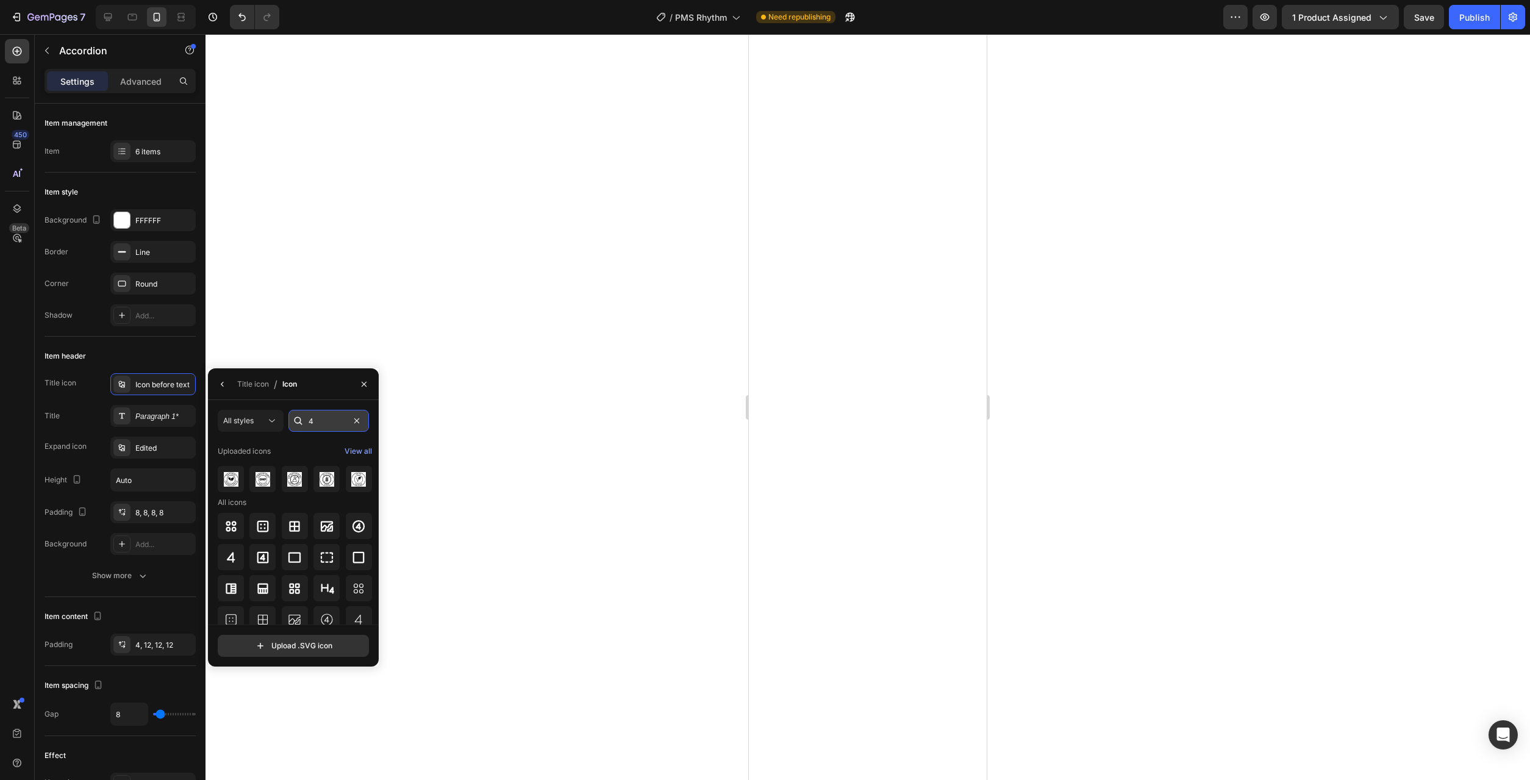
click at [330, 427] on input "4" at bounding box center [328, 421] width 80 height 22
click at [363, 615] on icon at bounding box center [358, 619] width 15 height 15
click at [328, 533] on icon at bounding box center [326, 526] width 15 height 15
click at [323, 421] on input "5" at bounding box center [328, 421] width 80 height 22
type input "6"
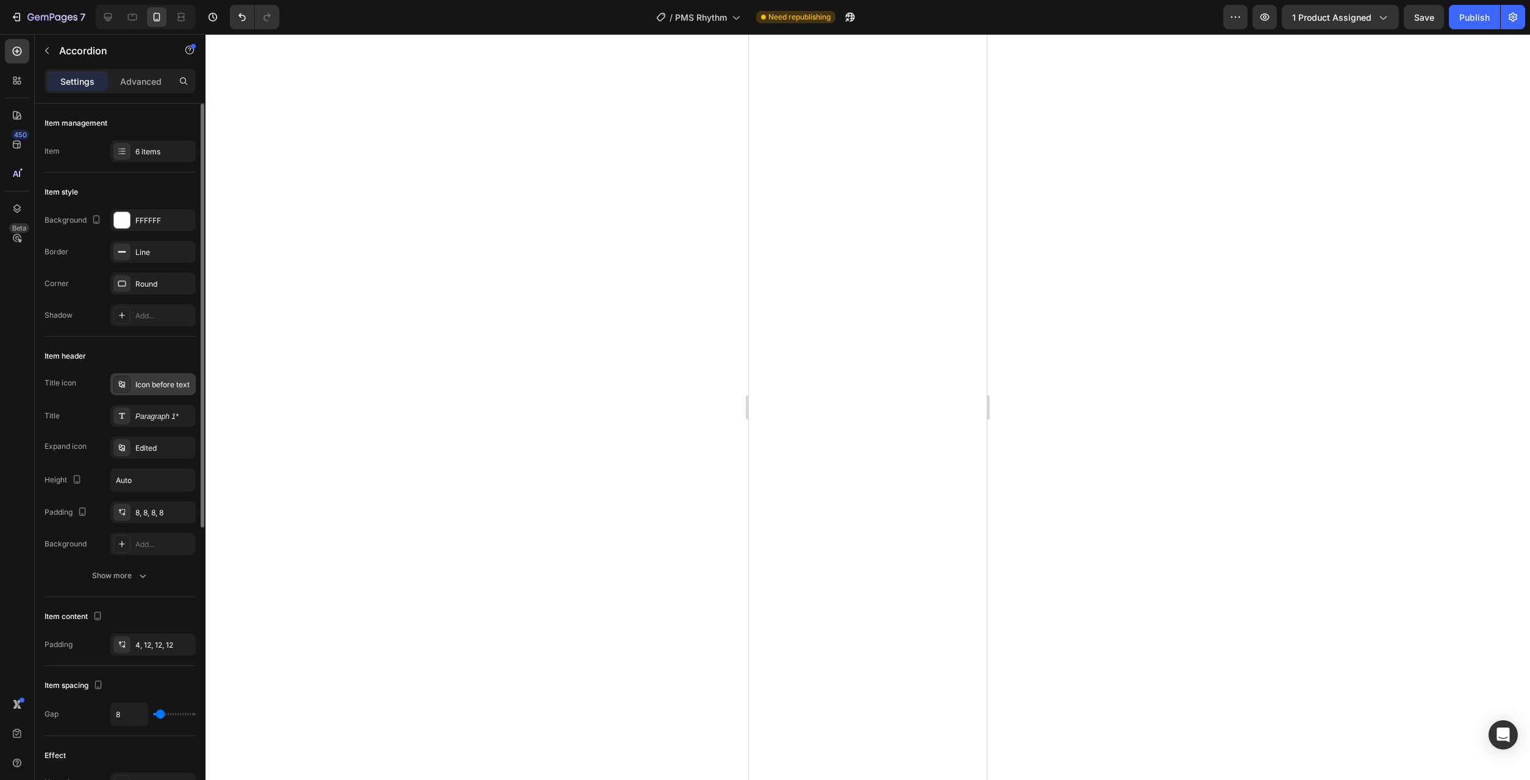
click at [164, 392] on div "Icon before text" at bounding box center [152, 384] width 85 height 22
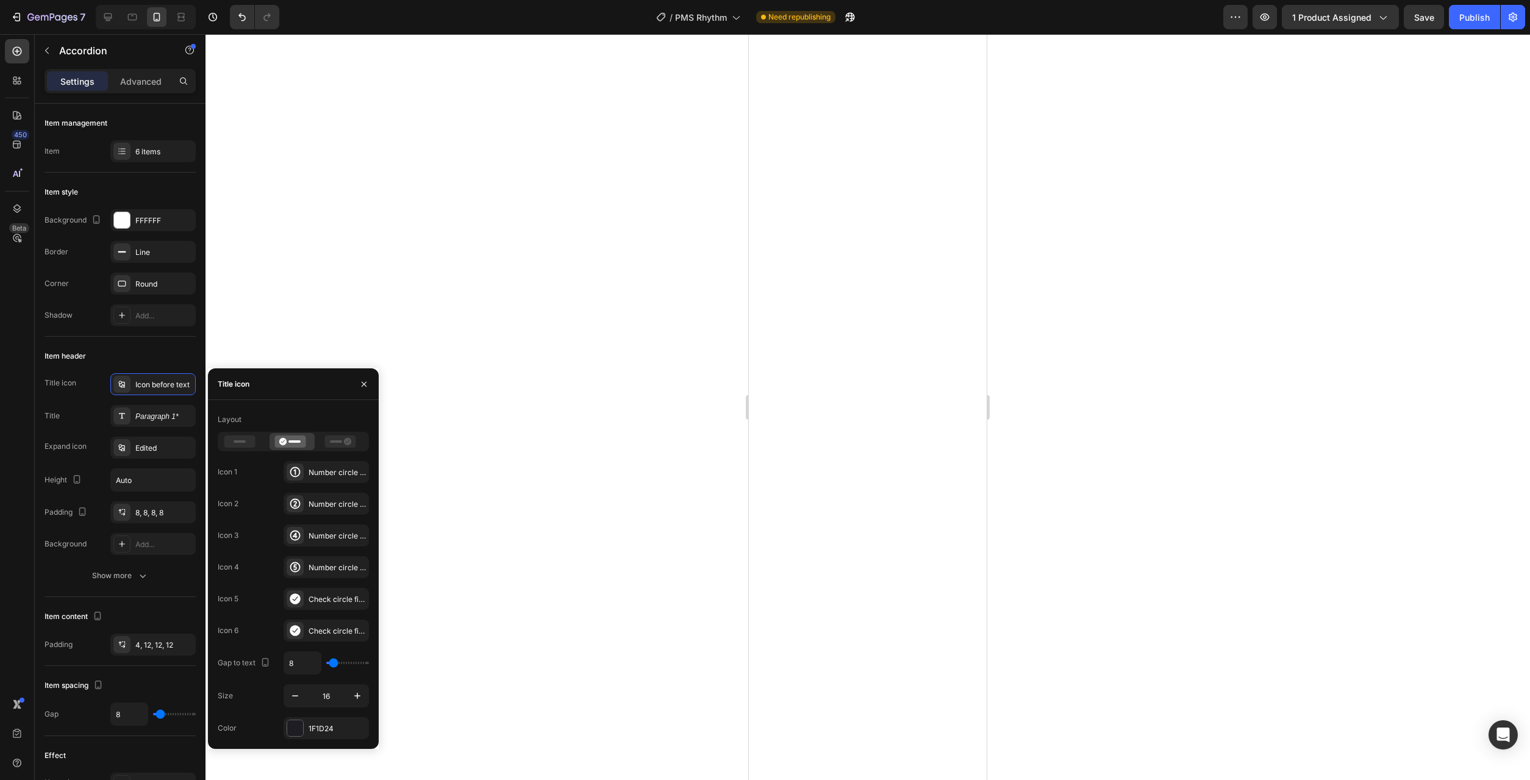
click at [291, 533] on icon at bounding box center [295, 535] width 10 height 10
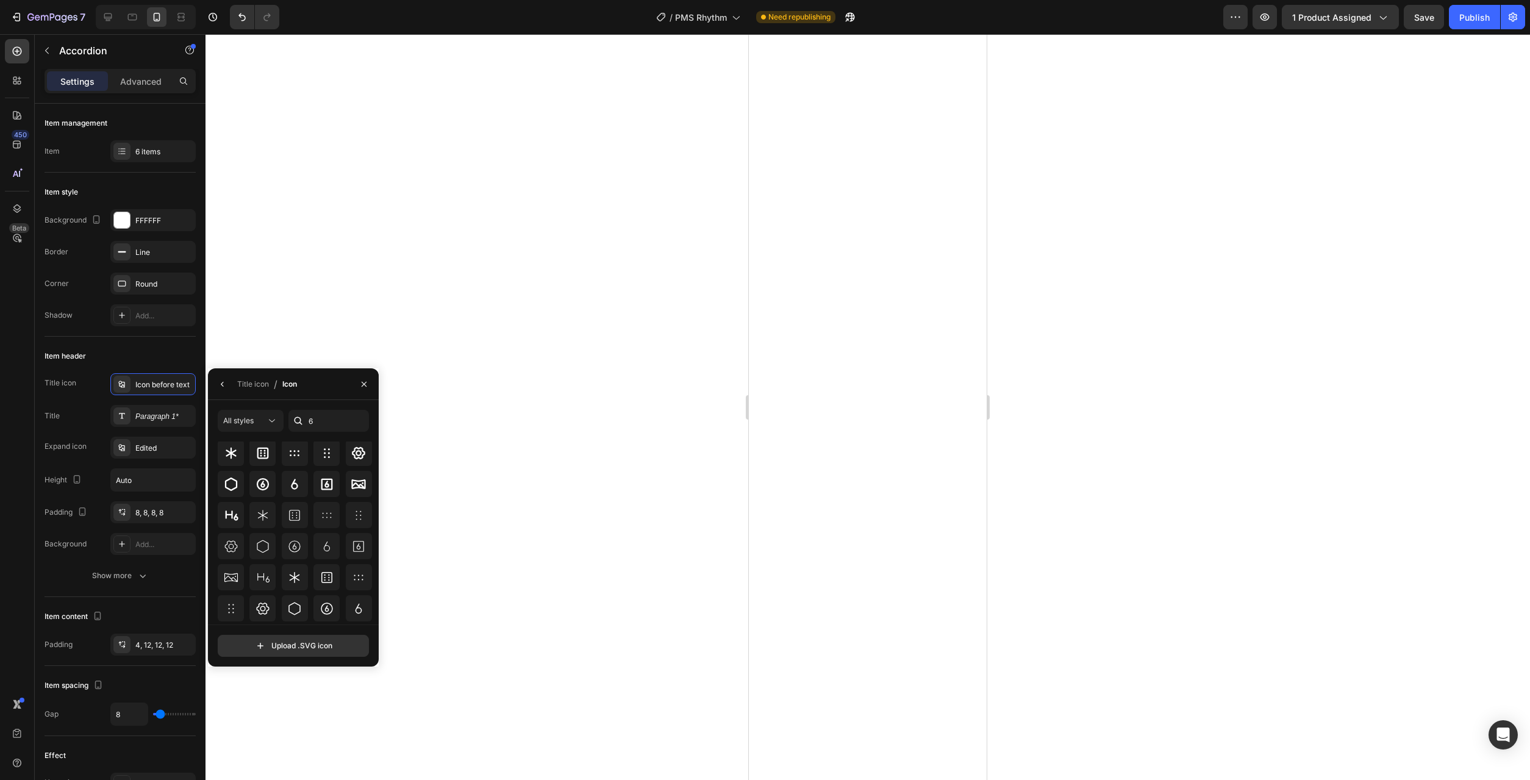
scroll to position [70, 0]
click at [333, 415] on input "6" at bounding box center [328, 421] width 80 height 22
type input "3"
click at [328, 519] on icon at bounding box center [326, 515] width 15 height 15
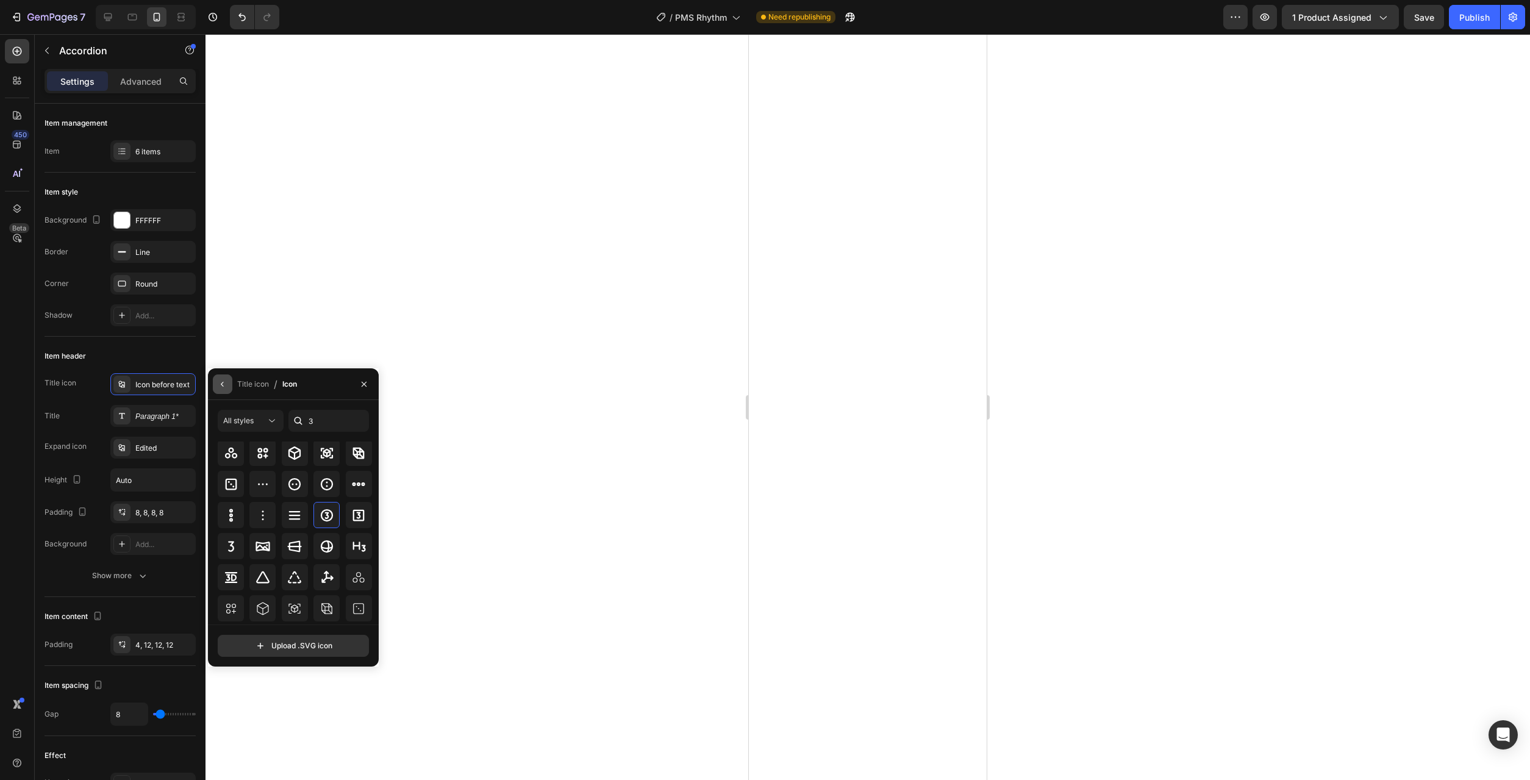
click at [226, 388] on icon "button" at bounding box center [223, 384] width 10 height 10
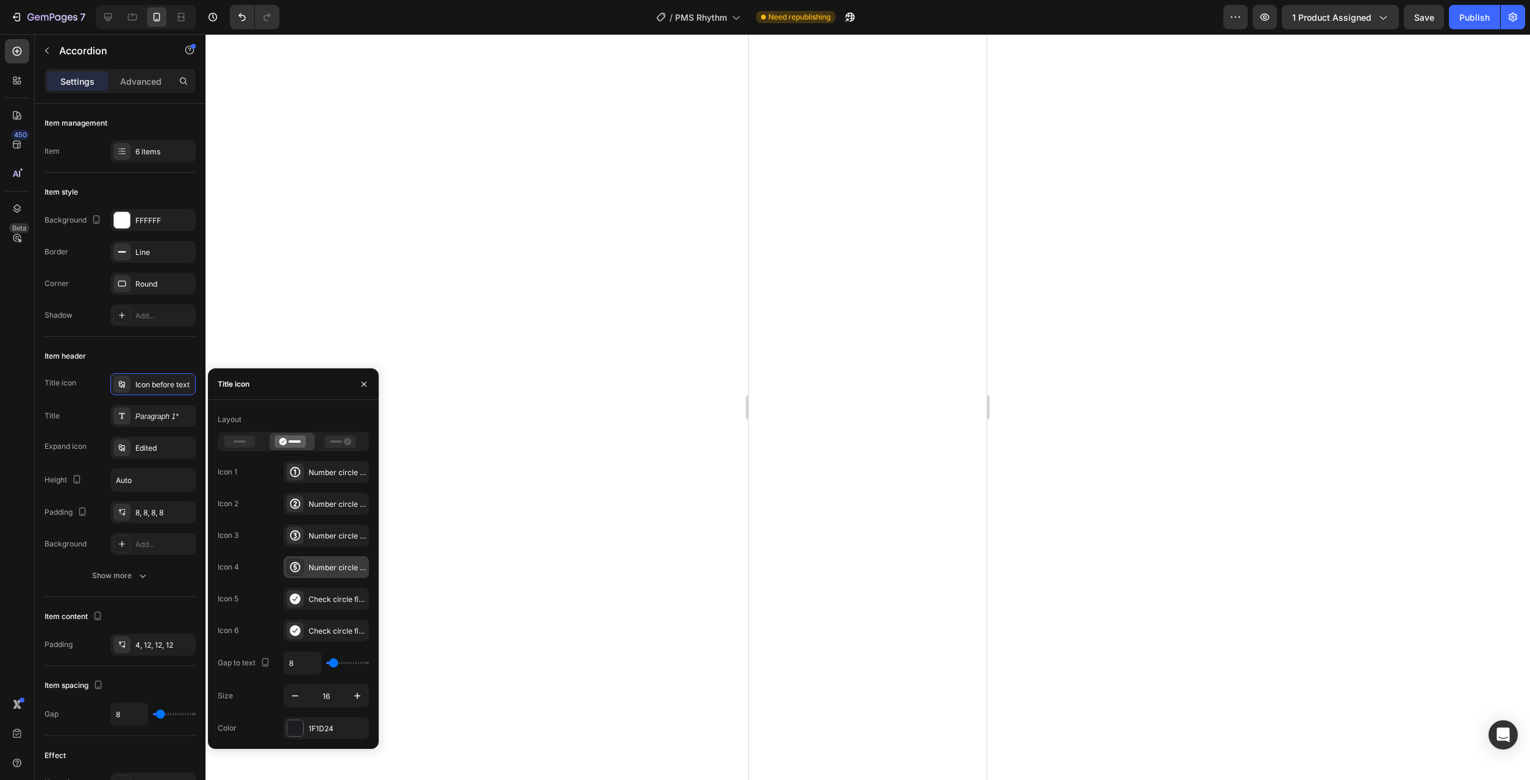
click at [296, 567] on icon at bounding box center [295, 567] width 10 height 10
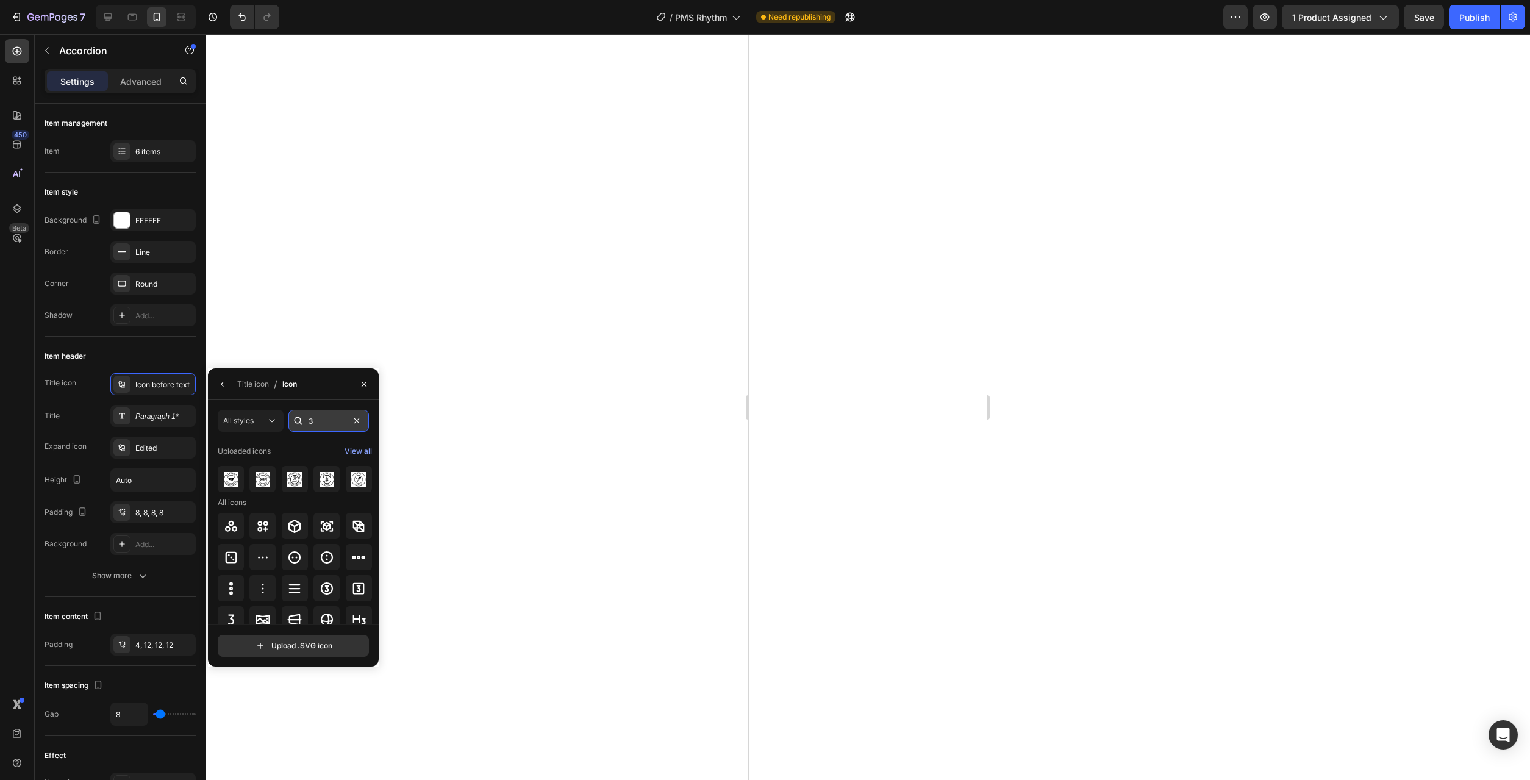
click at [326, 420] on input "3" at bounding box center [328, 421] width 80 height 22
type input "4"
click at [349, 524] on div at bounding box center [359, 526] width 26 height 26
click at [298, 522] on icon at bounding box center [294, 523] width 15 height 15
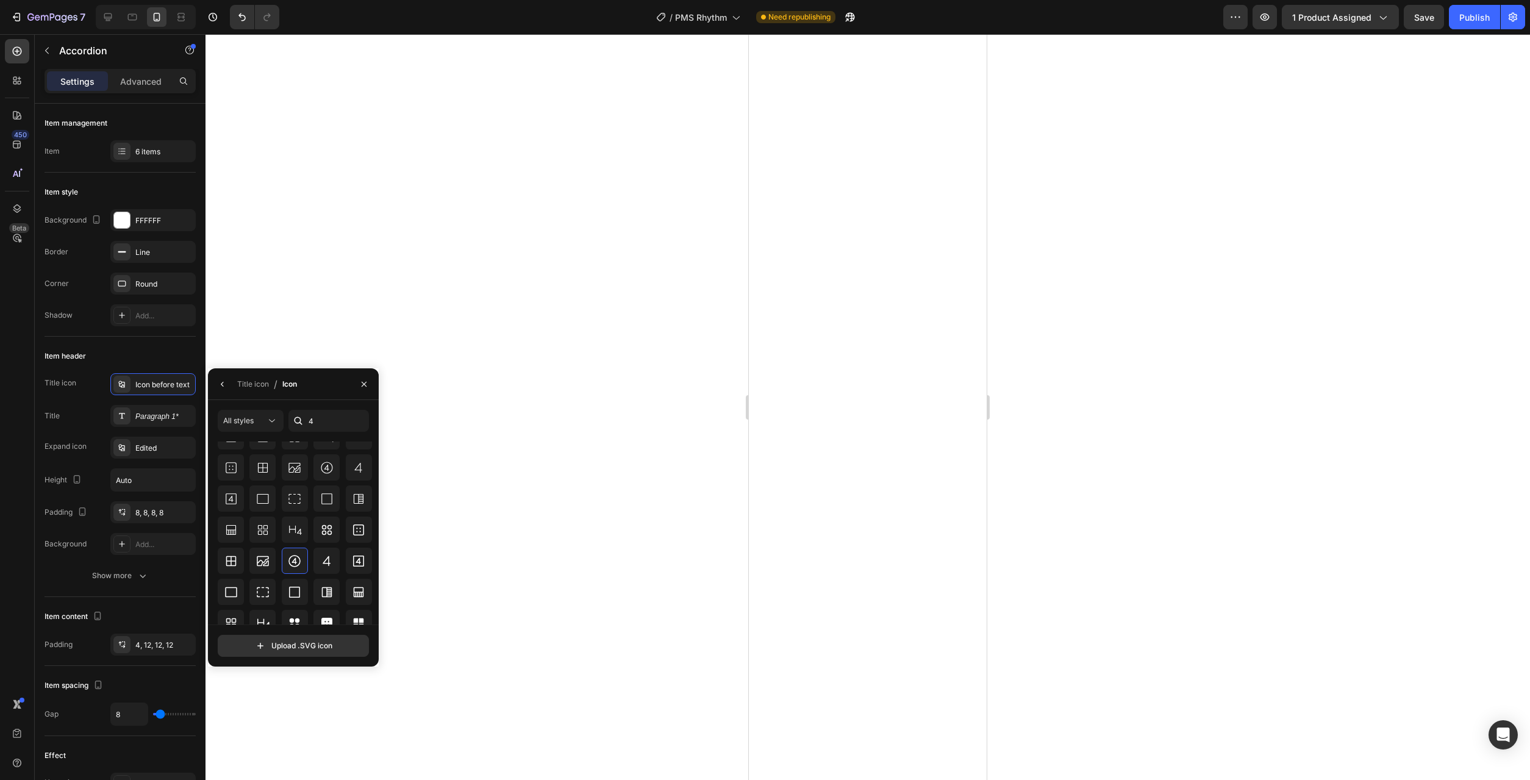
scroll to position [107, 0]
click at [327, 516] on icon at bounding box center [326, 512] width 15 height 15
click at [298, 604] on icon at bounding box center [294, 606] width 15 height 15
click at [226, 388] on icon "button" at bounding box center [223, 384] width 10 height 10
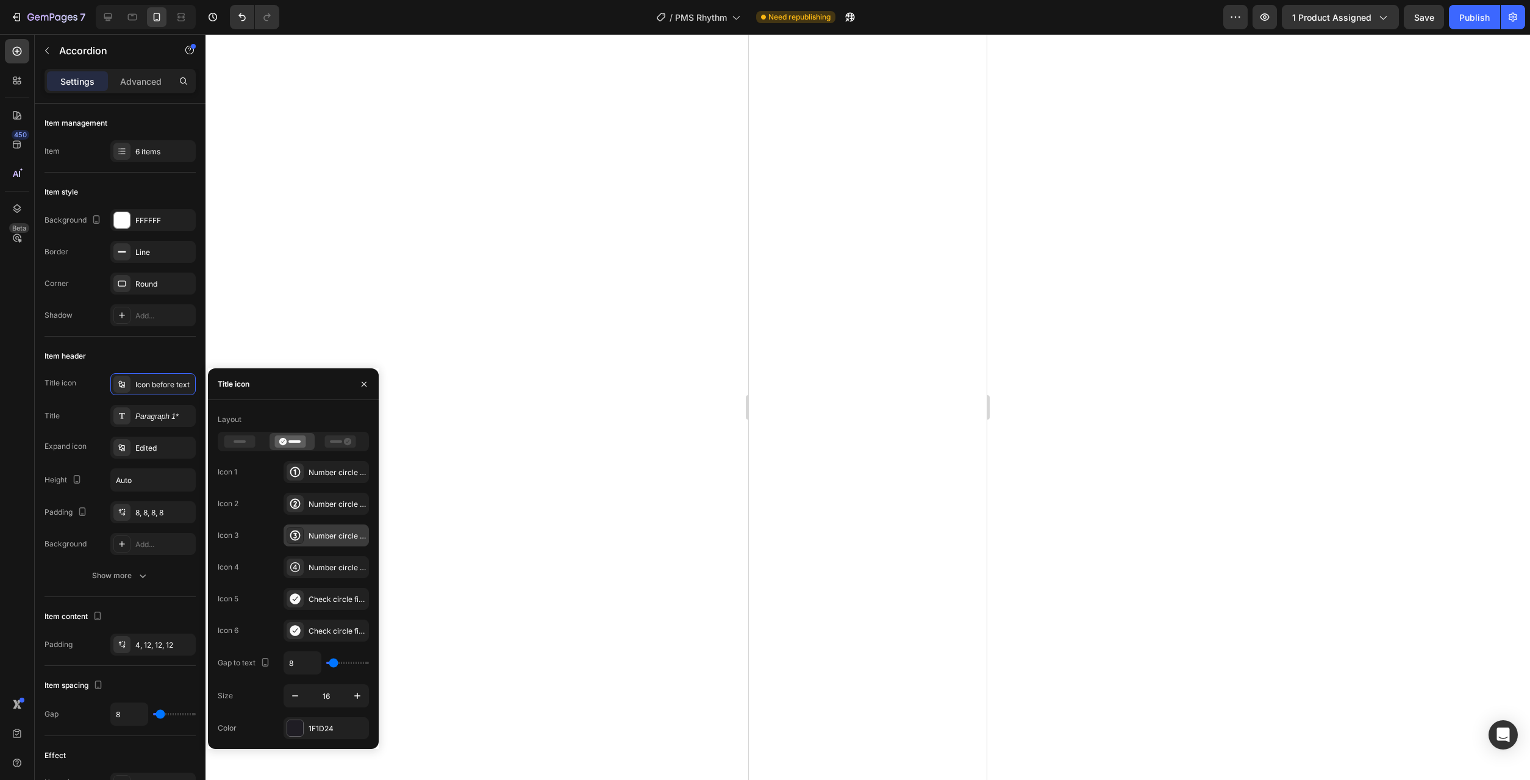
click at [298, 535] on icon at bounding box center [295, 535] width 12 height 12
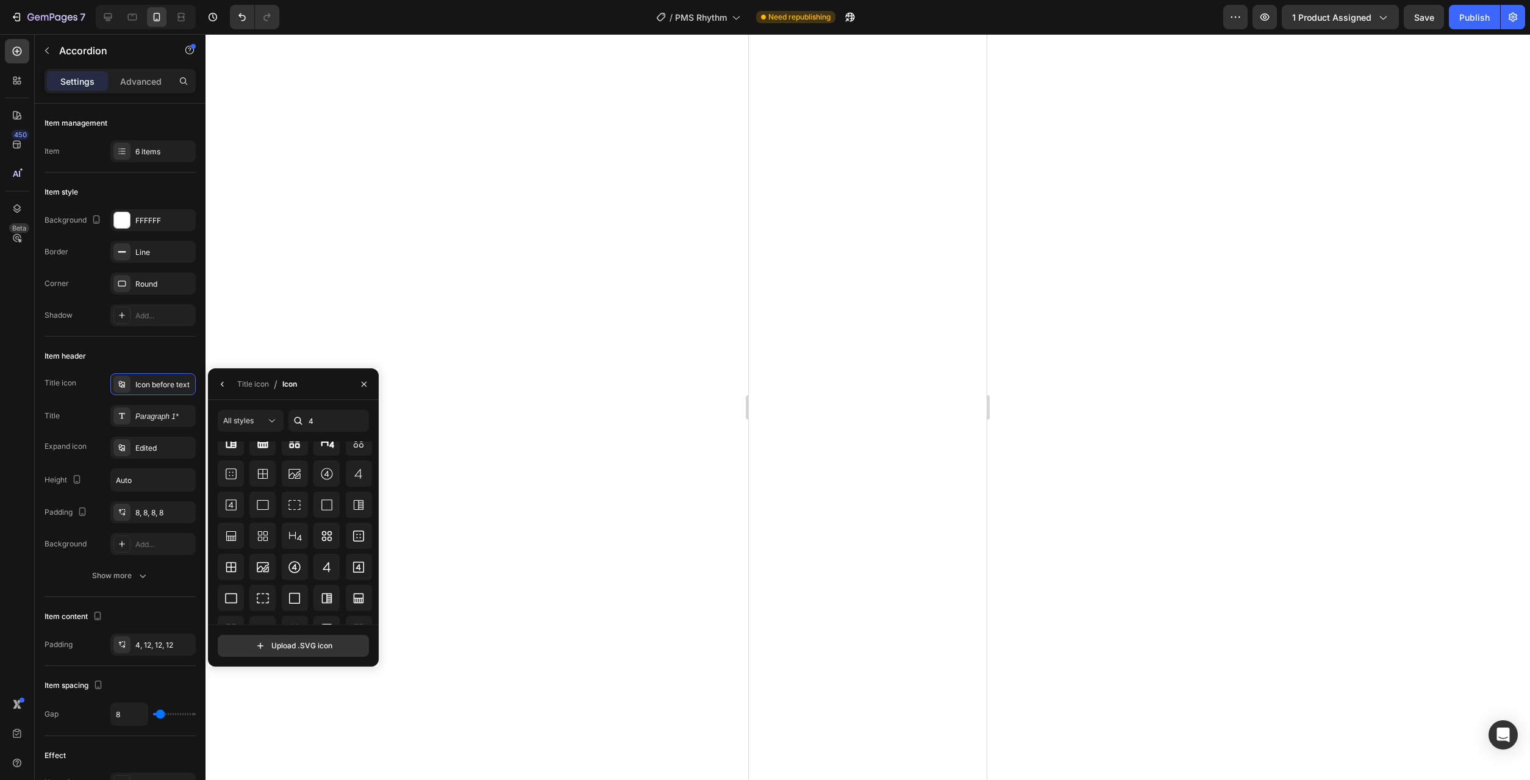
scroll to position [146, 0]
click at [296, 561] on icon at bounding box center [294, 561] width 15 height 15
click at [325, 413] on input "4" at bounding box center [328, 421] width 80 height 22
click at [325, 426] on input "4" at bounding box center [328, 421] width 80 height 22
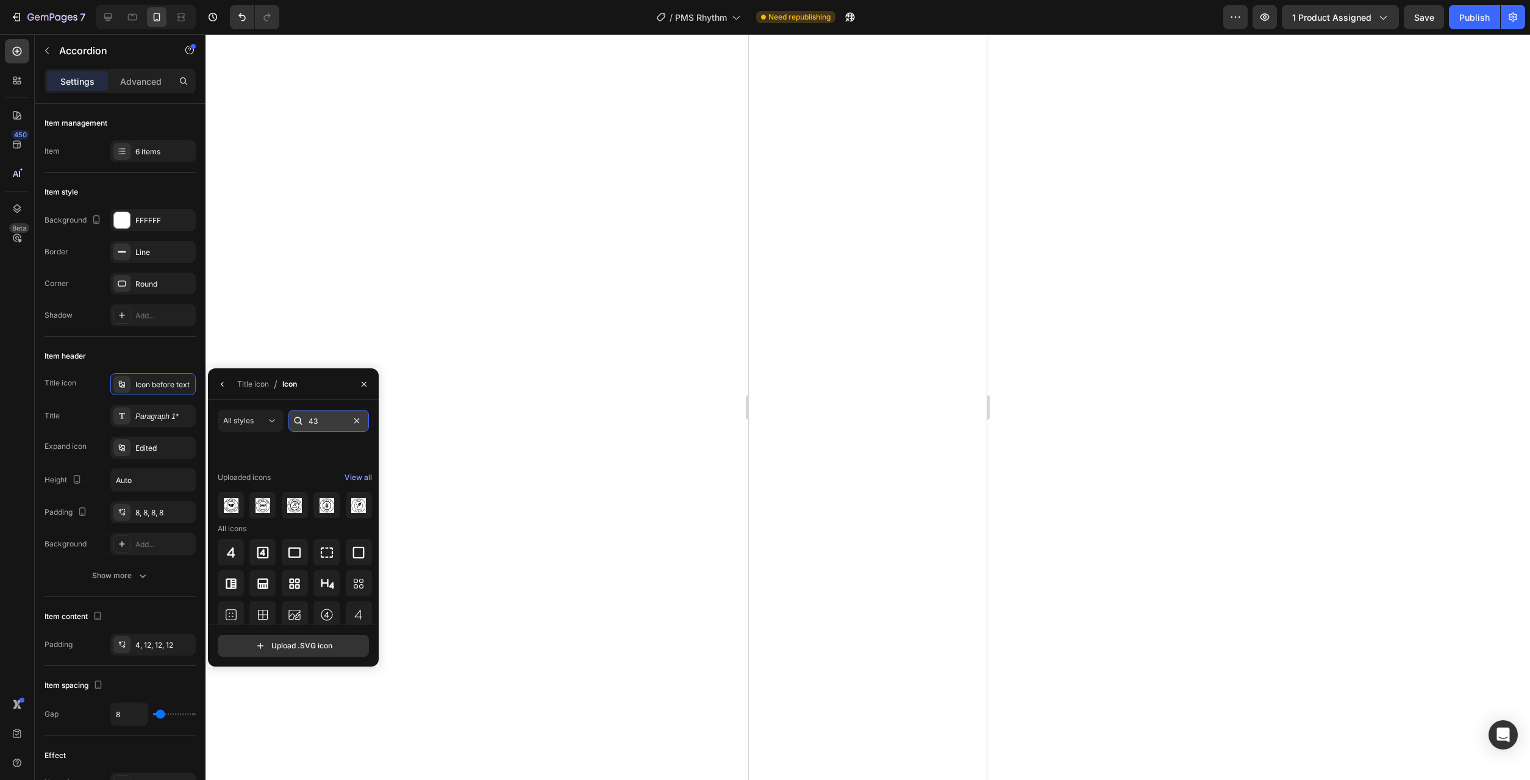
click at [324, 423] on input "43" at bounding box center [328, 421] width 80 height 22
click at [329, 432] on input "43" at bounding box center [328, 421] width 80 height 22
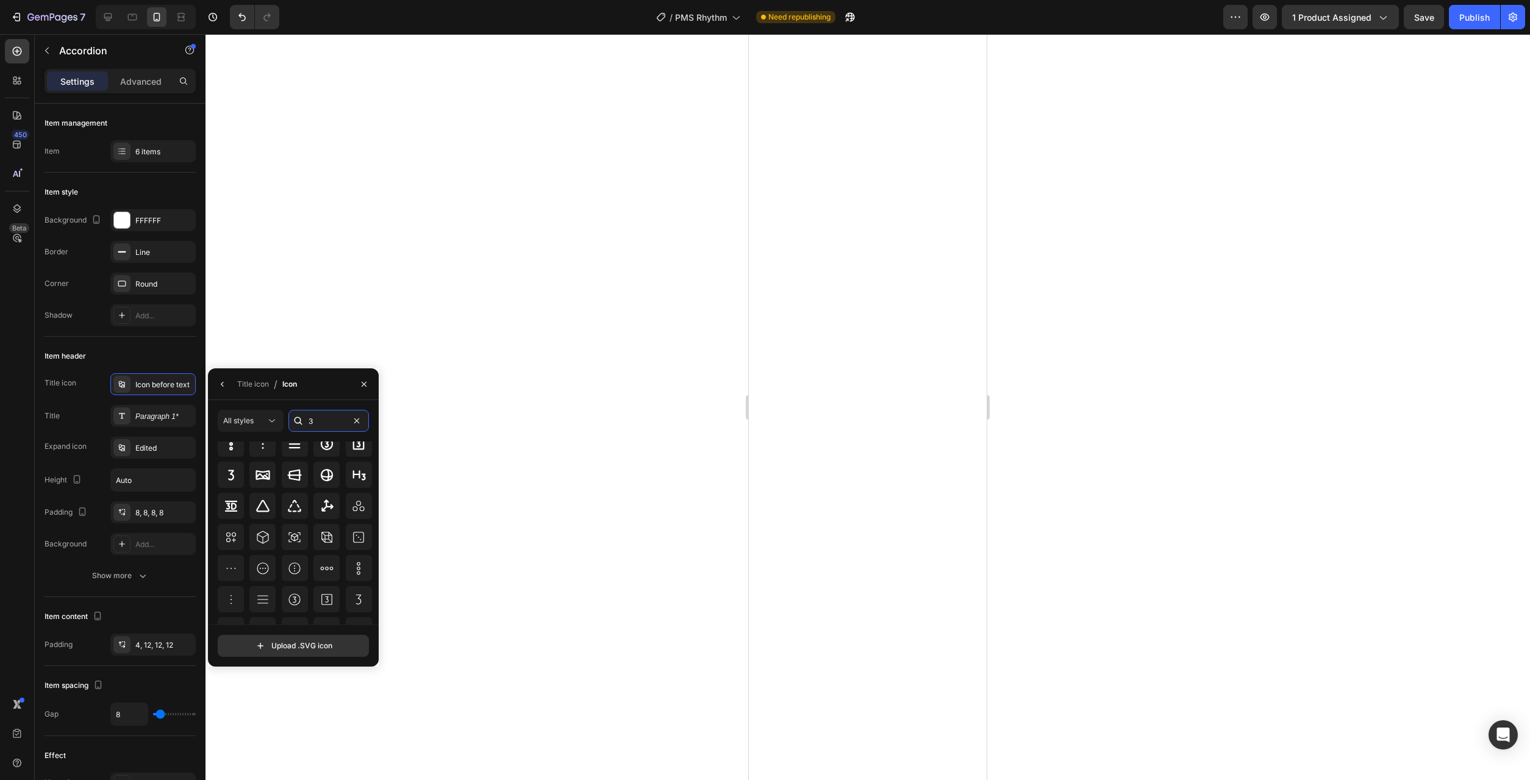
scroll to position [146, 0]
type input "3"
click at [300, 592] on icon at bounding box center [295, 593] width 12 height 12
click at [269, 574] on icon at bounding box center [262, 572] width 15 height 15
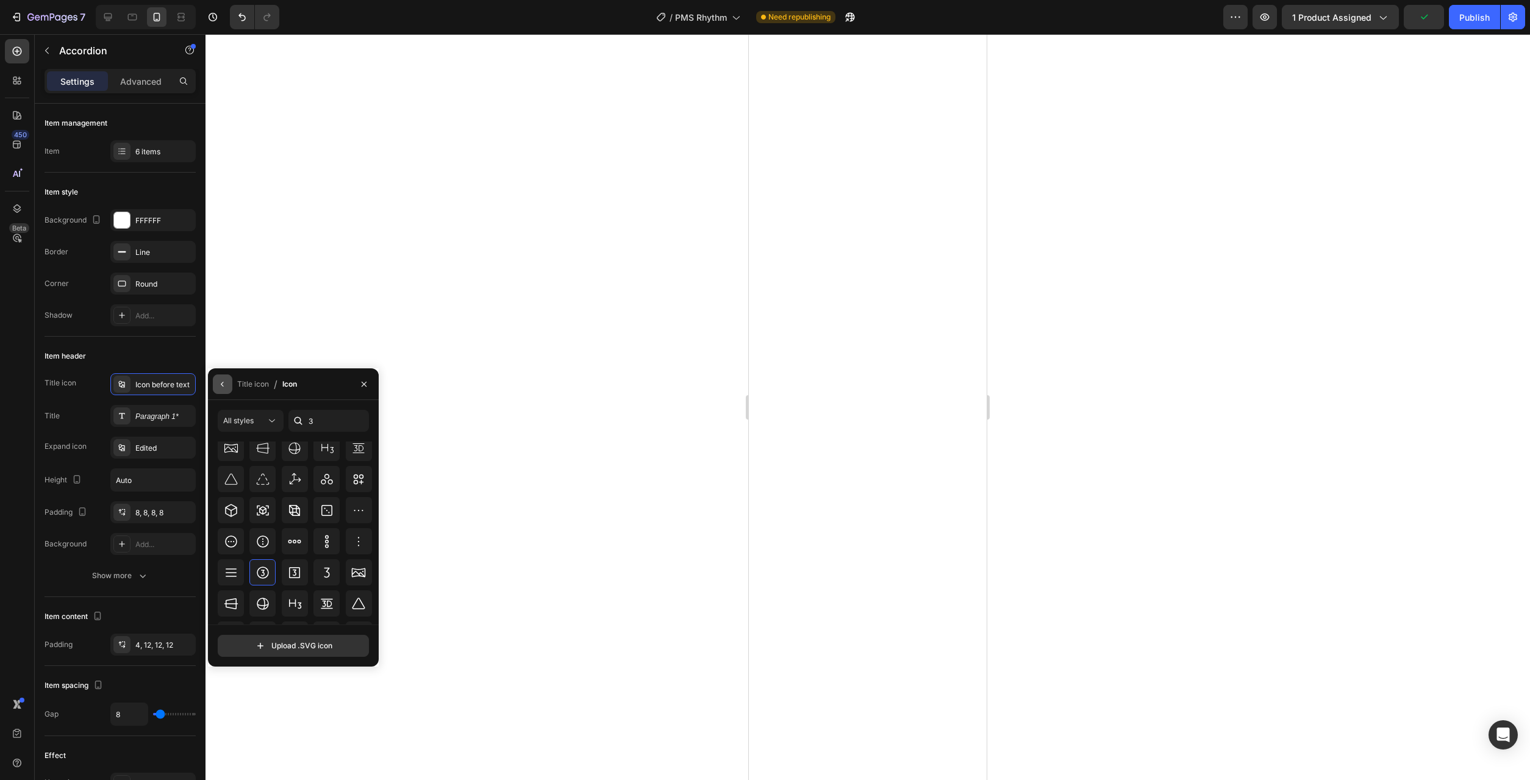
click at [224, 388] on icon "button" at bounding box center [223, 384] width 10 height 10
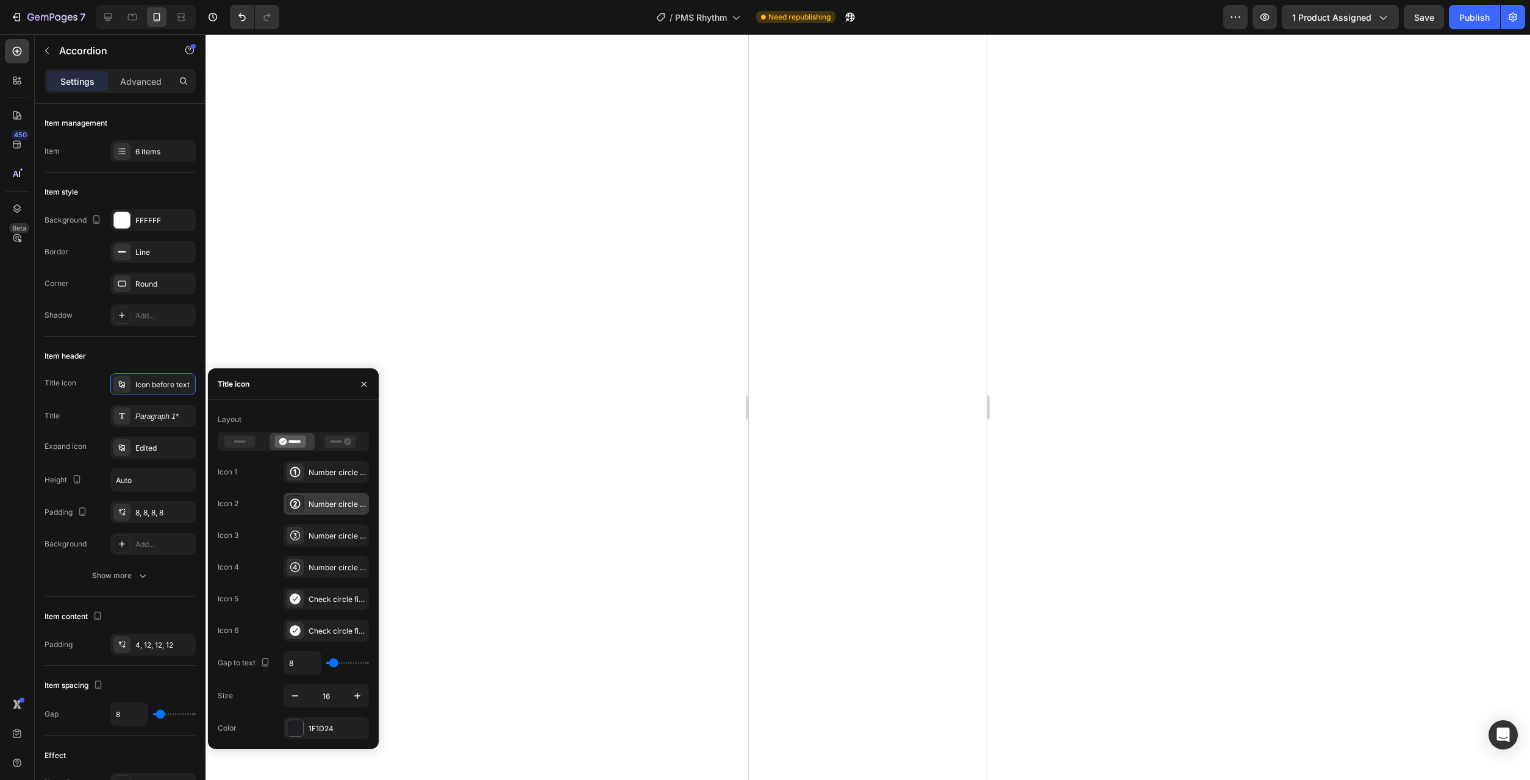
click at [303, 499] on div at bounding box center [295, 503] width 17 height 17
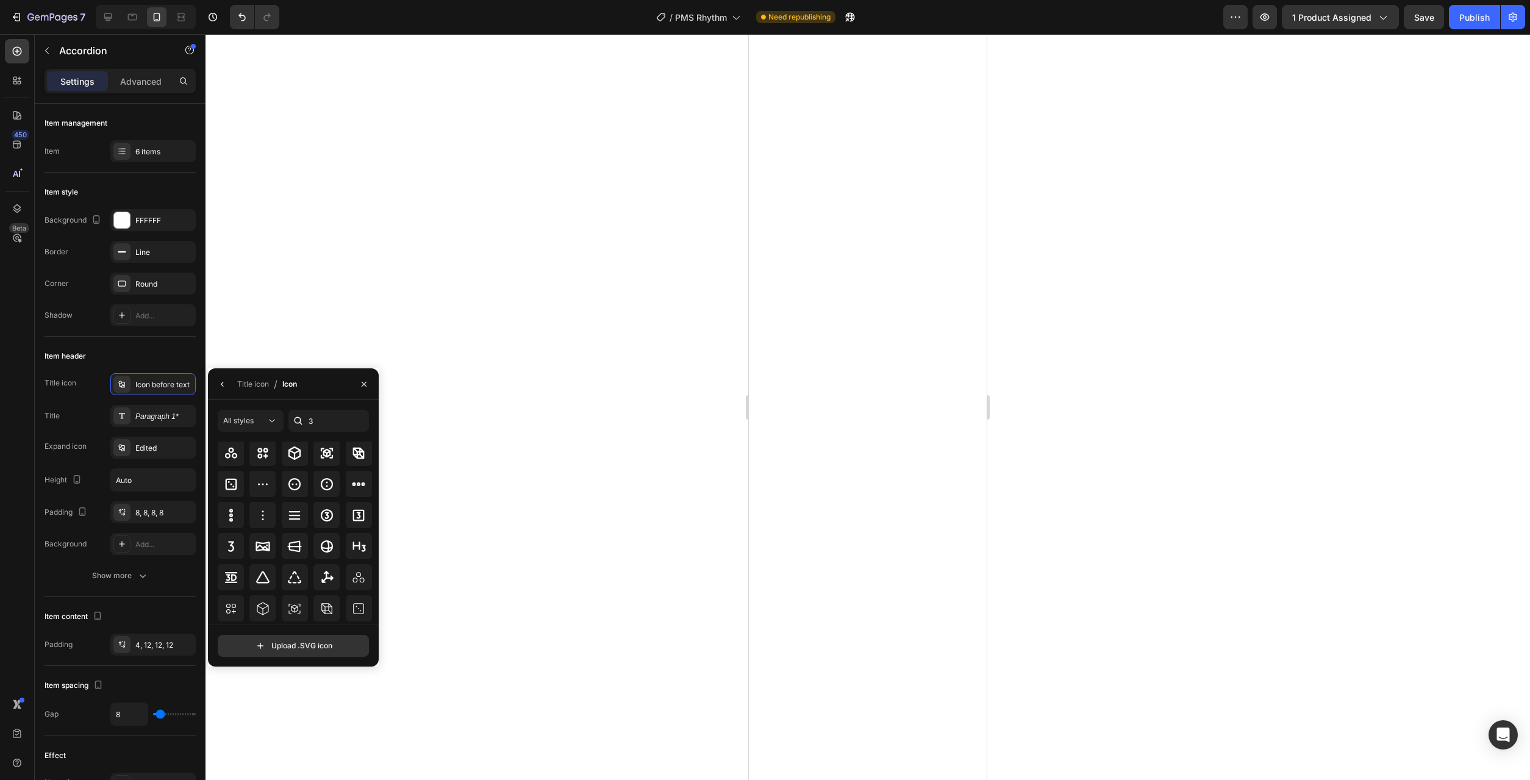
scroll to position [73, 0]
click at [343, 421] on input "3" at bounding box center [328, 421] width 80 height 22
type input "2"
click at [329, 613] on icon at bounding box center [326, 619] width 15 height 15
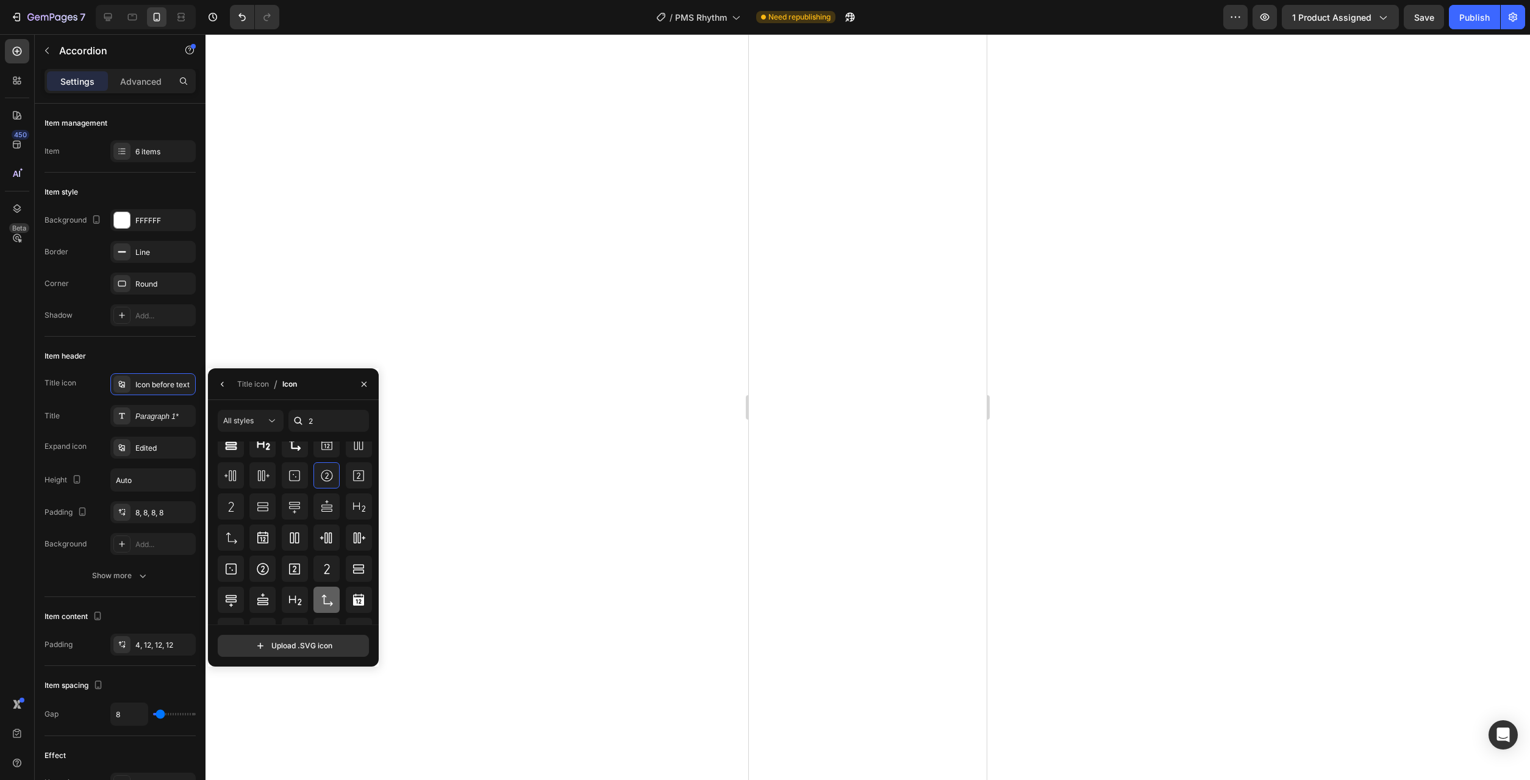
scroll to position [146, 0]
click at [265, 567] on icon at bounding box center [262, 561] width 15 height 15
click at [223, 385] on icon "button" at bounding box center [223, 384] width 10 height 10
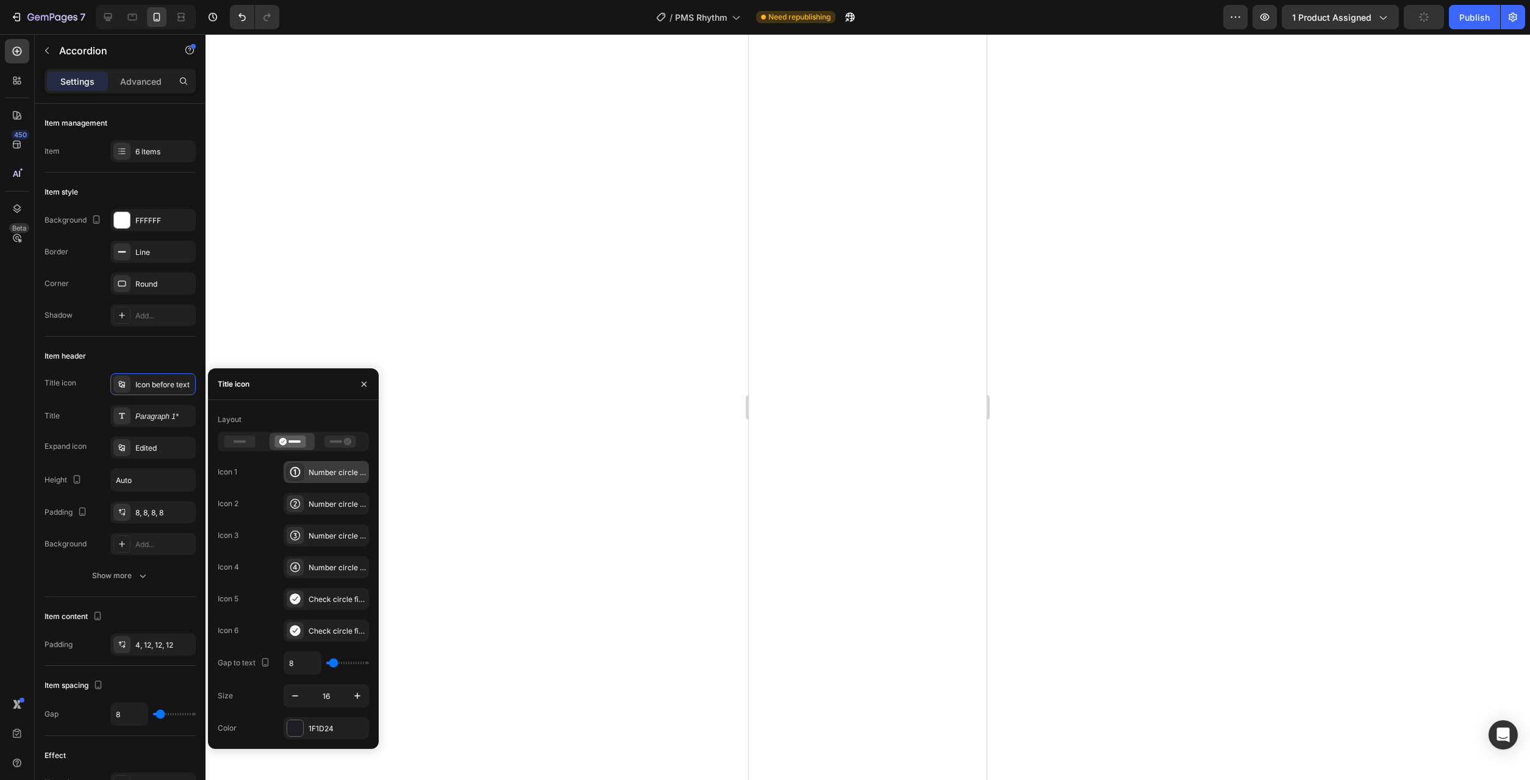
click at [320, 470] on div "Number circle one bold" at bounding box center [336, 472] width 57 height 11
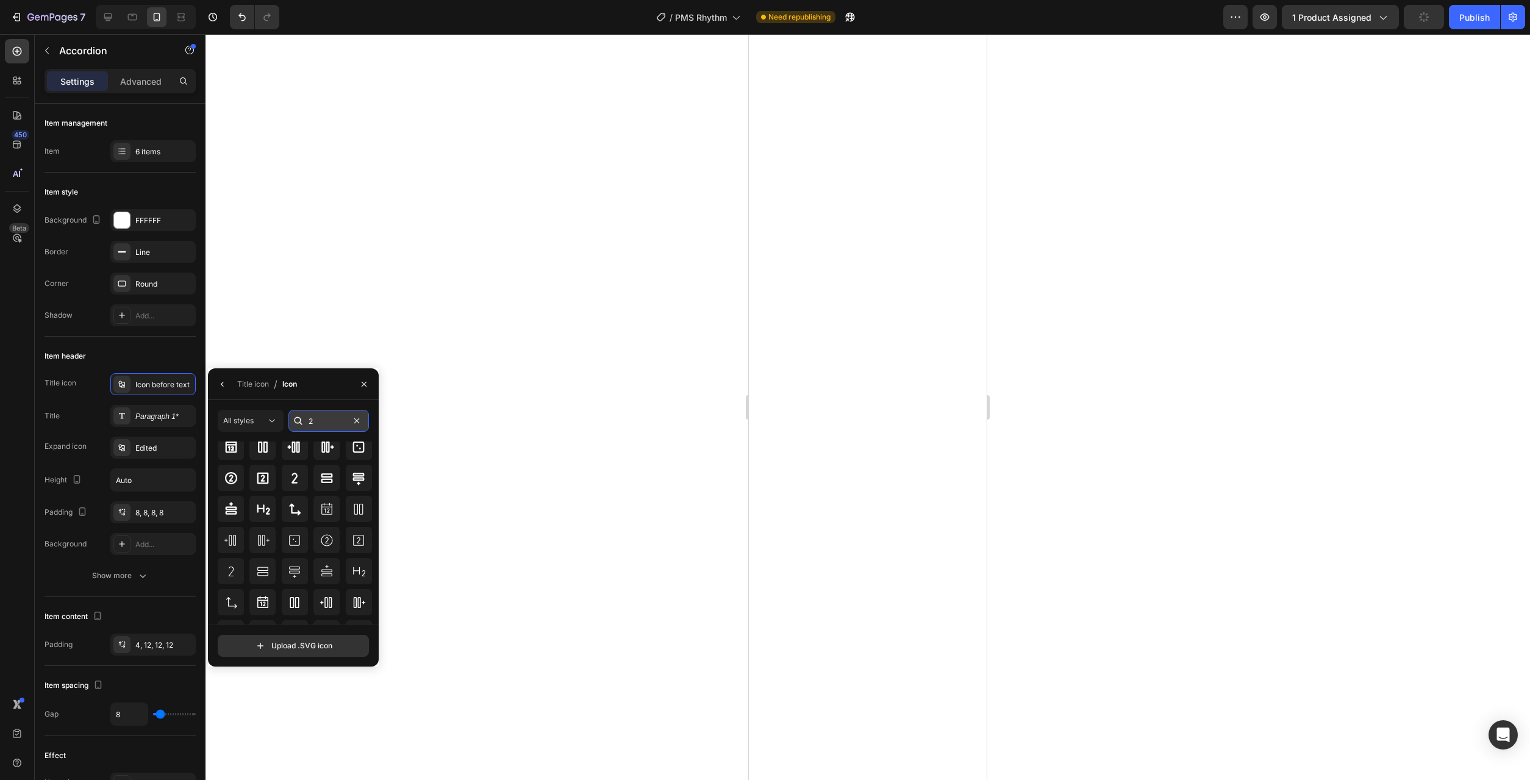
click at [318, 416] on input "2" at bounding box center [328, 421] width 80 height 22
type input "1"
click at [262, 548] on icon at bounding box center [262, 541] width 15 height 15
click at [222, 384] on icon "button" at bounding box center [223, 384] width 10 height 10
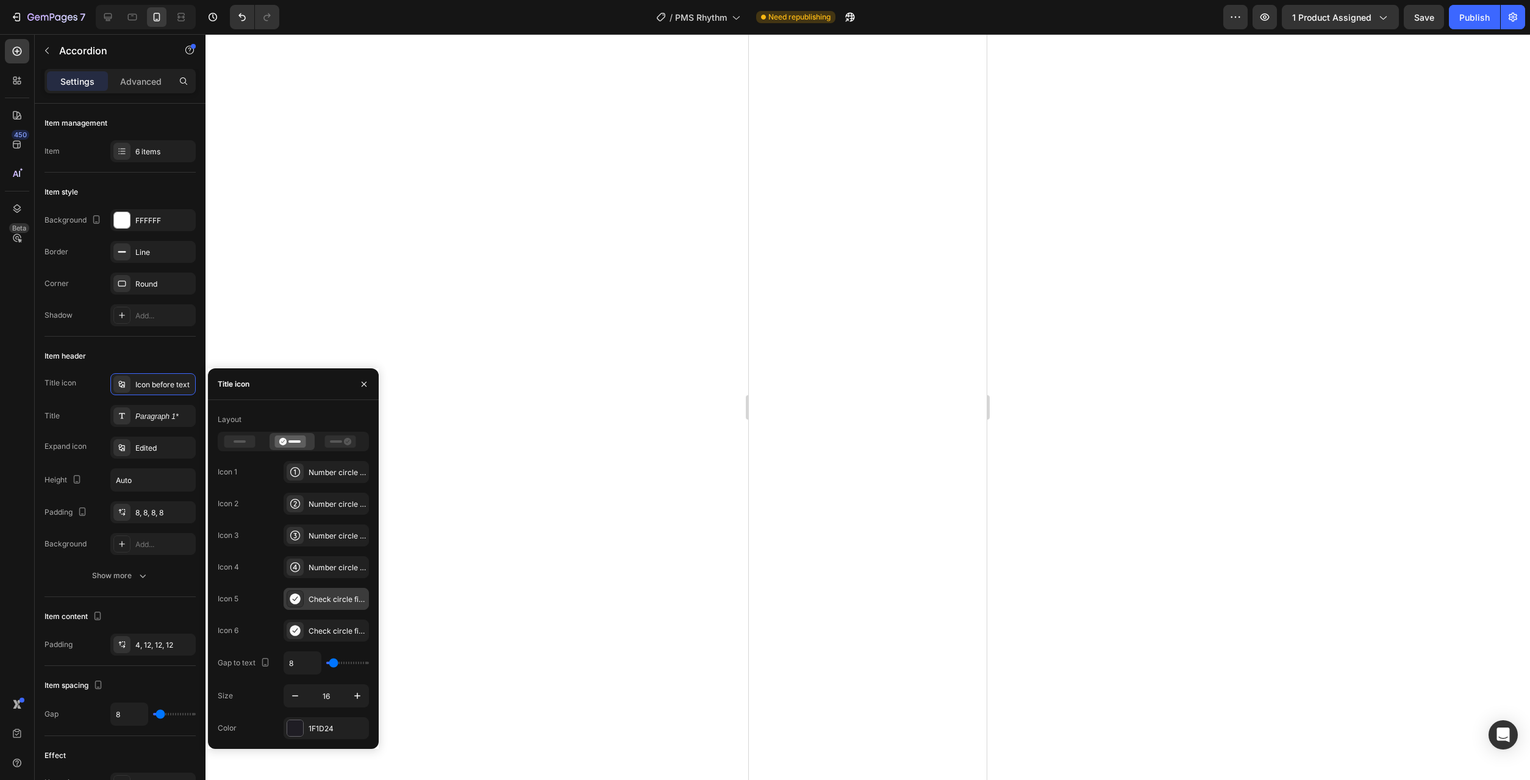
click at [296, 599] on icon at bounding box center [295, 599] width 12 height 12
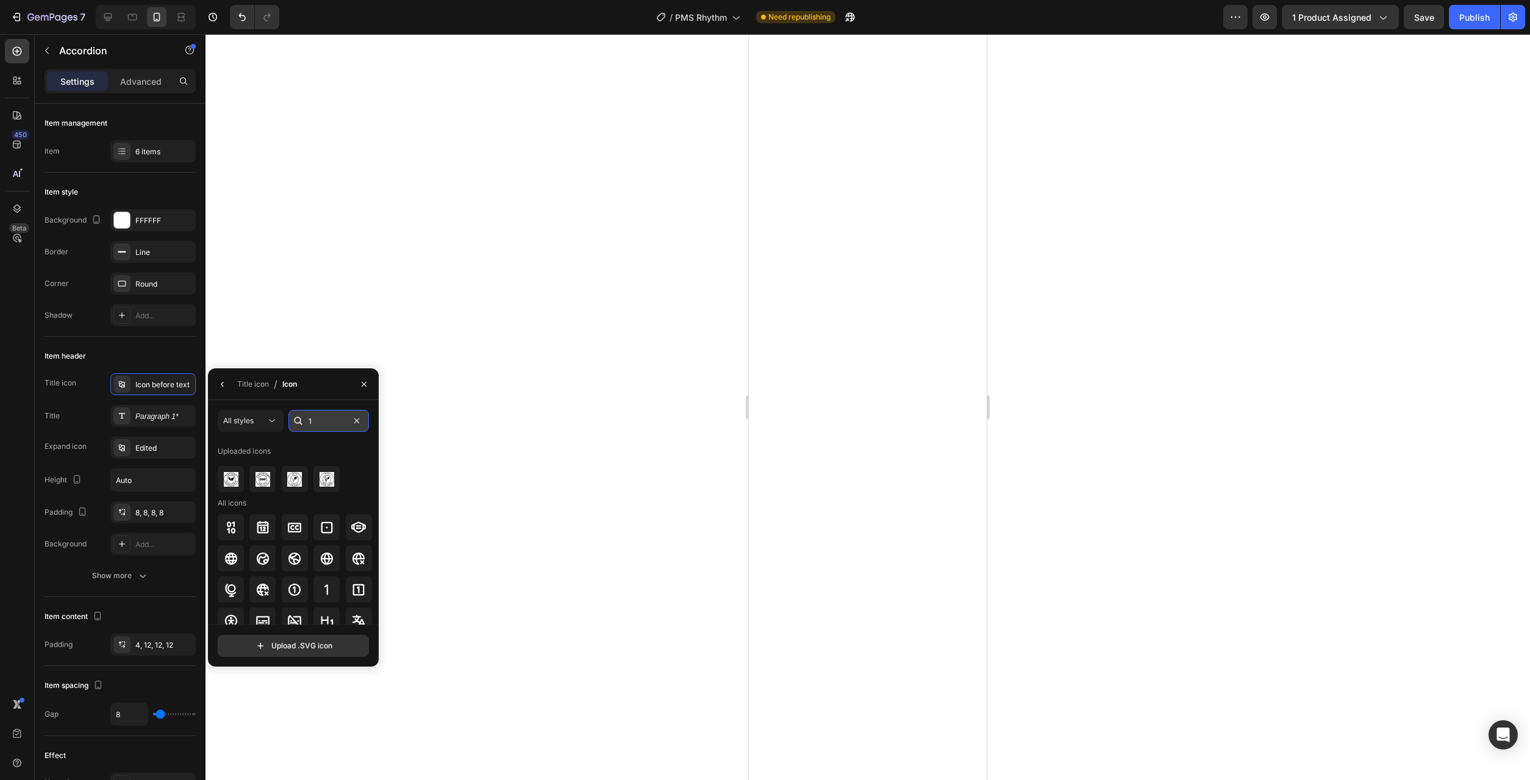
click at [325, 418] on input "1" at bounding box center [328, 421] width 80 height 22
type input "4"
type input "5"
click at [358, 553] on icon at bounding box center [358, 546] width 15 height 15
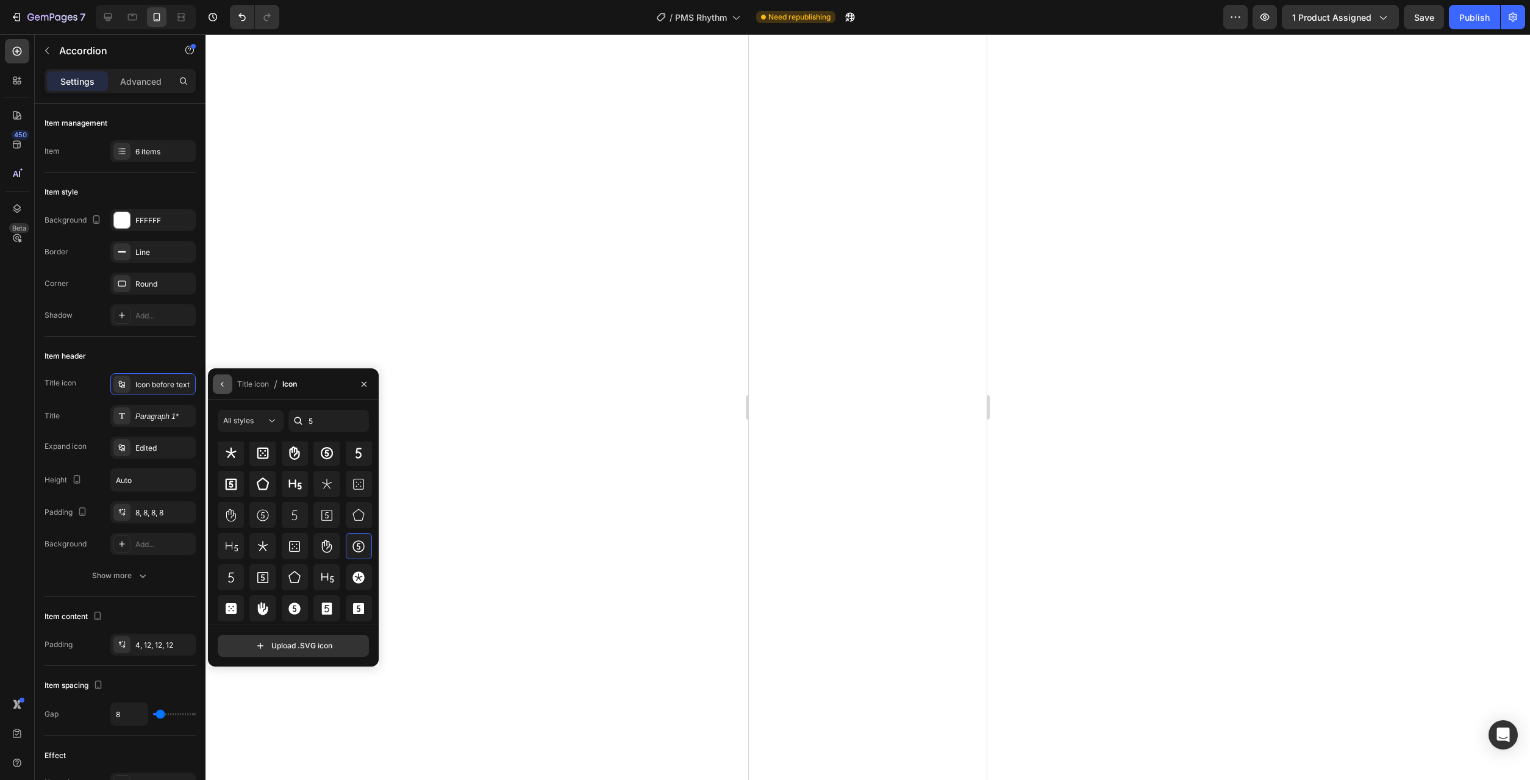
click at [225, 389] on button "button" at bounding box center [223, 384] width 20 height 20
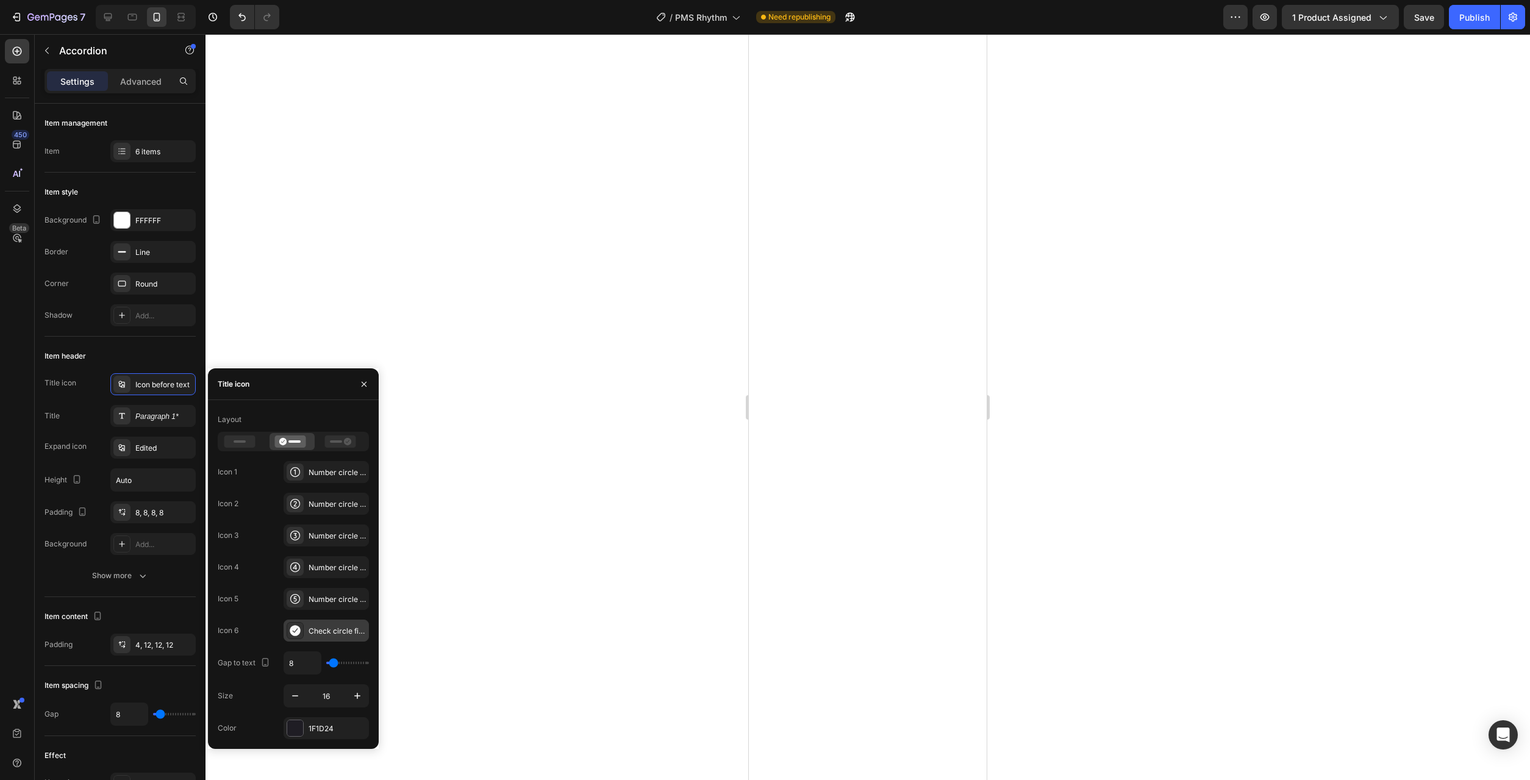
click at [295, 629] on icon at bounding box center [295, 630] width 10 height 11
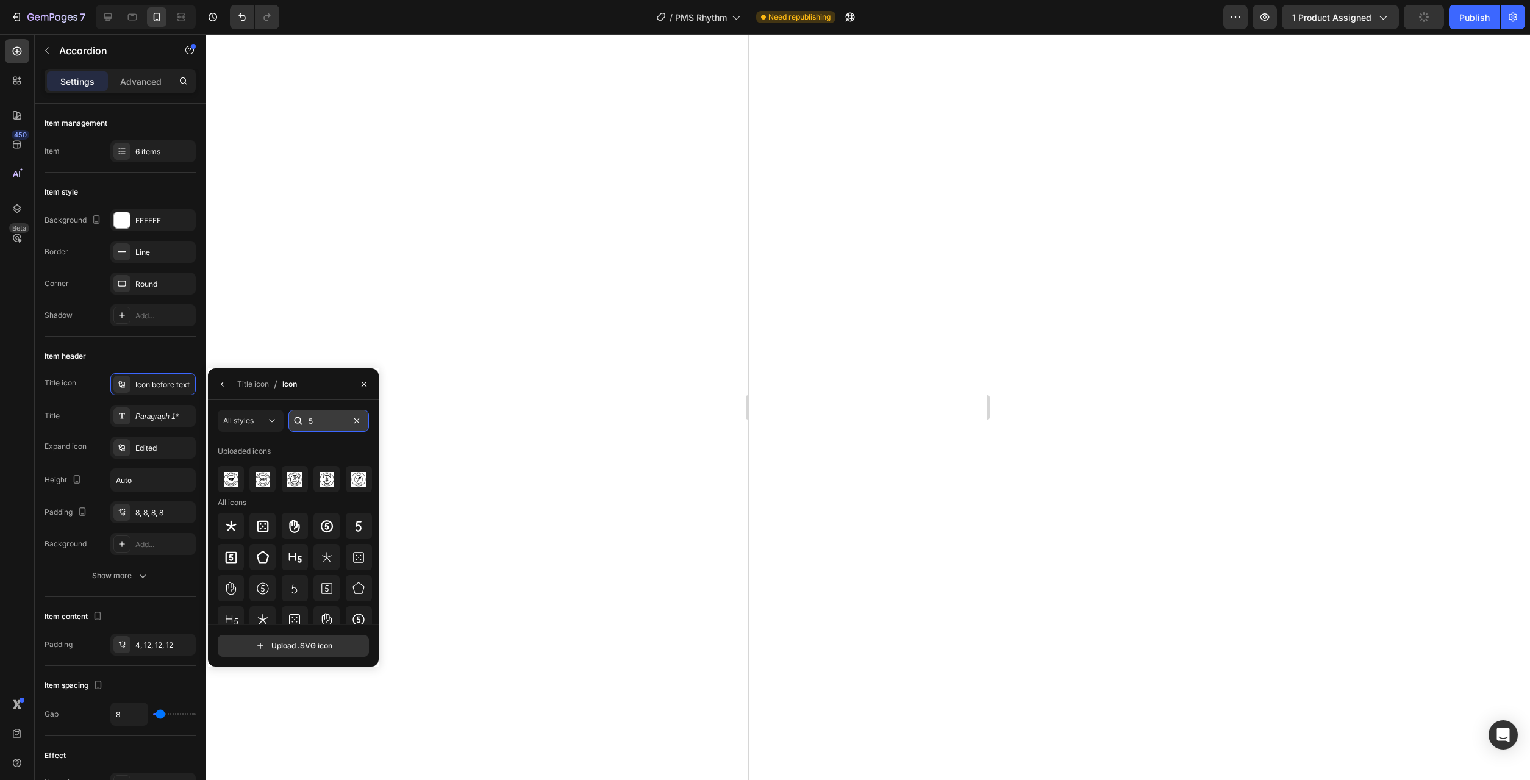
click at [324, 422] on input "5" at bounding box center [328, 421] width 80 height 22
type input "6"
click at [332, 607] on icon at bounding box center [326, 608] width 15 height 15
click at [229, 379] on button "button" at bounding box center [223, 384] width 20 height 20
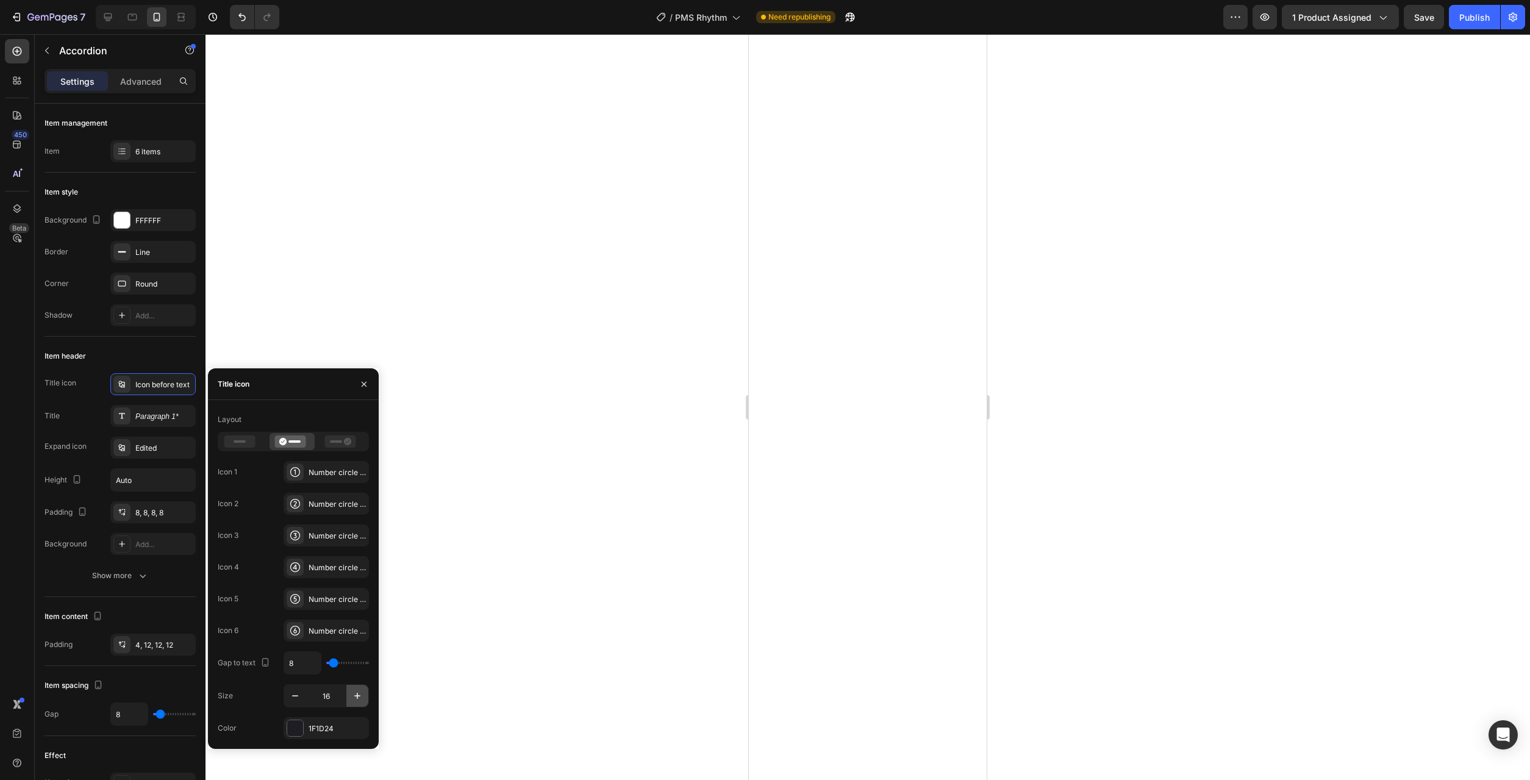
click at [358, 696] on icon "button" at bounding box center [357, 696] width 6 height 6
type input "18"
click at [301, 725] on div at bounding box center [295, 728] width 16 height 16
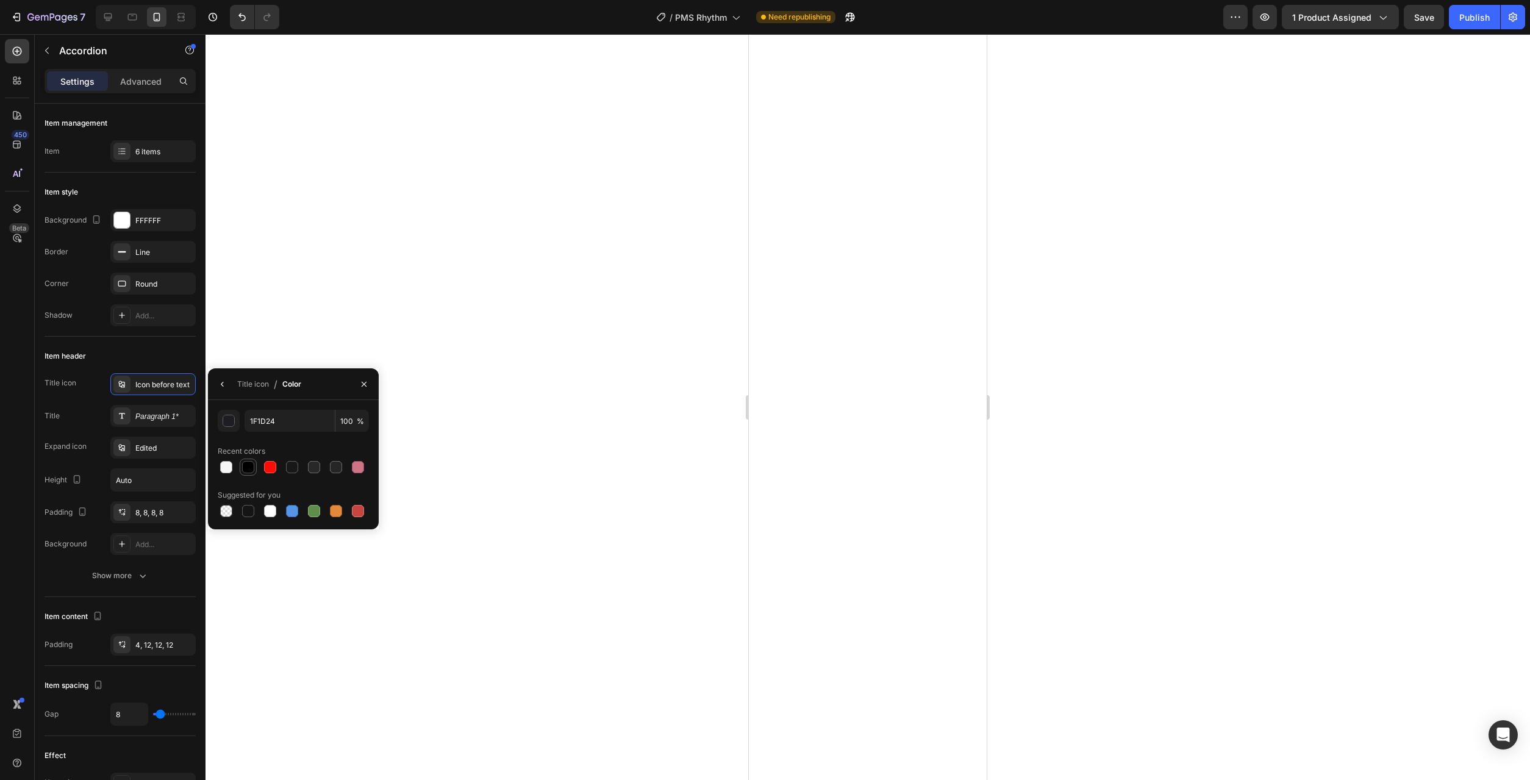
click at [248, 466] on div at bounding box center [248, 467] width 12 height 12
click at [249, 510] on div at bounding box center [248, 511] width 12 height 12
click at [314, 470] on div at bounding box center [314, 467] width 12 height 12
click at [329, 469] on div at bounding box center [335, 466] width 17 height 17
click at [297, 469] on div at bounding box center [292, 467] width 12 height 12
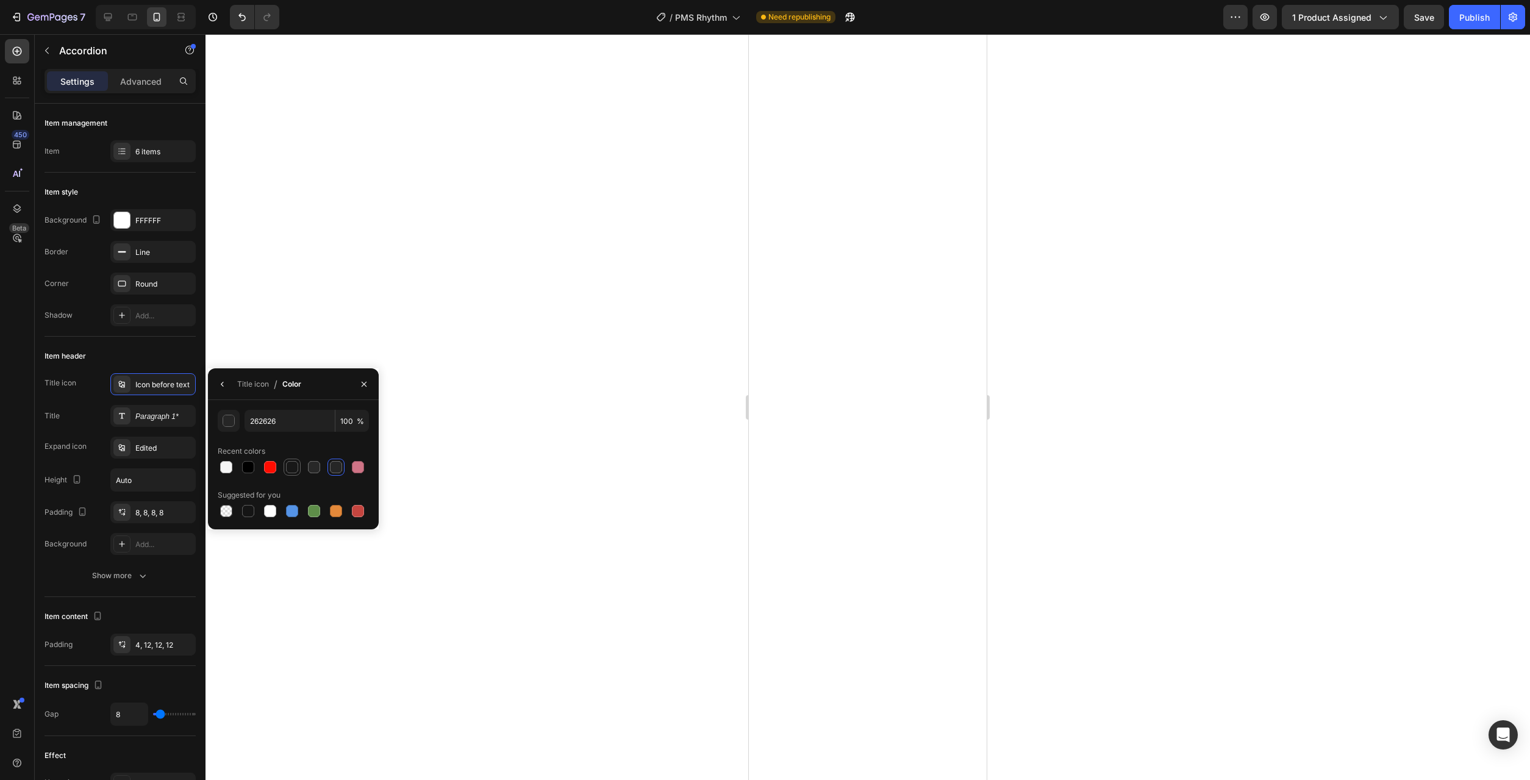
type input "181818"
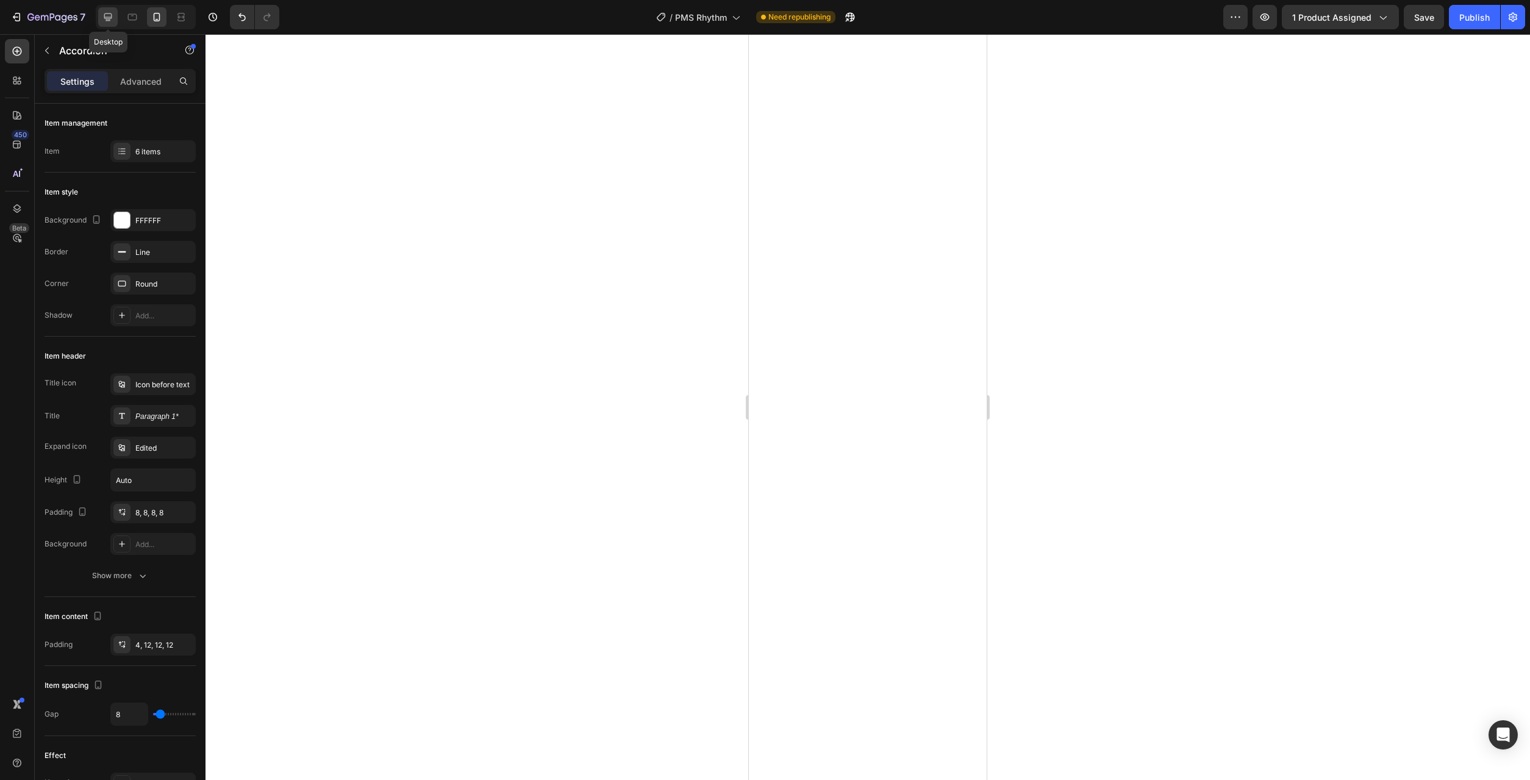
click at [109, 18] on icon at bounding box center [108, 17] width 8 height 8
click at [143, 382] on div "Icon before text" at bounding box center [163, 384] width 57 height 11
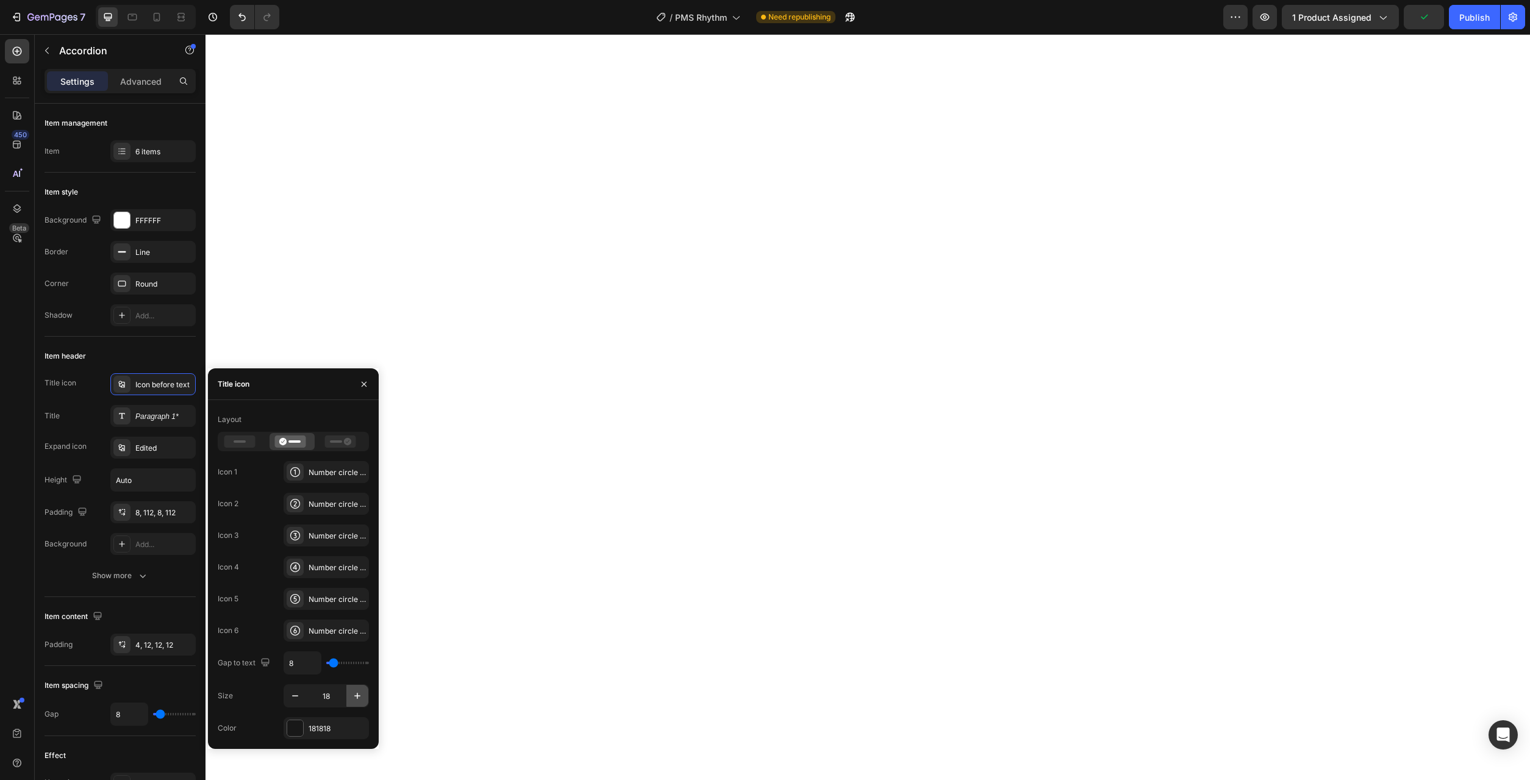
click at [357, 697] on icon "button" at bounding box center [357, 696] width 6 height 6
type input "20"
click at [132, 27] on div at bounding box center [146, 17] width 100 height 24
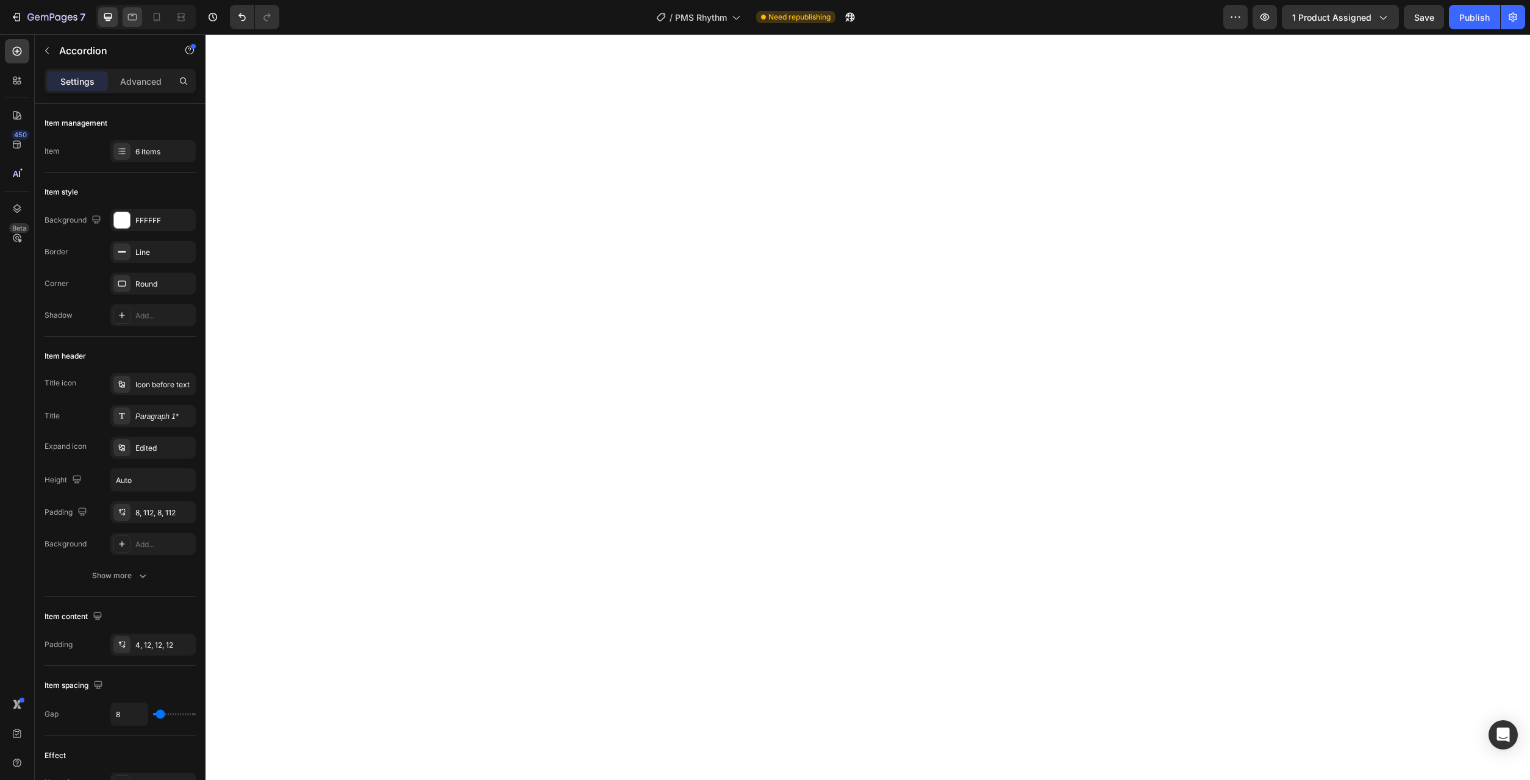
click at [132, 18] on icon at bounding box center [132, 17] width 12 height 12
click at [154, 390] on div "Icon before text" at bounding box center [152, 384] width 85 height 22
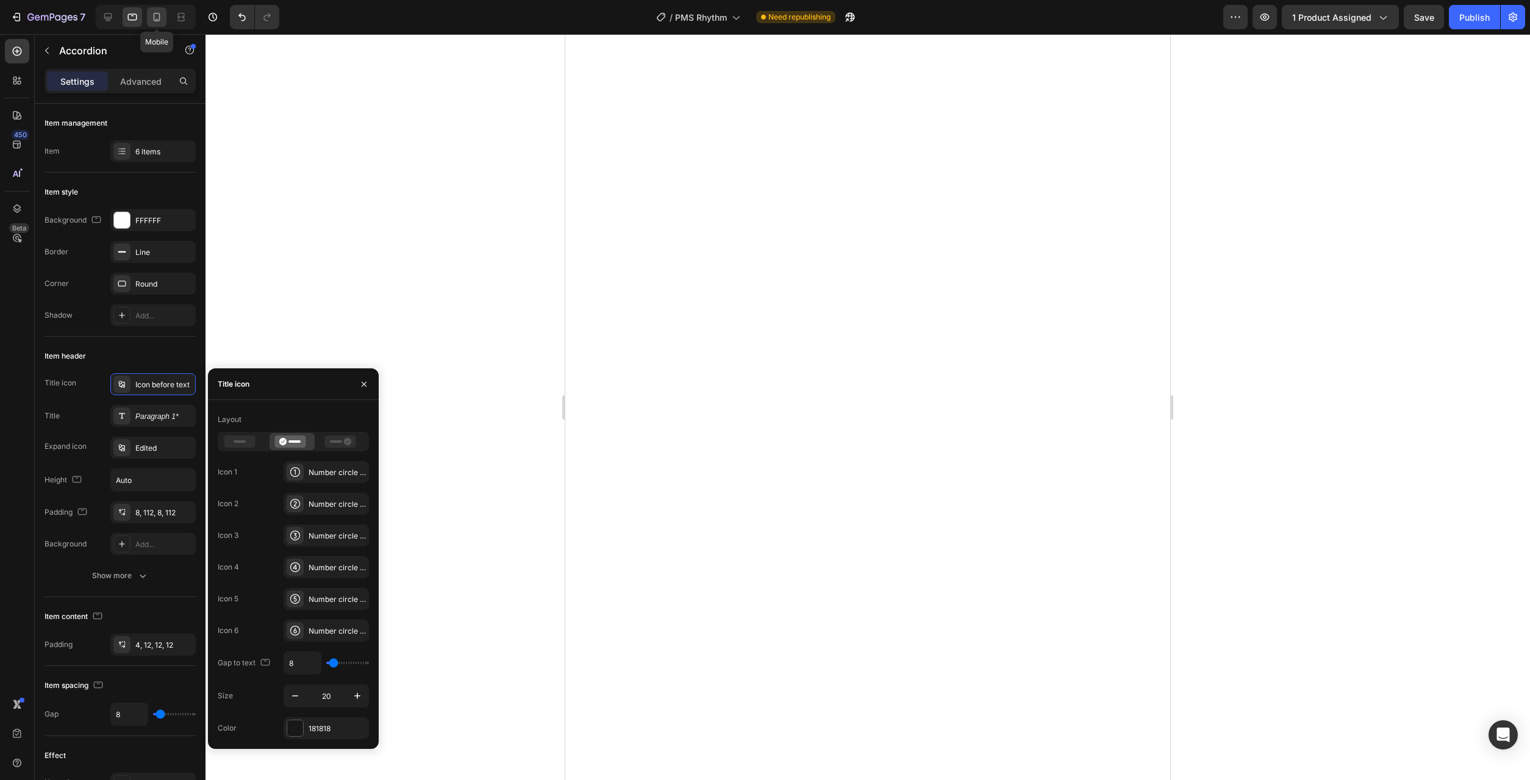
click at [149, 16] on div at bounding box center [157, 17] width 20 height 20
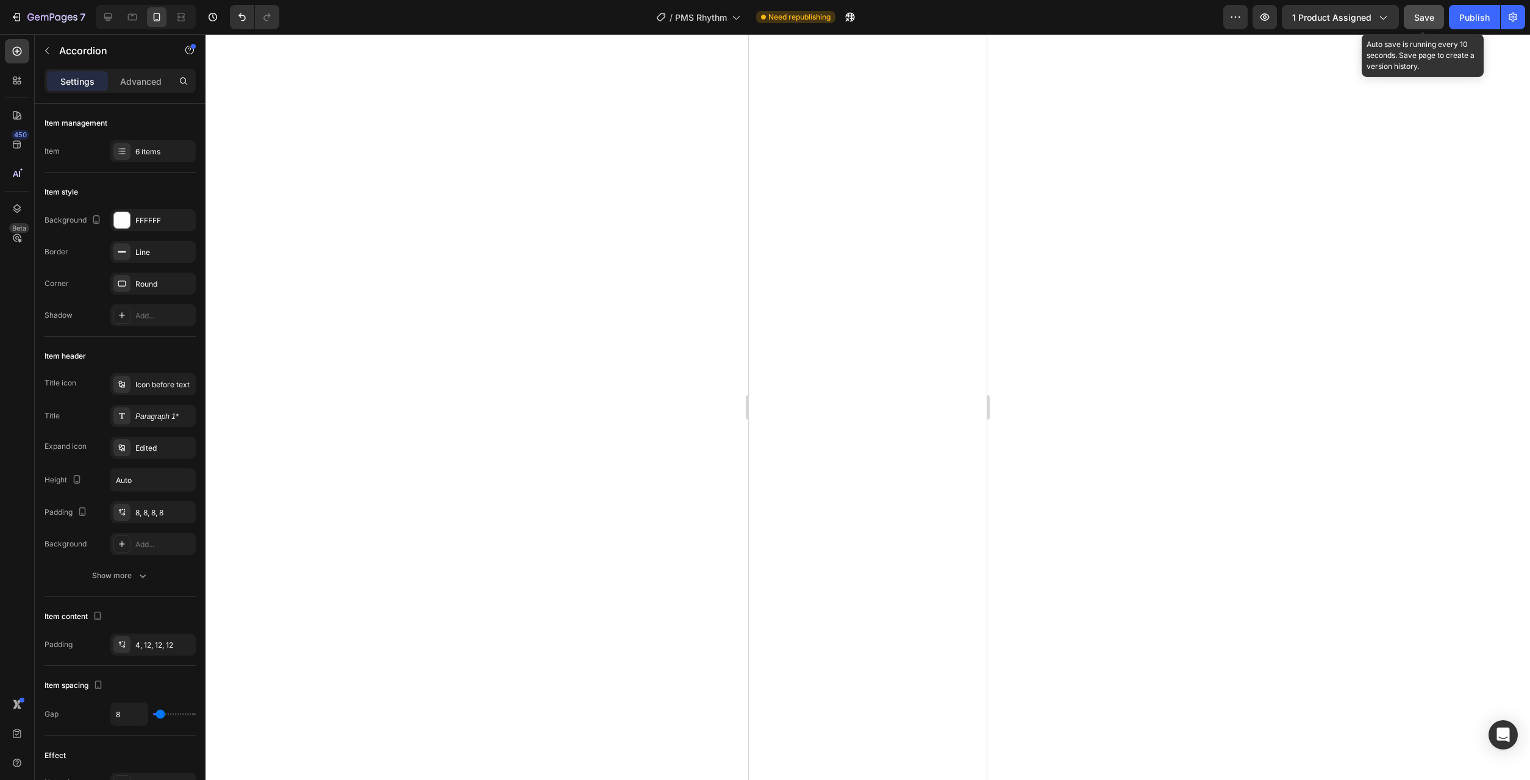
click at [1419, 24] on button "Save" at bounding box center [1423, 17] width 40 height 24
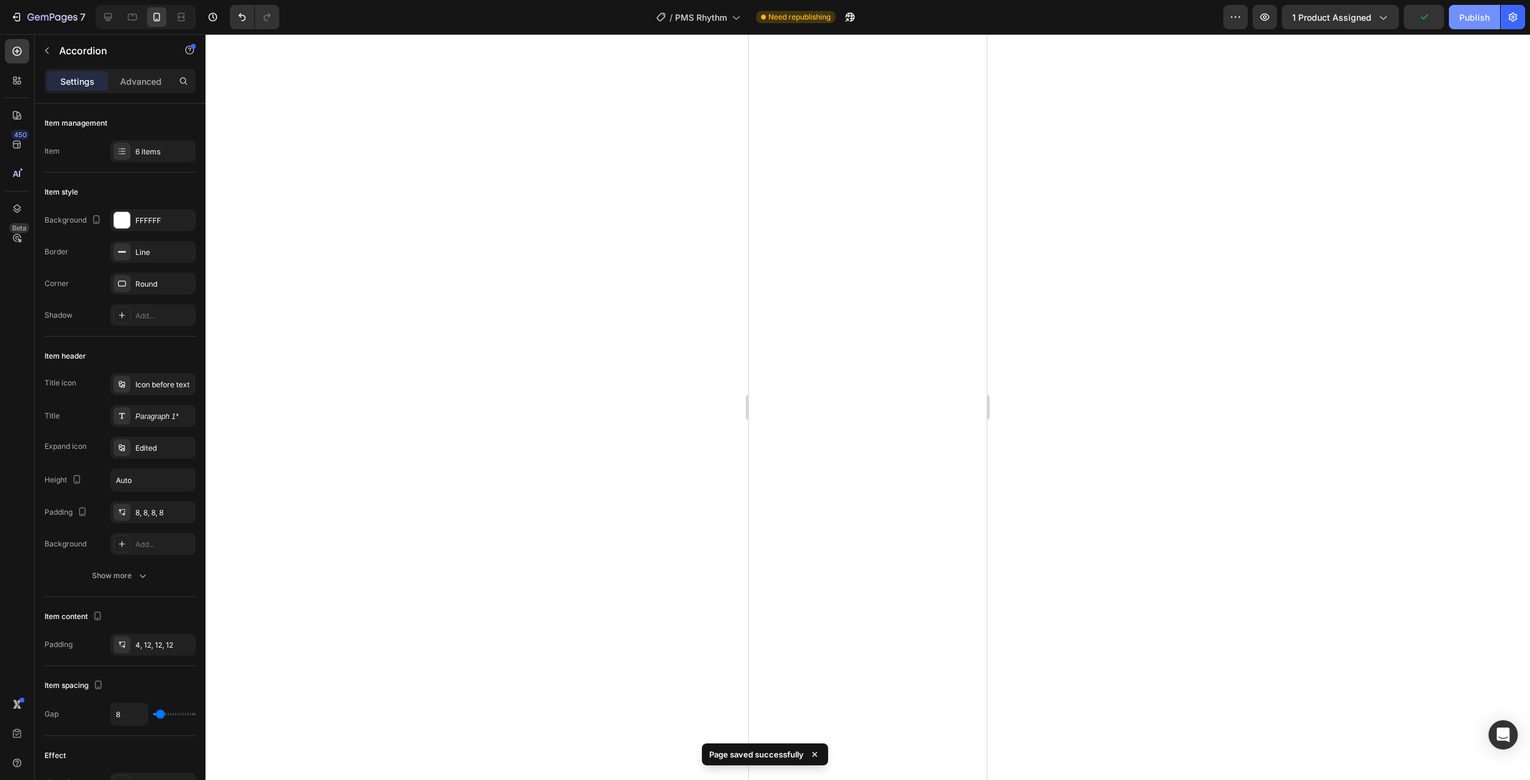
click at [1461, 23] on div "Publish" at bounding box center [1474, 17] width 30 height 13
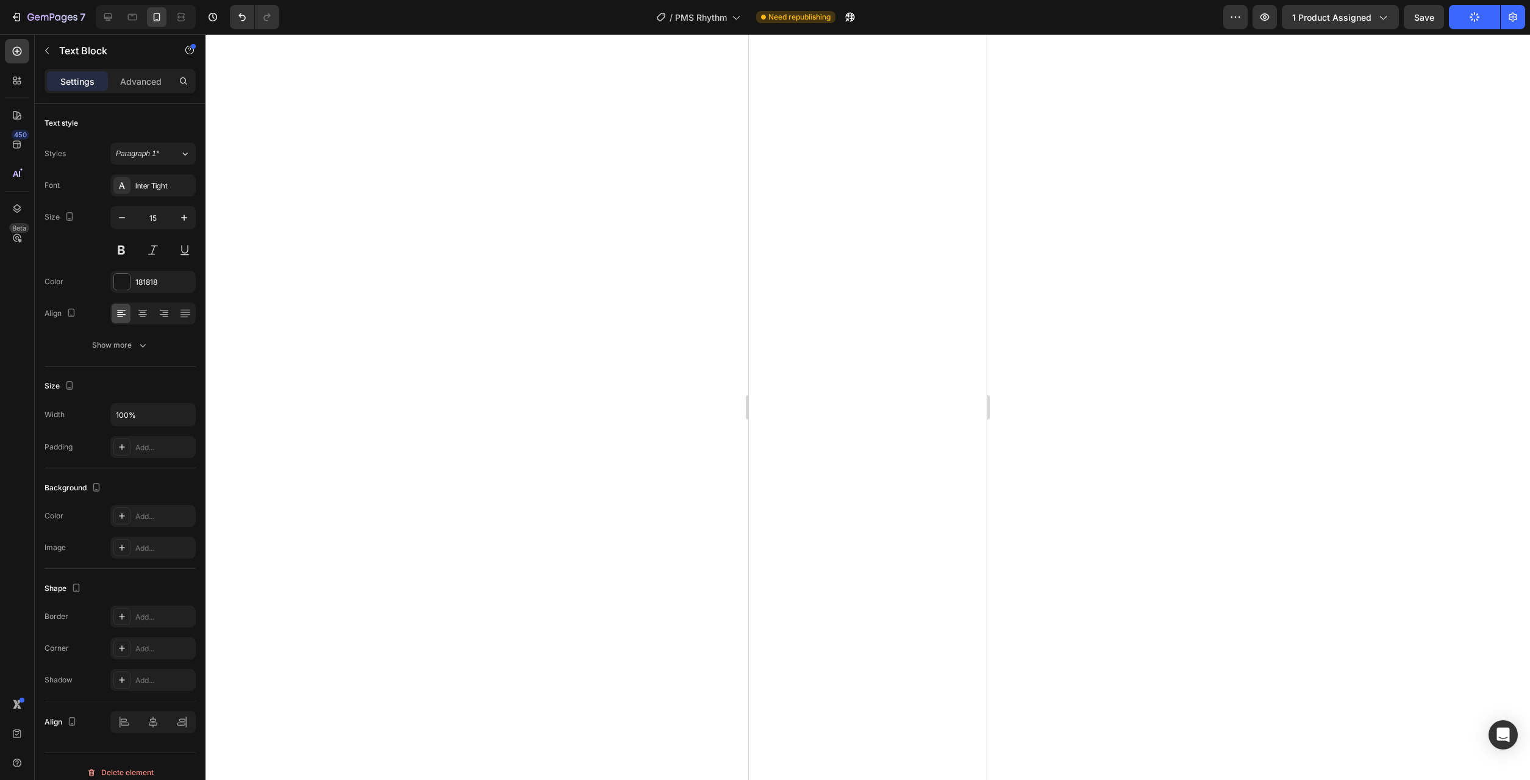
click at [1074, 377] on div at bounding box center [867, 407] width 1324 height 746
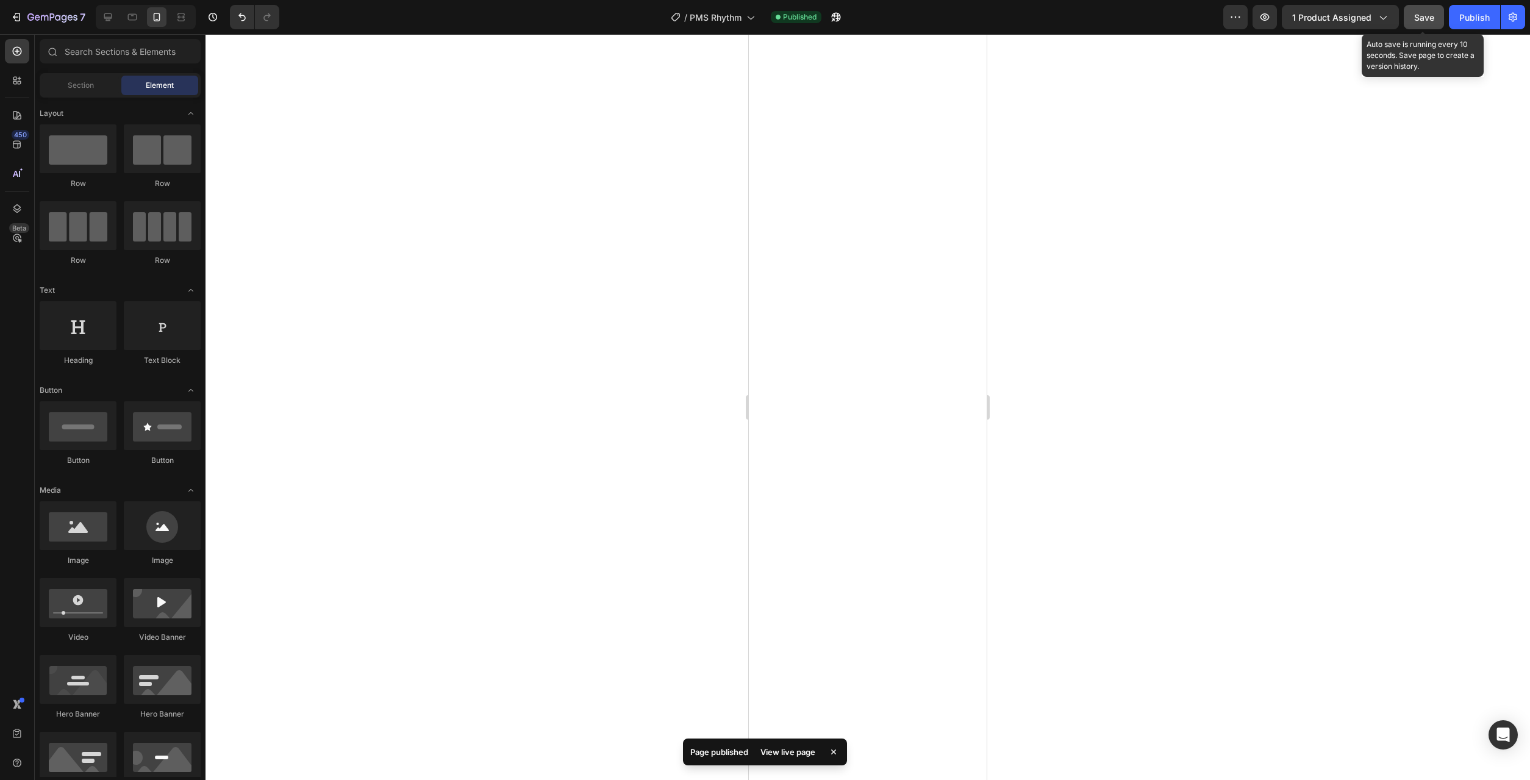
click at [1418, 18] on span "Save" at bounding box center [1424, 17] width 20 height 10
click at [1464, 18] on div "Publish" at bounding box center [1474, 17] width 30 height 13
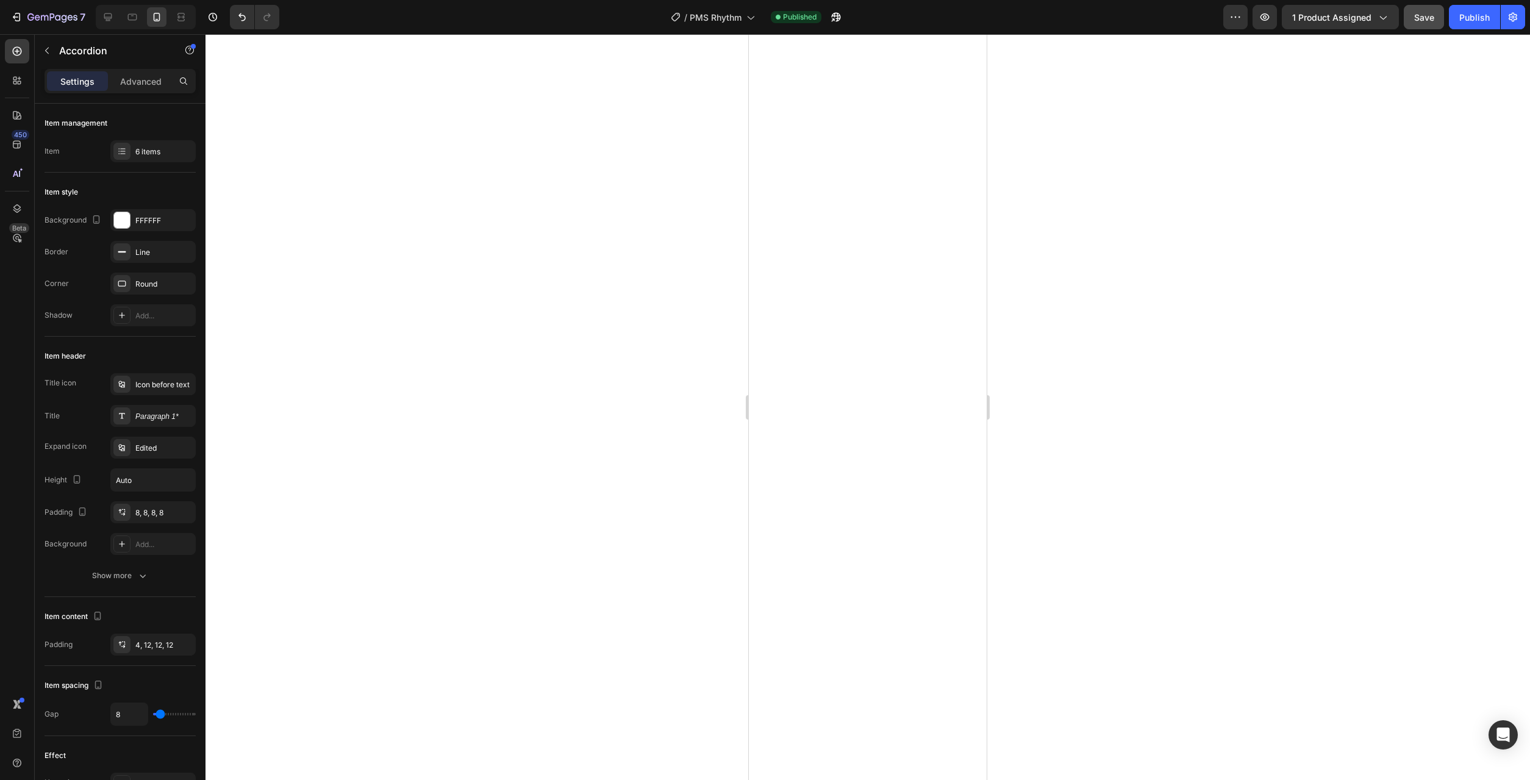
click at [1077, 248] on div at bounding box center [867, 407] width 1324 height 746
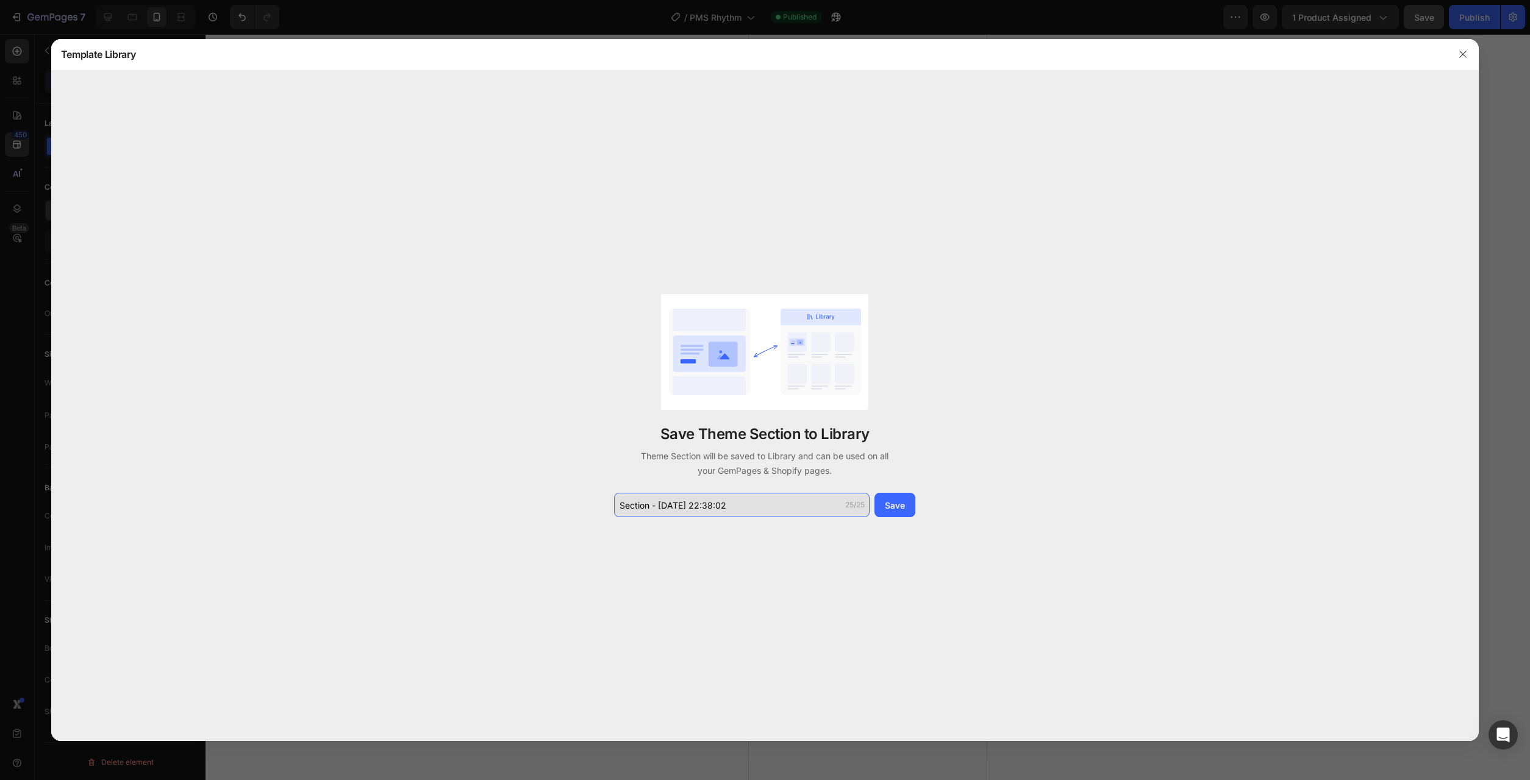
click at [814, 510] on input "Section - Aug 27 22:38:02" at bounding box center [741, 505] width 255 height 24
click at [816, 512] on input "Section - Aug 27 22:38:02" at bounding box center [741, 505] width 255 height 24
click at [815, 512] on input "Section - Aug 27 22:38:02" at bounding box center [741, 505] width 255 height 24
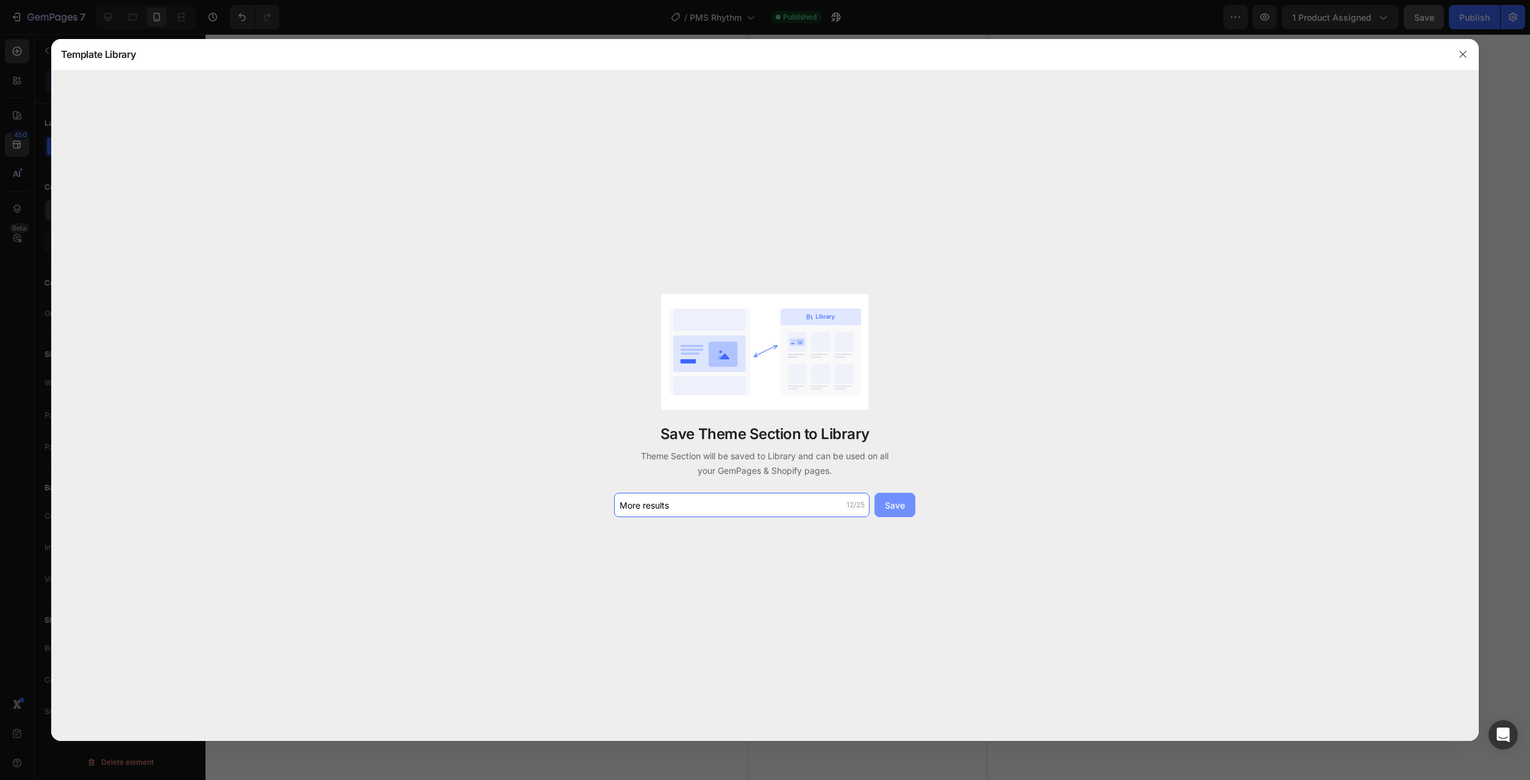
type input "More results"
click at [898, 512] on button "Save" at bounding box center [894, 505] width 41 height 24
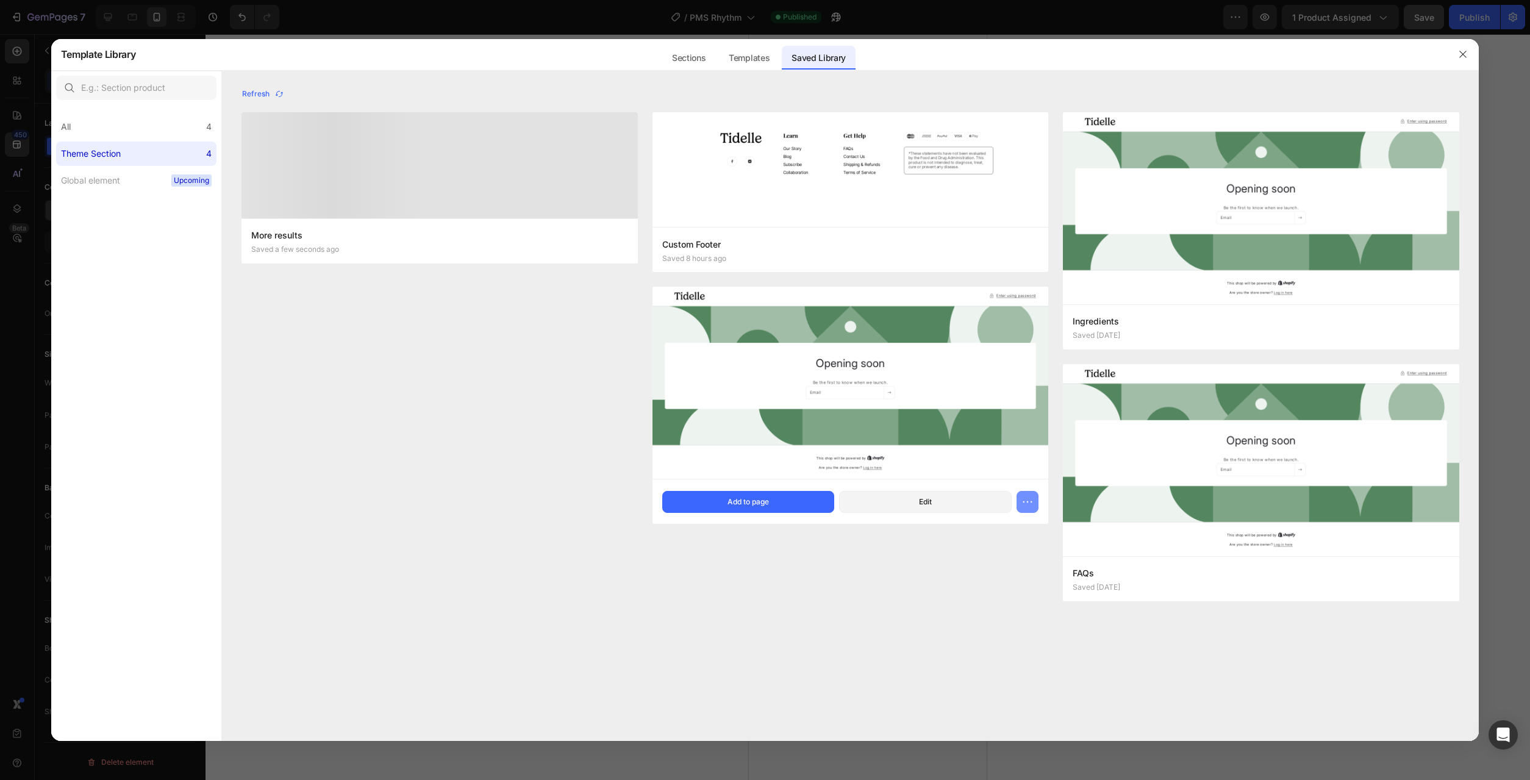
click at [1029, 503] on icon "button" at bounding box center [1027, 502] width 12 height 12
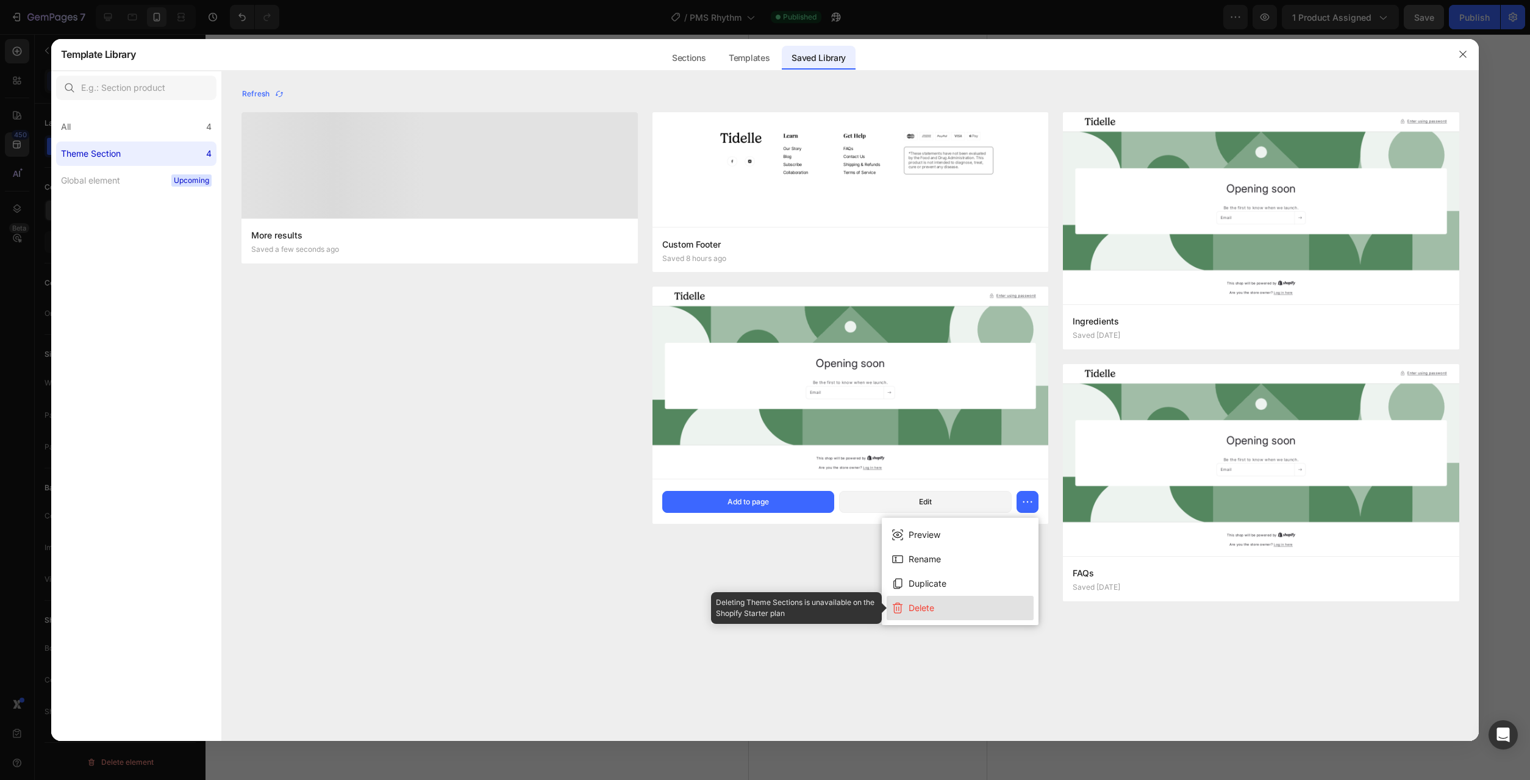
click at [951, 603] on button "Delete" at bounding box center [959, 608] width 147 height 24
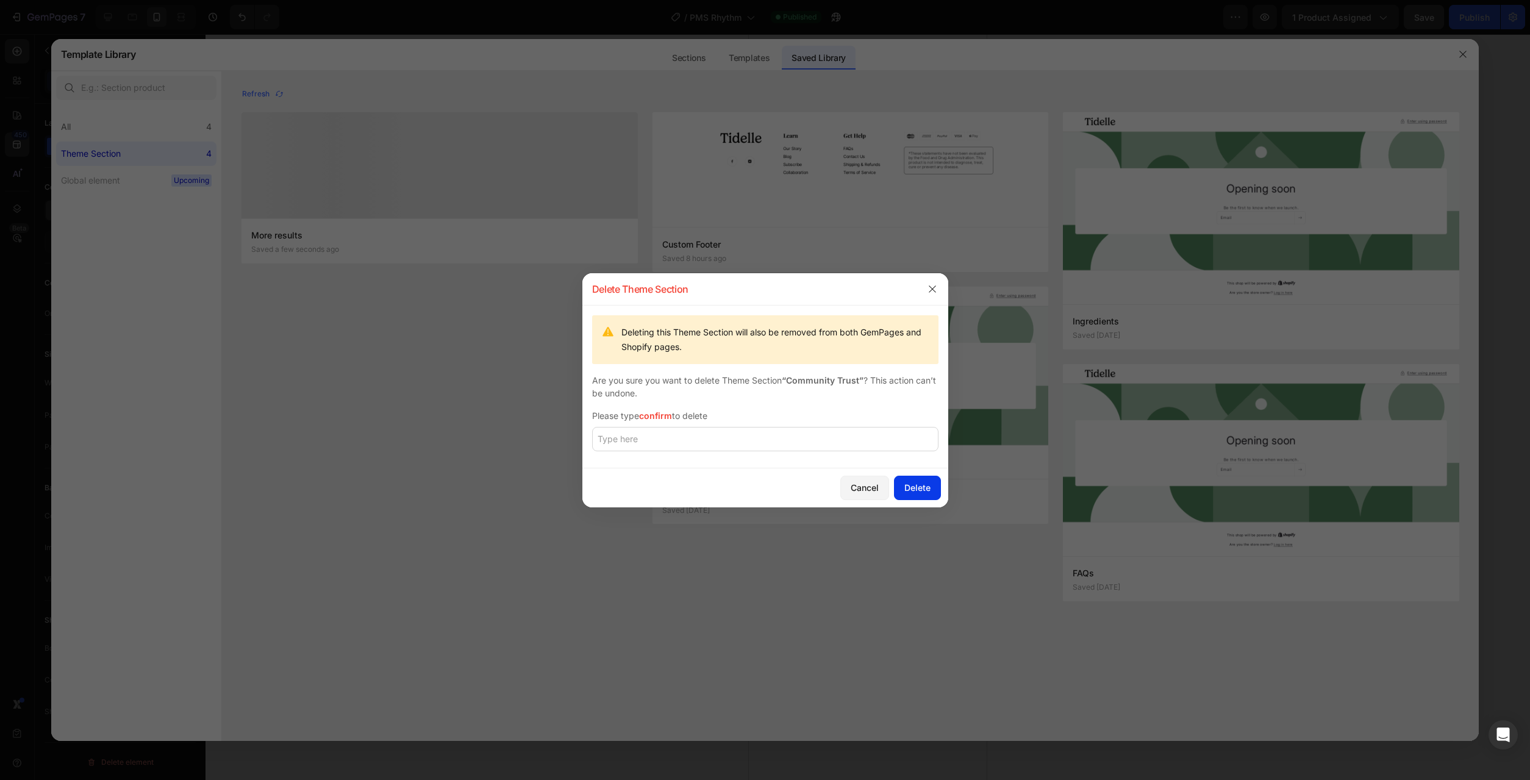
click at [929, 490] on div "Delete" at bounding box center [917, 487] width 26 height 13
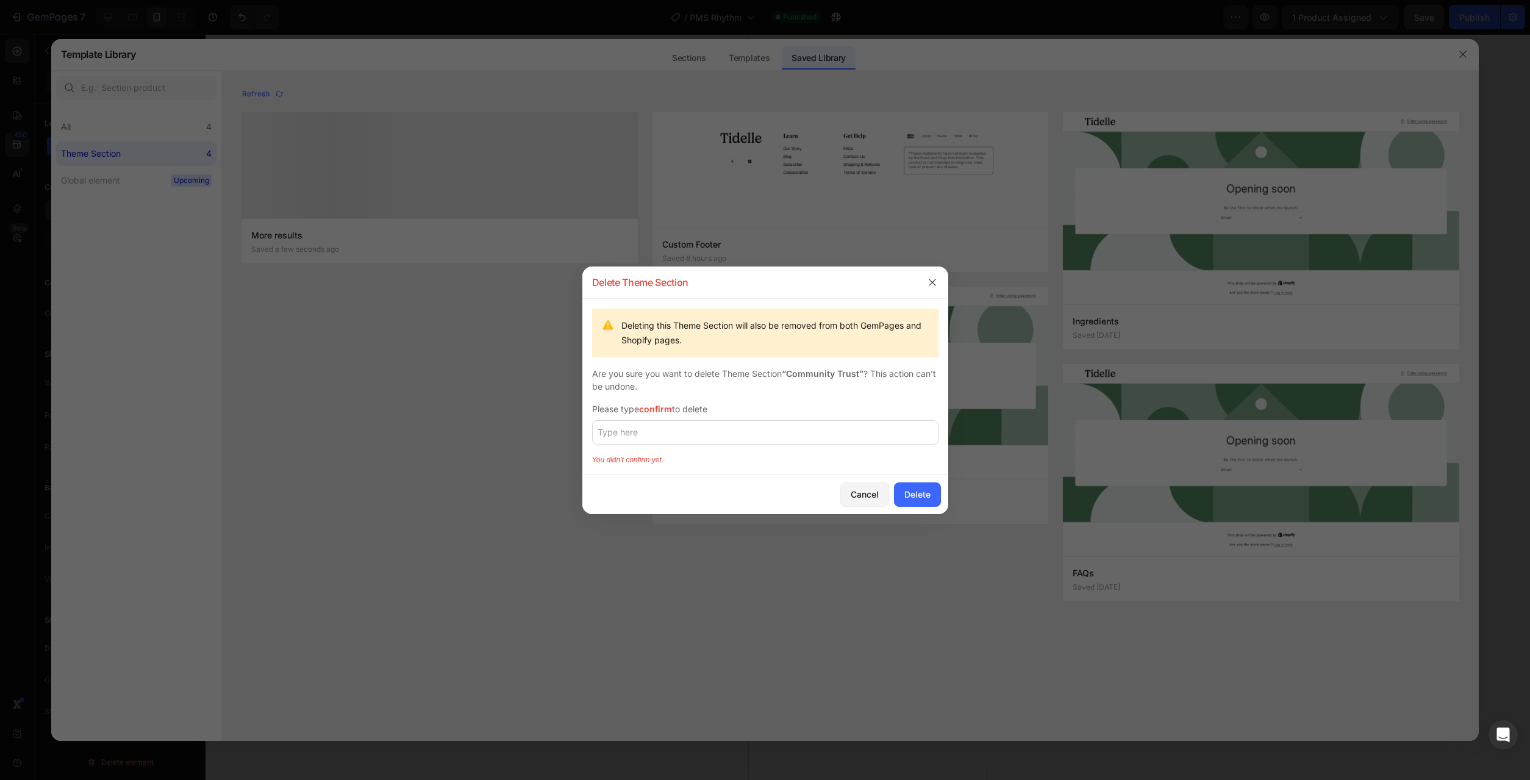
click at [786, 451] on div at bounding box center [765, 436] width 346 height 32
click at [779, 438] on input "text" at bounding box center [765, 432] width 346 height 24
type input "confirm"
click at [918, 496] on div "Delete" at bounding box center [917, 494] width 26 height 13
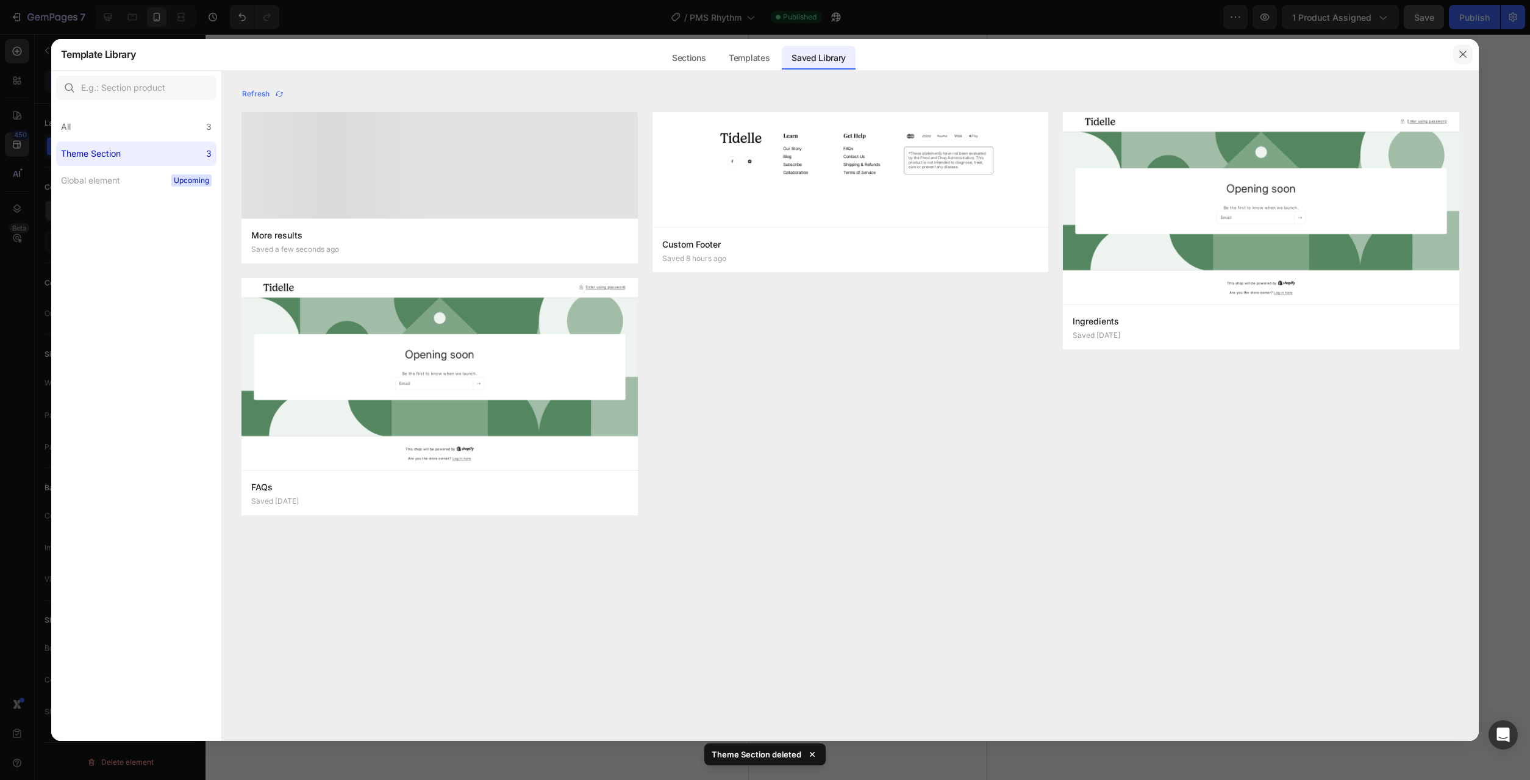
click at [1462, 51] on icon "button" at bounding box center [1463, 54] width 10 height 10
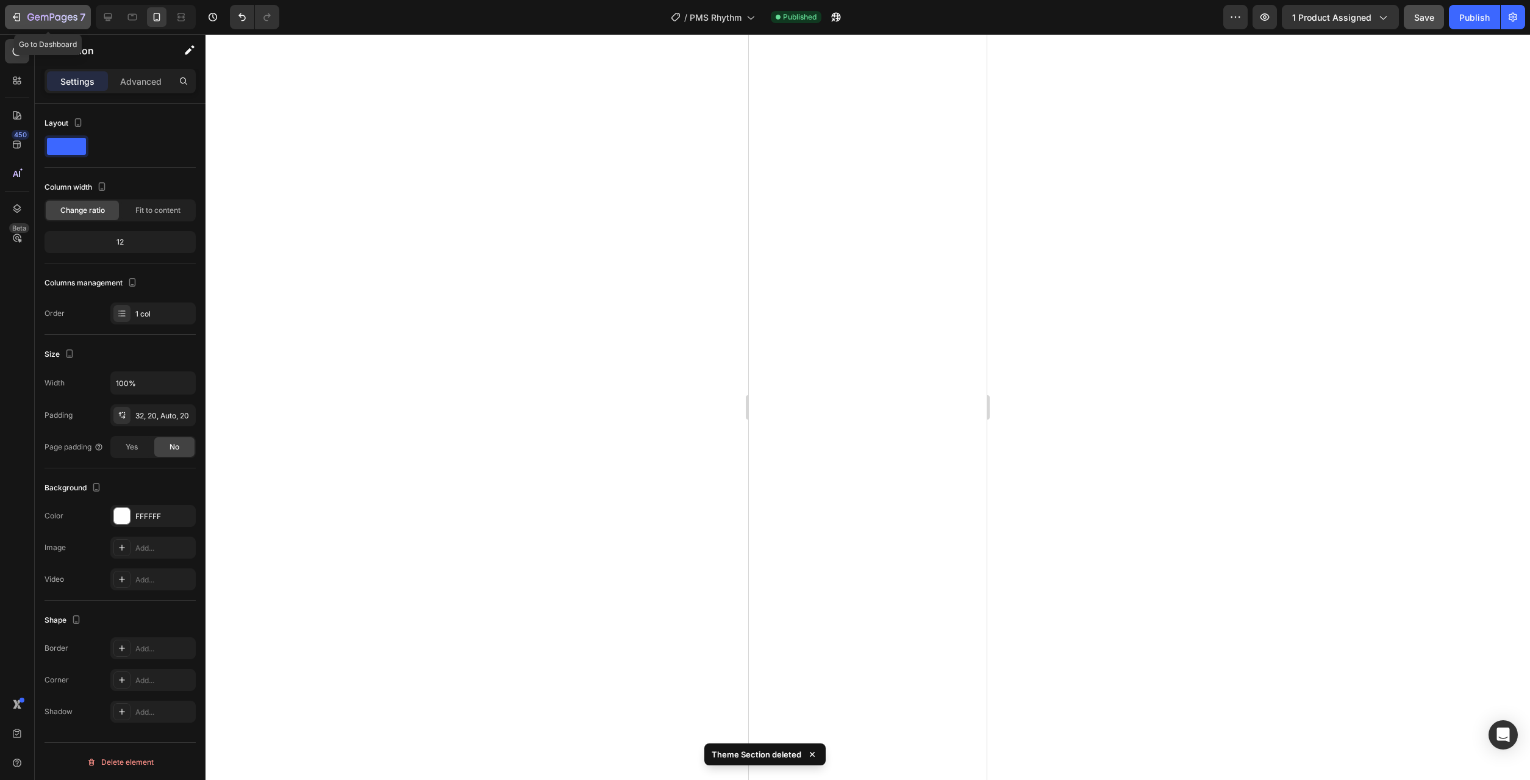
click at [52, 12] on div "7" at bounding box center [56, 17] width 58 height 15
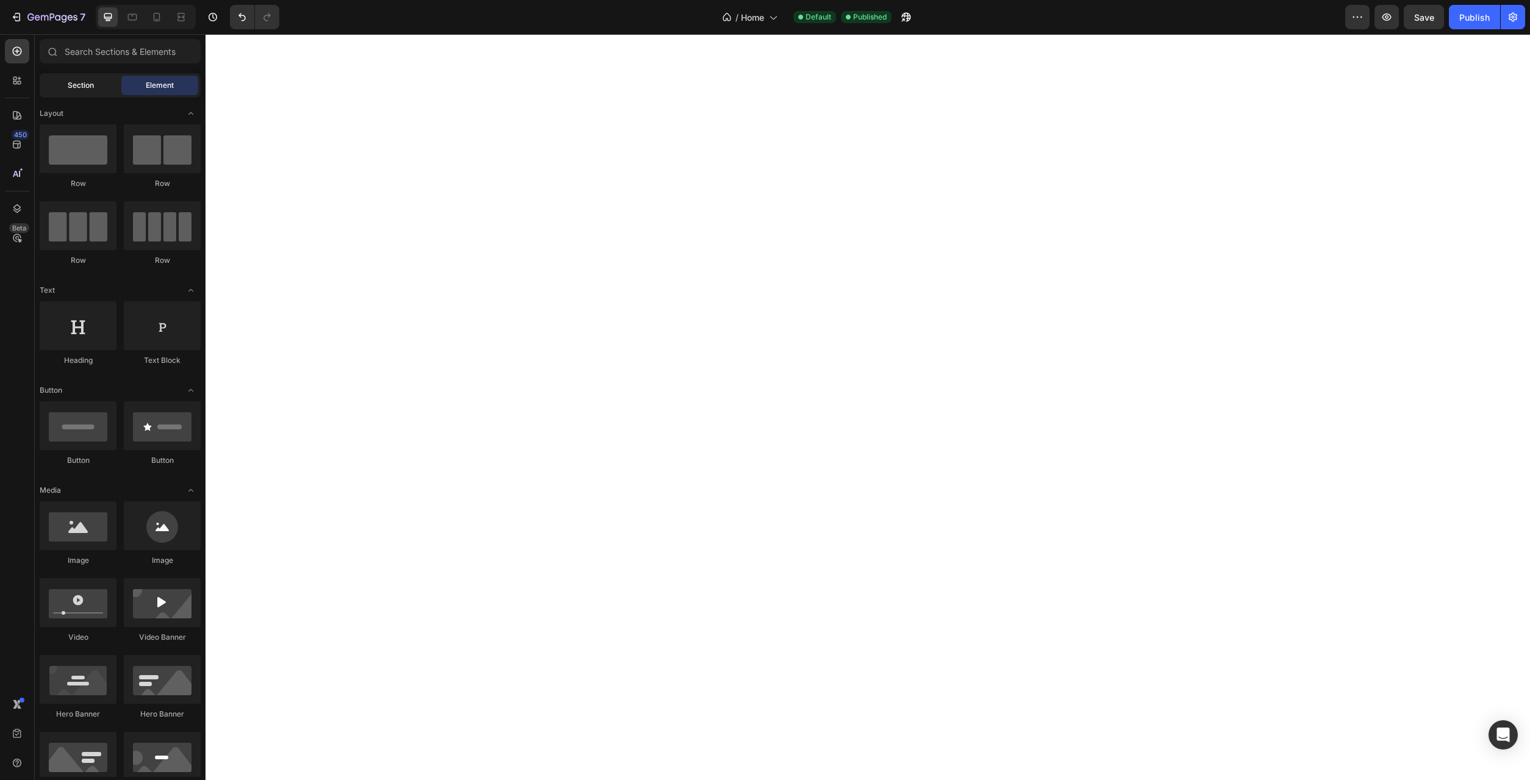
click at [97, 89] on div "Section" at bounding box center [80, 86] width 77 height 20
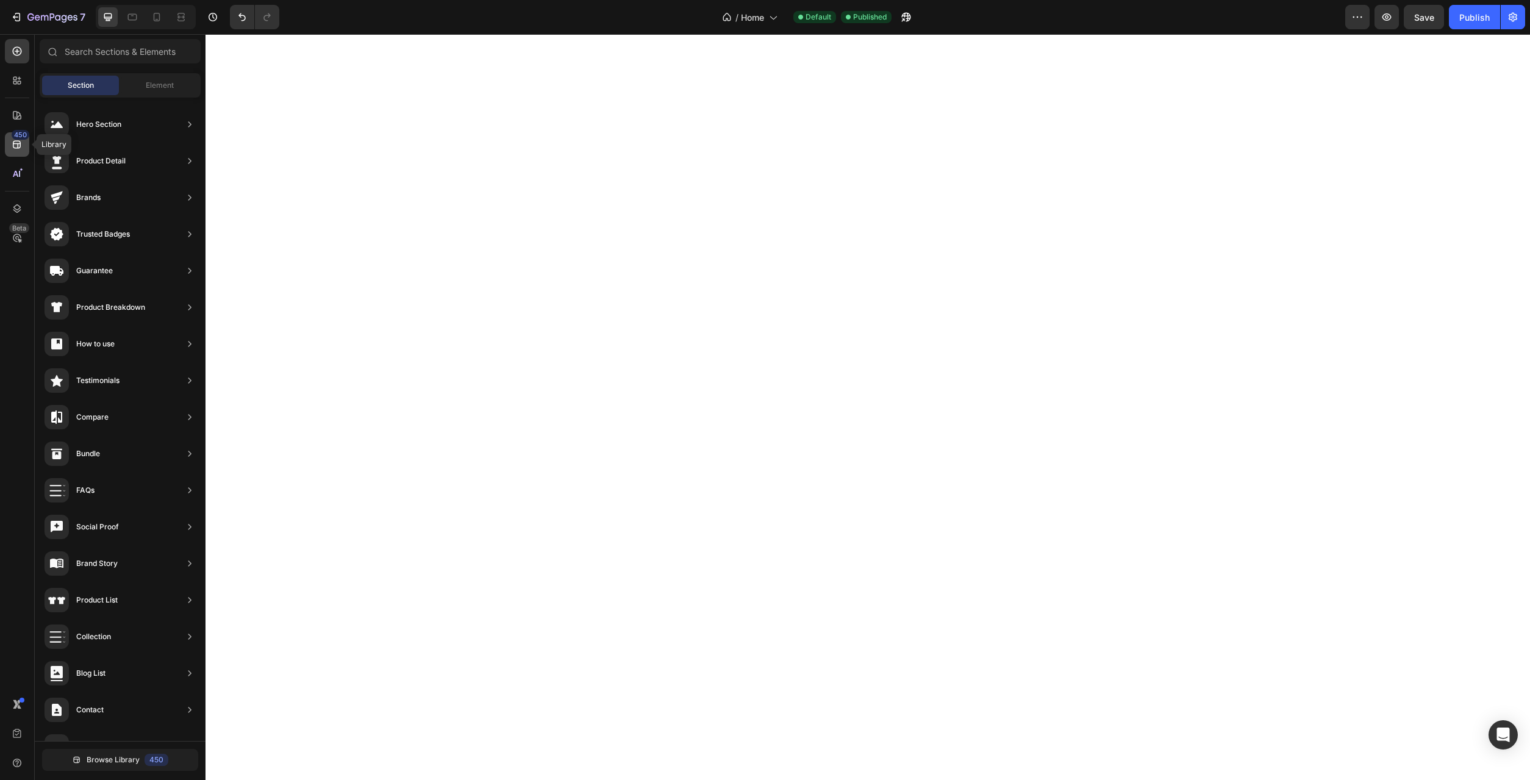
click at [18, 138] on div "450" at bounding box center [21, 135] width 18 height 10
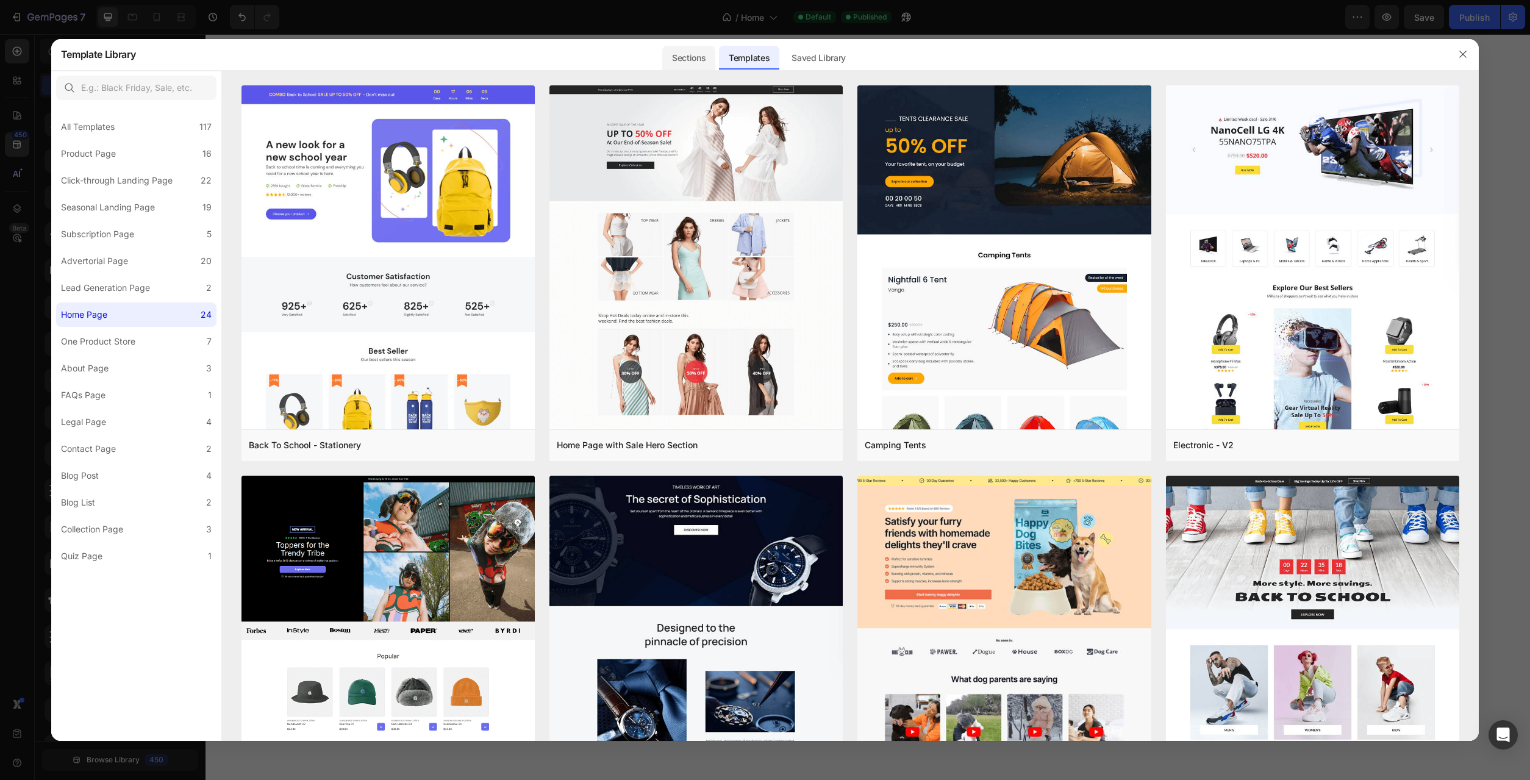
click at [683, 60] on div "Sections" at bounding box center [688, 58] width 53 height 24
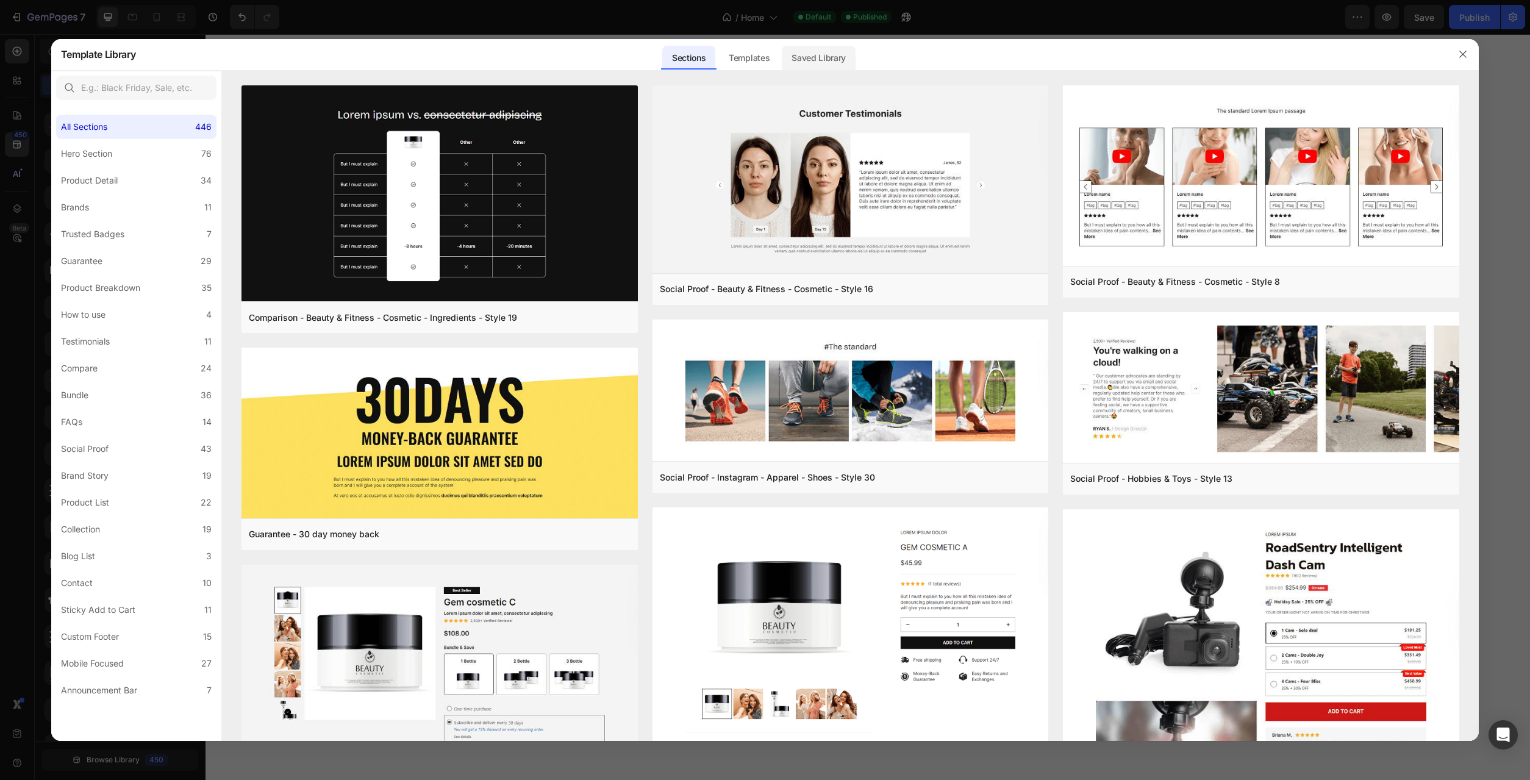
click at [809, 58] on div "Saved Library" at bounding box center [819, 58] width 74 height 24
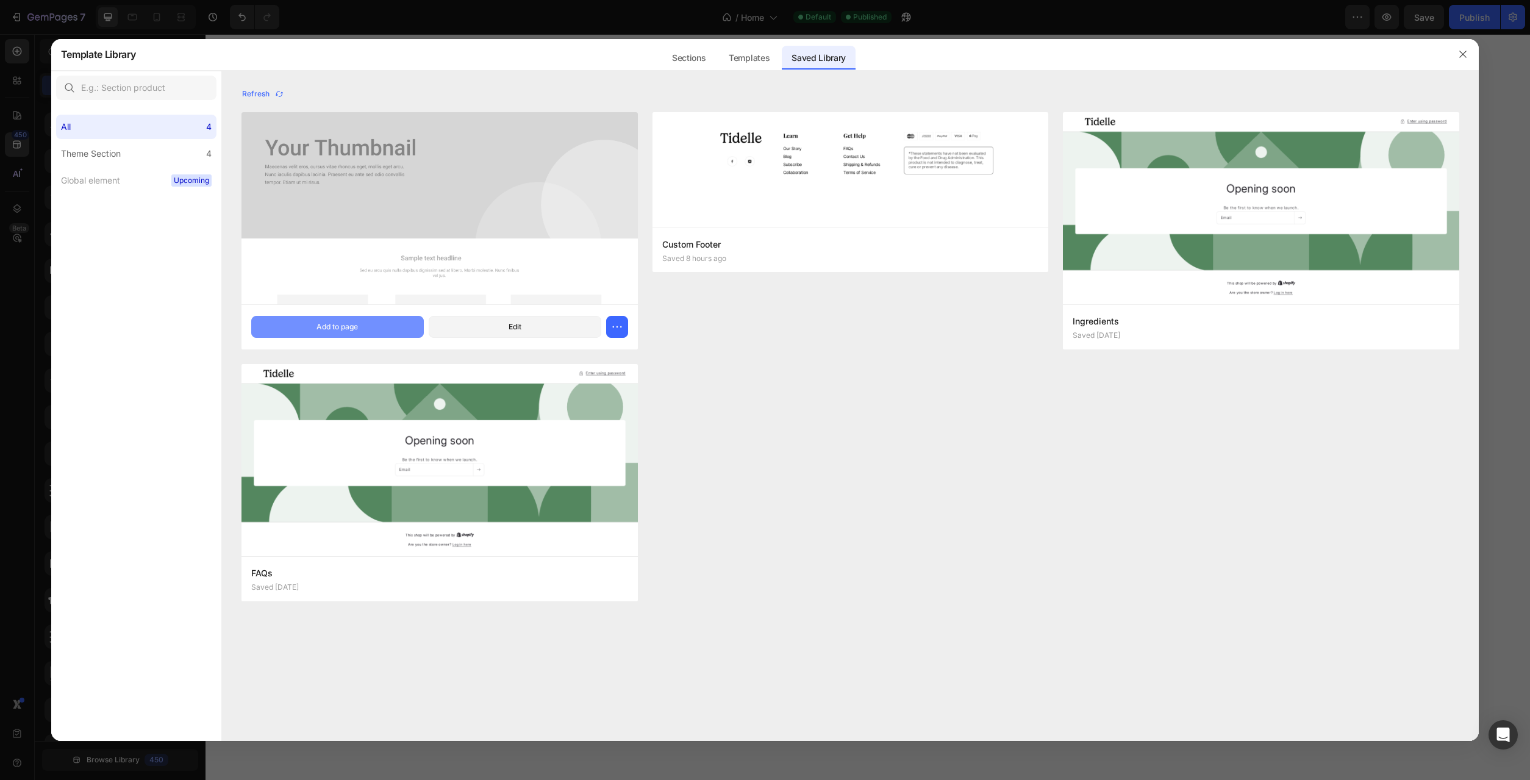
click at [345, 324] on div "Add to page" at bounding box center [336, 326] width 41 height 11
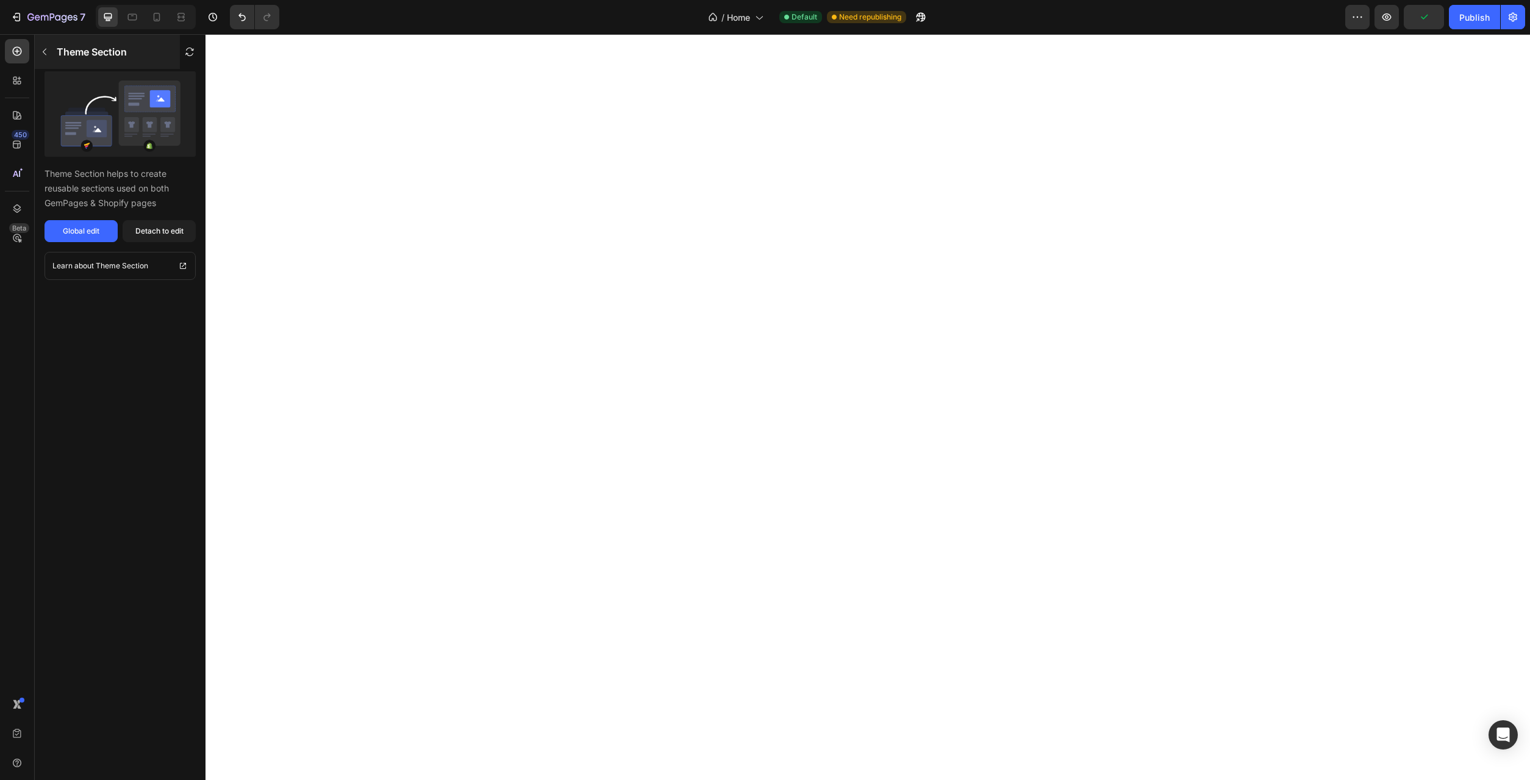
click at [49, 57] on button "button" at bounding box center [45, 52] width 20 height 20
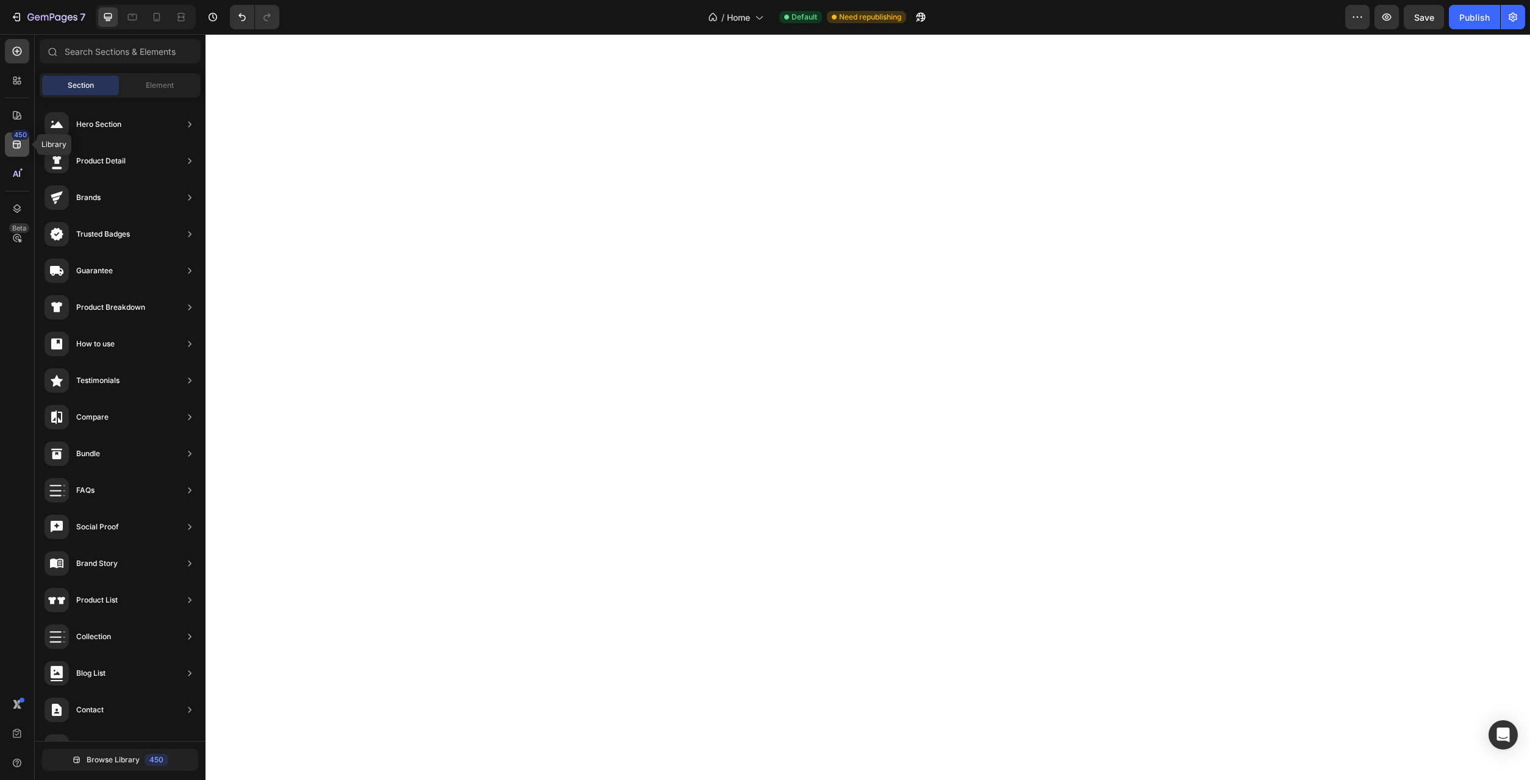
click at [16, 139] on div "450" at bounding box center [21, 135] width 18 height 10
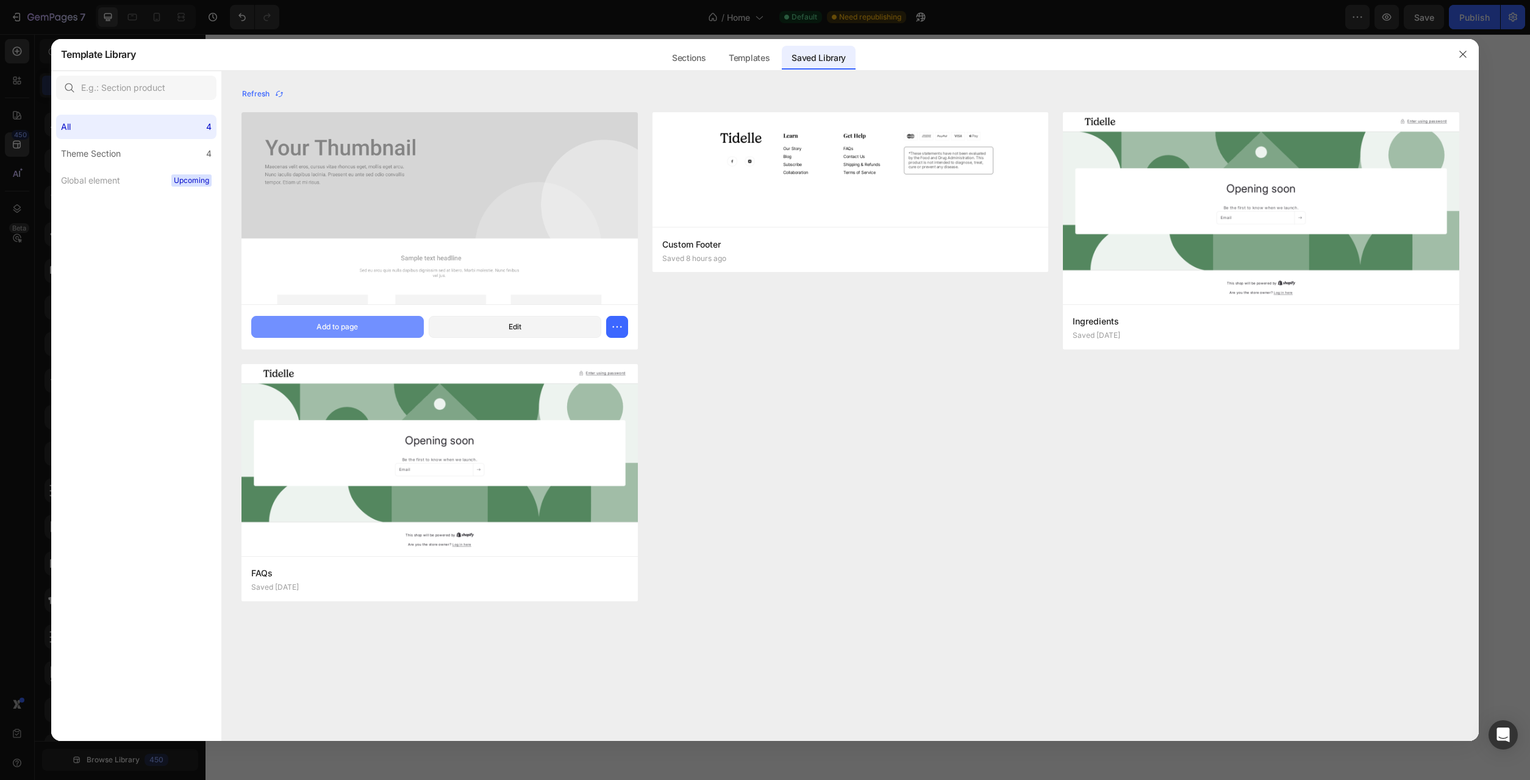
click at [344, 327] on div "Add to page" at bounding box center [336, 326] width 41 height 11
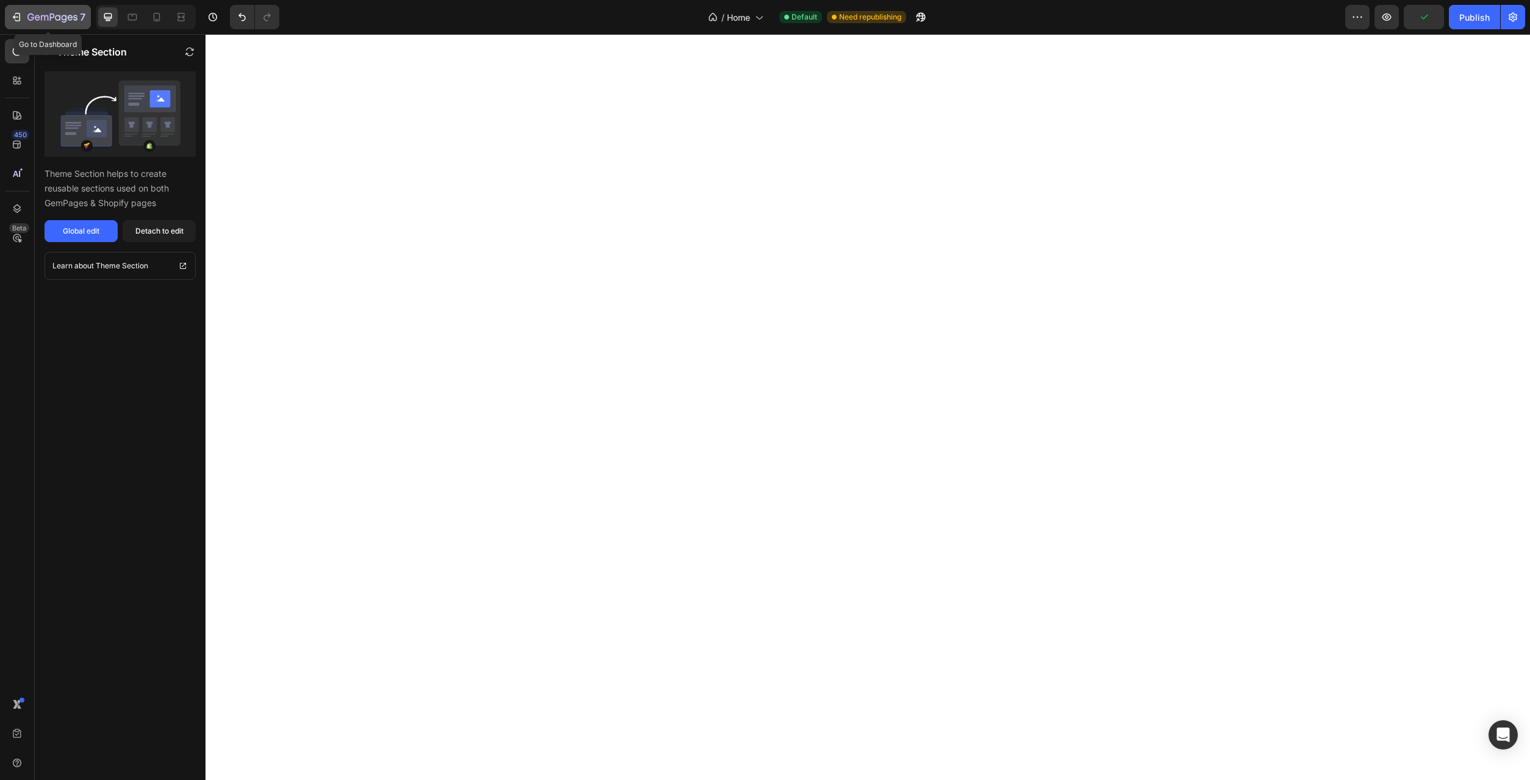
click at [51, 15] on icon "button" at bounding box center [52, 18] width 50 height 10
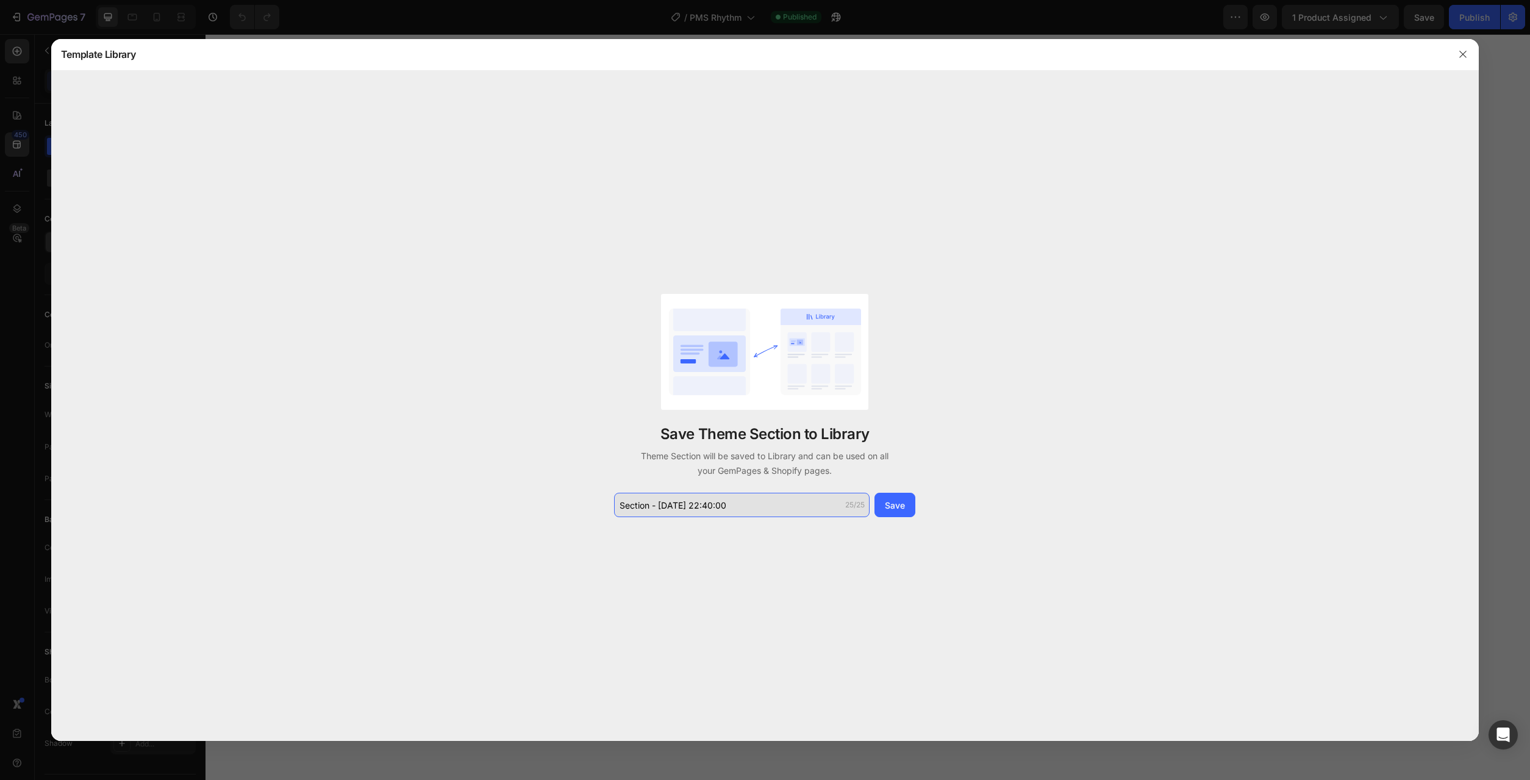
click at [776, 510] on input "Section - Aug 27 22:40:00" at bounding box center [741, 505] width 255 height 24
type input "Community"
click at [902, 515] on button "Save" at bounding box center [894, 505] width 41 height 24
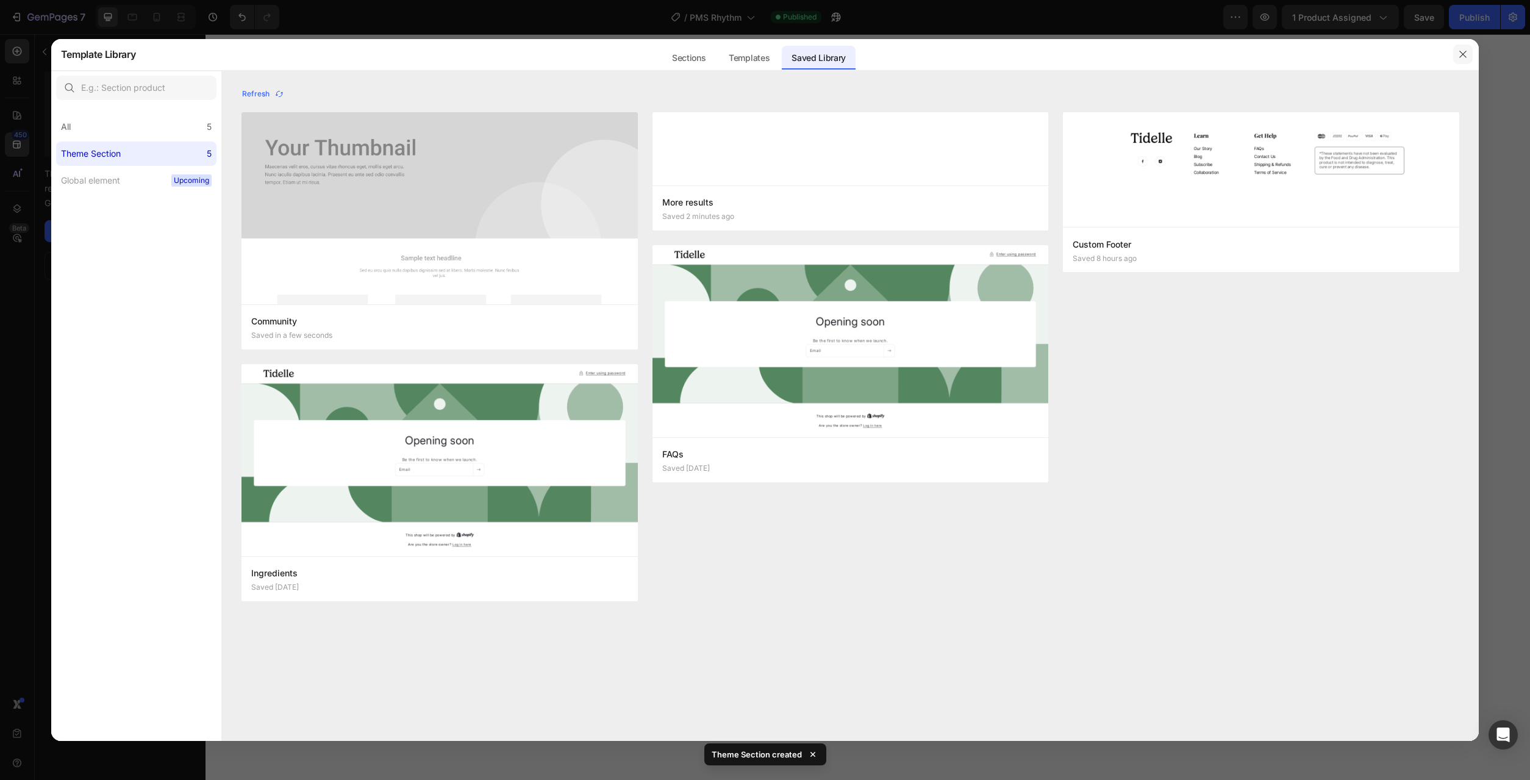
click at [1463, 53] on icon "button" at bounding box center [1463, 54] width 10 height 10
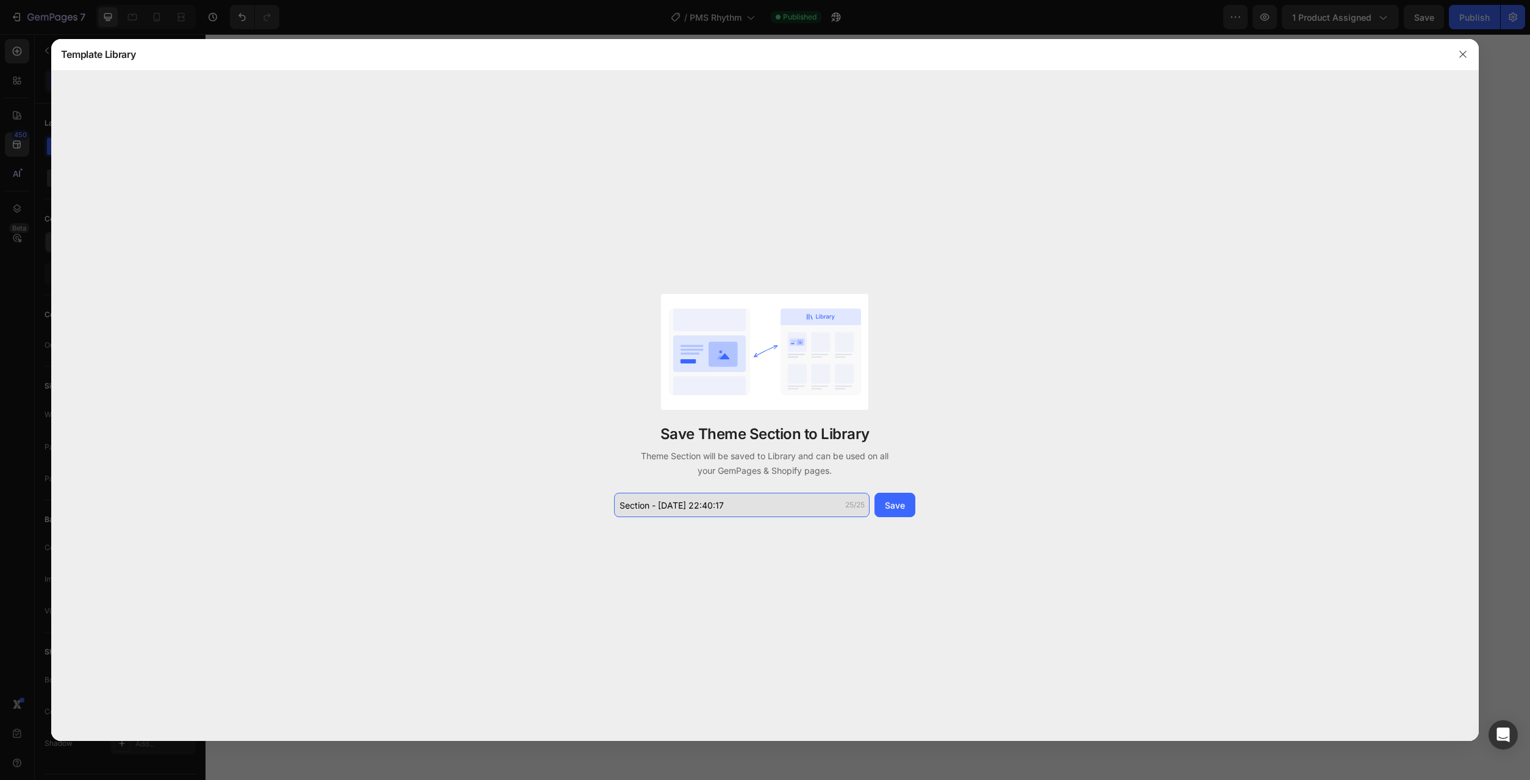
click at [797, 508] on input "Section - Aug 27 22:40:17" at bounding box center [741, 505] width 255 height 24
type input "Simple FAQs"
click at [904, 509] on div "Save" at bounding box center [895, 505] width 20 height 13
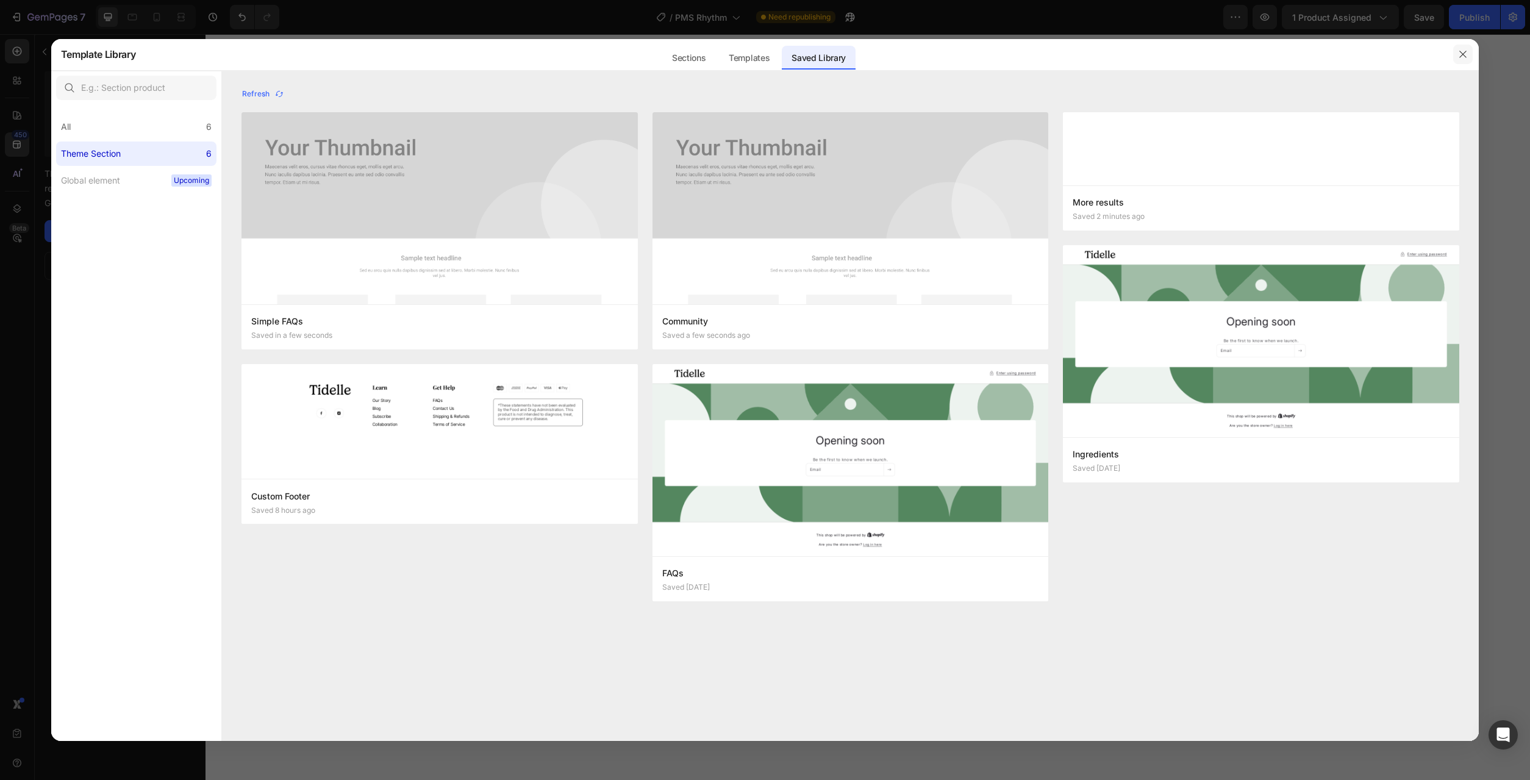
click at [1467, 54] on icon "button" at bounding box center [1463, 54] width 10 height 10
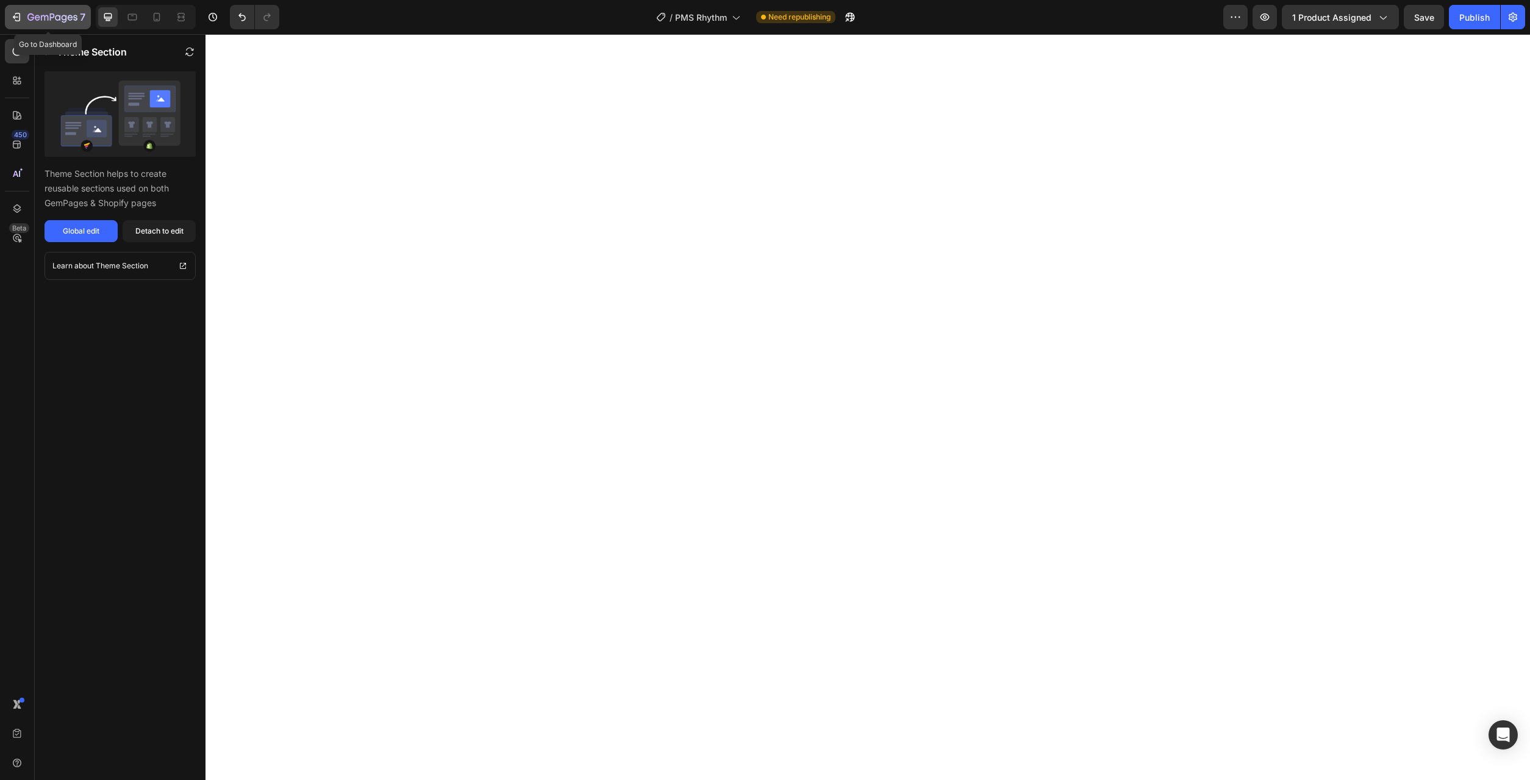
click at [55, 13] on icon "button" at bounding box center [52, 18] width 50 height 10
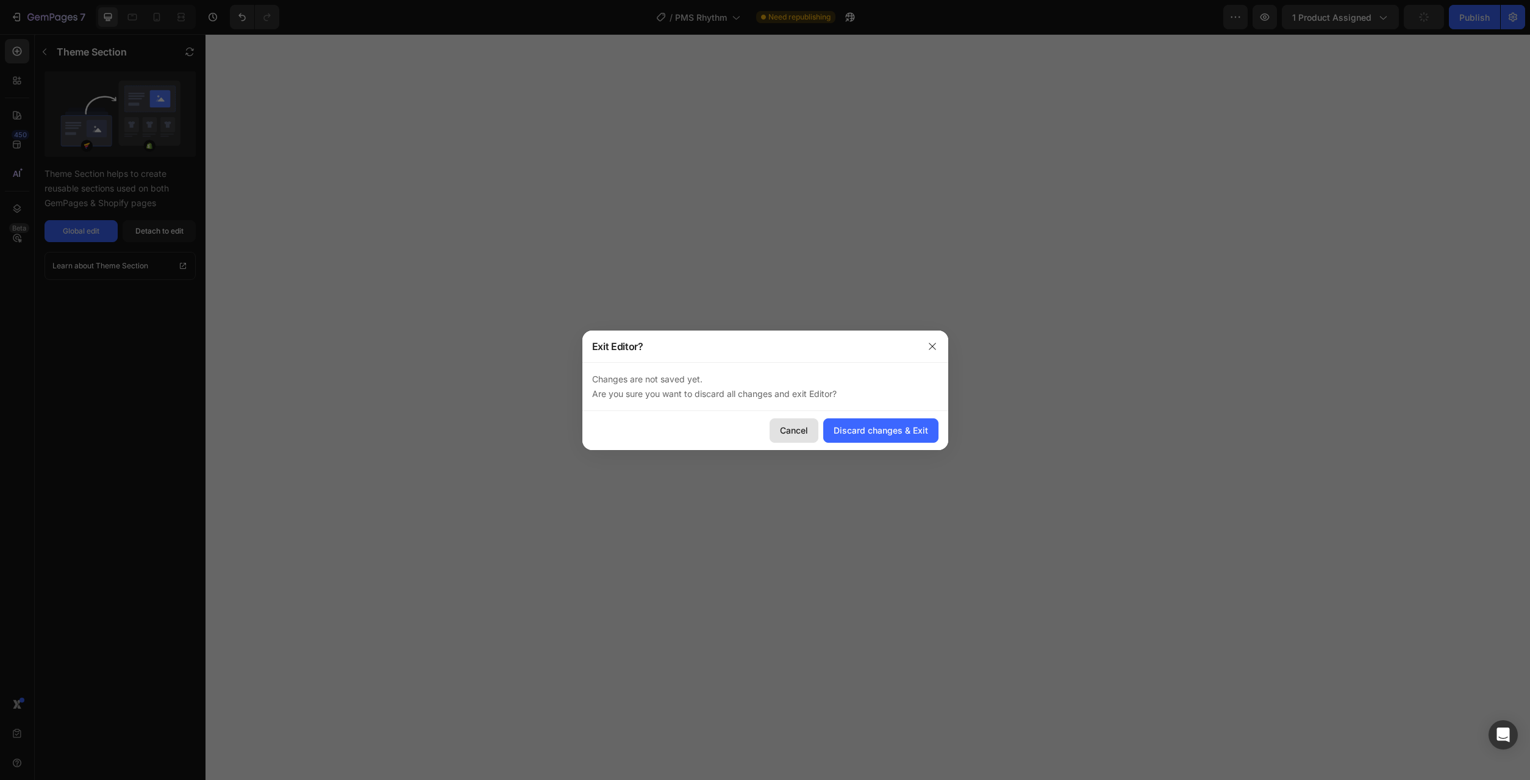
click at [783, 426] on div "Cancel" at bounding box center [794, 430] width 28 height 13
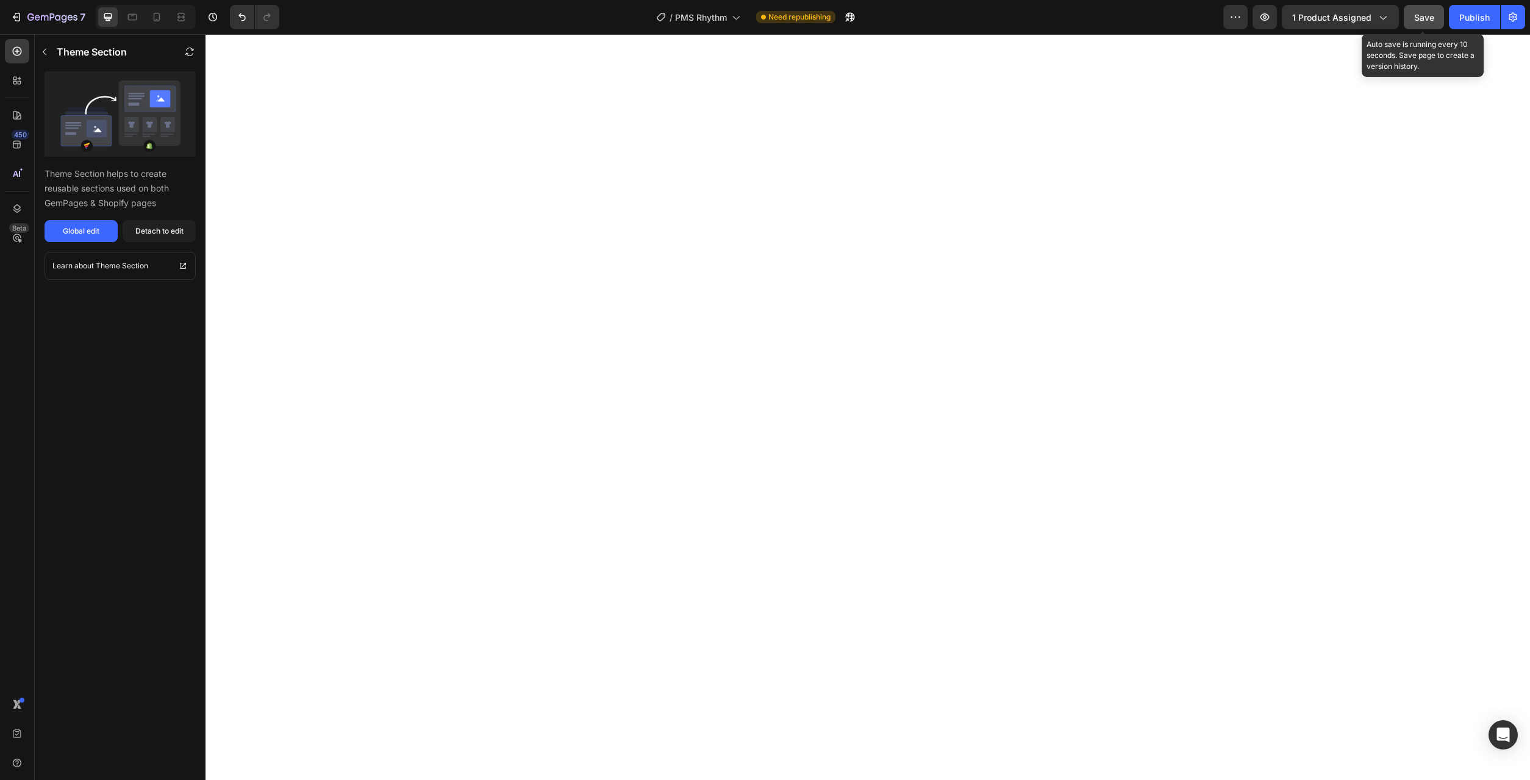
click at [1423, 16] on span "Save" at bounding box center [1424, 17] width 20 height 10
click at [1469, 12] on div "Publish" at bounding box center [1474, 17] width 30 height 13
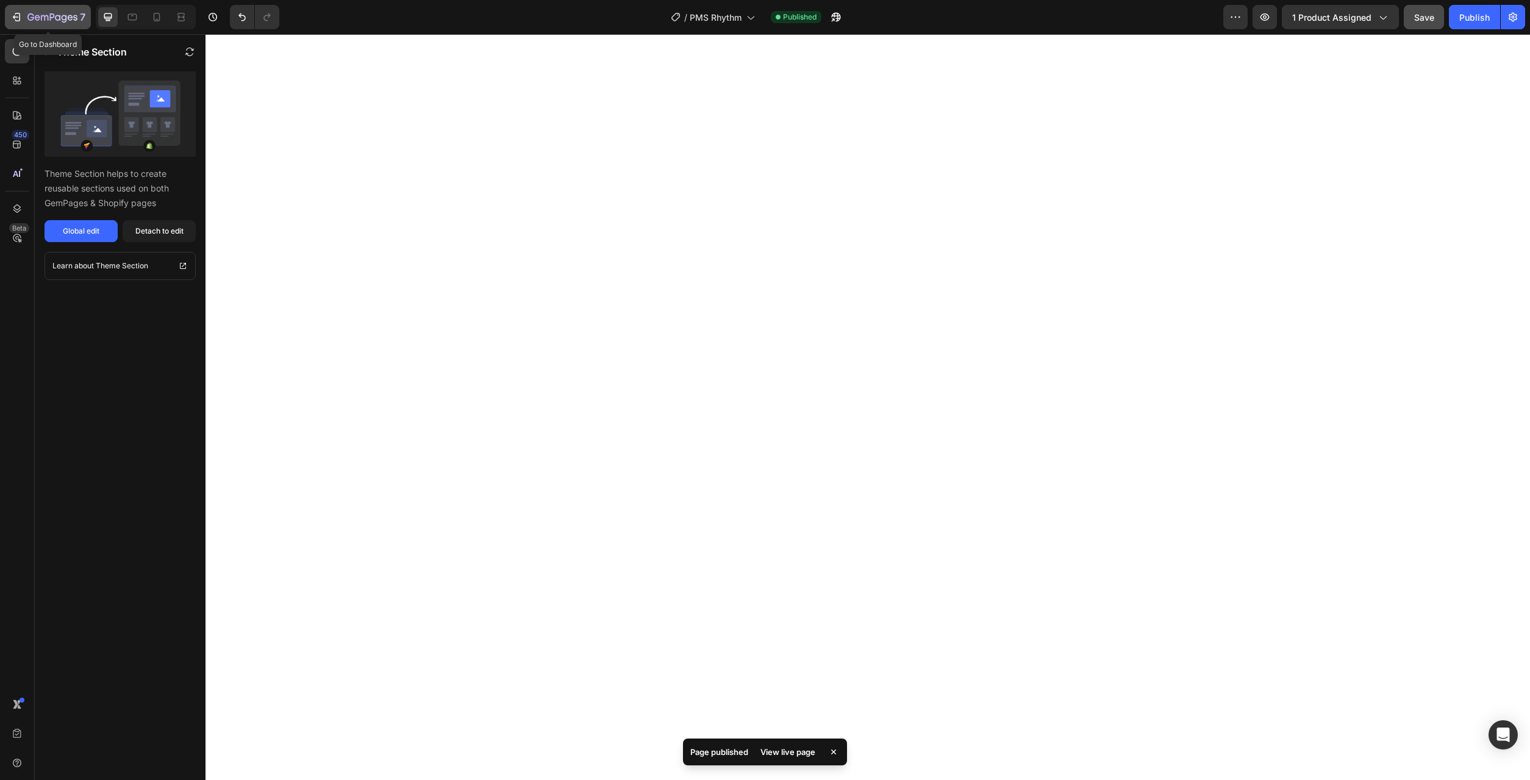
click at [46, 23] on icon "button" at bounding box center [52, 18] width 50 height 10
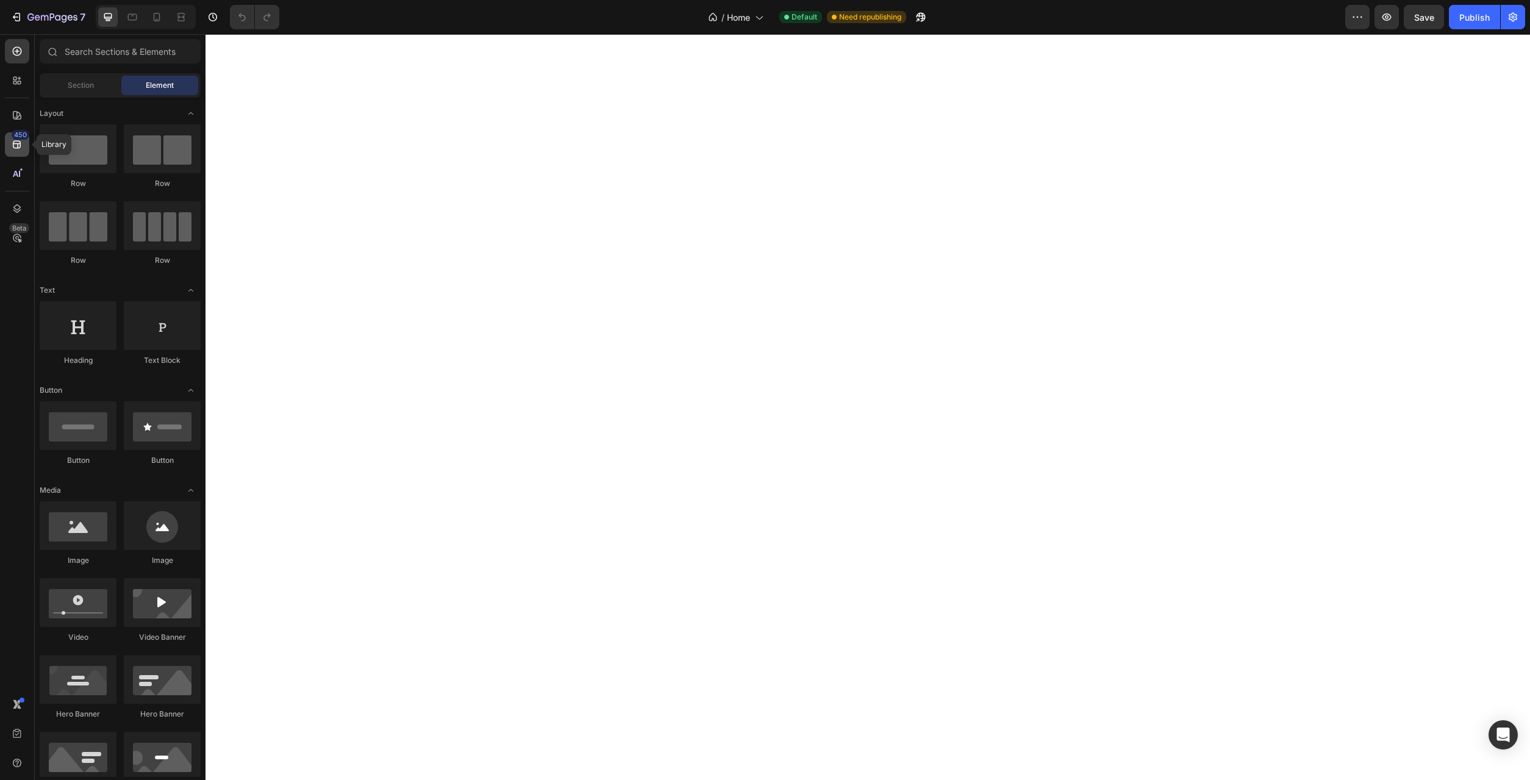
click at [18, 142] on icon at bounding box center [17, 144] width 12 height 12
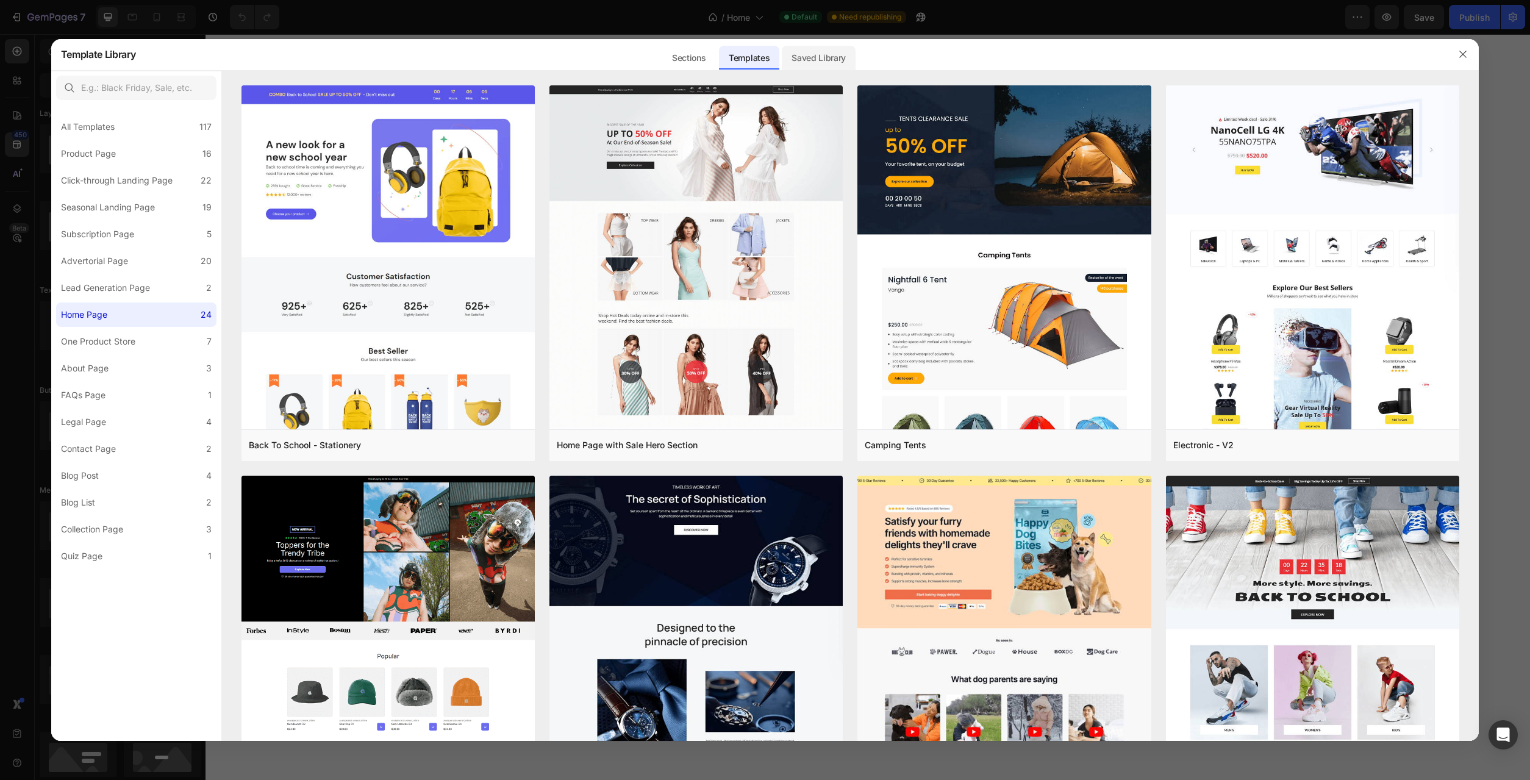
click at [818, 64] on div "Saved Library" at bounding box center [819, 58] width 74 height 24
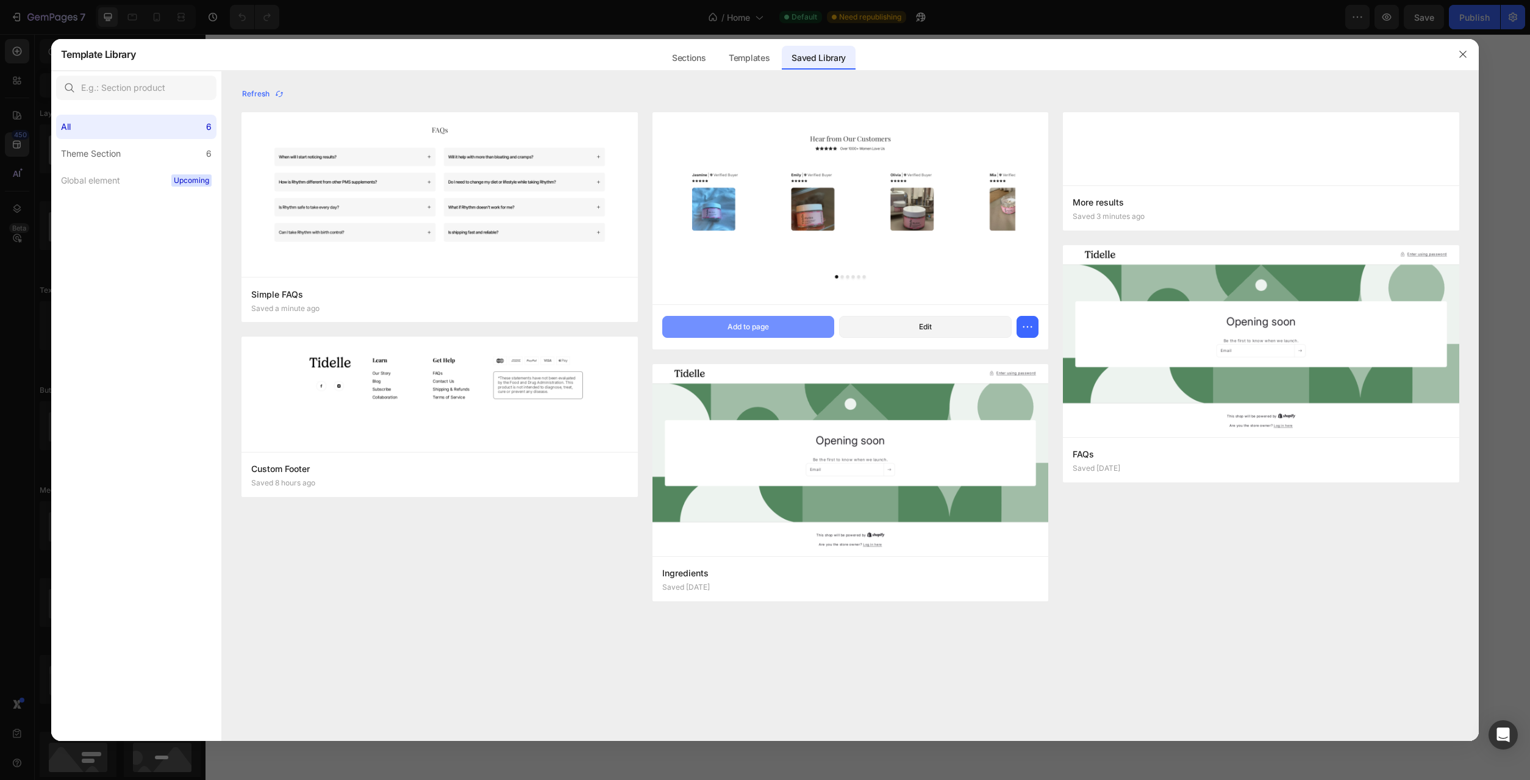
click at [786, 329] on button "Add to page" at bounding box center [748, 327] width 173 height 22
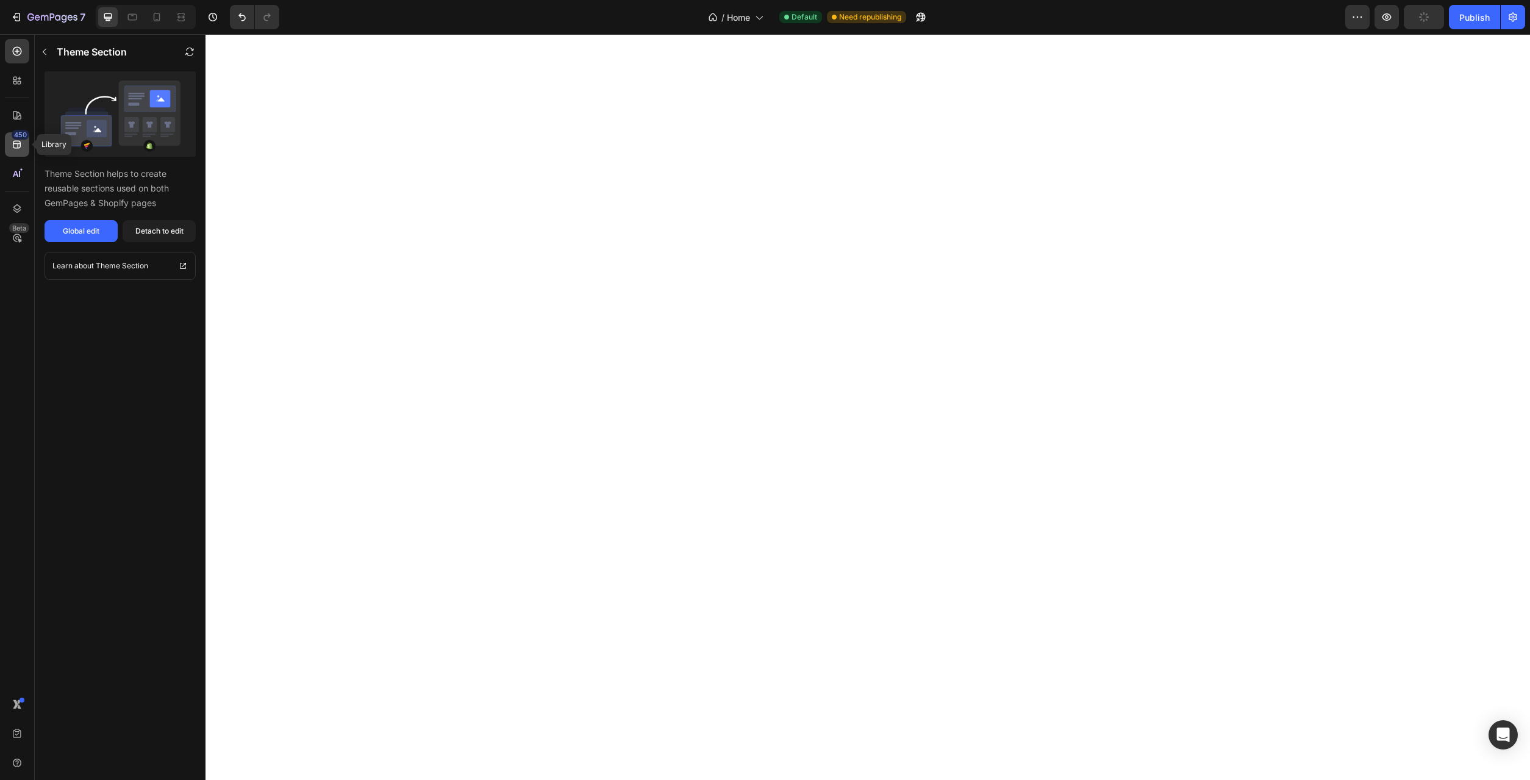
click at [19, 149] on icon at bounding box center [17, 144] width 12 height 12
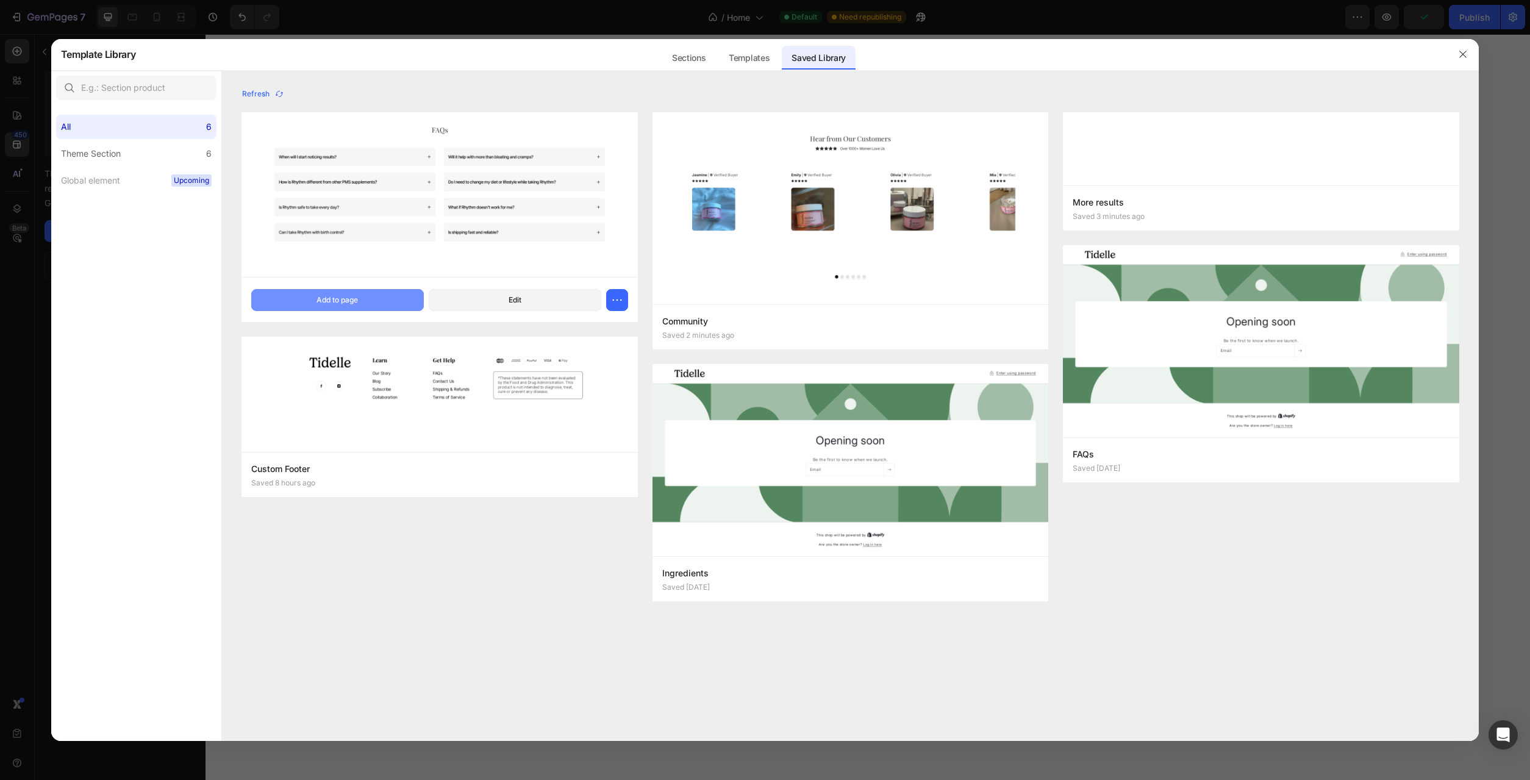
click at [366, 307] on button "Add to page" at bounding box center [337, 300] width 173 height 22
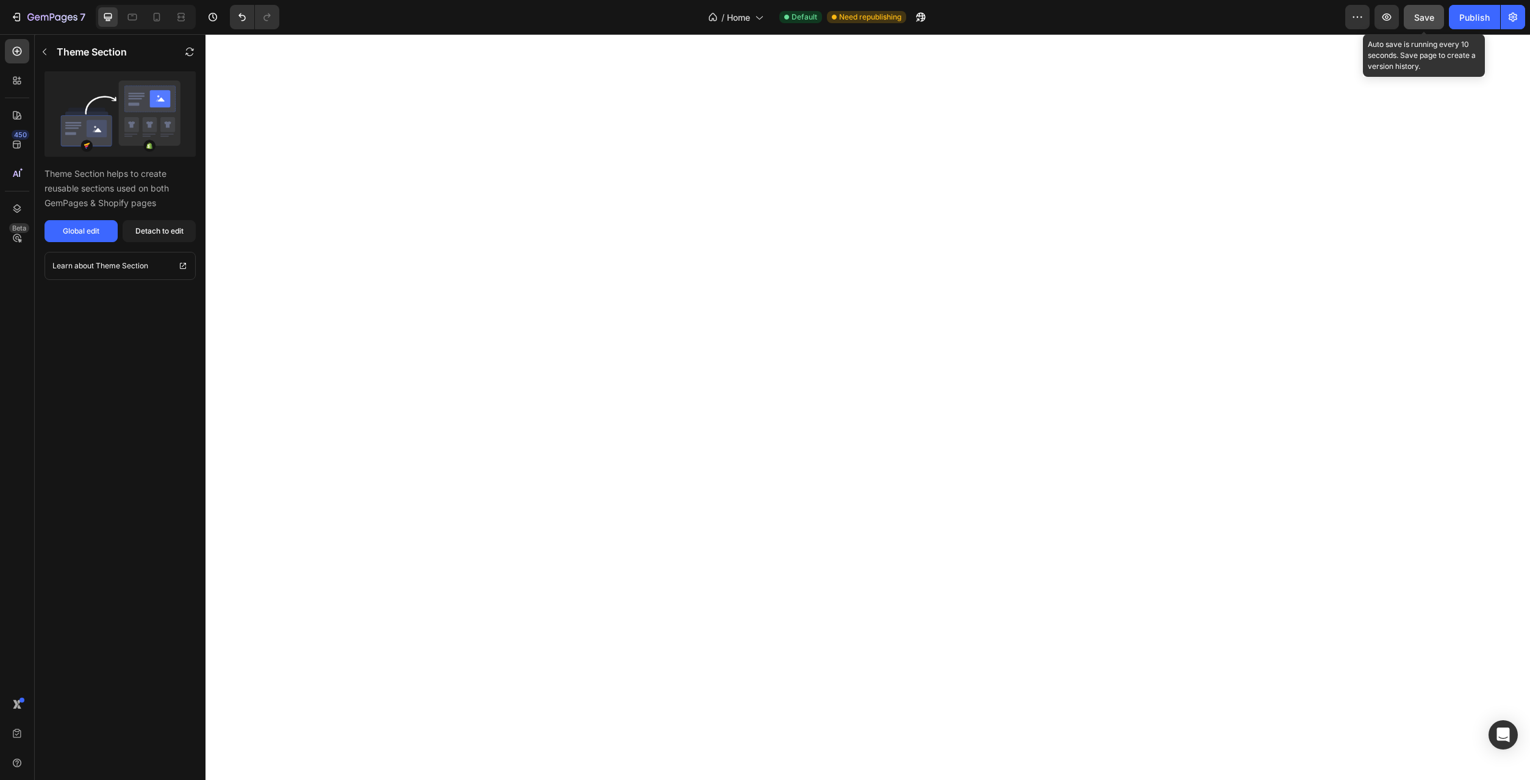
click at [1423, 27] on button "Save" at bounding box center [1423, 17] width 40 height 24
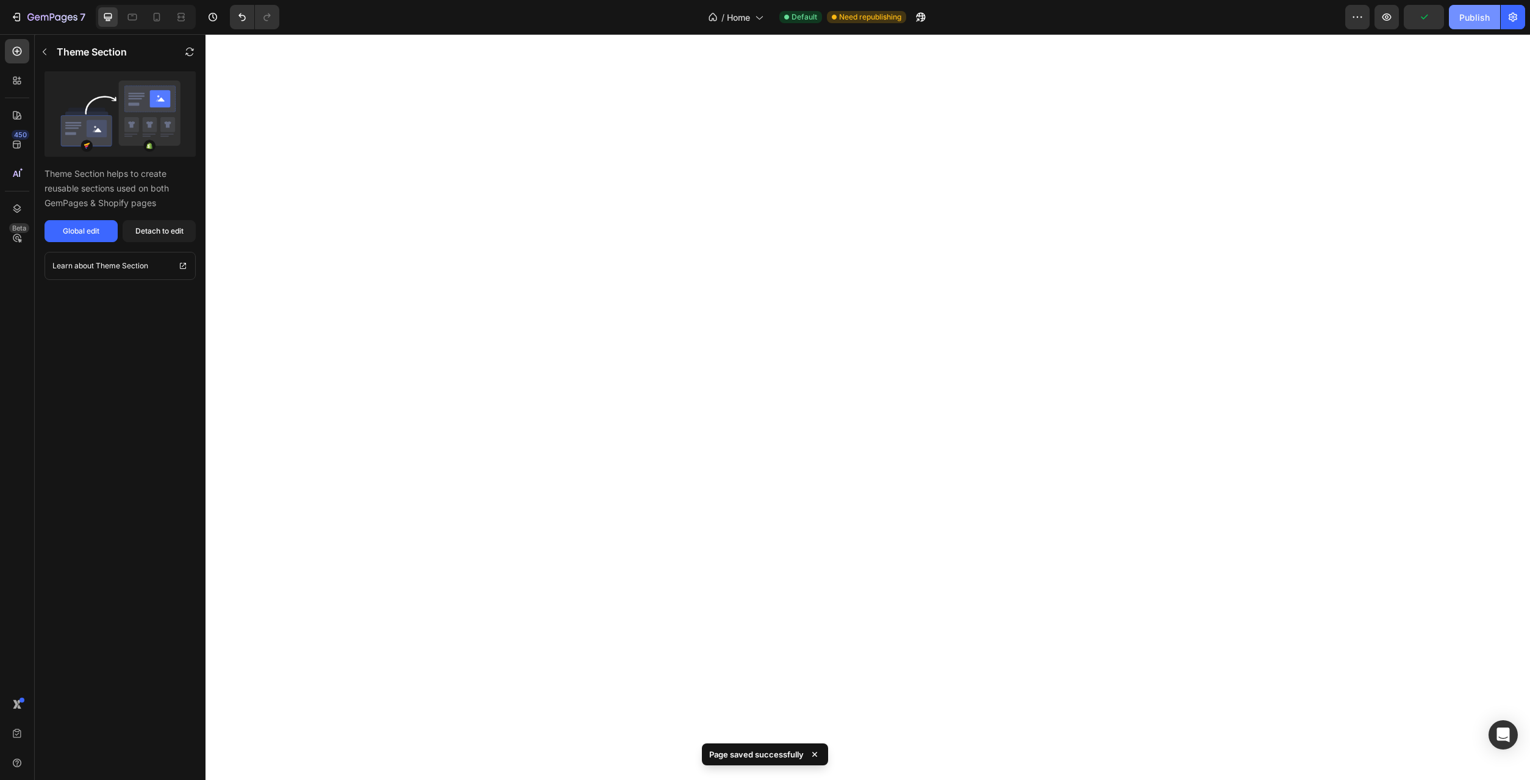
click at [1468, 24] on button "Publish" at bounding box center [1474, 17] width 51 height 24
click at [62, 8] on button "7" at bounding box center [48, 17] width 86 height 24
